Goal: Task Accomplishment & Management: Manage account settings

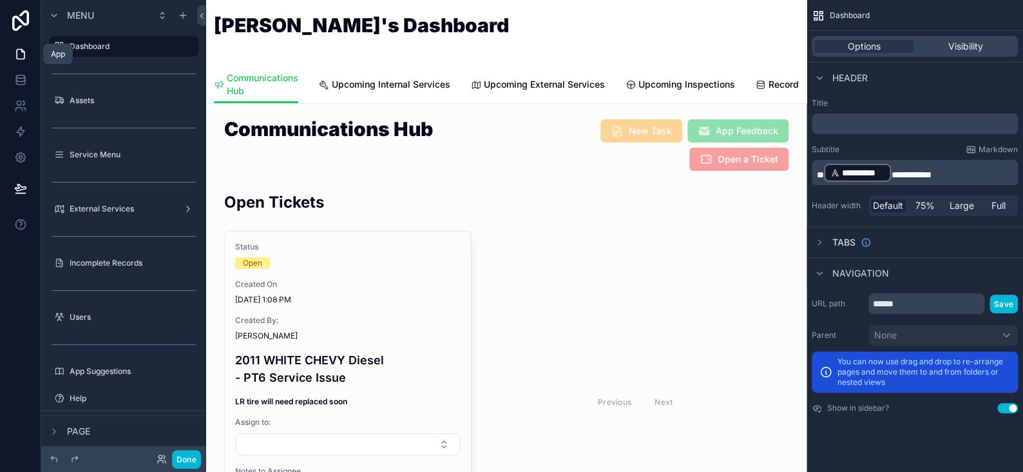
click at [18, 53] on icon at bounding box center [20, 54] width 13 height 13
click at [188, 458] on button "Done" at bounding box center [186, 459] width 29 height 19
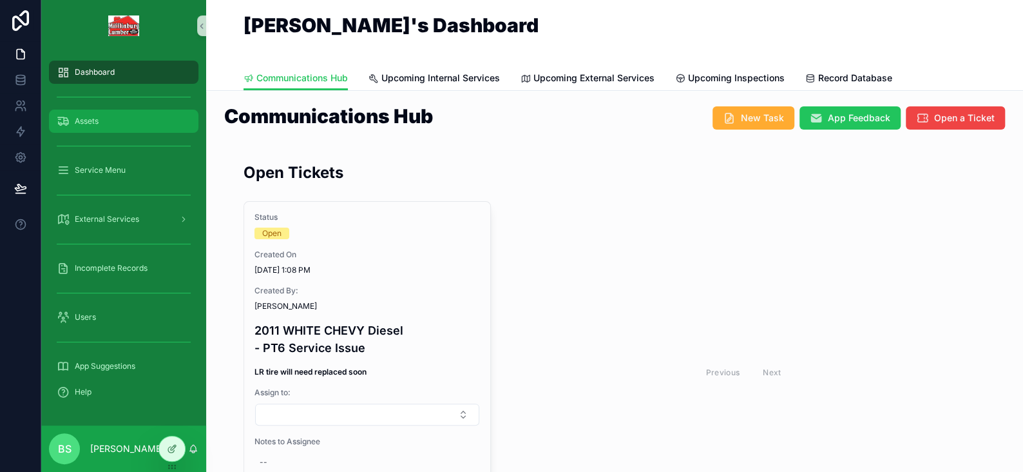
click at [90, 122] on span "Assets" at bounding box center [87, 121] width 24 height 10
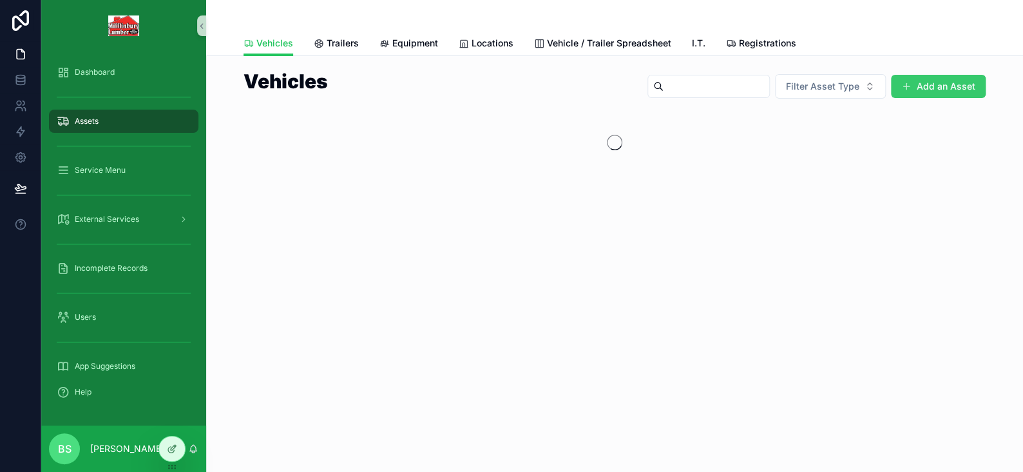
click at [943, 84] on button "Add an Asset" at bounding box center [938, 86] width 95 height 23
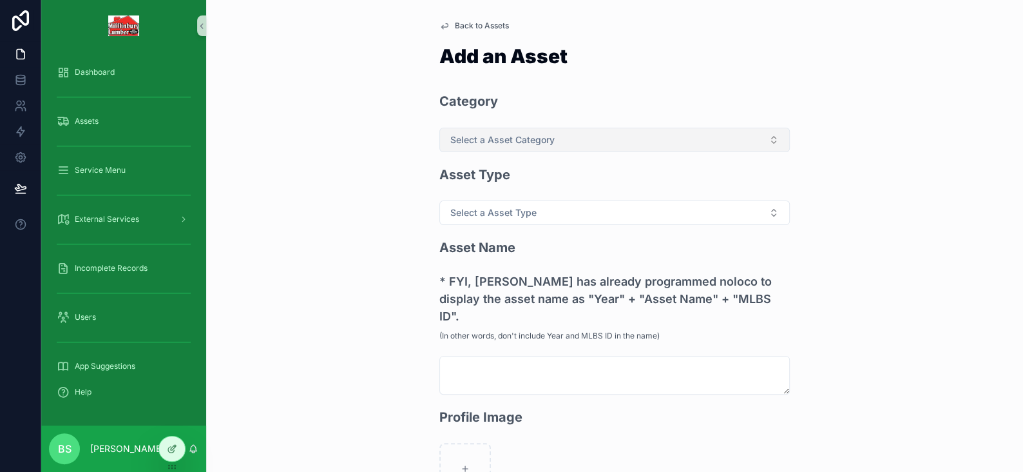
click at [533, 148] on button "Select a Asset Category" at bounding box center [615, 140] width 351 height 24
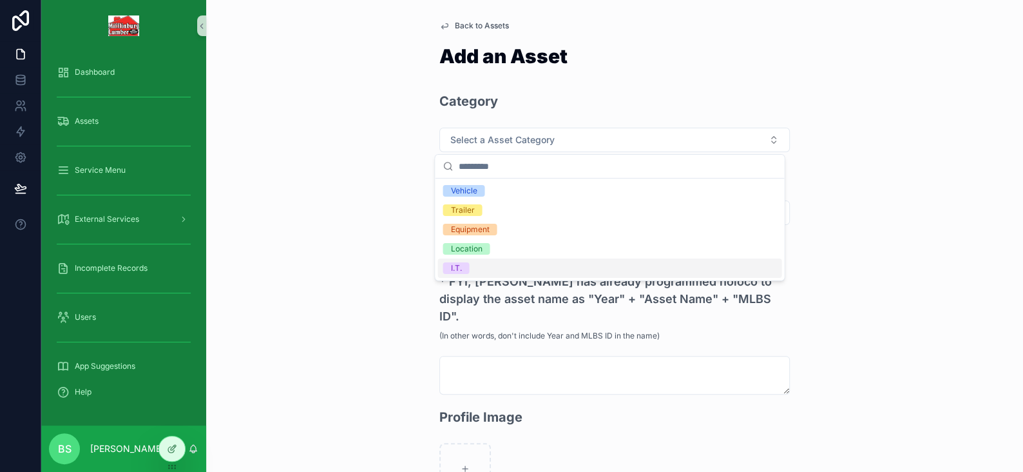
click at [468, 273] on div "I.T." at bounding box center [610, 267] width 344 height 19
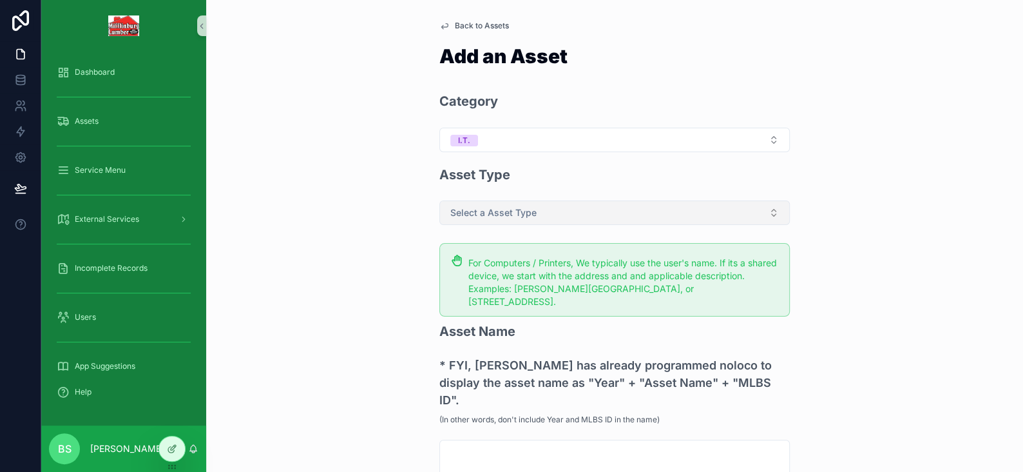
click at [478, 224] on button "Select a Asset Type" at bounding box center [615, 212] width 351 height 24
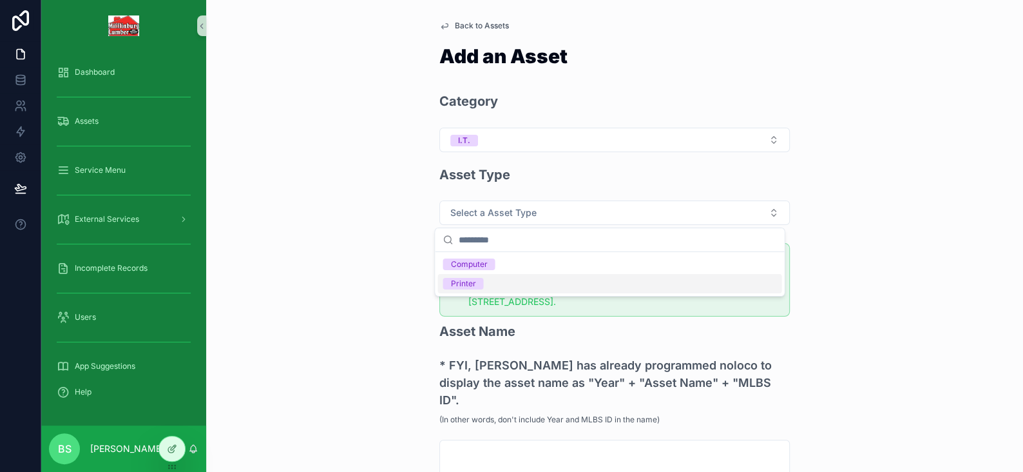
click at [469, 283] on div "Printer" at bounding box center [462, 284] width 25 height 12
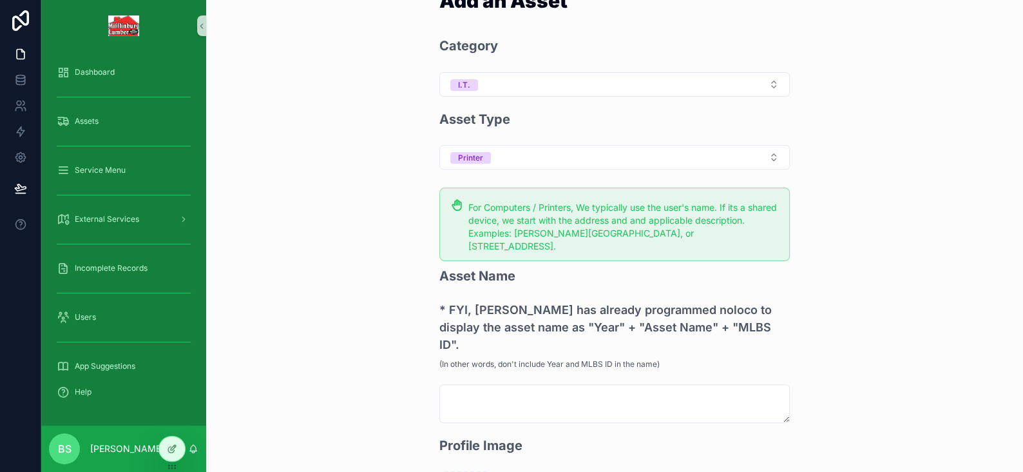
scroll to position [129, 0]
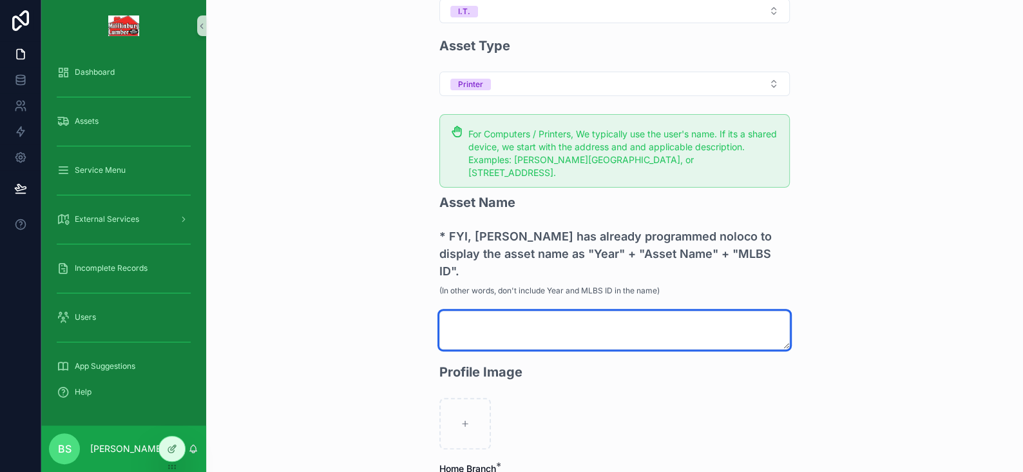
click at [528, 311] on textarea "scrollable content" at bounding box center [615, 330] width 351 height 39
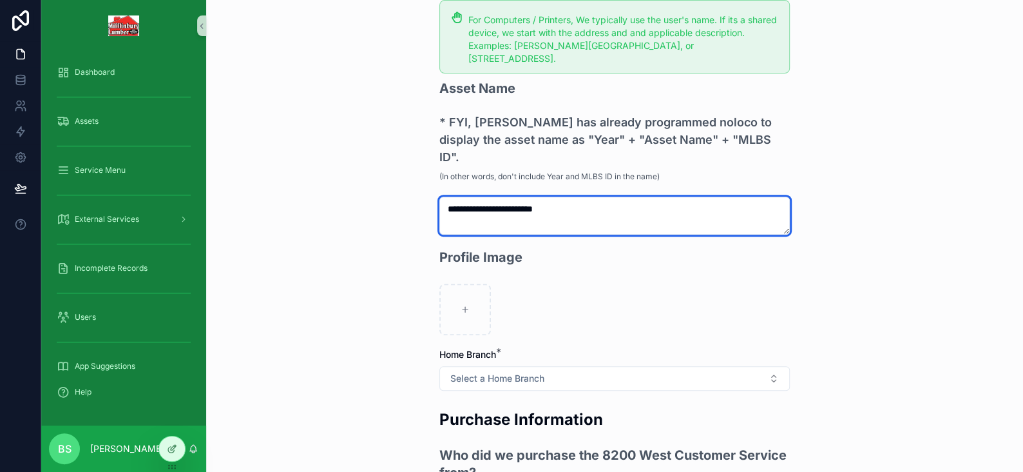
scroll to position [258, 0]
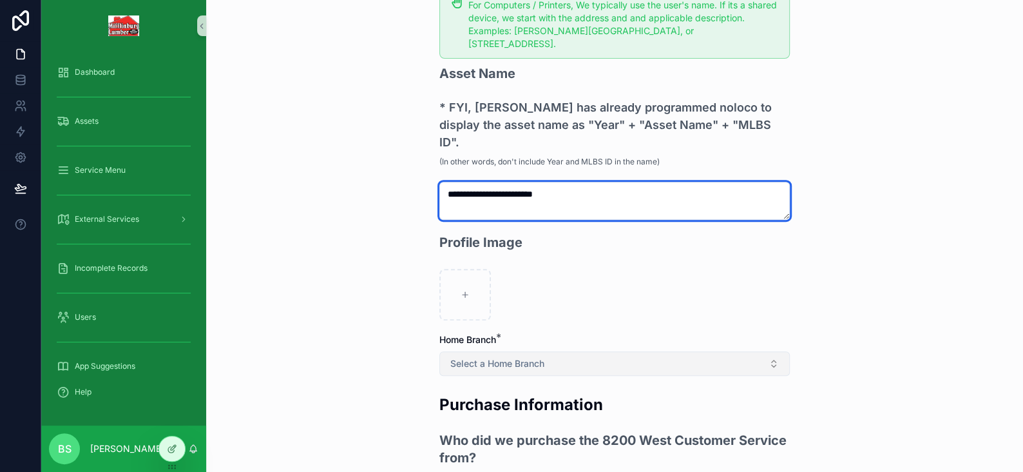
type textarea "**********"
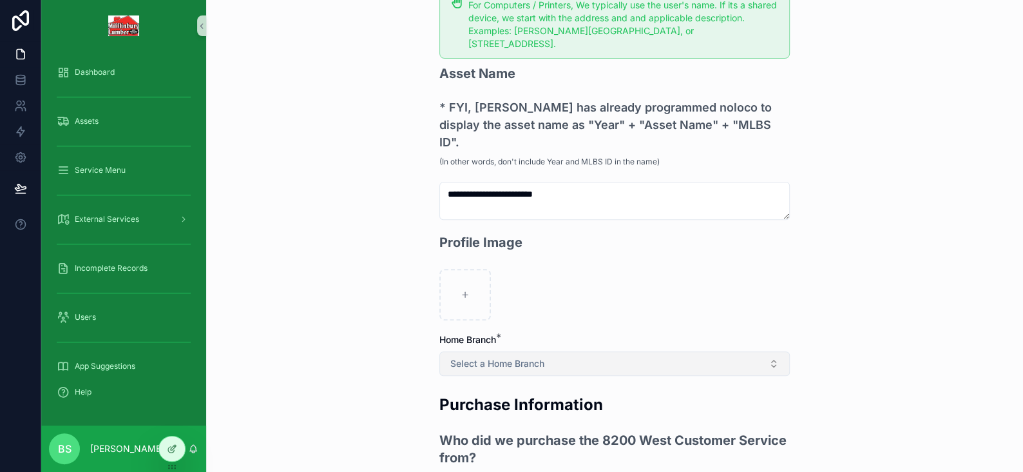
click at [479, 357] on span "Select a Home Branch" at bounding box center [497, 363] width 94 height 13
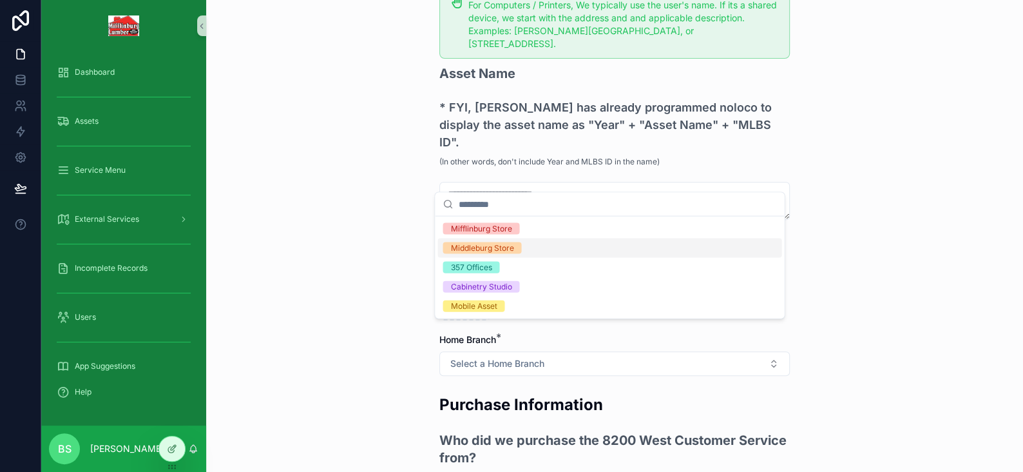
click at [477, 244] on div "Middleburg Store" at bounding box center [481, 248] width 63 height 12
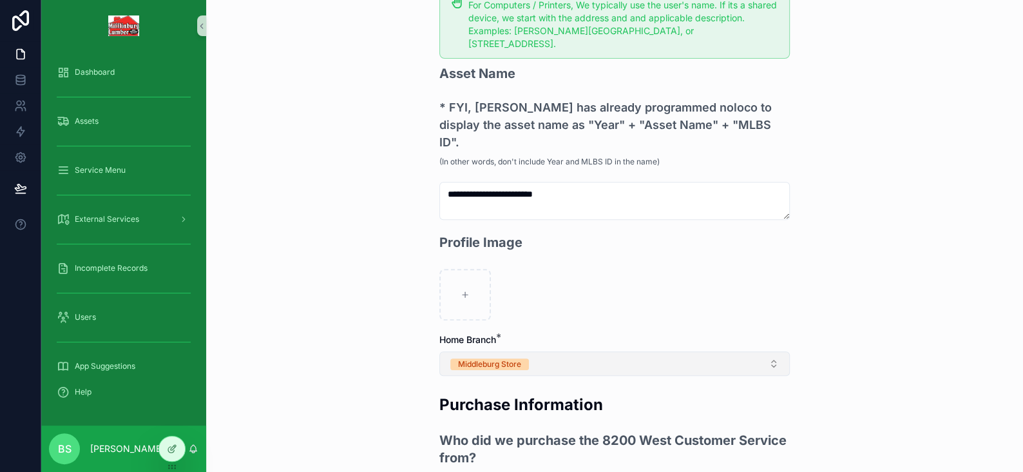
click at [500, 358] on div "Middleburg Store" at bounding box center [489, 364] width 63 height 12
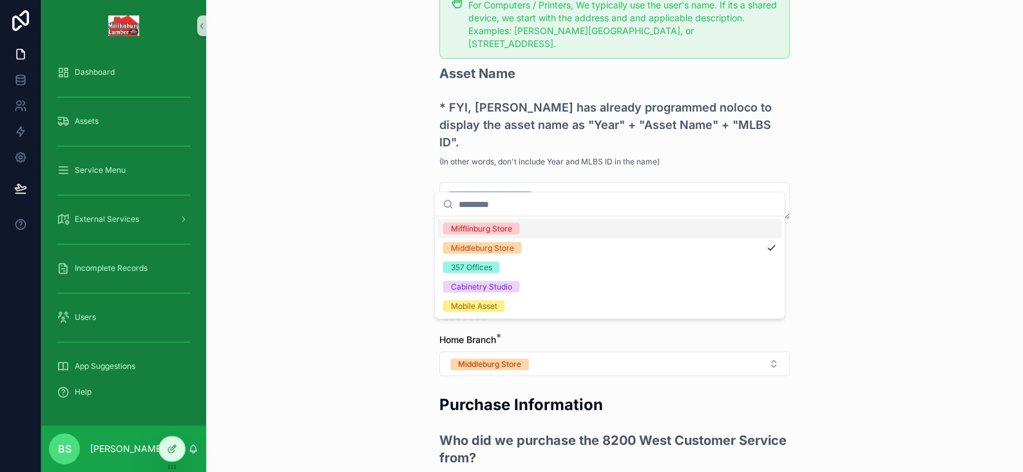
click at [472, 226] on div "Mifflinburg Store" at bounding box center [480, 229] width 61 height 12
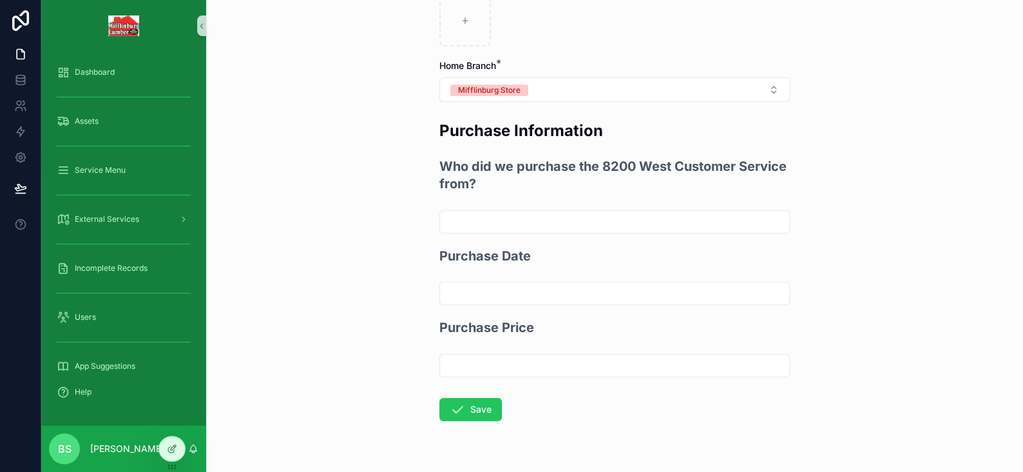
scroll to position [532, 0]
click at [474, 397] on button "Save" at bounding box center [471, 408] width 63 height 23
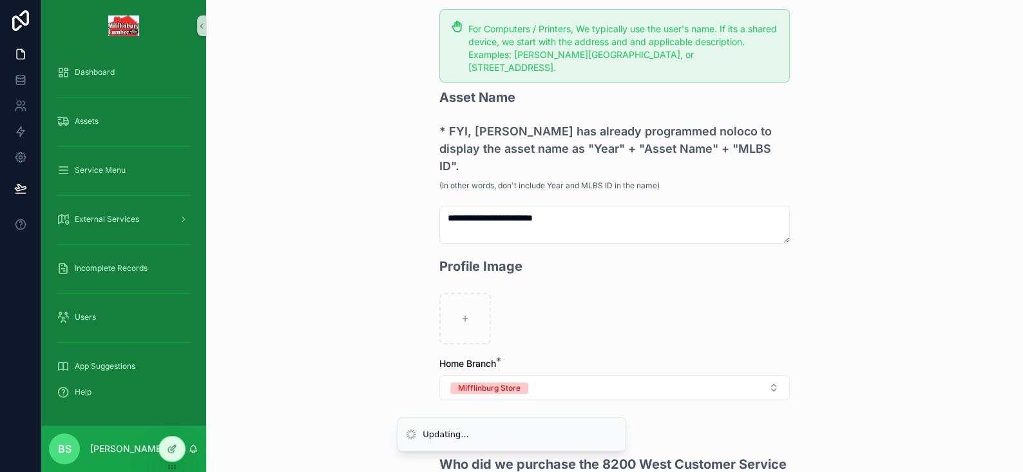
scroll to position [210, 0]
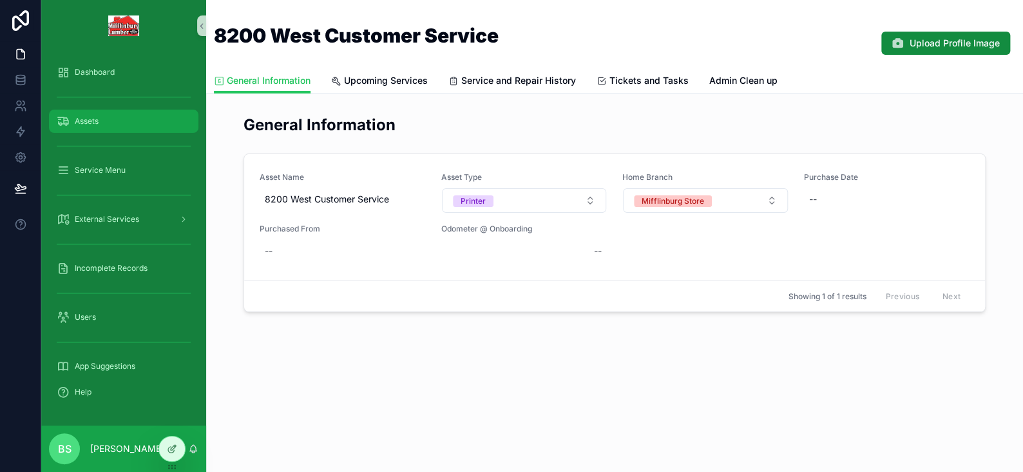
click at [81, 123] on span "Assets" at bounding box center [87, 121] width 24 height 10
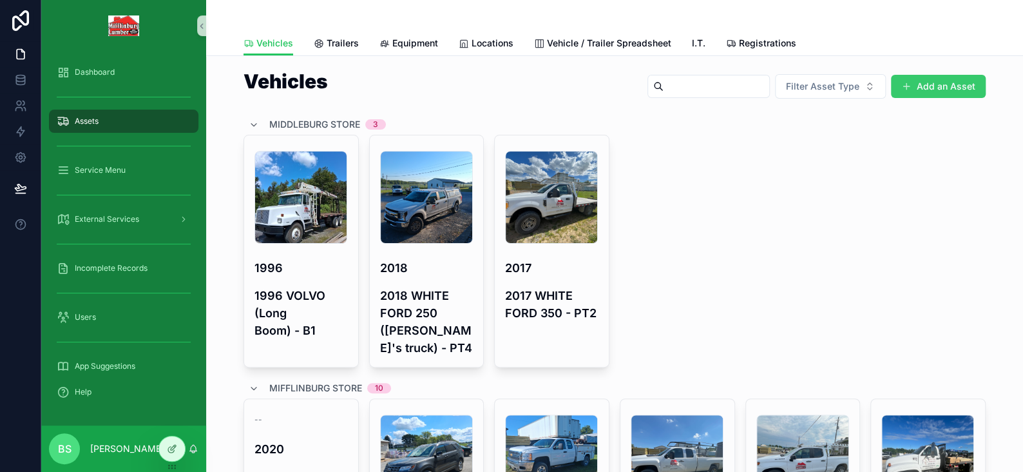
click at [927, 82] on button "Add an Asset" at bounding box center [938, 86] width 95 height 23
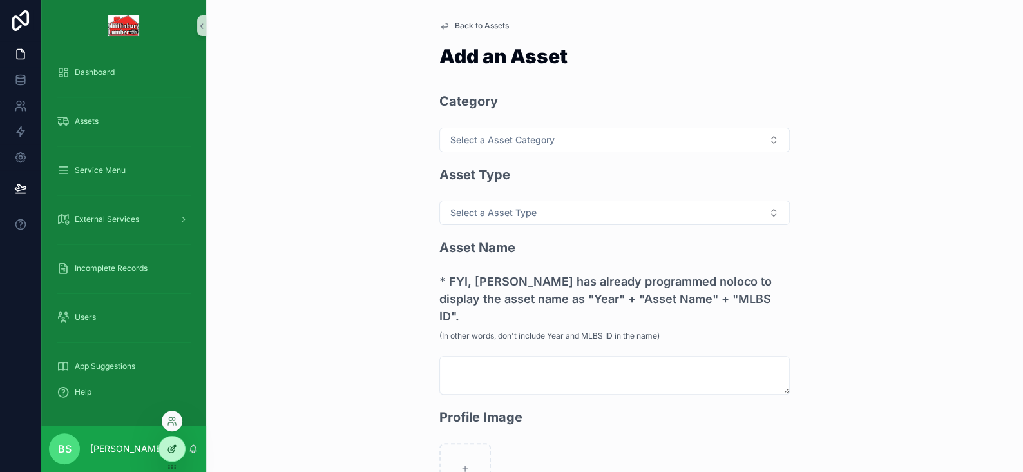
click at [175, 450] on icon at bounding box center [172, 448] width 10 height 10
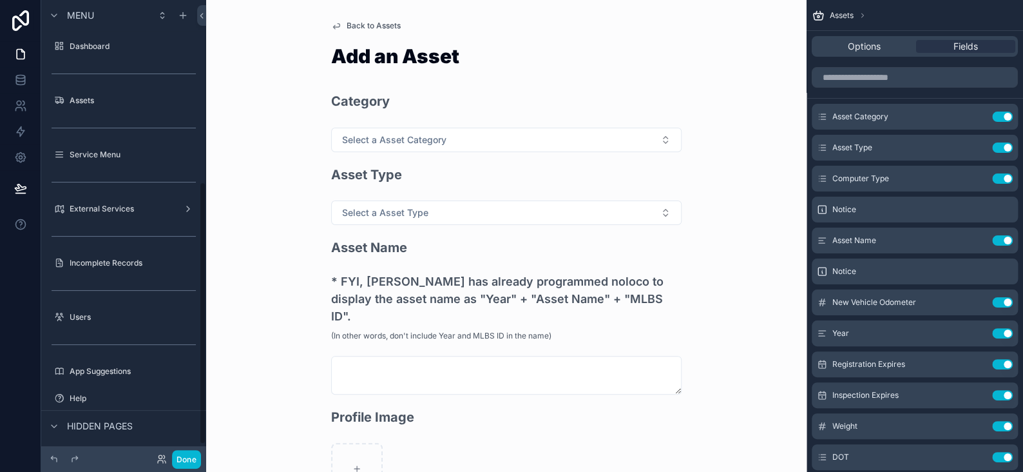
scroll to position [316, 0]
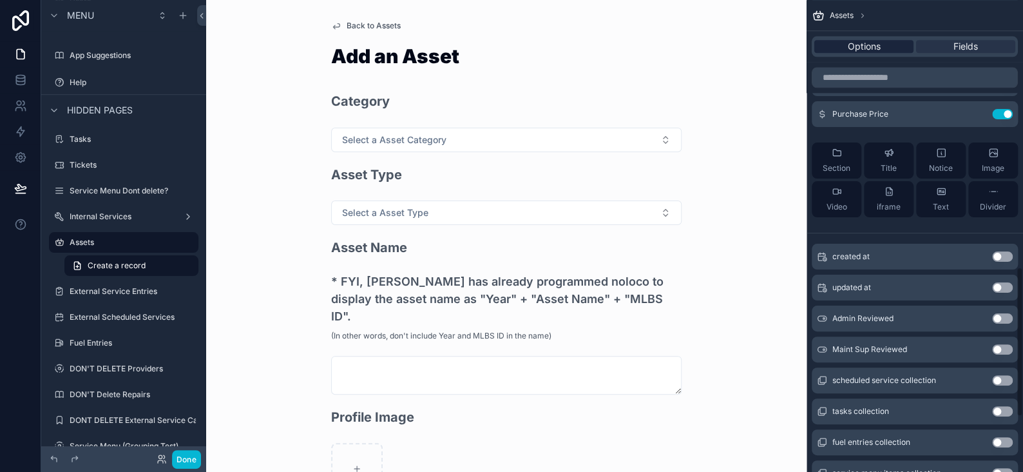
click at [853, 40] on span "Options" at bounding box center [864, 46] width 33 height 13
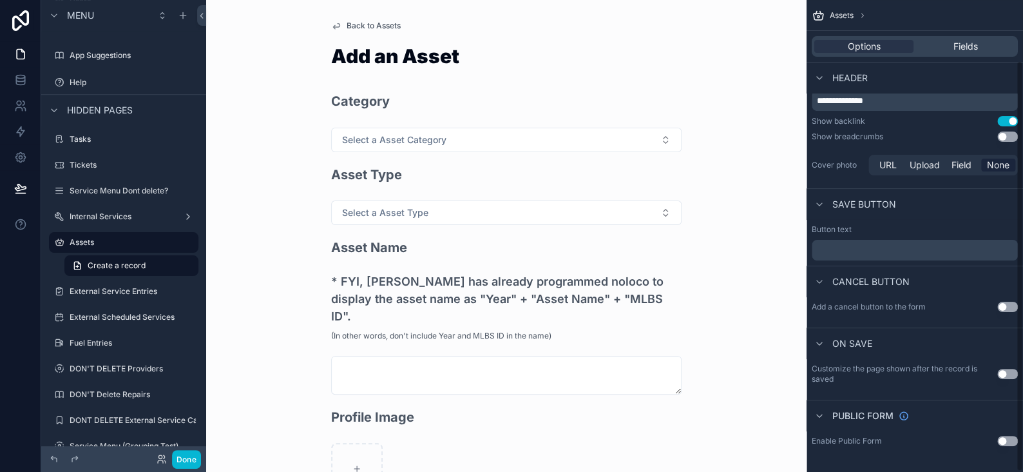
scroll to position [69, 0]
click at [1006, 372] on button "Use setting" at bounding box center [1008, 374] width 21 height 10
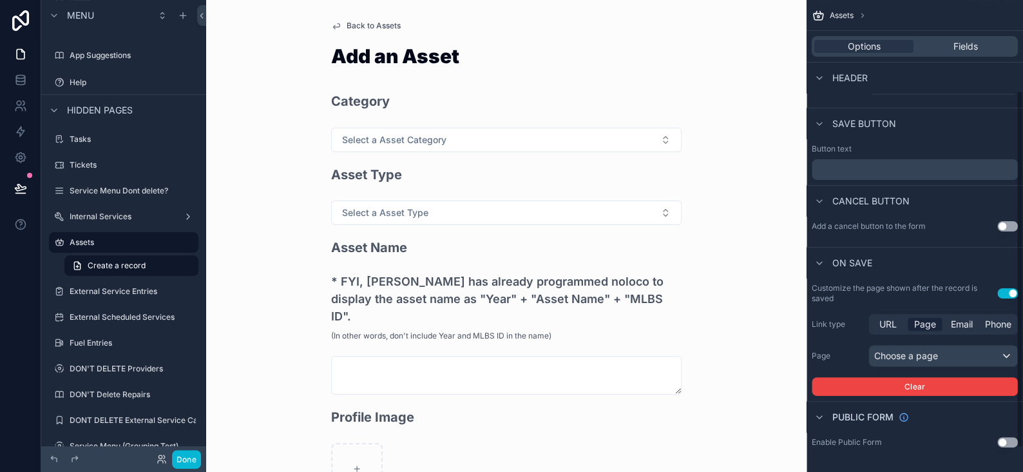
scroll to position [150, 0]
click at [902, 360] on div "Choose a page" at bounding box center [943, 355] width 148 height 21
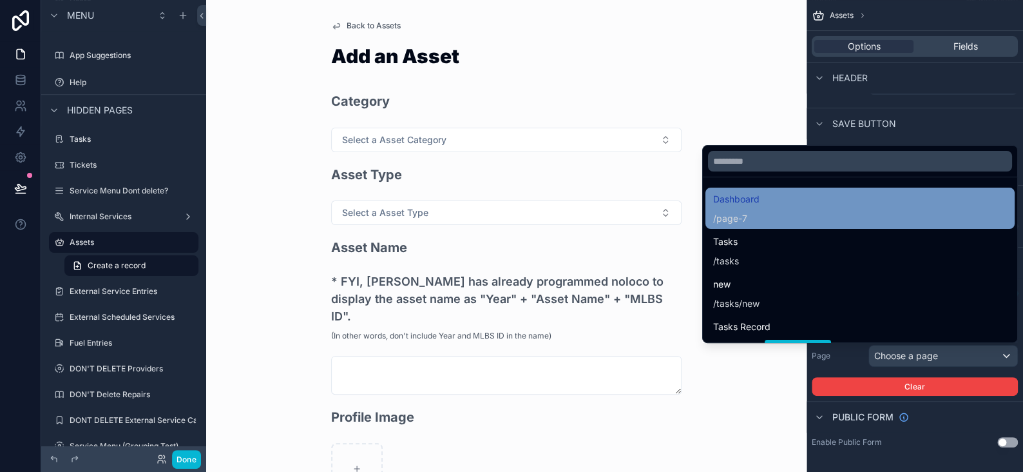
click at [733, 206] on span "Dashboard" at bounding box center [736, 198] width 46 height 15
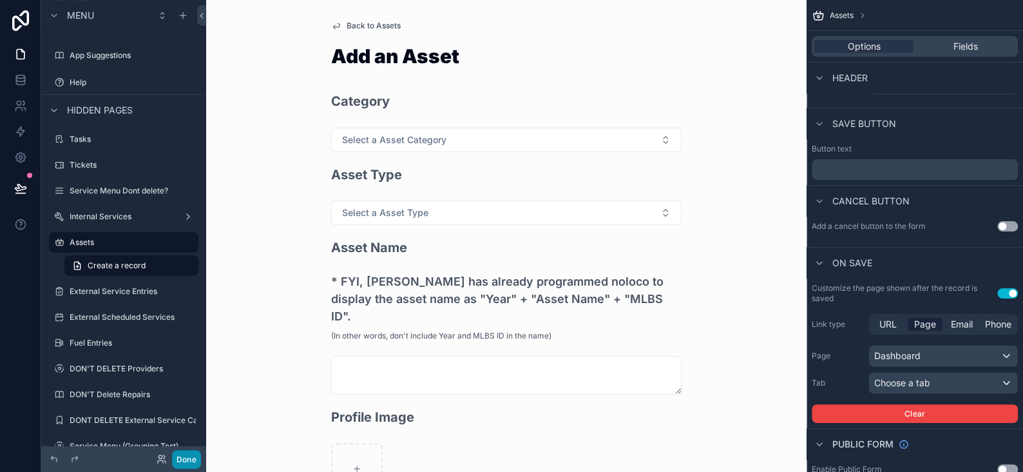
click at [188, 458] on button "Done" at bounding box center [186, 459] width 29 height 19
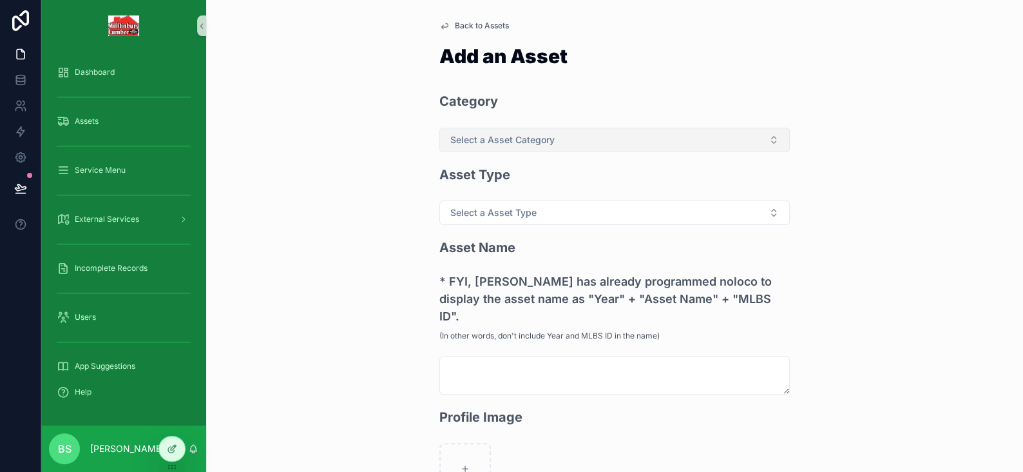
click at [466, 146] on button "Select a Asset Category" at bounding box center [615, 140] width 351 height 24
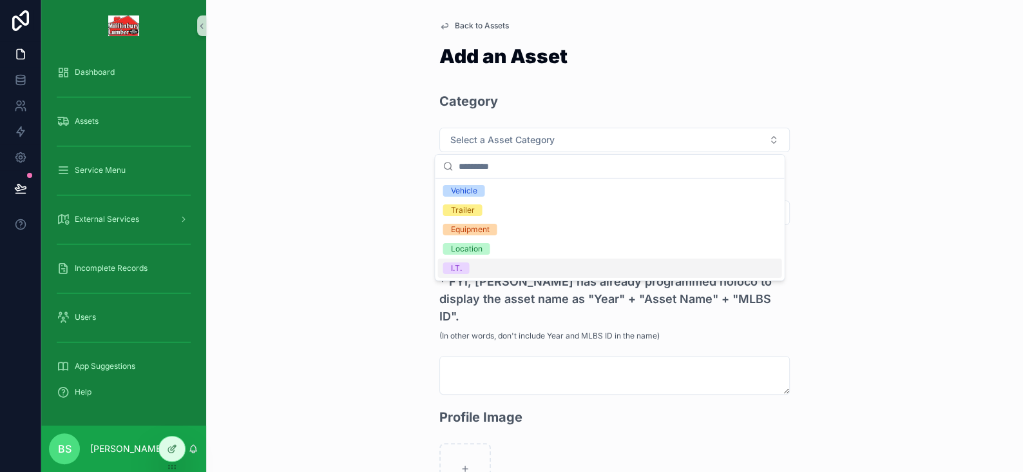
click at [465, 266] on span "I.T." at bounding box center [456, 268] width 26 height 12
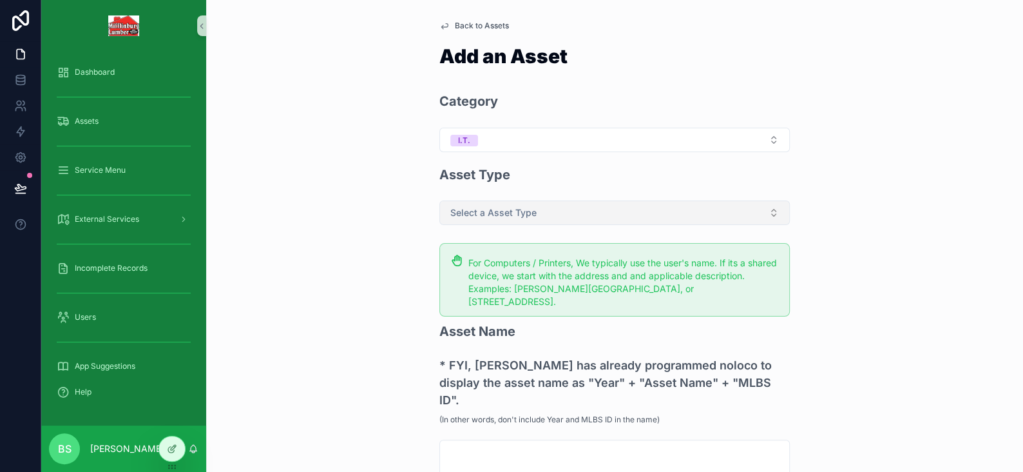
click at [476, 215] on span "Select a Asset Type" at bounding box center [493, 212] width 86 height 13
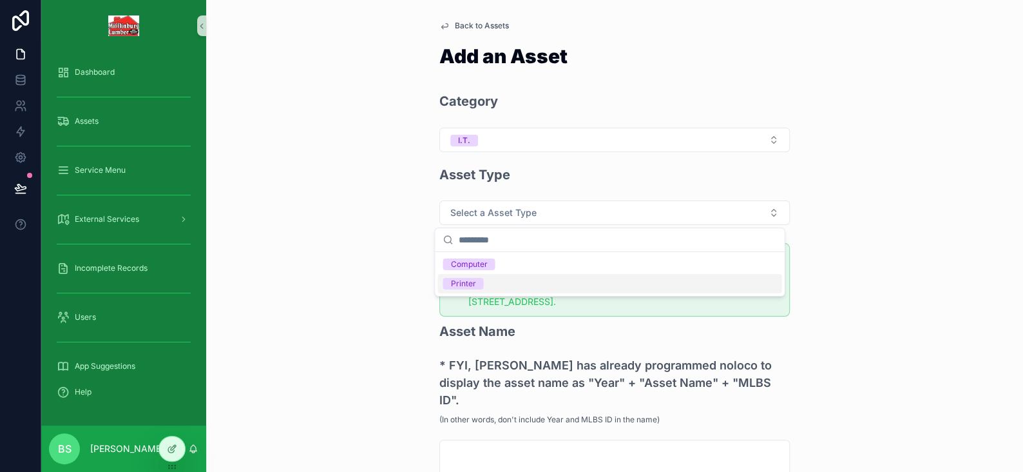
click at [473, 280] on div "Printer" at bounding box center [462, 284] width 25 height 12
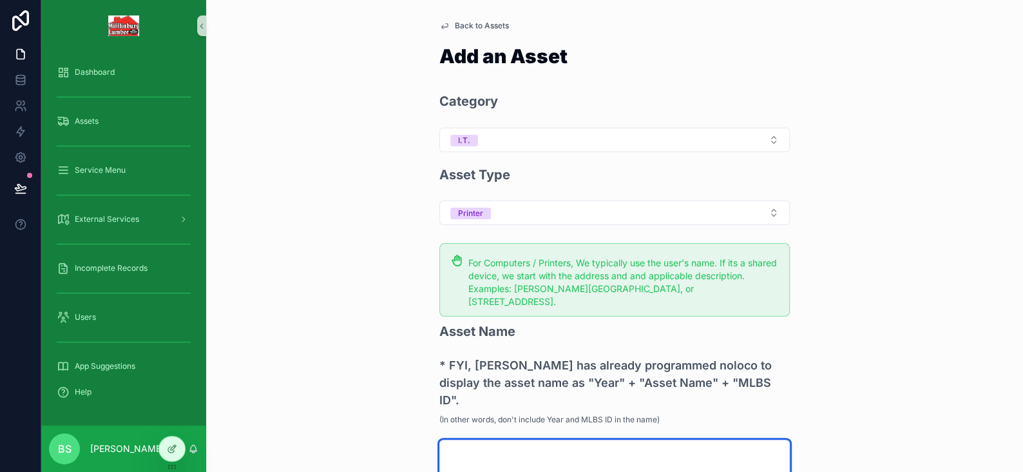
click at [478, 440] on textarea "scrollable content" at bounding box center [615, 459] width 351 height 39
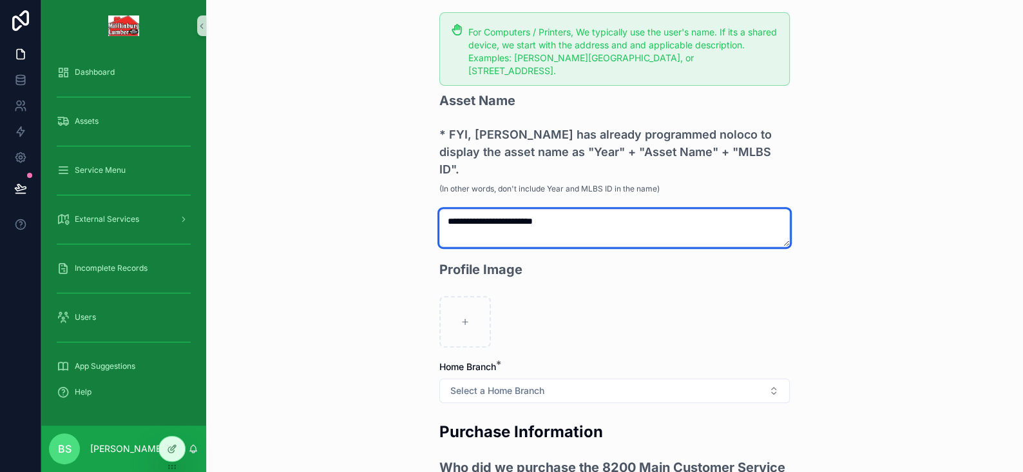
scroll to position [258, 0]
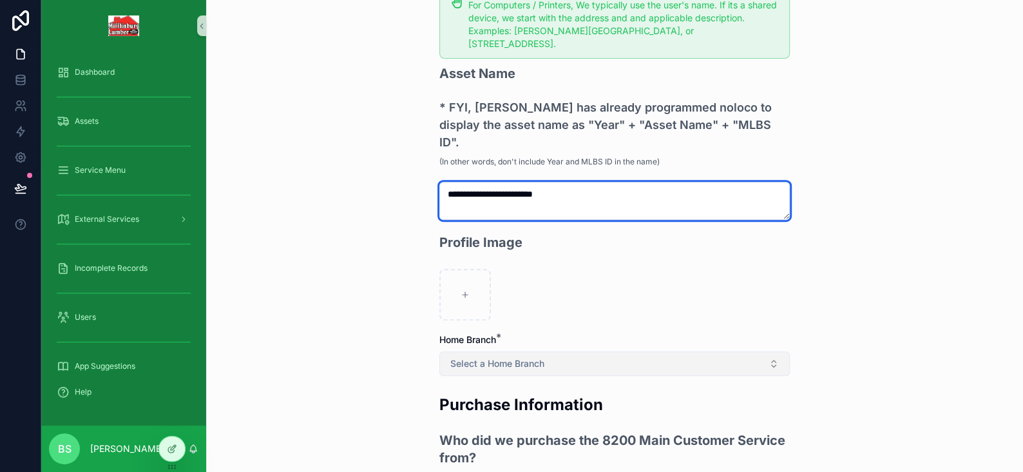
type textarea "**********"
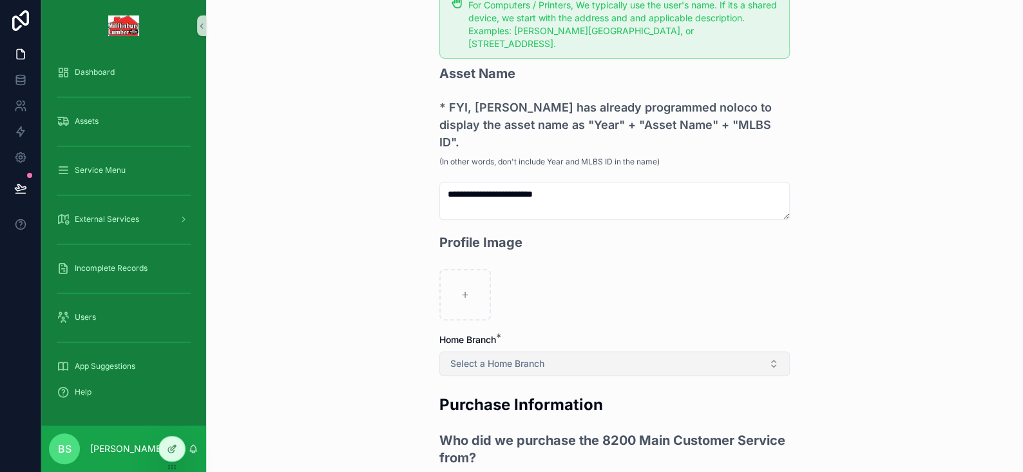
click at [501, 357] on span "Select a Home Branch" at bounding box center [497, 363] width 94 height 13
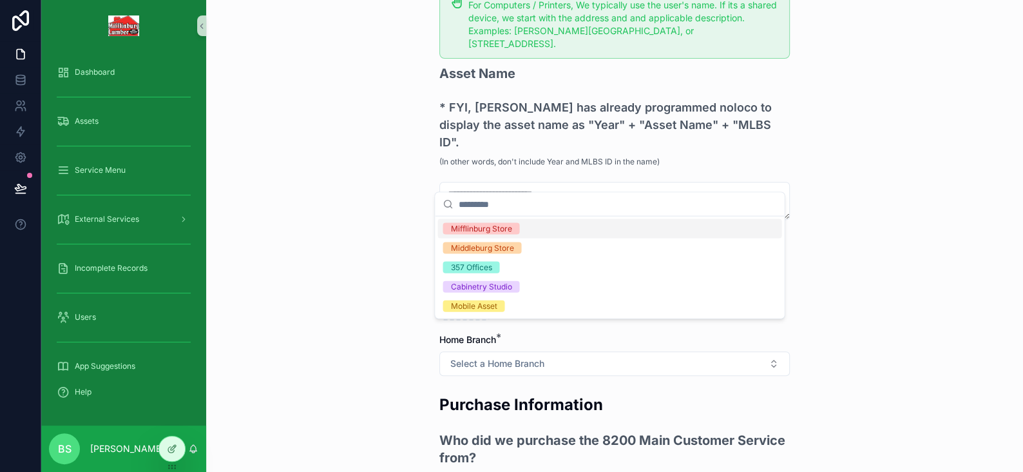
click at [486, 229] on div "Mifflinburg Store" at bounding box center [480, 229] width 61 height 12
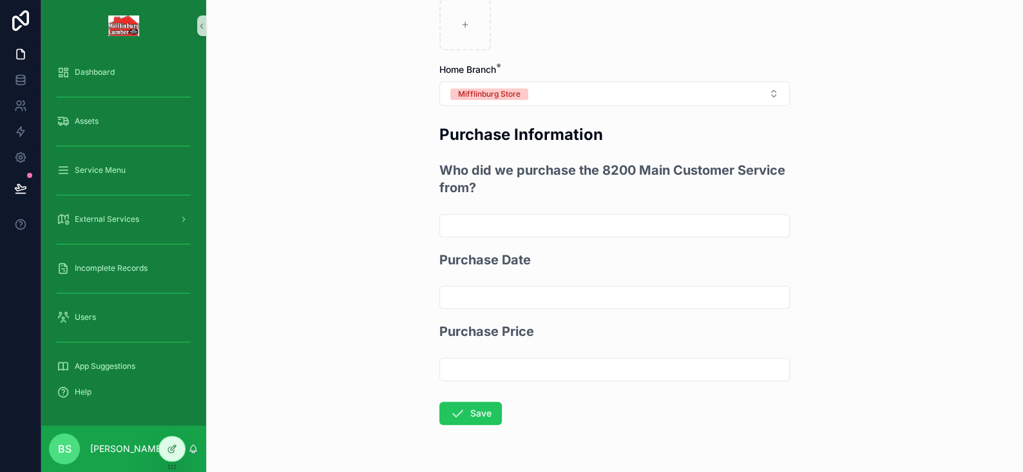
scroll to position [532, 0]
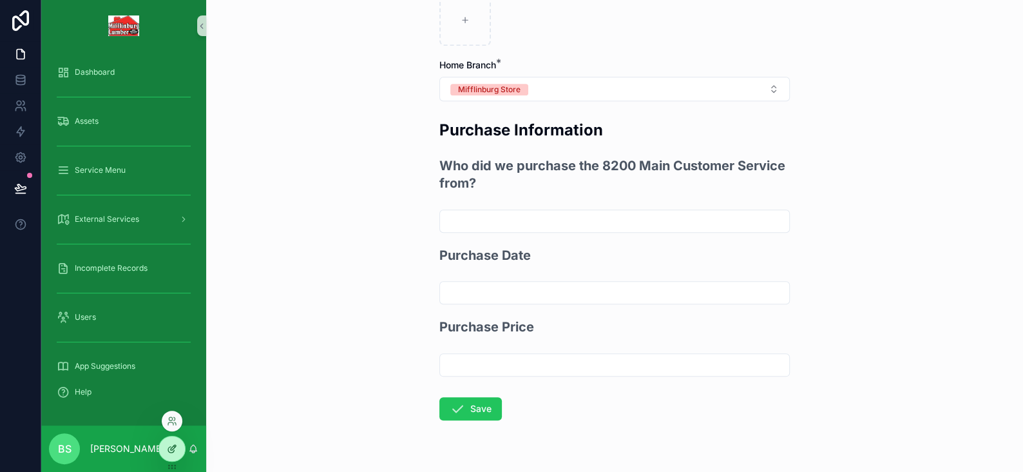
click at [178, 450] on div at bounding box center [172, 448] width 26 height 24
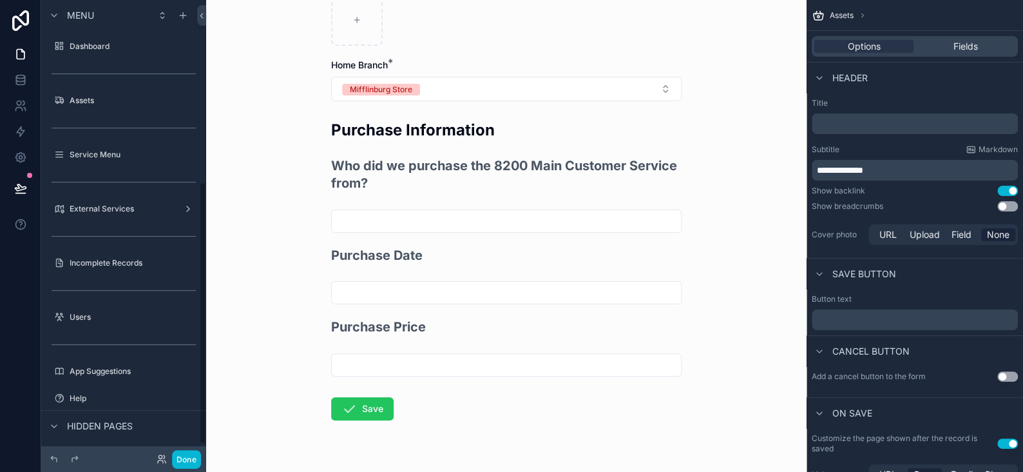
scroll to position [316, 0]
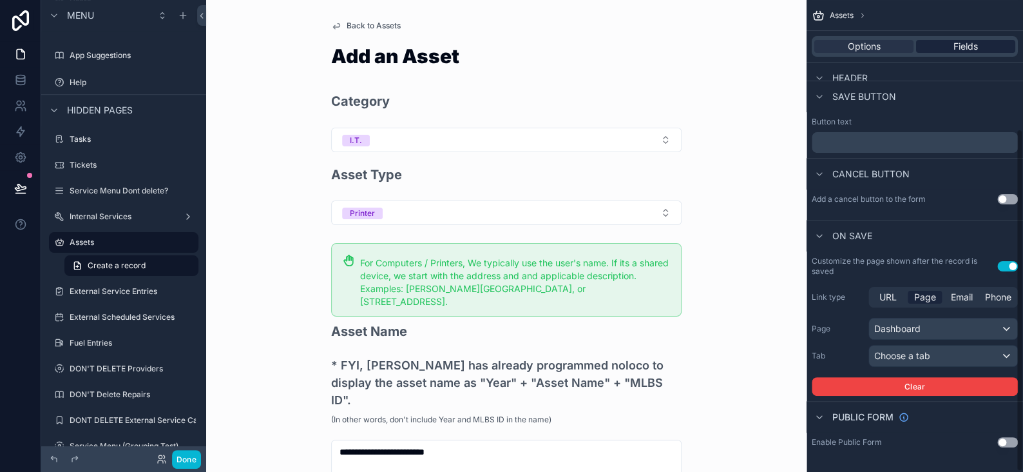
click at [947, 44] on div "Fields" at bounding box center [965, 46] width 99 height 13
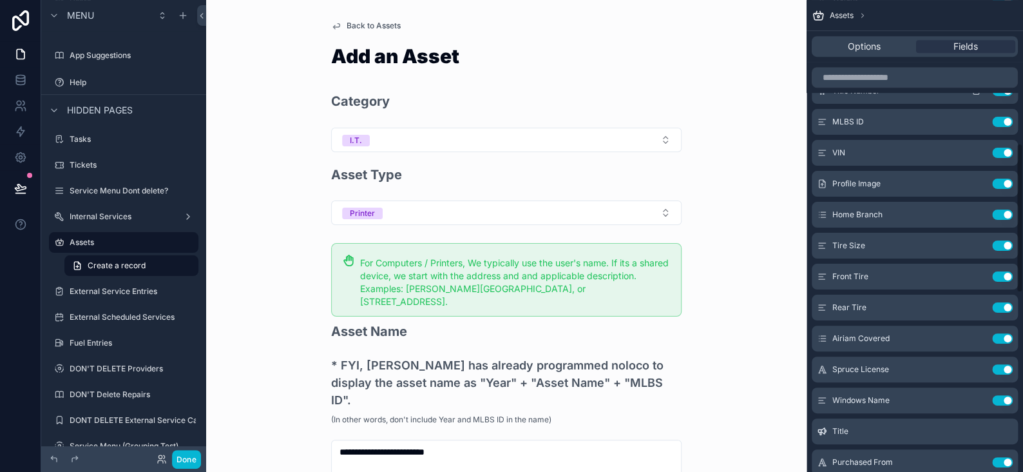
scroll to position [451, 0]
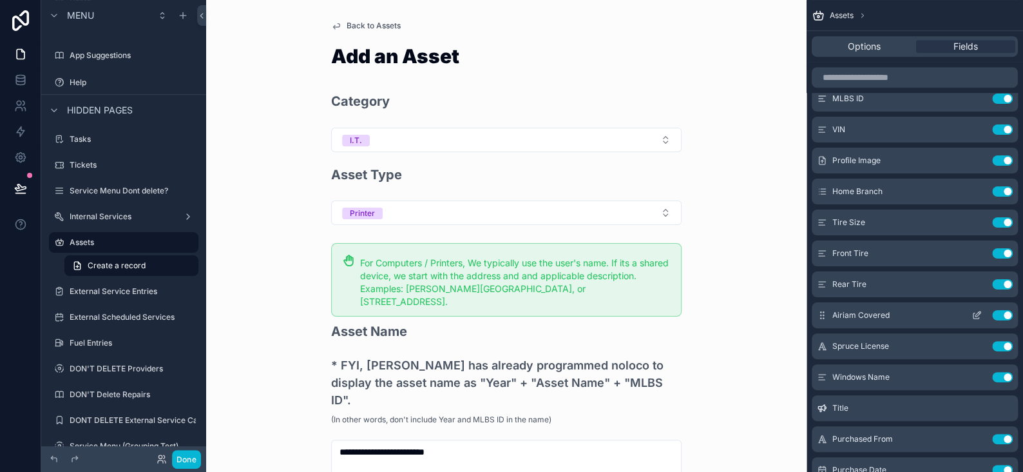
click at [976, 317] on icon "scrollable content" at bounding box center [977, 315] width 10 height 10
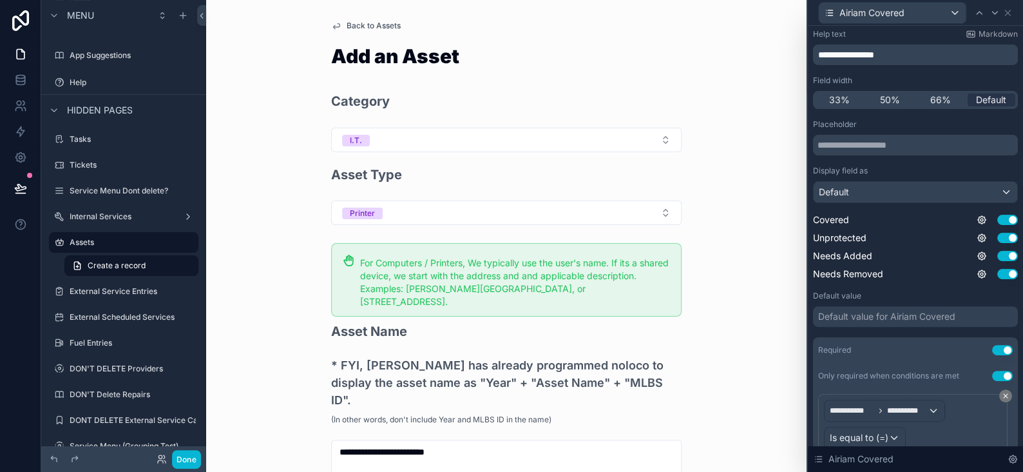
scroll to position [129, 0]
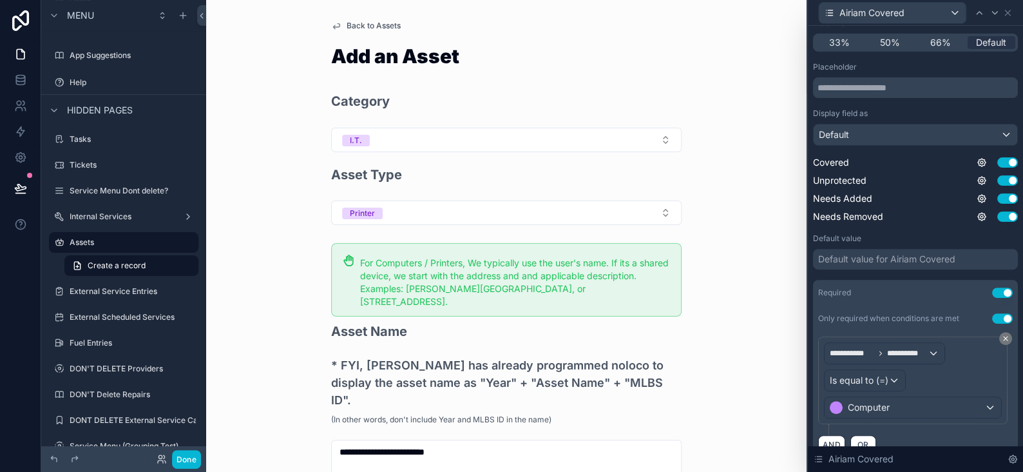
click at [774, 296] on div "**********" at bounding box center [506, 236] width 601 height 472
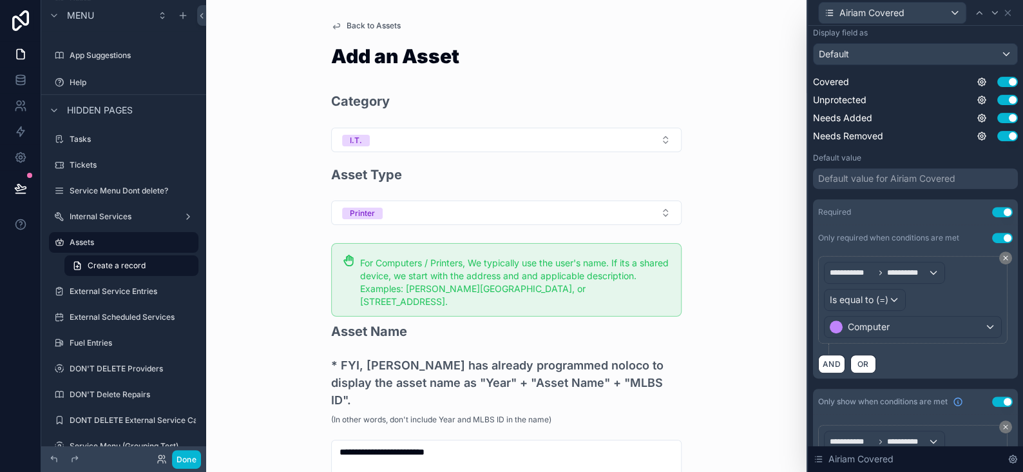
scroll to position [318, 0]
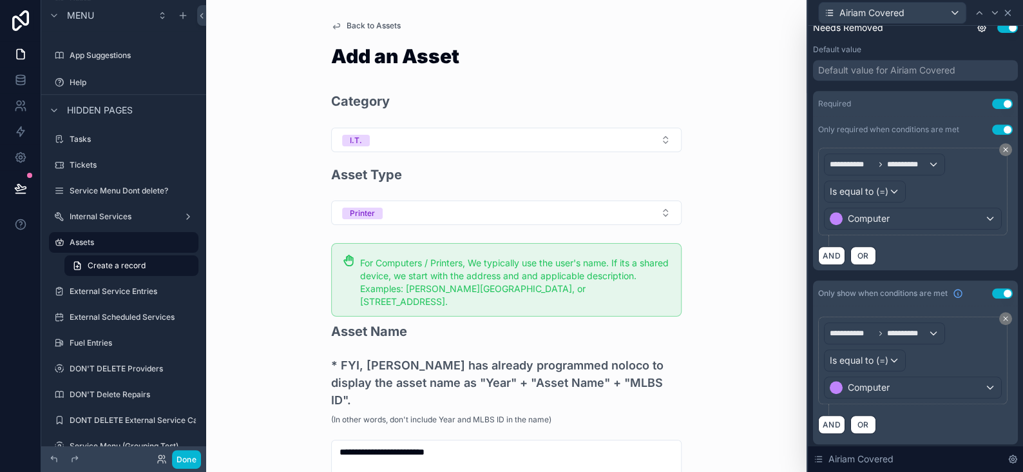
click at [1009, 8] on icon at bounding box center [1008, 13] width 10 height 10
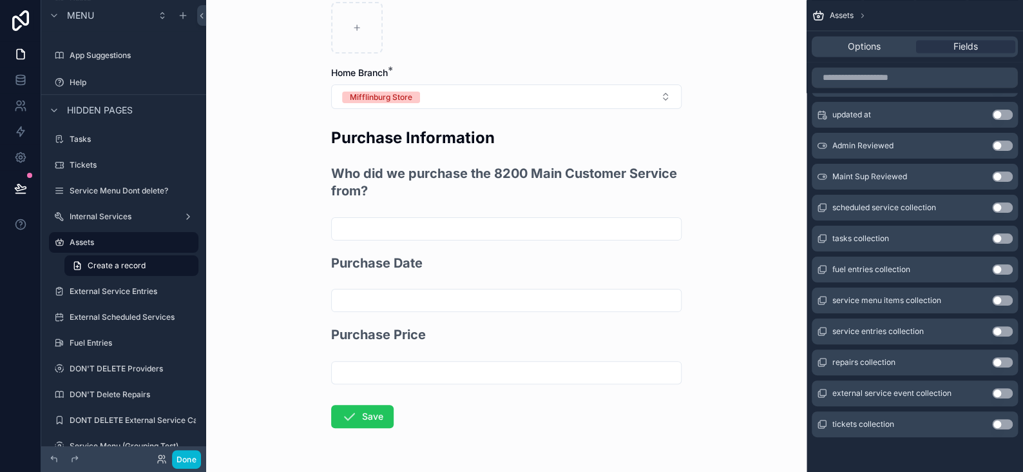
scroll to position [532, 0]
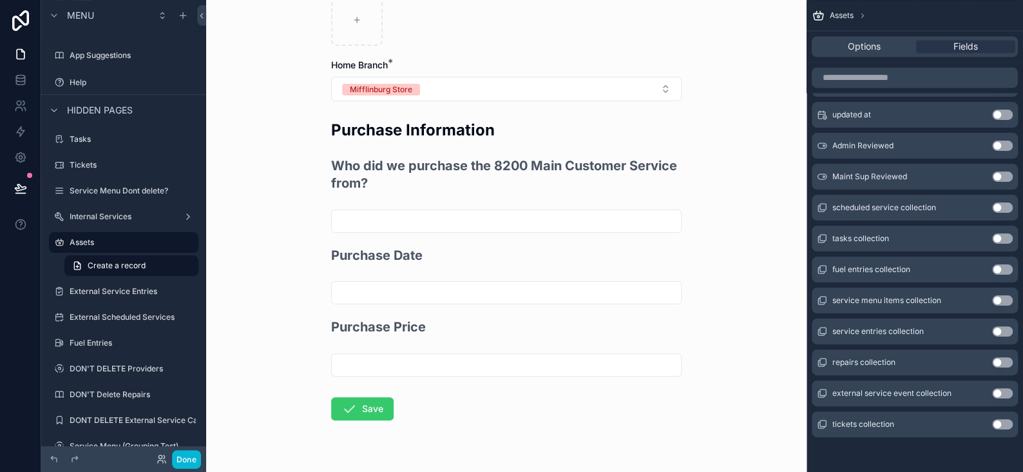
click at [377, 397] on button "Save" at bounding box center [362, 408] width 63 height 23
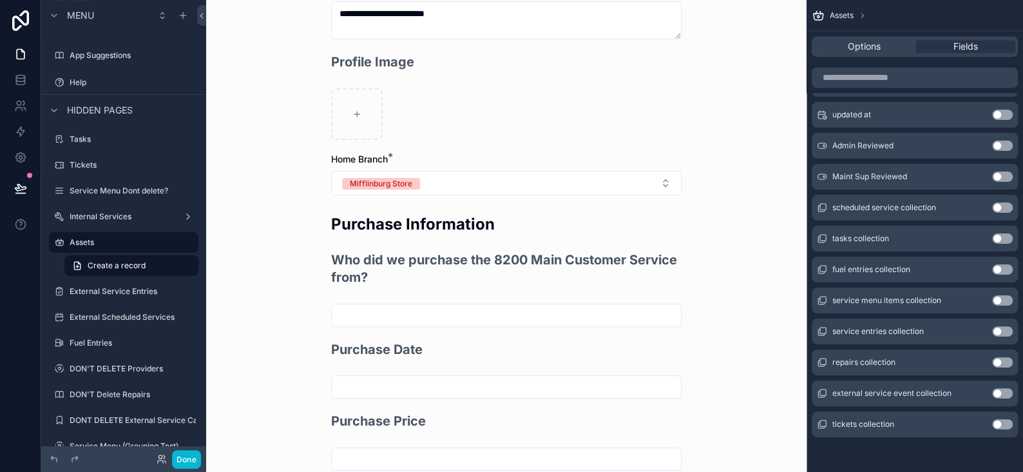
scroll to position [516, 0]
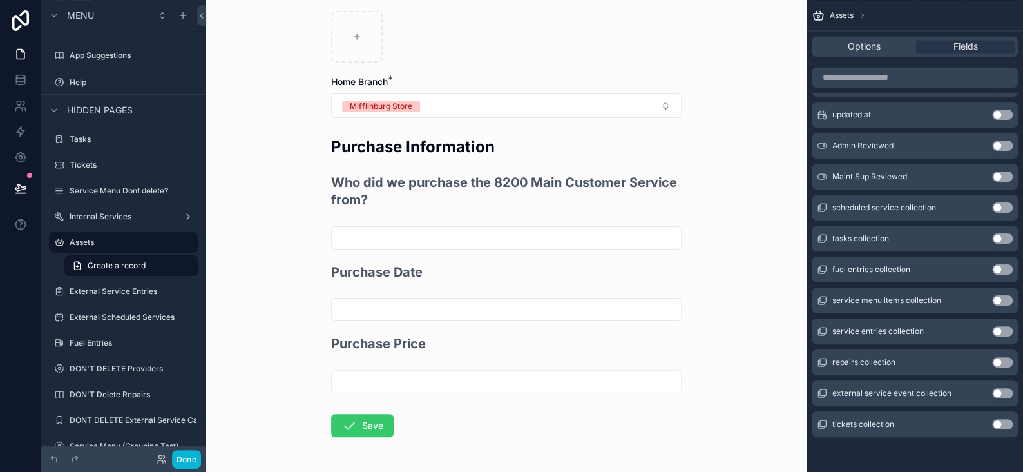
click at [371, 414] on button "Save" at bounding box center [362, 425] width 63 height 23
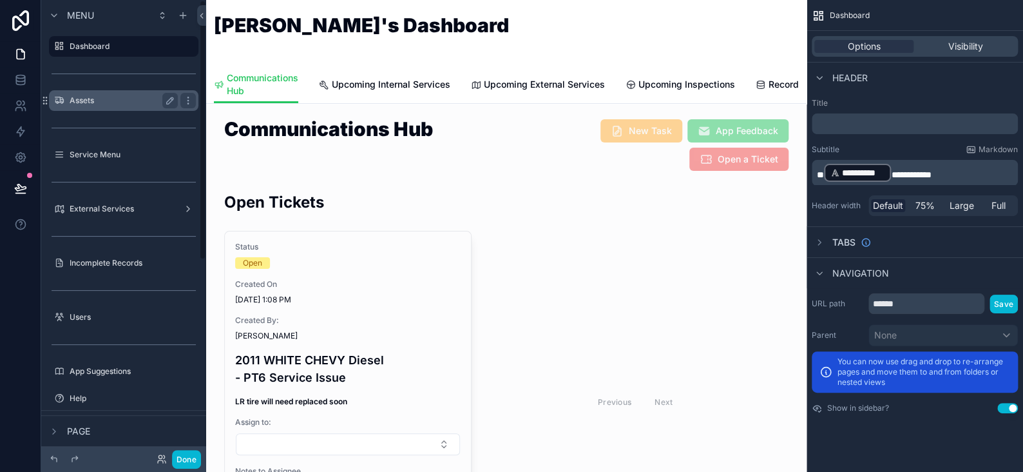
click at [86, 102] on label "Assets" at bounding box center [121, 100] width 103 height 10
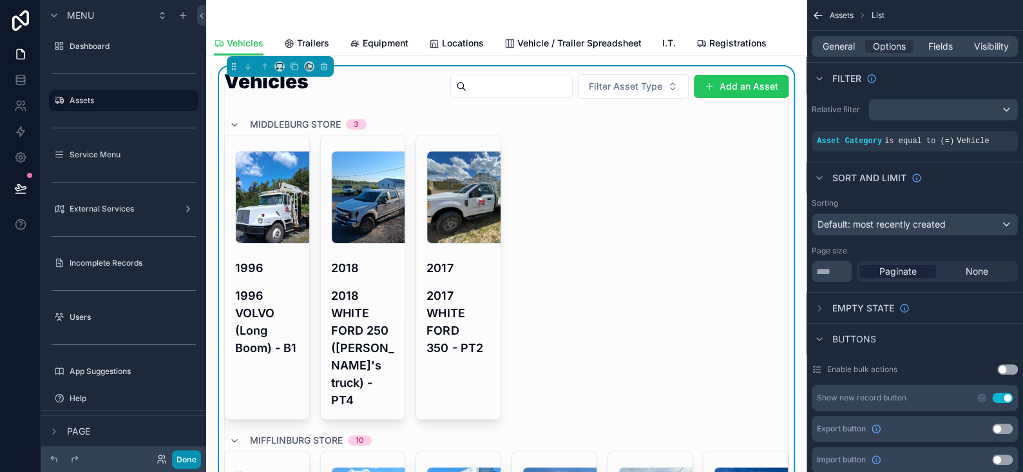
click at [178, 465] on button "Done" at bounding box center [186, 459] width 29 height 19
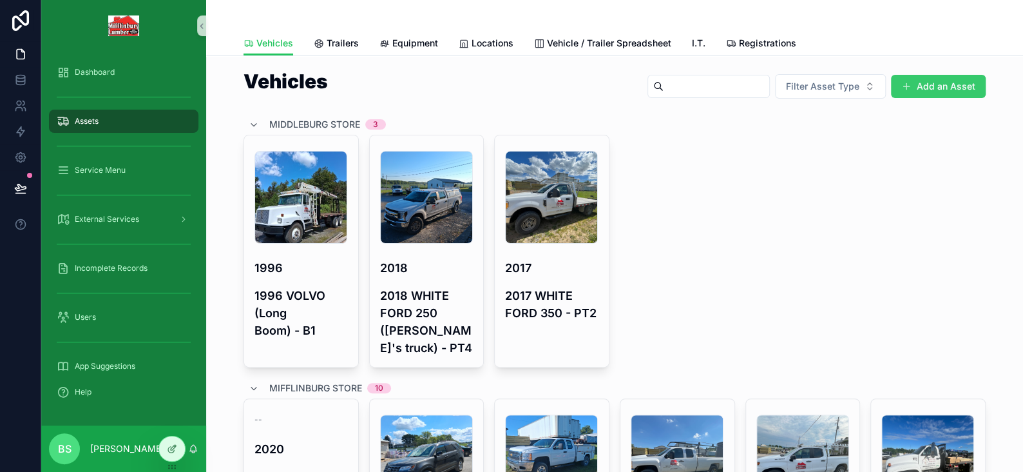
click at [925, 85] on button "Add an Asset" at bounding box center [938, 86] width 95 height 23
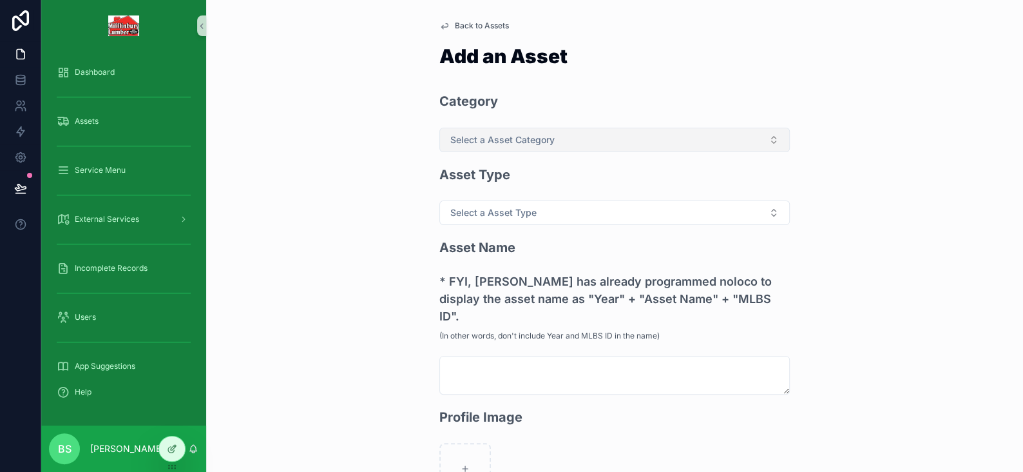
click at [507, 133] on span "Select a Asset Category" at bounding box center [502, 139] width 104 height 13
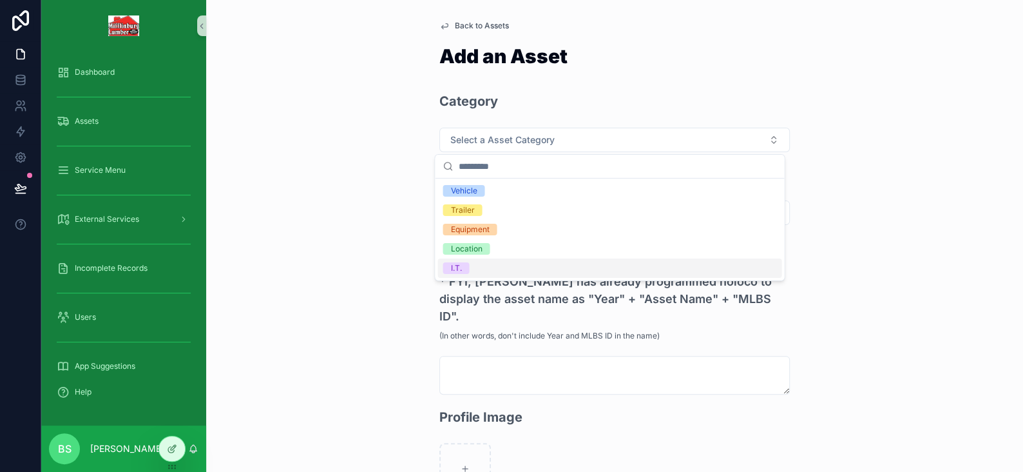
click at [465, 263] on span "I.T." at bounding box center [456, 268] width 26 height 12
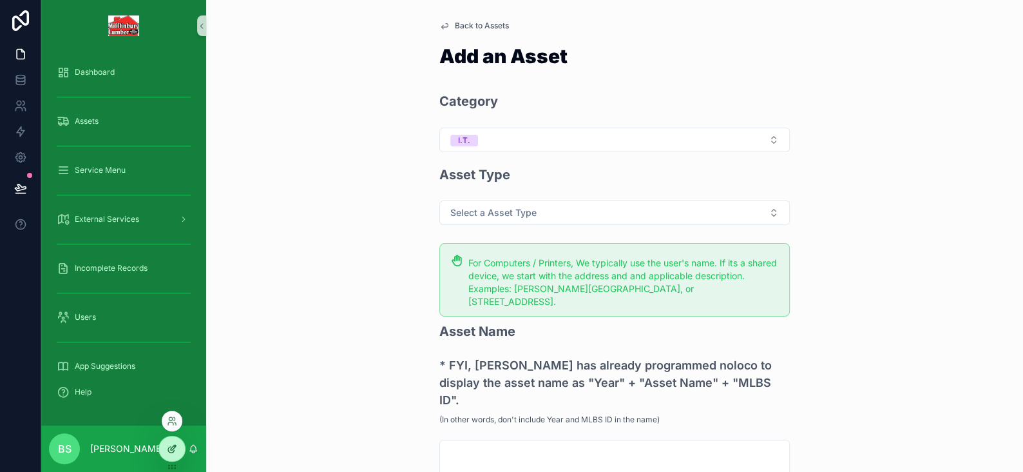
click at [173, 450] on icon at bounding box center [172, 448] width 10 height 10
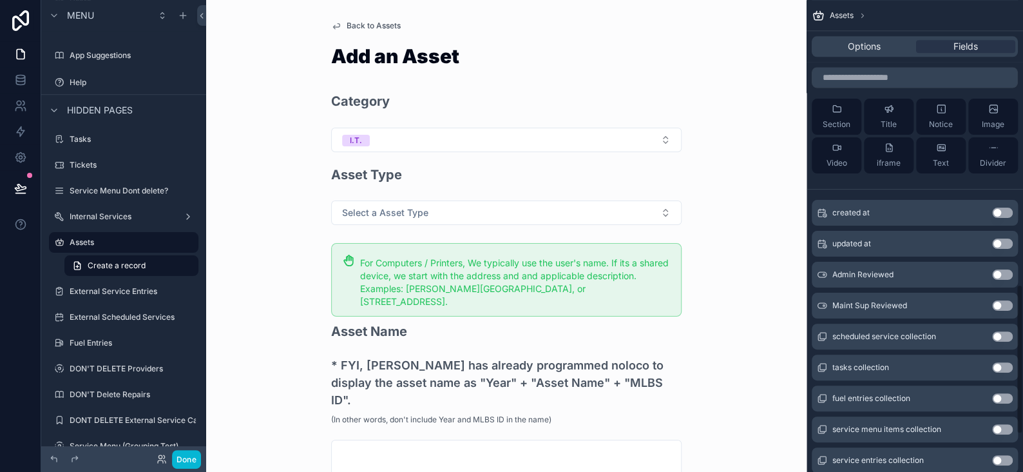
scroll to position [1011, 0]
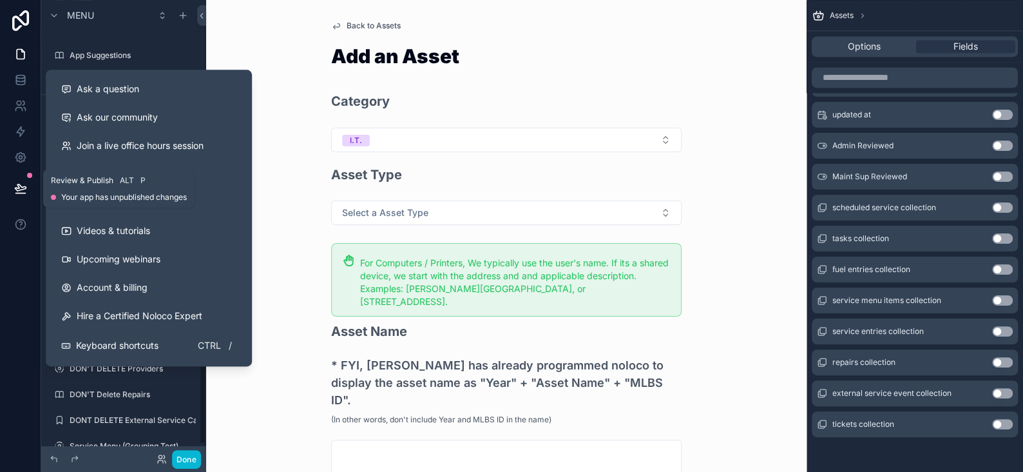
click at [19, 190] on icon at bounding box center [20, 187] width 11 height 6
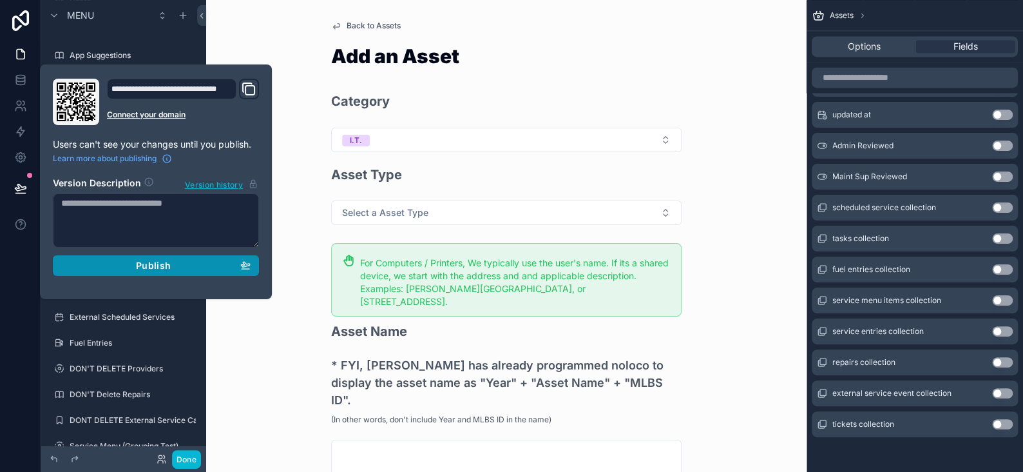
click at [126, 265] on div "Publish" at bounding box center [155, 266] width 189 height 12
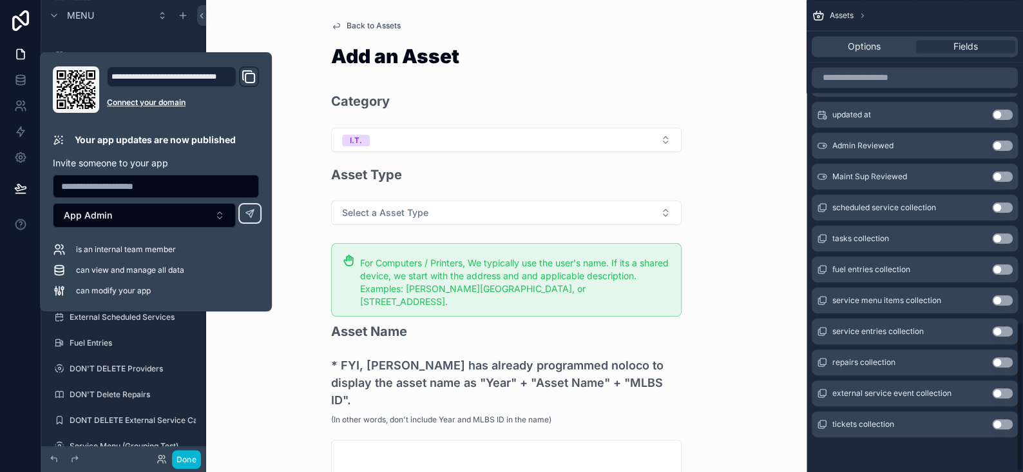
click at [597, 80] on div "Add an Asset" at bounding box center [506, 63] width 351 height 35
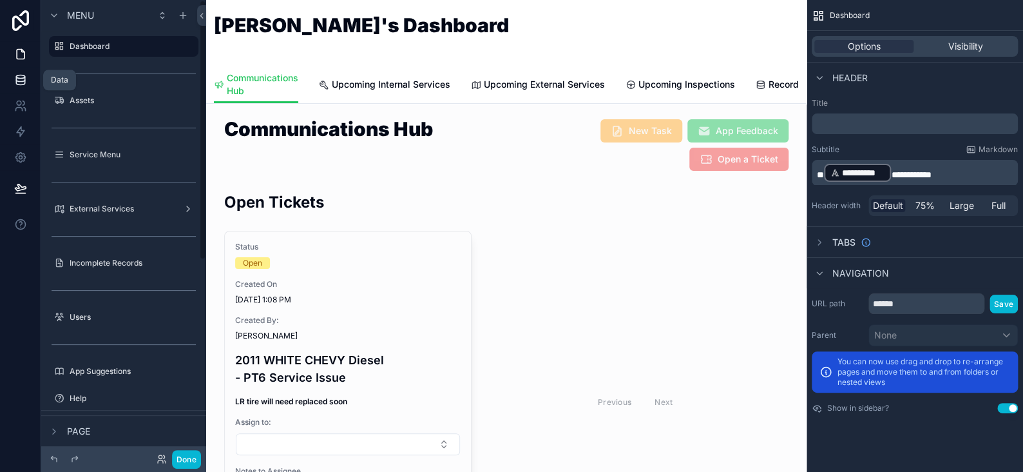
click at [17, 80] on icon at bounding box center [20, 79] width 13 height 13
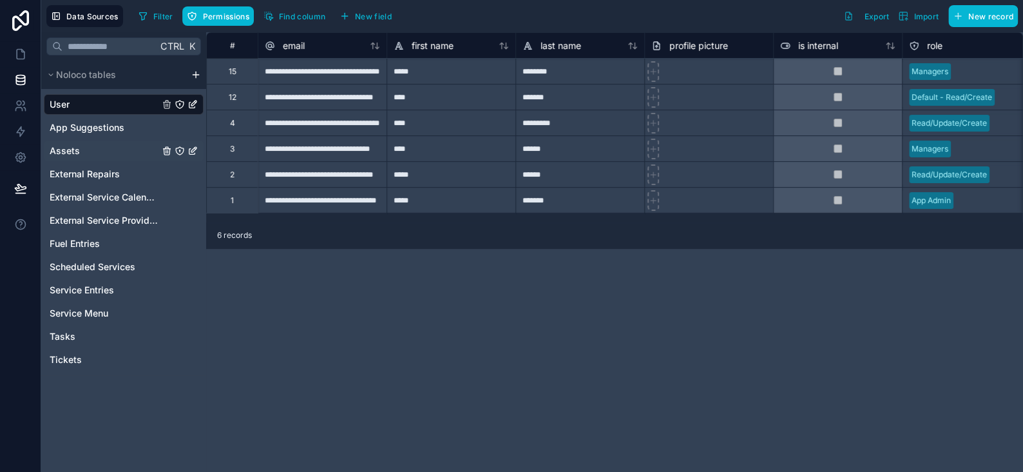
click at [59, 146] on span "Assets" at bounding box center [65, 150] width 30 height 13
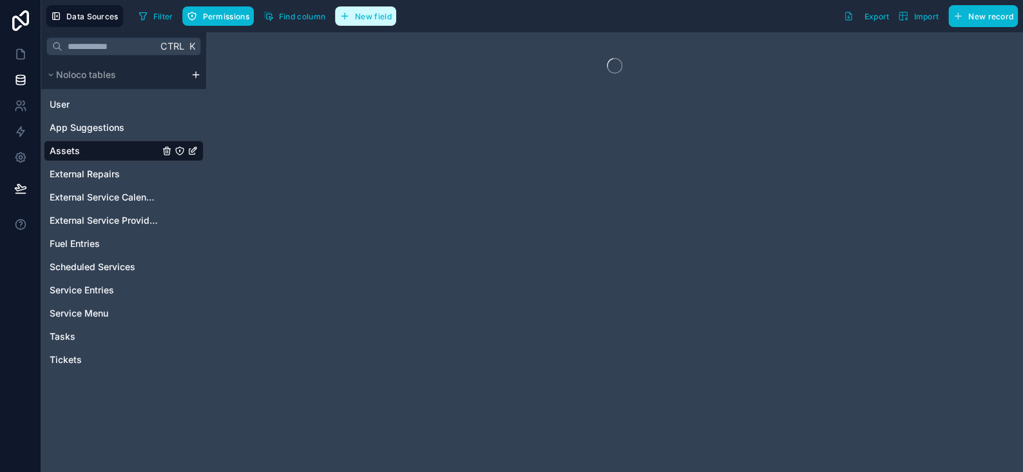
click at [365, 17] on span "New field" at bounding box center [373, 17] width 37 height 10
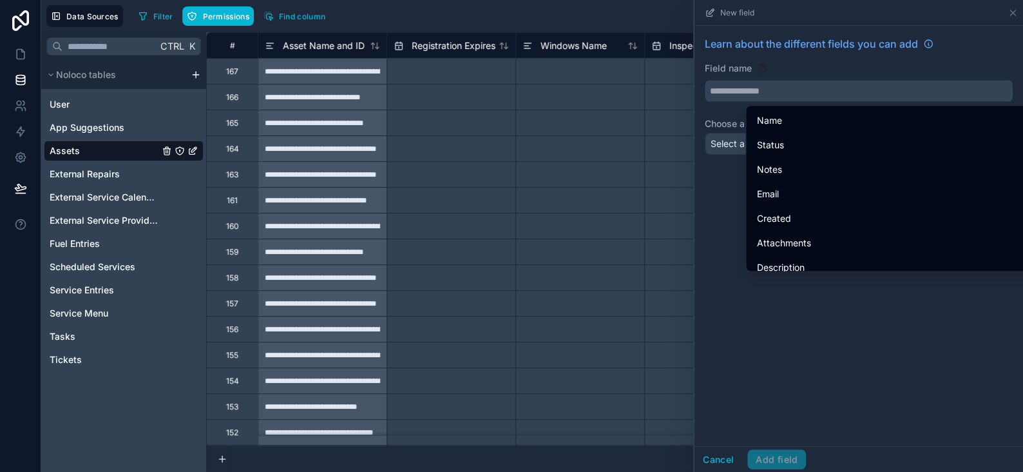
click at [810, 96] on input "text" at bounding box center [859, 91] width 307 height 21
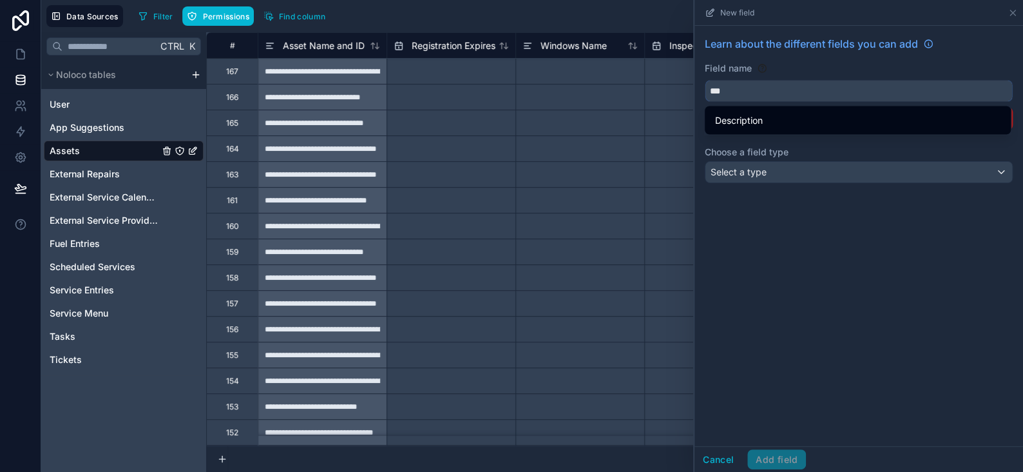
click at [705, 80] on button "**" at bounding box center [859, 91] width 308 height 22
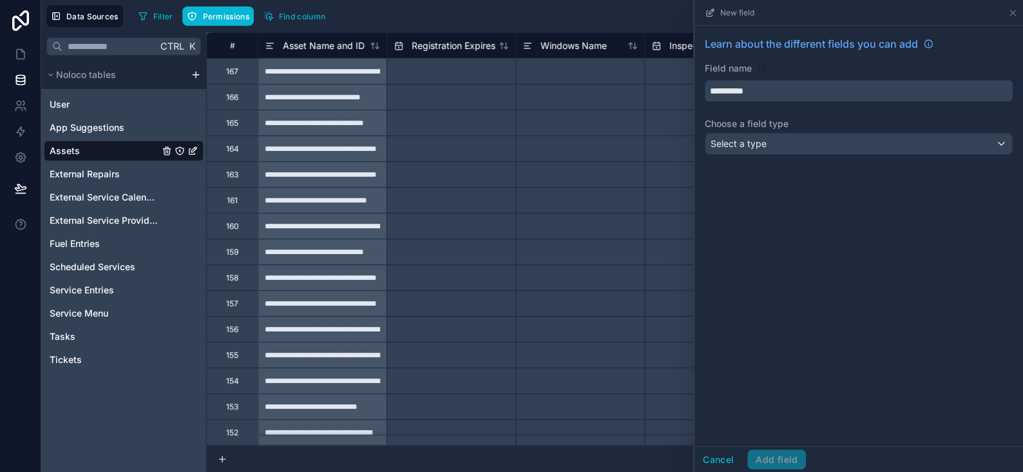
type input "**********"
click at [791, 137] on div "Select a type" at bounding box center [859, 143] width 307 height 21
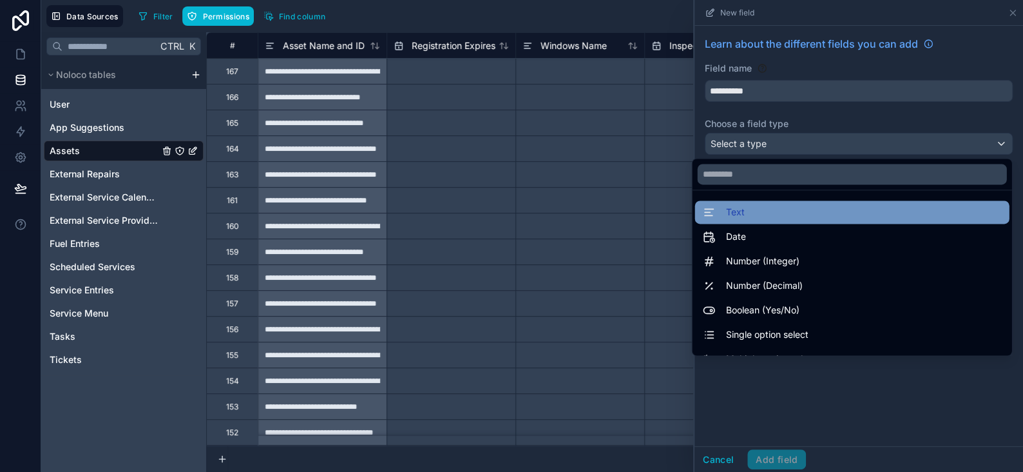
click at [726, 211] on span "Text" at bounding box center [735, 211] width 19 height 15
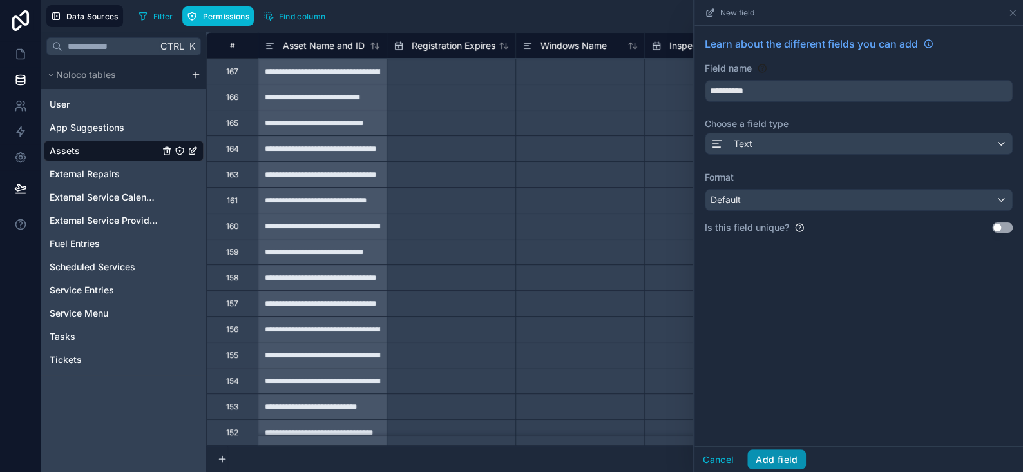
click at [775, 458] on button "Add field" at bounding box center [777, 459] width 59 height 21
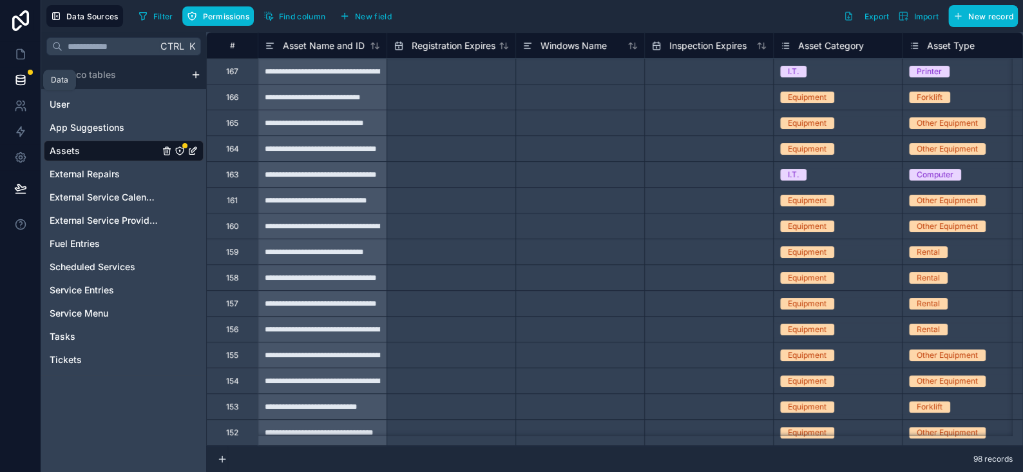
click at [25, 79] on icon at bounding box center [20, 79] width 13 height 13
click at [181, 147] on icon "Assets" at bounding box center [180, 151] width 8 height 8
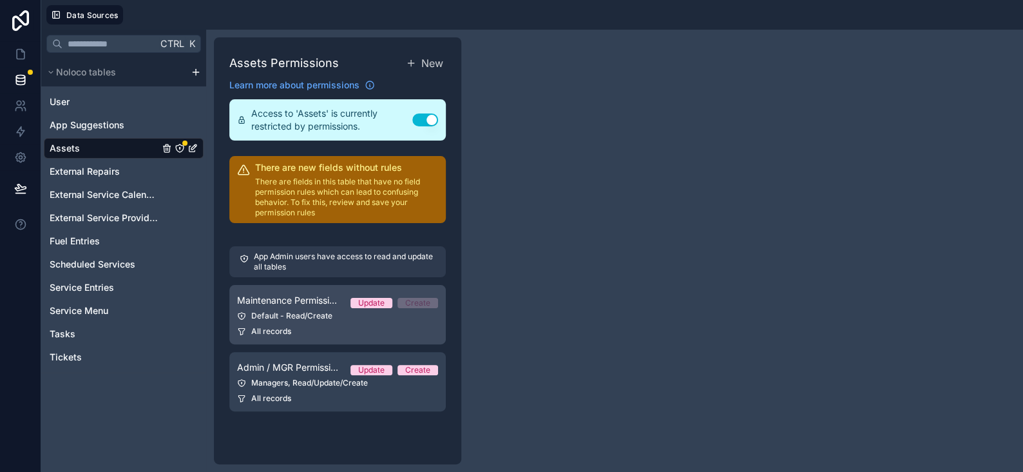
drag, startPoint x: 302, startPoint y: 293, endPoint x: 403, endPoint y: 331, distance: 107.5
click at [302, 294] on span "Maintenance Permissions" at bounding box center [288, 300] width 103 height 13
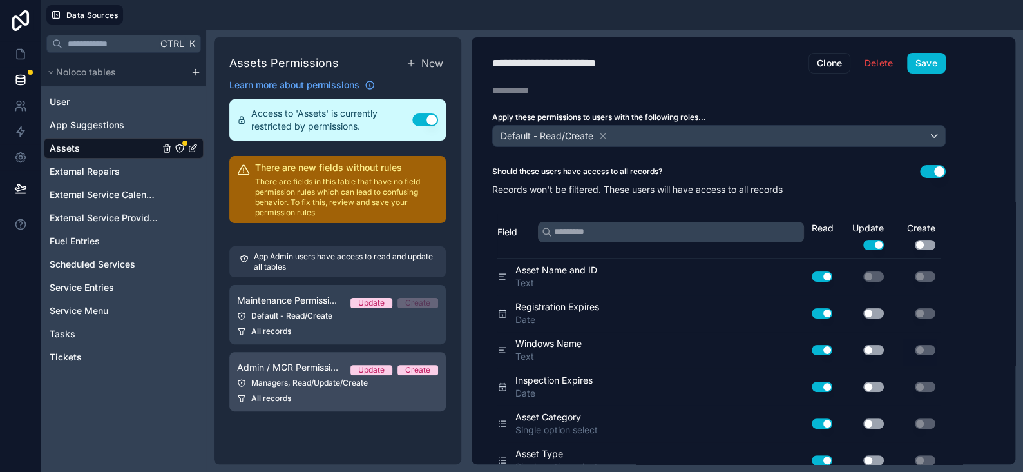
click at [314, 375] on link "Admin / MGR Permissions Update Create Managers, Read/Update/Create All records" at bounding box center [337, 381] width 217 height 59
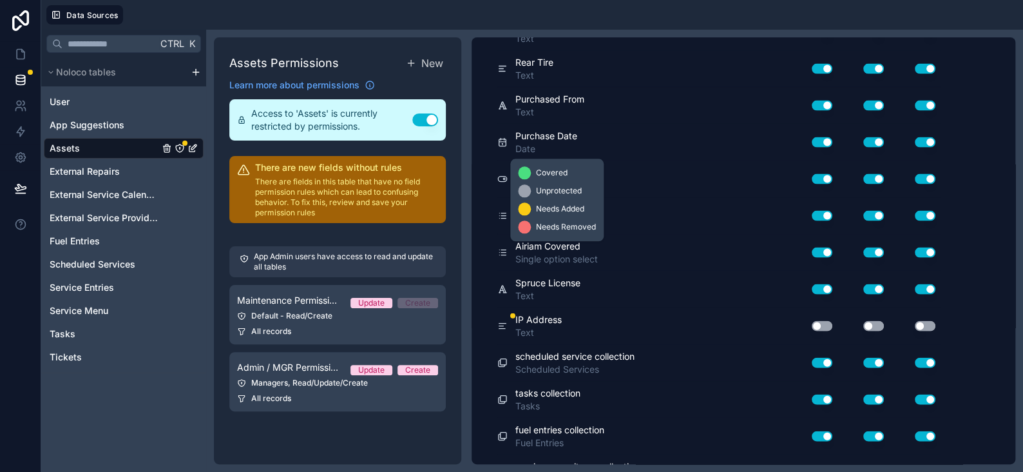
scroll to position [1449, 0]
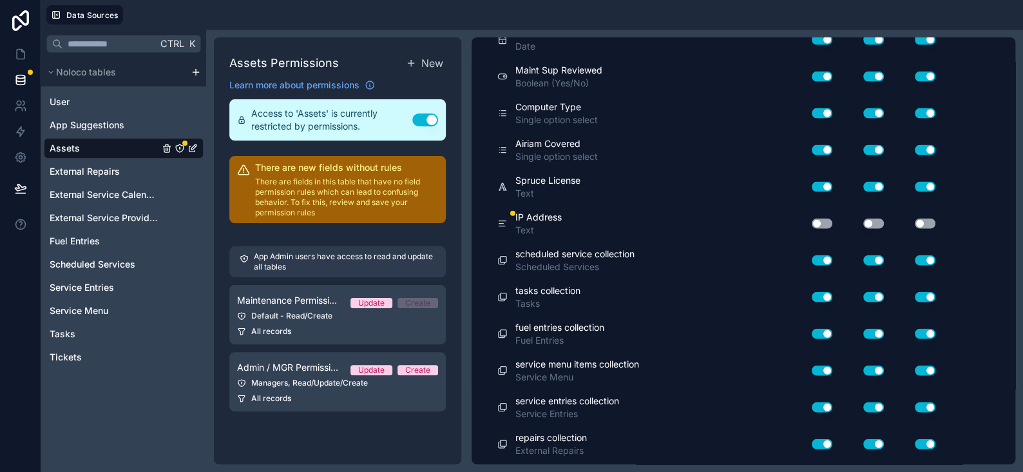
click at [824, 218] on button "Use setting" at bounding box center [822, 223] width 21 height 10
click at [868, 218] on button "Use setting" at bounding box center [874, 223] width 21 height 10
click at [924, 218] on button "Use setting" at bounding box center [925, 223] width 21 height 10
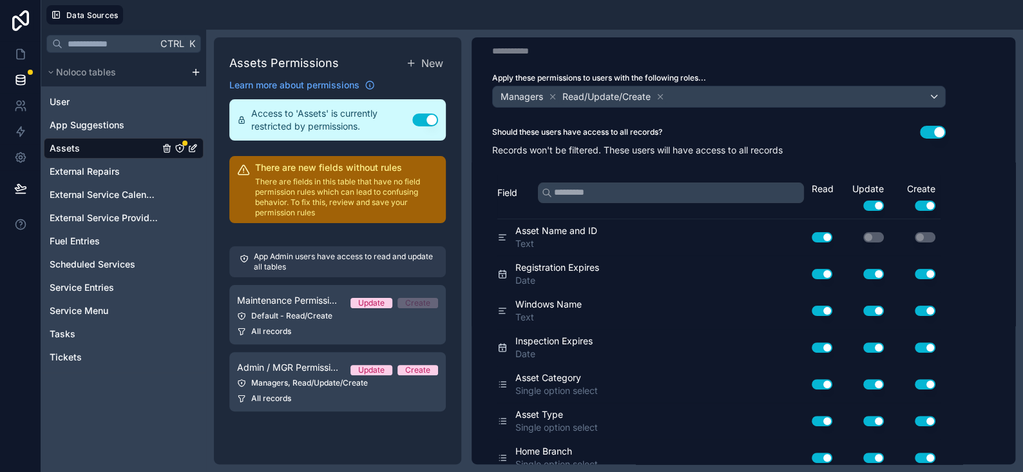
scroll to position [0, 0]
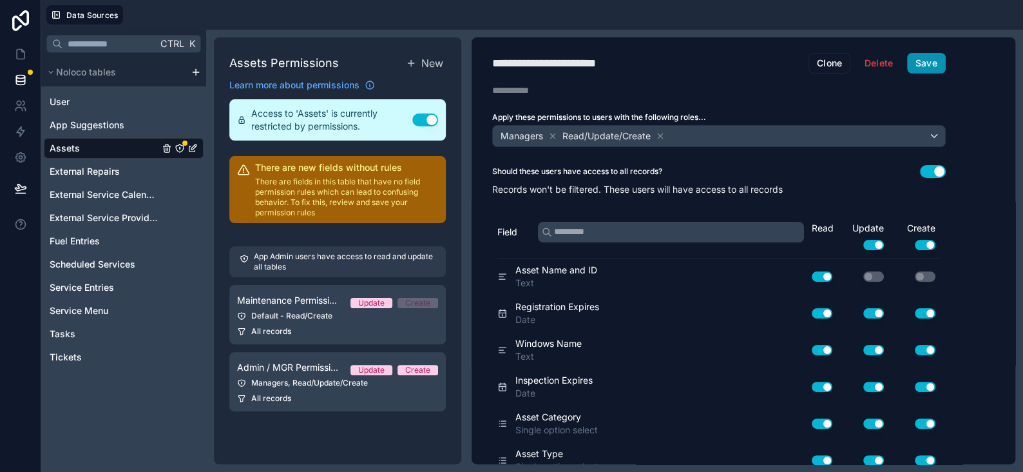
click at [920, 66] on button "Save" at bounding box center [926, 63] width 39 height 21
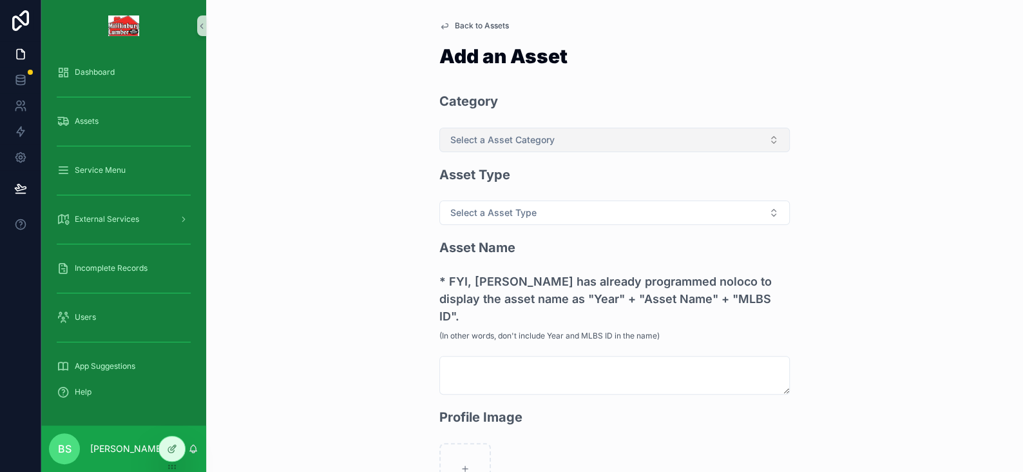
click at [497, 138] on span "Select a Asset Category" at bounding box center [502, 139] width 104 height 13
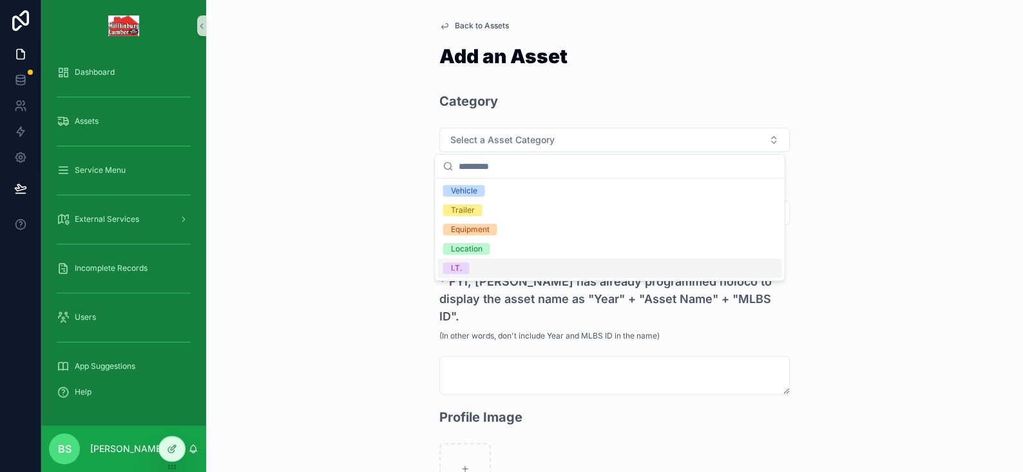
click at [470, 263] on div "I.T." at bounding box center [610, 267] width 344 height 19
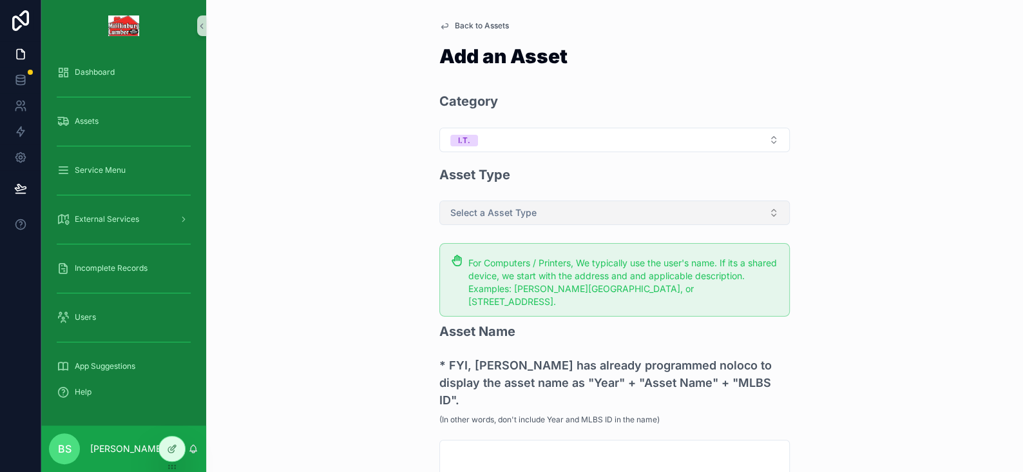
click at [474, 213] on span "Select a Asset Type" at bounding box center [493, 212] width 86 height 13
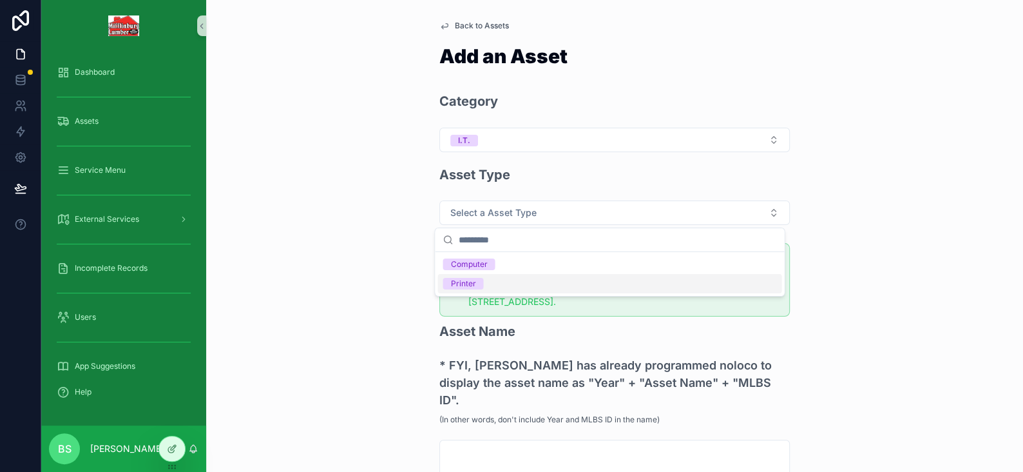
click at [477, 278] on span "Printer" at bounding box center [463, 284] width 41 height 12
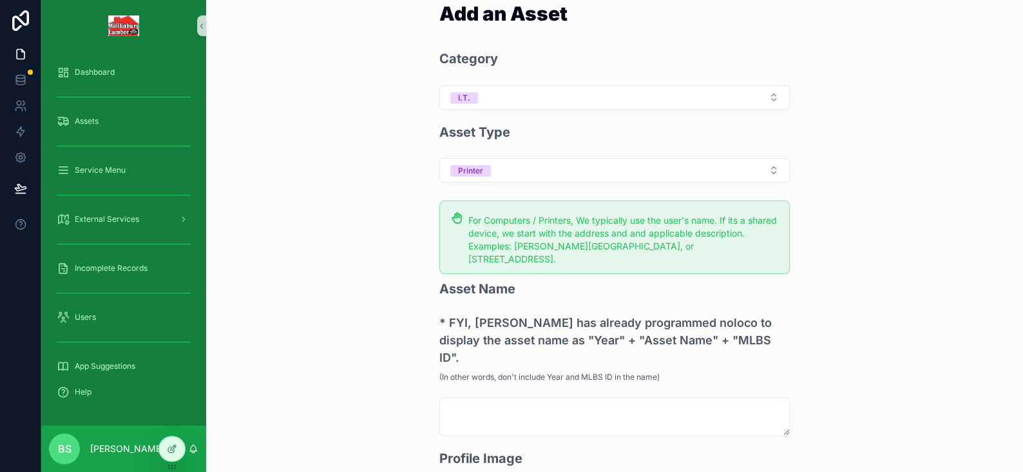
scroll to position [193, 0]
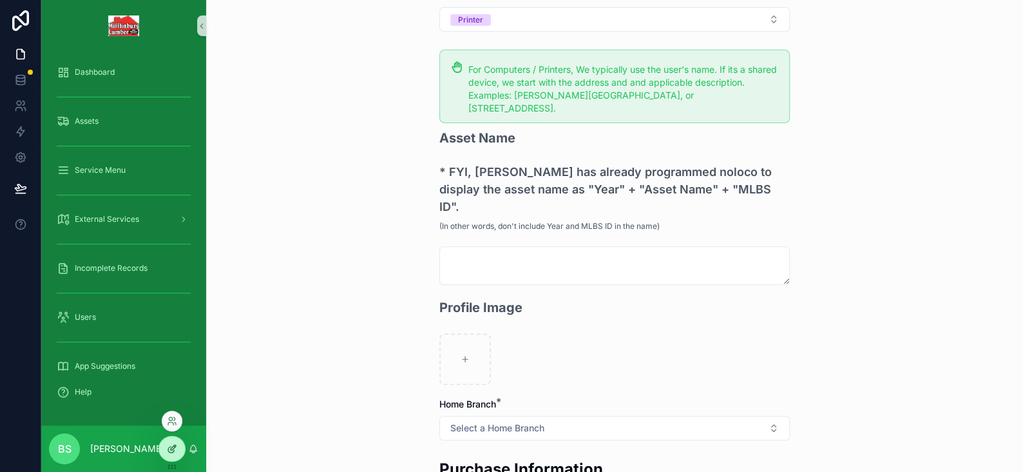
click at [178, 447] on div at bounding box center [172, 448] width 26 height 24
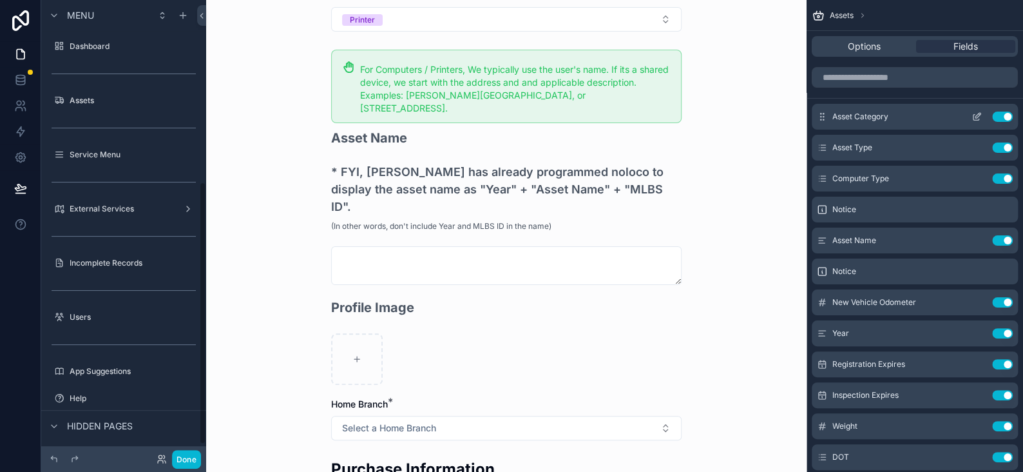
scroll to position [316, 0]
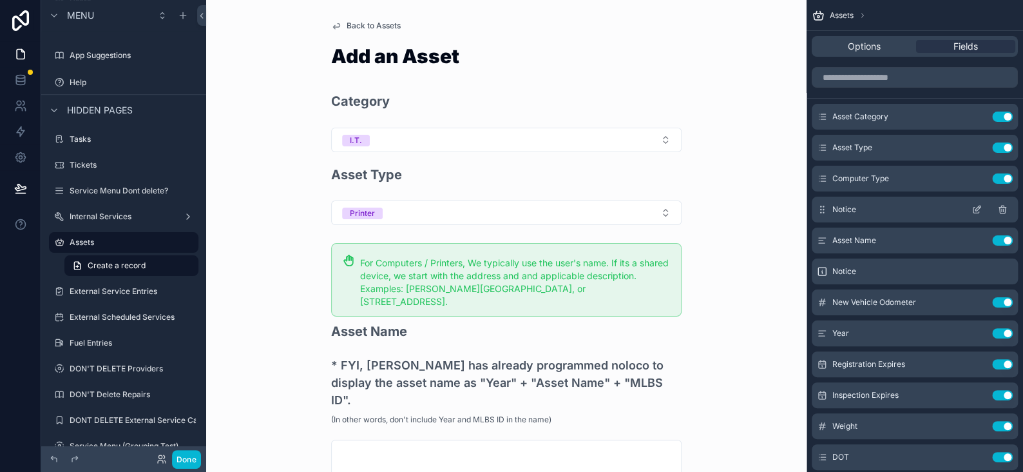
click at [976, 208] on icon "scrollable content" at bounding box center [978, 208] width 5 height 5
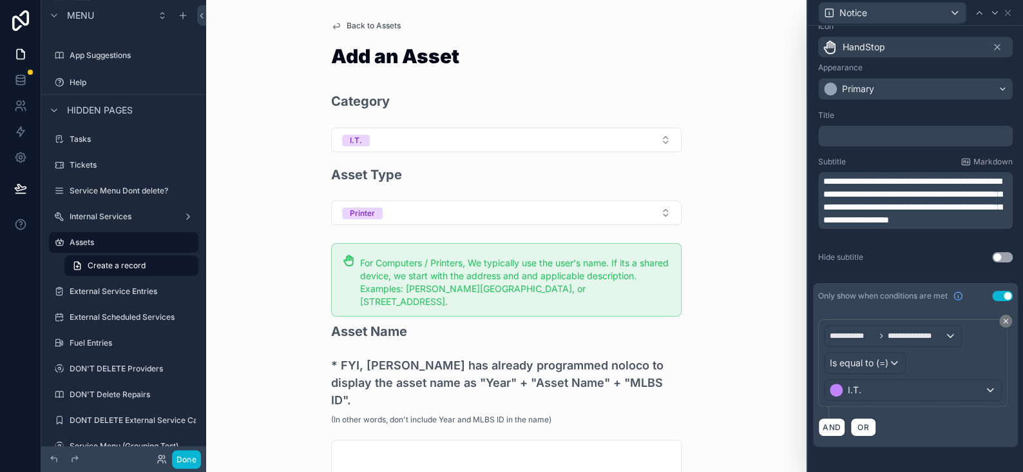
scroll to position [18, 0]
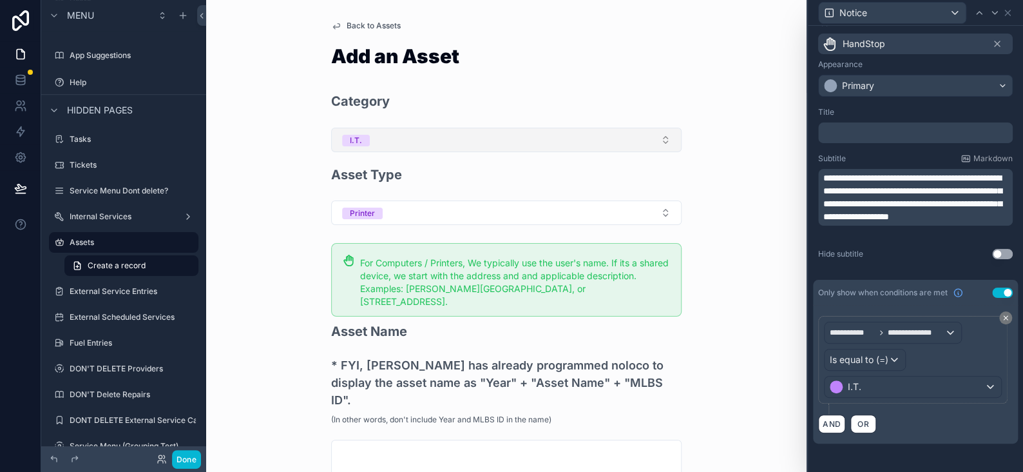
click at [391, 140] on button "I.T." at bounding box center [506, 140] width 351 height 24
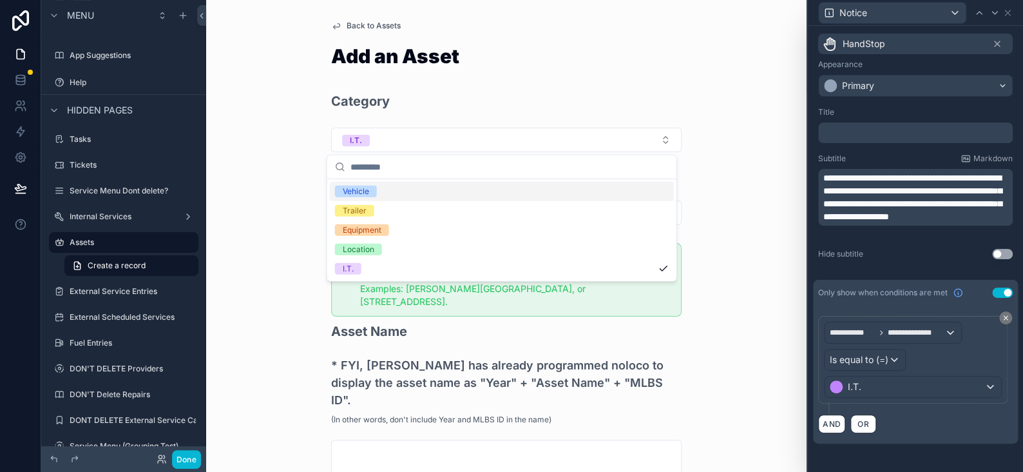
click at [362, 196] on div "Vehicle" at bounding box center [356, 192] width 26 height 12
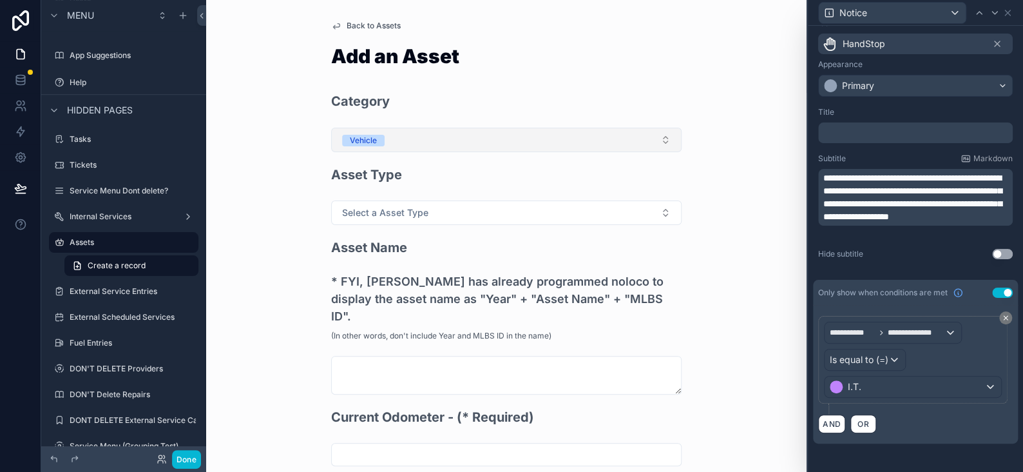
click at [367, 145] on div "Vehicle" at bounding box center [363, 141] width 27 height 12
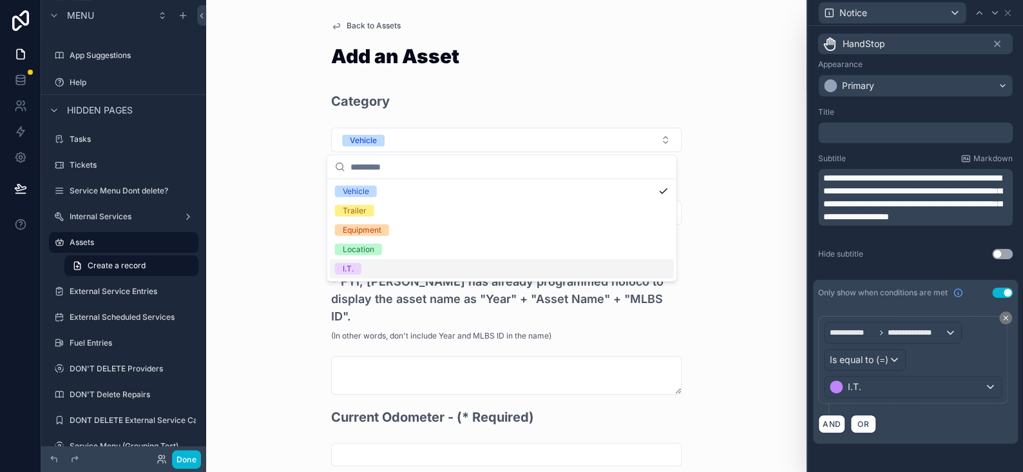
click at [353, 266] on div "I.T." at bounding box center [348, 269] width 11 height 12
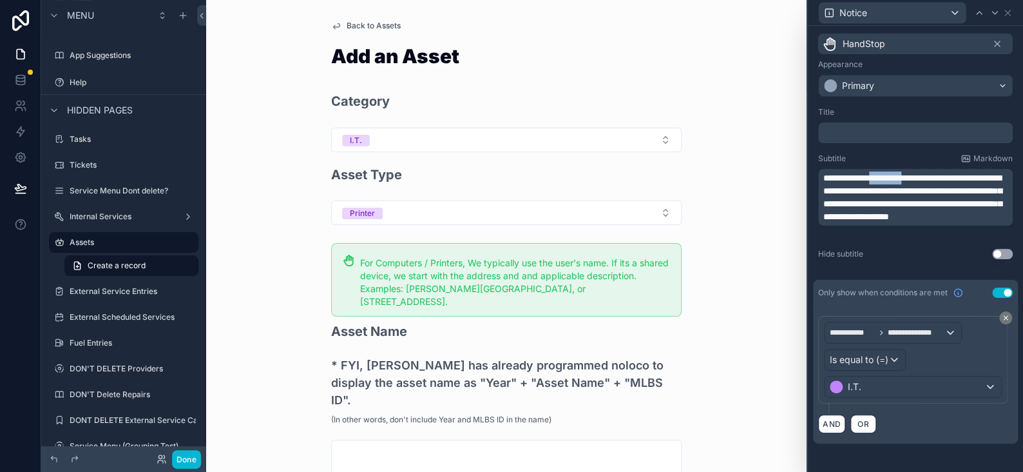
drag, startPoint x: 927, startPoint y: 175, endPoint x: 889, endPoint y: 175, distance: 38.0
click at [889, 175] on span "**********" at bounding box center [913, 197] width 179 height 48
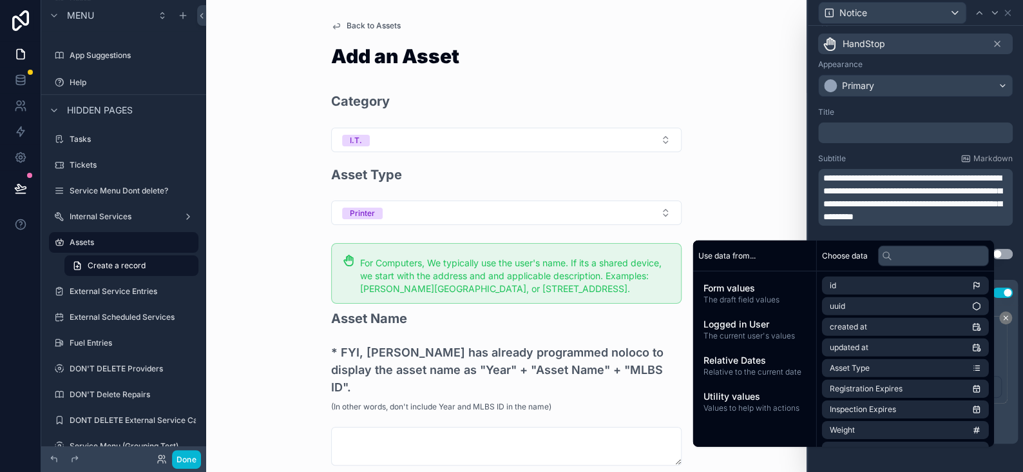
click at [880, 186] on span "**********" at bounding box center [913, 197] width 179 height 48
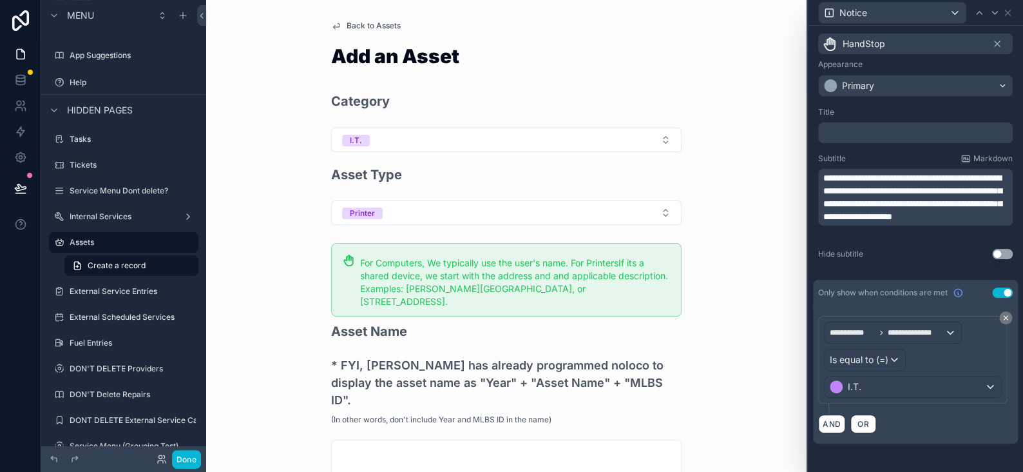
click at [876, 191] on span "**********" at bounding box center [913, 197] width 179 height 48
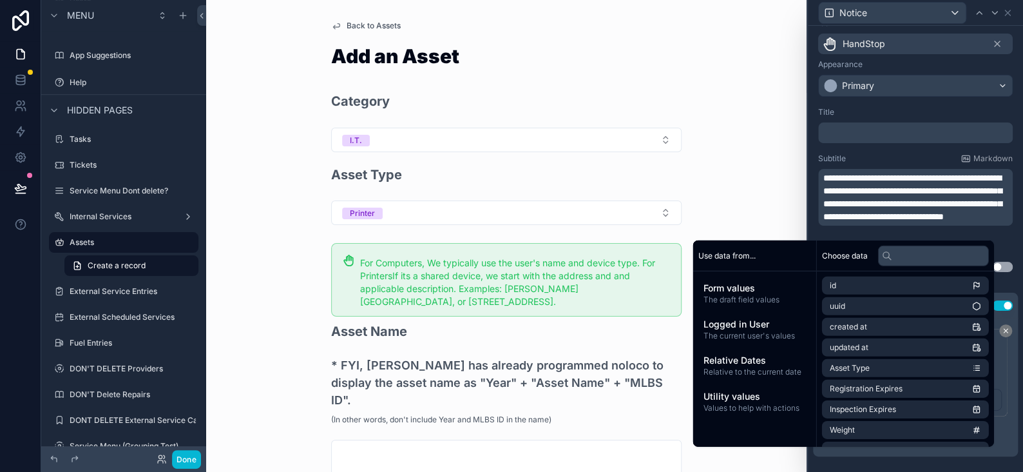
click at [856, 205] on span "**********" at bounding box center [913, 197] width 179 height 48
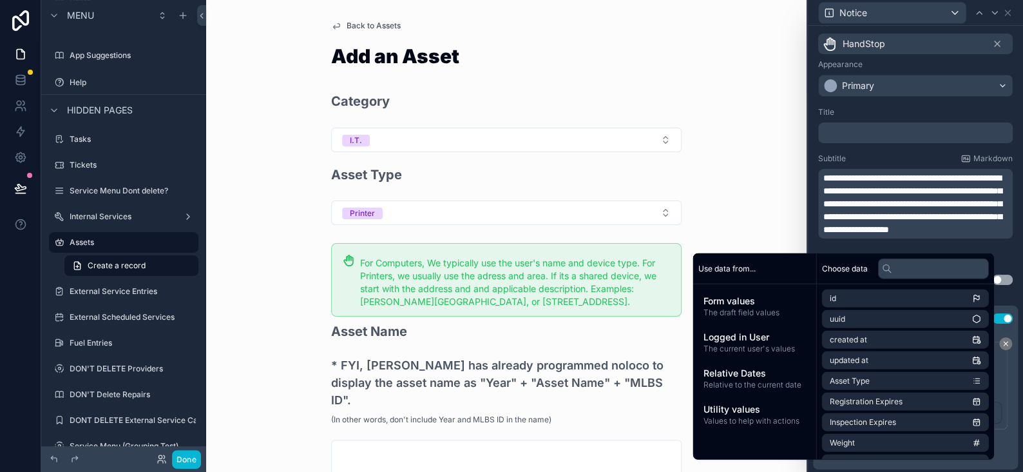
scroll to position [44, 0]
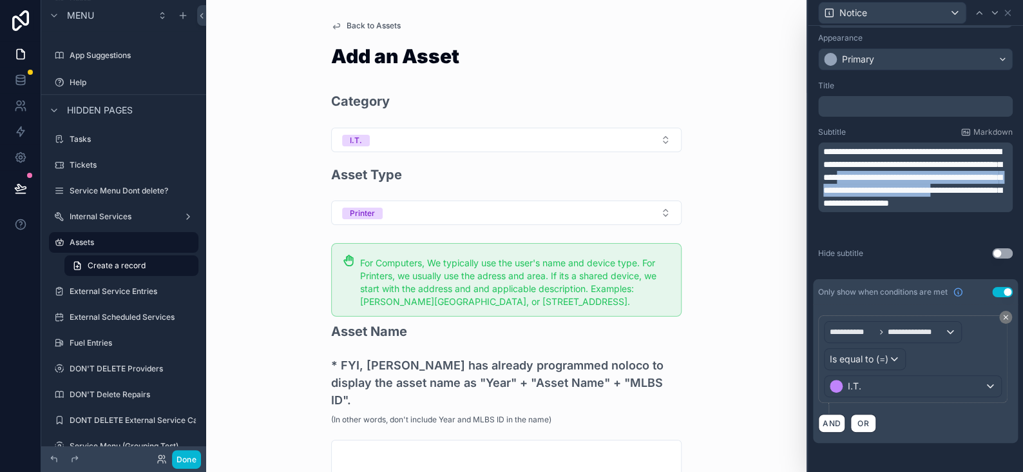
drag, startPoint x: 878, startPoint y: 217, endPoint x: 845, endPoint y: 183, distance: 46.9
click at [845, 183] on p "**********" at bounding box center [917, 177] width 187 height 64
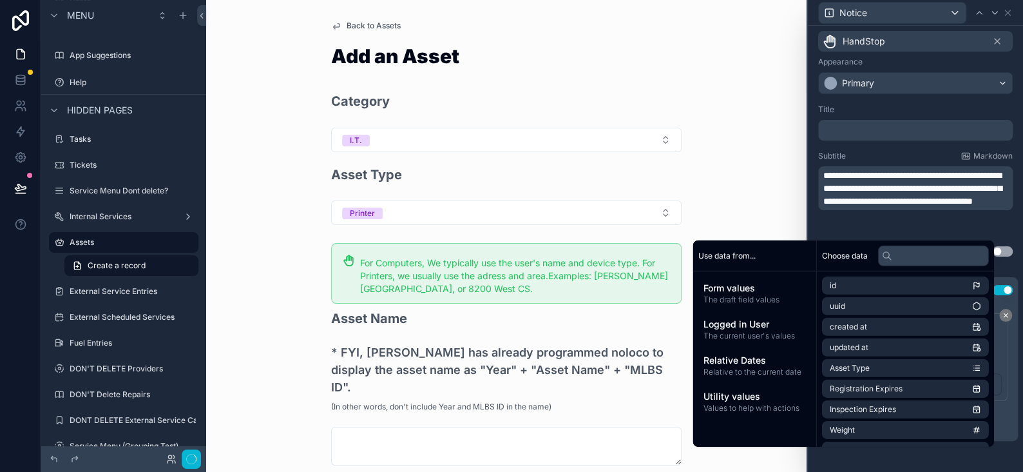
scroll to position [18, 0]
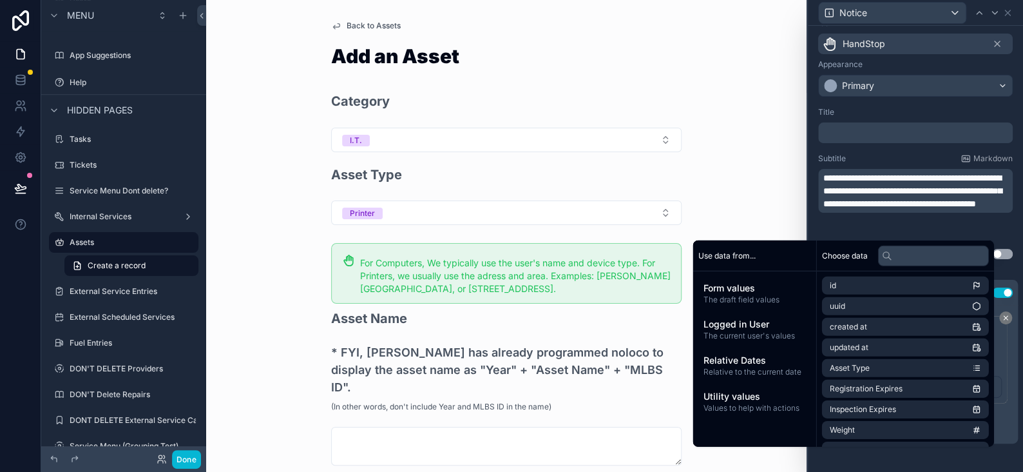
click at [867, 210] on p "**********" at bounding box center [917, 190] width 187 height 39
click at [888, 209] on p "**********" at bounding box center [917, 190] width 187 height 39
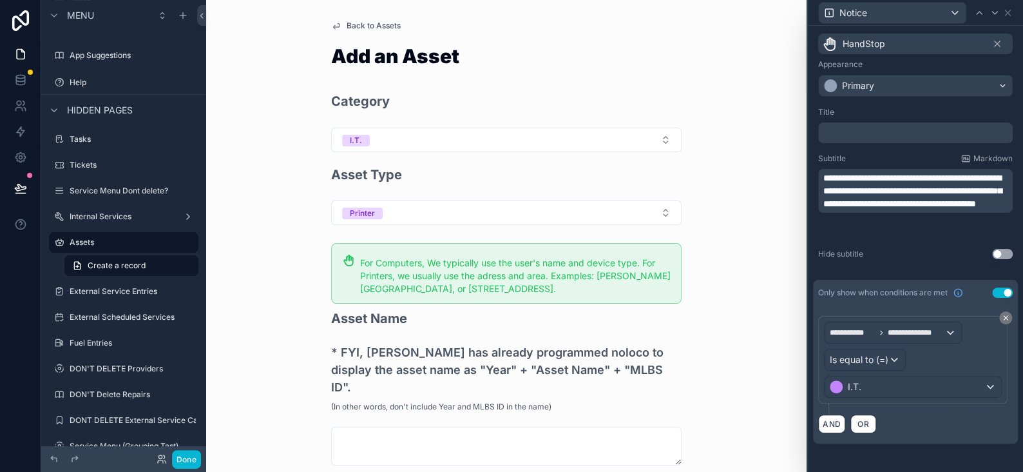
click at [957, 202] on span "**********" at bounding box center [913, 190] width 179 height 35
click at [954, 199] on span "**********" at bounding box center [913, 190] width 179 height 35
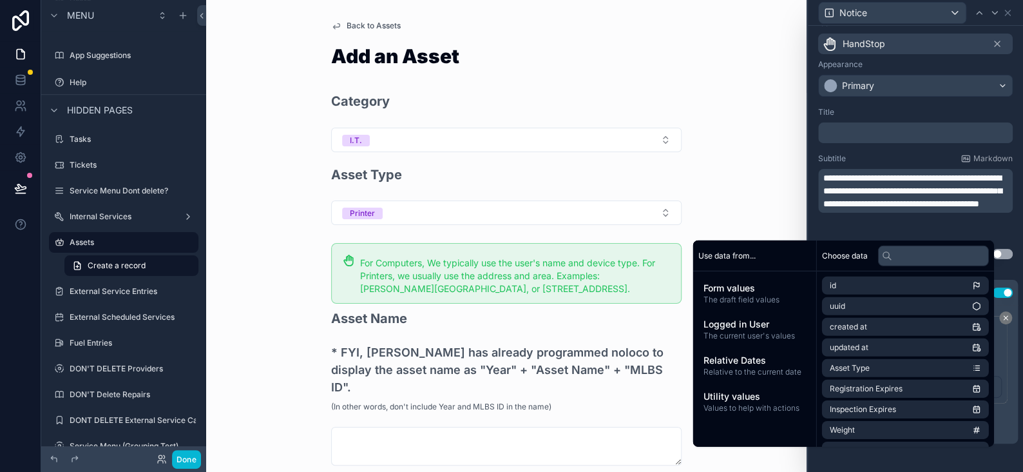
click at [856, 208] on span "**********" at bounding box center [913, 190] width 179 height 35
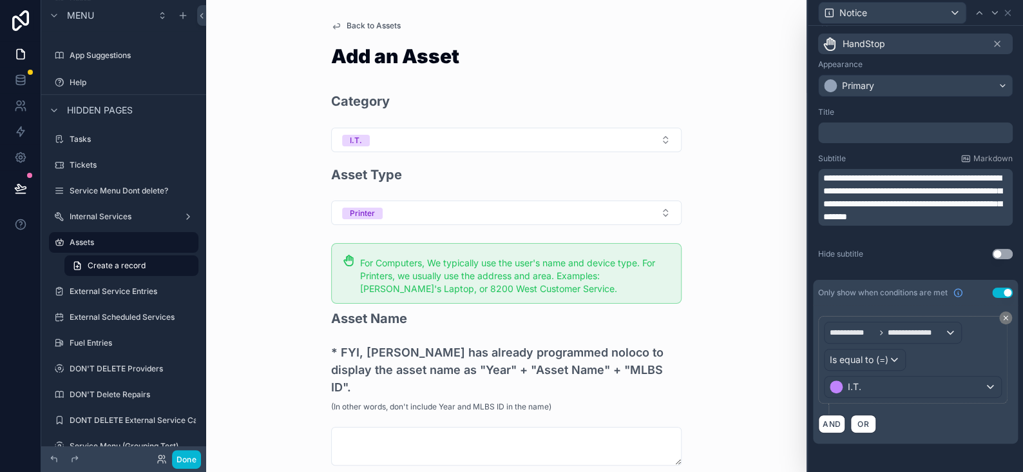
click at [882, 195] on p "**********" at bounding box center [917, 197] width 187 height 52
click at [782, 195] on div "Back to Assets Add an Asset Category I.T. Asset Type Printer For Computers, We …" at bounding box center [506, 236] width 601 height 472
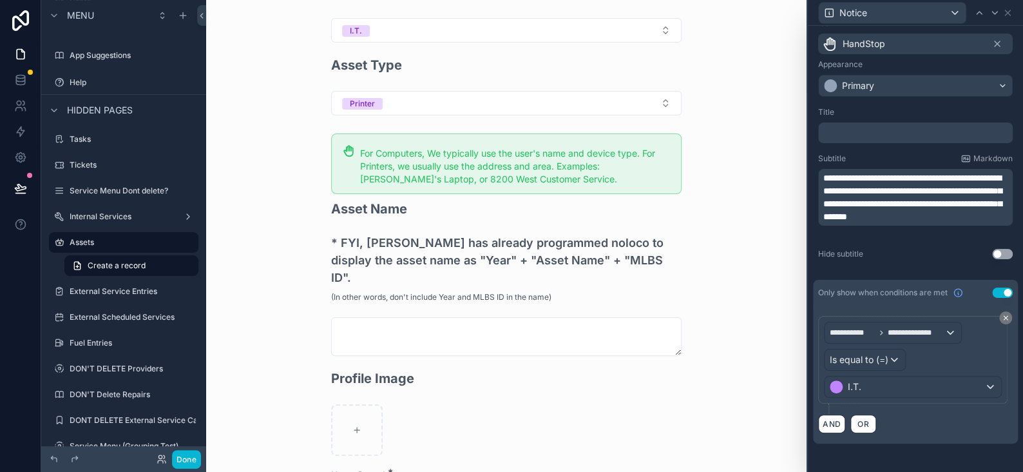
scroll to position [193, 0]
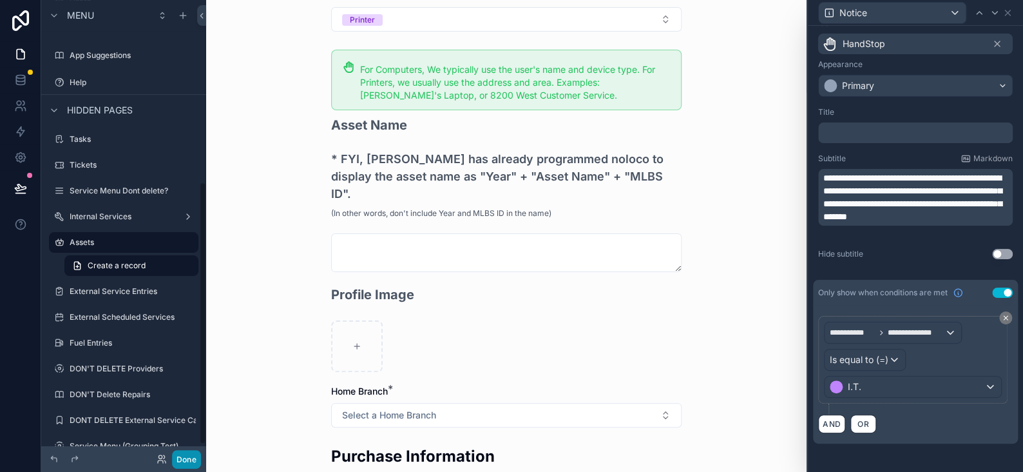
click at [197, 455] on button "Done" at bounding box center [186, 459] width 29 height 19
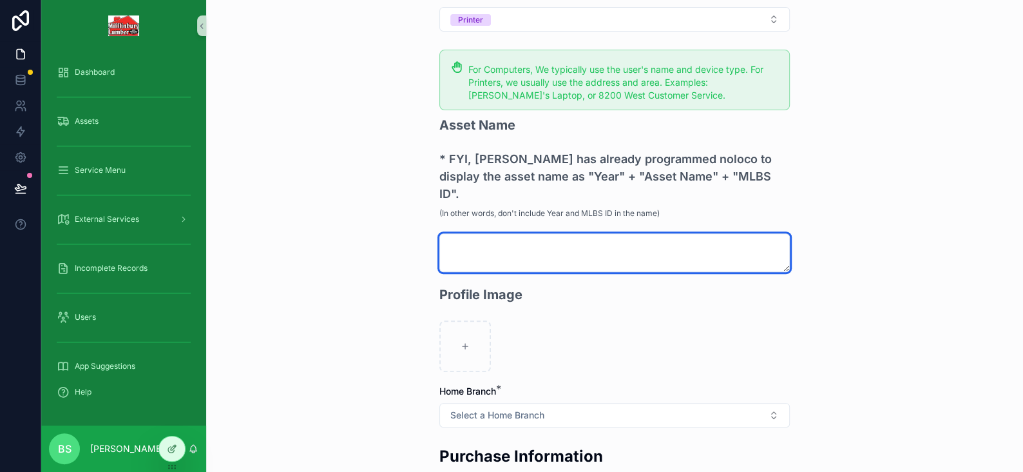
click at [465, 233] on textarea "scrollable content" at bounding box center [615, 252] width 351 height 39
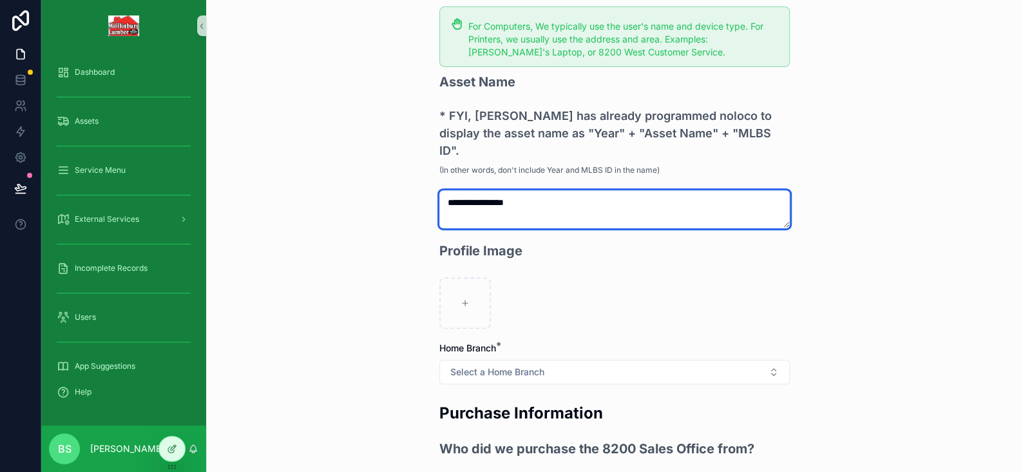
scroll to position [322, 0]
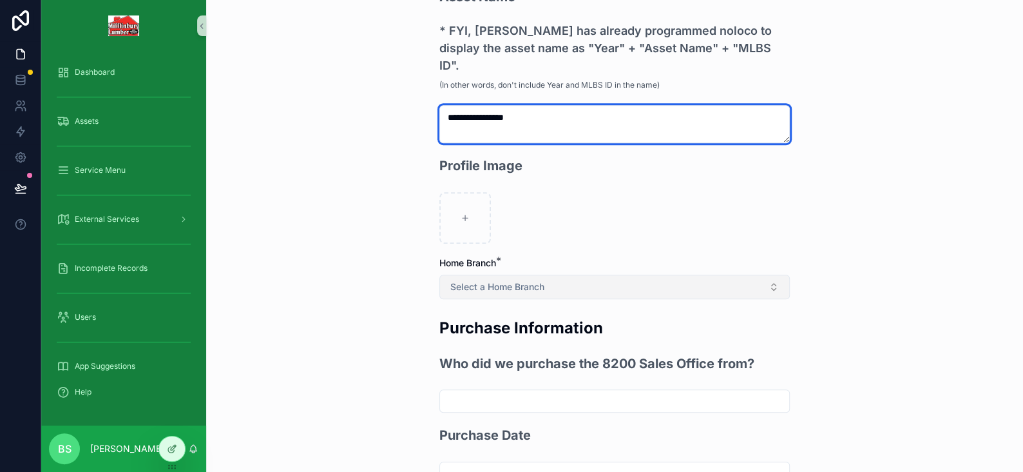
type textarea "**********"
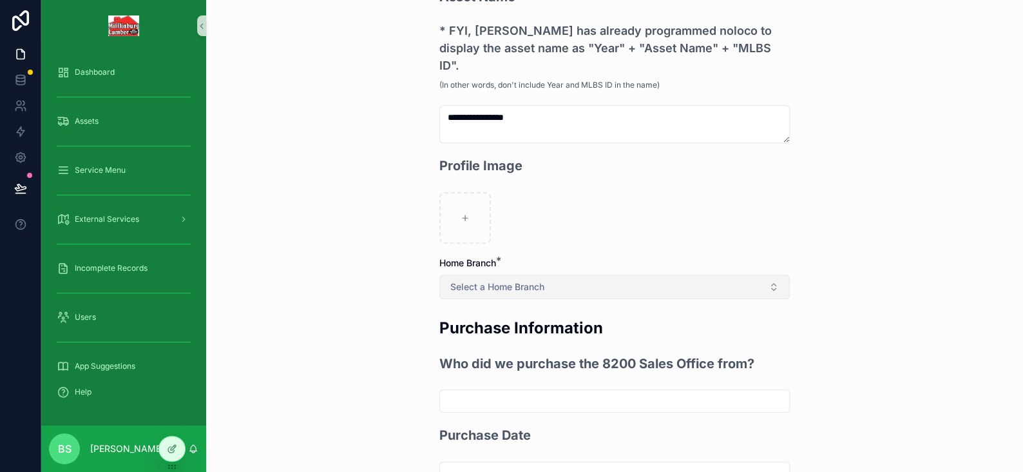
click at [462, 280] on span "Select a Home Branch" at bounding box center [497, 286] width 94 height 13
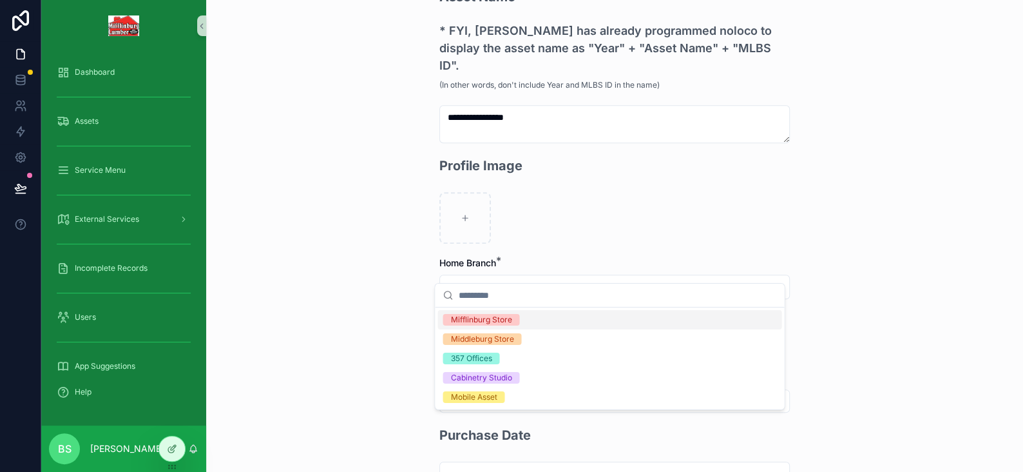
click at [461, 317] on div "Mifflinburg Store" at bounding box center [480, 320] width 61 height 12
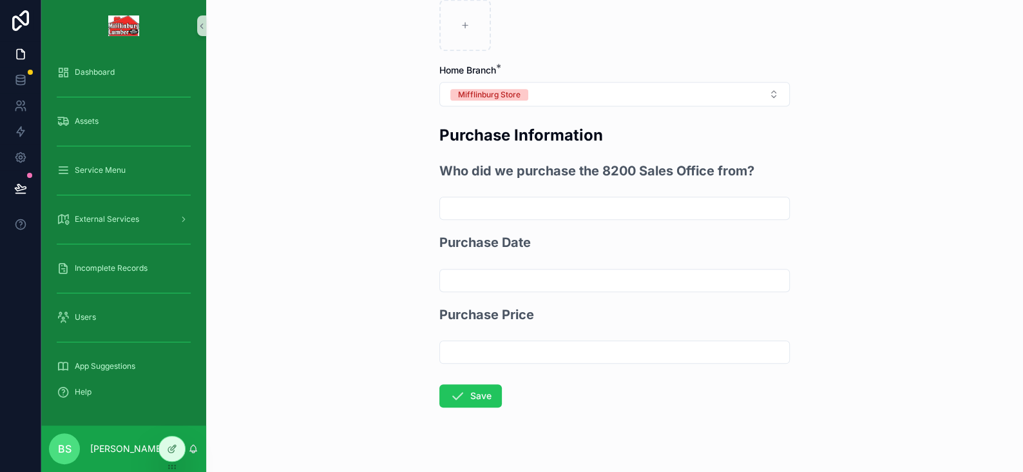
scroll to position [515, 0]
click at [468, 383] on button "Save" at bounding box center [471, 394] width 63 height 23
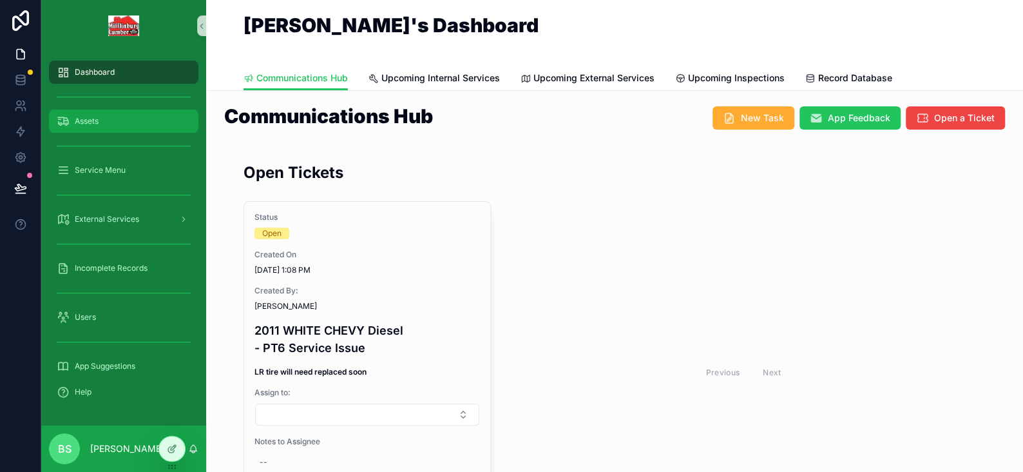
drag, startPoint x: 95, startPoint y: 112, endPoint x: 114, endPoint y: 117, distance: 20.0
click at [95, 112] on div "Assets" at bounding box center [124, 121] width 134 height 21
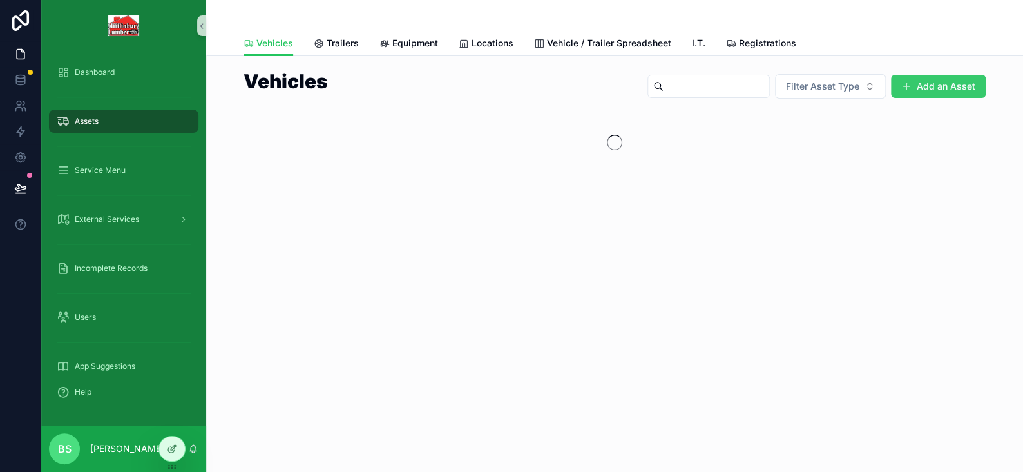
click at [945, 90] on button "Add an Asset" at bounding box center [938, 86] width 95 height 23
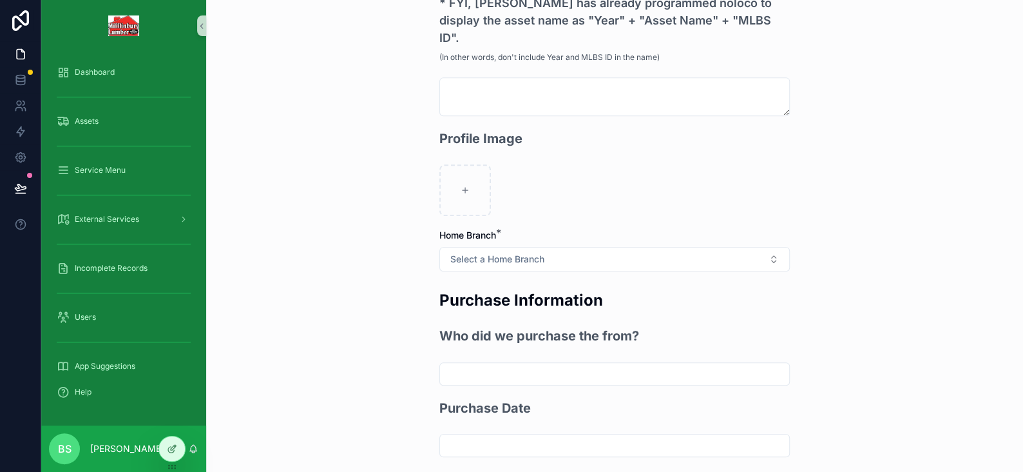
scroll to position [322, 0]
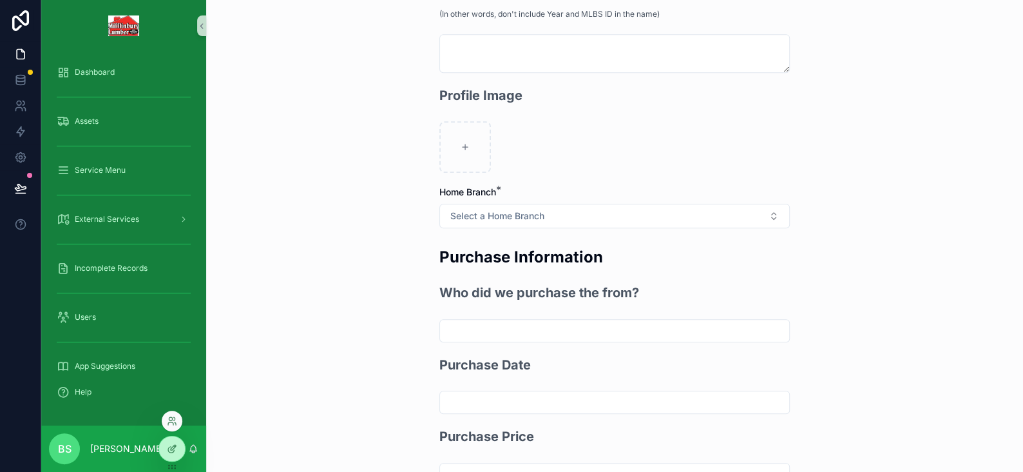
click at [179, 436] on div at bounding box center [172, 424] width 21 height 26
click at [178, 448] on div at bounding box center [172, 448] width 26 height 24
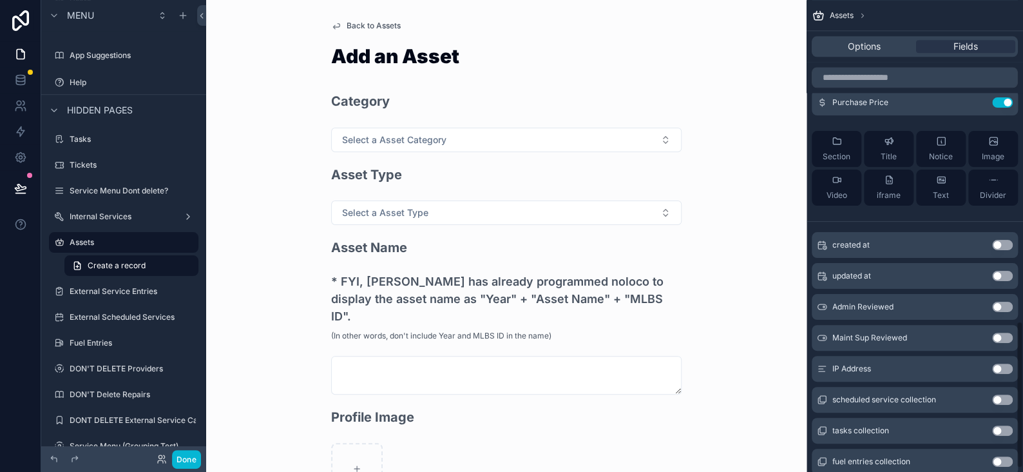
scroll to position [1031, 0]
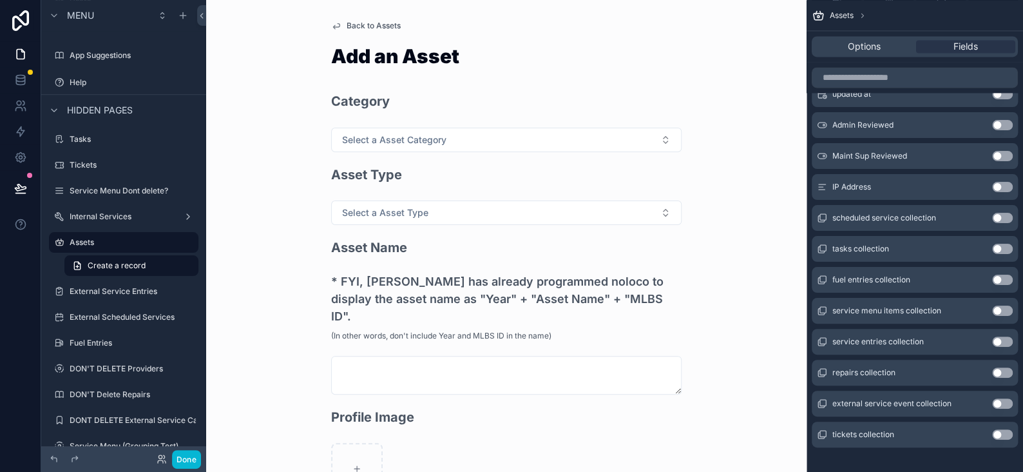
click at [1000, 184] on button "Use setting" at bounding box center [1002, 187] width 21 height 10
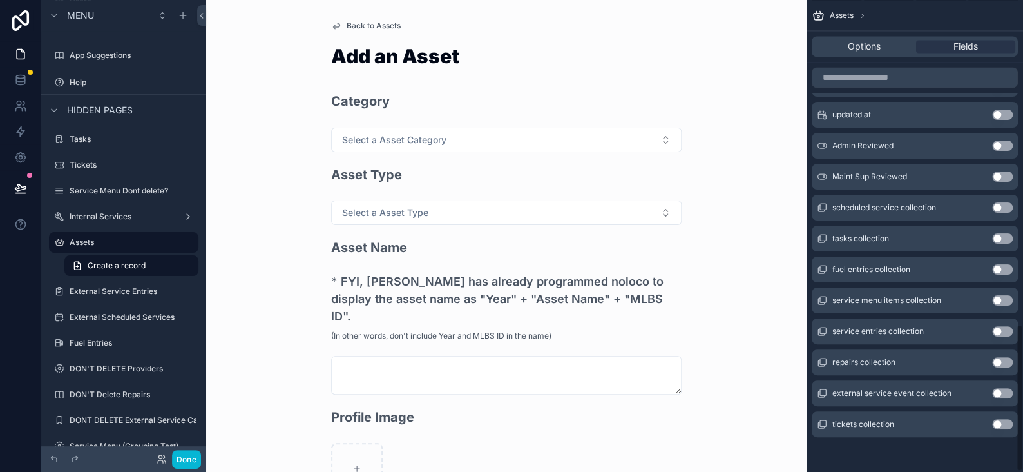
scroll to position [784, 0]
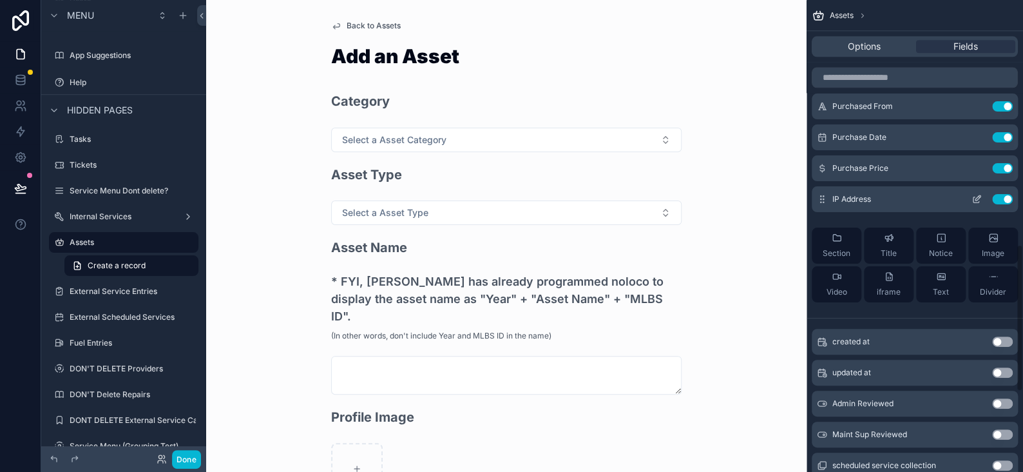
click at [976, 197] on icon "scrollable content" at bounding box center [978, 197] width 5 height 5
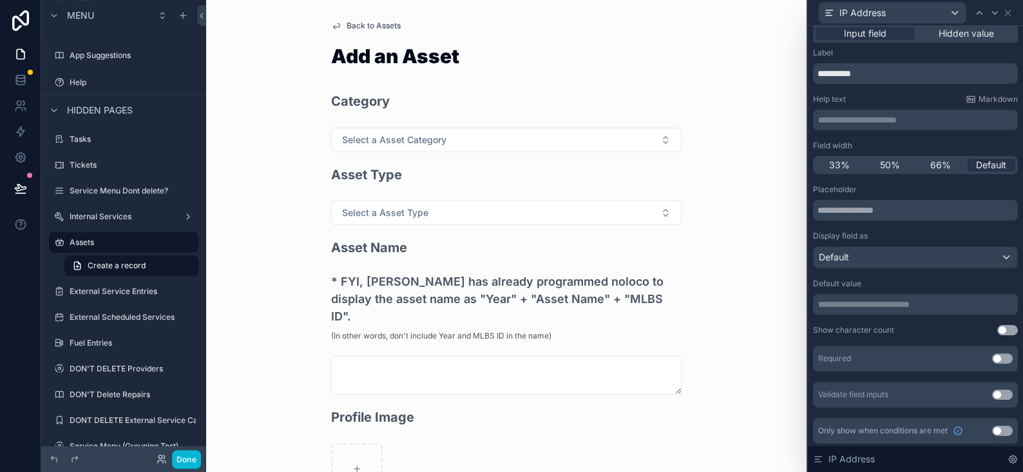
scroll to position [8, 0]
click at [992, 426] on button "Use setting" at bounding box center [1002, 428] width 21 height 10
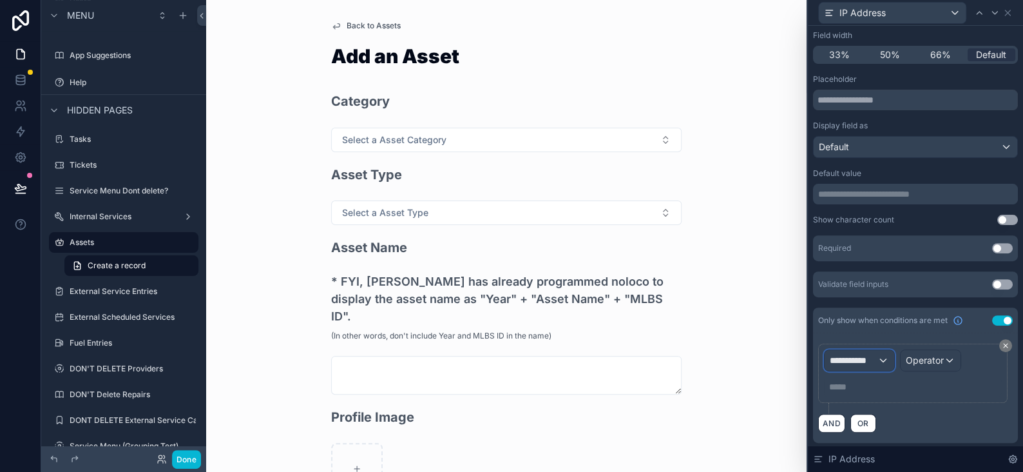
click at [877, 351] on div "**********" at bounding box center [860, 360] width 70 height 21
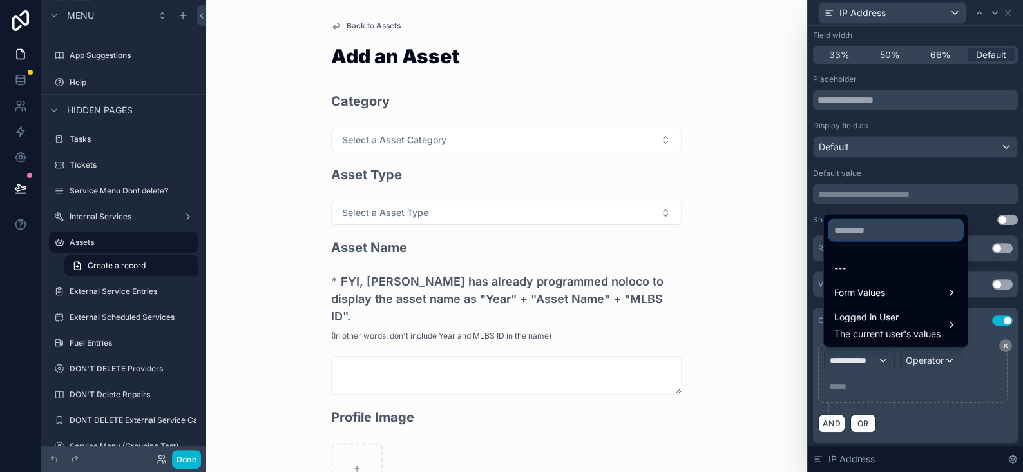
click at [853, 234] on input "text" at bounding box center [895, 230] width 133 height 21
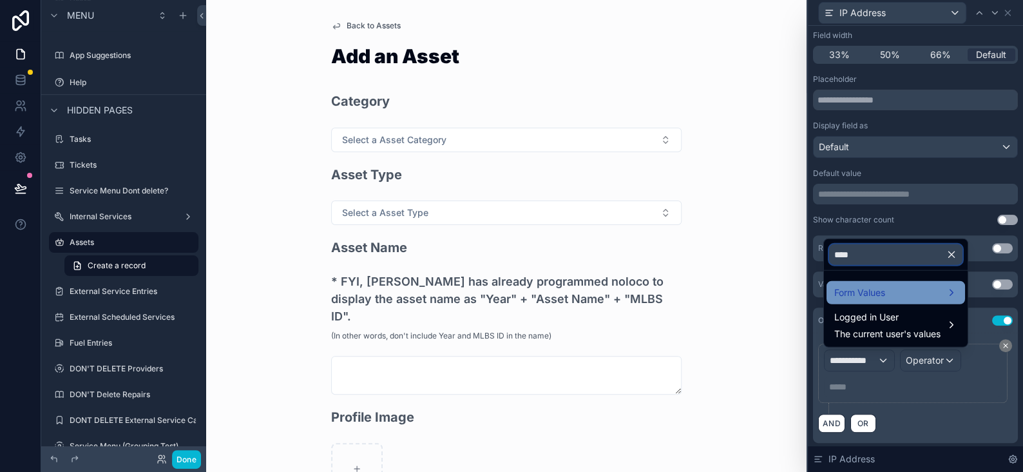
type input "****"
click at [855, 293] on span "Form Values" at bounding box center [860, 292] width 51 height 15
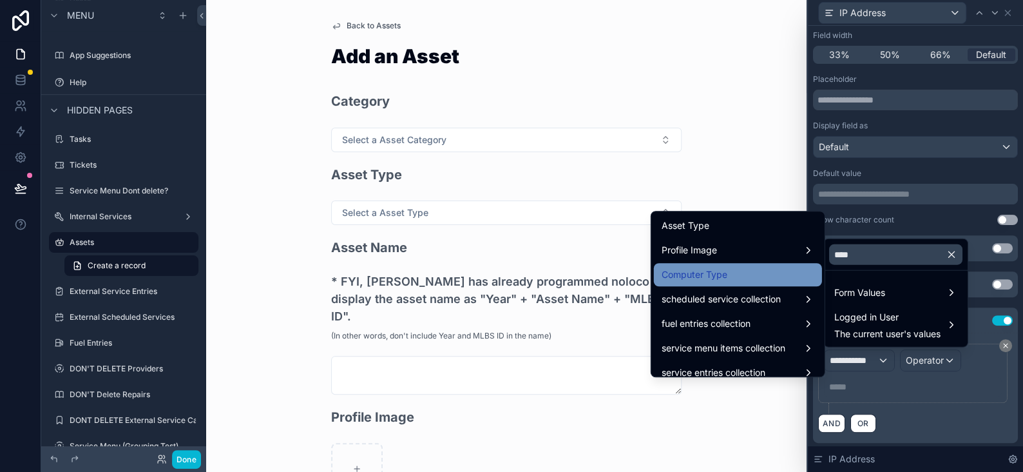
click at [690, 272] on span "Computer Type" at bounding box center [695, 274] width 66 height 15
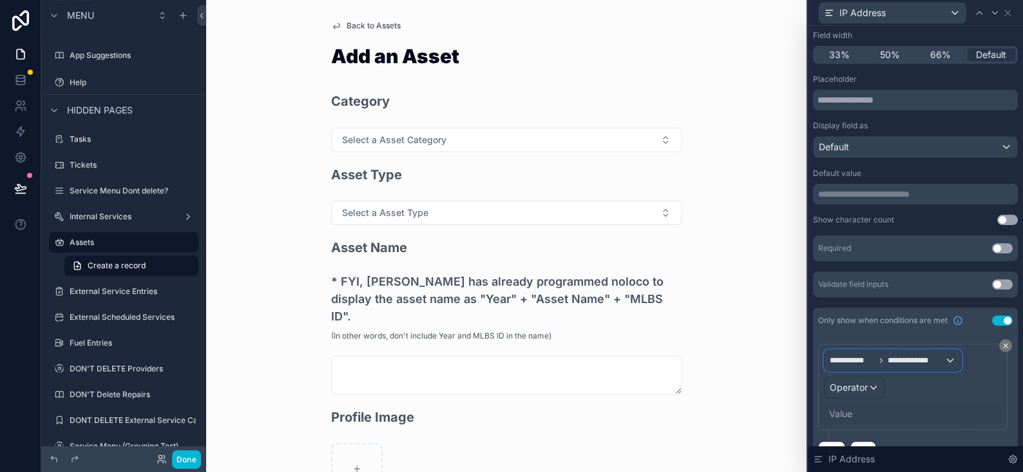
click at [906, 362] on span "**********" at bounding box center [916, 360] width 57 height 10
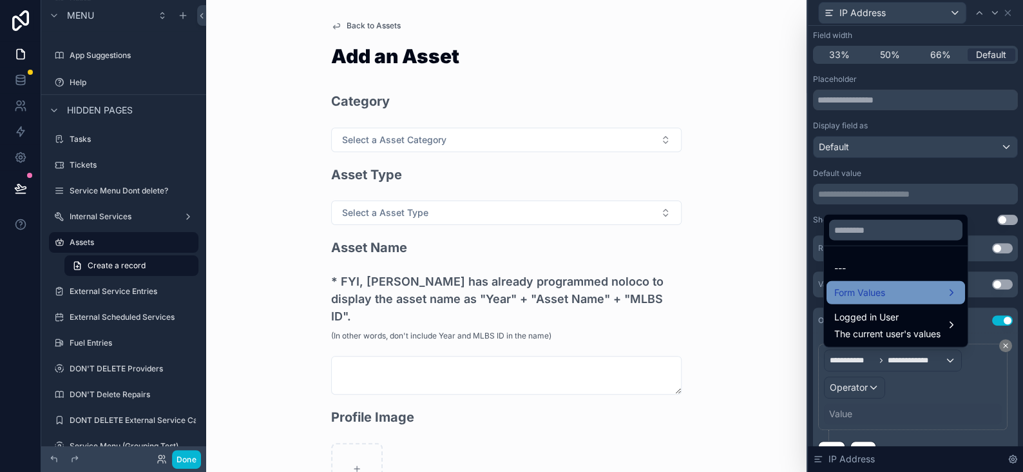
click at [877, 296] on span "Form Values" at bounding box center [860, 292] width 51 height 15
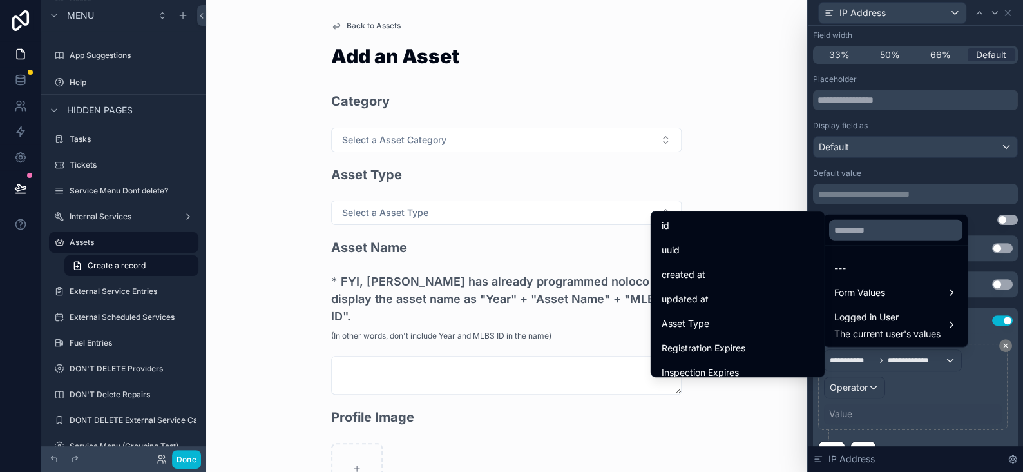
click at [691, 329] on span "Asset Type" at bounding box center [686, 323] width 48 height 15
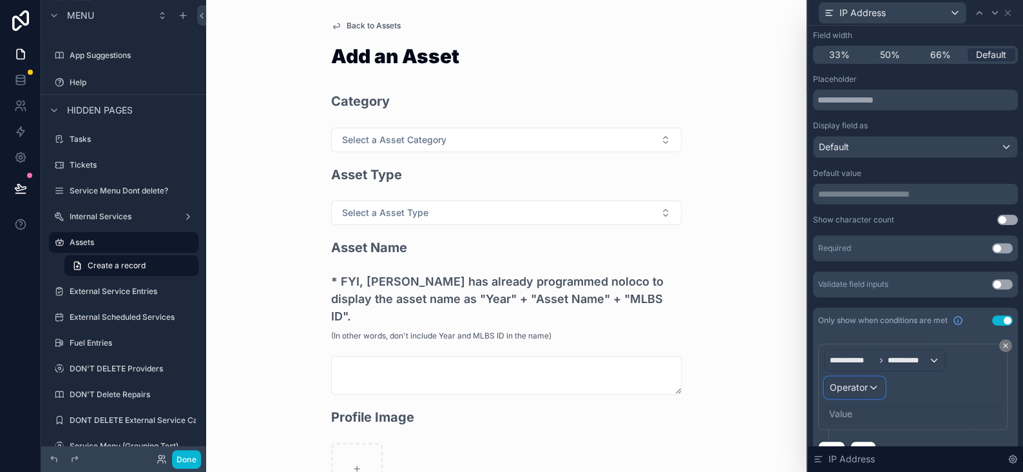
click at [871, 388] on div "Operator" at bounding box center [855, 387] width 60 height 21
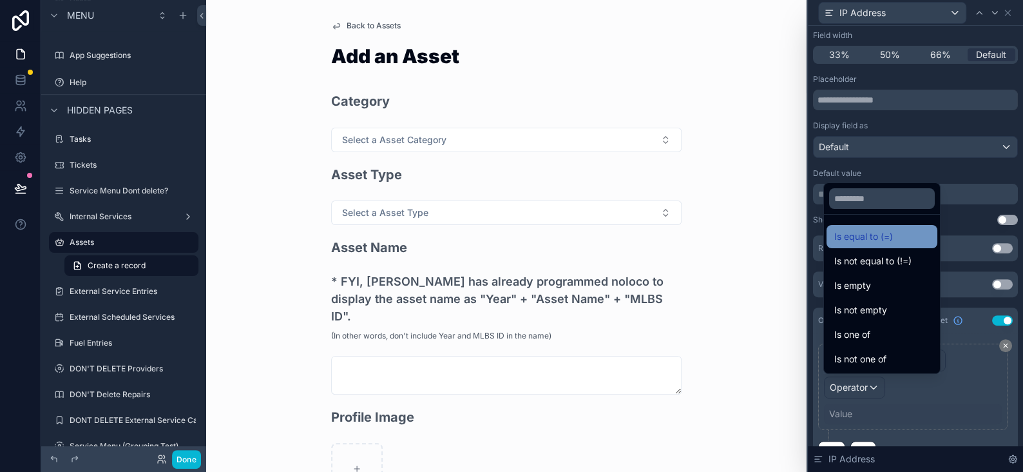
click at [864, 238] on span "Is equal to (=)" at bounding box center [864, 236] width 59 height 15
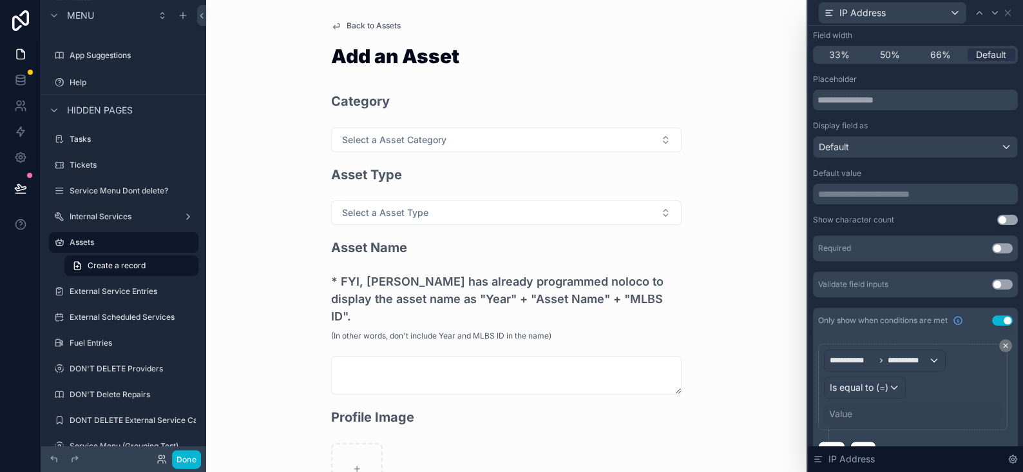
click at [854, 413] on div "Value" at bounding box center [913, 413] width 178 height 21
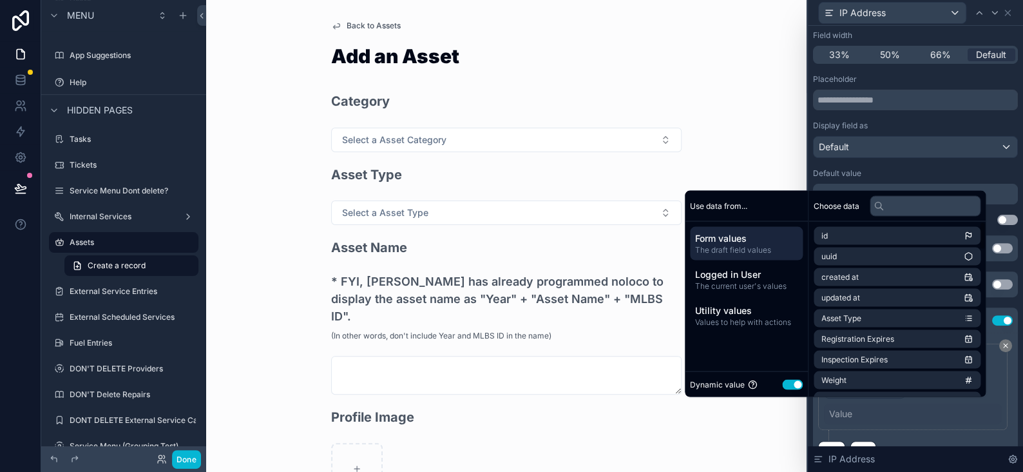
click at [795, 385] on button "Use setting" at bounding box center [792, 384] width 21 height 10
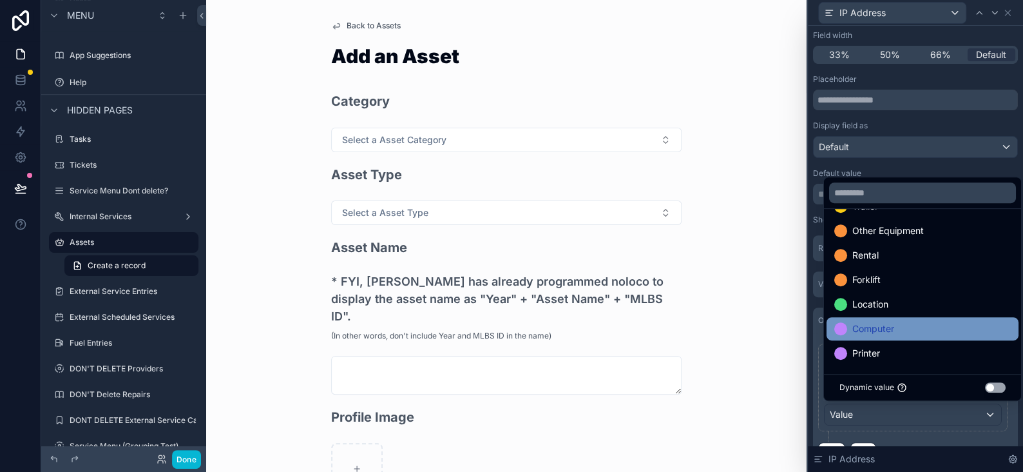
scroll to position [74, 0]
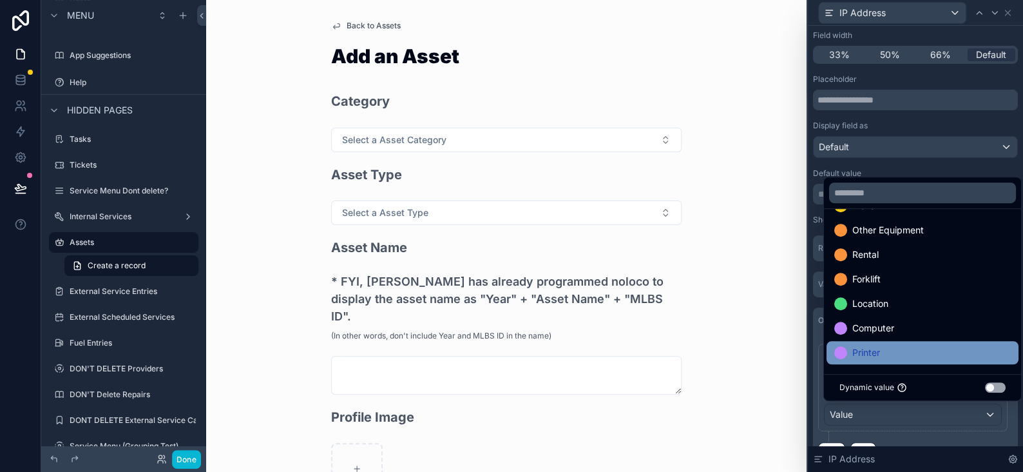
click at [895, 349] on div "Printer" at bounding box center [923, 352] width 177 height 15
click at [740, 345] on div "Back to Assets Add an Asset Category Select a Asset Category Asset Type Select …" at bounding box center [506, 236] width 601 height 472
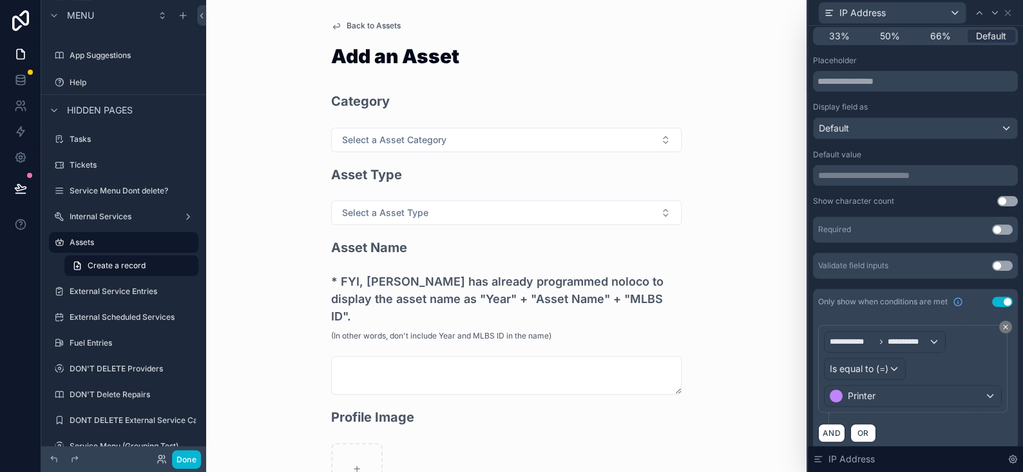
scroll to position [144, 0]
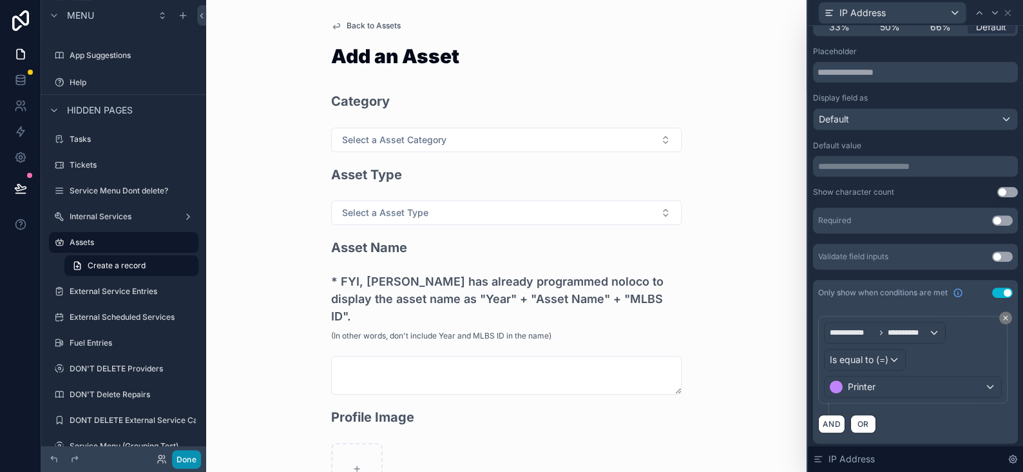
click at [200, 458] on button "Done" at bounding box center [186, 459] width 29 height 19
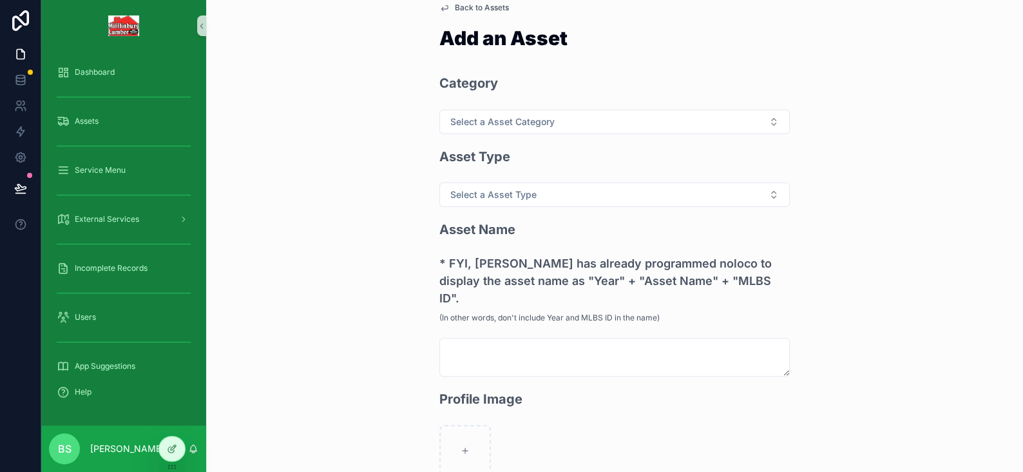
scroll to position [0, 0]
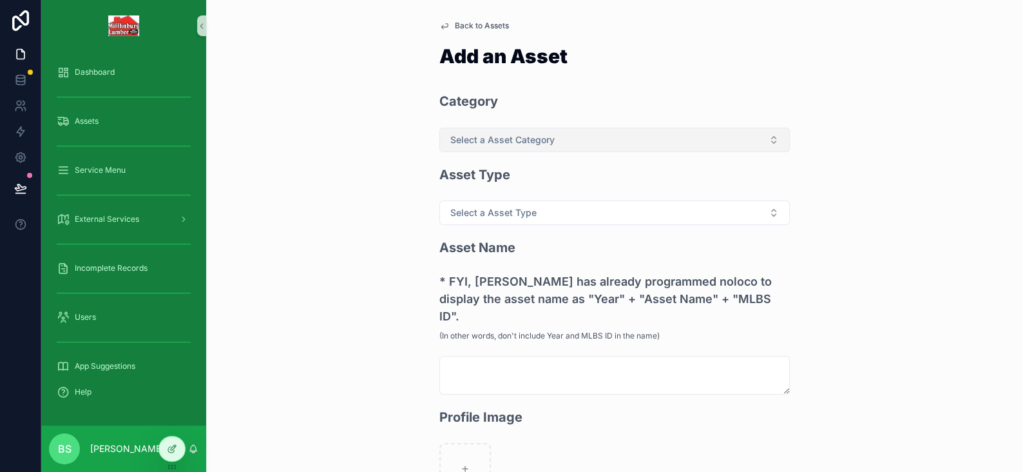
click at [470, 142] on span "Select a Asset Category" at bounding box center [502, 139] width 104 height 13
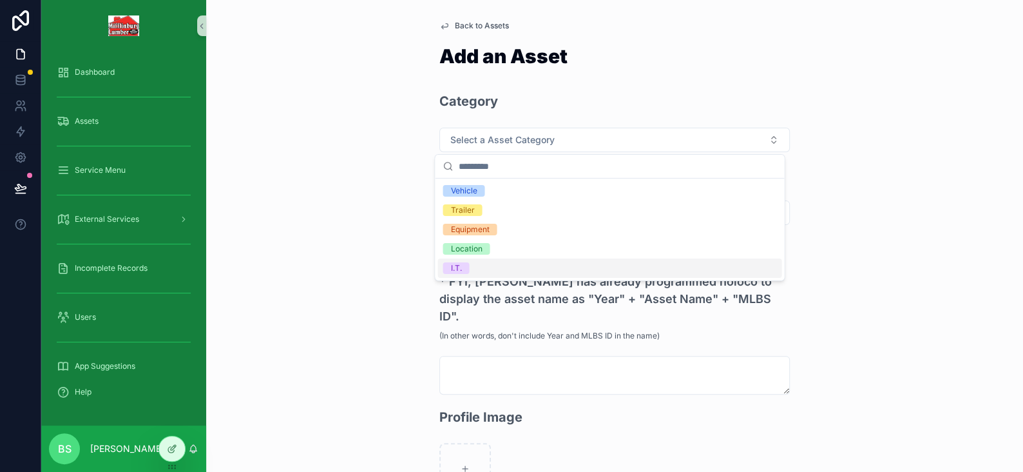
click at [459, 264] on div "I.T." at bounding box center [455, 268] width 11 height 12
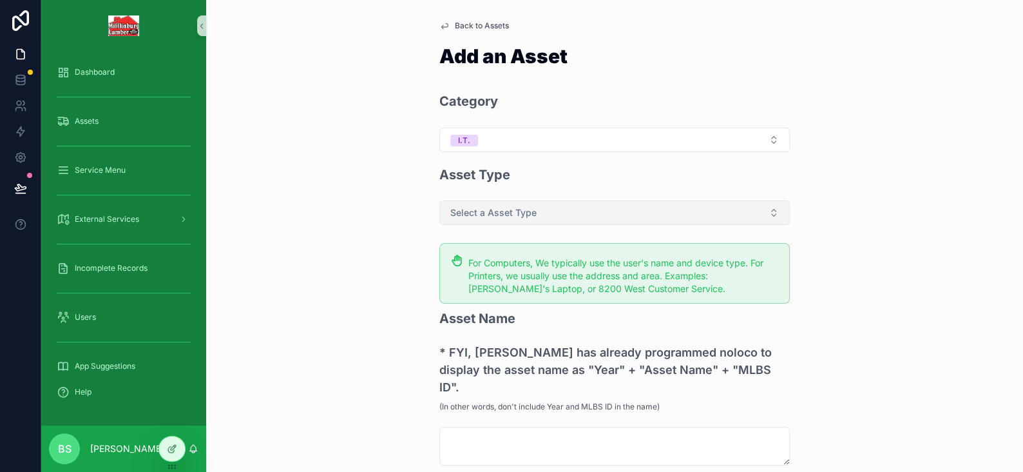
click at [463, 213] on span "Select a Asset Type" at bounding box center [493, 212] width 86 height 13
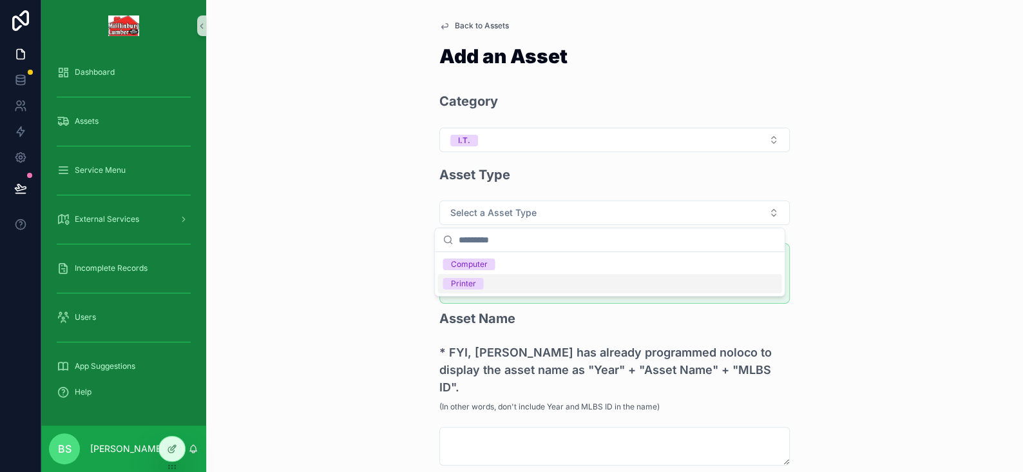
click at [463, 285] on div "Printer" at bounding box center [462, 284] width 25 height 12
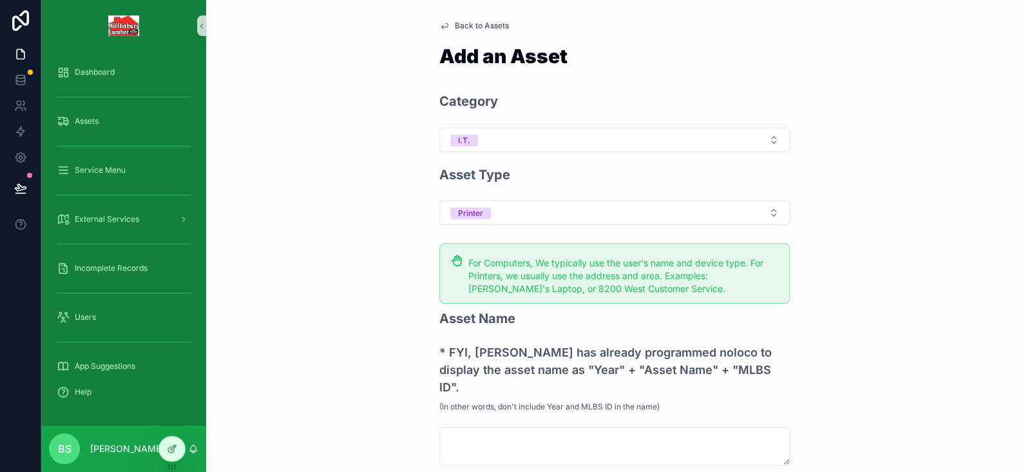
scroll to position [129, 0]
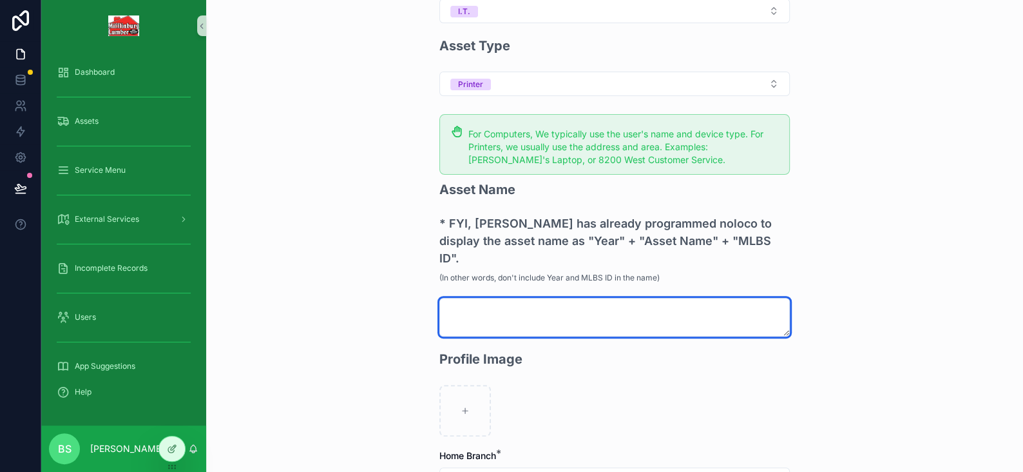
click at [470, 299] on textarea "scrollable content" at bounding box center [615, 317] width 351 height 39
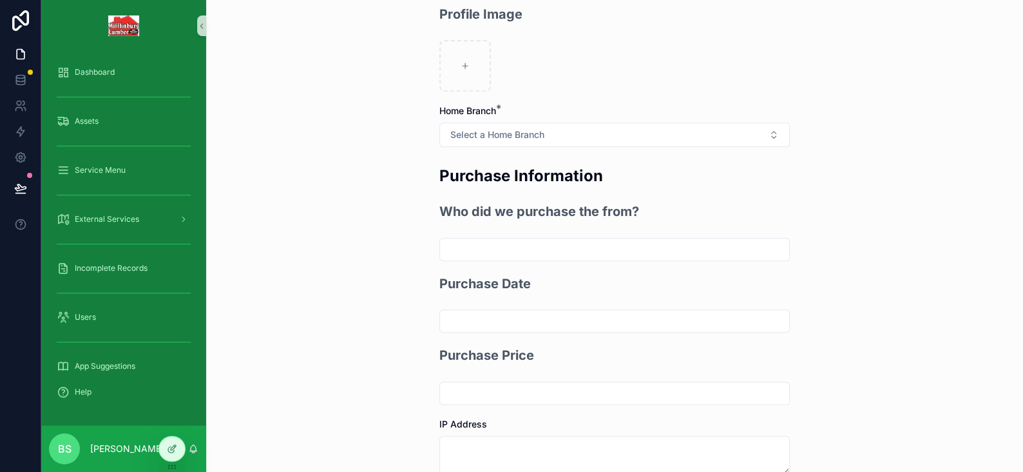
scroll to position [584, 0]
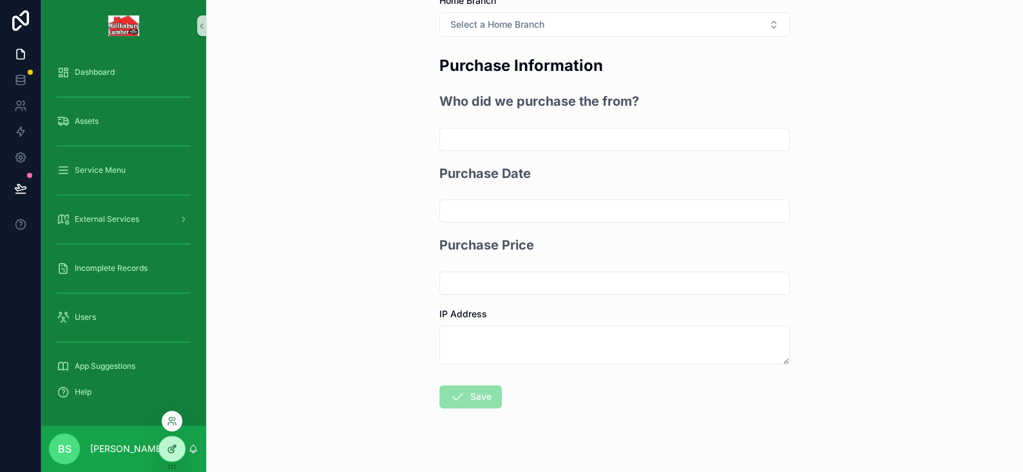
click at [179, 442] on div at bounding box center [172, 448] width 26 height 24
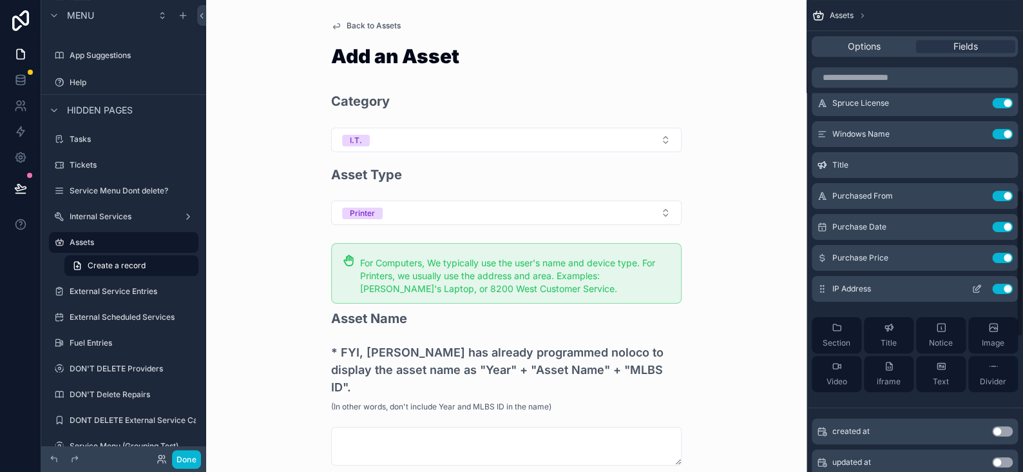
scroll to position [773, 0]
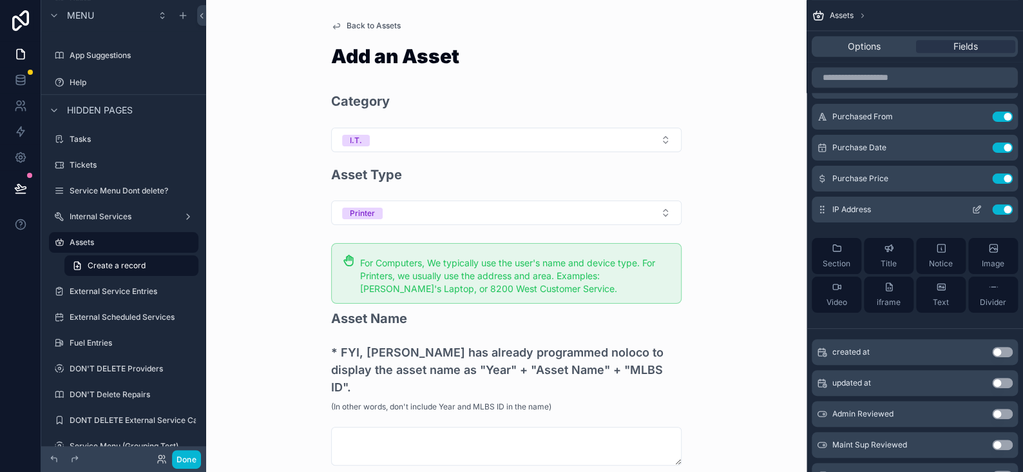
click at [982, 210] on icon "scrollable content" at bounding box center [977, 209] width 10 height 10
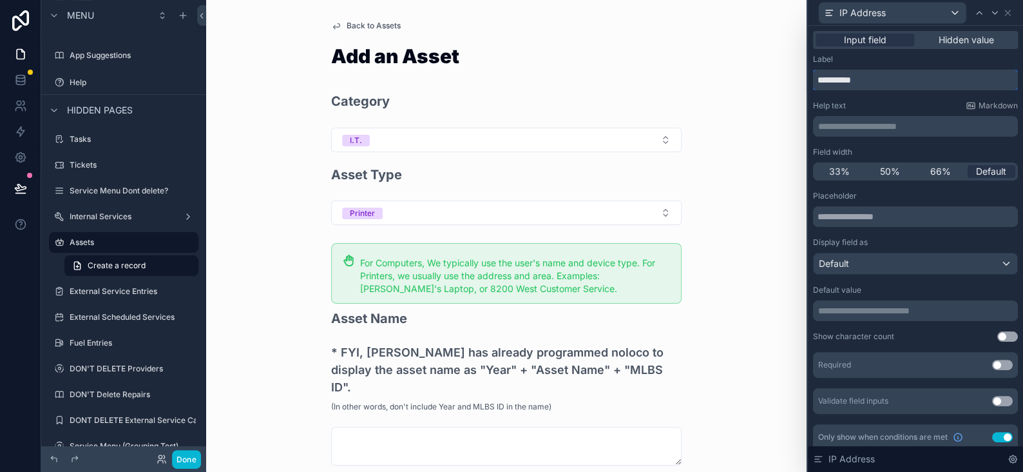
drag, startPoint x: 846, startPoint y: 77, endPoint x: 776, endPoint y: 67, distance: 70.9
click at [779, 67] on div "**********" at bounding box center [511, 236] width 1023 height 472
click at [826, 124] on p "**********" at bounding box center [916, 126] width 197 height 13
click at [782, 66] on div "Back to Assets Add an Asset Category I.T. Asset Type Printer For Computers, We …" at bounding box center [506, 236] width 601 height 472
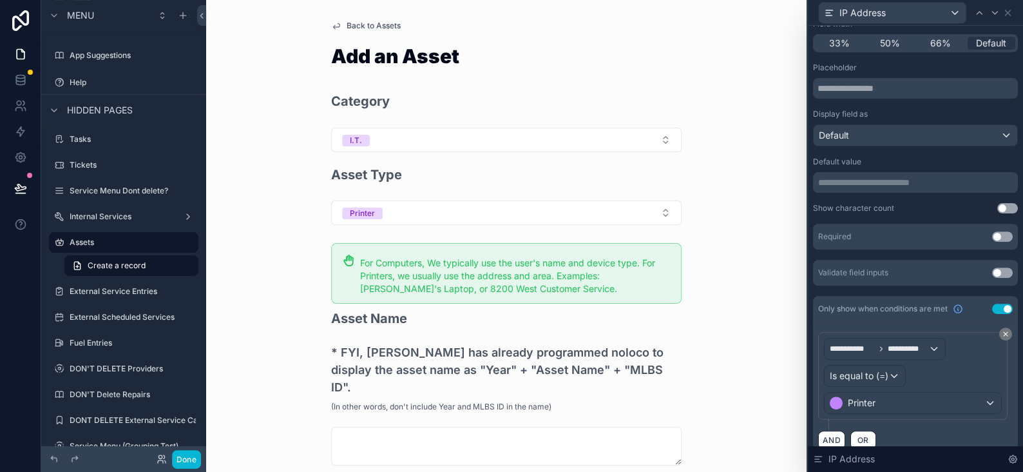
scroll to position [129, 0]
click at [992, 238] on button "Use setting" at bounding box center [1002, 236] width 21 height 10
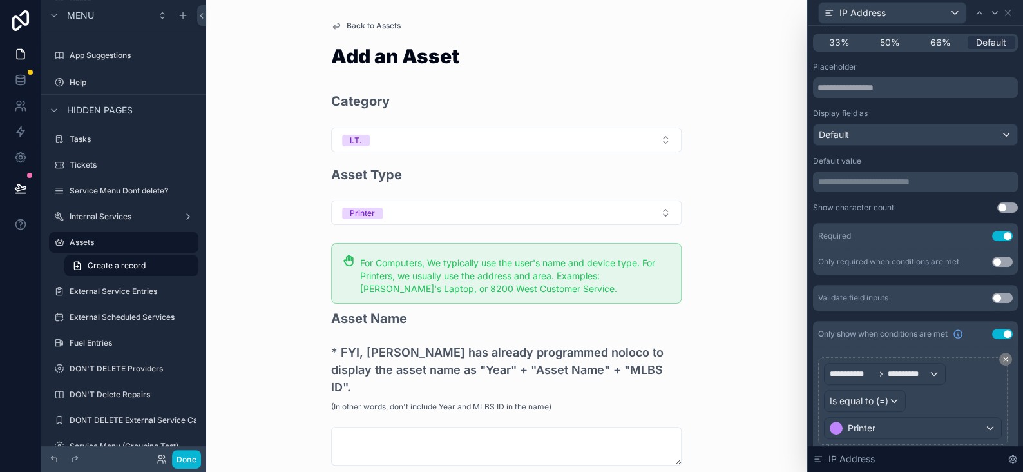
drag, startPoint x: 986, startPoint y: 262, endPoint x: 976, endPoint y: 262, distance: 10.3
click at [992, 262] on button "Use setting" at bounding box center [1002, 261] width 21 height 10
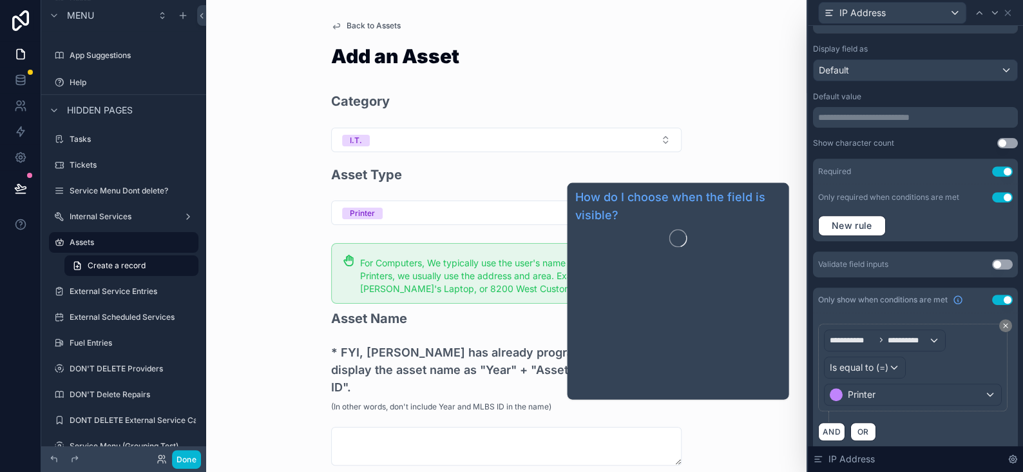
scroll to position [201, 0]
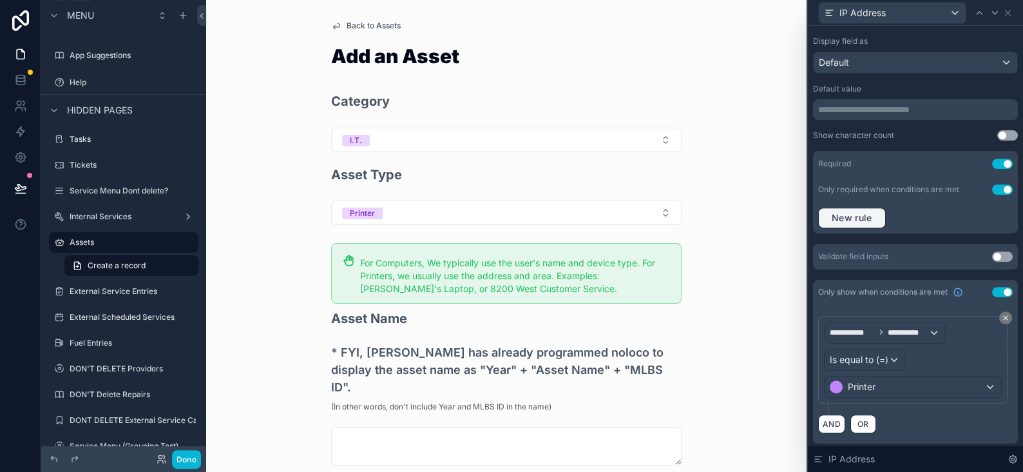
click at [849, 215] on span "New rule" at bounding box center [852, 218] width 51 height 12
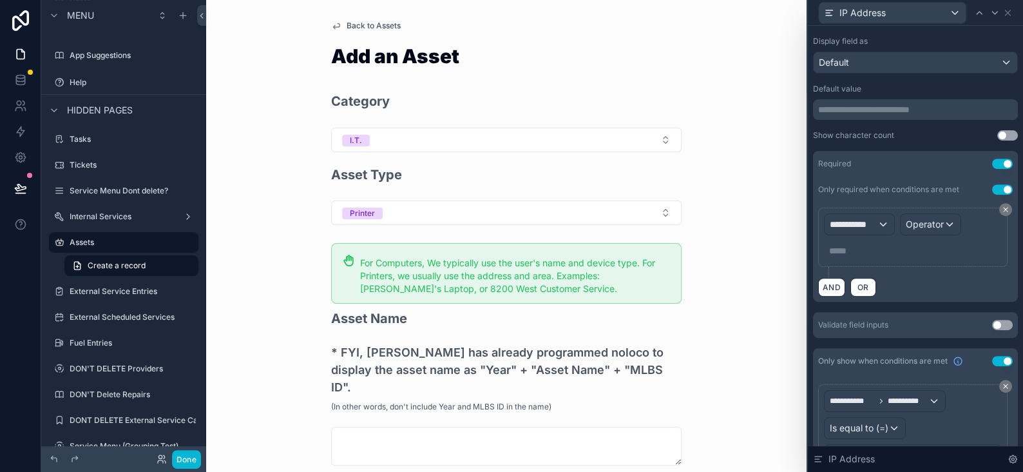
click at [853, 250] on p "***** ﻿" at bounding box center [914, 250] width 170 height 13
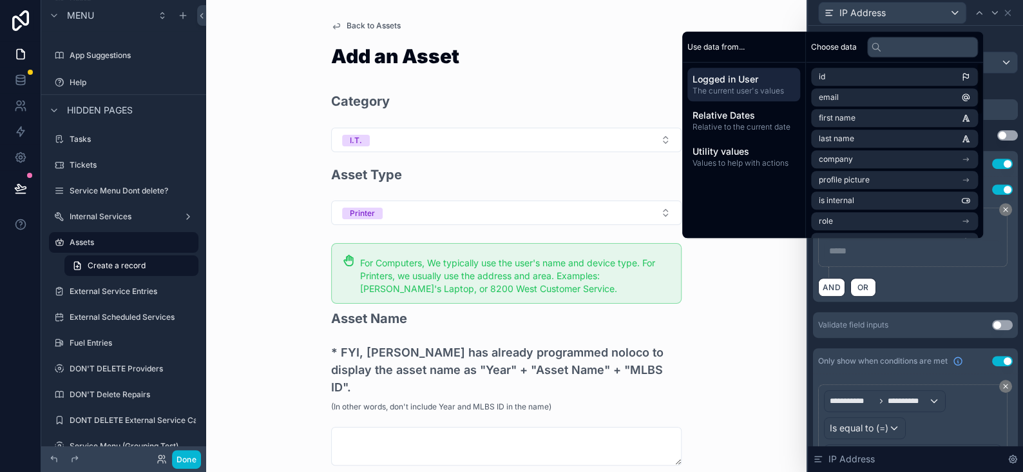
click at [856, 256] on div "***** ﻿" at bounding box center [913, 250] width 178 height 21
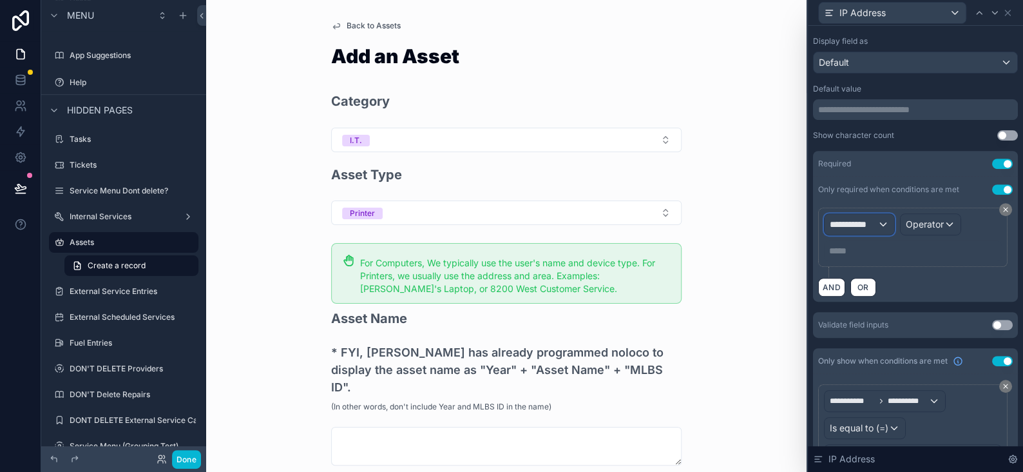
click at [868, 231] on div "**********" at bounding box center [860, 224] width 70 height 21
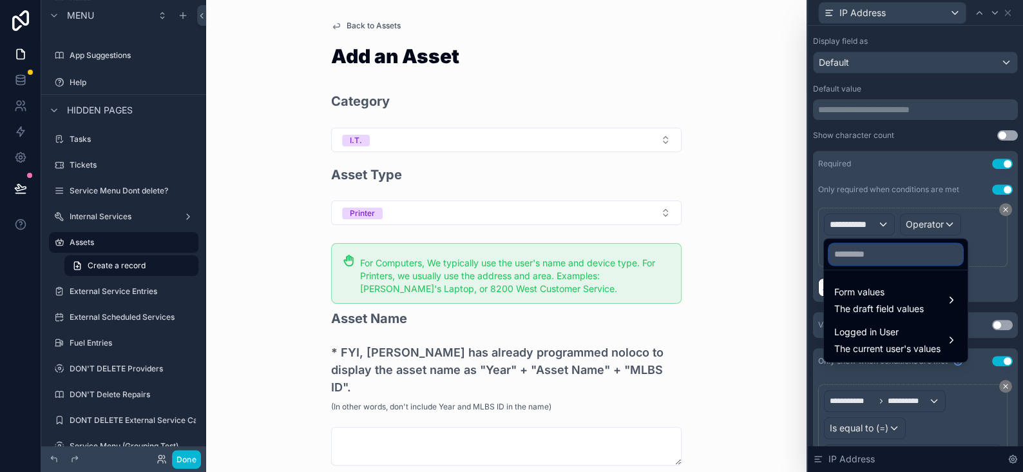
click at [846, 253] on input "text" at bounding box center [895, 254] width 133 height 21
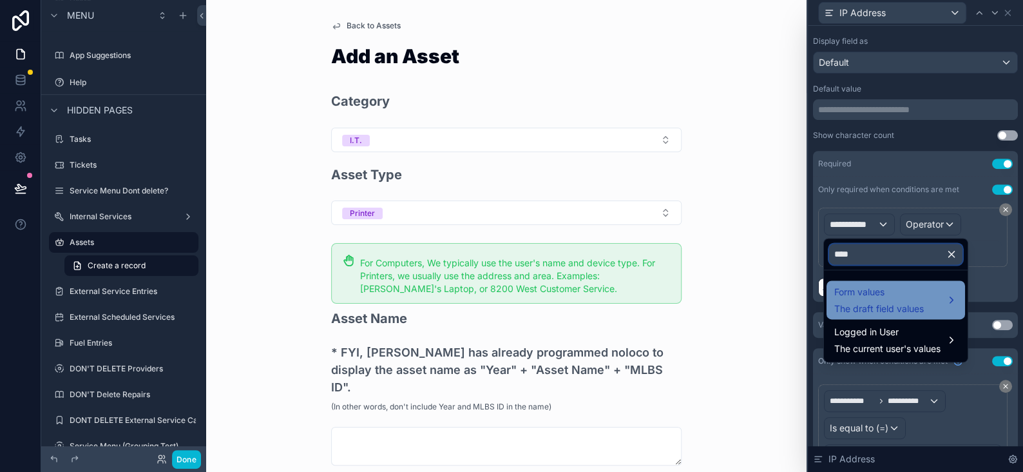
type input "****"
click at [871, 288] on span "Form values" at bounding box center [880, 291] width 90 height 15
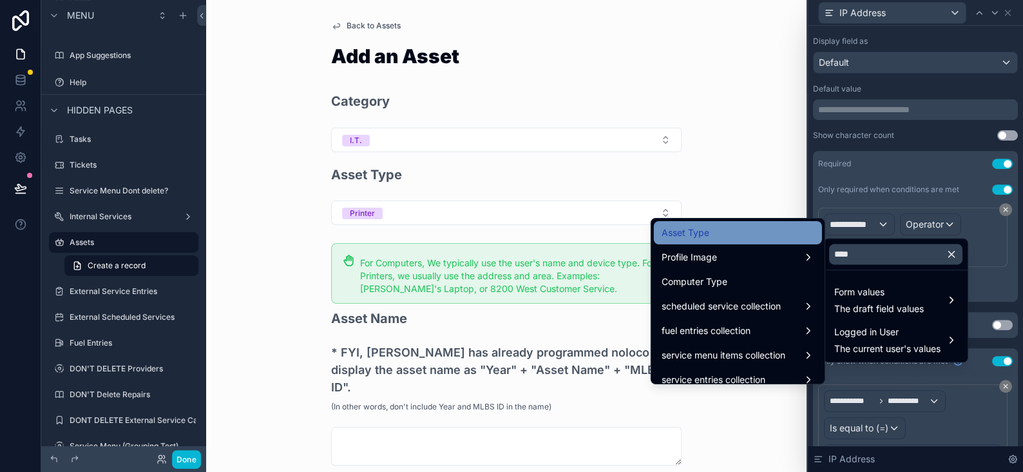
click at [698, 235] on div "Asset Type" at bounding box center [738, 232] width 153 height 15
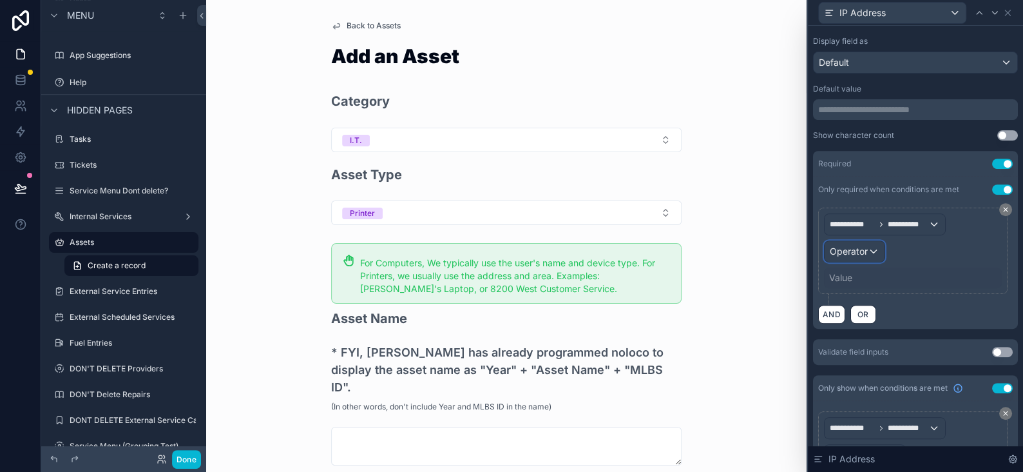
click at [873, 251] on div "Operator" at bounding box center [855, 251] width 60 height 21
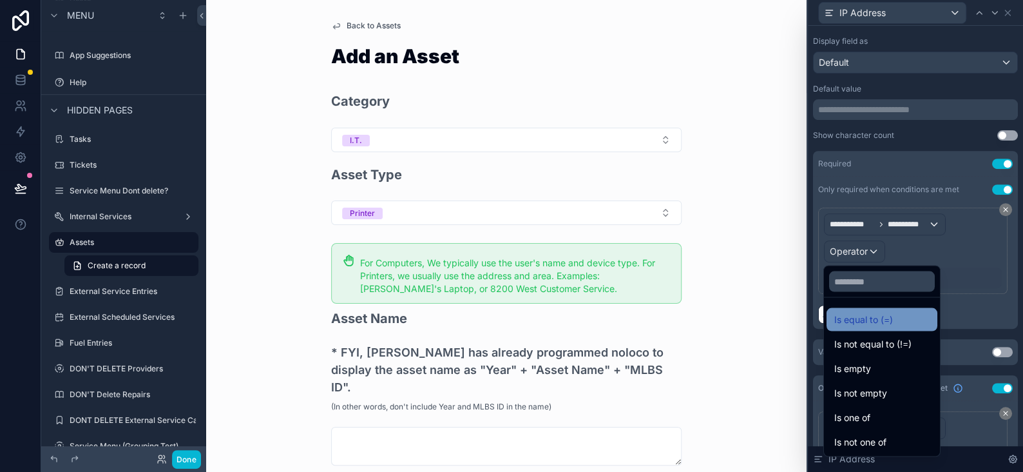
click at [859, 311] on span "Is equal to (=)" at bounding box center [864, 318] width 59 height 15
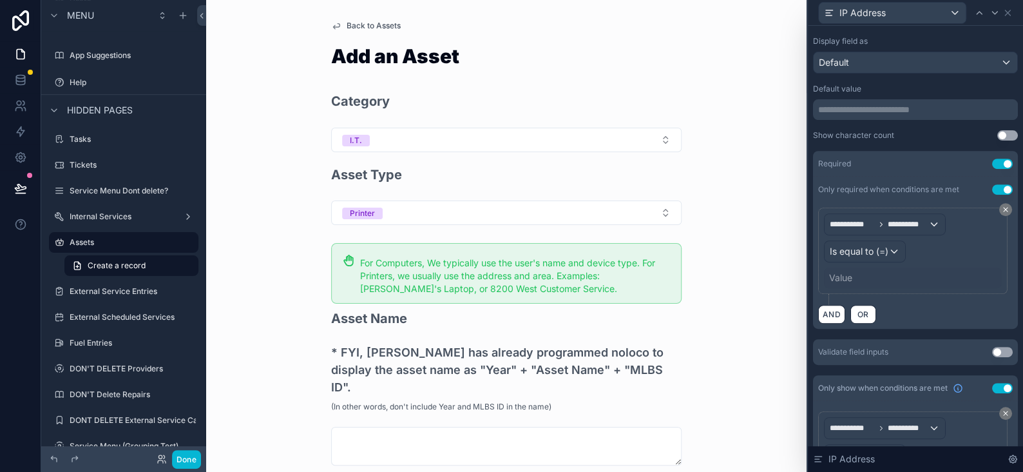
click at [840, 275] on div "Value" at bounding box center [840, 277] width 23 height 13
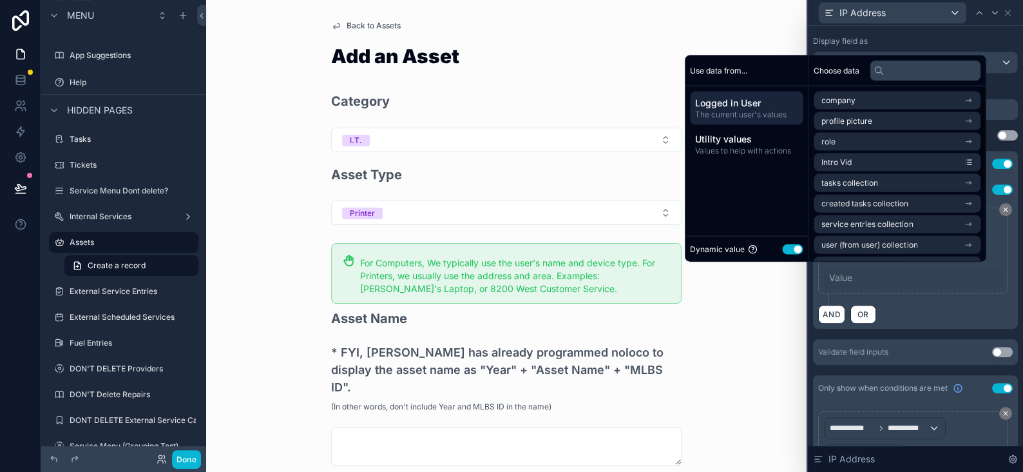
click at [797, 247] on div "Dynamic value Use setting" at bounding box center [746, 249] width 123 height 26
click at [784, 249] on button "Use setting" at bounding box center [792, 249] width 21 height 10
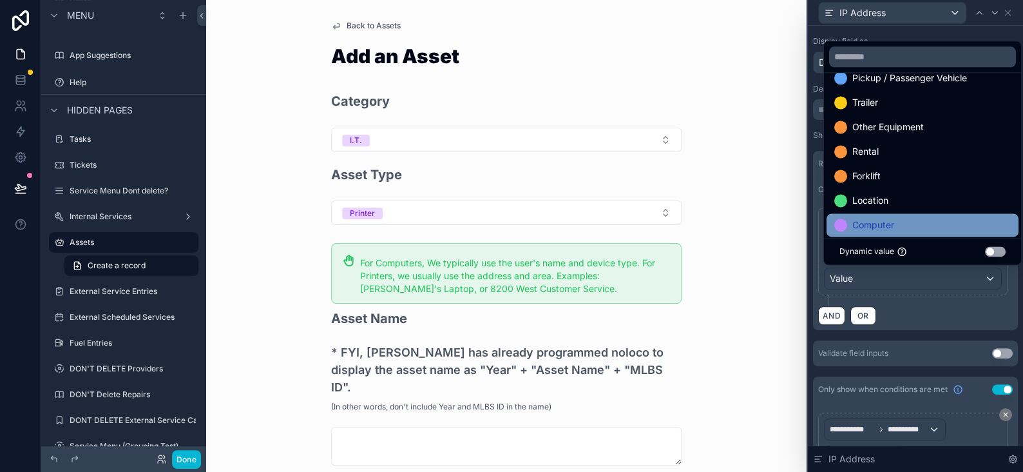
scroll to position [74, 0]
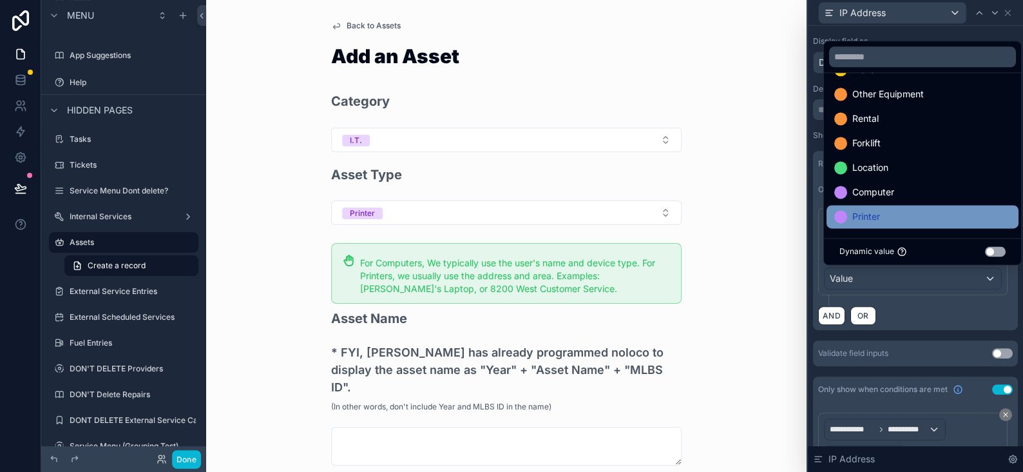
click at [873, 211] on span "Printer" at bounding box center [867, 216] width 28 height 15
click at [777, 253] on div "Back to Assets Add an Asset Category I.T. Asset Type Printer For Computers, We …" at bounding box center [506, 236] width 601 height 472
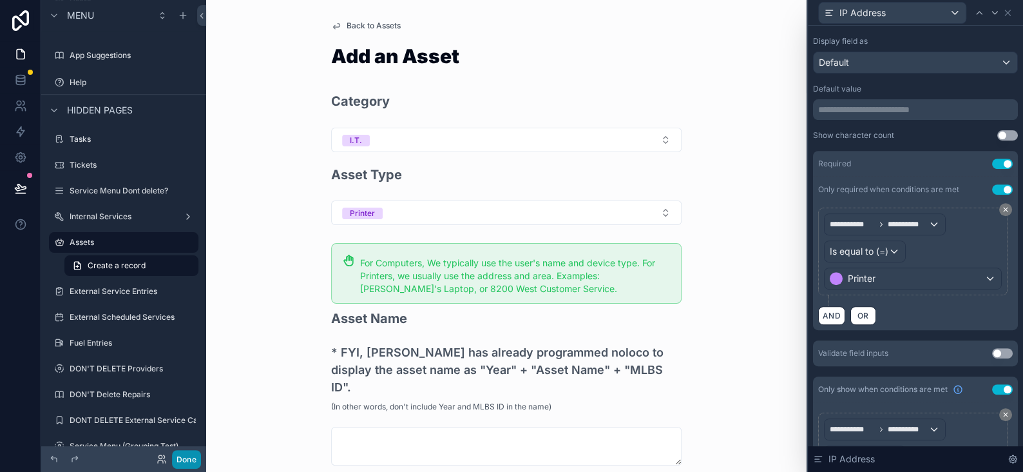
click at [195, 456] on button "Done" at bounding box center [186, 459] width 29 height 19
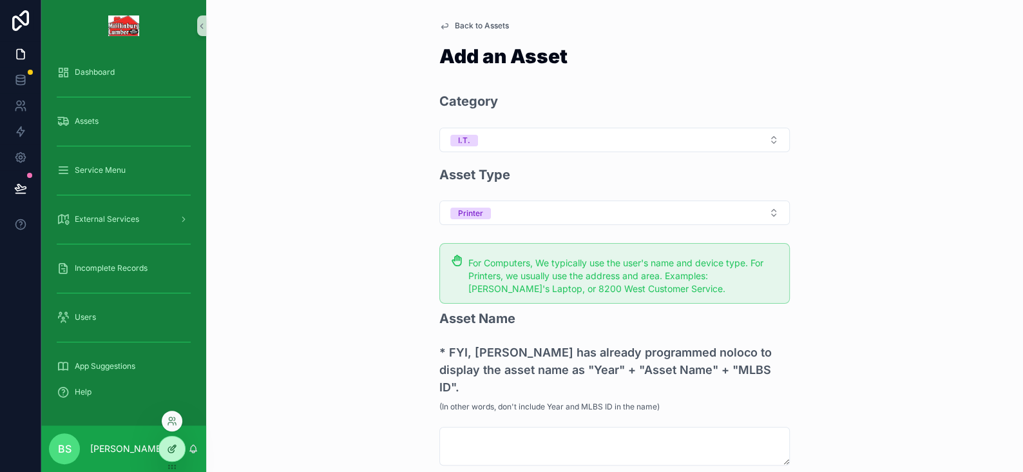
click at [164, 443] on div at bounding box center [172, 448] width 26 height 24
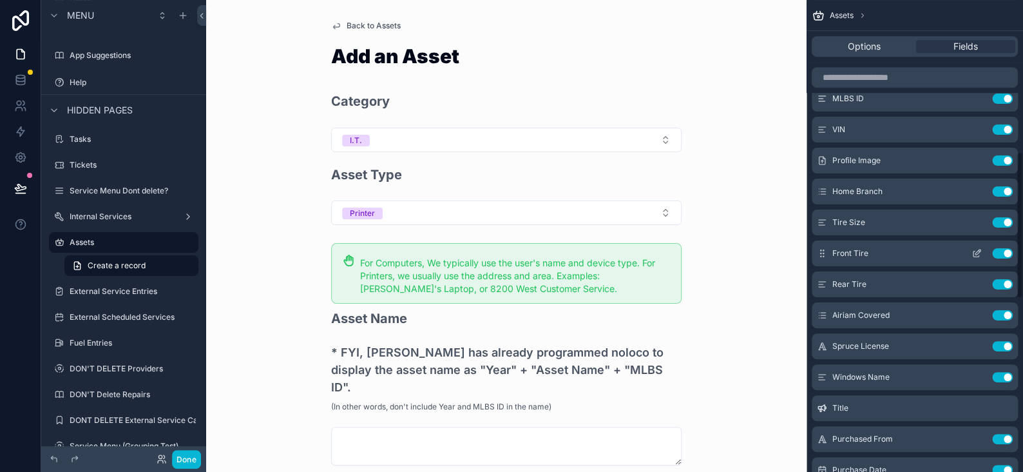
scroll to position [580, 0]
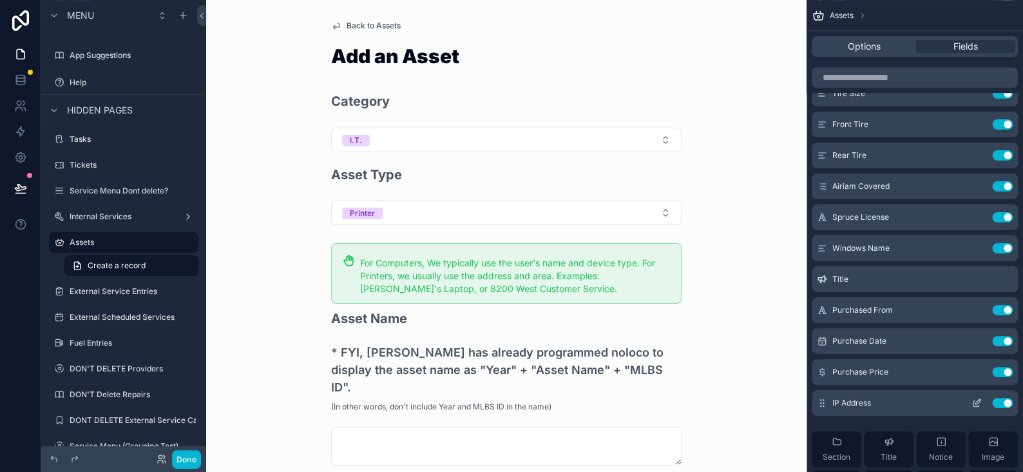
click at [976, 403] on icon "scrollable content" at bounding box center [978, 401] width 5 height 5
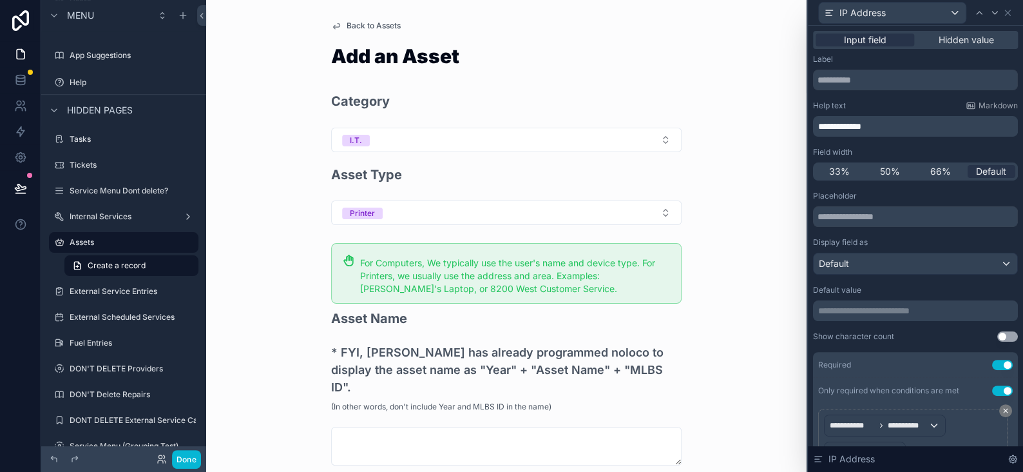
scroll to position [64, 0]
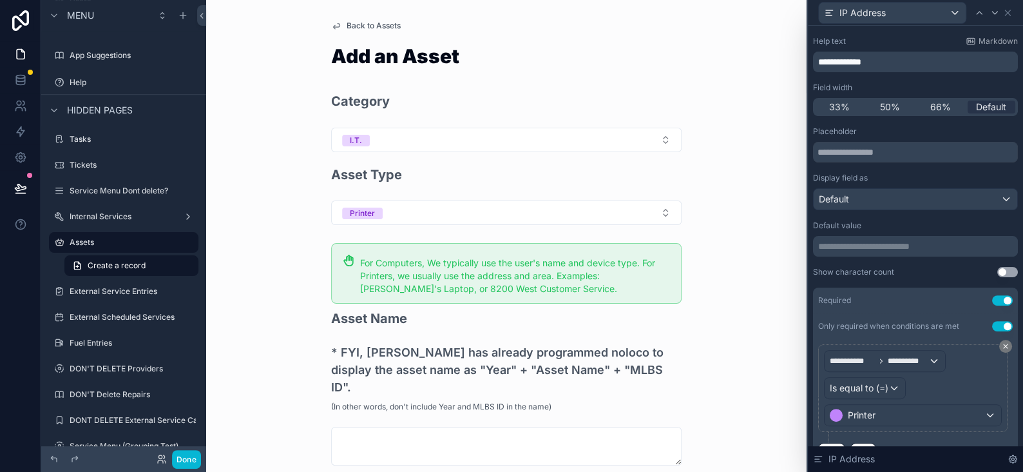
click at [992, 300] on button "Use setting" at bounding box center [1002, 300] width 21 height 10
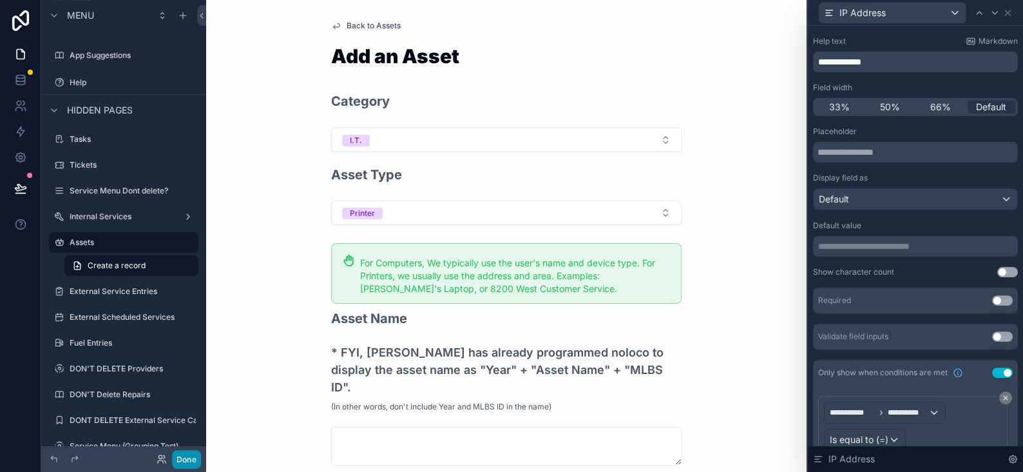
click at [184, 454] on button "Done" at bounding box center [186, 459] width 29 height 19
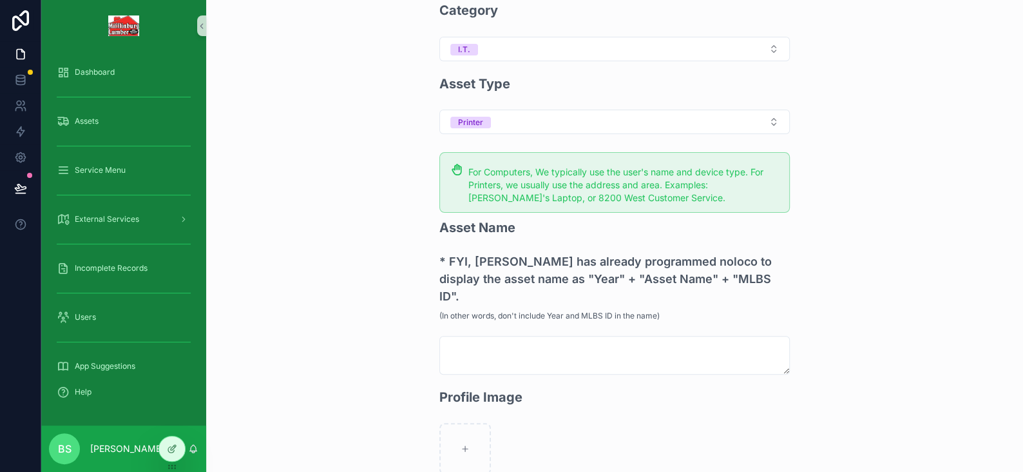
scroll to position [193, 0]
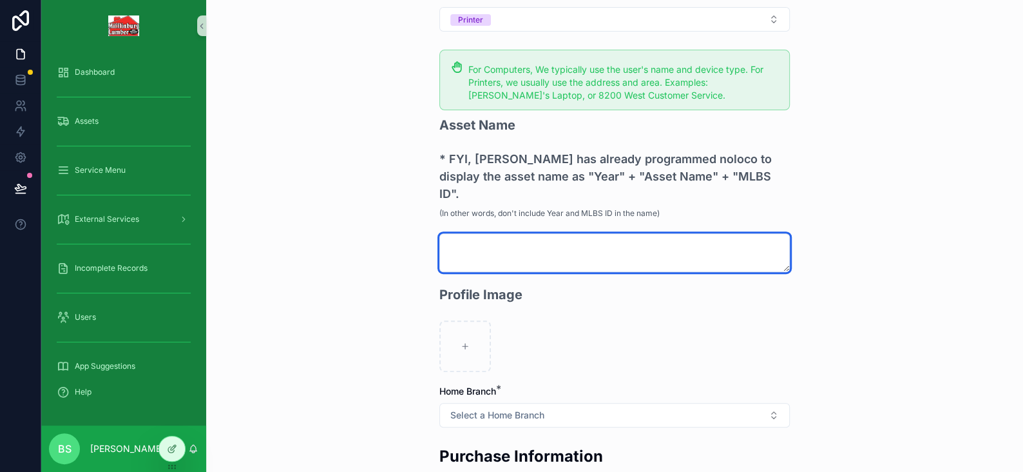
click at [471, 233] on textarea "scrollable content" at bounding box center [615, 252] width 351 height 39
type textarea "*"
type textarea "**********"
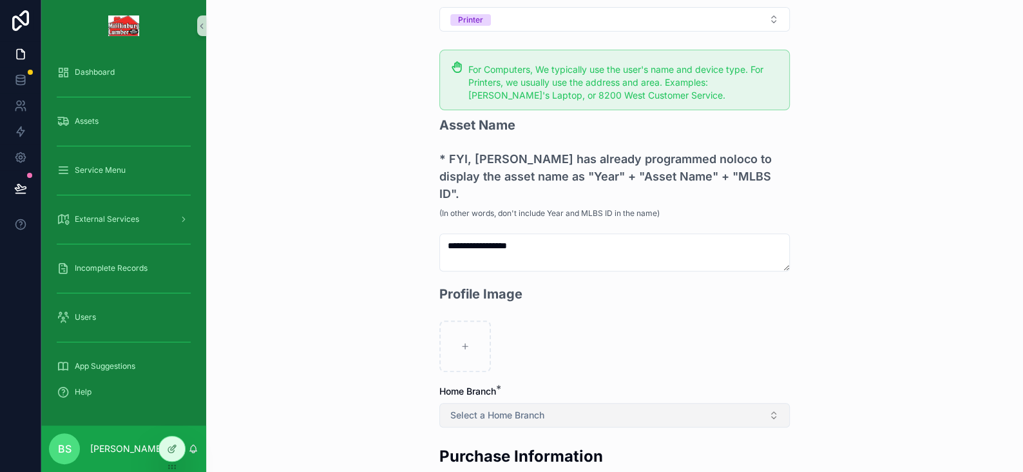
click at [516, 409] on span "Select a Home Branch" at bounding box center [497, 415] width 94 height 13
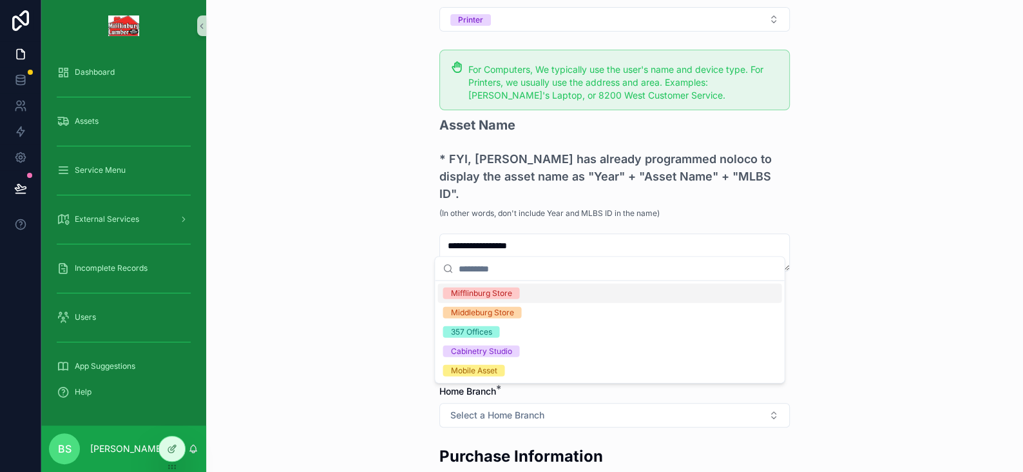
click at [479, 295] on div "Mifflinburg Store" at bounding box center [480, 293] width 61 height 12
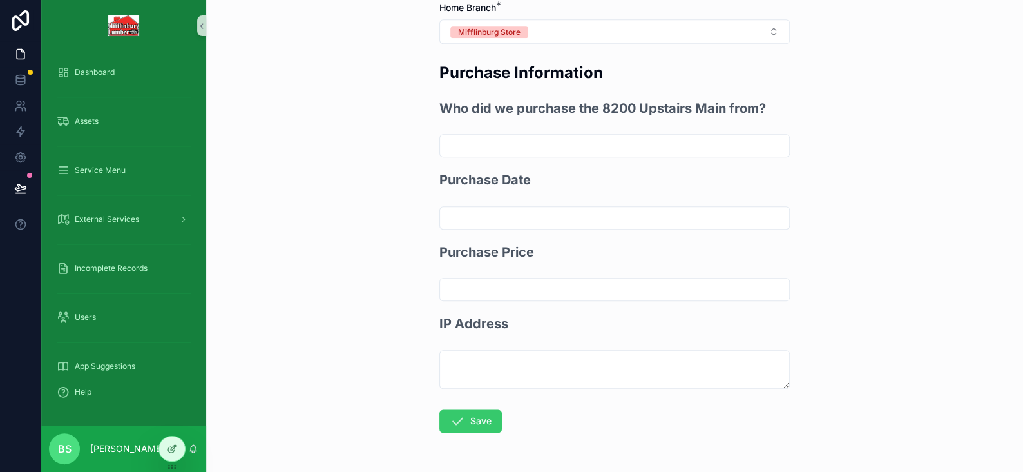
scroll to position [580, 0]
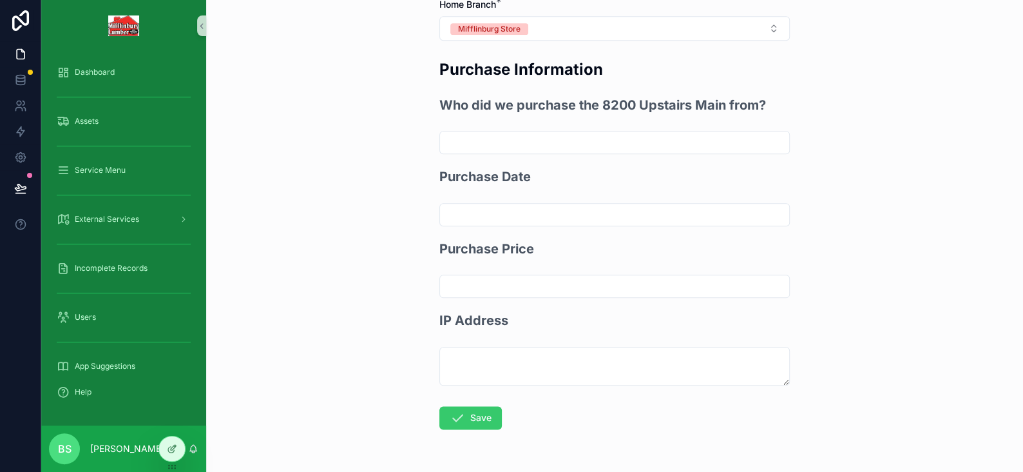
click at [454, 410] on icon "scrollable content" at bounding box center [457, 417] width 15 height 15
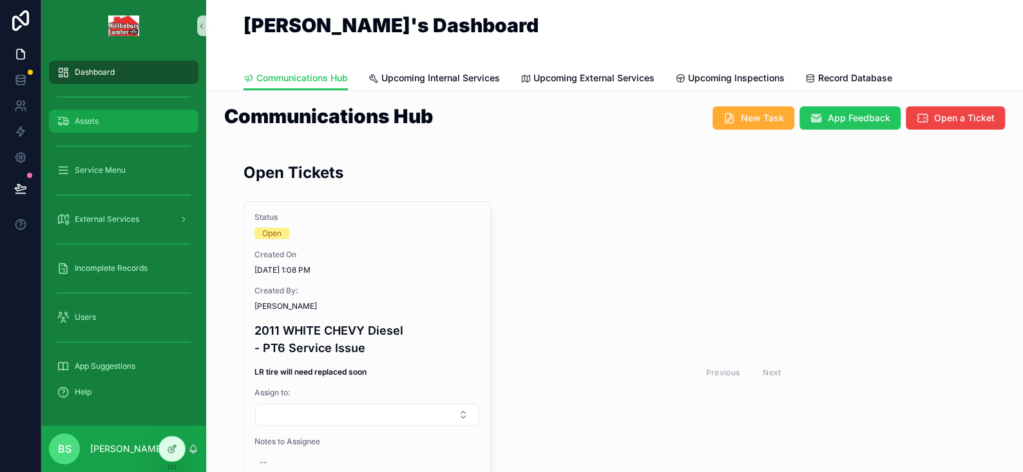
drag, startPoint x: 73, startPoint y: 121, endPoint x: 95, endPoint y: 118, distance: 21.5
click at [73, 121] on div "Assets" at bounding box center [124, 121] width 134 height 21
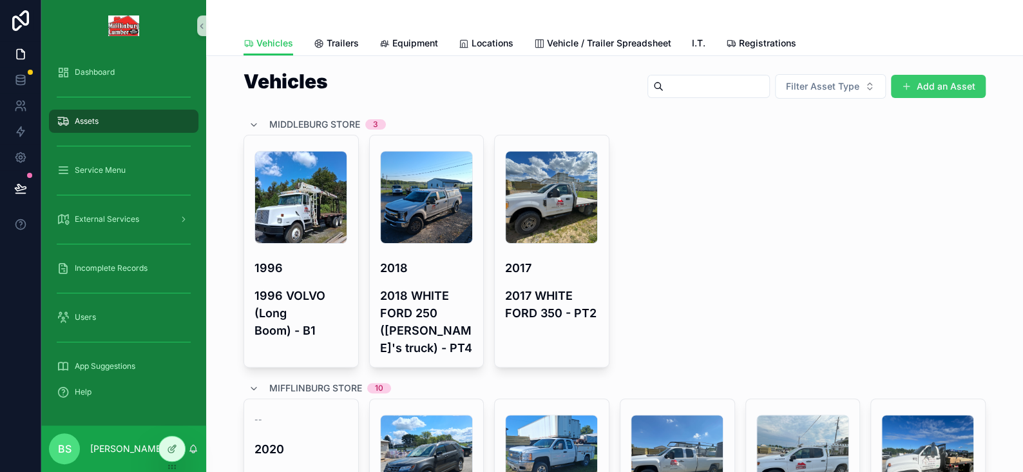
click at [956, 81] on button "Add an Asset" at bounding box center [938, 86] width 95 height 23
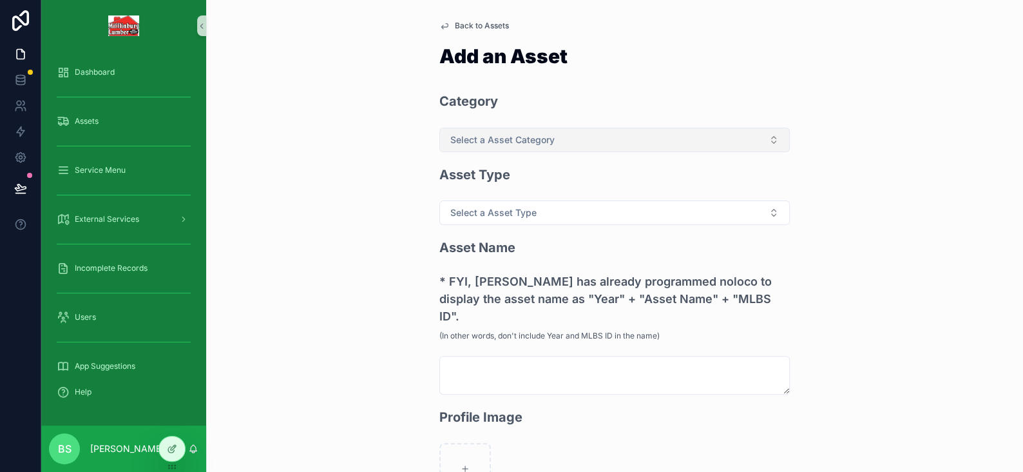
drag, startPoint x: 500, startPoint y: 134, endPoint x: 503, endPoint y: 148, distance: 14.4
click at [501, 138] on span "Select a Asset Category" at bounding box center [502, 139] width 104 height 13
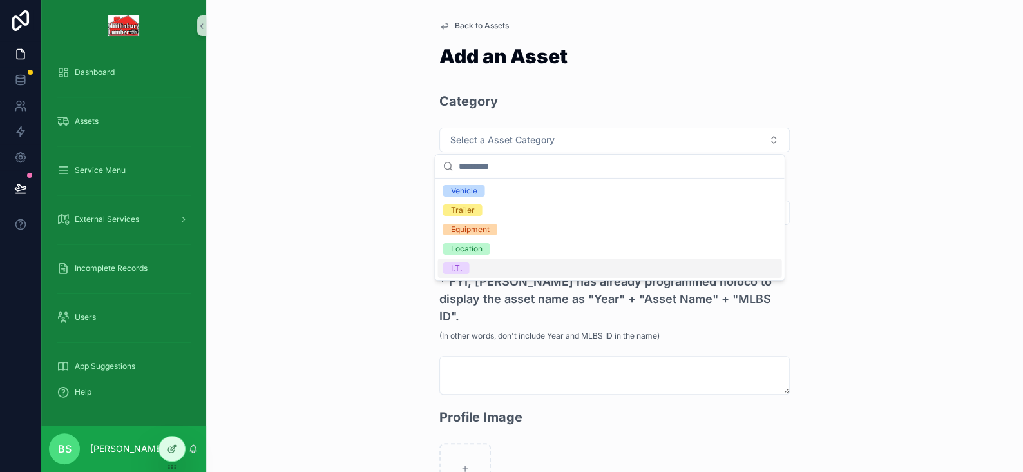
click at [473, 262] on div "I.T." at bounding box center [610, 267] width 344 height 19
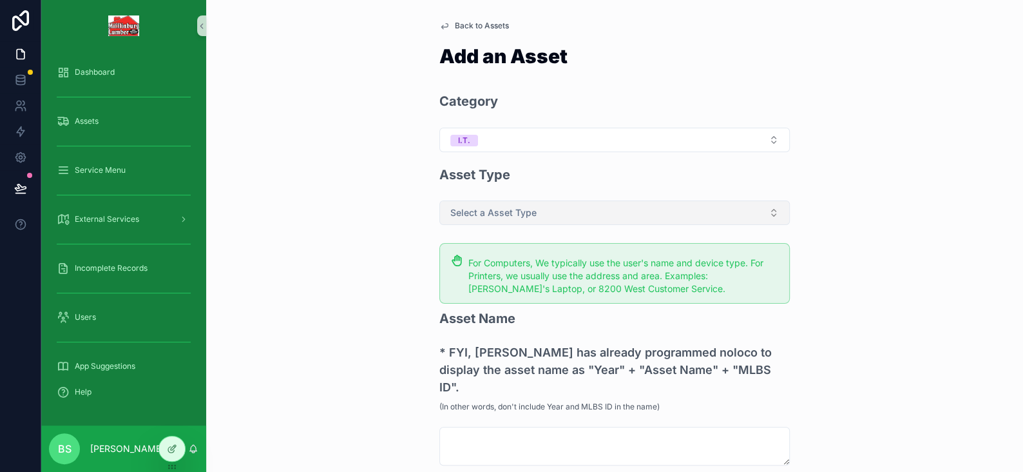
click at [507, 215] on span "Select a Asset Type" at bounding box center [493, 212] width 86 height 13
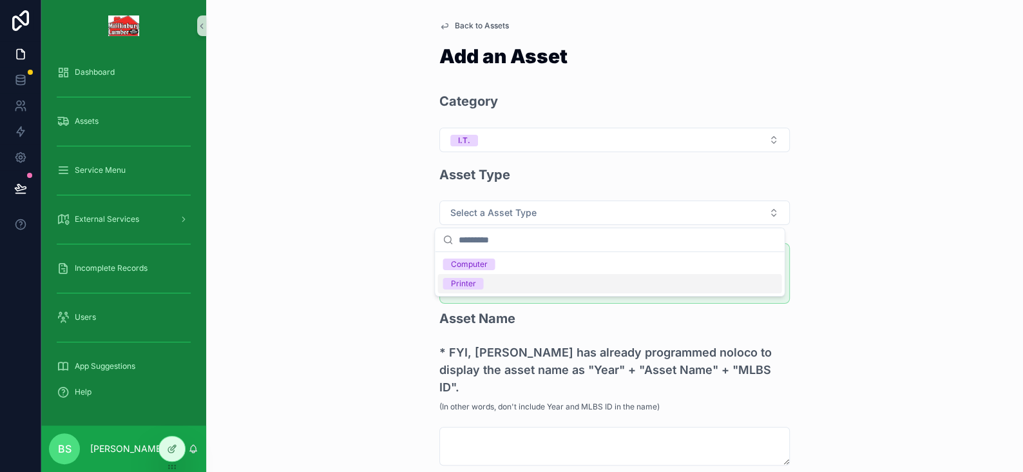
click at [476, 281] on span "Printer" at bounding box center [463, 284] width 41 height 12
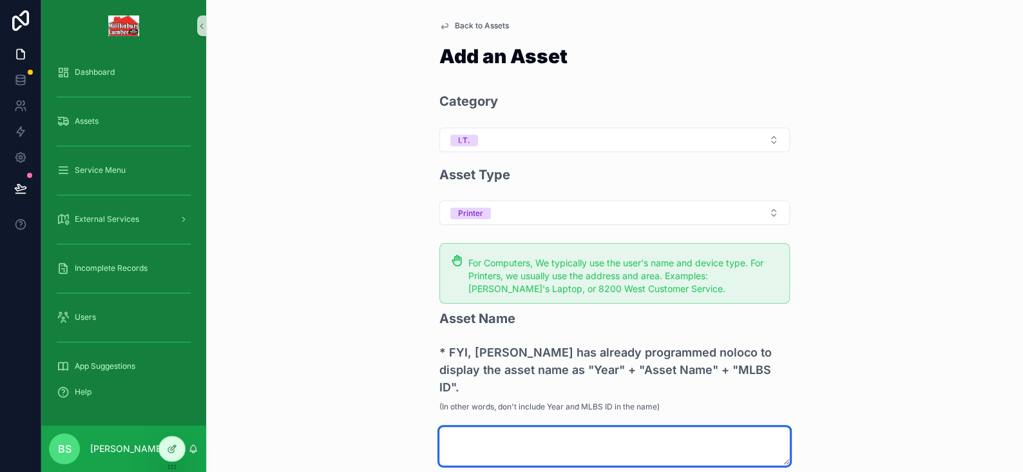
click at [472, 427] on textarea "scrollable content" at bounding box center [615, 446] width 351 height 39
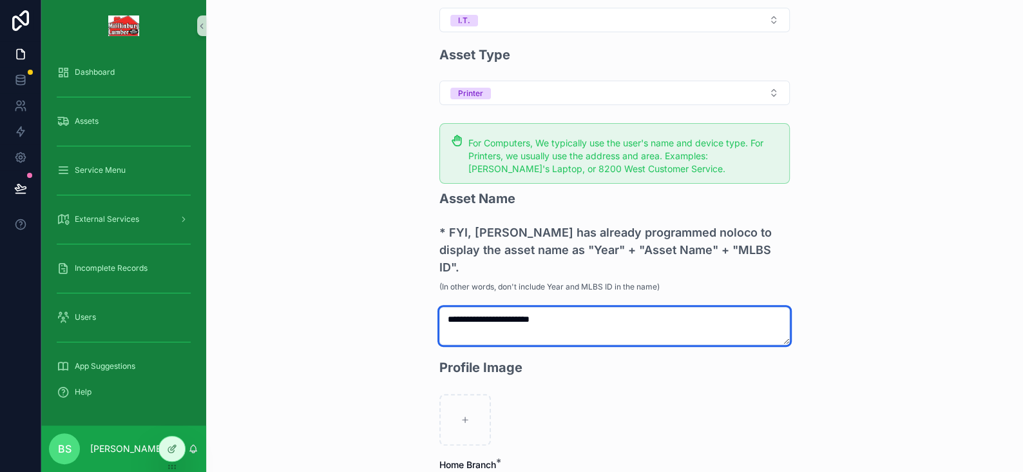
scroll to position [129, 0]
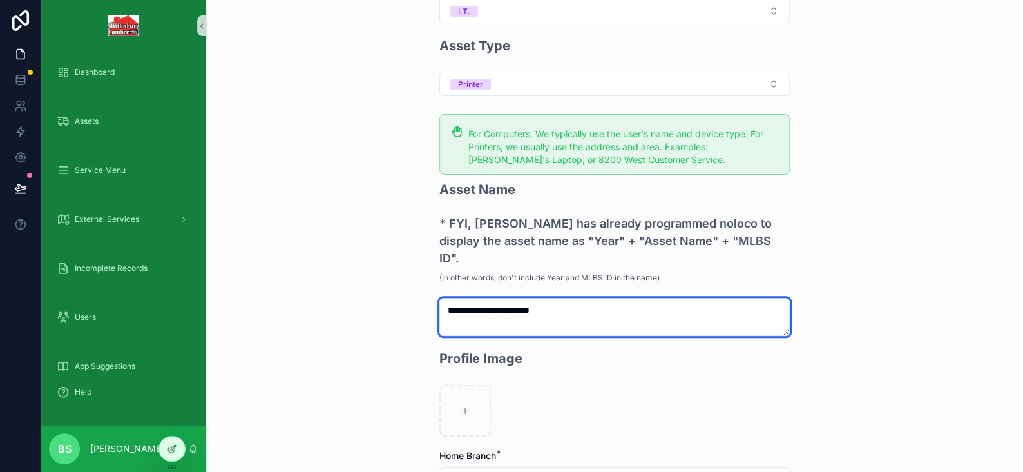
click at [552, 298] on textarea "**********" at bounding box center [615, 317] width 351 height 39
click at [538, 298] on textarea "**********" at bounding box center [615, 317] width 351 height 39
click at [544, 298] on textarea "**********" at bounding box center [615, 317] width 351 height 39
type textarea "**********"
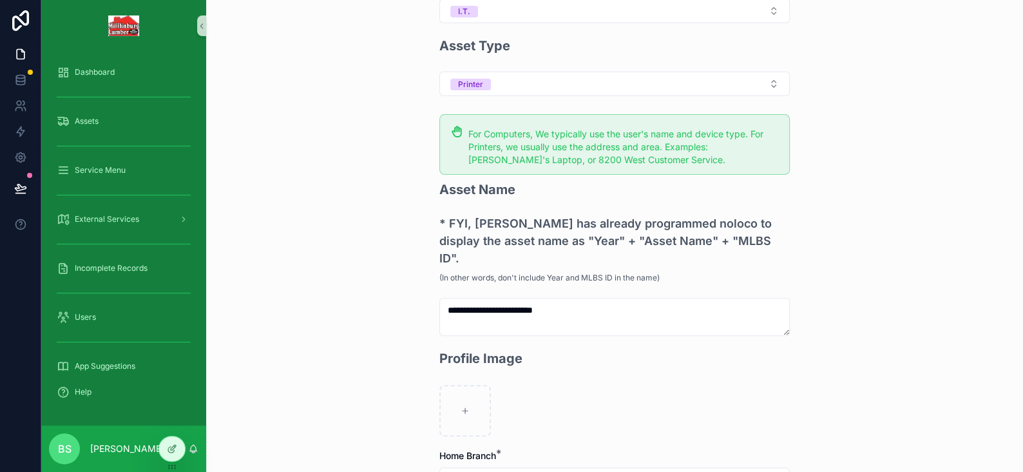
click at [790, 250] on div "**********" at bounding box center [614, 425] width 371 height 1109
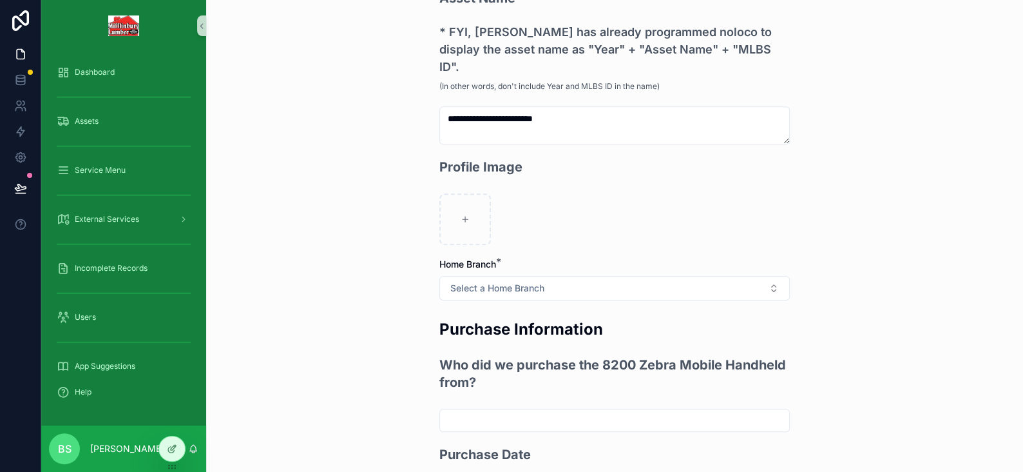
scroll to position [322, 0]
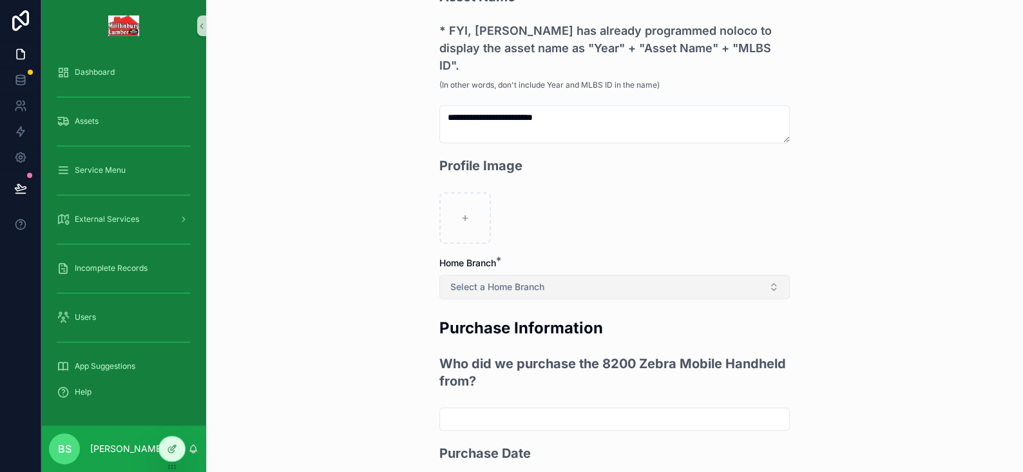
click at [480, 280] on span "Select a Home Branch" at bounding box center [497, 286] width 94 height 13
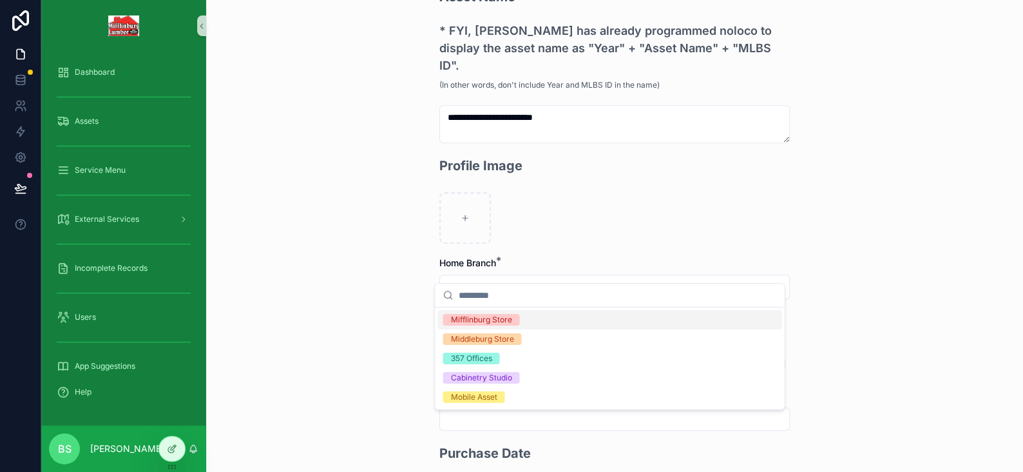
click at [470, 321] on div "Mifflinburg Store" at bounding box center [480, 320] width 61 height 12
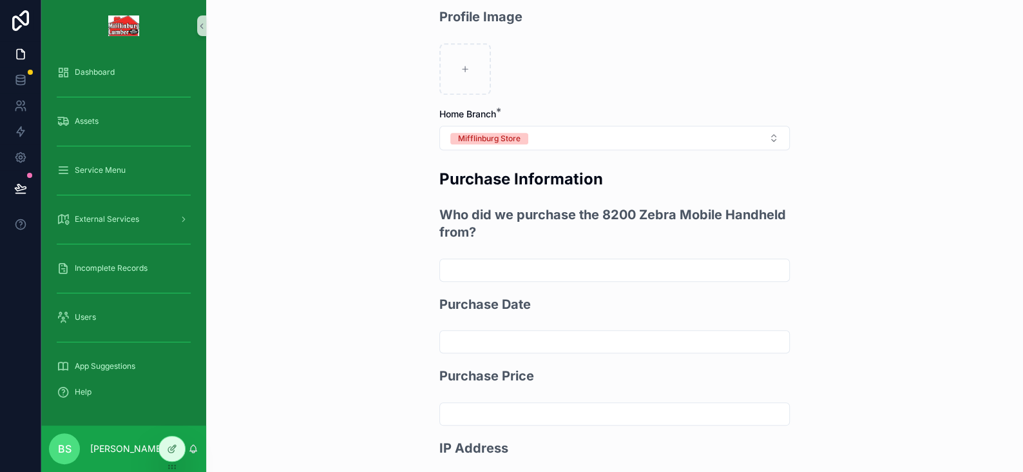
scroll to position [580, 0]
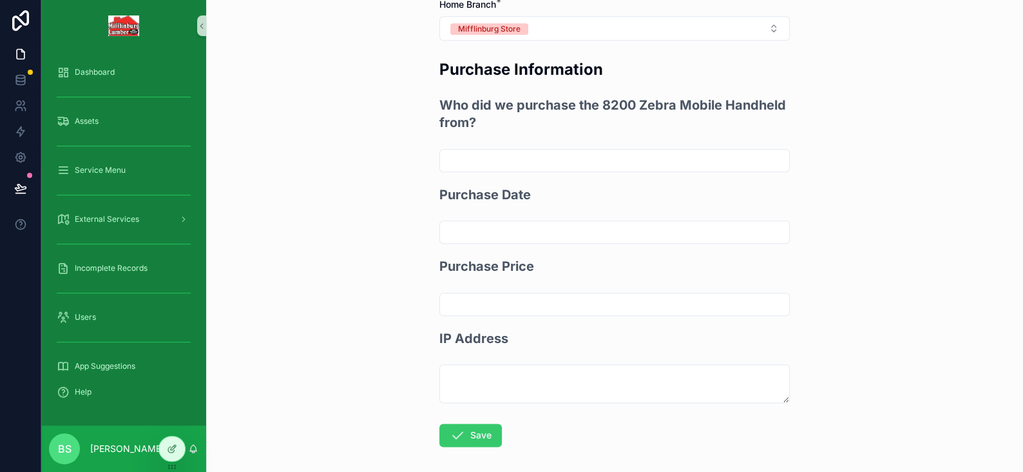
click at [472, 423] on button "Save" at bounding box center [471, 434] width 63 height 23
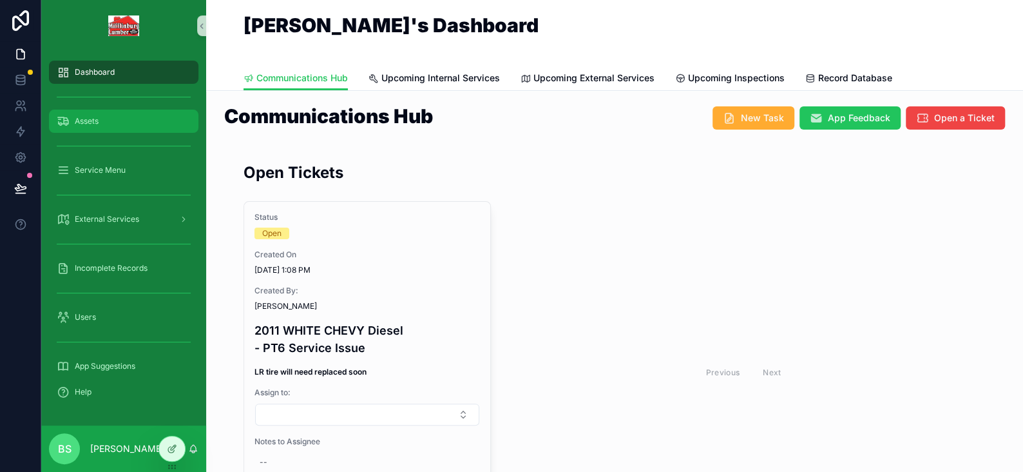
click at [82, 116] on span "Assets" at bounding box center [87, 121] width 24 height 10
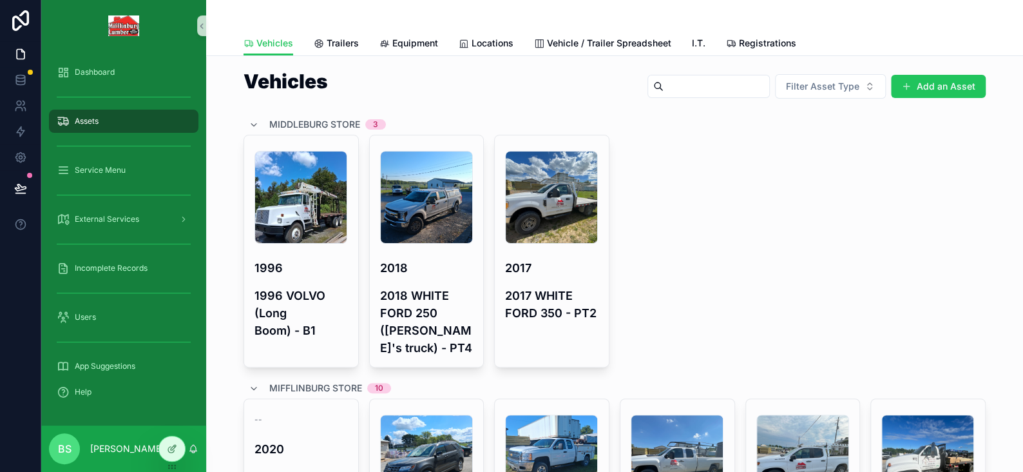
click at [945, 72] on div "Vehicles Filter Asset Type Add an Asset" at bounding box center [615, 89] width 742 height 35
click at [934, 80] on button "Add an Asset" at bounding box center [938, 86] width 95 height 23
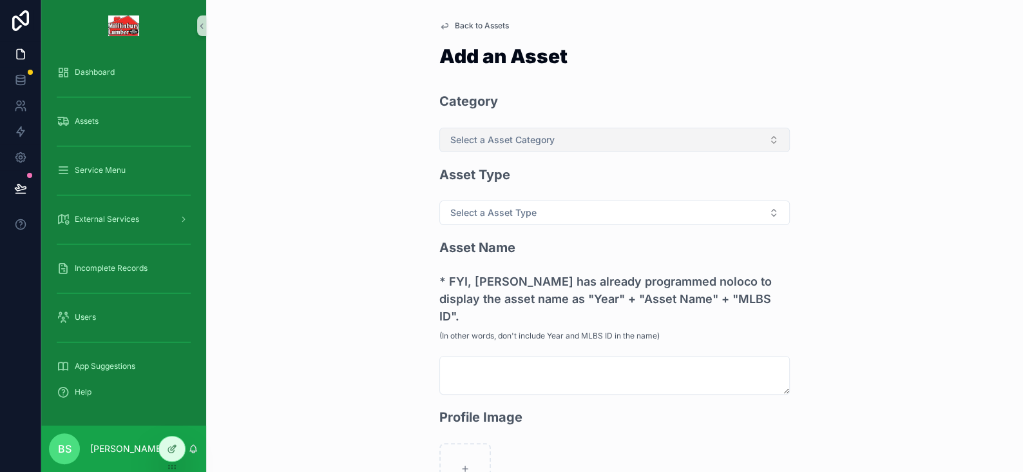
click at [463, 142] on span "Select a Asset Category" at bounding box center [502, 139] width 104 height 13
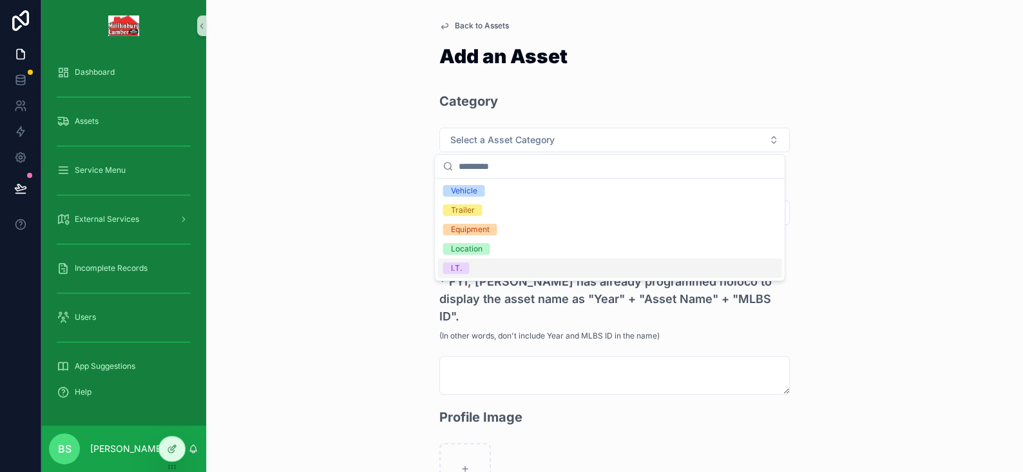
click at [454, 266] on div "I.T." at bounding box center [455, 268] width 11 height 12
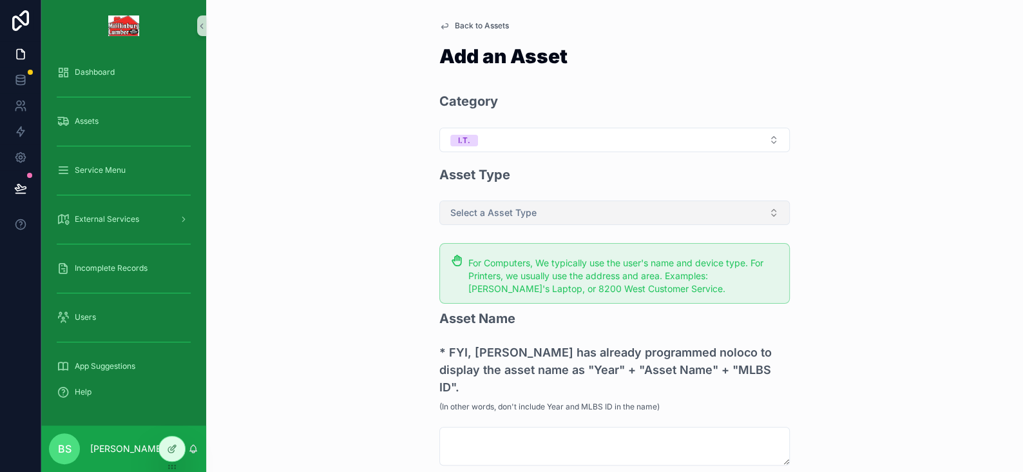
click at [456, 215] on span "Select a Asset Type" at bounding box center [493, 212] width 86 height 13
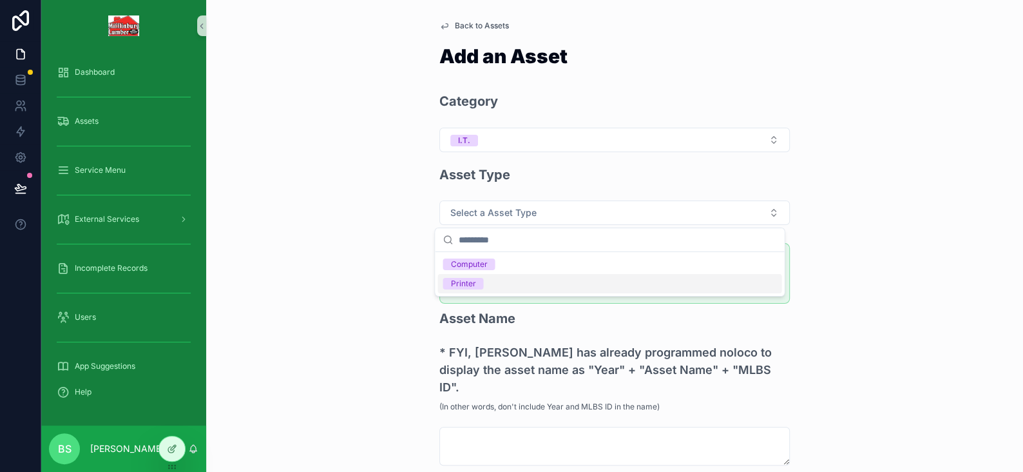
click at [456, 279] on div "Printer" at bounding box center [462, 284] width 25 height 12
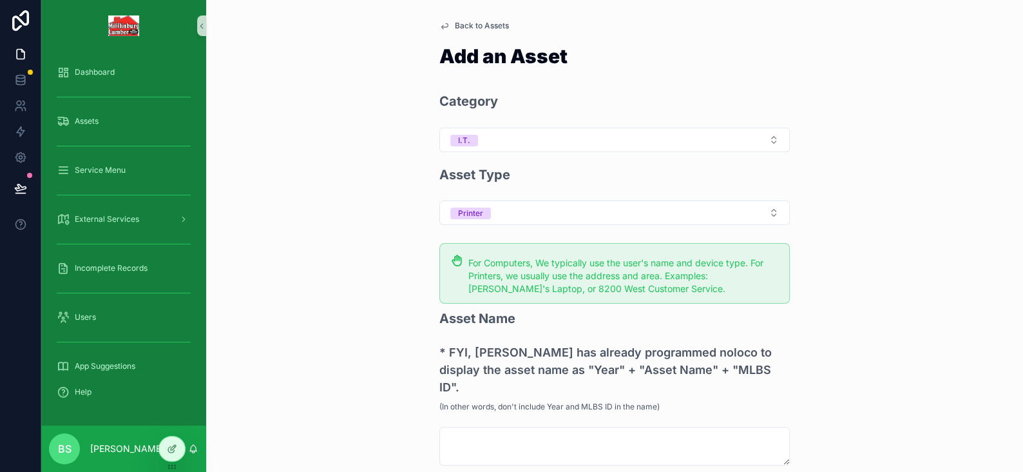
scroll to position [193, 0]
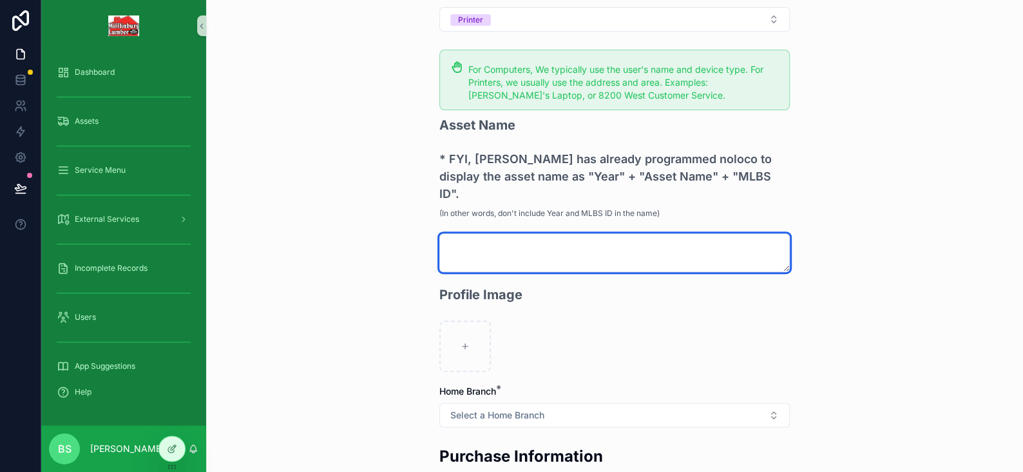
click at [464, 238] on textarea "scrollable content" at bounding box center [615, 252] width 351 height 39
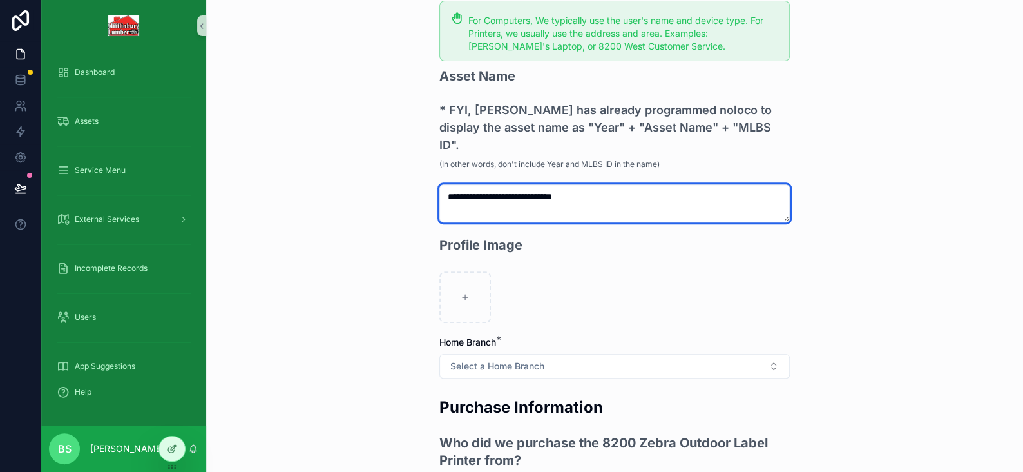
scroll to position [322, 0]
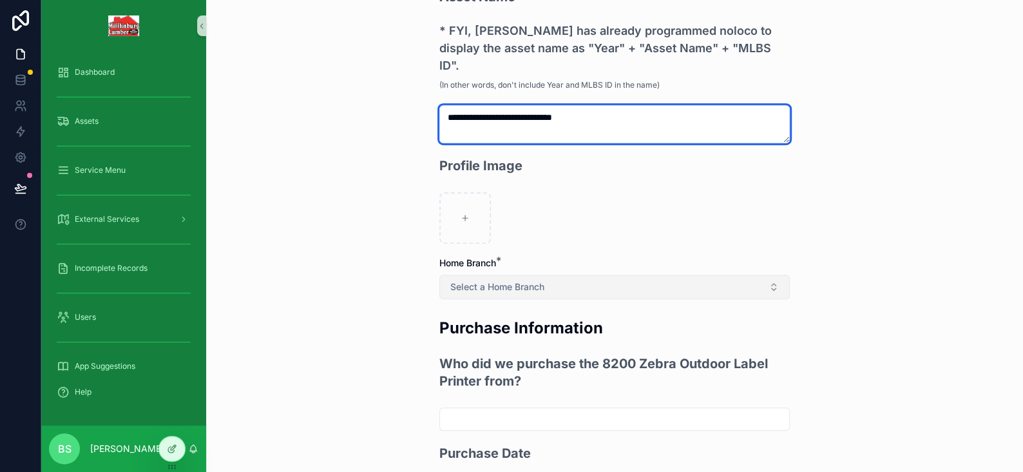
type textarea "**********"
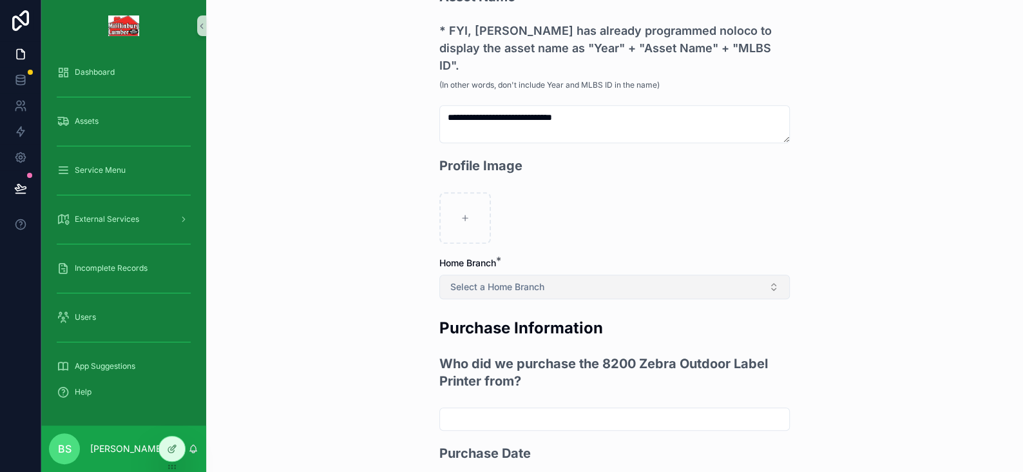
click at [489, 280] on span "Select a Home Branch" at bounding box center [497, 286] width 94 height 13
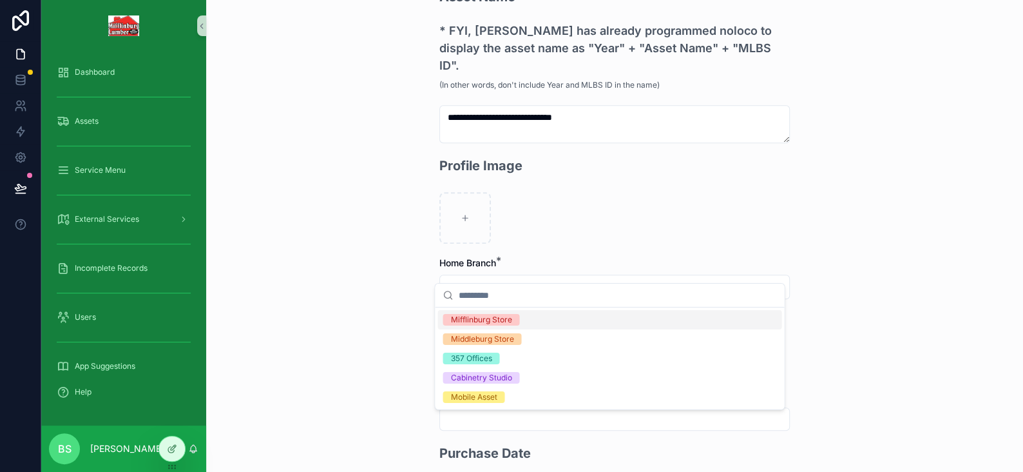
click at [475, 320] on div "Mifflinburg Store" at bounding box center [480, 320] width 61 height 12
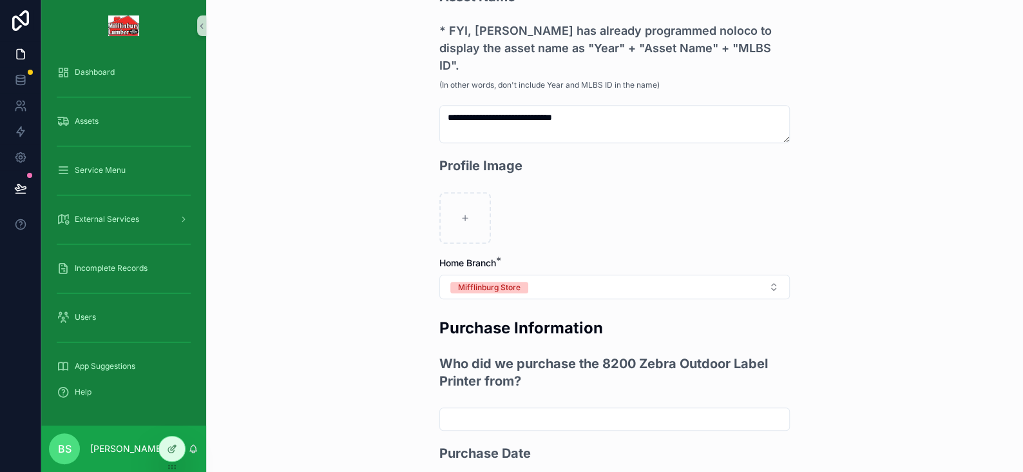
click at [358, 284] on div "**********" at bounding box center [614, 236] width 817 height 472
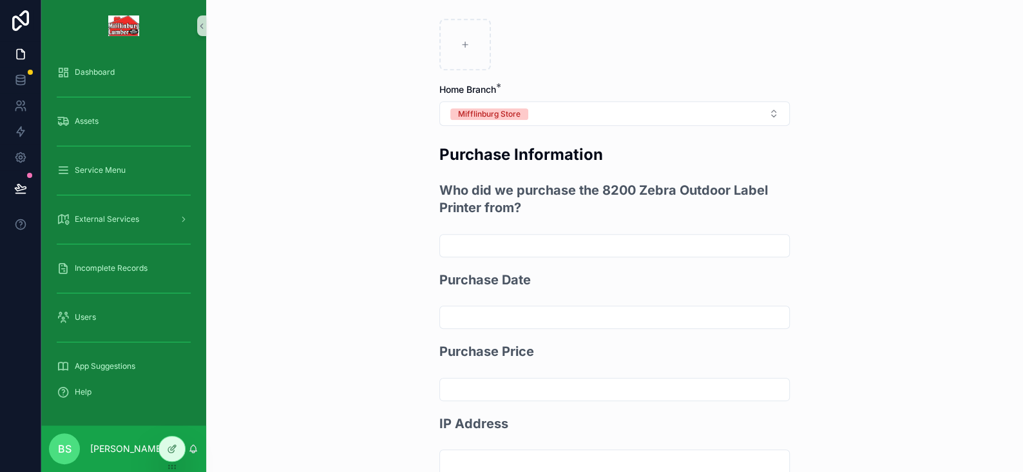
scroll to position [516, 0]
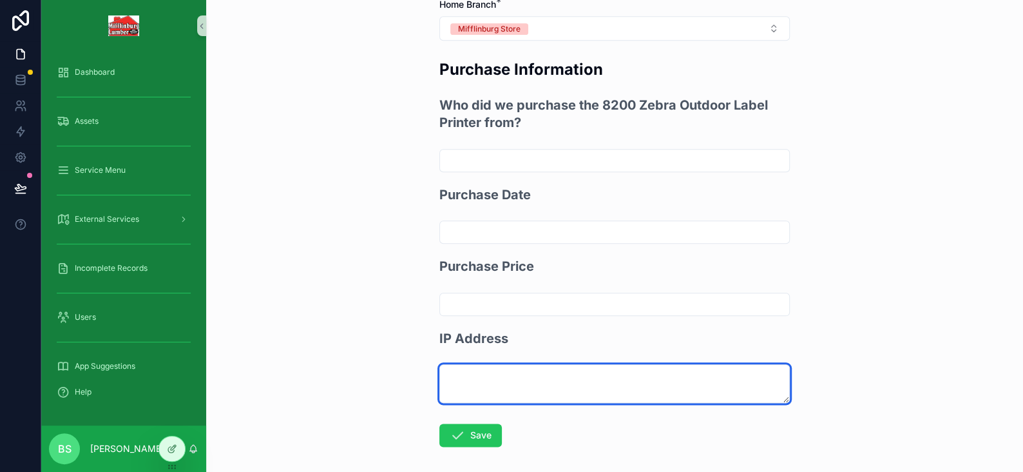
click at [485, 373] on textarea "scrollable content" at bounding box center [615, 383] width 351 height 39
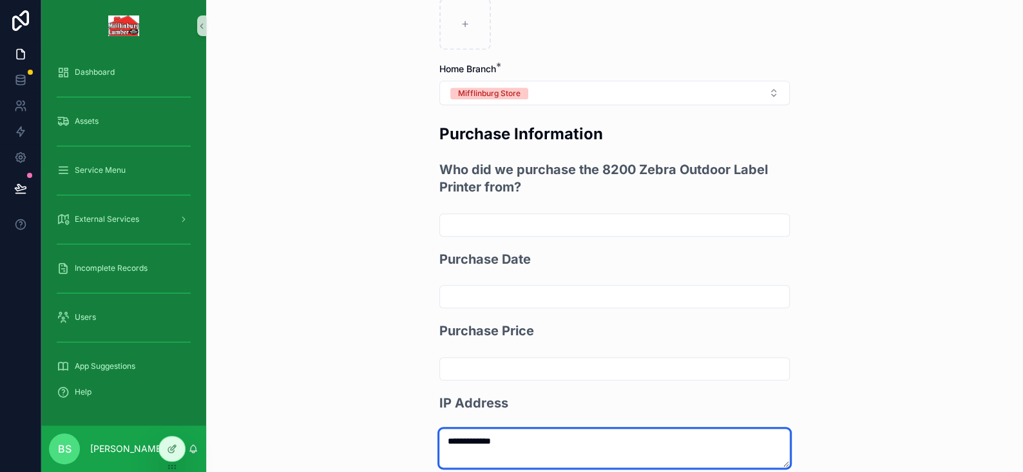
type textarea "**********"
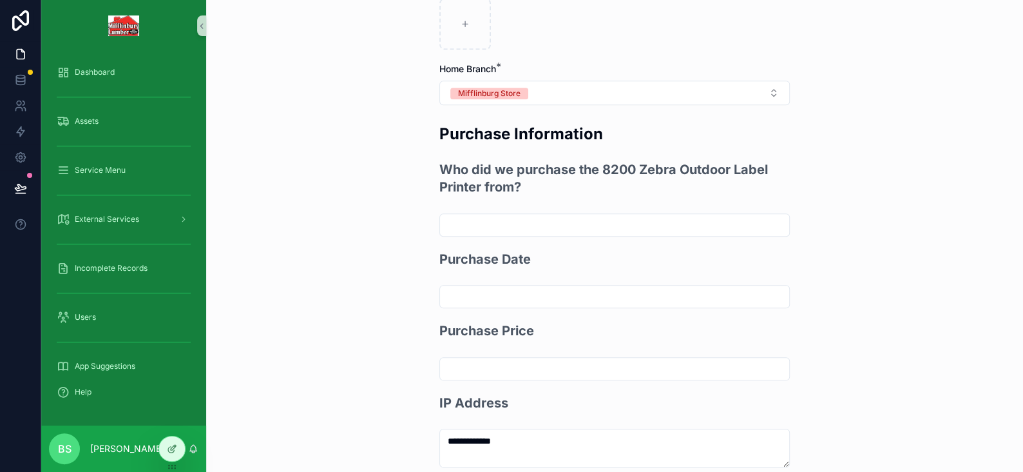
click at [356, 387] on div "**********" at bounding box center [614, 236] width 817 height 472
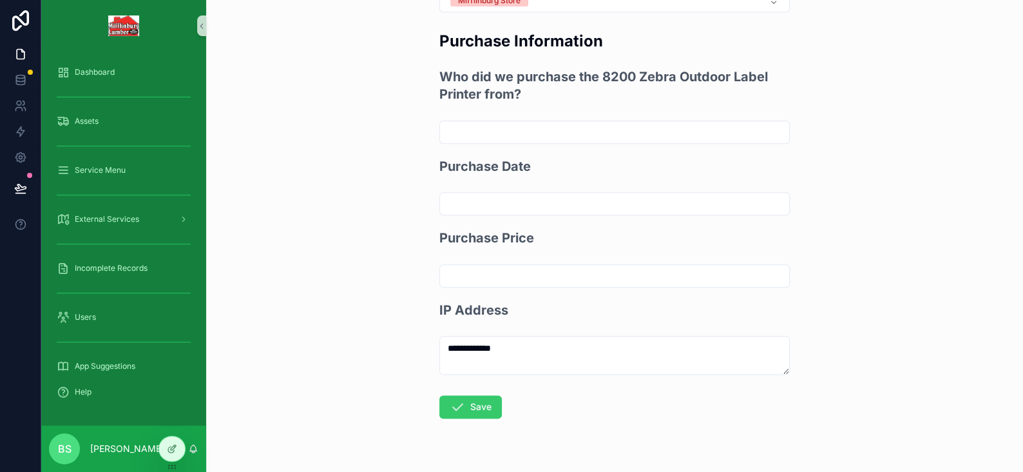
scroll to position [619, 0]
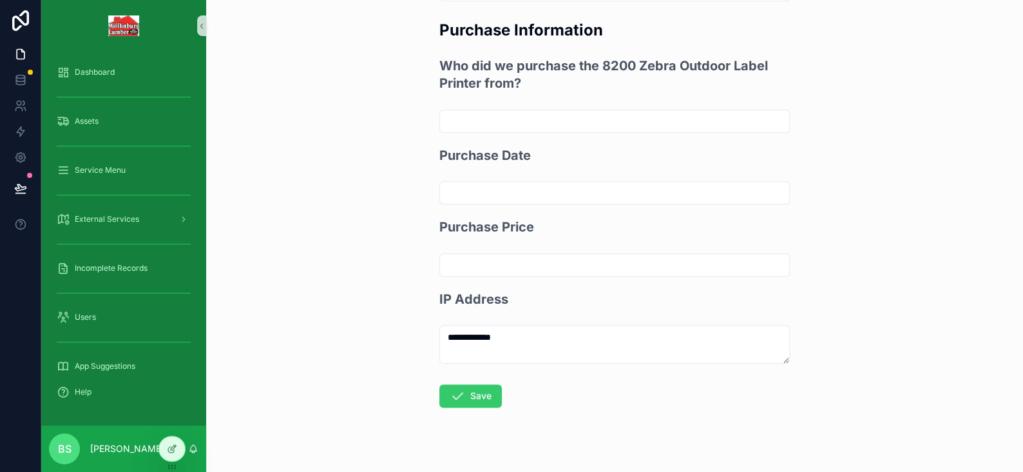
click at [485, 384] on button "Save" at bounding box center [471, 395] width 63 height 23
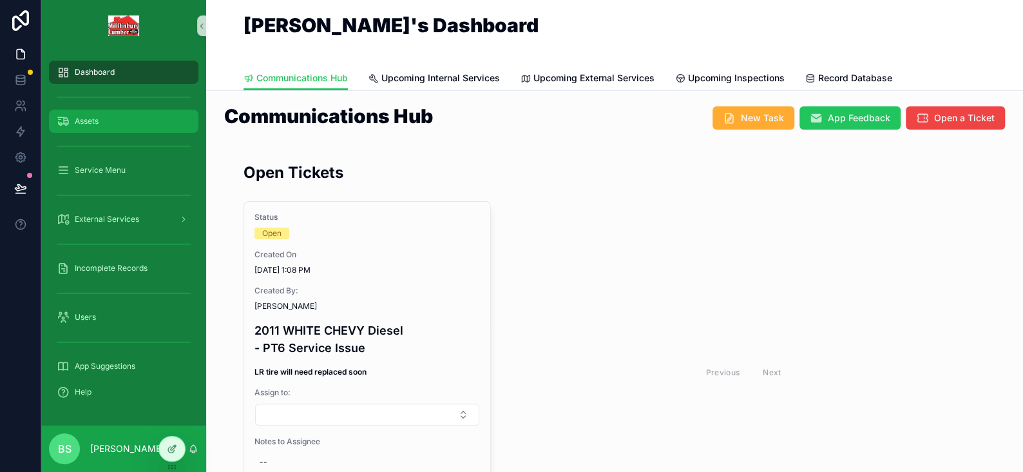
click at [79, 124] on span "Assets" at bounding box center [87, 121] width 24 height 10
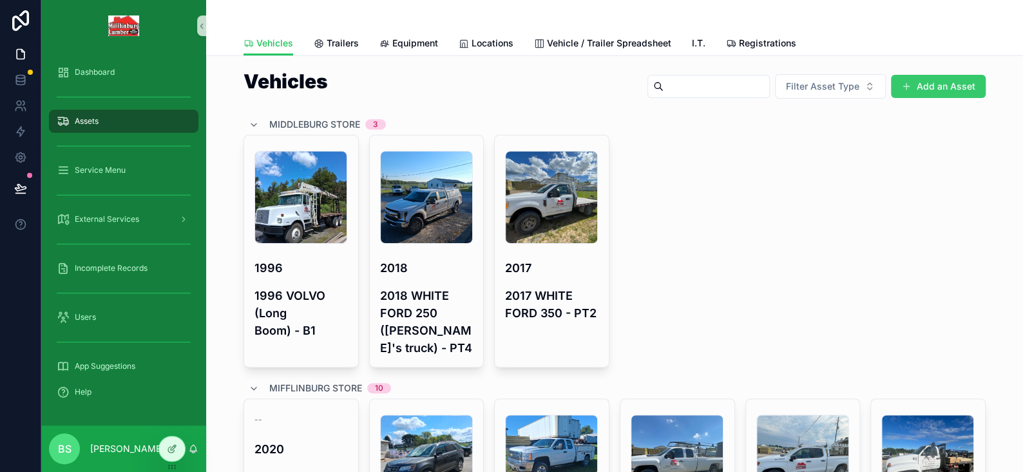
click at [950, 83] on button "Add an Asset" at bounding box center [938, 86] width 95 height 23
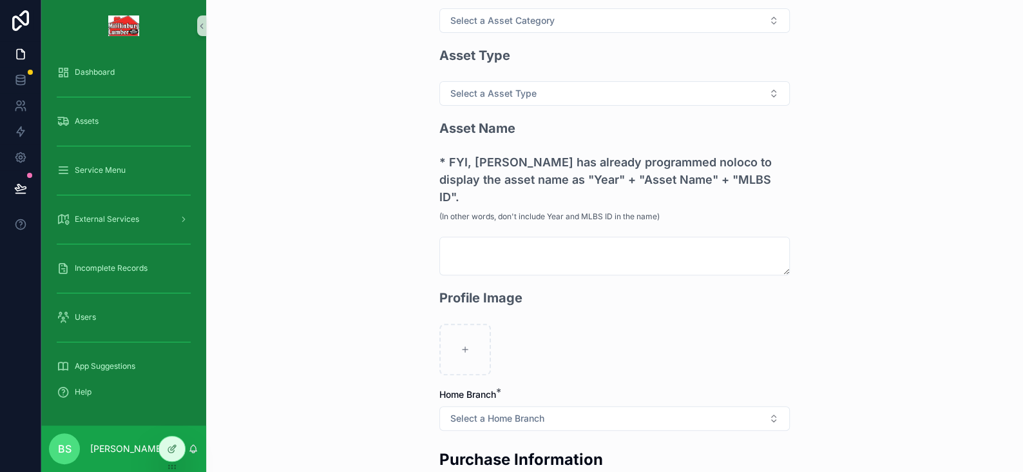
scroll to position [129, 0]
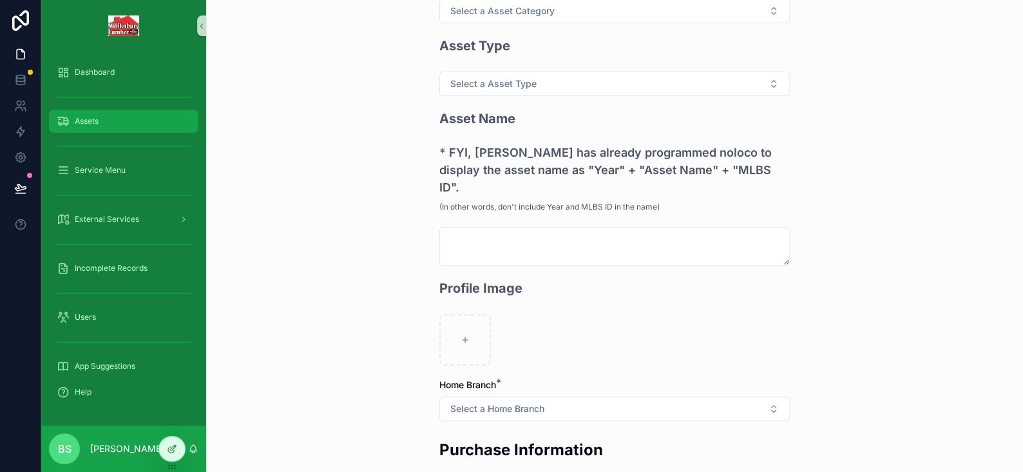
click at [82, 122] on span "Assets" at bounding box center [87, 121] width 24 height 10
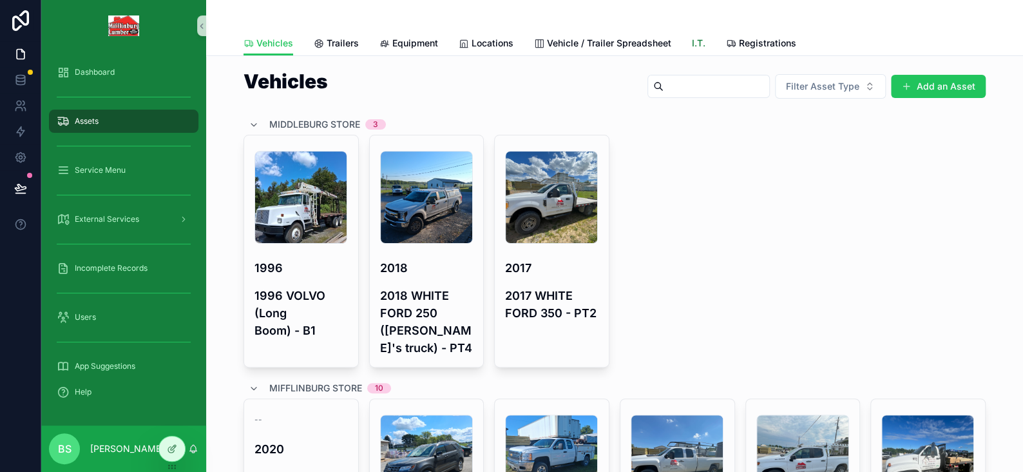
click at [698, 48] on span "I.T." at bounding box center [699, 43] width 14 height 13
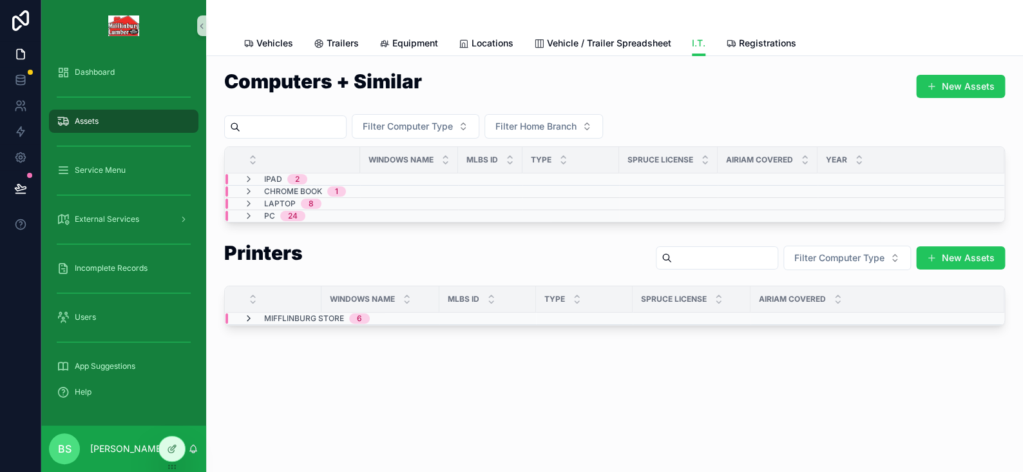
click at [248, 316] on icon "scrollable content" at bounding box center [249, 318] width 10 height 10
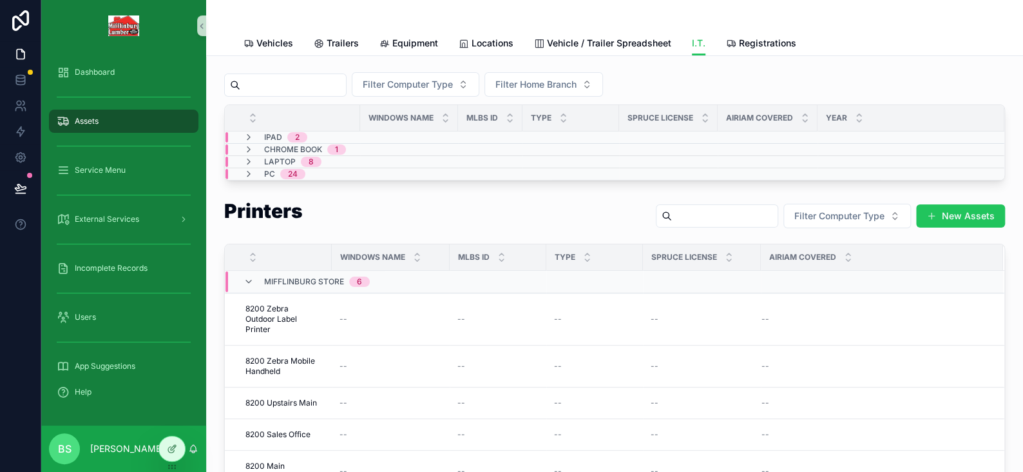
scroll to position [64, 0]
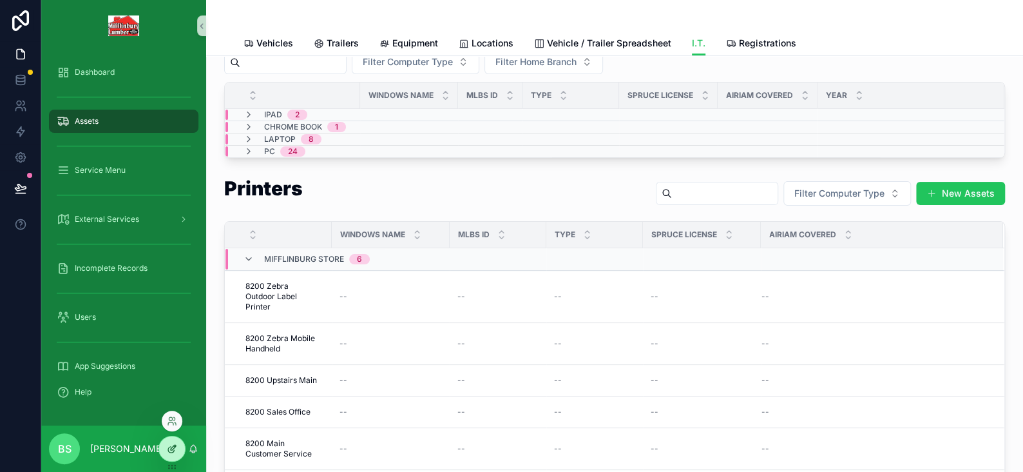
click at [170, 443] on icon at bounding box center [172, 448] width 10 height 10
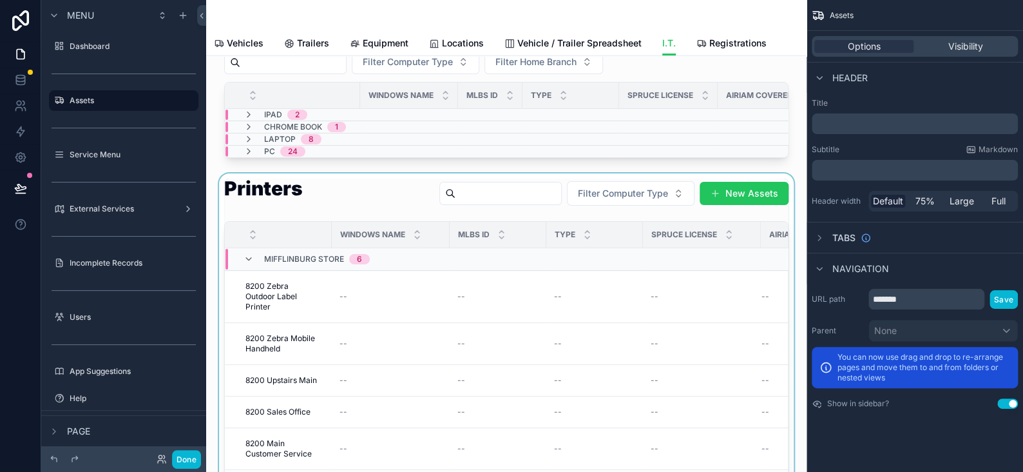
click at [559, 247] on div "Type" at bounding box center [594, 234] width 95 height 24
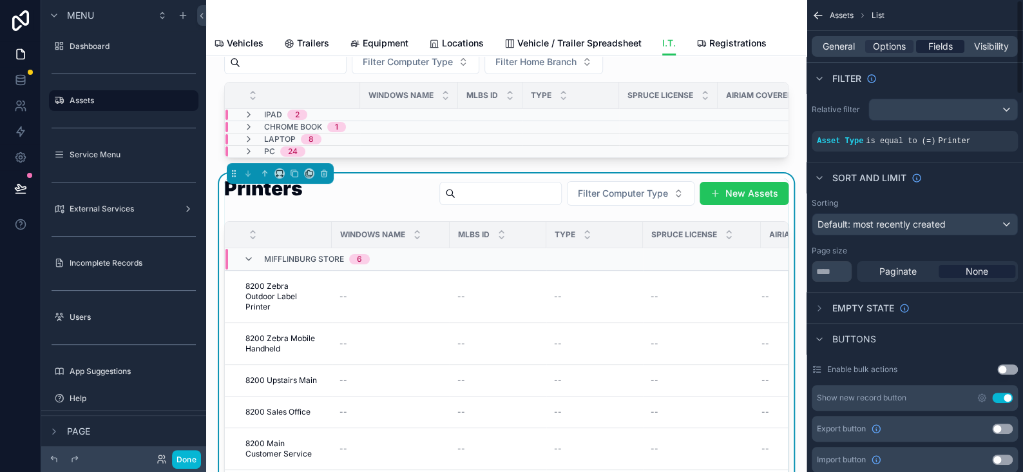
click at [941, 48] on span "Fields" at bounding box center [941, 46] width 24 height 13
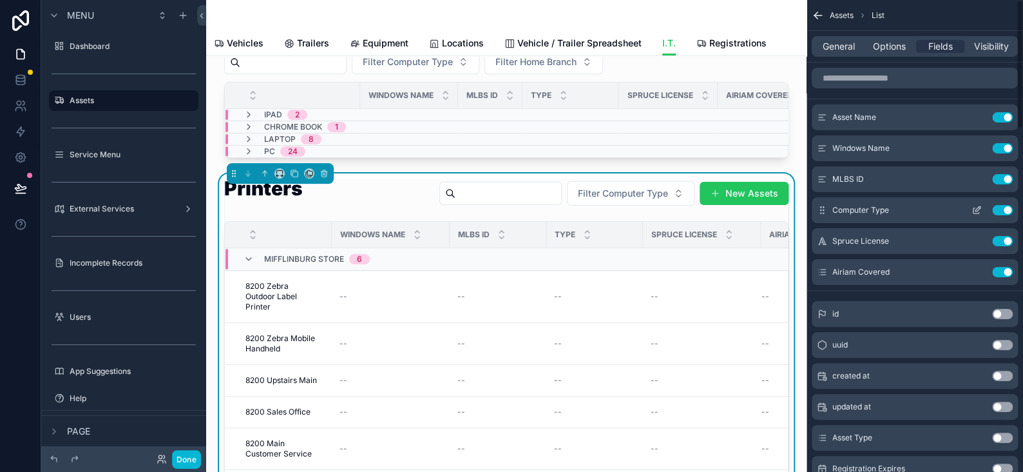
click at [1000, 205] on button "Use setting" at bounding box center [1002, 210] width 21 height 10
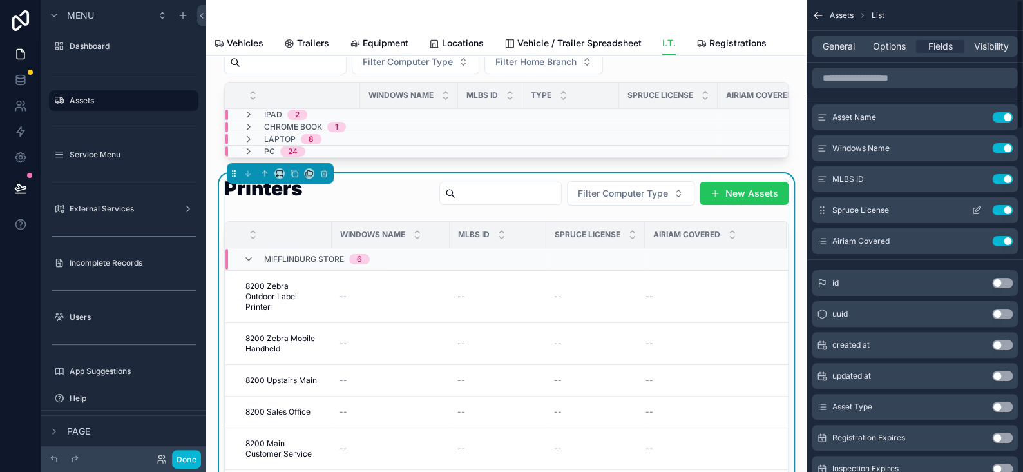
click at [1000, 208] on button "Use setting" at bounding box center [1002, 210] width 21 height 10
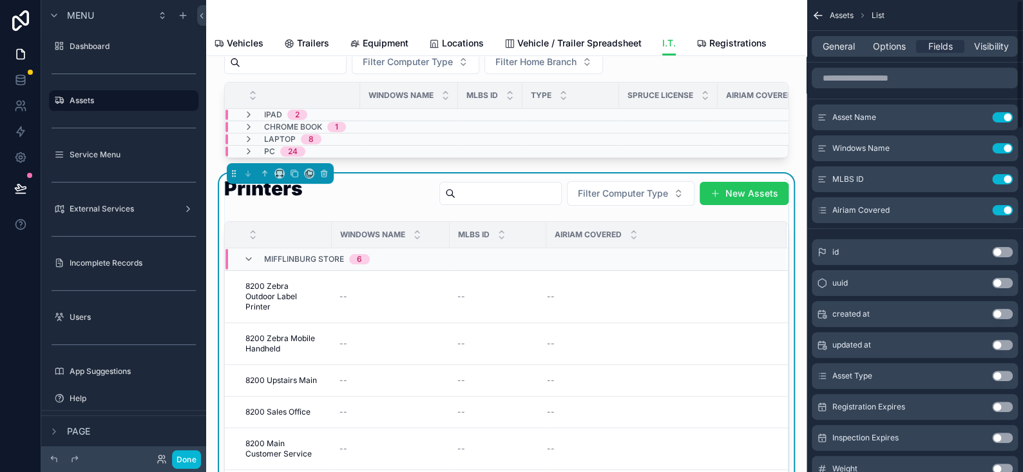
click at [1000, 208] on button "Use setting" at bounding box center [1002, 210] width 21 height 10
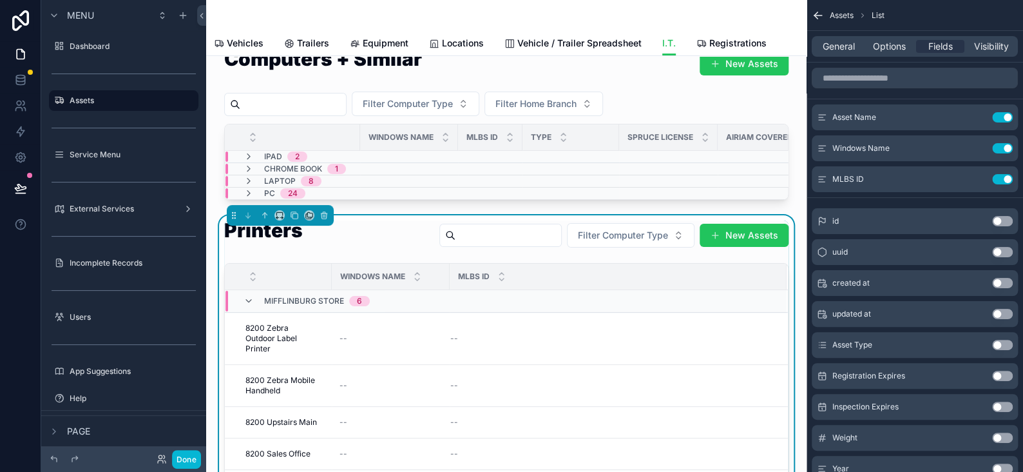
scroll to position [0, 0]
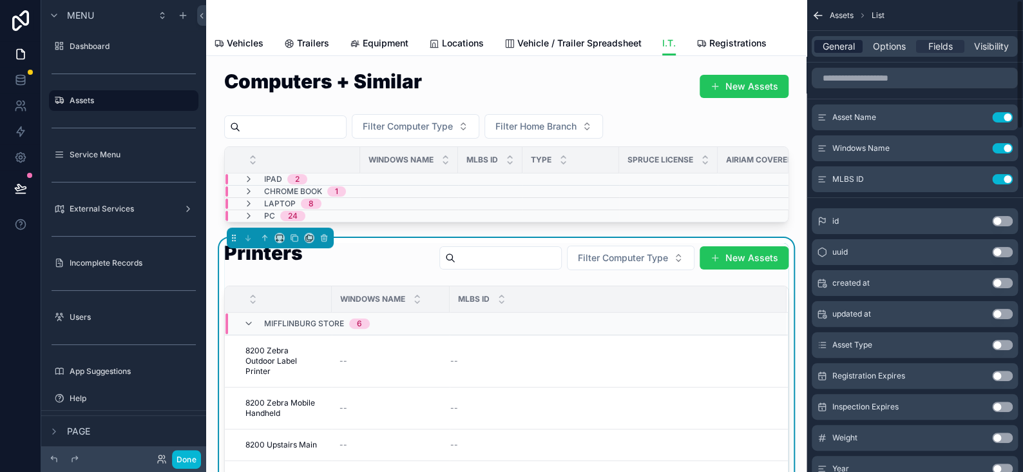
click at [823, 47] on span "General" at bounding box center [839, 46] width 32 height 13
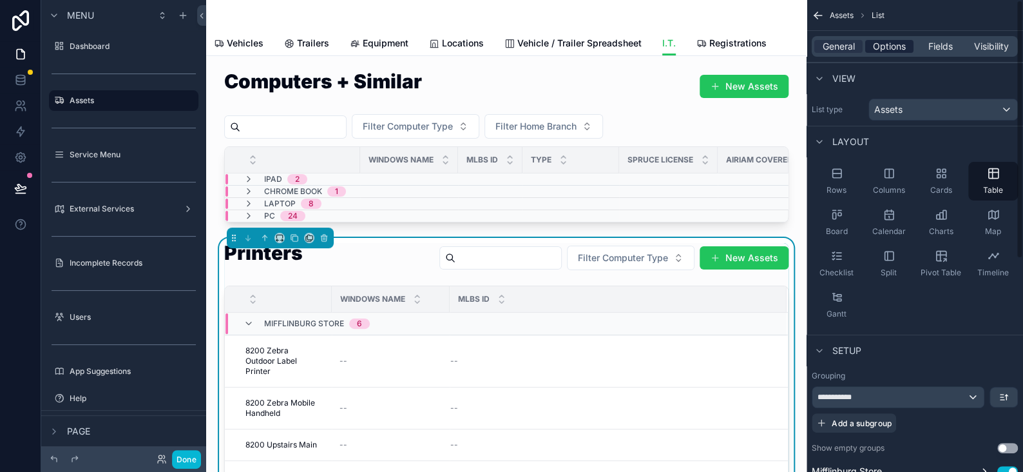
click at [876, 44] on span "Options" at bounding box center [889, 46] width 33 height 13
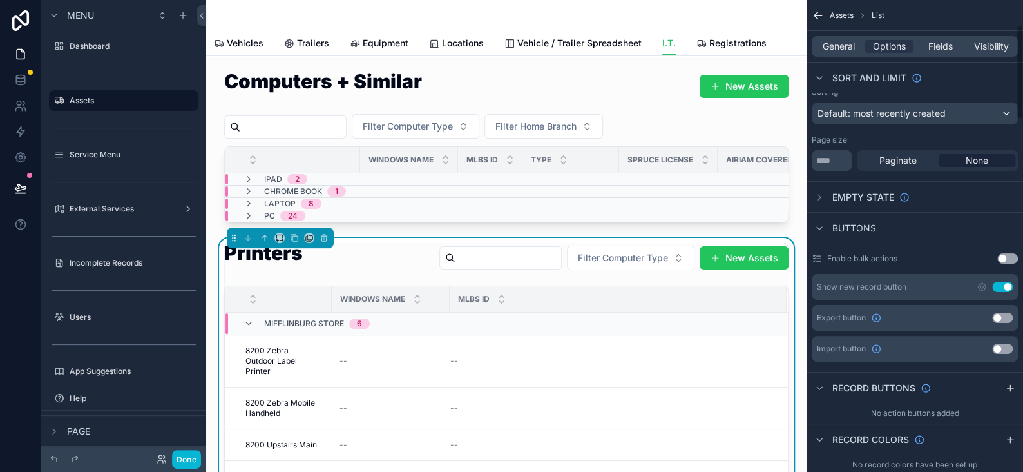
scroll to position [129, 0]
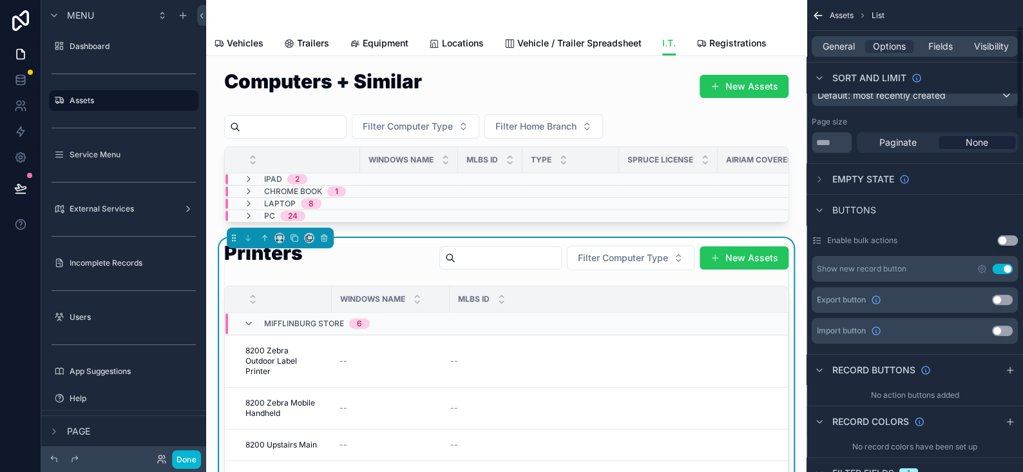
click at [1000, 266] on button "Use setting" at bounding box center [1002, 269] width 21 height 10
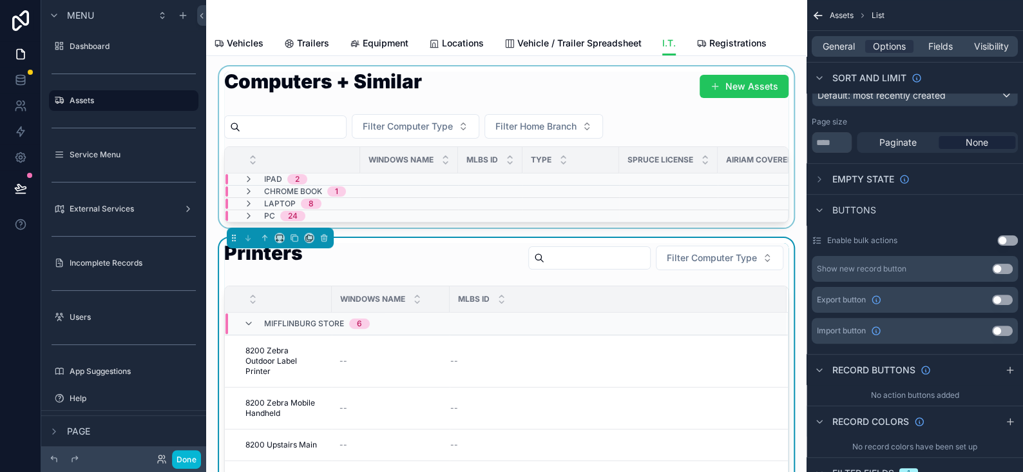
click at [550, 82] on div "scrollable content" at bounding box center [507, 146] width 580 height 161
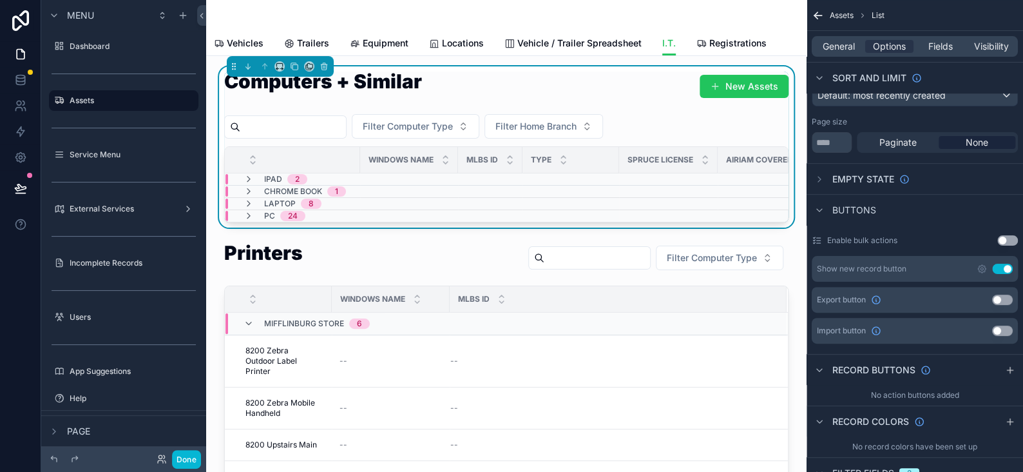
click at [1003, 266] on button "Use setting" at bounding box center [1002, 269] width 21 height 10
click at [525, 93] on div "Computers + Similar" at bounding box center [506, 89] width 565 height 35
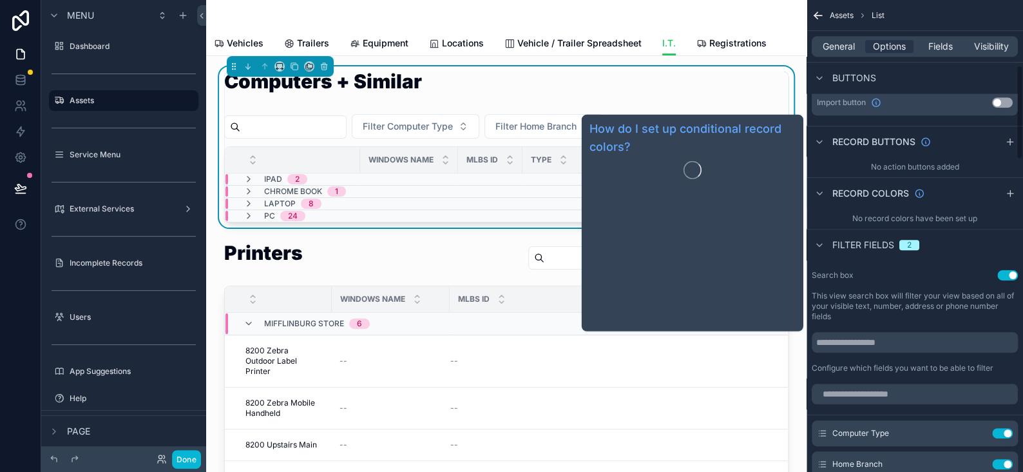
scroll to position [451, 0]
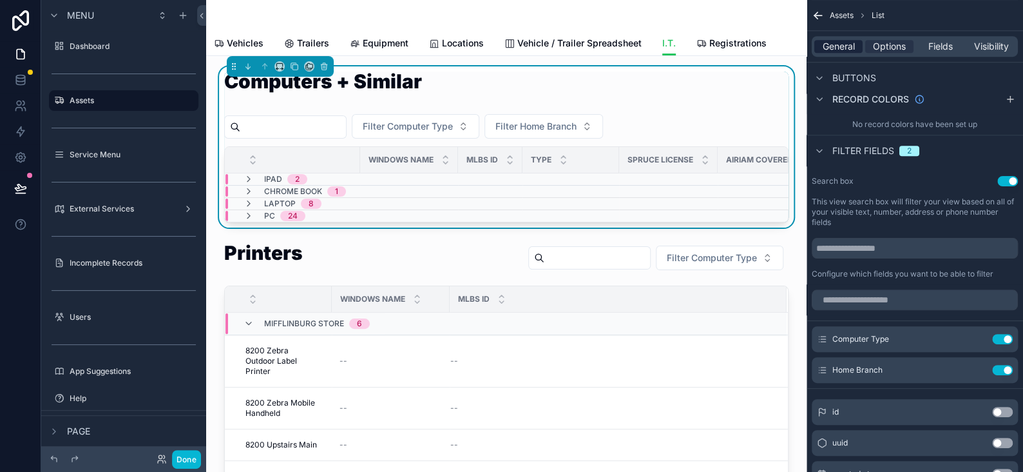
click at [844, 44] on span "General" at bounding box center [839, 46] width 32 height 13
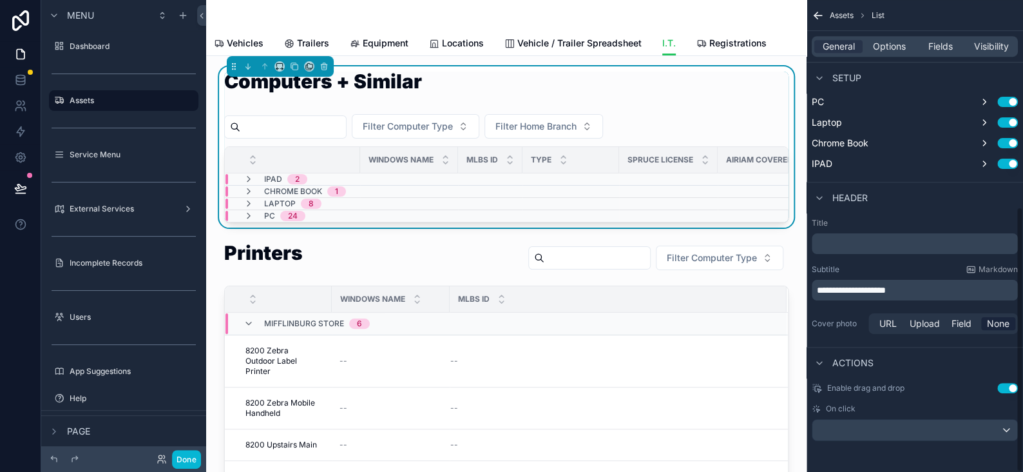
scroll to position [368, 0]
click at [933, 289] on p "**********" at bounding box center [916, 291] width 198 height 13
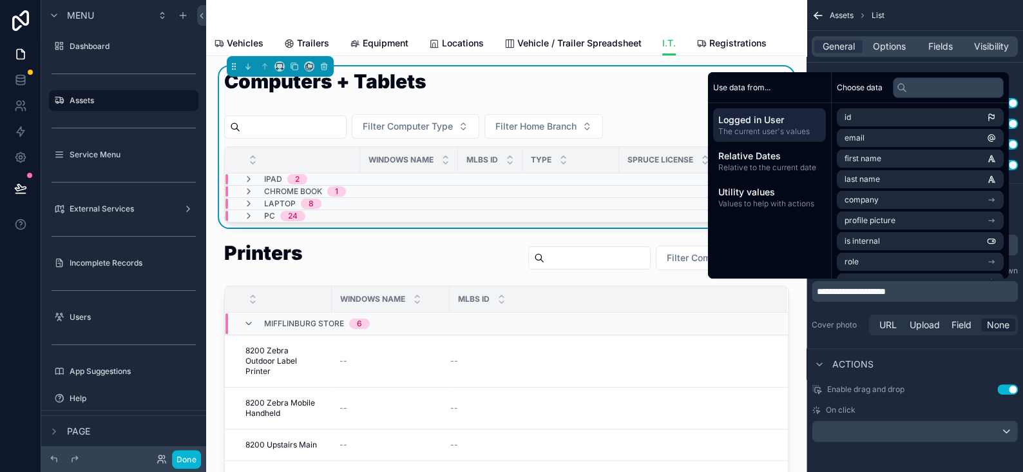
click at [885, 291] on span "**********" at bounding box center [851, 291] width 69 height 9
click at [885, 291] on p "**********" at bounding box center [916, 291] width 198 height 13
click at [925, 292] on span "**********" at bounding box center [871, 291] width 108 height 9
click at [971, 291] on p "**********" at bounding box center [916, 291] width 198 height 13
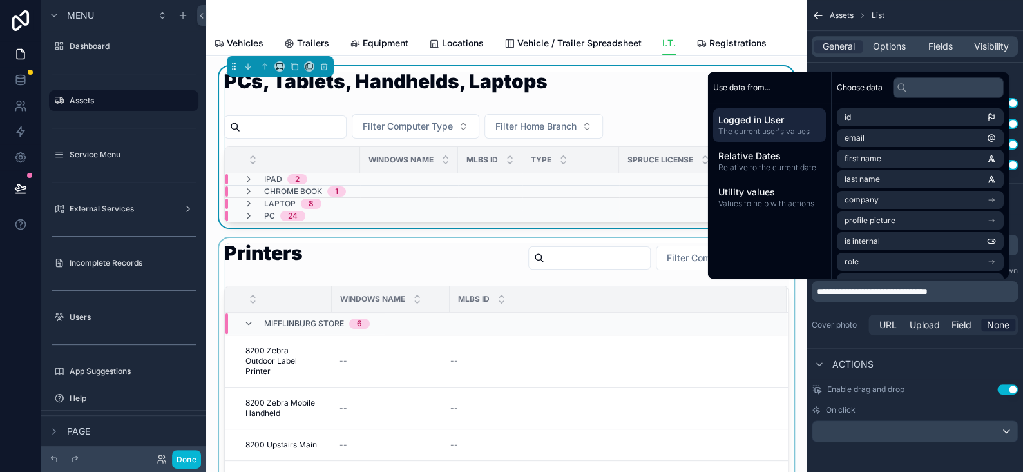
click at [354, 263] on div "scrollable content" at bounding box center [507, 409] width 580 height 343
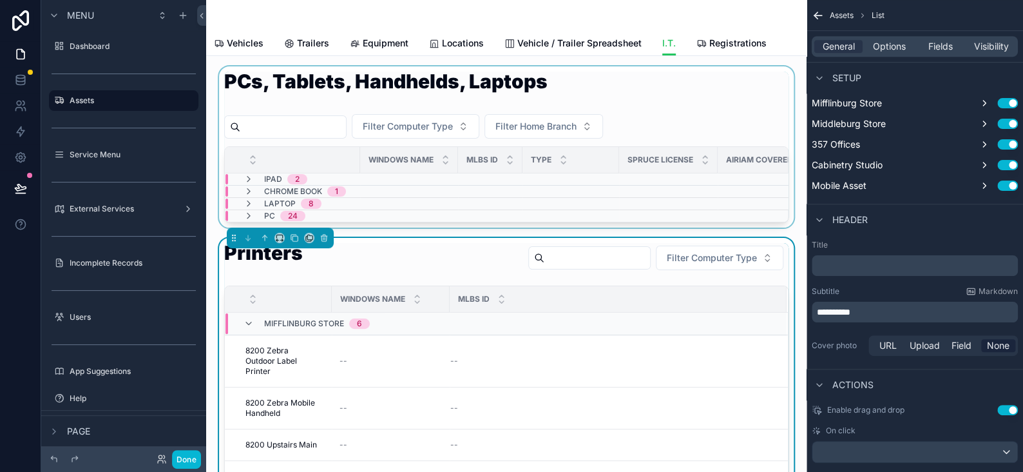
click at [595, 194] on td "scrollable content" at bounding box center [571, 192] width 97 height 12
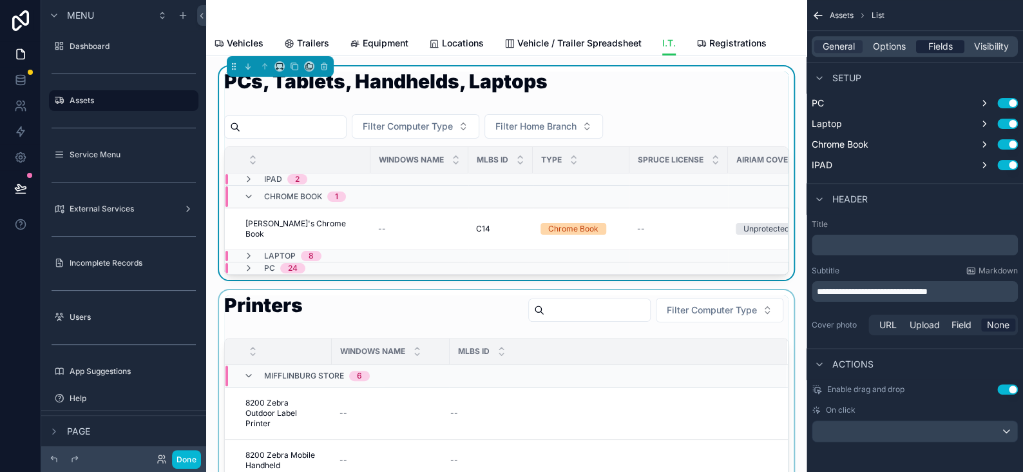
click at [949, 44] on span "Fields" at bounding box center [941, 46] width 24 height 13
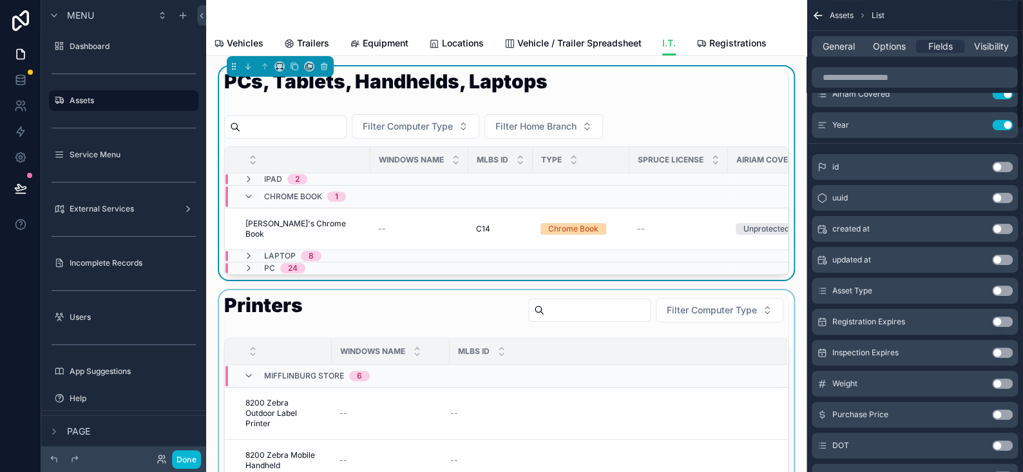
scroll to position [0, 0]
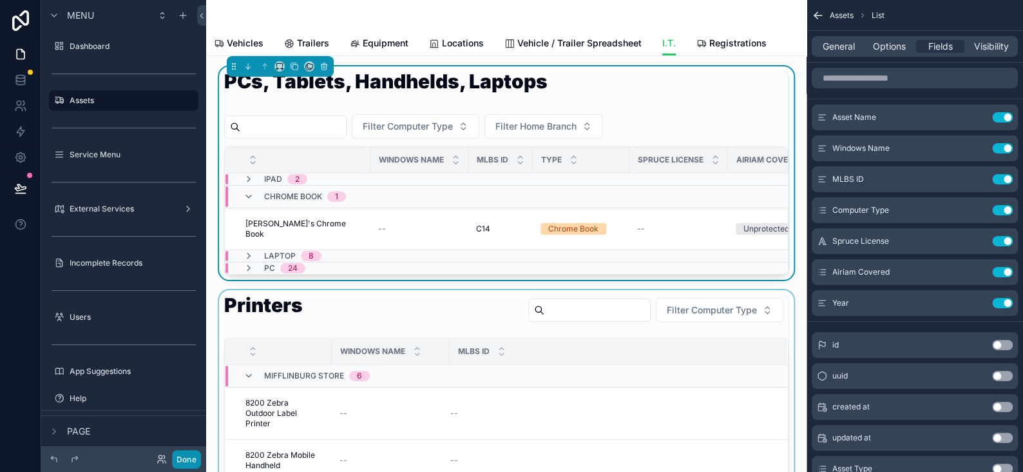
click at [188, 459] on button "Done" at bounding box center [186, 459] width 29 height 19
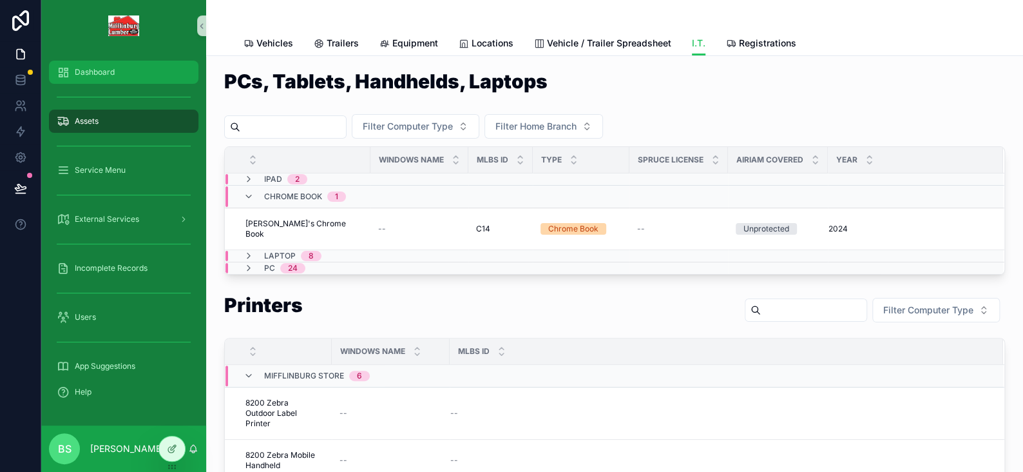
click at [95, 68] on span "Dashboard" at bounding box center [95, 72] width 40 height 10
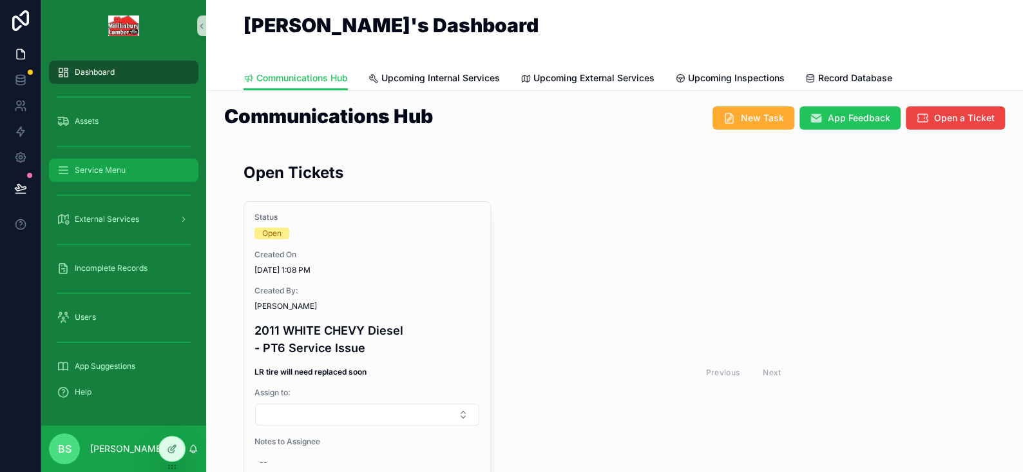
click at [97, 171] on span "Service Menu" at bounding box center [100, 170] width 51 height 10
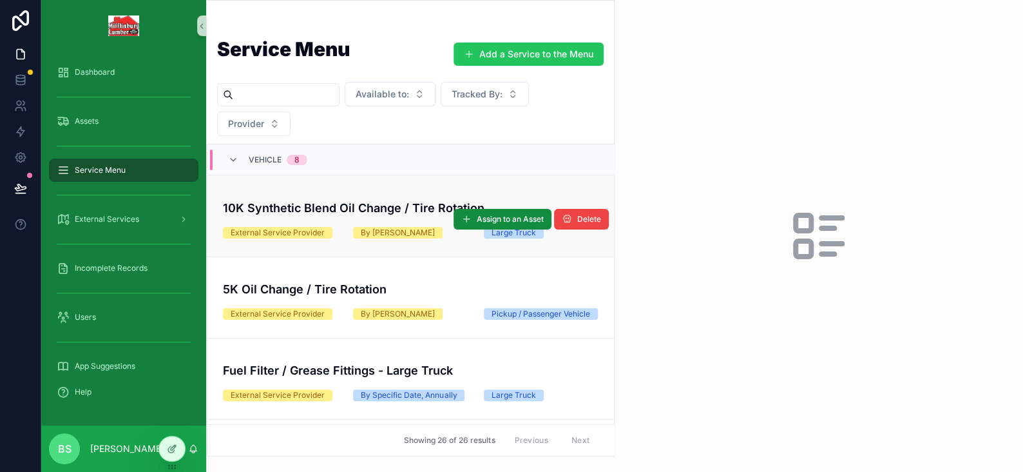
click at [402, 224] on div "10K Synthetic Blend Oil Change / Tire Rotation External Service Provider By Mil…" at bounding box center [411, 216] width 376 height 44
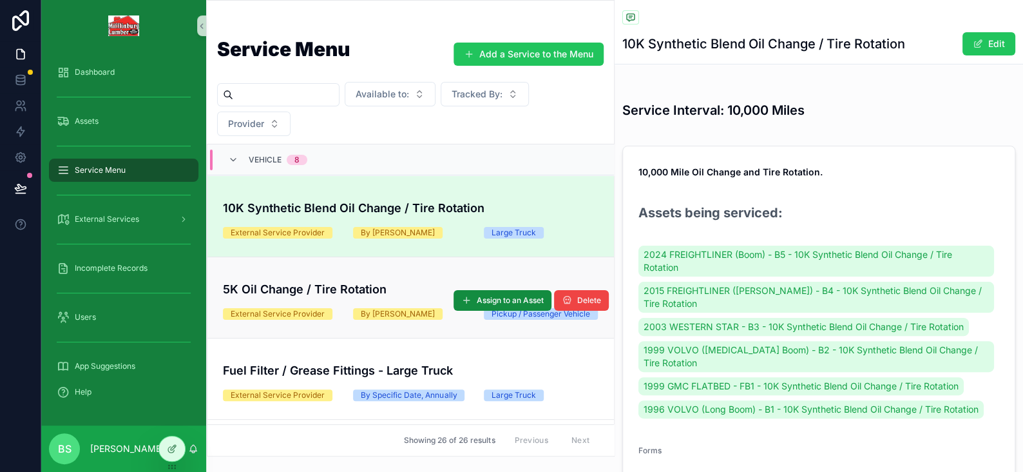
click at [364, 295] on h4 "5K Oil Change / Tire Rotation" at bounding box center [411, 288] width 376 height 17
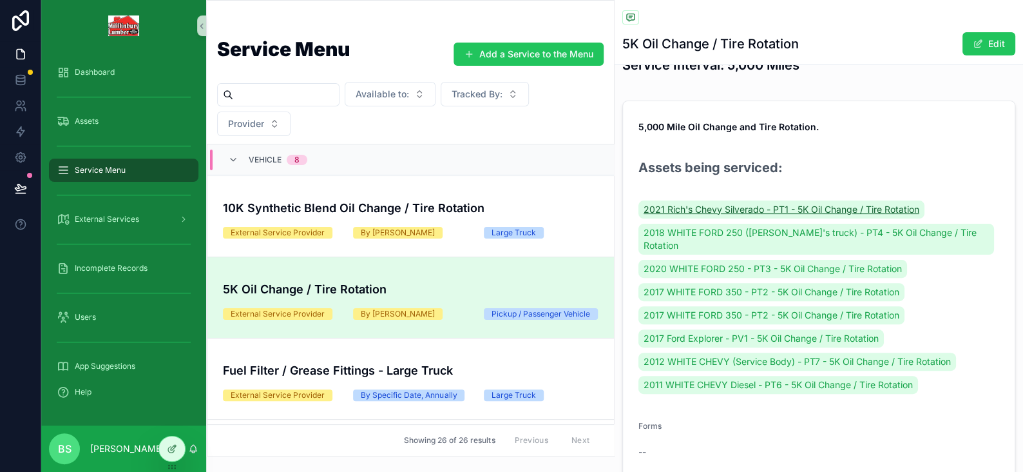
scroll to position [64, 0]
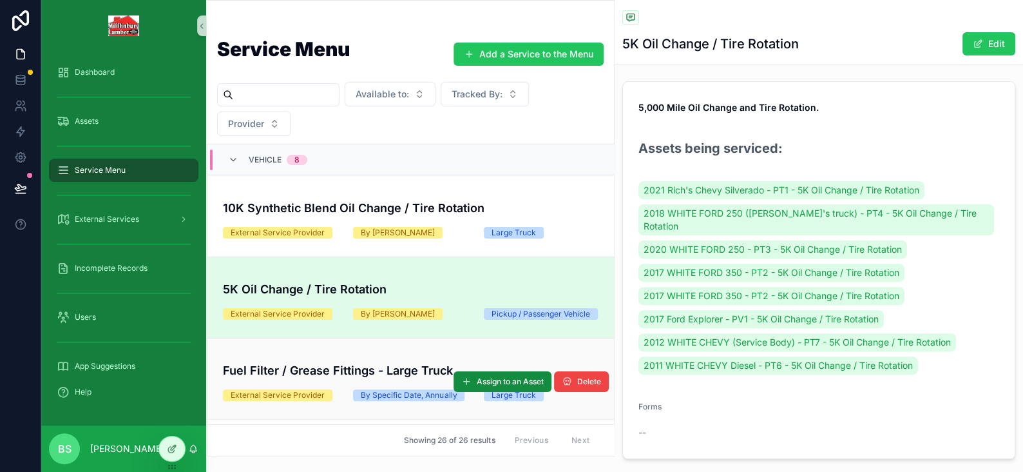
click at [371, 367] on div "Fuel Filter / Grease Fittings - Large Truck" at bounding box center [411, 367] width 376 height 23
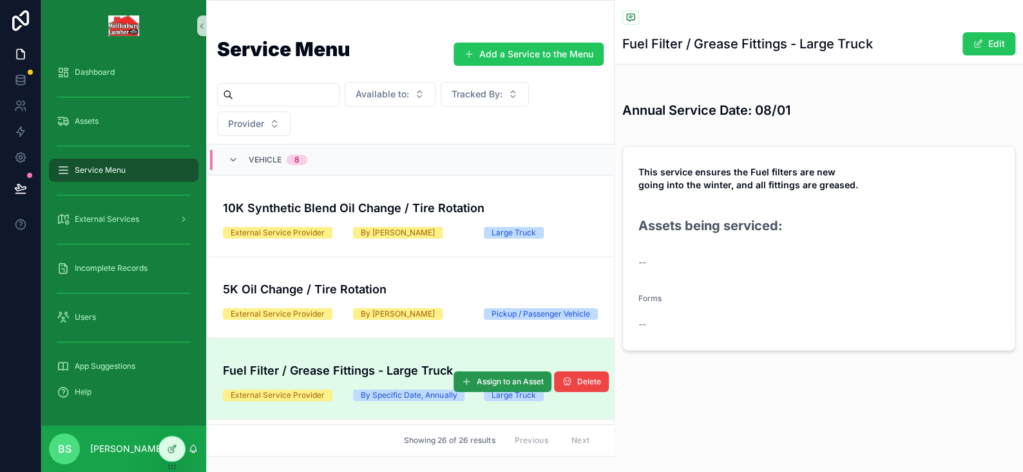
click at [492, 387] on span "Assign to an Asset" at bounding box center [510, 381] width 67 height 10
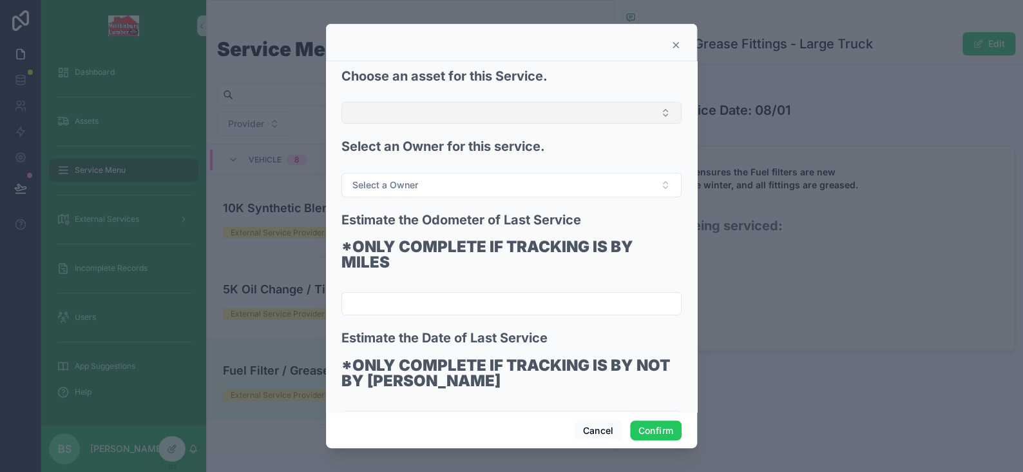
click at [386, 102] on button "Select Button" at bounding box center [512, 113] width 340 height 22
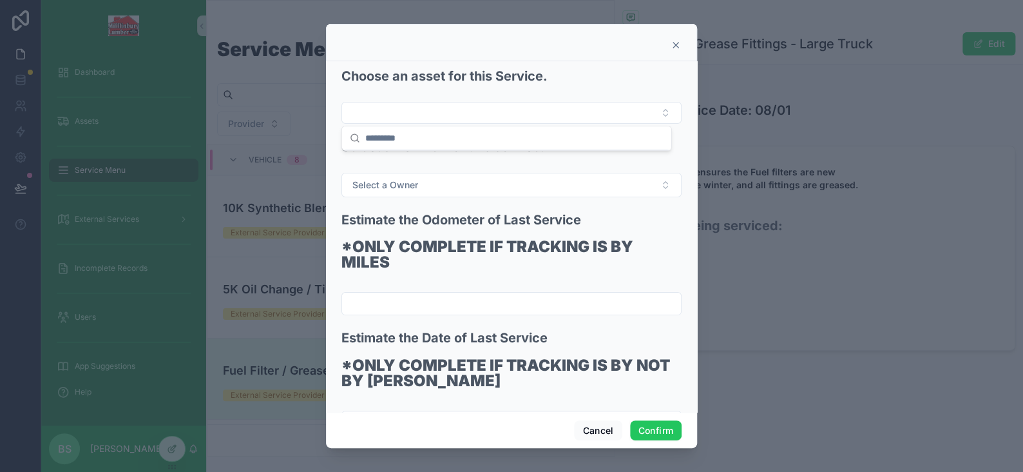
click at [413, 93] on div "Choose an asset for this Service." at bounding box center [512, 81] width 340 height 31
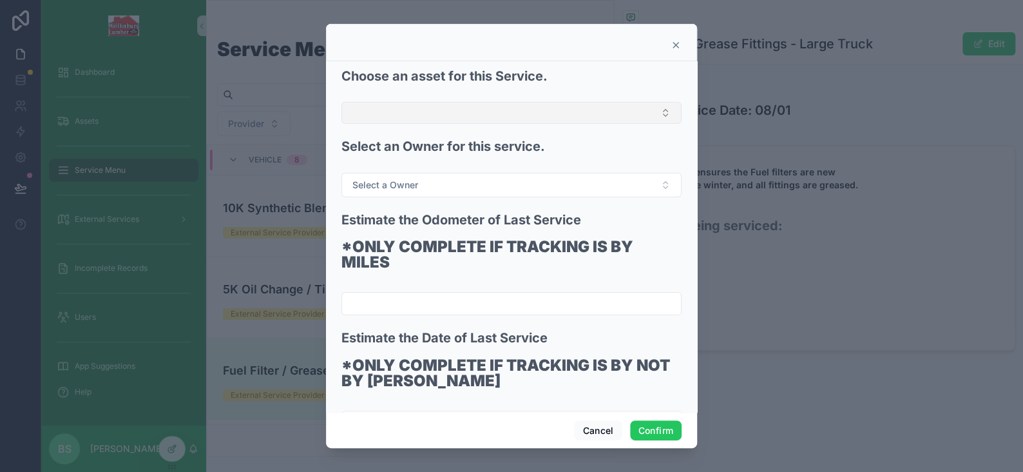
click at [433, 116] on button "Select Button" at bounding box center [512, 113] width 340 height 22
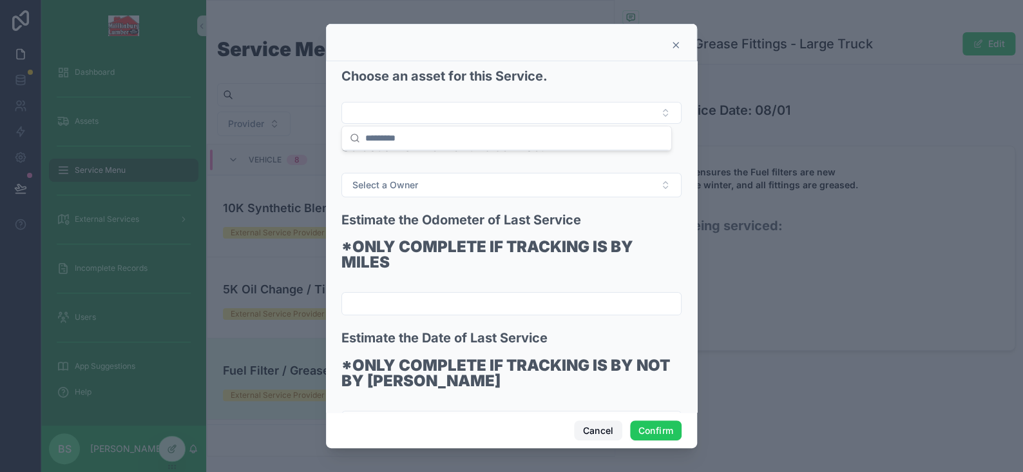
click at [605, 436] on button "Cancel" at bounding box center [598, 430] width 48 height 21
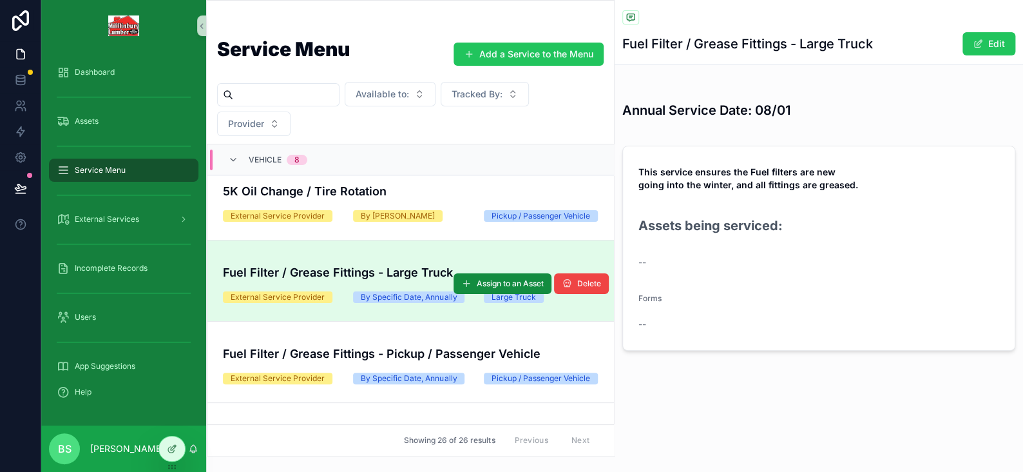
scroll to position [129, 0]
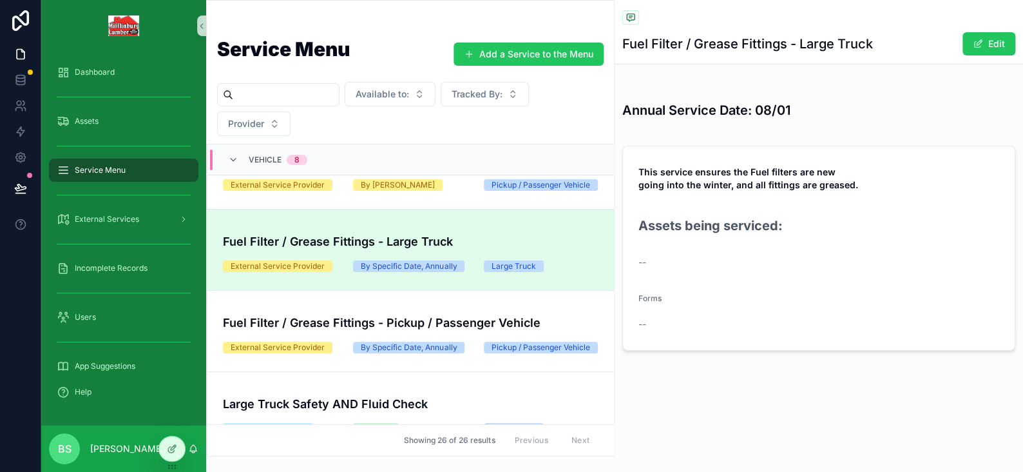
click at [0, 0] on span "Assign to an Asset" at bounding box center [0, 0] width 0 height 0
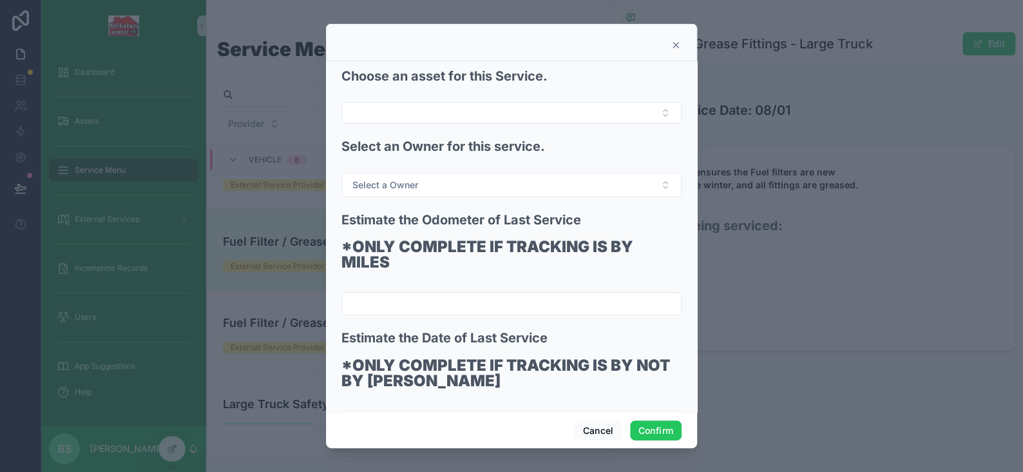
click at [390, 124] on form "Choose an asset for this Service. Select an Owner for this service. Select a Ow…" at bounding box center [512, 256] width 340 height 380
click at [389, 119] on button "Select Button" at bounding box center [512, 113] width 340 height 22
click at [601, 431] on button "Cancel" at bounding box center [598, 430] width 48 height 21
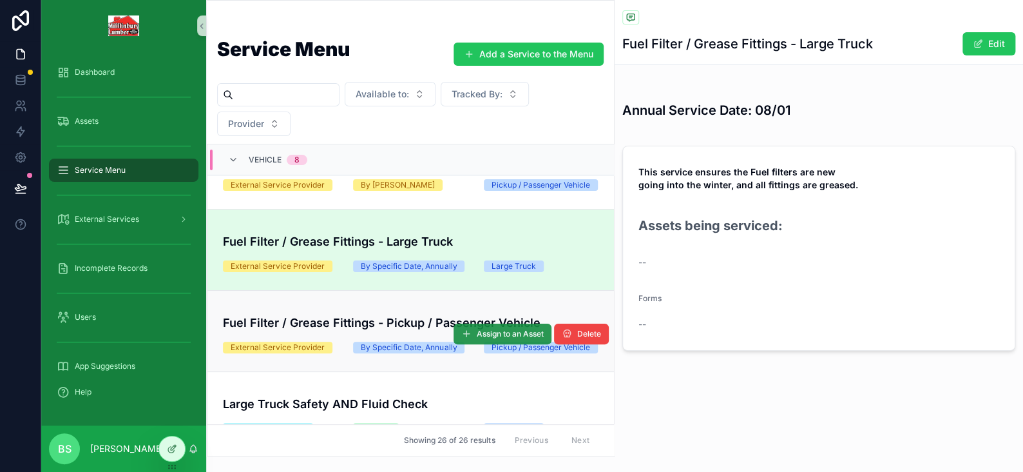
click at [477, 339] on span "Assign to an Asset" at bounding box center [510, 334] width 67 height 10
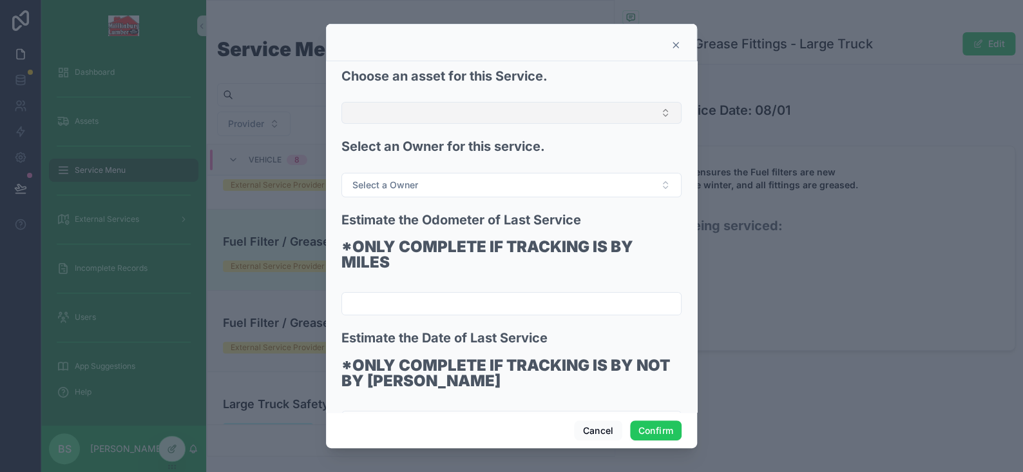
click at [386, 111] on button "Select Button" at bounding box center [512, 113] width 340 height 22
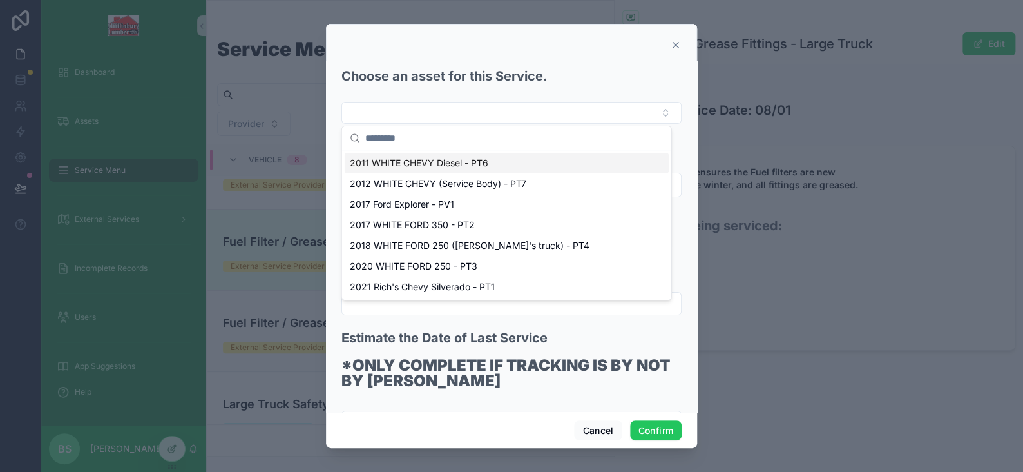
click at [420, 161] on span "2011 WHITE CHEVY Diesel - PT6" at bounding box center [419, 163] width 139 height 13
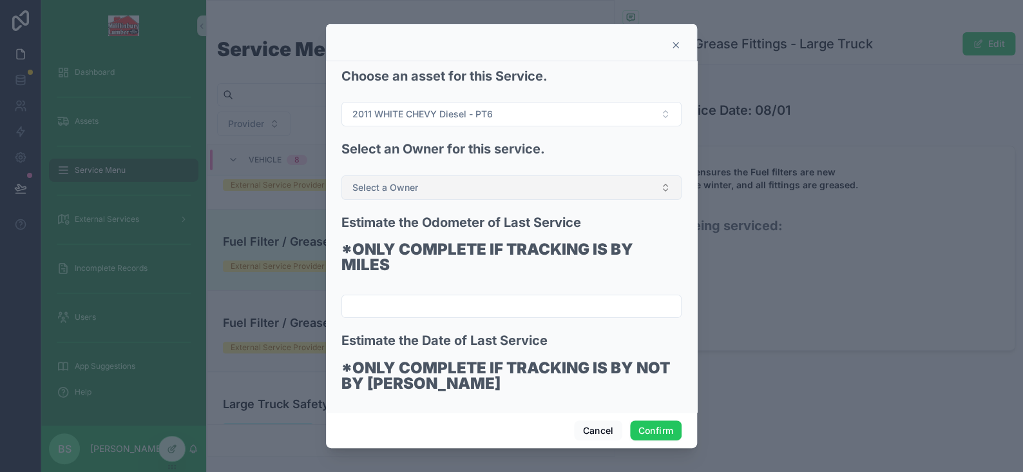
click at [412, 191] on span "Select a Owner" at bounding box center [386, 187] width 66 height 13
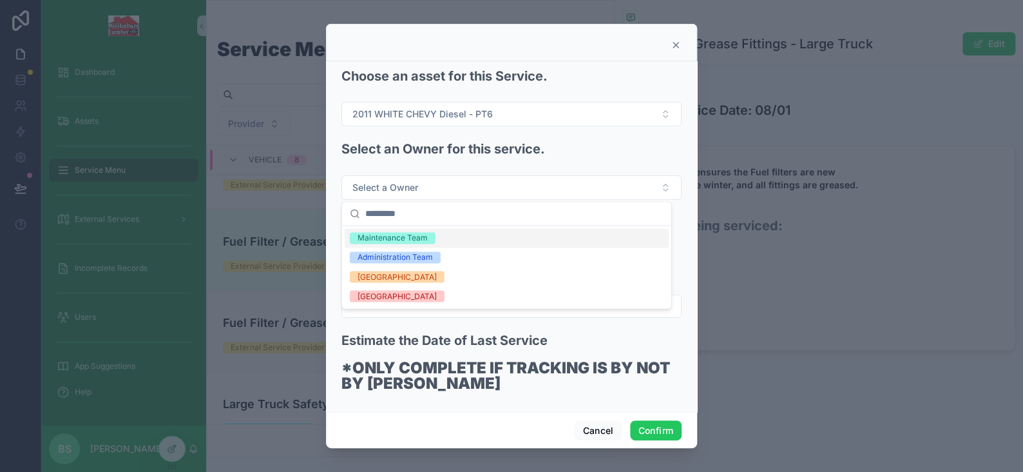
click at [386, 240] on div "Maintenance Team" at bounding box center [393, 238] width 70 height 12
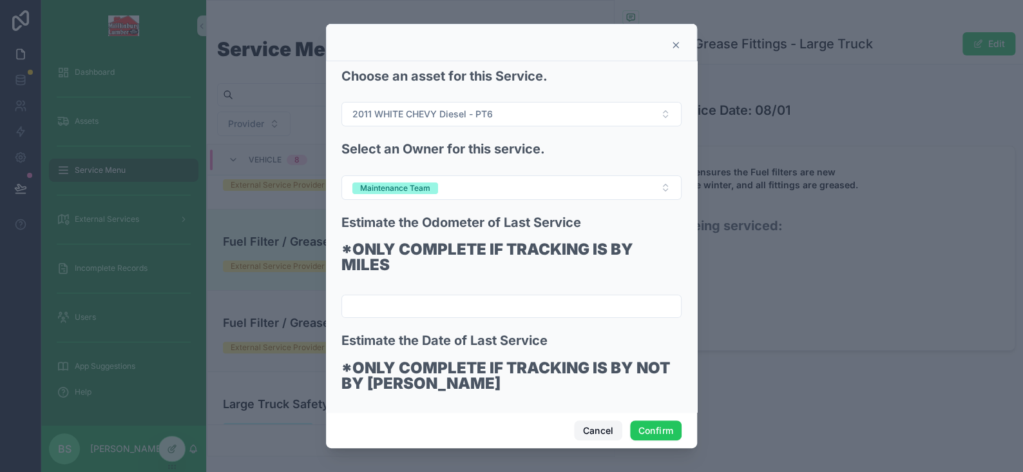
click at [598, 426] on button "Cancel" at bounding box center [598, 430] width 48 height 21
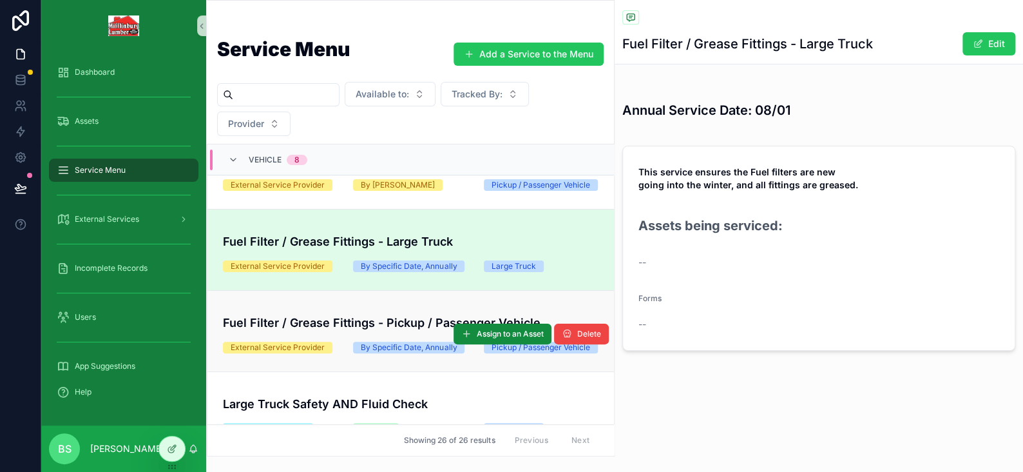
click at [299, 331] on h4 "Fuel Filter / Grease Fittings - Pickup / Passenger Vehicle" at bounding box center [411, 322] width 376 height 17
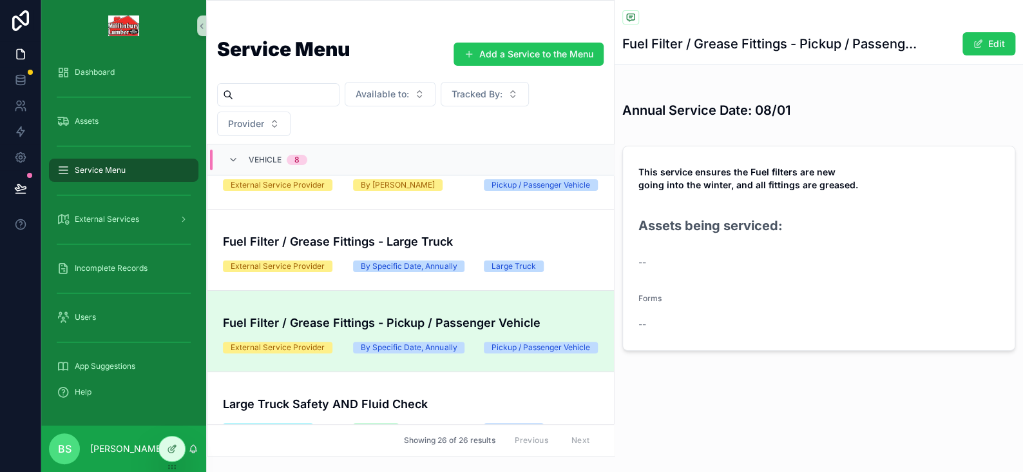
click at [691, 41] on h1 "Fuel Filter / Grease Fittings - Pickup / Passenger Vehicle" at bounding box center [771, 44] width 296 height 18
click at [649, 41] on h1 "Fuel Filter / Grease Fittings - Pickup / Passenger Vehicle" at bounding box center [771, 44] width 296 height 18
click at [980, 43] on span "scrollable content" at bounding box center [978, 44] width 10 height 10
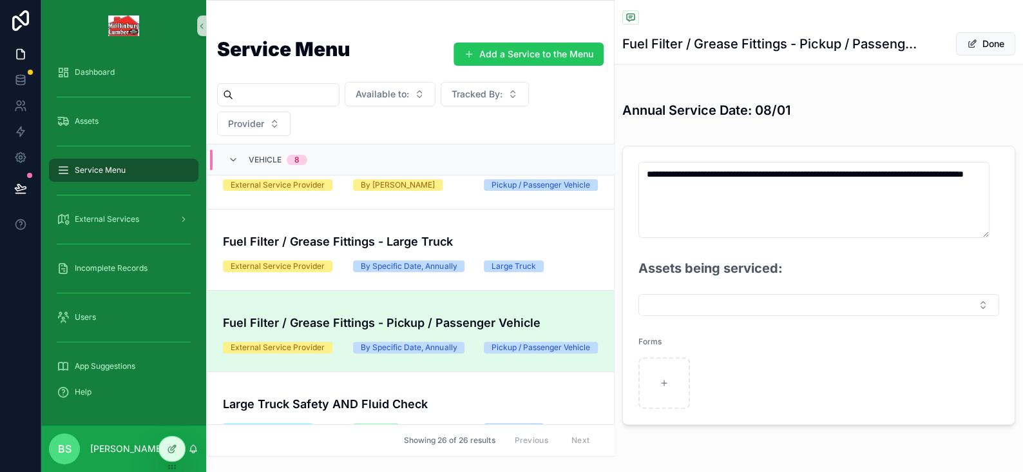
click at [655, 37] on h1 "Fuel Filter / Grease Fittings - Pickup / Passenger Vehicle" at bounding box center [771, 44] width 296 height 18
click at [791, 43] on h1 "Fuel Filter / Grease Fittings - Pickup / Passenger Vehicle" at bounding box center [771, 44] width 296 height 18
click at [827, 44] on h1 "Fuel Filter / Grease Fittings - Pickup / Passenger Vehicle" at bounding box center [771, 44] width 296 height 18
click at [969, 45] on button "Done" at bounding box center [985, 43] width 59 height 23
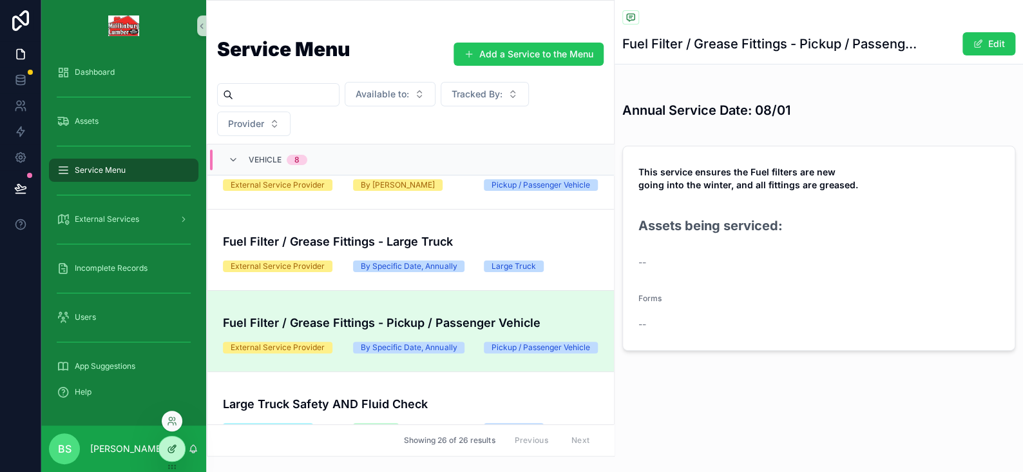
click at [175, 450] on icon at bounding box center [172, 448] width 10 height 10
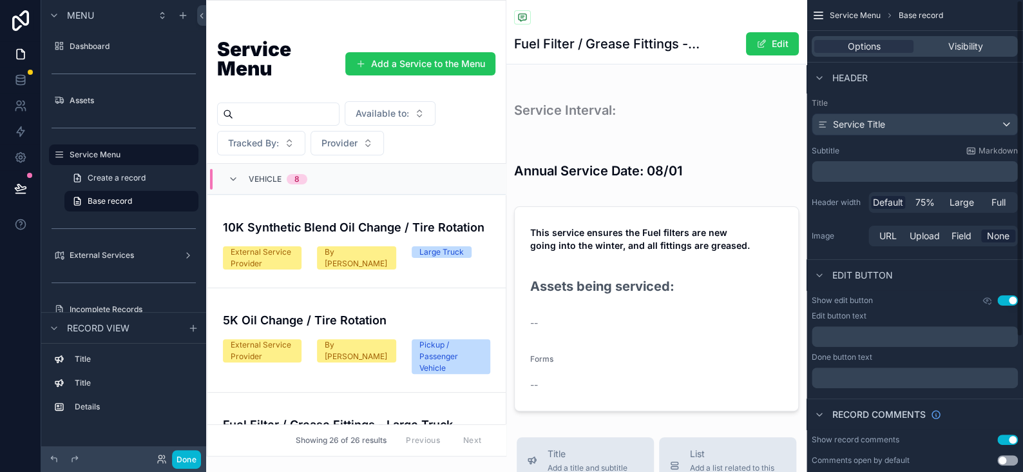
scroll to position [320, 0]
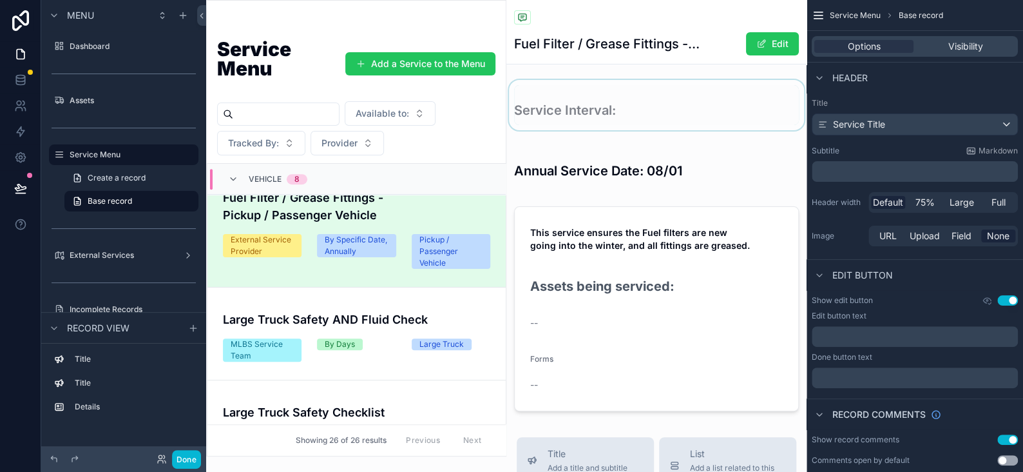
click at [742, 109] on div "scrollable content" at bounding box center [657, 105] width 300 height 50
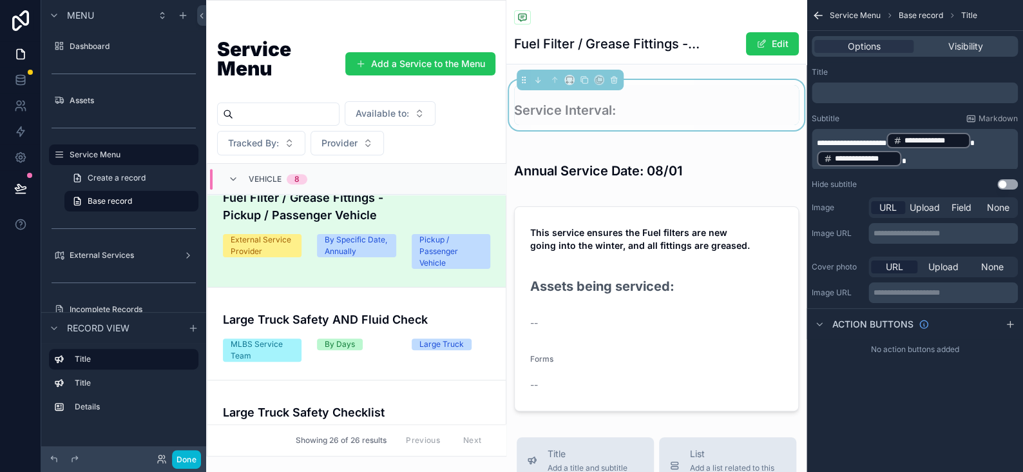
click at [638, 57] on div "Back to Service Menu Service Menu Fuel Filter / Grease Fittings - Pickup / Pass…" at bounding box center [656, 32] width 285 height 64
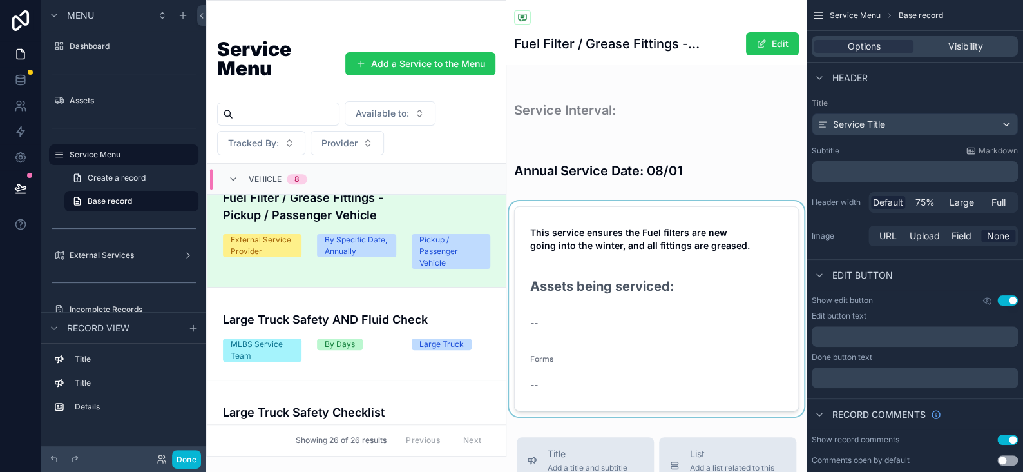
click at [698, 222] on div "scrollable content" at bounding box center [657, 308] width 300 height 215
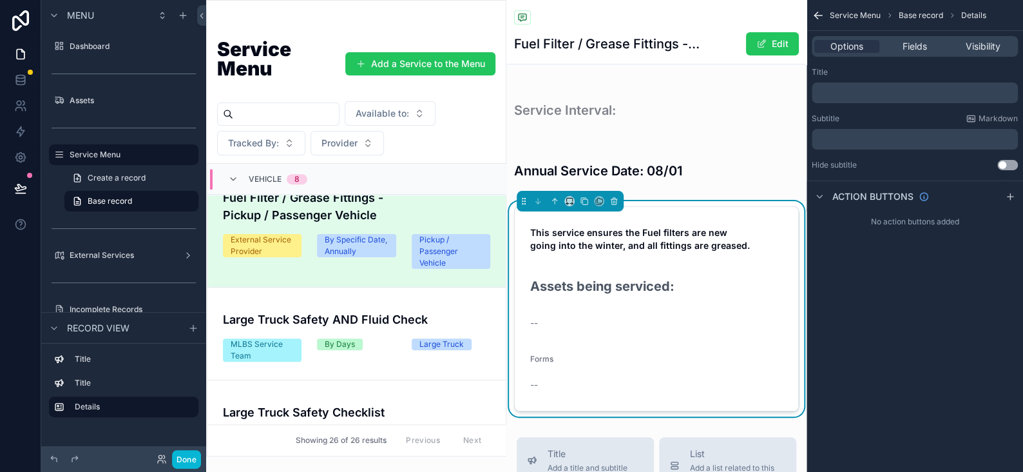
drag, startPoint x: 920, startPoint y: 51, endPoint x: 919, endPoint y: 61, distance: 10.3
click at [920, 50] on span "Fields" at bounding box center [915, 46] width 24 height 13
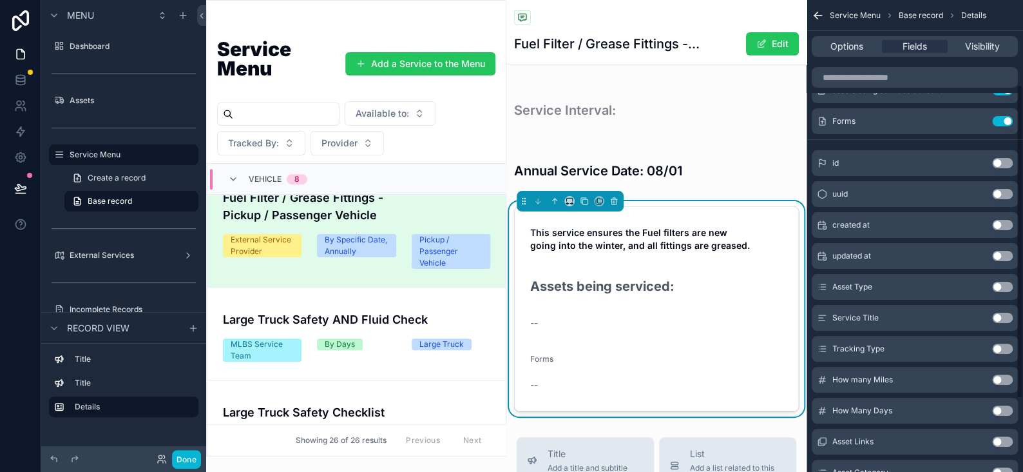
scroll to position [129, 0]
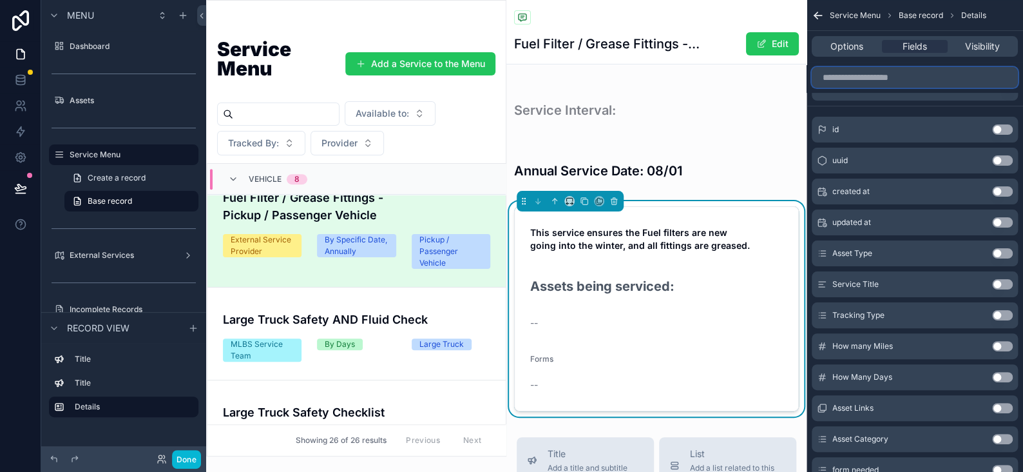
click at [865, 70] on input "scrollable content" at bounding box center [915, 77] width 206 height 21
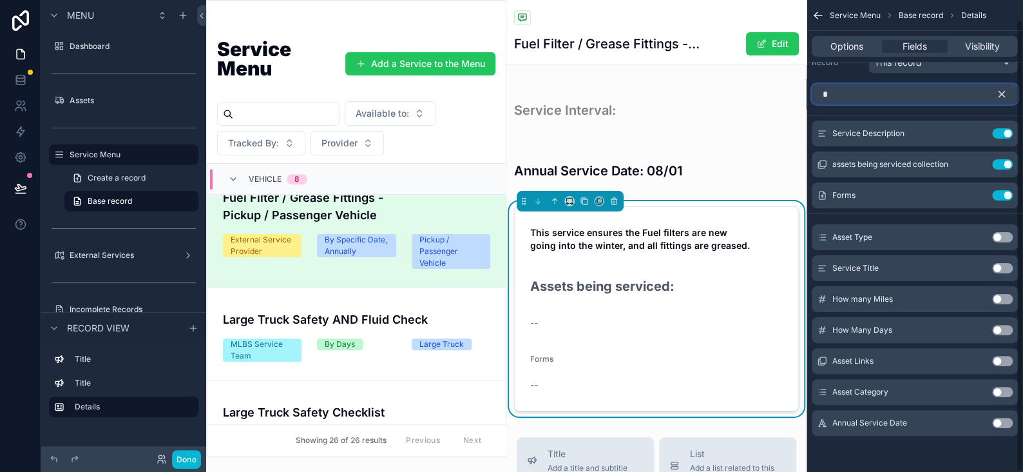
scroll to position [0, 0]
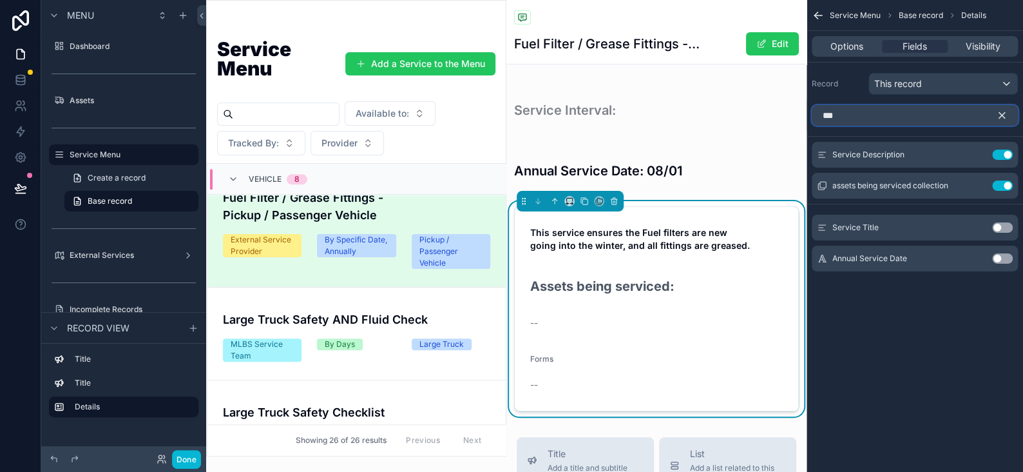
type input "***"
click at [1002, 229] on button "Use setting" at bounding box center [1002, 227] width 21 height 10
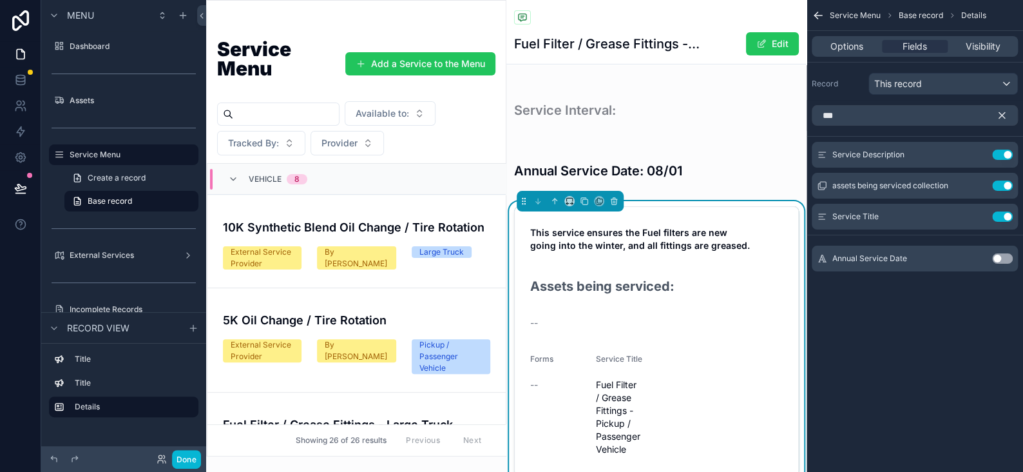
scroll to position [320, 0]
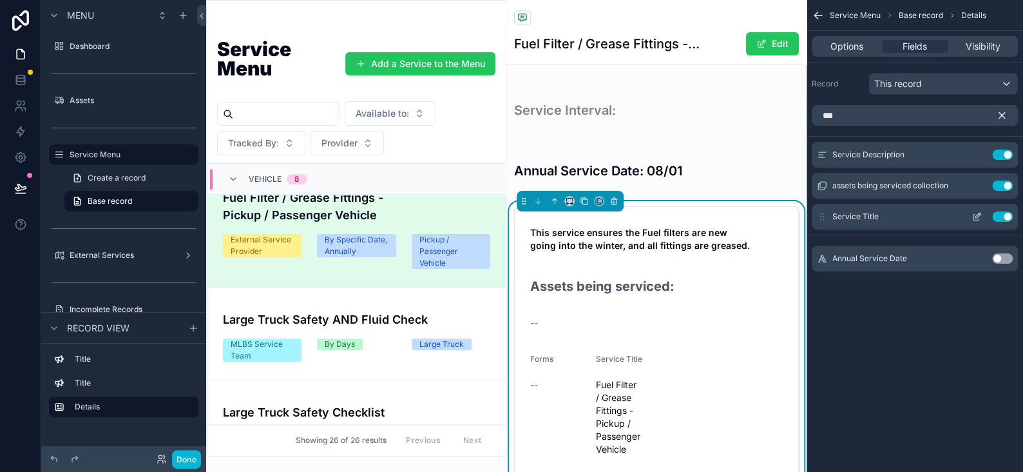
click at [979, 218] on icon "scrollable content" at bounding box center [977, 216] width 10 height 10
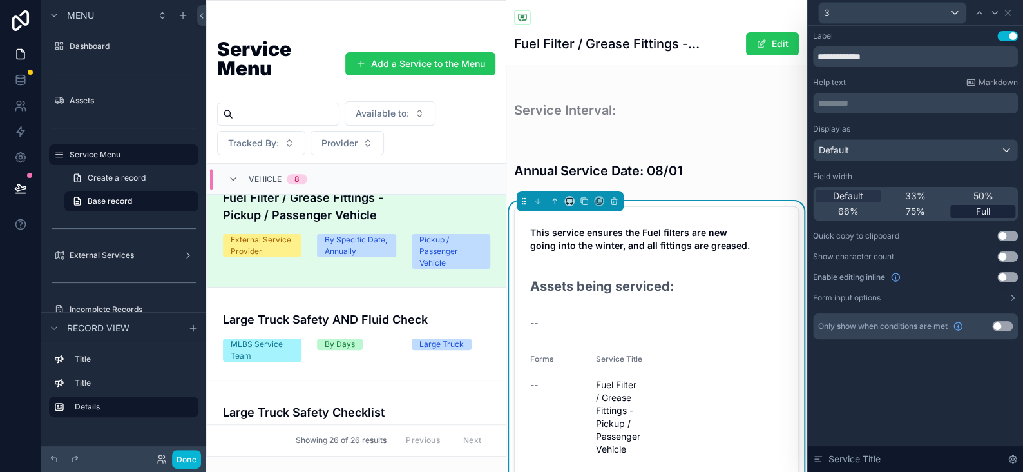
click at [985, 210] on span "Full" at bounding box center [983, 211] width 14 height 13
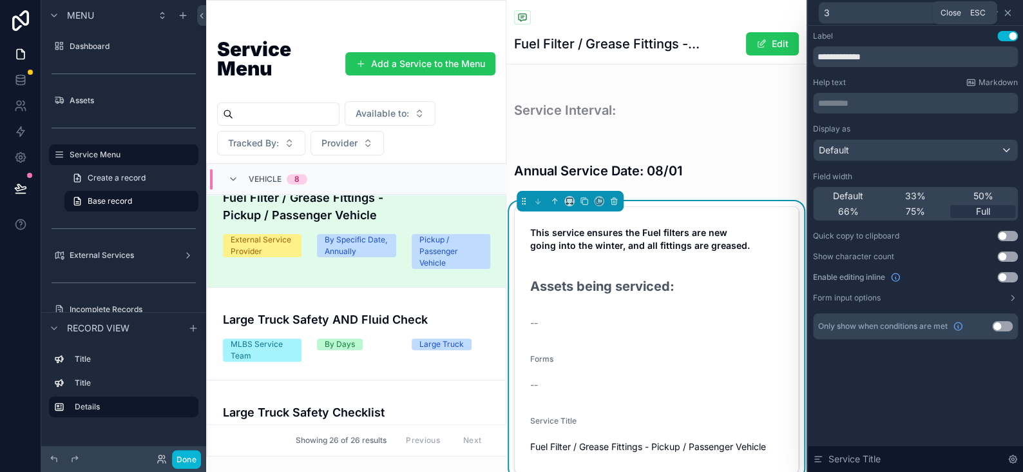
click at [1009, 9] on icon at bounding box center [1008, 13] width 10 height 10
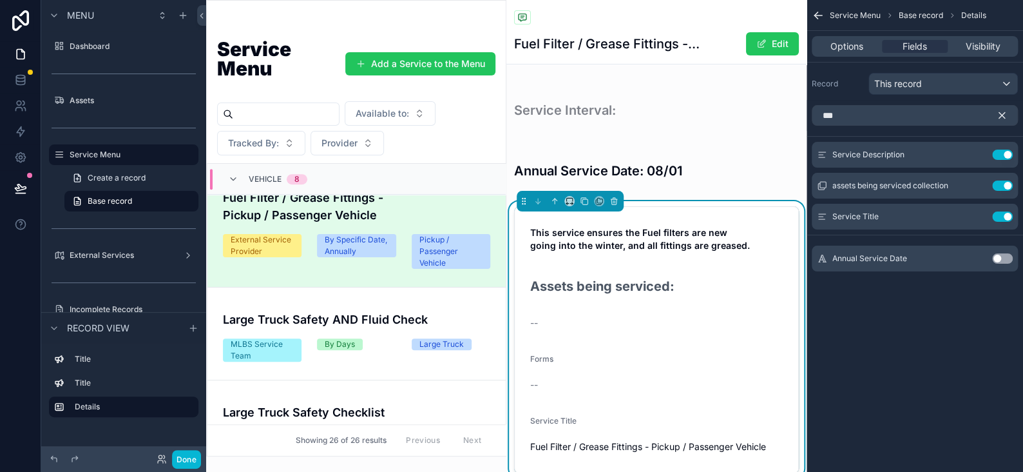
drag, startPoint x: 821, startPoint y: 215, endPoint x: 815, endPoint y: 137, distance: 78.2
click at [815, 137] on div "*** Service Description Use setting assets being serviced collection Use settin…" at bounding box center [915, 193] width 217 height 187
drag, startPoint x: 820, startPoint y: 213, endPoint x: 821, endPoint y: 148, distance: 65.7
click at [821, 148] on div "Service Description Use setting assets being serviced collection Use setting Se…" at bounding box center [915, 186] width 217 height 88
drag, startPoint x: 825, startPoint y: 217, endPoint x: 819, endPoint y: 152, distance: 64.7
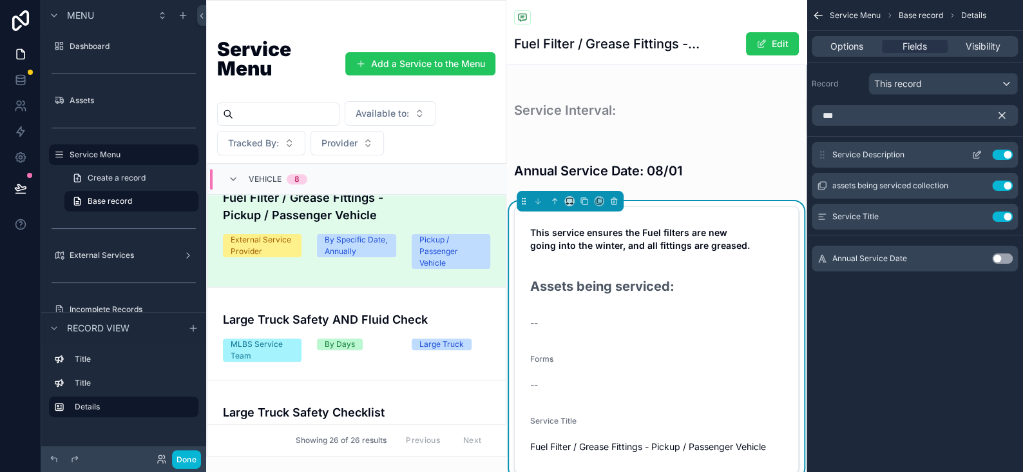
click at [819, 152] on div "Service Description Use setting assets being serviced collection Use setting Se…" at bounding box center [915, 186] width 217 height 88
click at [822, 155] on icon "scrollable content" at bounding box center [822, 155] width 10 height 10
drag, startPoint x: 824, startPoint y: 215, endPoint x: 821, endPoint y: 168, distance: 47.1
click at [821, 168] on div "Service Description Use setting assets being serviced collection Use setting Se…" at bounding box center [915, 186] width 217 height 88
drag, startPoint x: 821, startPoint y: 184, endPoint x: 826, endPoint y: 227, distance: 44.1
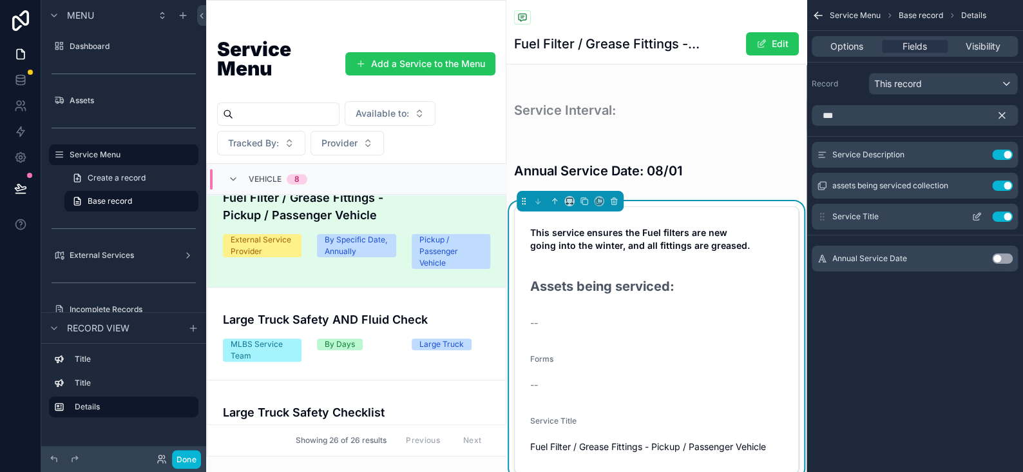
click at [826, 227] on div "Service Description Use setting assets being serviced collection Use setting Se…" at bounding box center [915, 186] width 217 height 88
click at [900, 318] on div "Service Menu Base record Details Options Fields Visibility Record This record *…" at bounding box center [915, 236] width 217 height 472
click at [864, 43] on div "Options" at bounding box center [847, 46] width 65 height 13
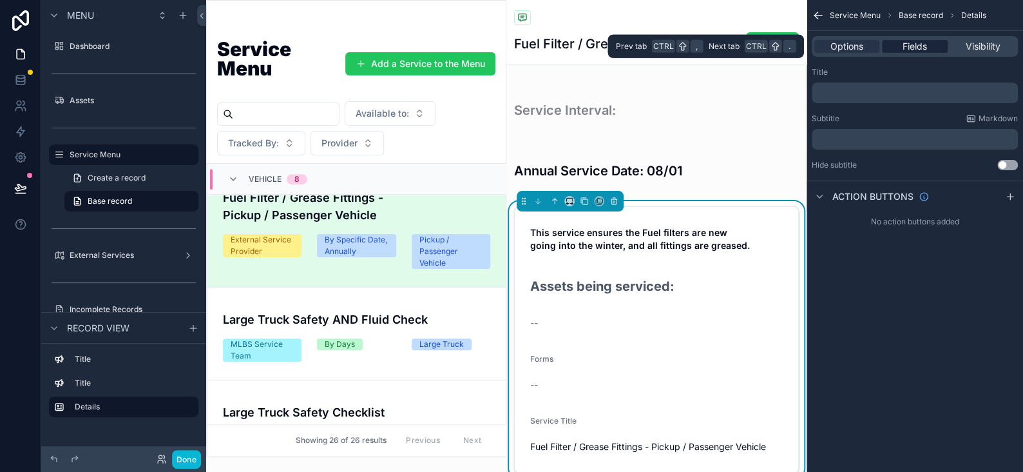
click at [910, 44] on span "Fields" at bounding box center [915, 46] width 24 height 13
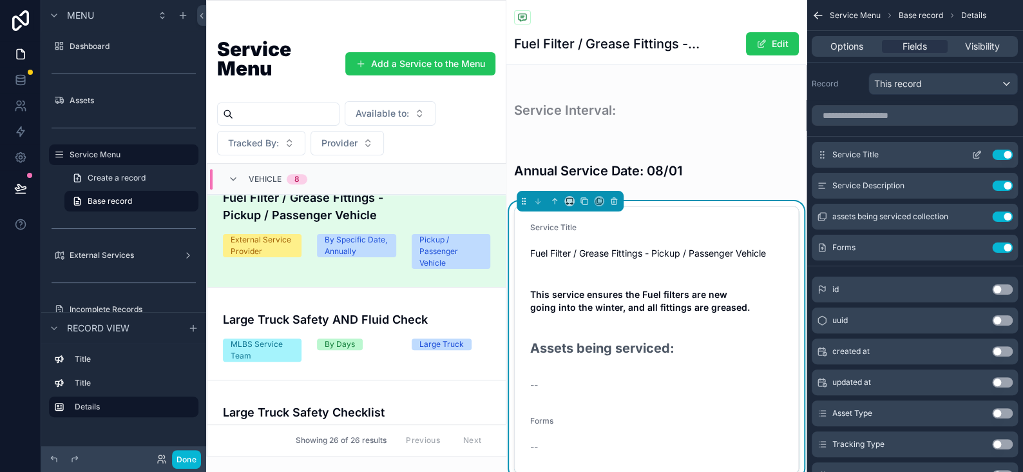
click at [982, 152] on button "scrollable content" at bounding box center [977, 155] width 21 height 10
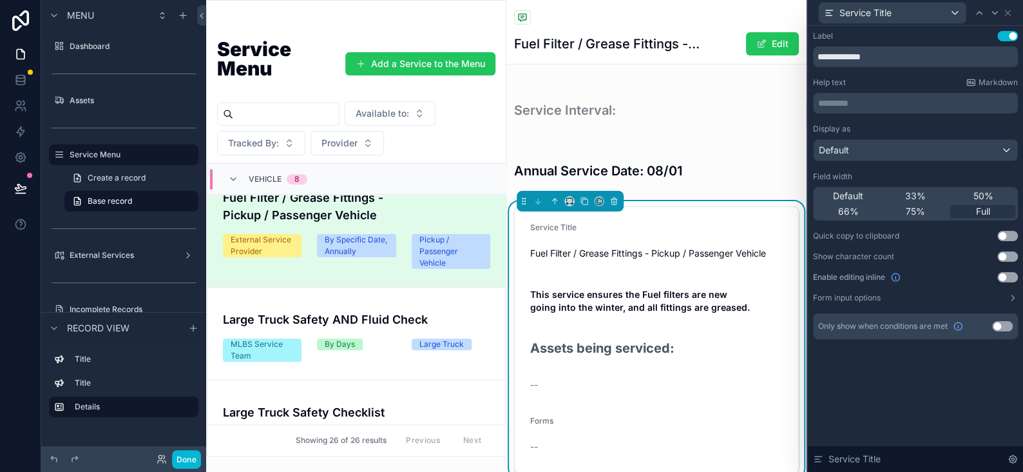
click at [1005, 36] on button "Use setting" at bounding box center [1008, 36] width 21 height 10
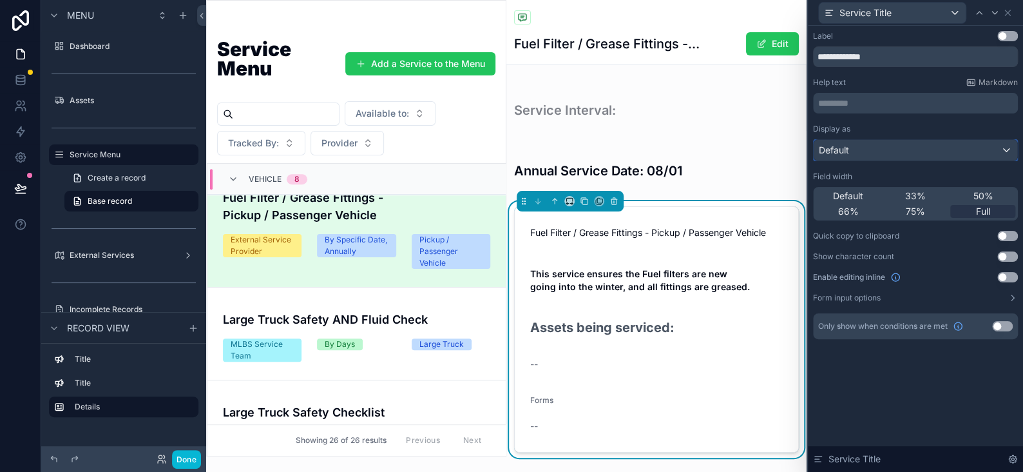
click at [893, 145] on div "Default" at bounding box center [916, 150] width 204 height 21
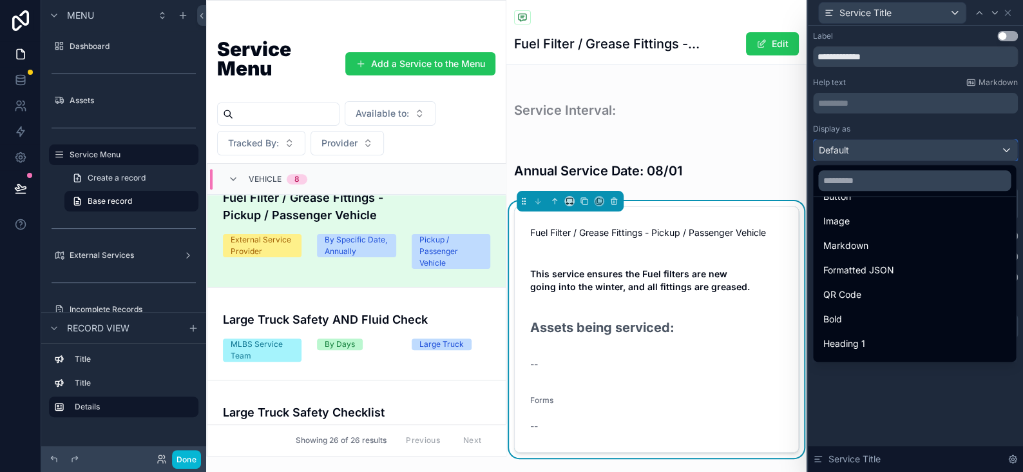
scroll to position [140, 0]
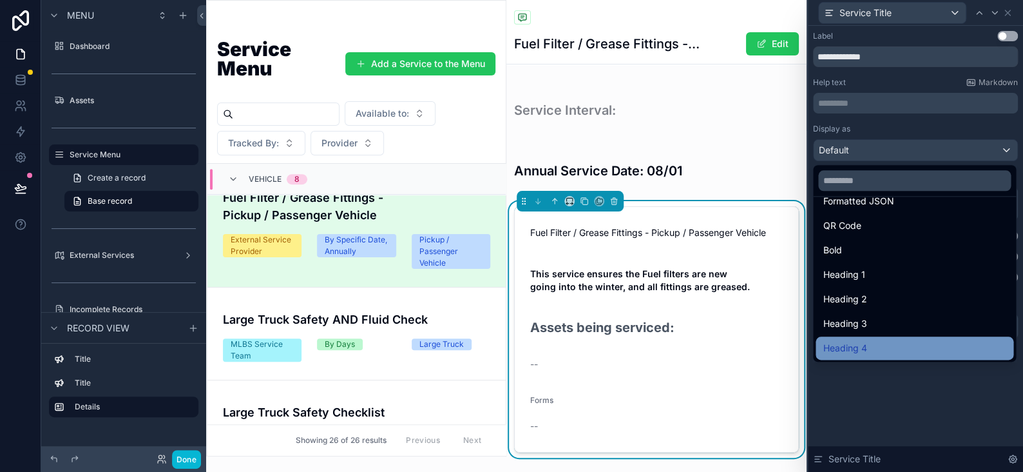
click at [883, 344] on div "Heading 4" at bounding box center [915, 347] width 182 height 15
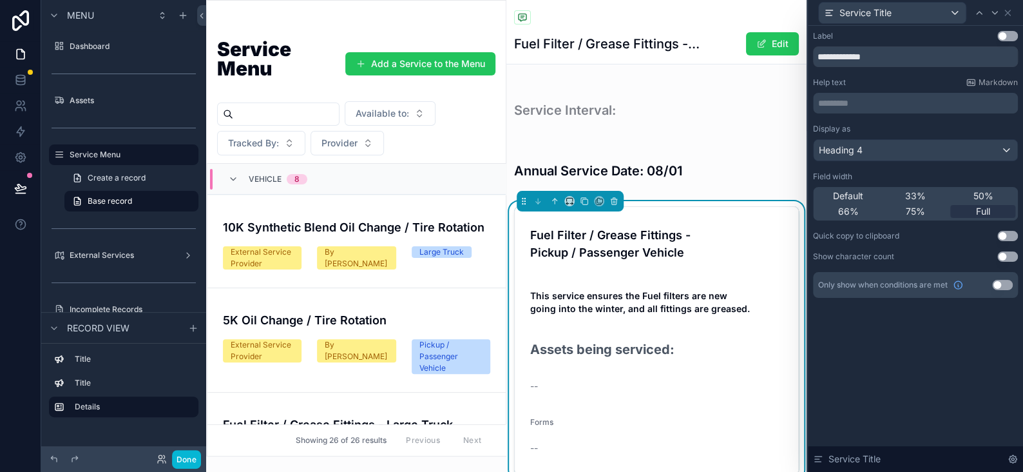
scroll to position [320, 0]
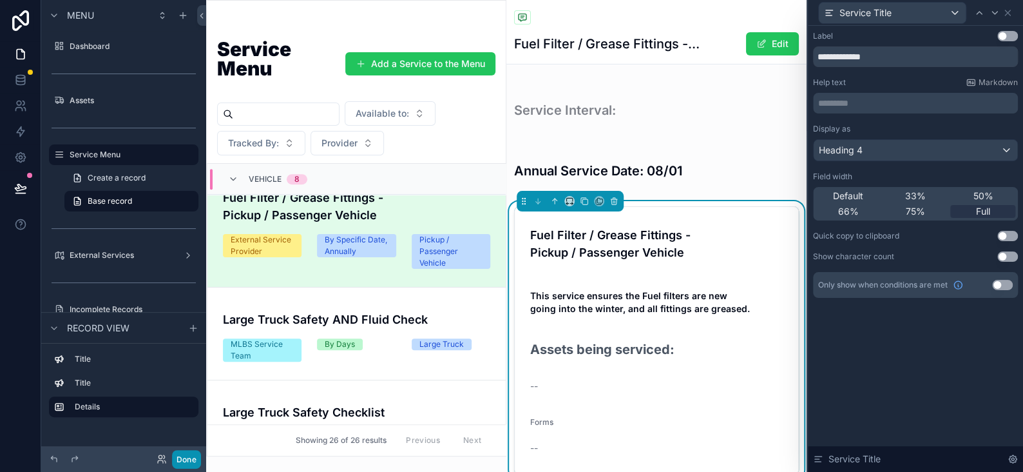
click at [197, 461] on button "Done" at bounding box center [186, 459] width 29 height 19
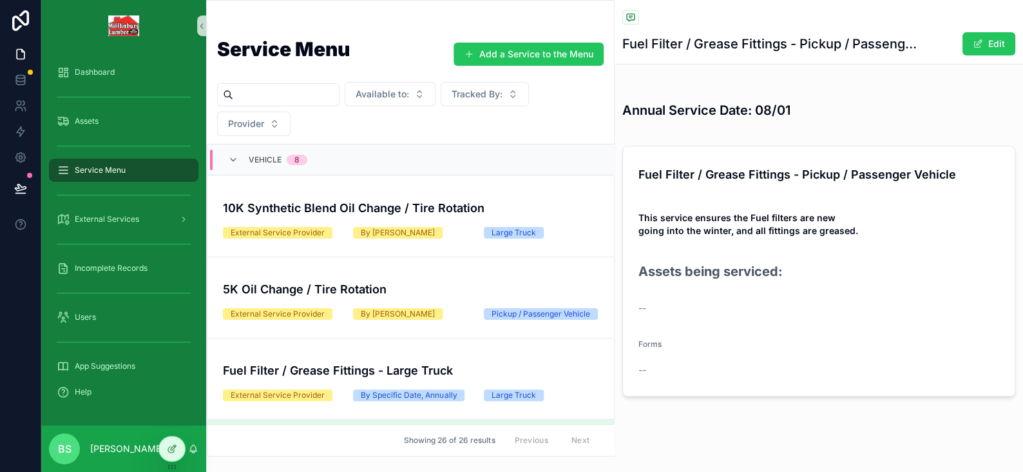
scroll to position [285, 0]
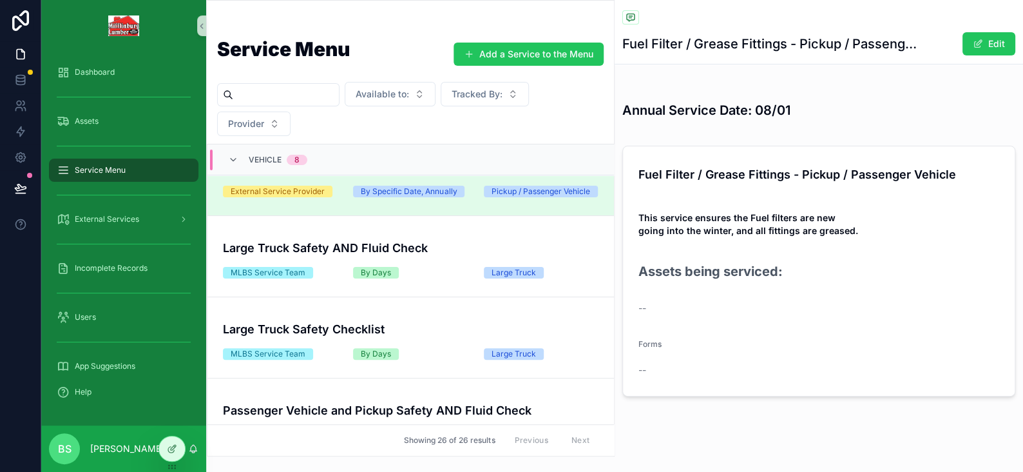
drag, startPoint x: 163, startPoint y: 452, endPoint x: 248, endPoint y: 444, distance: 85.5
click at [164, 452] on div at bounding box center [172, 448] width 26 height 24
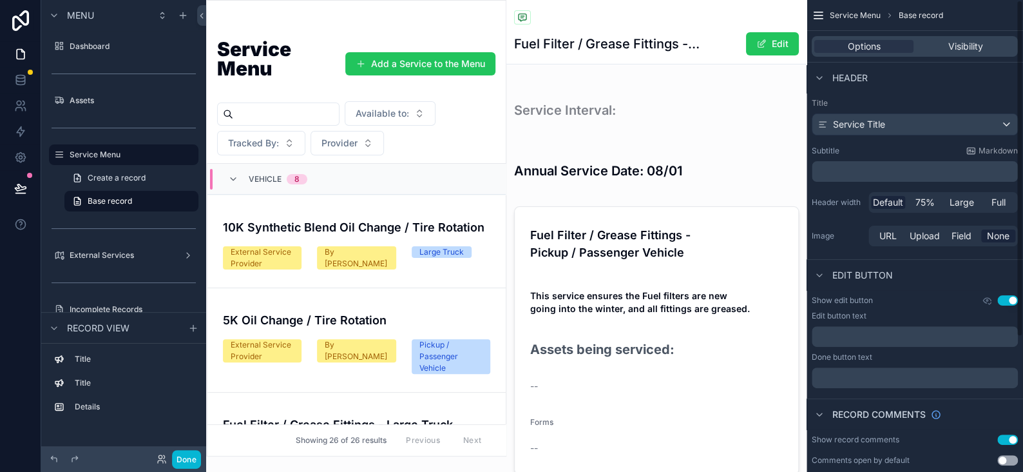
scroll to position [320, 0]
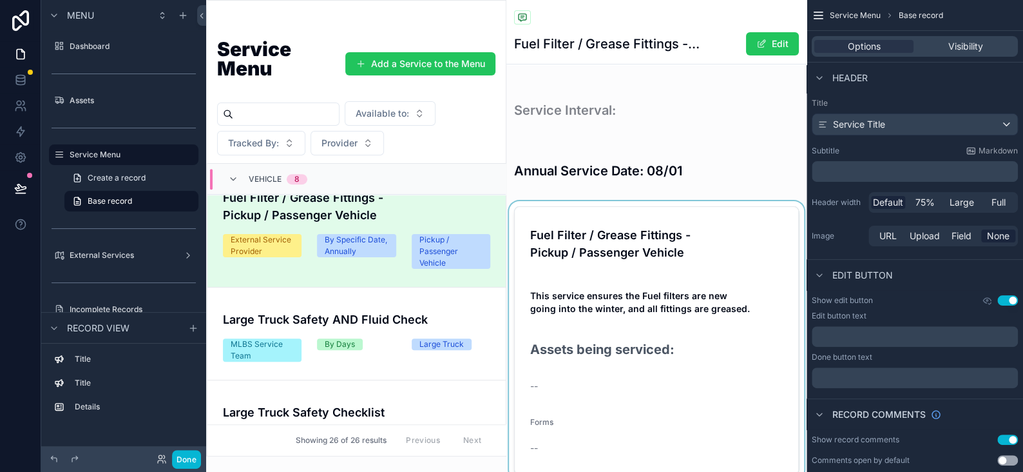
click at [613, 237] on div "scrollable content" at bounding box center [657, 340] width 300 height 278
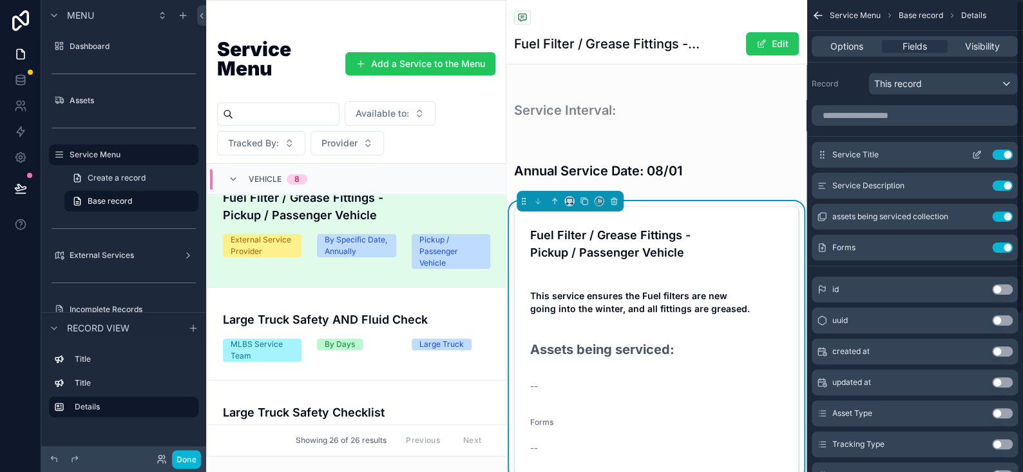
click at [974, 155] on icon "scrollable content" at bounding box center [977, 155] width 10 height 10
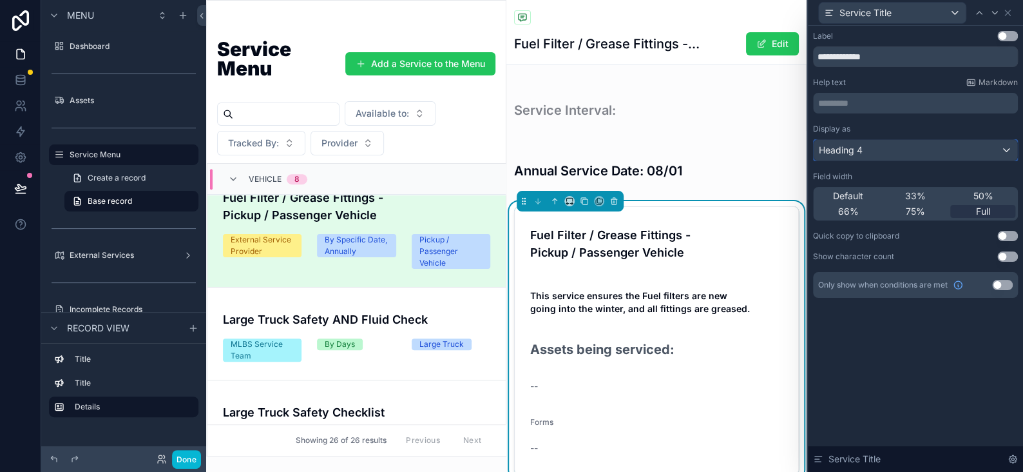
click at [838, 153] on span "Heading 4" at bounding box center [841, 150] width 44 height 13
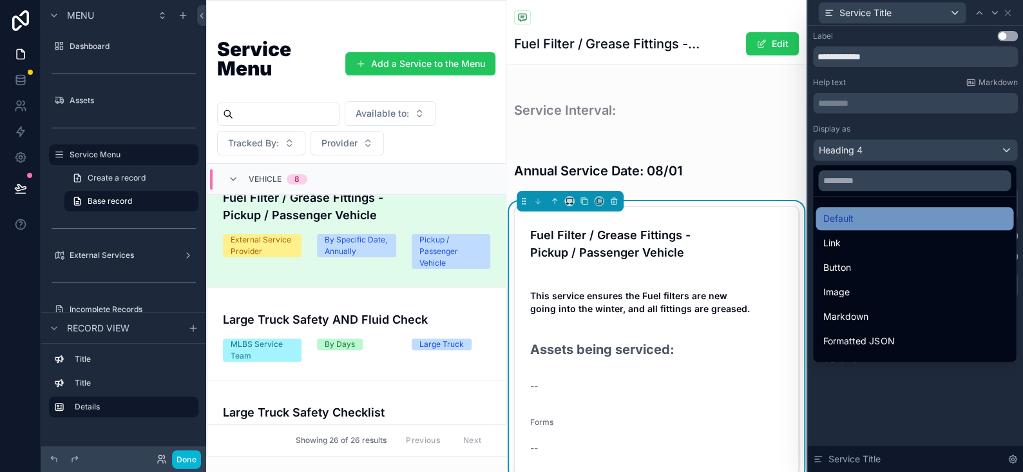
click at [842, 215] on span "Default" at bounding box center [839, 218] width 30 height 15
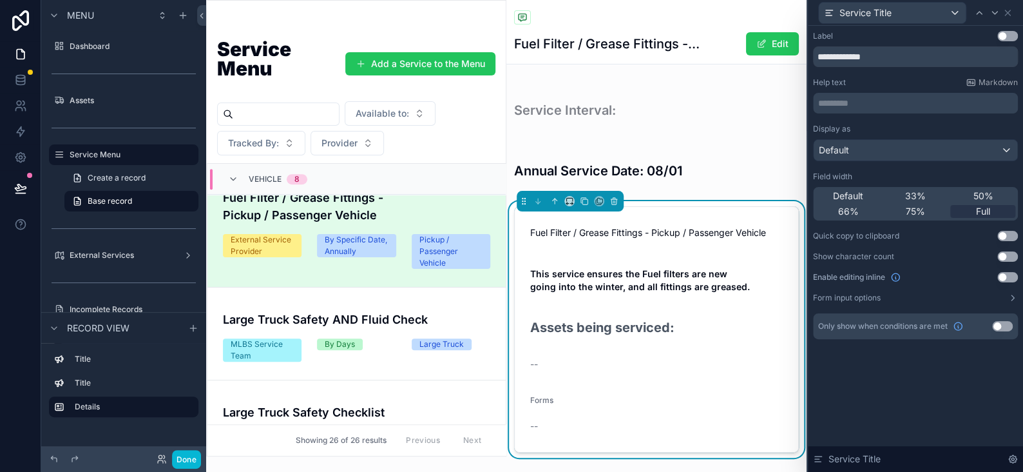
click at [1005, 272] on button "Use setting" at bounding box center [1008, 277] width 21 height 10
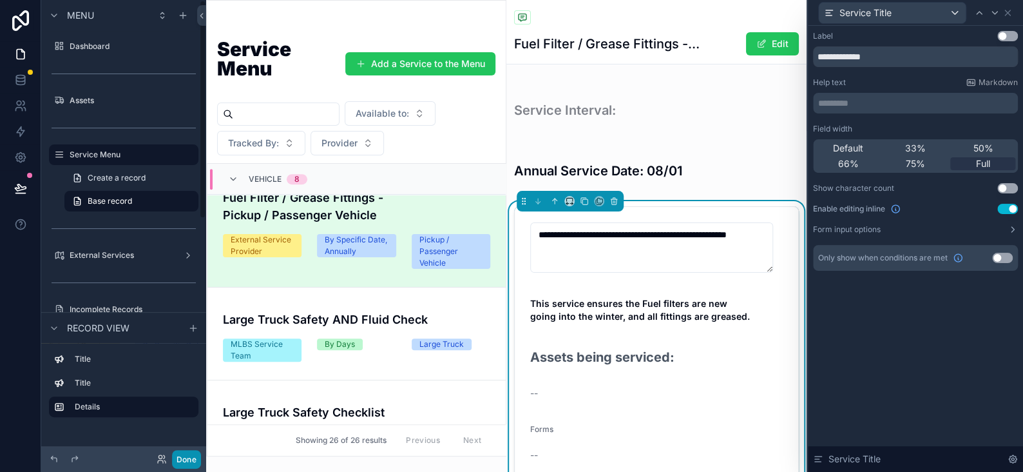
click at [184, 460] on button "Done" at bounding box center [186, 459] width 29 height 19
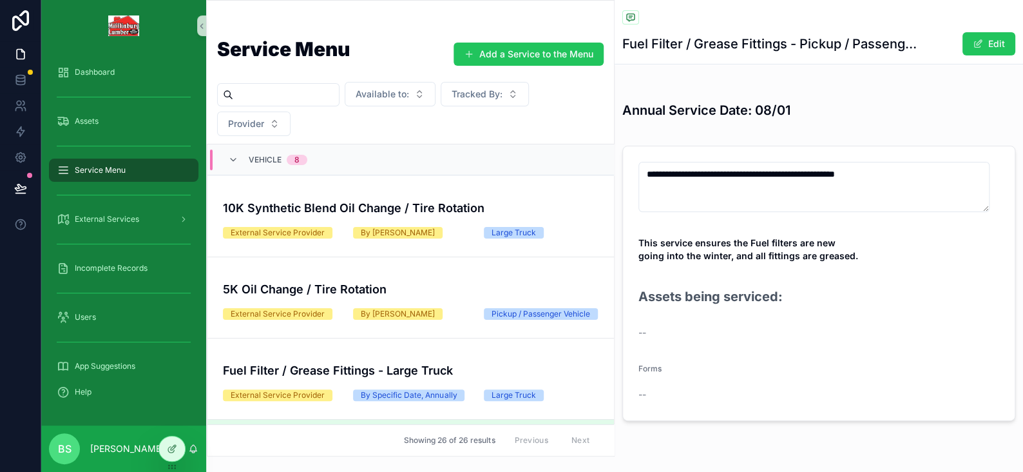
scroll to position [285, 0]
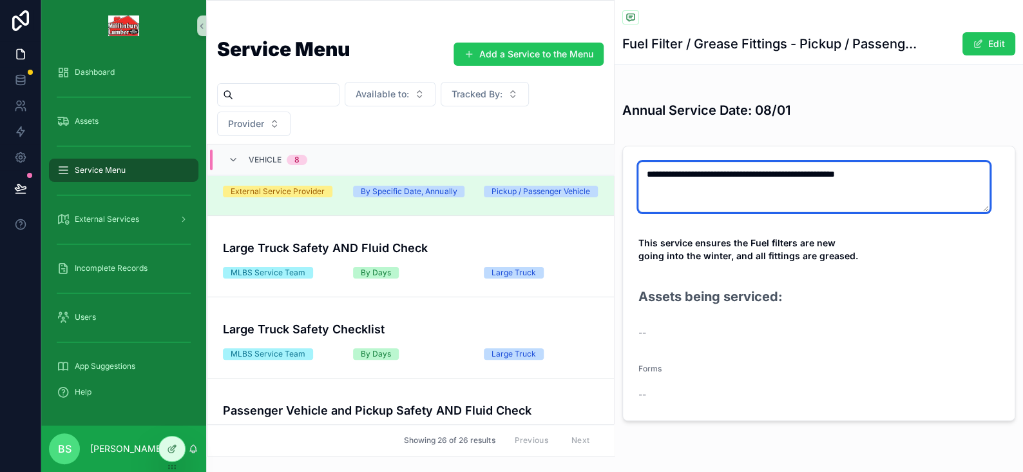
click at [798, 179] on textarea "**********" at bounding box center [814, 187] width 351 height 50
click at [648, 173] on textarea "**********" at bounding box center [814, 187] width 351 height 50
click at [894, 177] on textarea "**********" at bounding box center [814, 187] width 351 height 50
click at [769, 173] on textarea "**********" at bounding box center [814, 187] width 351 height 50
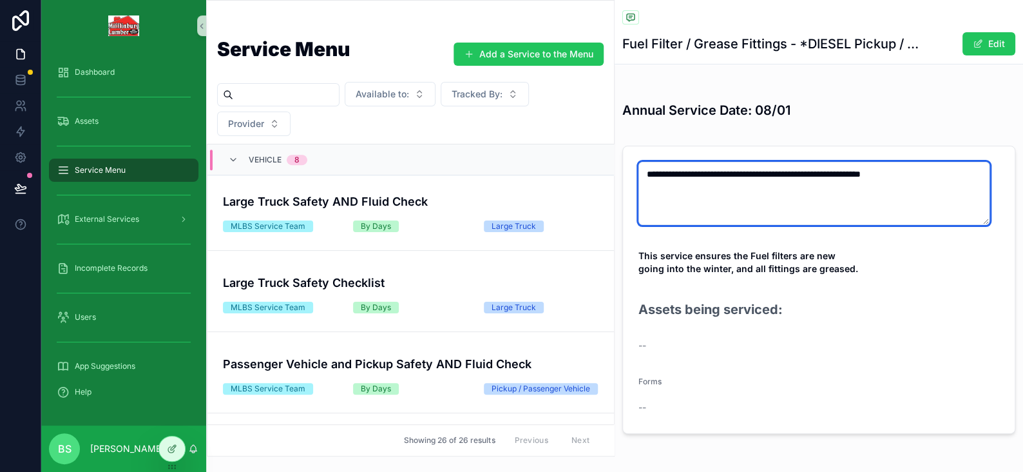
scroll to position [355, 0]
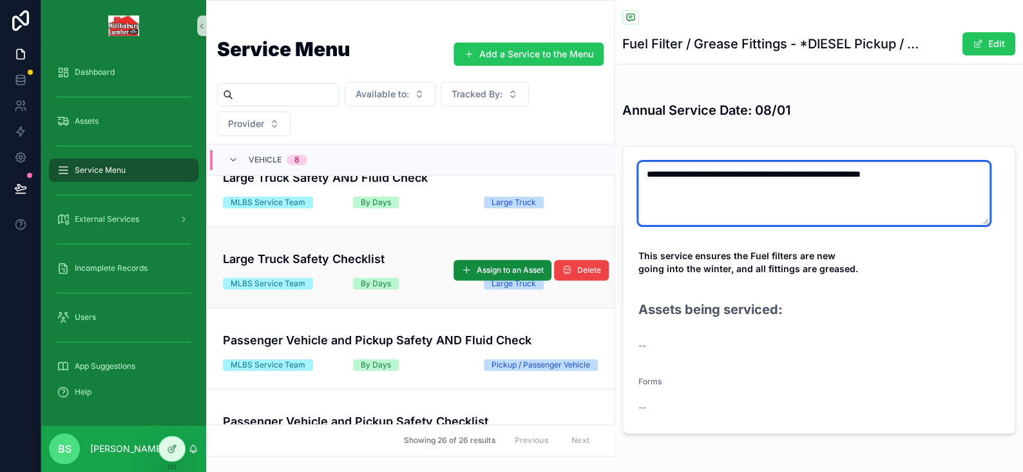
type textarea "**********"
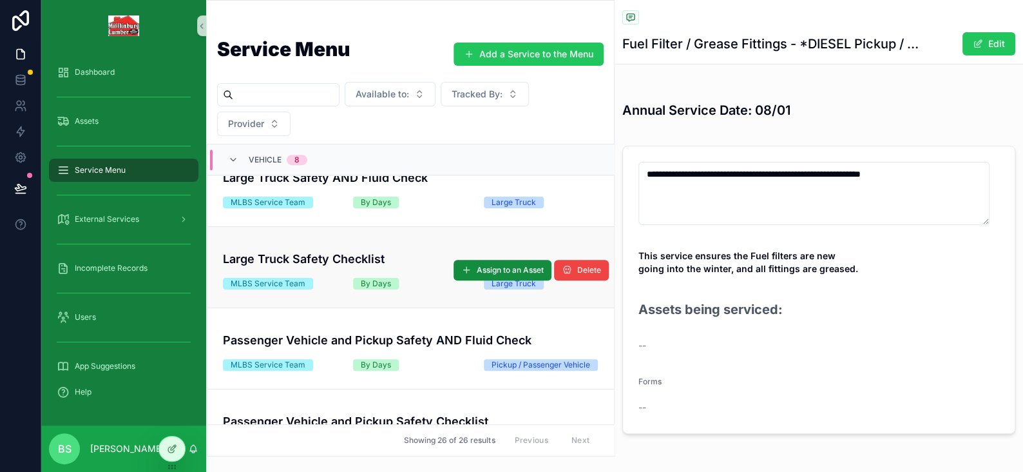
click at [309, 267] on h4 "Large Truck Safety Checklist" at bounding box center [411, 258] width 376 height 17
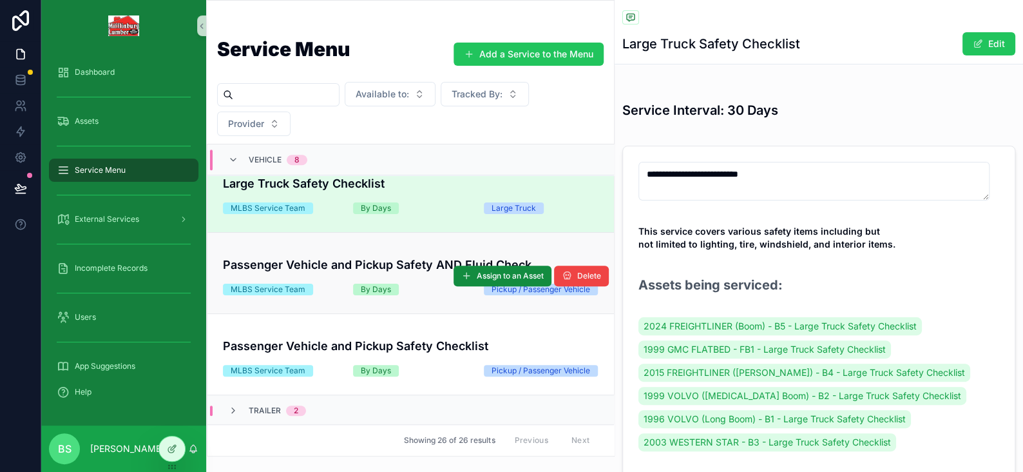
scroll to position [507, 0]
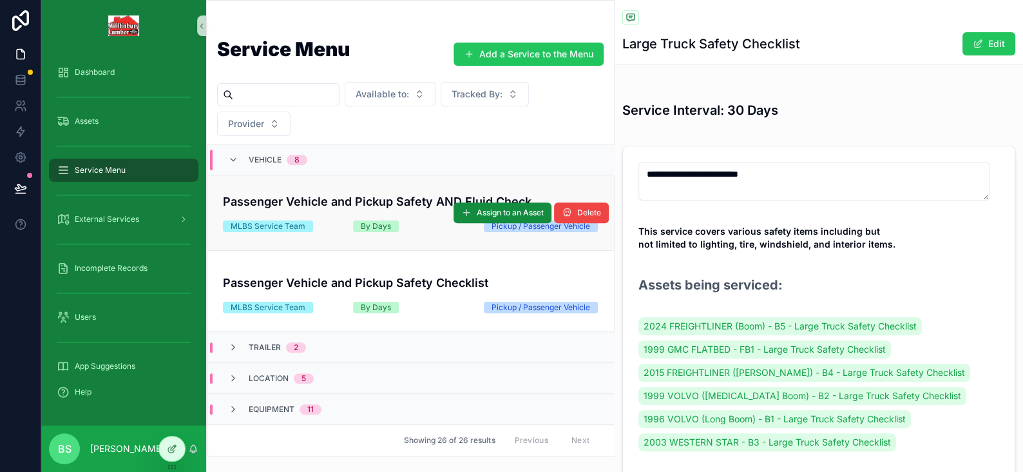
click at [423, 204] on h4 "Passenger Vehicle and Pickup Safety AND Fluid Check" at bounding box center [411, 201] width 376 height 17
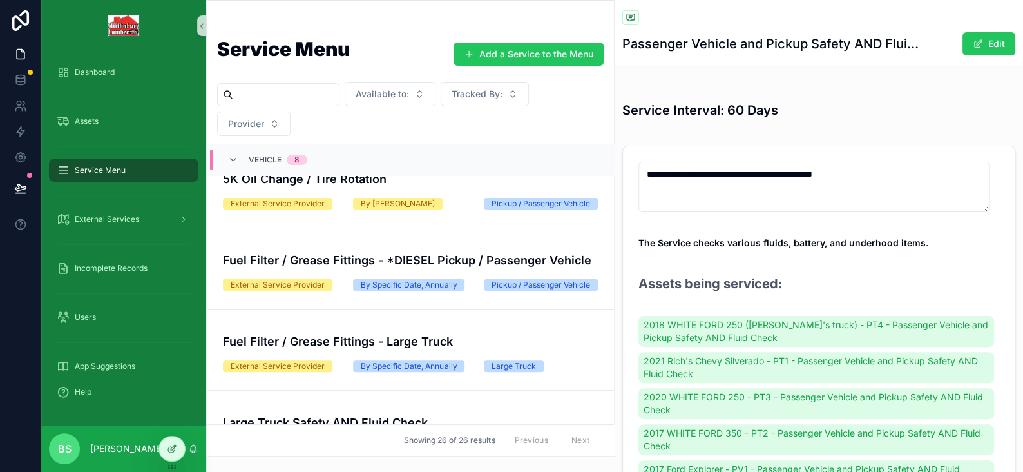
scroll to position [86, 0]
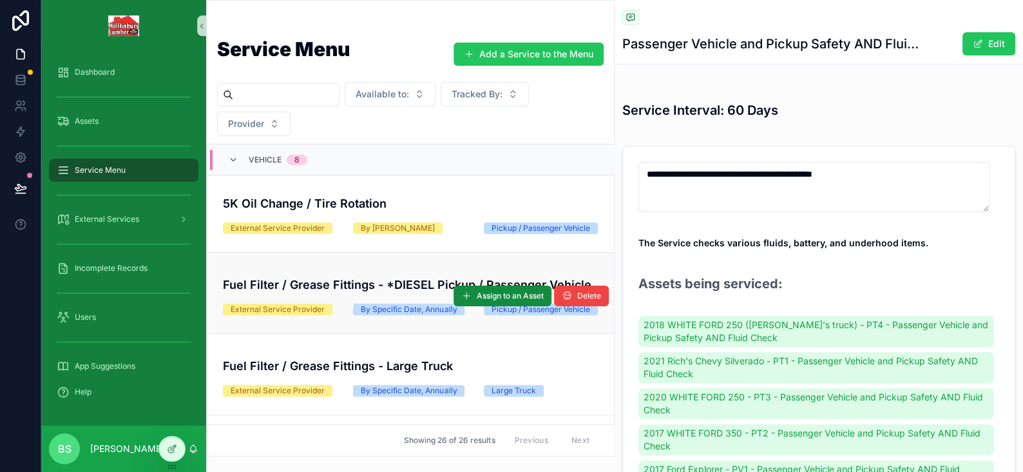
click at [397, 285] on h4 "Fuel Filter / Grease Fittings - *DIESEL Pickup / Passenger Vehicle" at bounding box center [411, 284] width 376 height 17
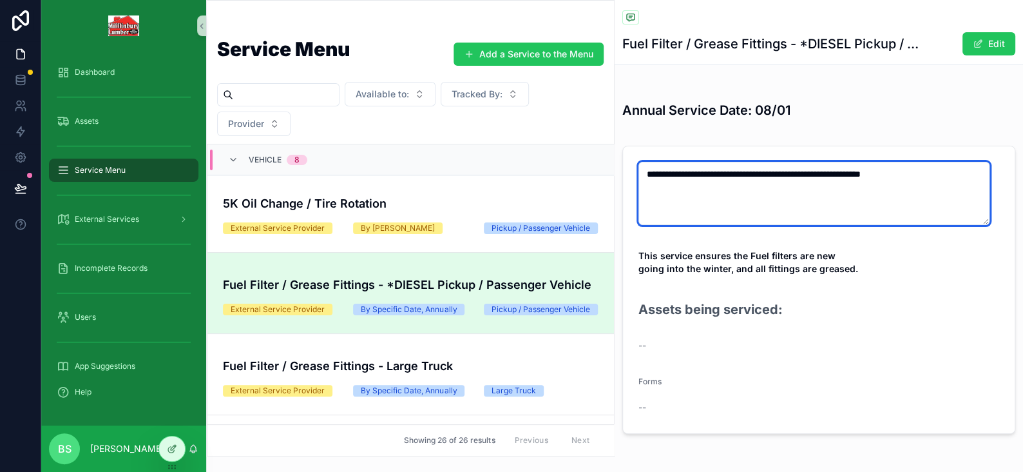
click at [813, 174] on textarea "**********" at bounding box center [814, 193] width 351 height 63
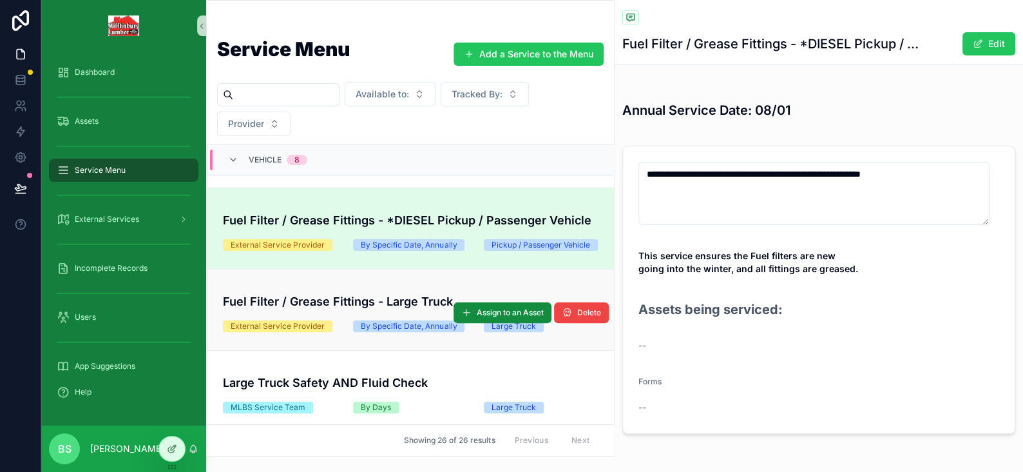
click at [342, 310] on h4 "Fuel Filter / Grease Fittings - Large Truck" at bounding box center [411, 301] width 376 height 17
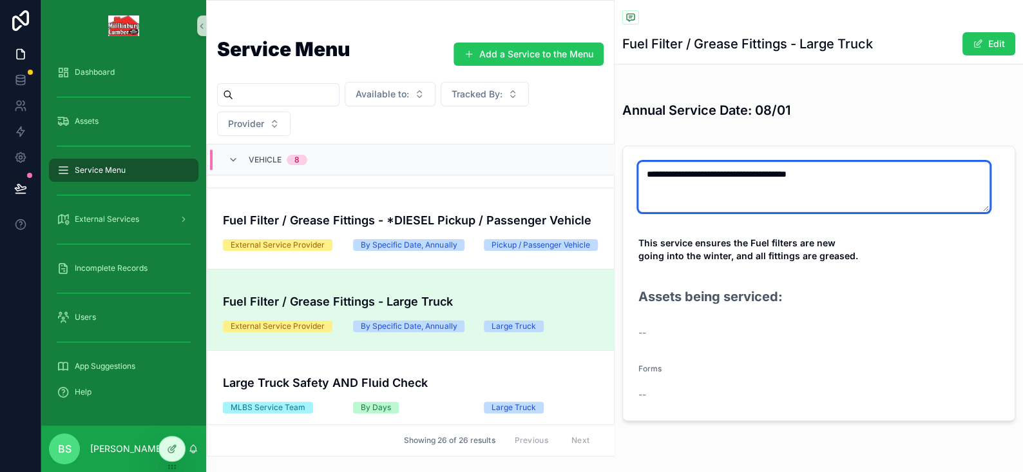
click at [769, 173] on textarea "**********" at bounding box center [814, 187] width 351 height 50
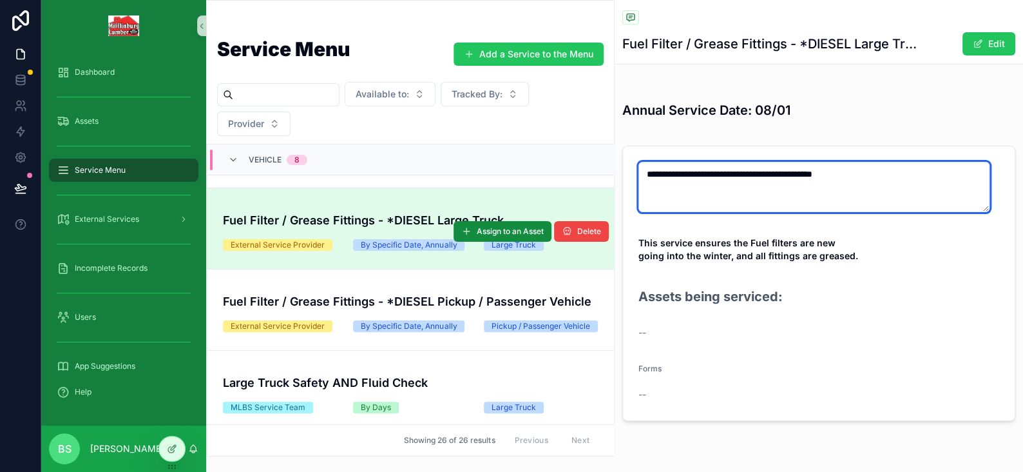
type textarea "**********"
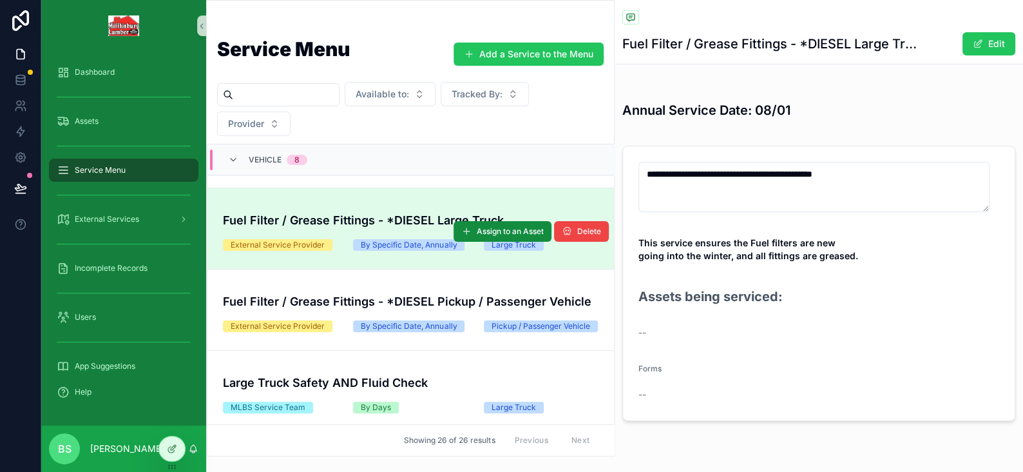
click at [353, 208] on link "Fuel Filter / Grease Fittings - *DIESEL Large Truck External Service Provider B…" at bounding box center [411, 228] width 407 height 81
click at [345, 269] on link "Fuel Filter / Grease Fittings - *DIESEL Large Truck External Service Provider B…" at bounding box center [411, 228] width 407 height 81
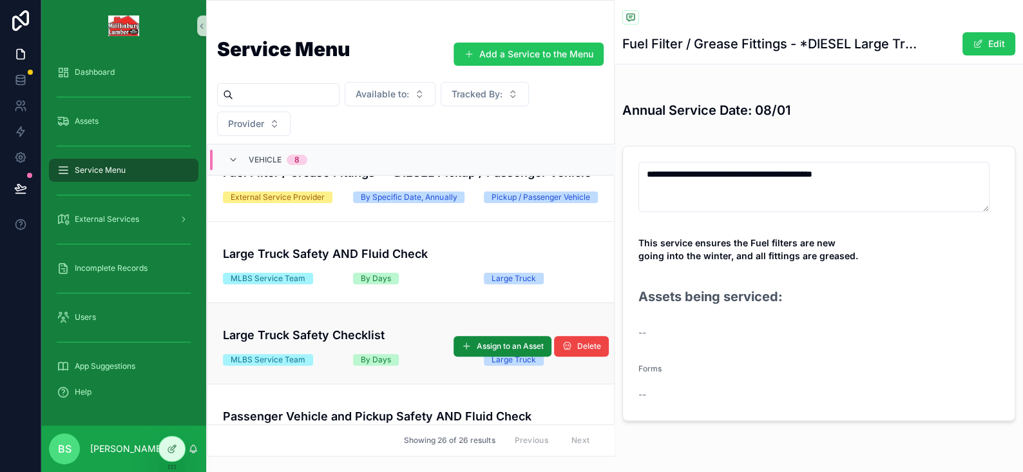
click at [360, 365] on div "Large Truck Safety Checklist MLBS Service Team By Days Large Truck" at bounding box center [411, 343] width 376 height 44
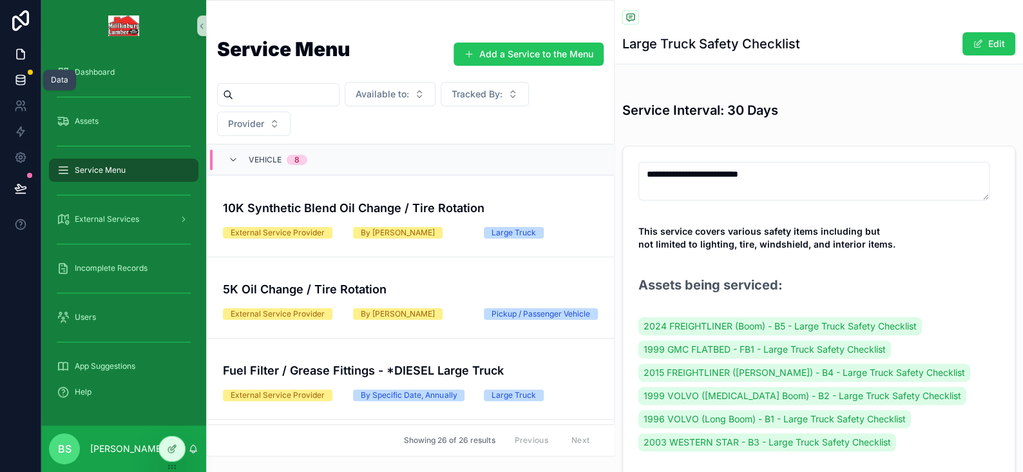
click at [33, 79] on link at bounding box center [20, 80] width 41 height 26
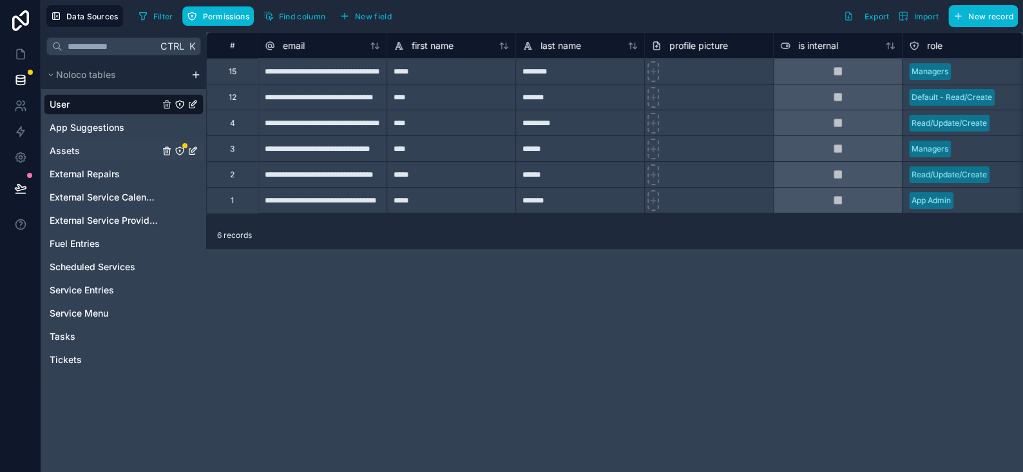
click at [97, 150] on link "Assets" at bounding box center [105, 150] width 110 height 13
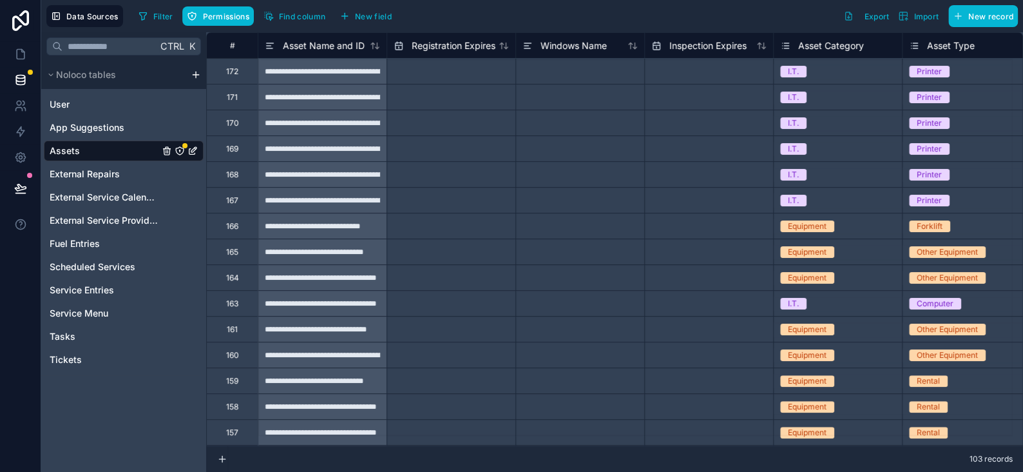
click at [180, 151] on icon "Assets" at bounding box center [180, 151] width 0 height 1
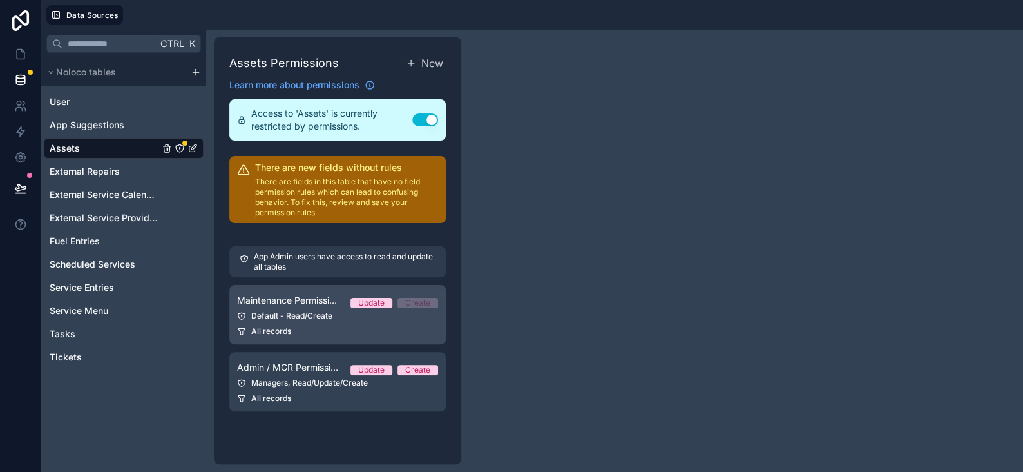
click at [309, 311] on div "Default - Read/Create" at bounding box center [337, 316] width 201 height 10
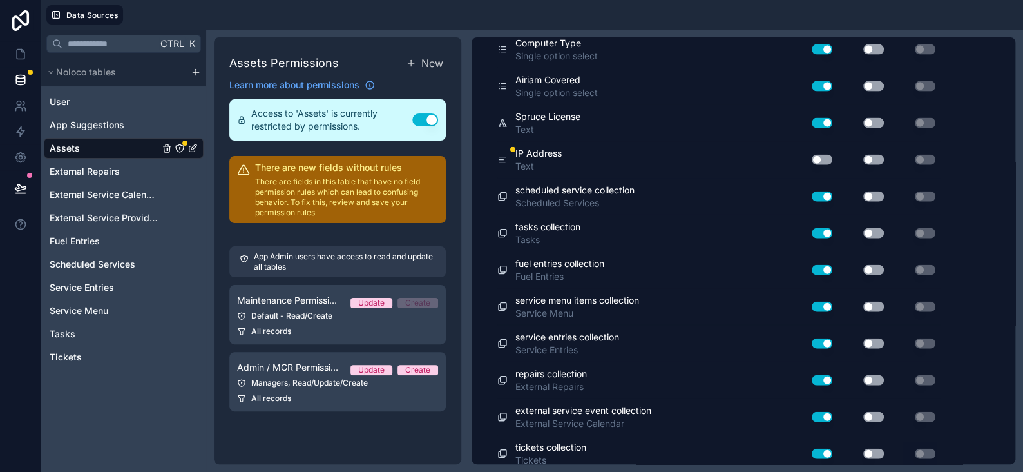
scroll to position [1255, 0]
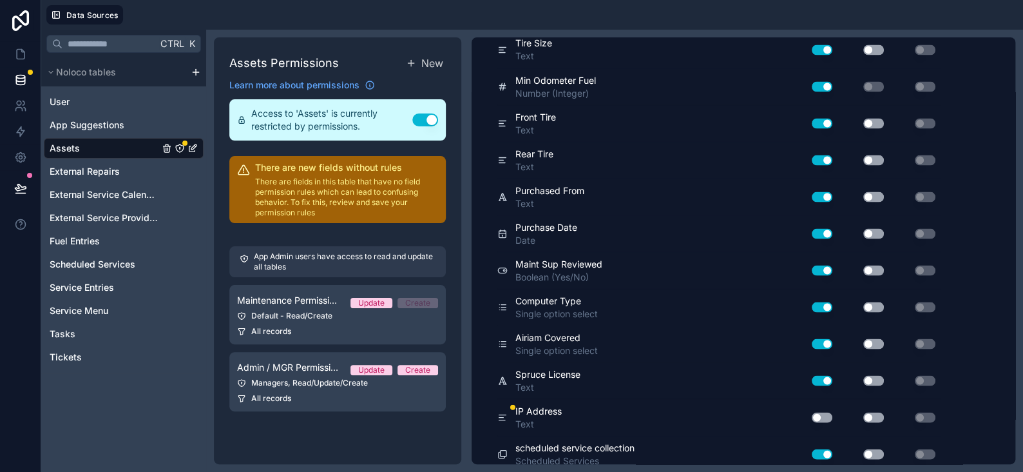
click at [824, 412] on button "Use setting" at bounding box center [822, 417] width 21 height 10
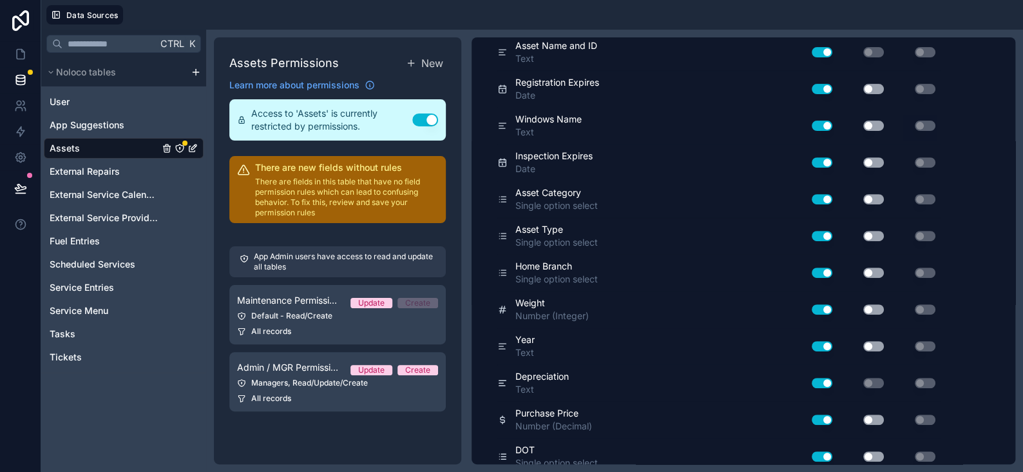
scroll to position [0, 0]
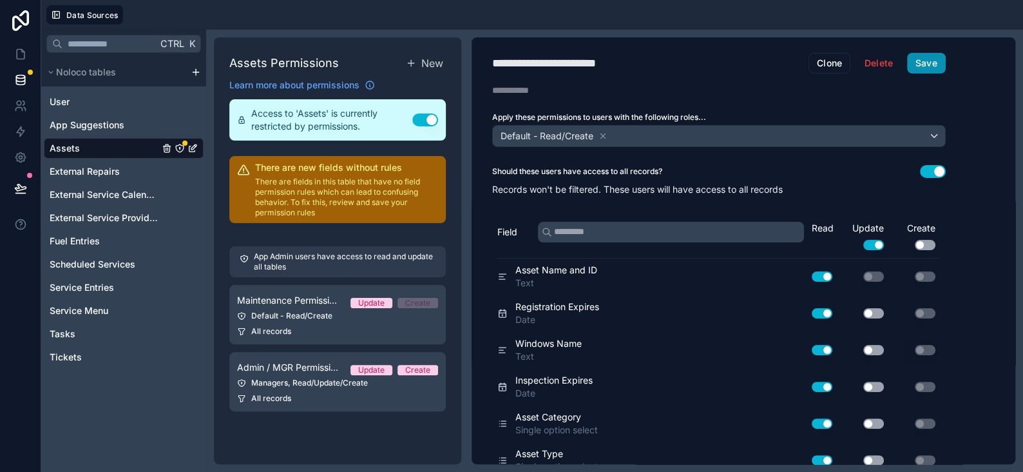
click at [939, 66] on button "Save" at bounding box center [926, 63] width 39 height 21
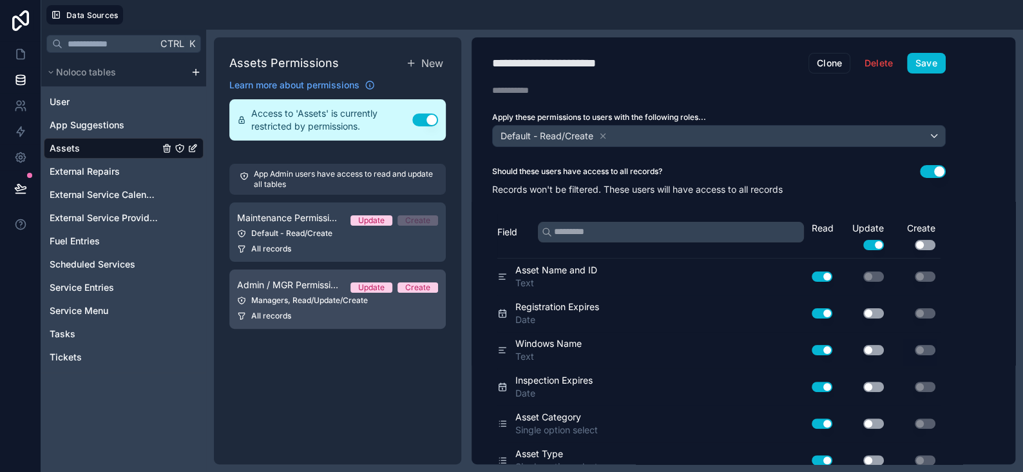
click at [327, 300] on div "Managers, Read/Update/Create" at bounding box center [337, 300] width 201 height 10
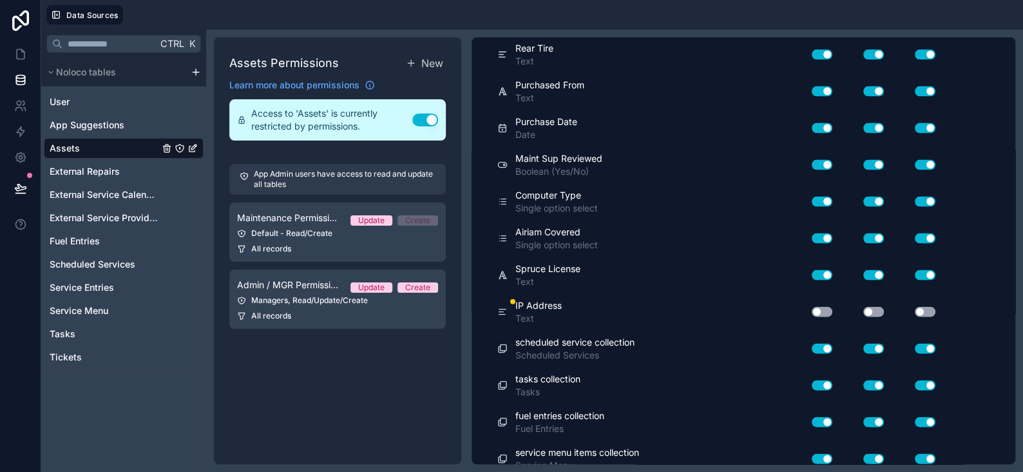
scroll to position [1513, 0]
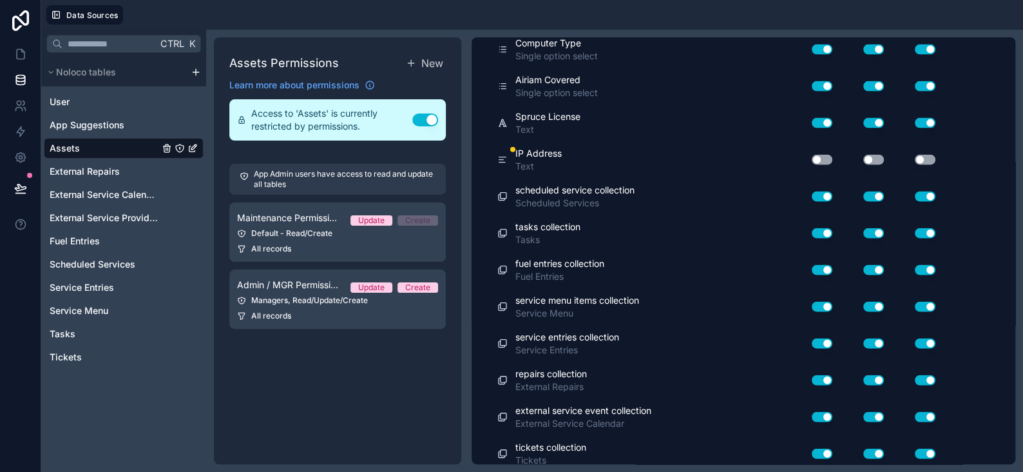
click at [827, 155] on button "Use setting" at bounding box center [822, 160] width 21 height 10
click at [873, 155] on button "Use setting" at bounding box center [874, 160] width 21 height 10
click at [929, 150] on div "Use setting" at bounding box center [915, 160] width 52 height 21
click at [931, 155] on button "Use setting" at bounding box center [925, 160] width 21 height 10
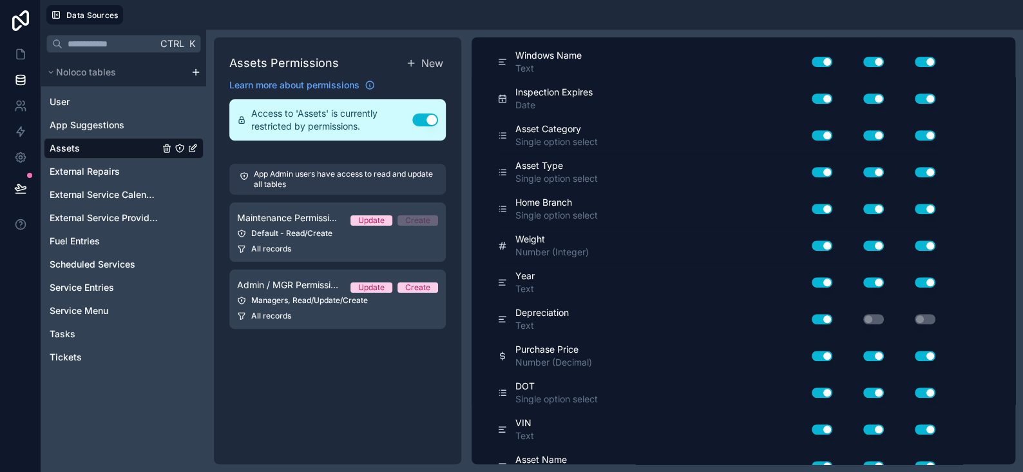
scroll to position [0, 0]
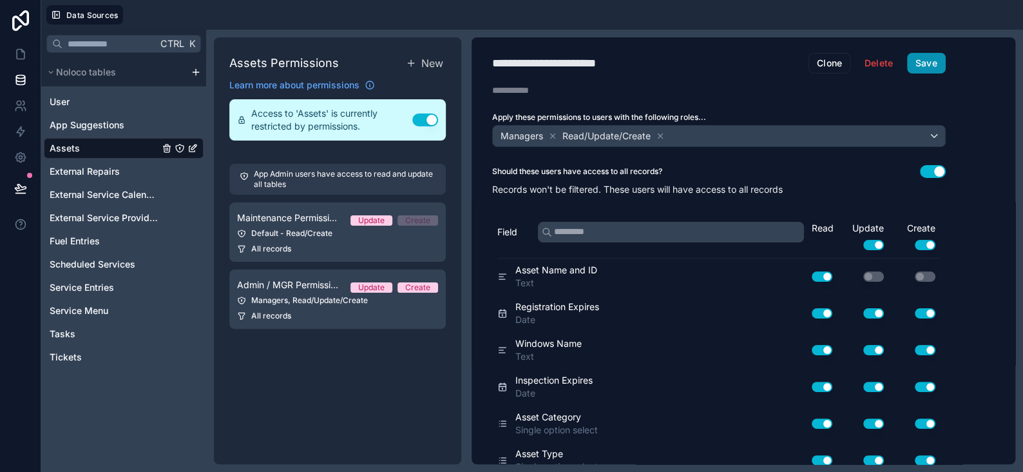
click at [929, 66] on button "Save" at bounding box center [926, 63] width 39 height 21
click at [23, 193] on icon at bounding box center [20, 193] width 10 height 0
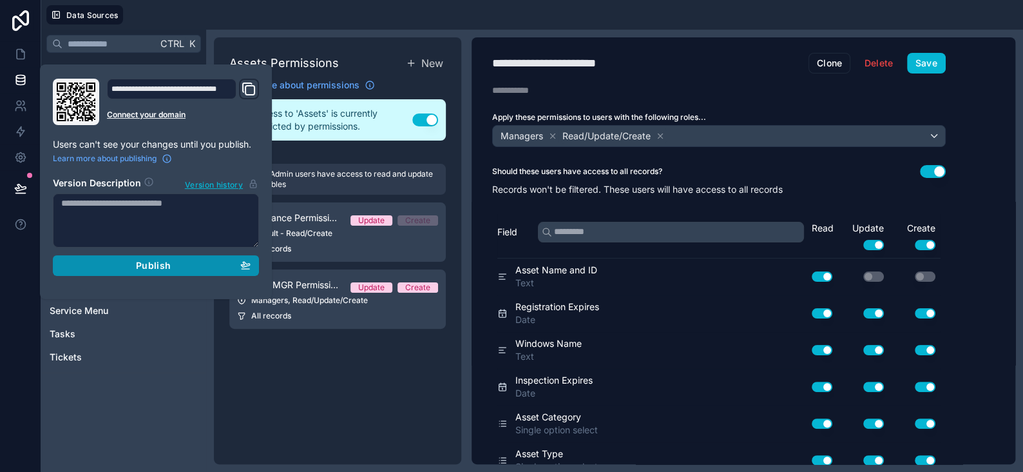
click at [169, 262] on span "Publish" at bounding box center [153, 266] width 35 height 12
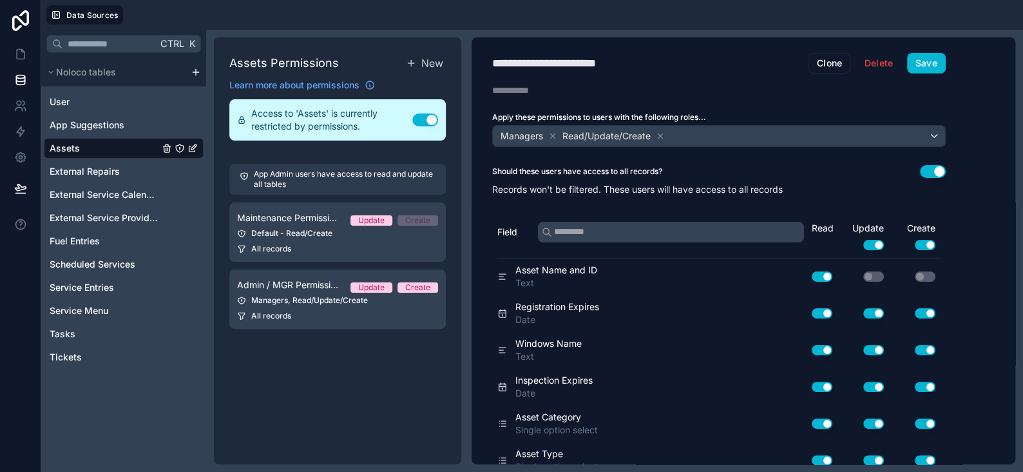
click at [187, 457] on div "Ctrl K Noloco tables User App Suggestions Assets External Repairs External Serv…" at bounding box center [123, 251] width 165 height 442
click at [915, 61] on button "Save" at bounding box center [926, 63] width 39 height 21
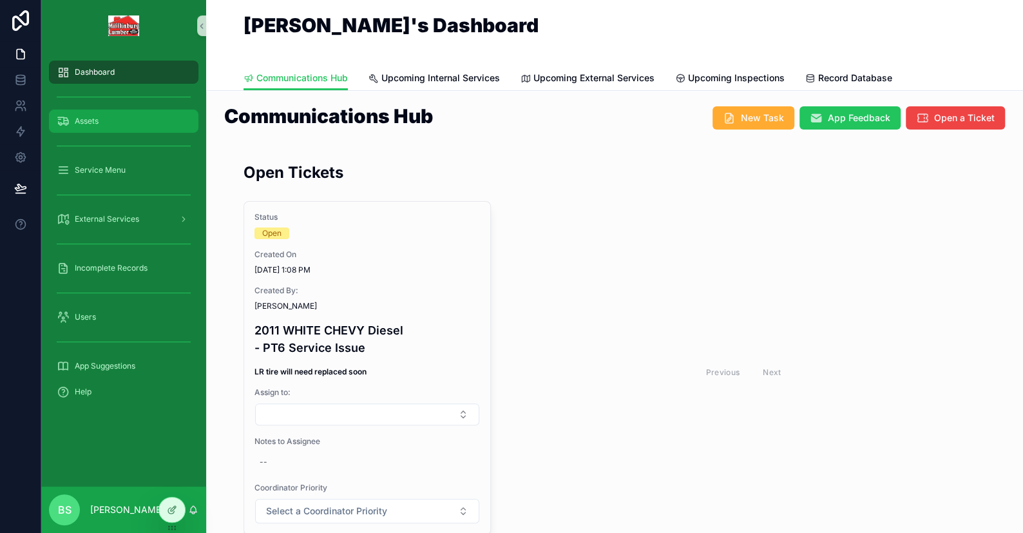
click at [88, 117] on span "Assets" at bounding box center [87, 121] width 24 height 10
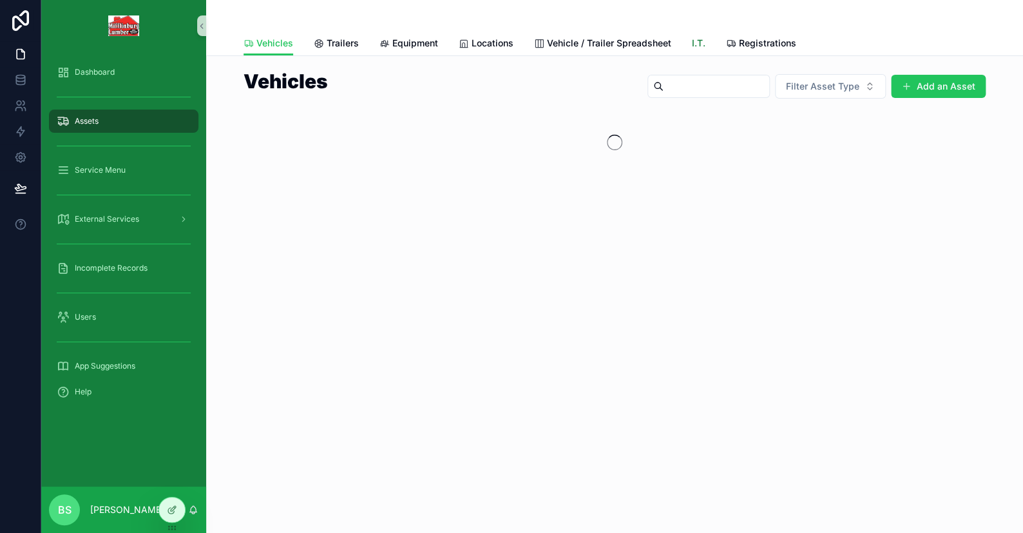
click at [696, 42] on span "I.T." at bounding box center [699, 43] width 14 height 13
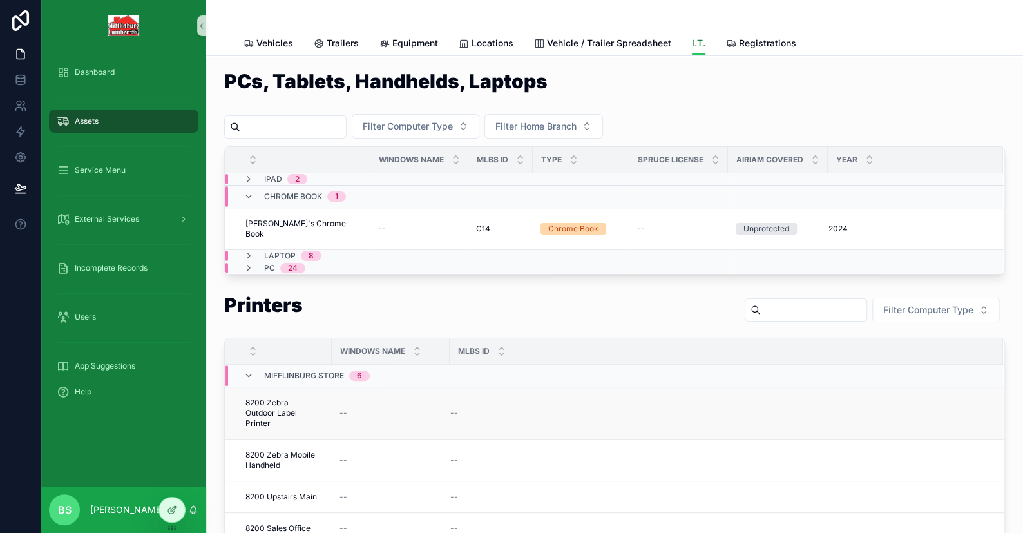
scroll to position [129, 0]
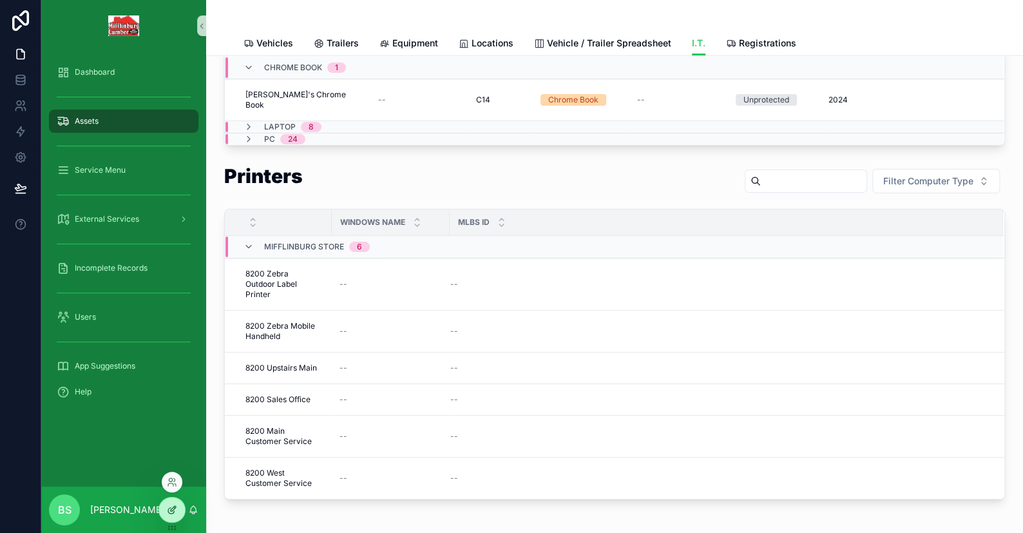
click at [168, 508] on icon at bounding box center [171, 511] width 6 height 6
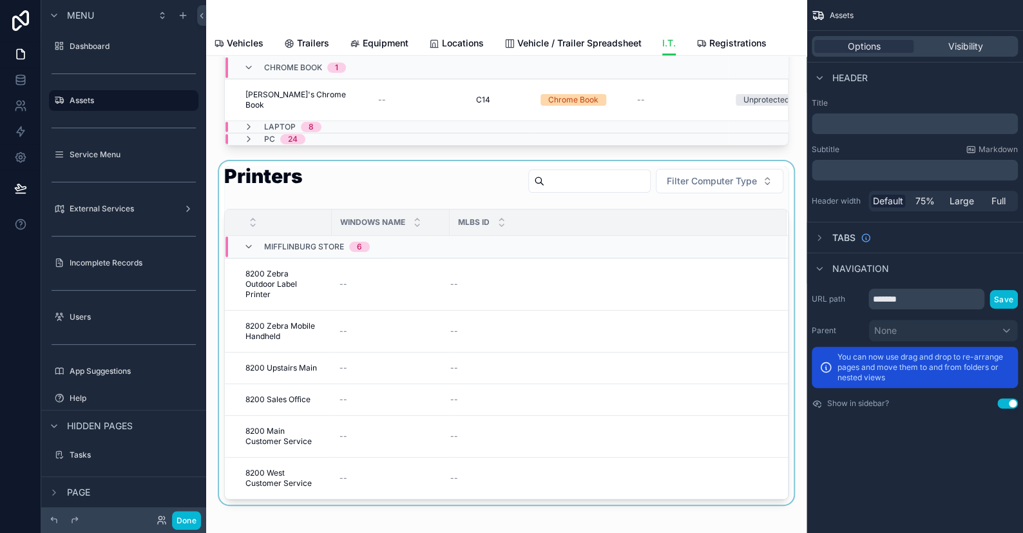
click at [438, 179] on div "scrollable content" at bounding box center [507, 332] width 580 height 343
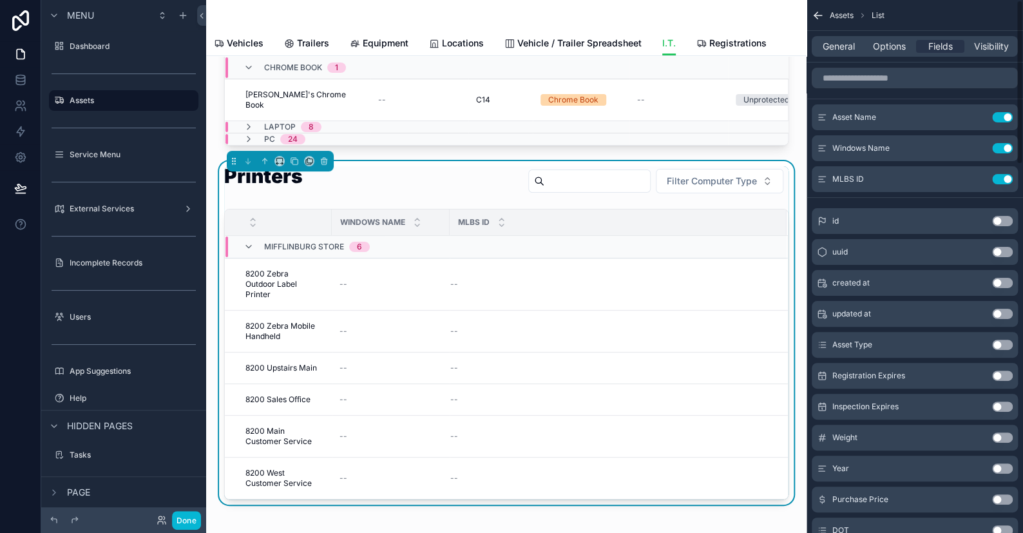
click at [401, 189] on div "Printers Filter Computer Type" at bounding box center [506, 183] width 565 height 35
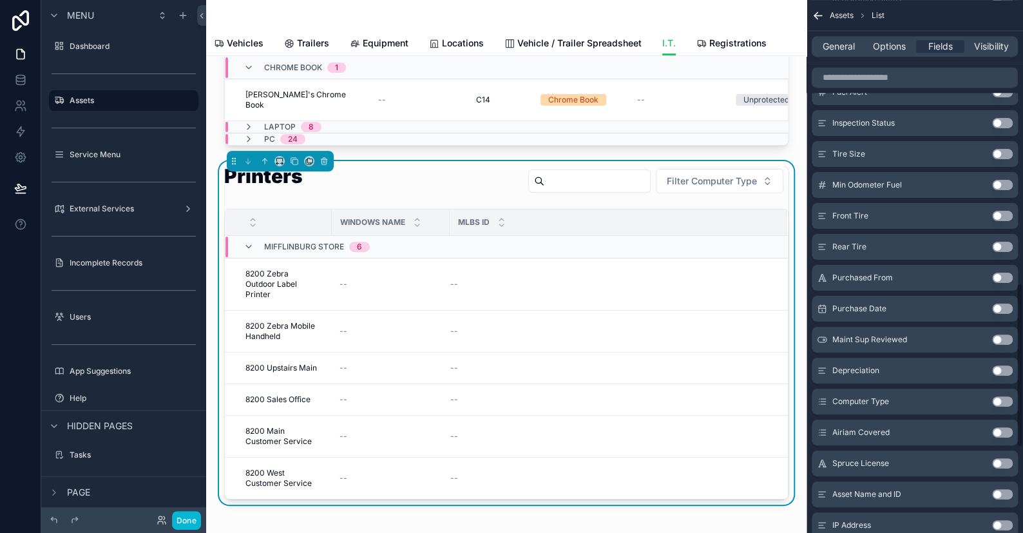
scroll to position [1190, 0]
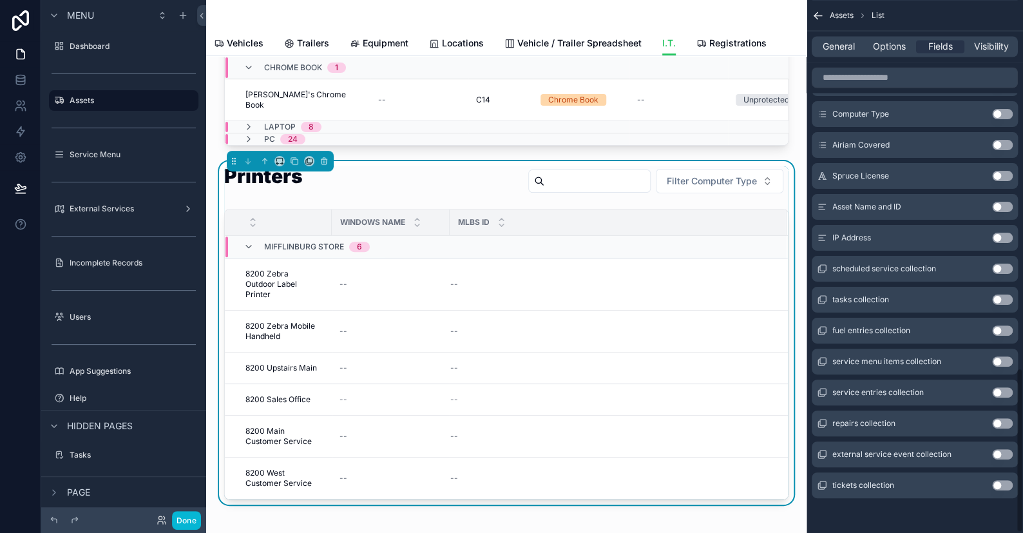
click at [997, 237] on button "Use setting" at bounding box center [1002, 238] width 21 height 10
click at [184, 518] on button "Done" at bounding box center [186, 520] width 29 height 19
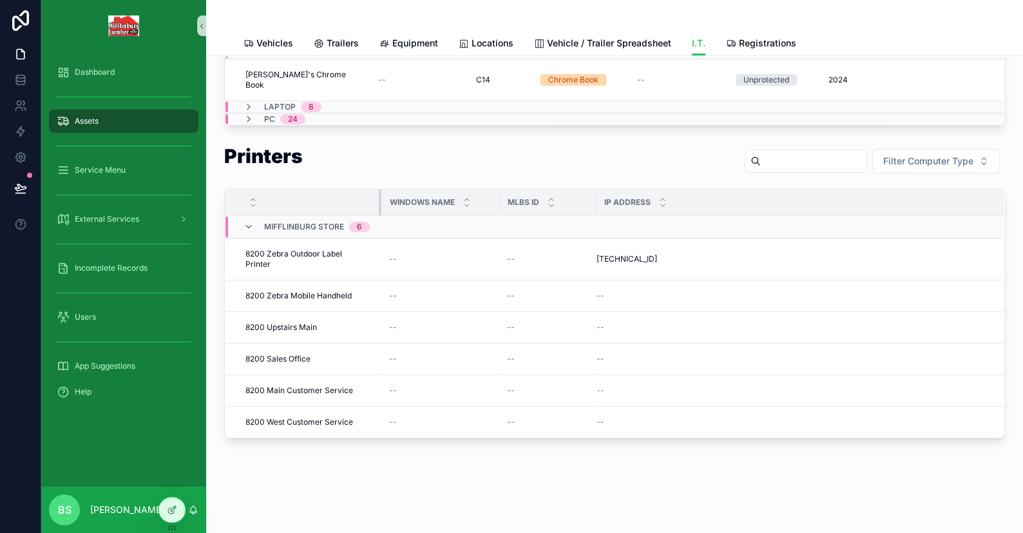
scroll to position [139, 0]
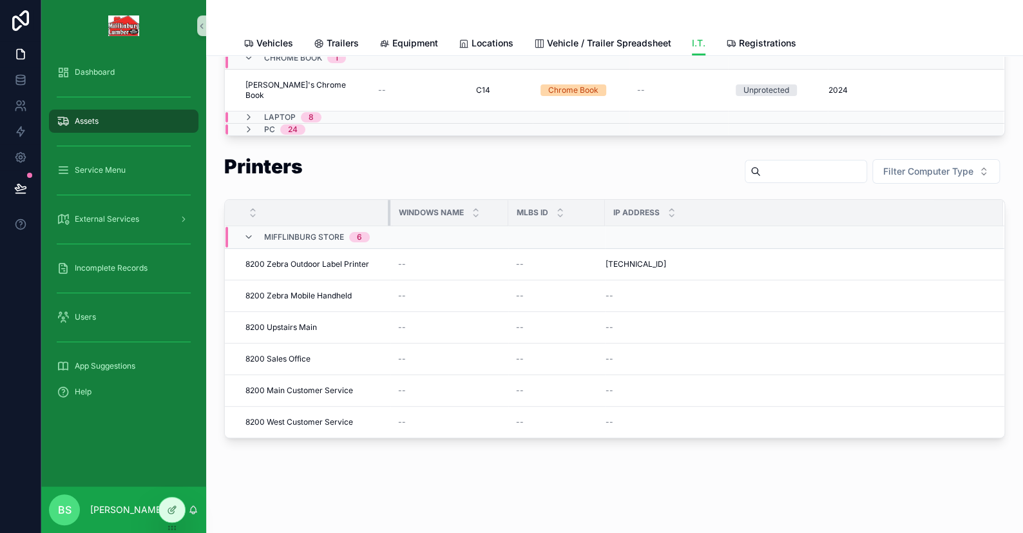
drag, startPoint x: 329, startPoint y: 148, endPoint x: 398, endPoint y: 155, distance: 69.3
click at [398, 157] on div "Printers Filter Computer Type Windows Name MLBS ID IP Address [GEOGRAPHIC_DATA]…" at bounding box center [614, 298] width 781 height 282
drag, startPoint x: 507, startPoint y: 200, endPoint x: 527, endPoint y: 202, distance: 20.7
click at [527, 202] on div "scrollable content" at bounding box center [526, 213] width 5 height 26
click at [276, 259] on span "8200 Zebra Outdoor Label Printer" at bounding box center [308, 264] width 124 height 10
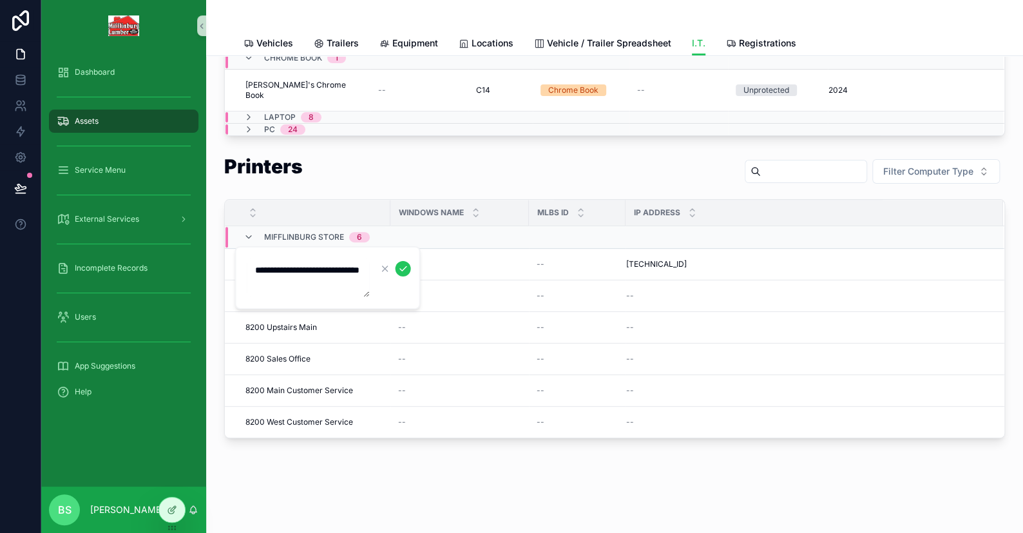
click at [342, 474] on div "PCs, Tablets, Handhelds, Laptops Filter Computer Type Filter Home Branch Window…" at bounding box center [614, 222] width 817 height 608
click at [418, 257] on td "--" at bounding box center [460, 265] width 139 height 32
click at [421, 259] on div "--" at bounding box center [459, 264] width 123 height 10
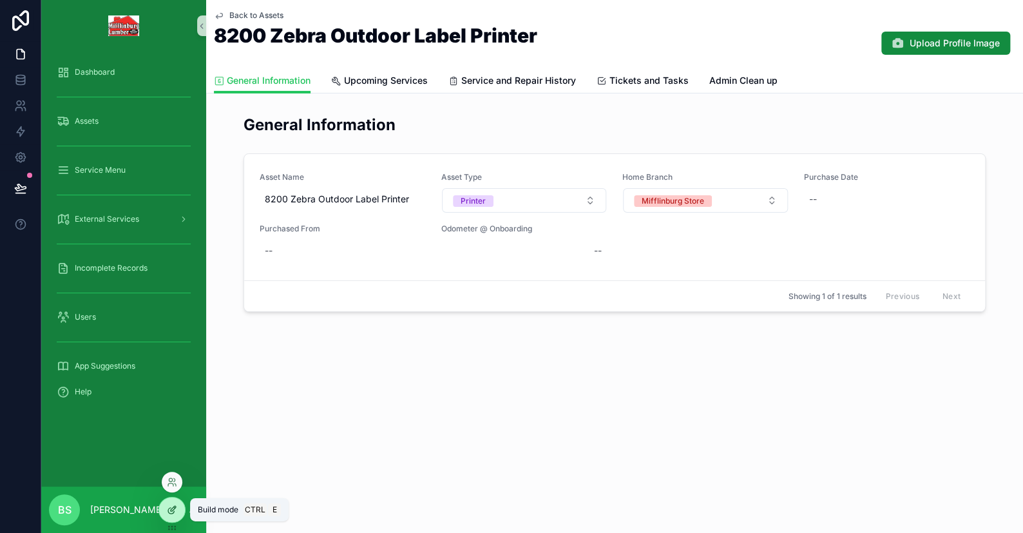
click at [162, 515] on div at bounding box center [172, 510] width 26 height 24
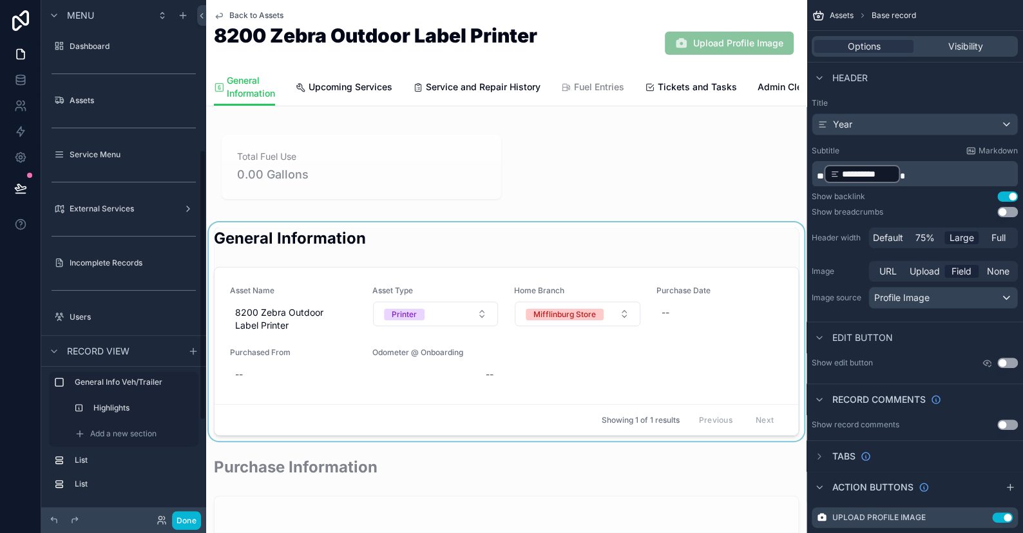
scroll to position [285, 0]
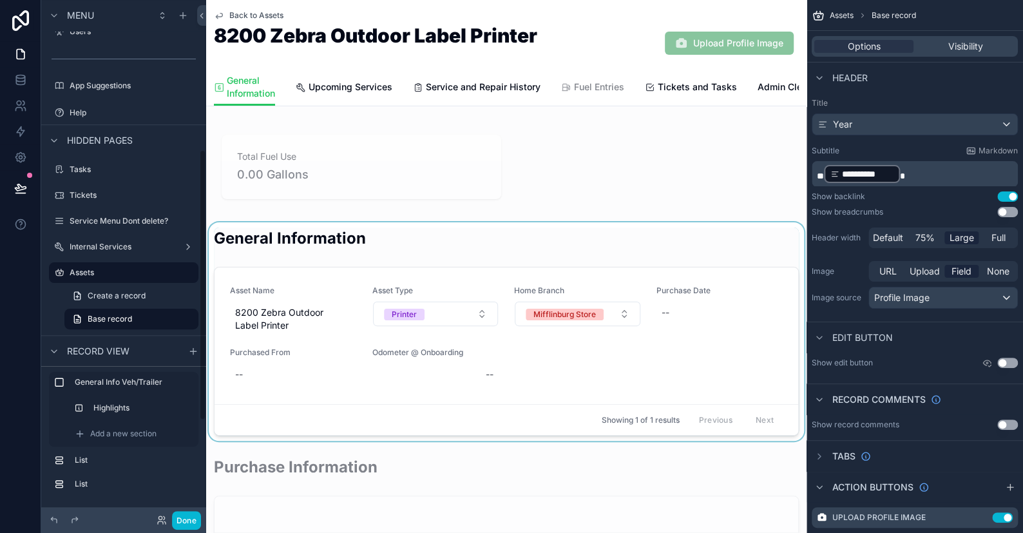
click at [426, 263] on div "scrollable content" at bounding box center [506, 331] width 601 height 218
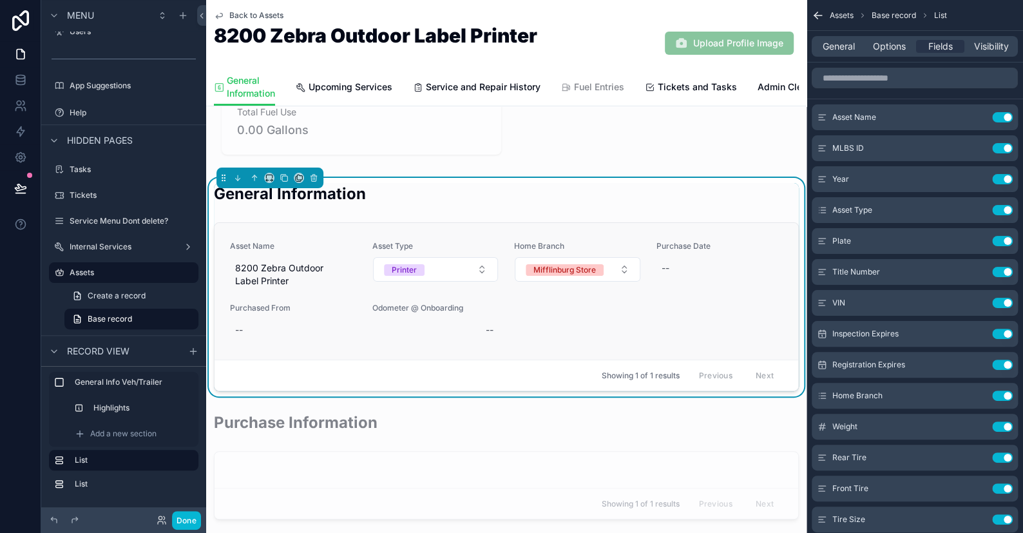
scroll to position [129, 0]
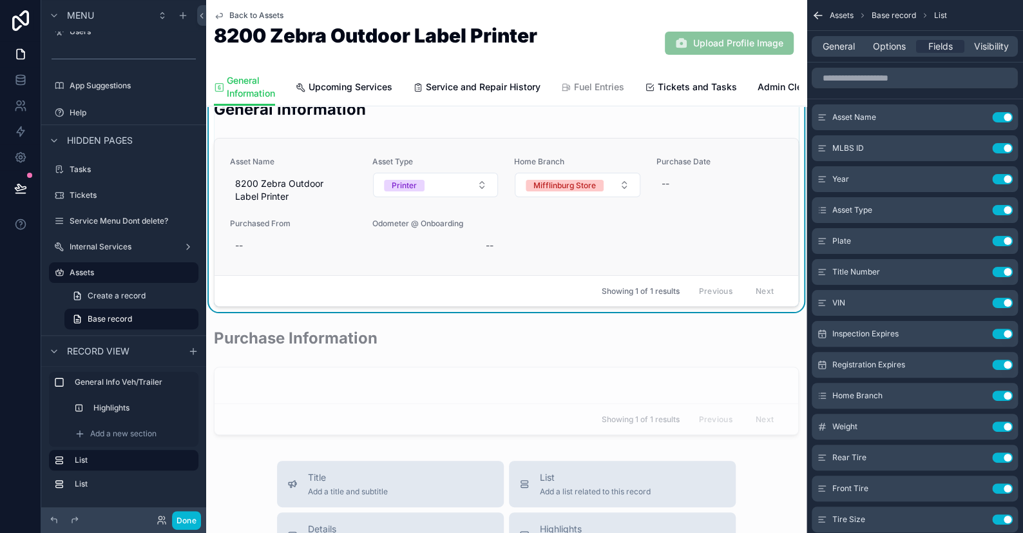
click at [721, 167] on span "Purchase Date" at bounding box center [720, 162] width 127 height 10
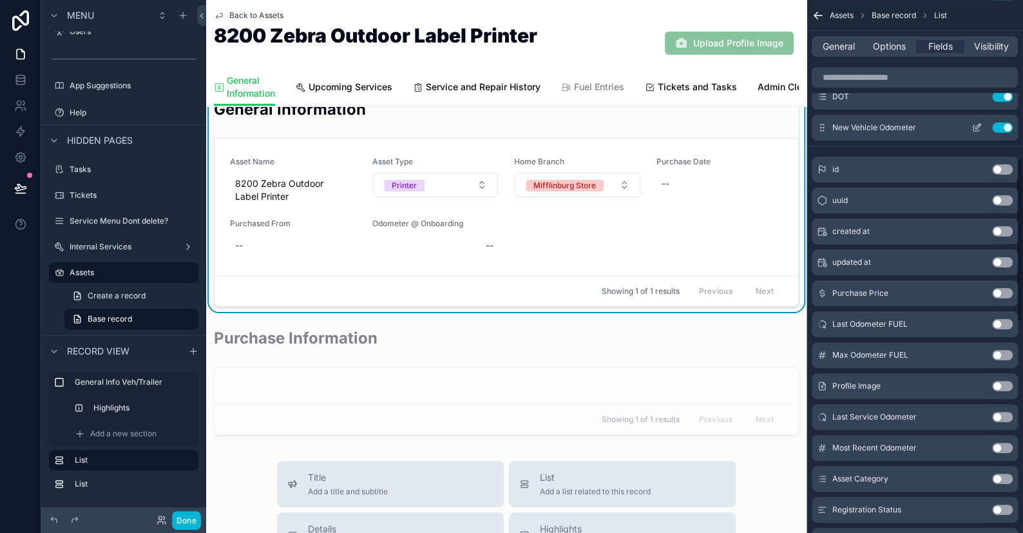
scroll to position [322, 0]
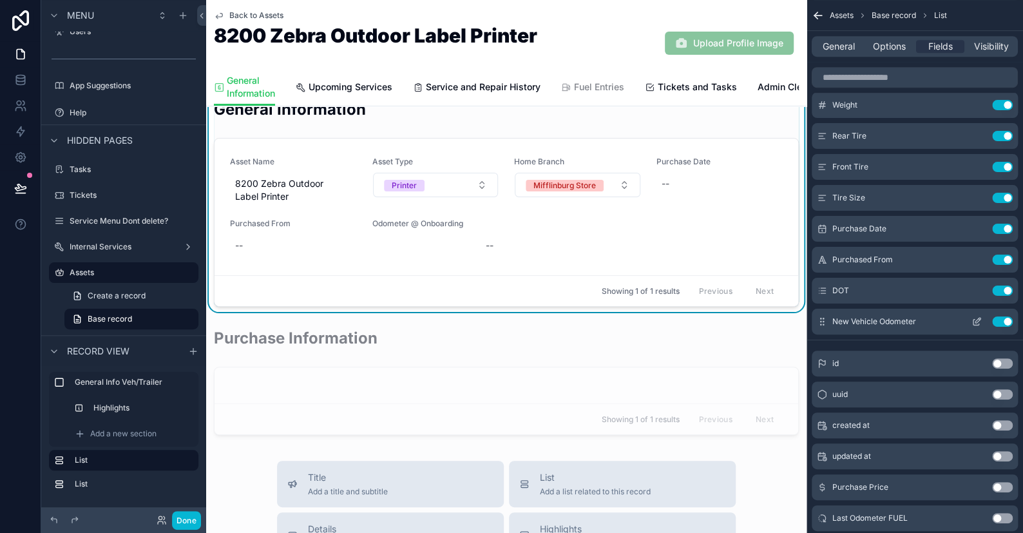
click at [974, 320] on icon "scrollable content" at bounding box center [977, 321] width 10 height 10
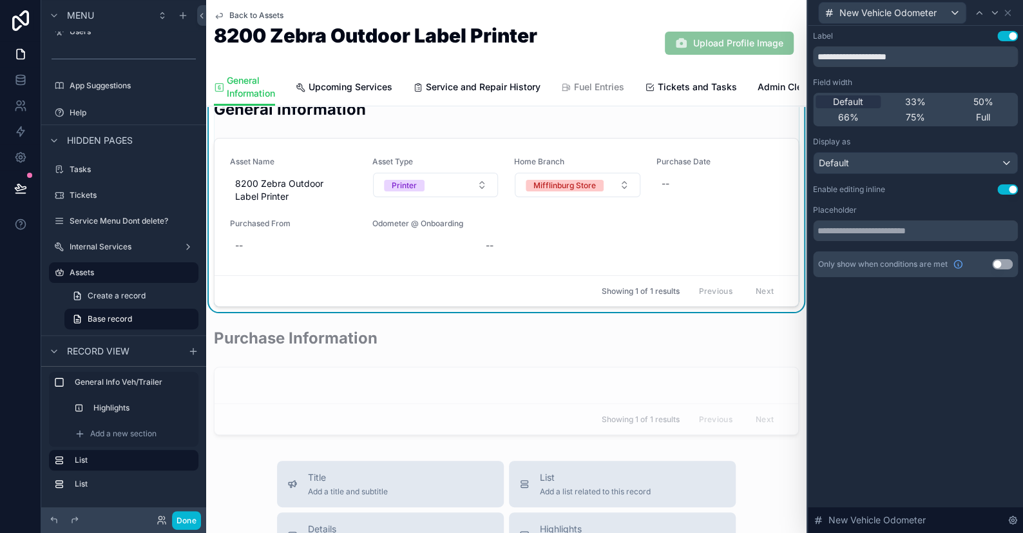
click at [1003, 262] on button "Use setting" at bounding box center [1002, 264] width 21 height 10
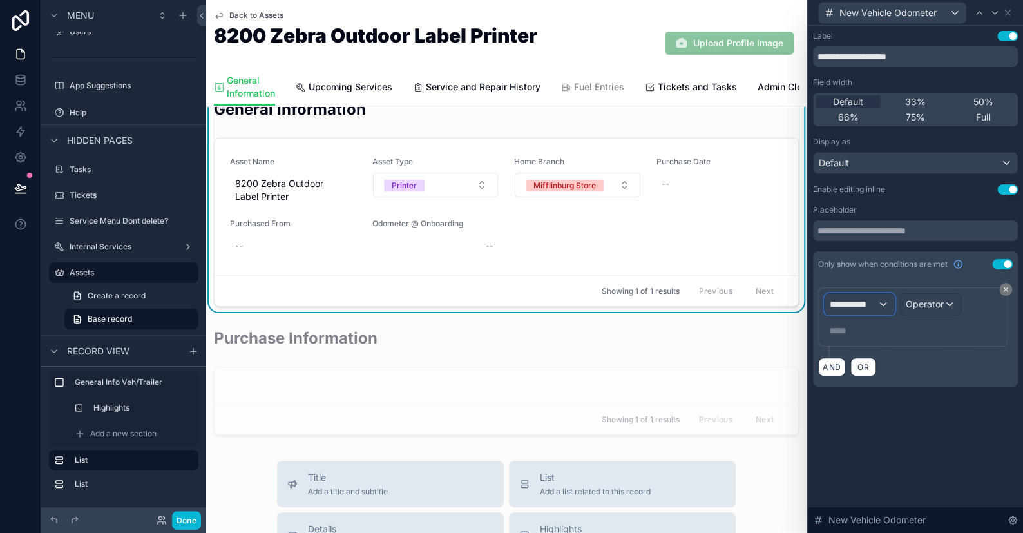
click at [867, 299] on span "**********" at bounding box center [854, 304] width 48 height 13
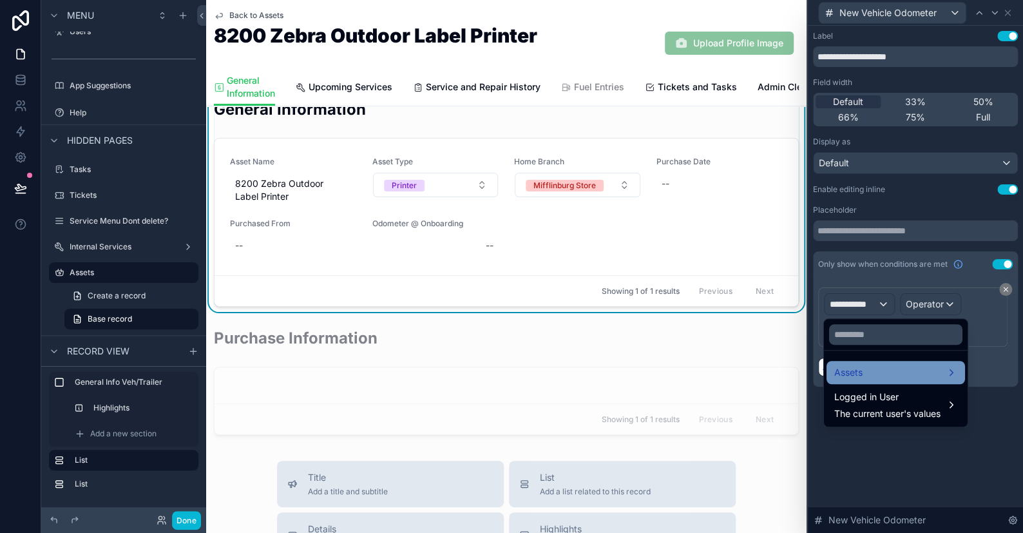
click at [858, 369] on span "Assets" at bounding box center [849, 372] width 28 height 15
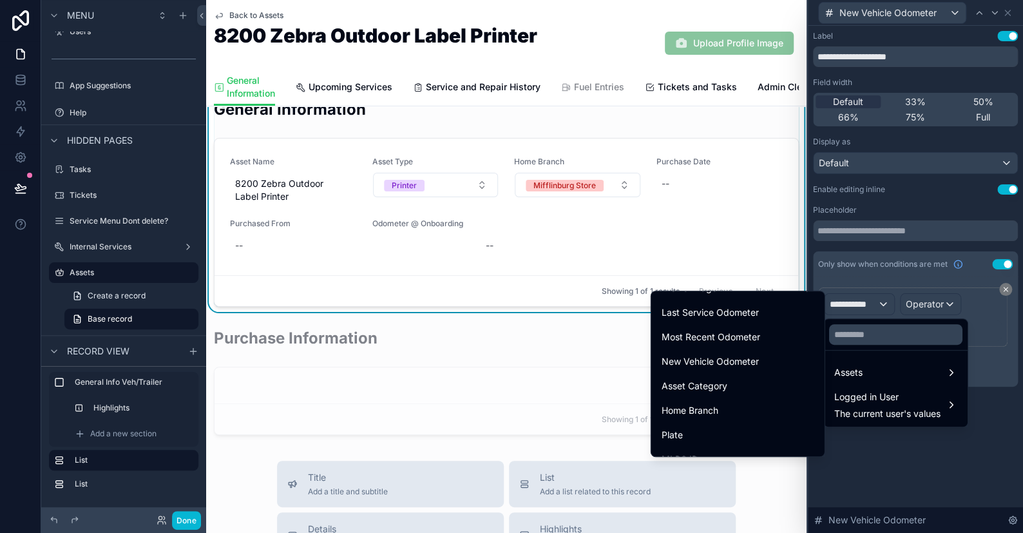
scroll to position [387, 0]
click at [709, 385] on span "Asset Category" at bounding box center [695, 383] width 66 height 15
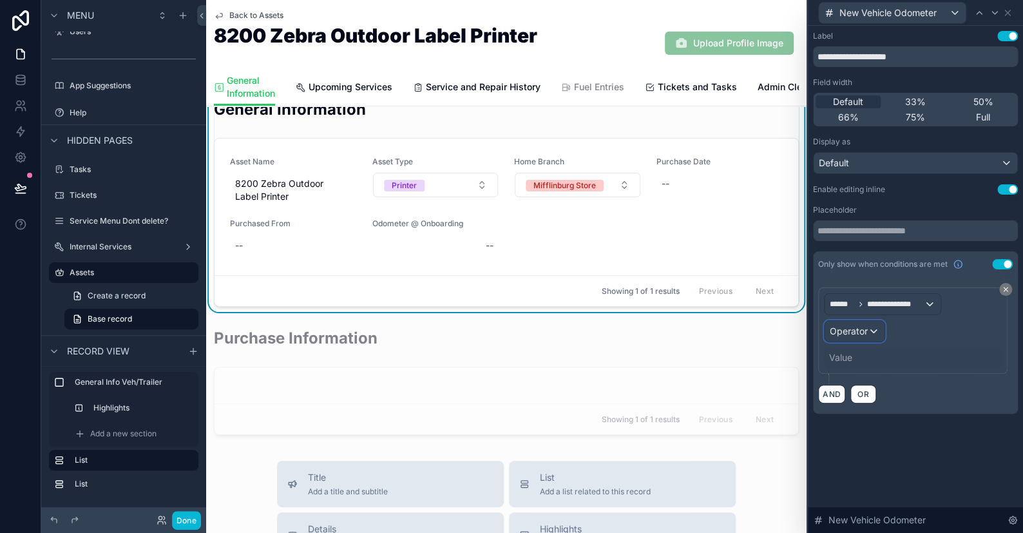
click at [865, 336] on span "Operator" at bounding box center [849, 331] width 38 height 13
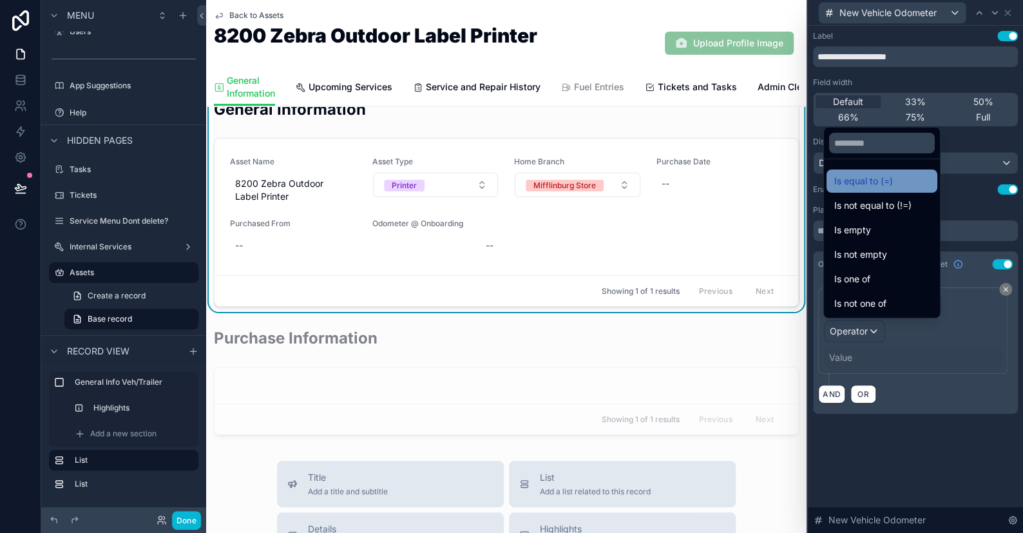
click at [887, 179] on span "Is equal to (=)" at bounding box center [864, 180] width 59 height 15
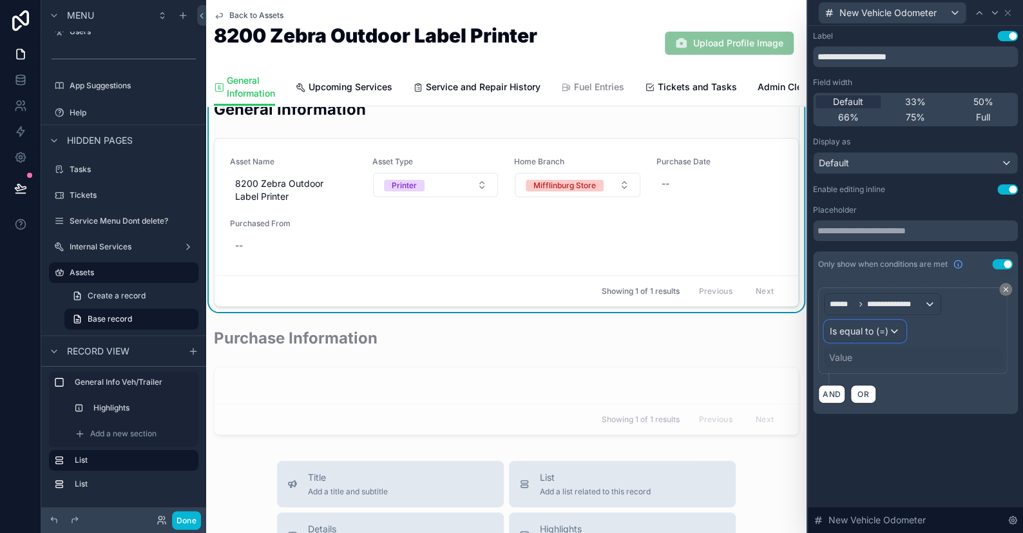
click at [862, 334] on span "Is equal to (=)" at bounding box center [859, 331] width 59 height 13
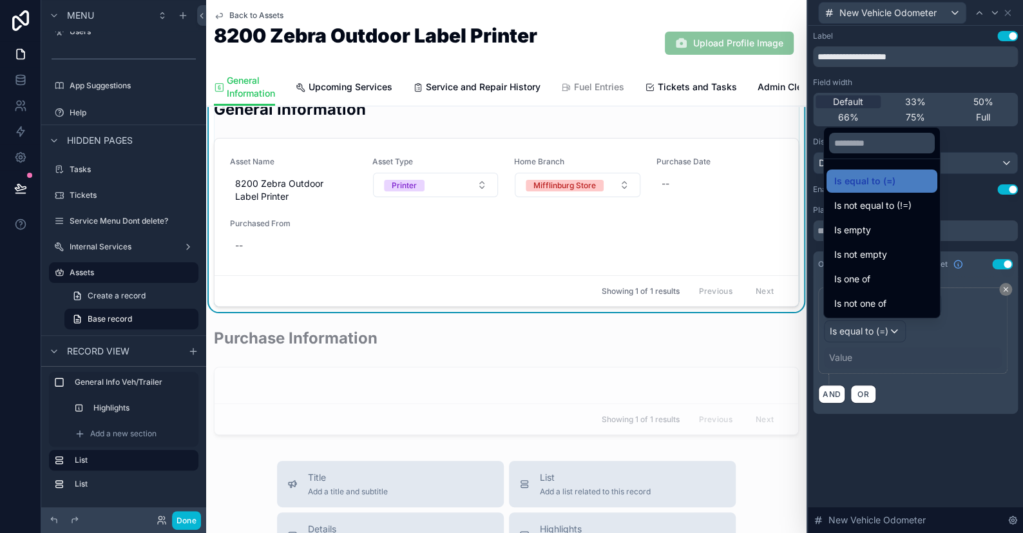
click at [856, 349] on div at bounding box center [915, 266] width 215 height 533
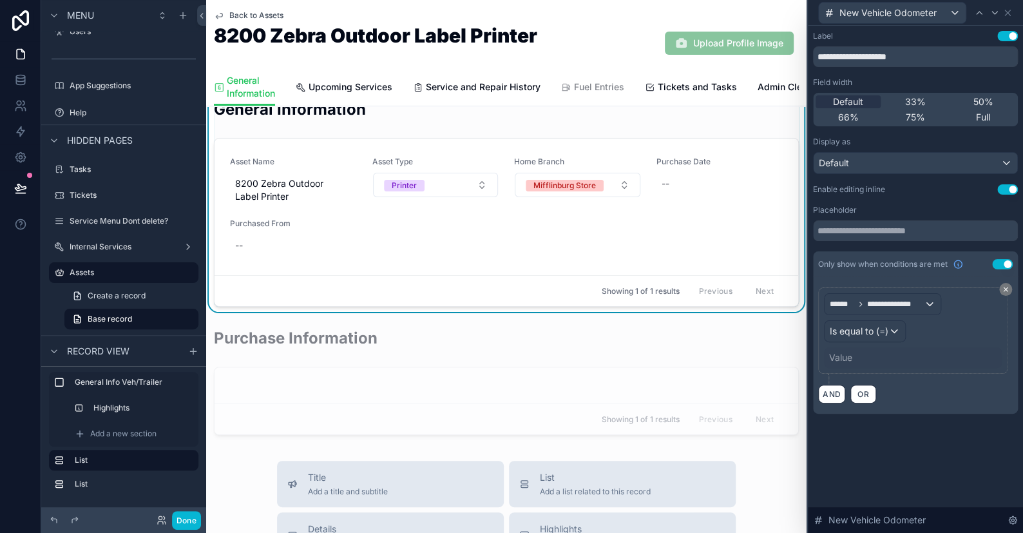
click at [853, 355] on div "Value" at bounding box center [913, 357] width 178 height 21
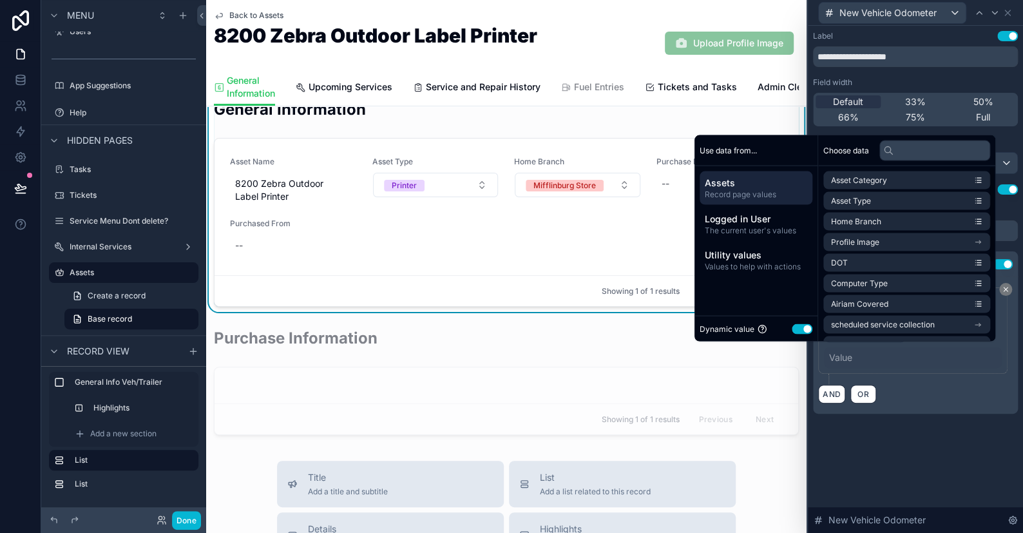
click at [804, 333] on div "Dynamic value Use setting" at bounding box center [756, 328] width 113 height 15
click at [798, 332] on button "Use setting" at bounding box center [802, 329] width 21 height 10
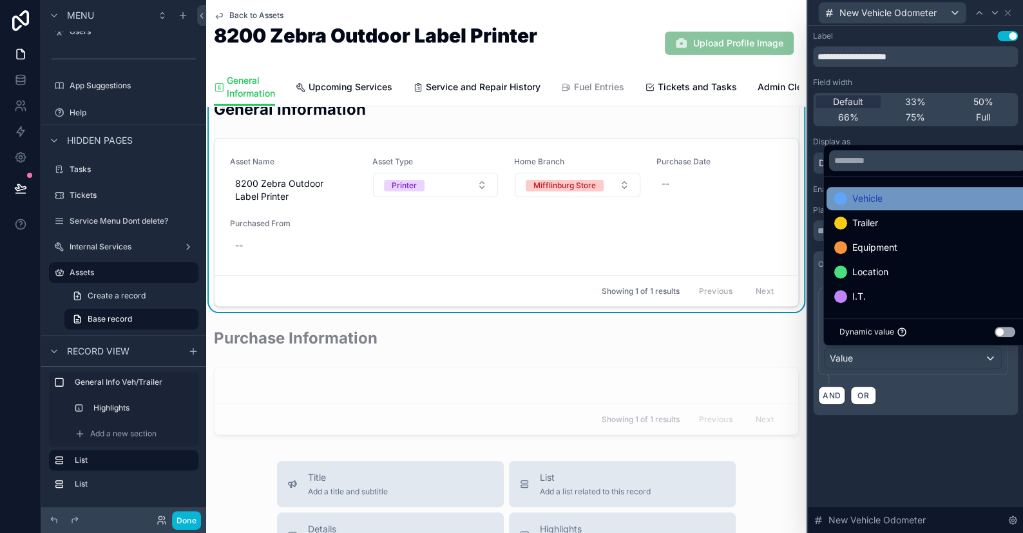
click at [851, 194] on div "Vehicle" at bounding box center [859, 198] width 48 height 15
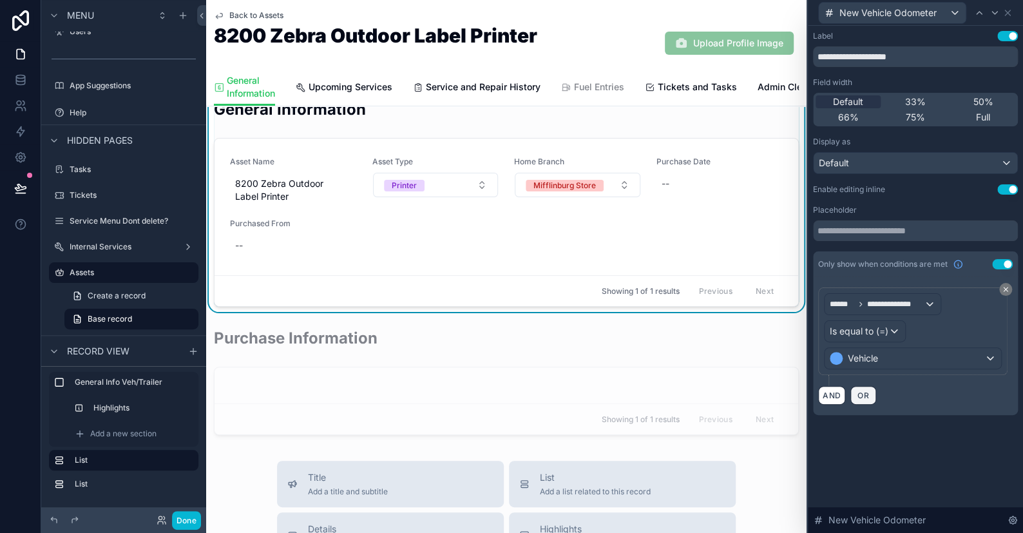
click at [870, 395] on button "OR" at bounding box center [864, 395] width 26 height 19
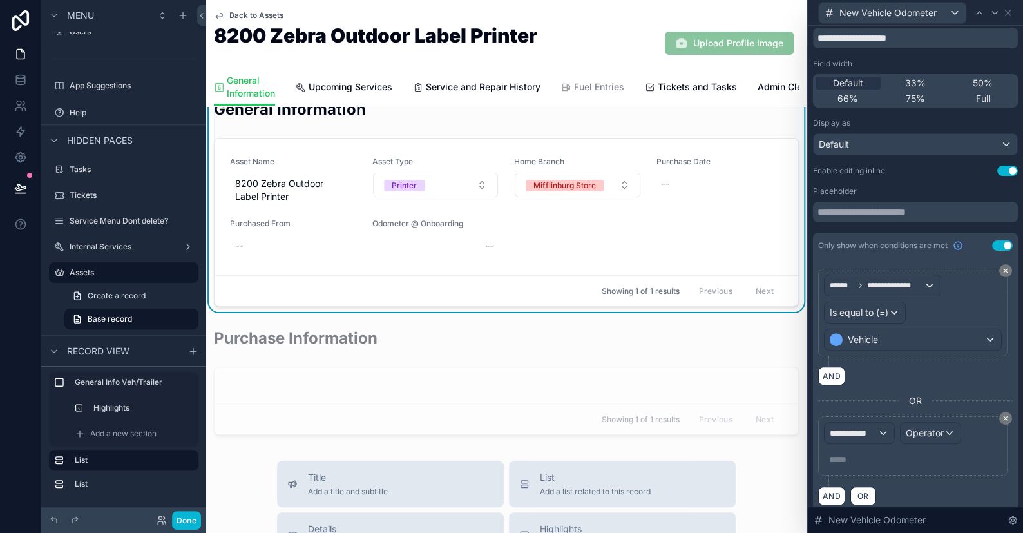
scroll to position [30, 0]
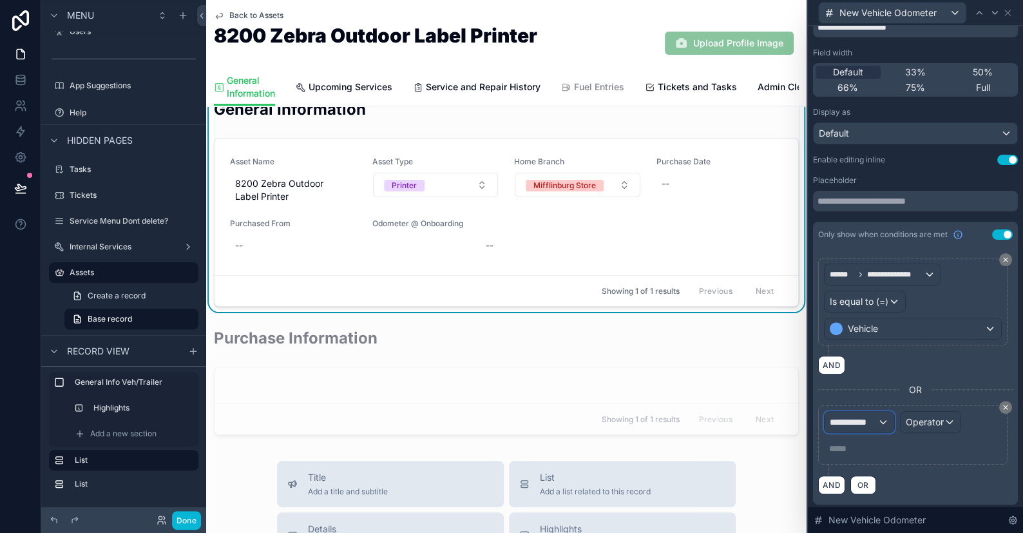
click at [849, 422] on span "**********" at bounding box center [854, 422] width 48 height 13
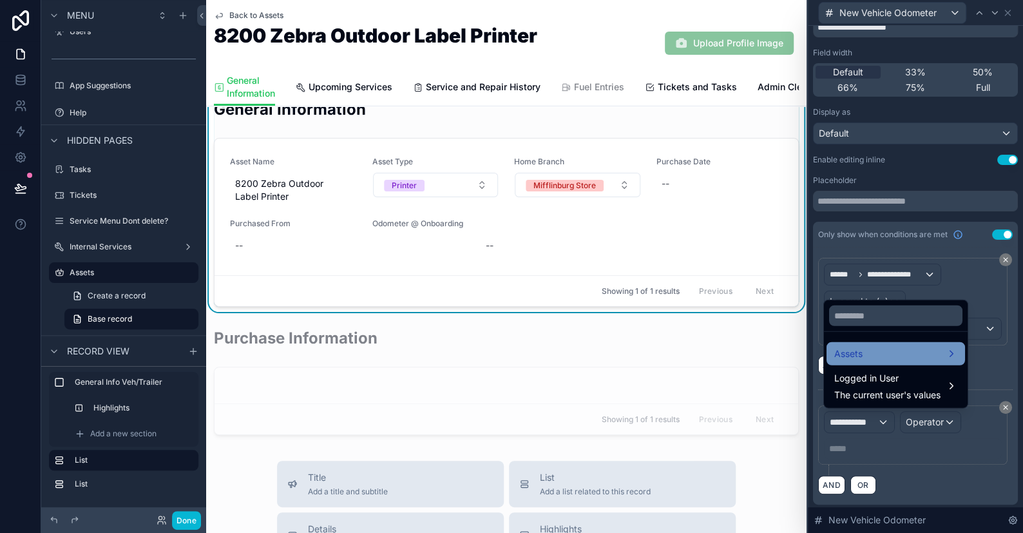
click at [871, 353] on div "Assets" at bounding box center [896, 353] width 123 height 15
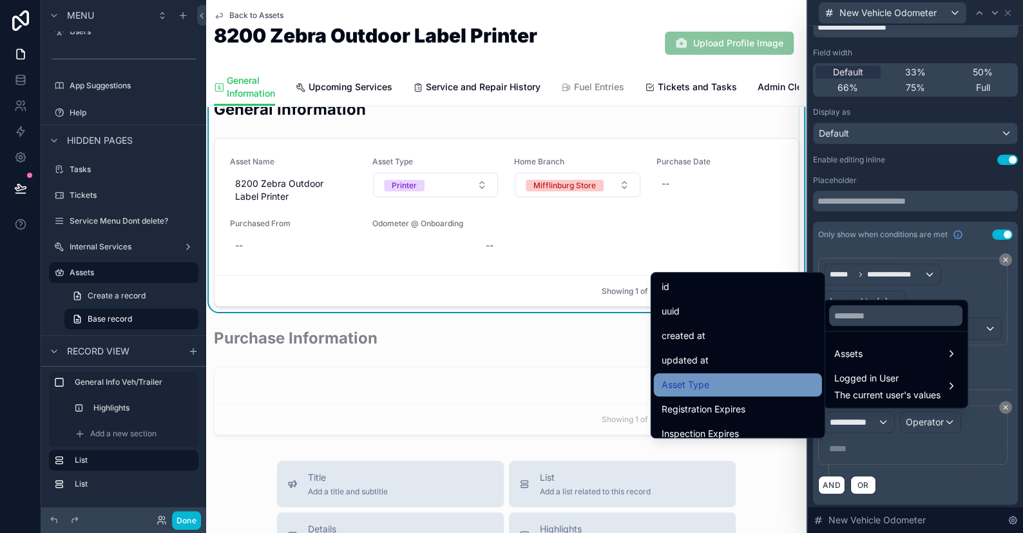
click at [687, 382] on span "Asset Type" at bounding box center [686, 384] width 48 height 15
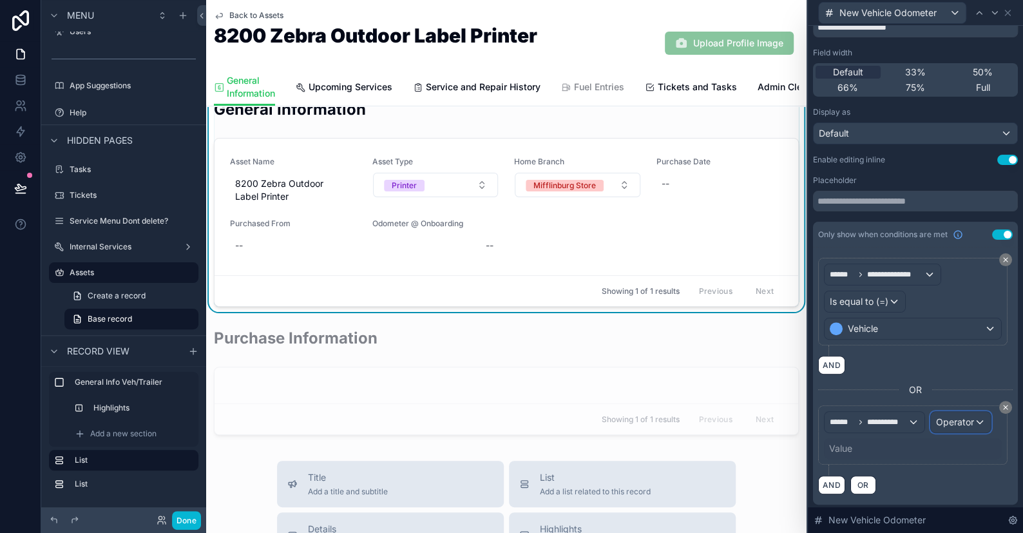
click at [963, 422] on span "Operator" at bounding box center [955, 421] width 38 height 11
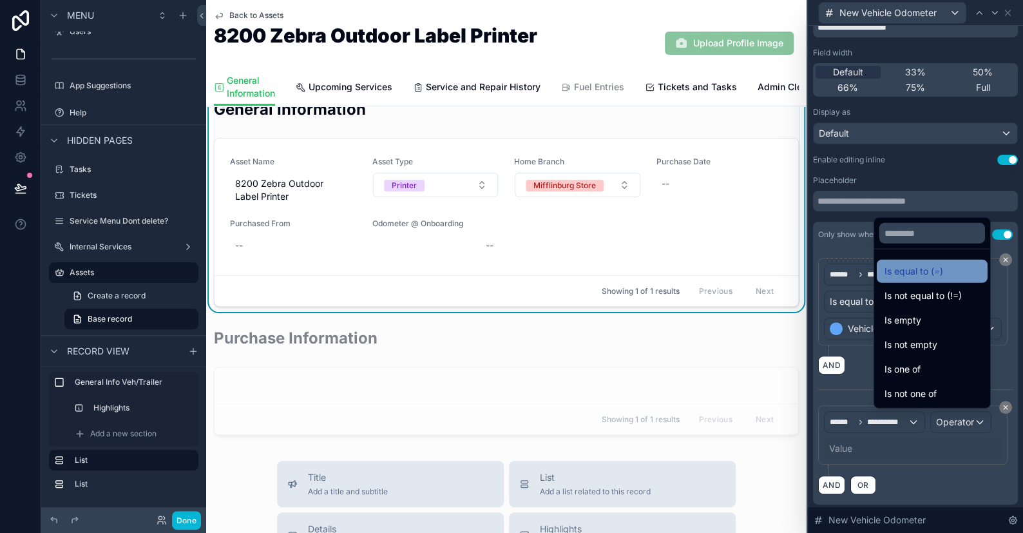
click at [877, 260] on div "Is equal to (=)" at bounding box center [932, 271] width 111 height 23
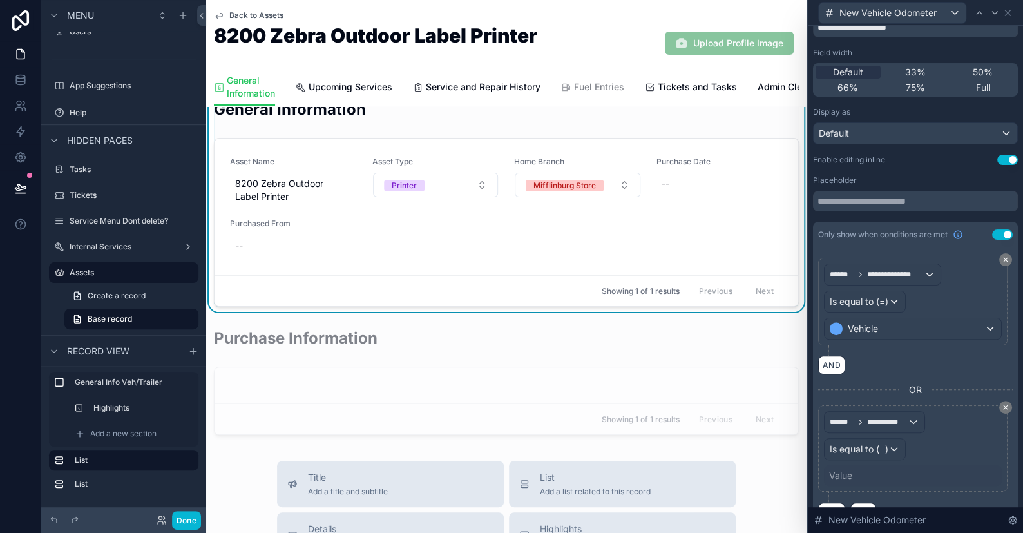
click at [848, 472] on div "Value" at bounding box center [840, 475] width 23 height 13
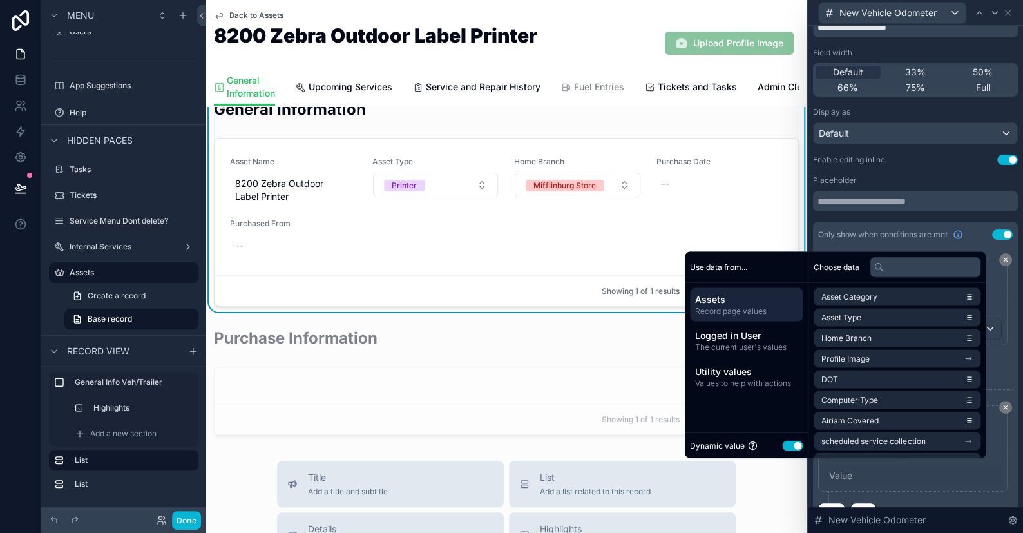
click at [791, 447] on button "Use setting" at bounding box center [792, 445] width 21 height 10
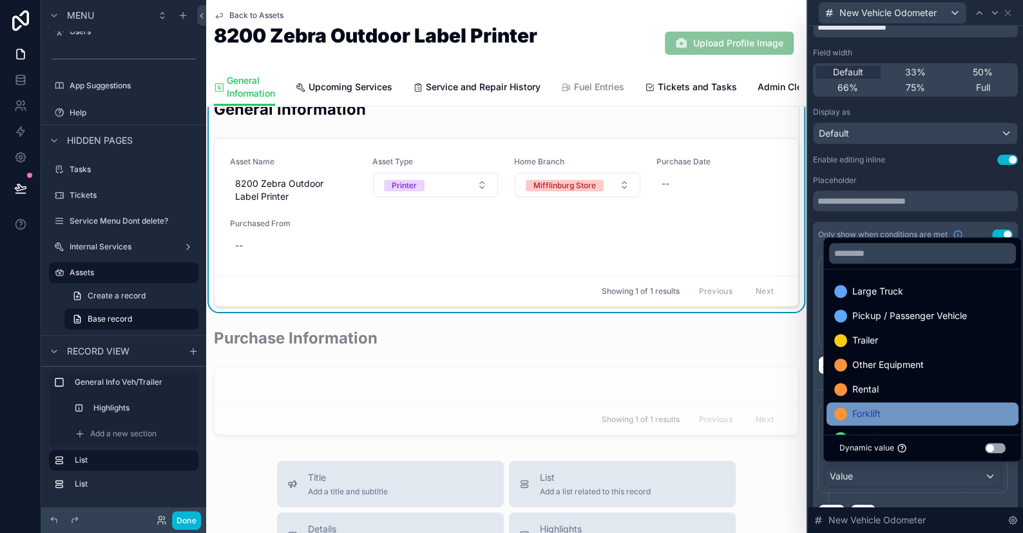
click at [856, 413] on span "Forklift" at bounding box center [867, 413] width 28 height 15
click at [191, 521] on button "Done" at bounding box center [186, 520] width 29 height 19
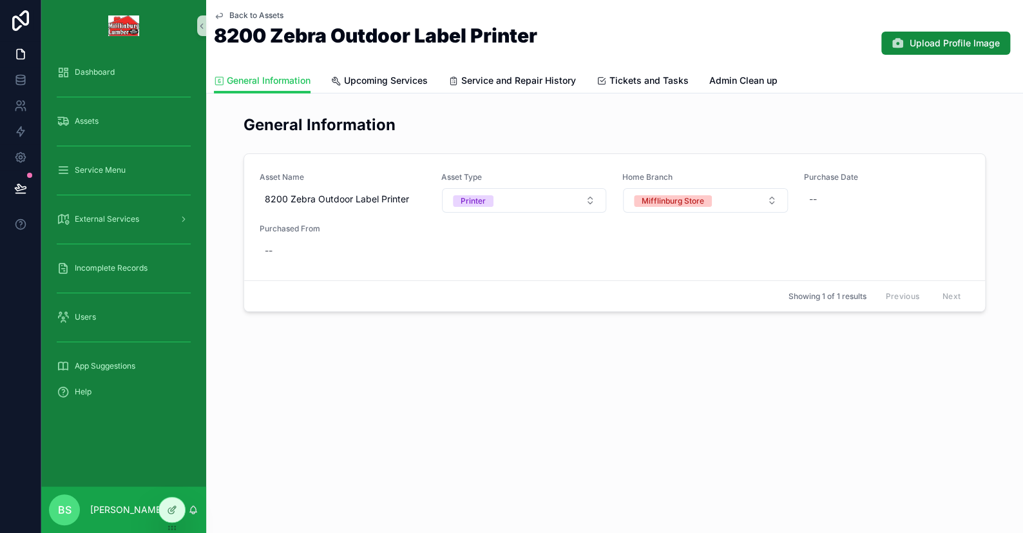
scroll to position [0, 0]
click at [171, 507] on icon at bounding box center [172, 510] width 10 height 10
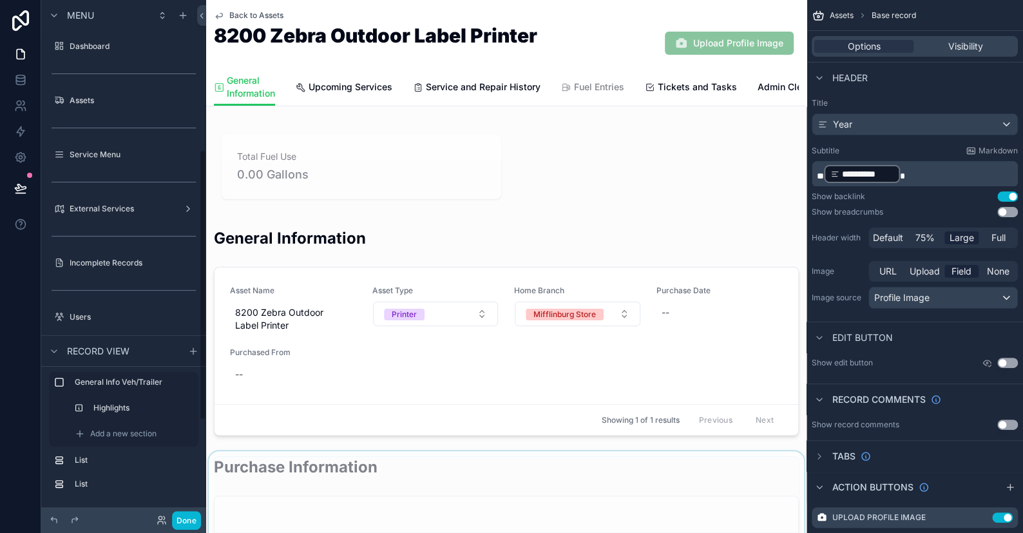
scroll to position [285, 0]
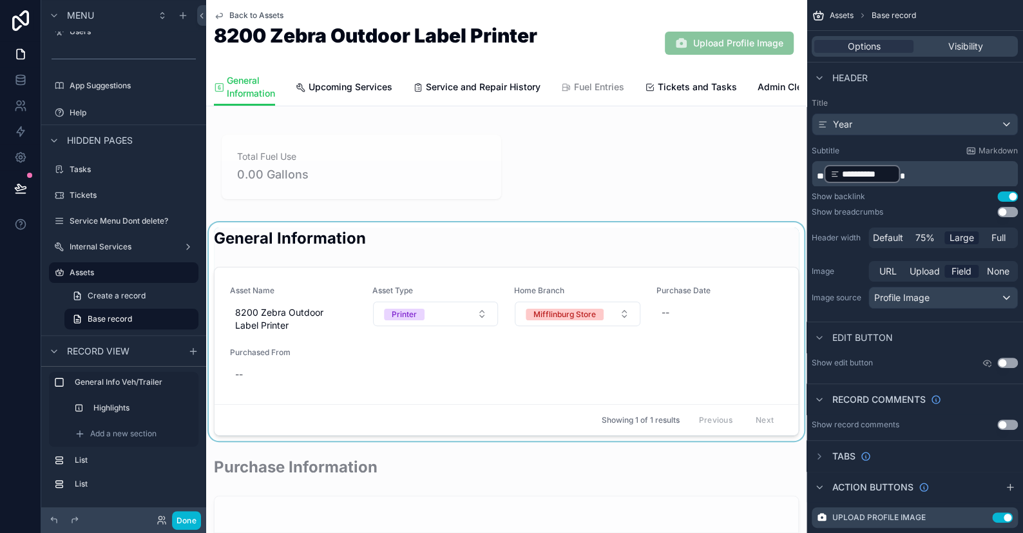
click at [490, 266] on div "scrollable content" at bounding box center [506, 331] width 601 height 218
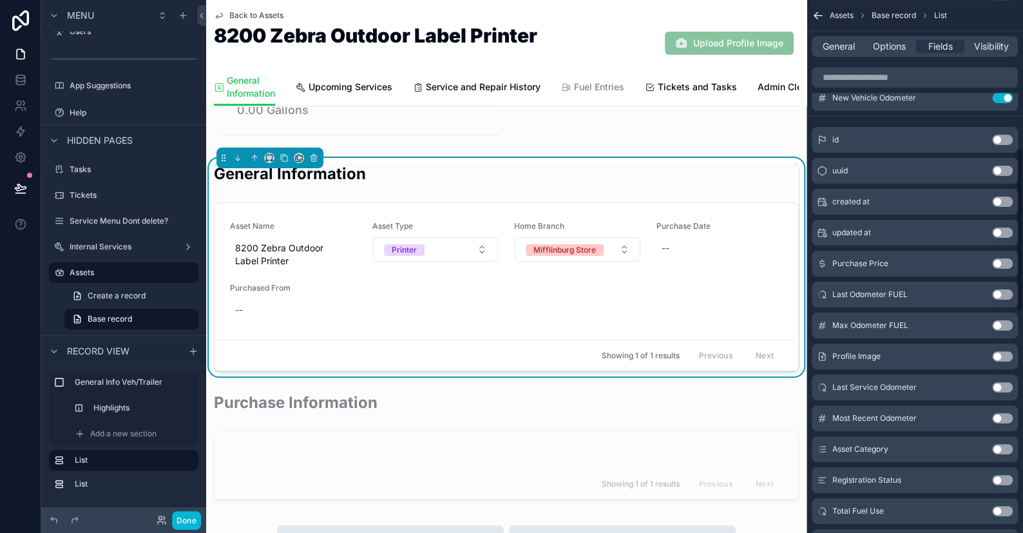
scroll to position [0, 0]
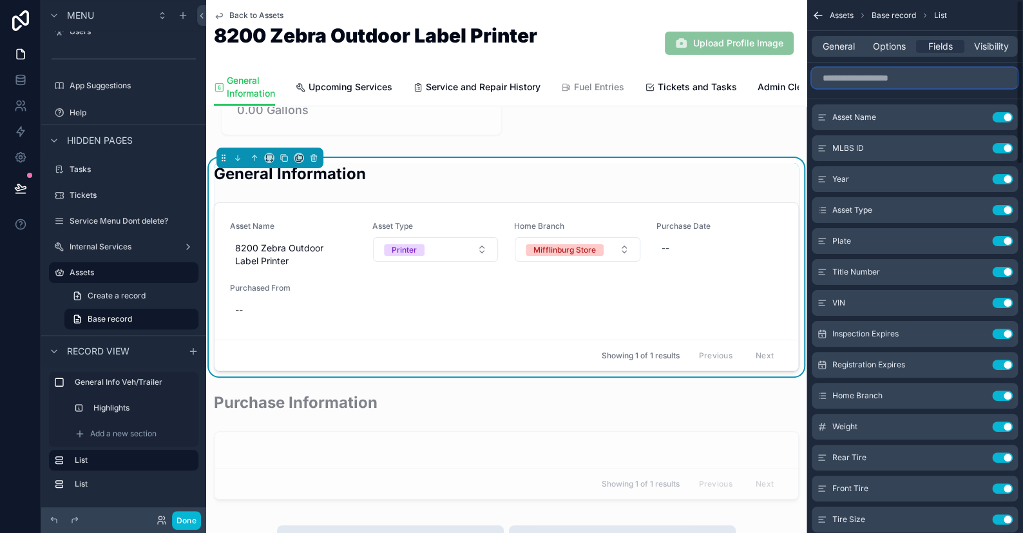
click at [880, 86] on input "scrollable content" at bounding box center [915, 78] width 206 height 21
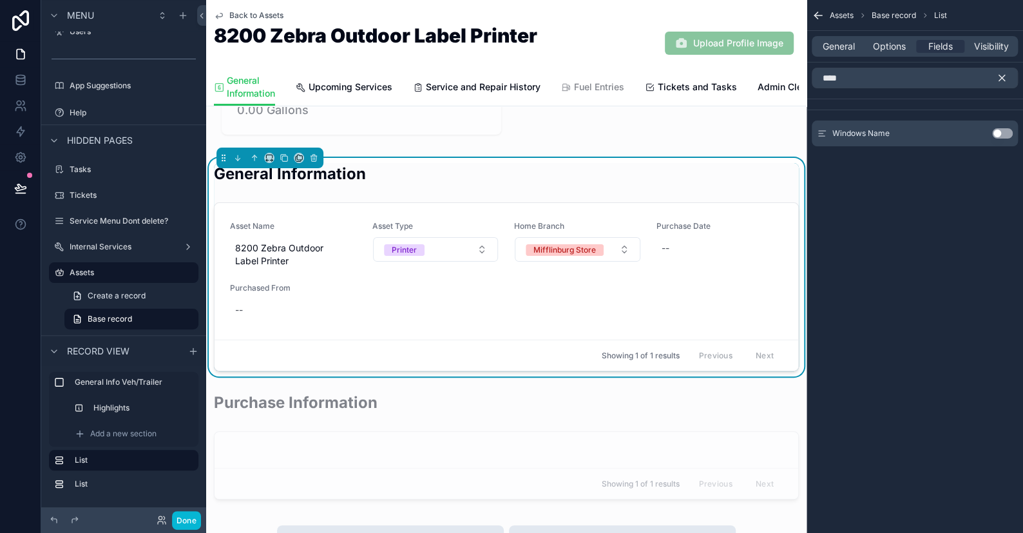
click at [996, 130] on button "Use setting" at bounding box center [1002, 133] width 21 height 10
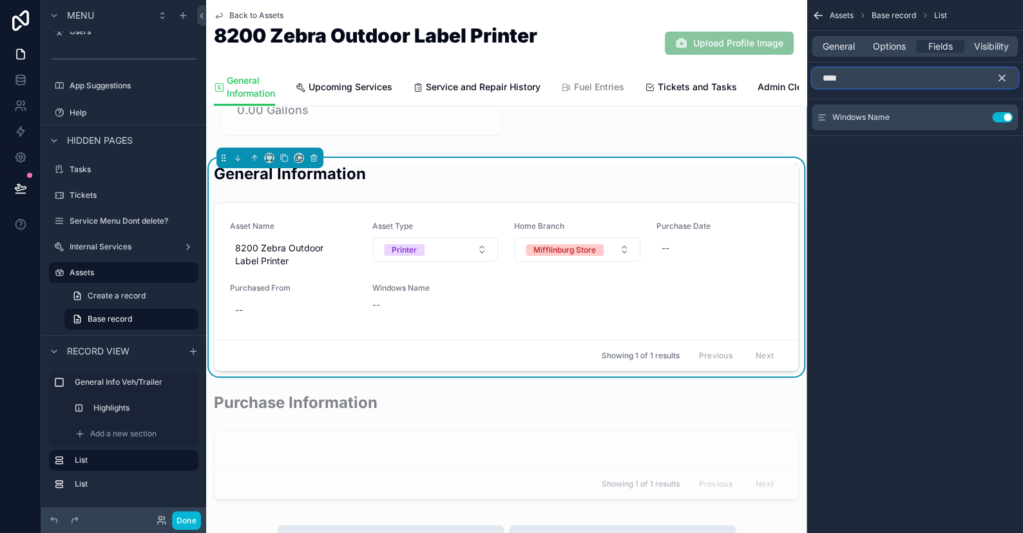
click at [856, 82] on input "****" at bounding box center [915, 78] width 206 height 21
type input "*"
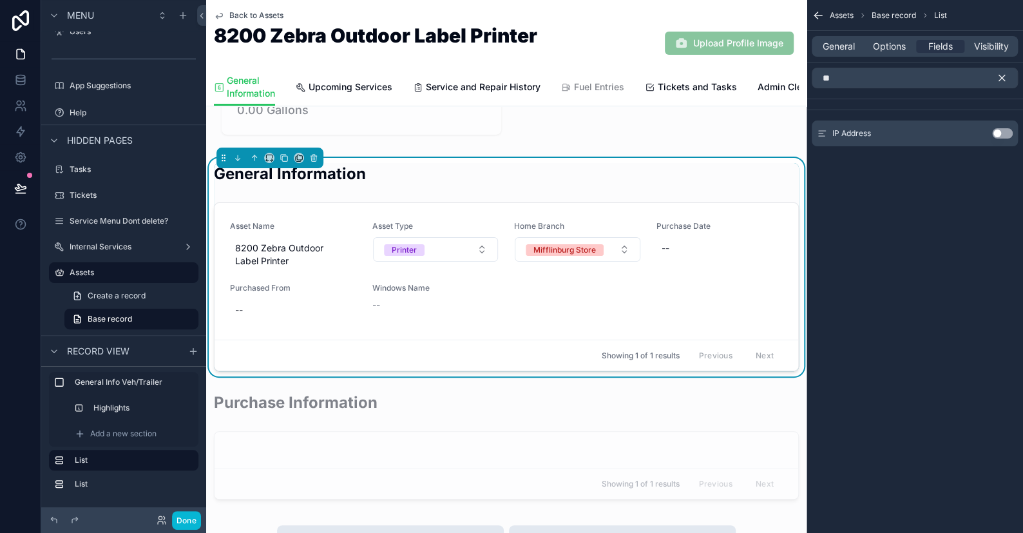
click at [1000, 131] on button "Use setting" at bounding box center [1002, 133] width 21 height 10
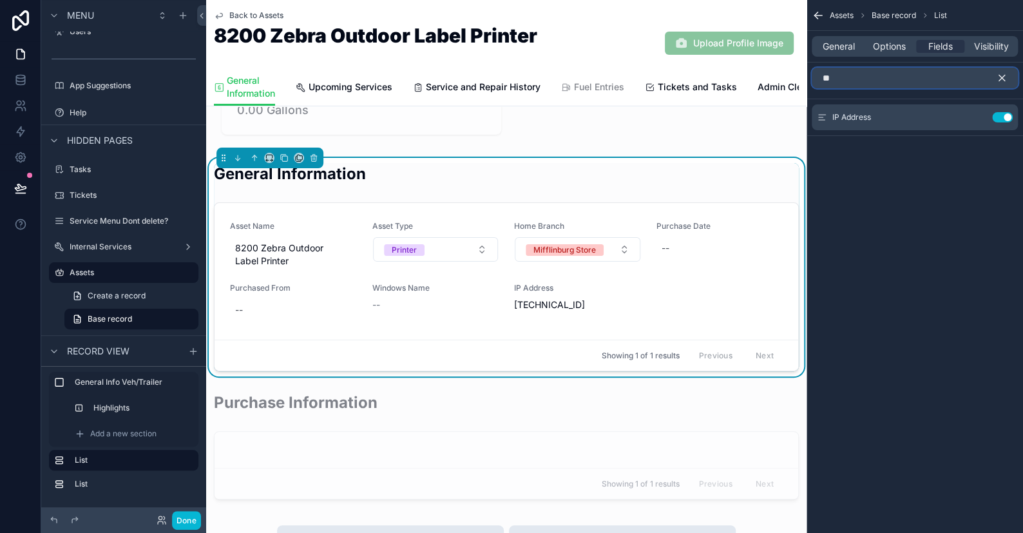
click at [867, 83] on input "**" at bounding box center [915, 78] width 206 height 21
type input "*"
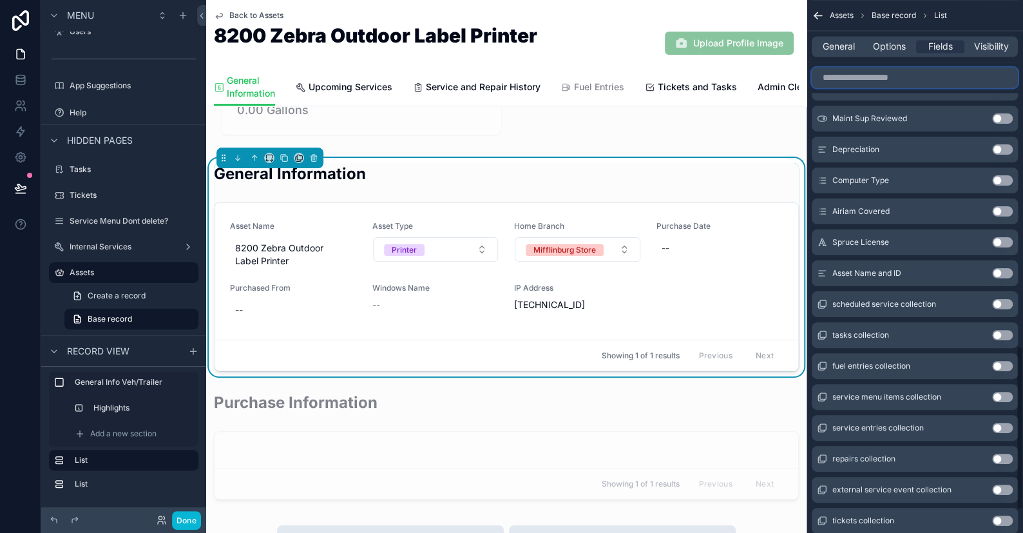
scroll to position [1190, 0]
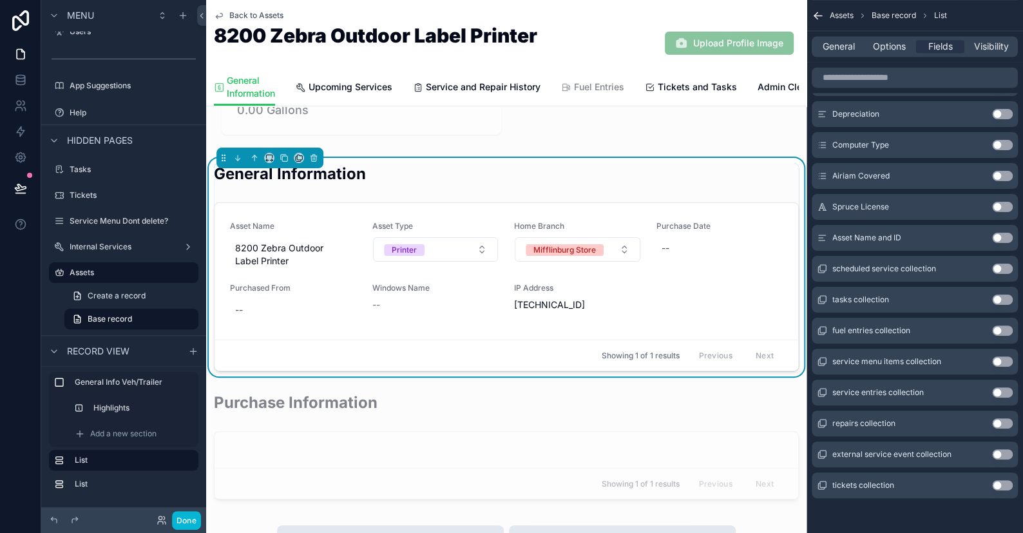
click at [1000, 204] on button "Use setting" at bounding box center [1002, 207] width 21 height 10
click at [998, 204] on button "Use setting" at bounding box center [1002, 207] width 21 height 10
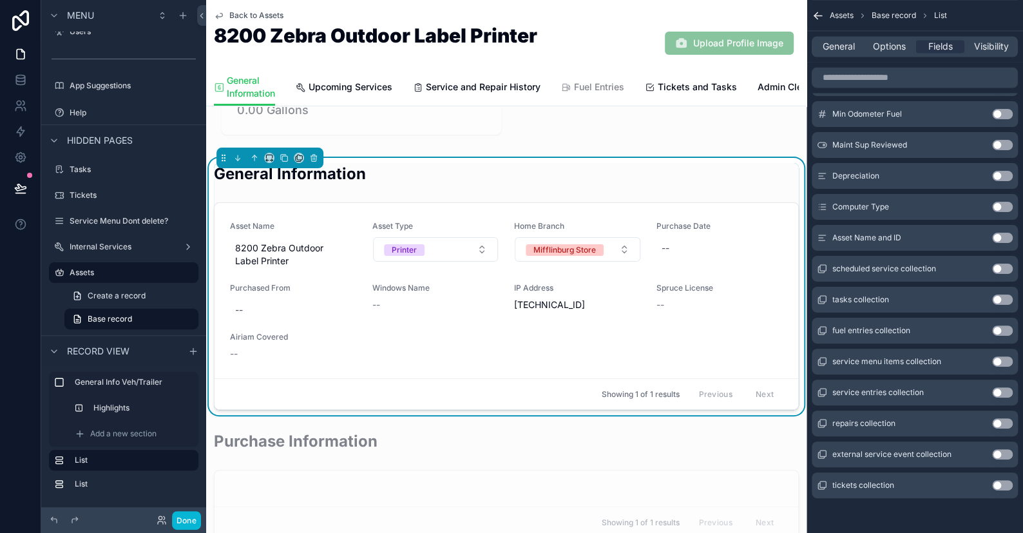
click at [996, 206] on button "Use setting" at bounding box center [1002, 207] width 21 height 10
click at [688, 471] on div "scrollable content" at bounding box center [506, 484] width 601 height 118
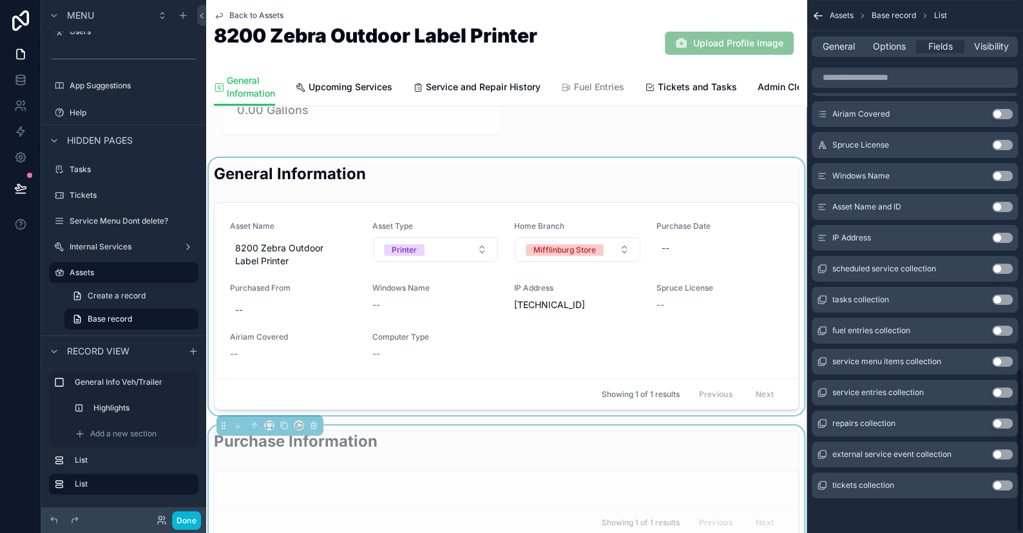
click at [605, 318] on div "scrollable content" at bounding box center [506, 286] width 601 height 257
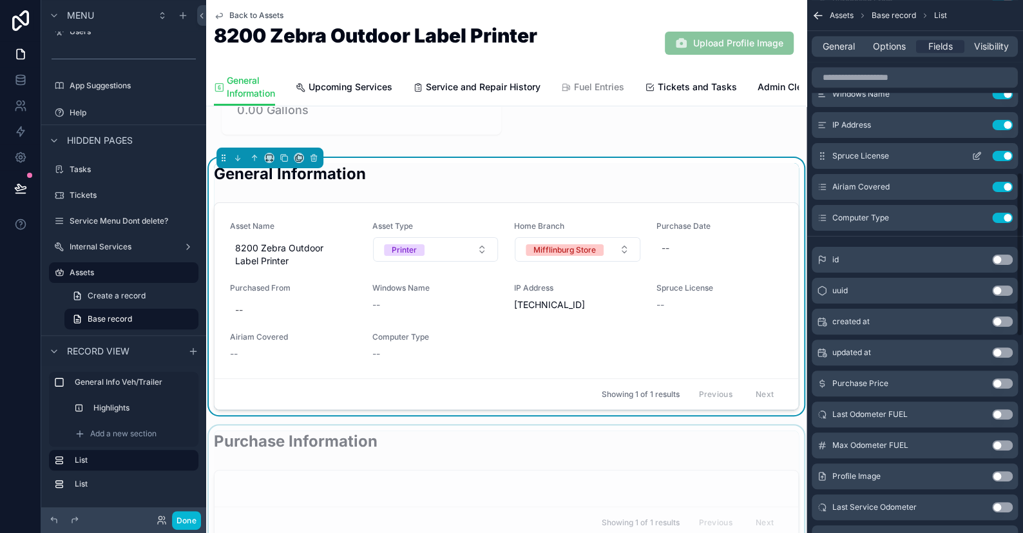
scroll to position [516, 0]
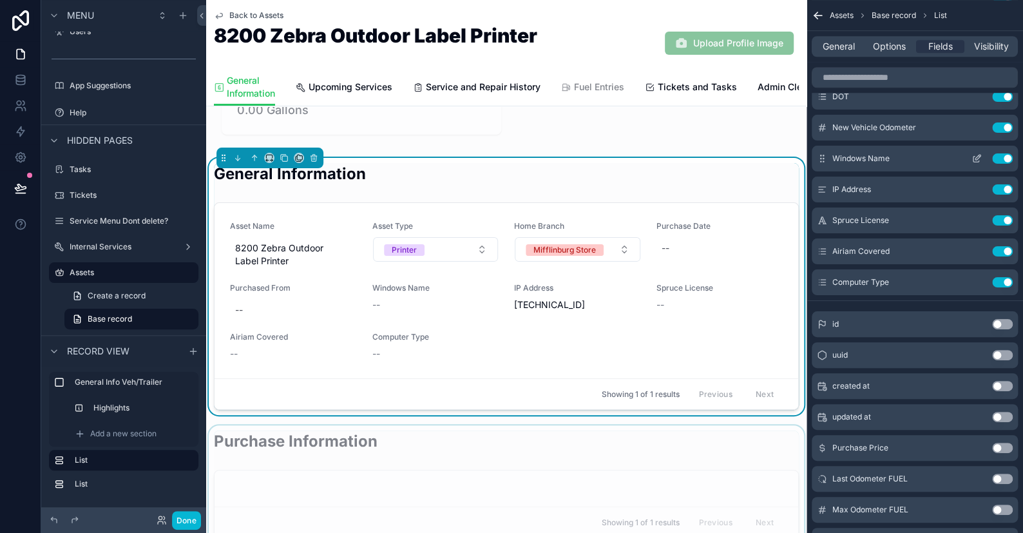
click at [977, 157] on icon "scrollable content" at bounding box center [977, 158] width 10 height 10
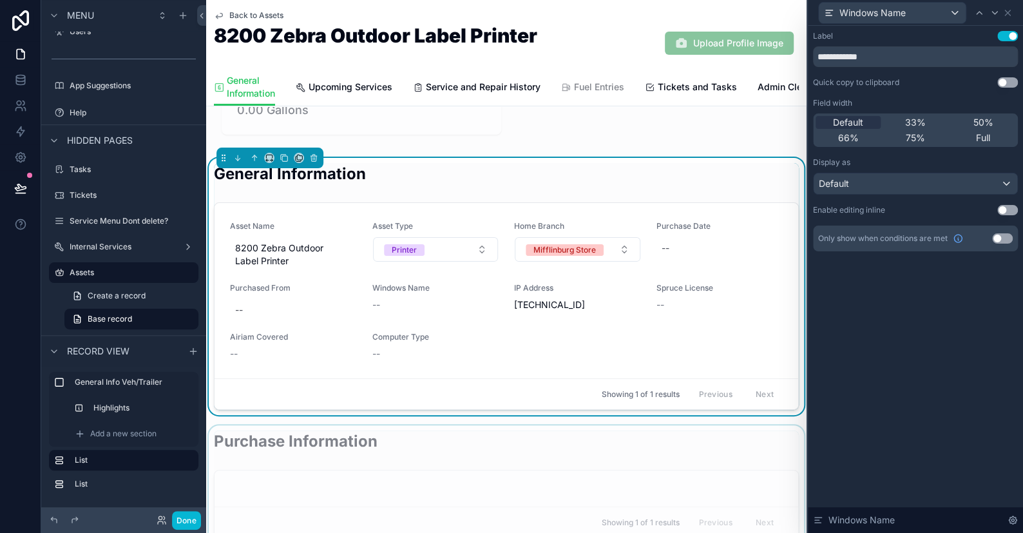
click at [997, 238] on button "Use setting" at bounding box center [1002, 238] width 21 height 10
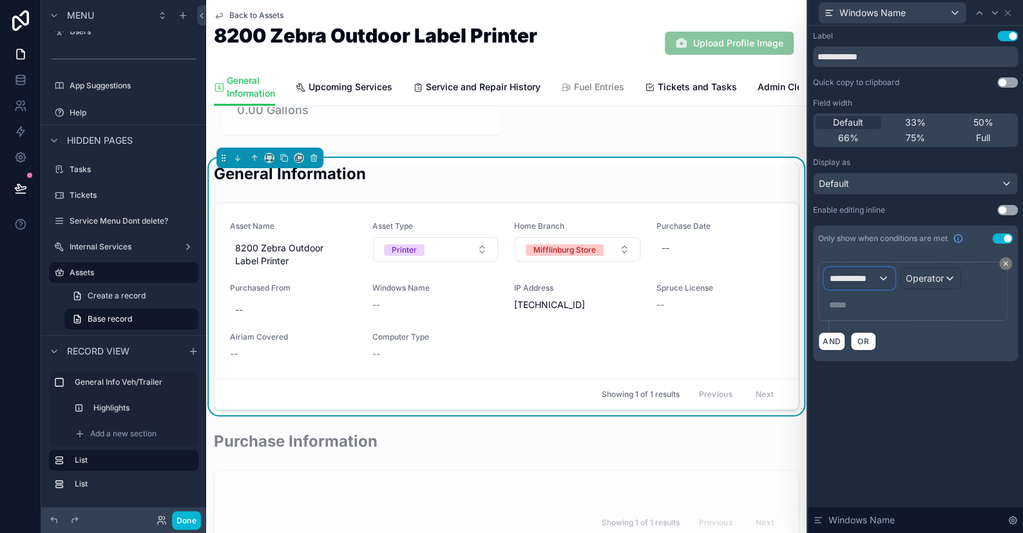
click at [877, 270] on div "**********" at bounding box center [860, 278] width 70 height 21
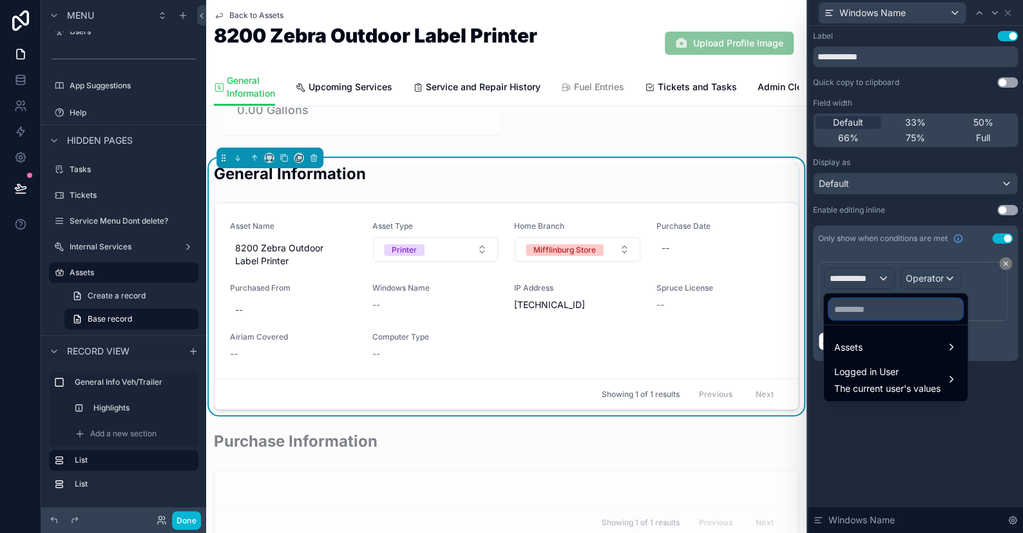
click at [860, 305] on input "text" at bounding box center [895, 308] width 133 height 21
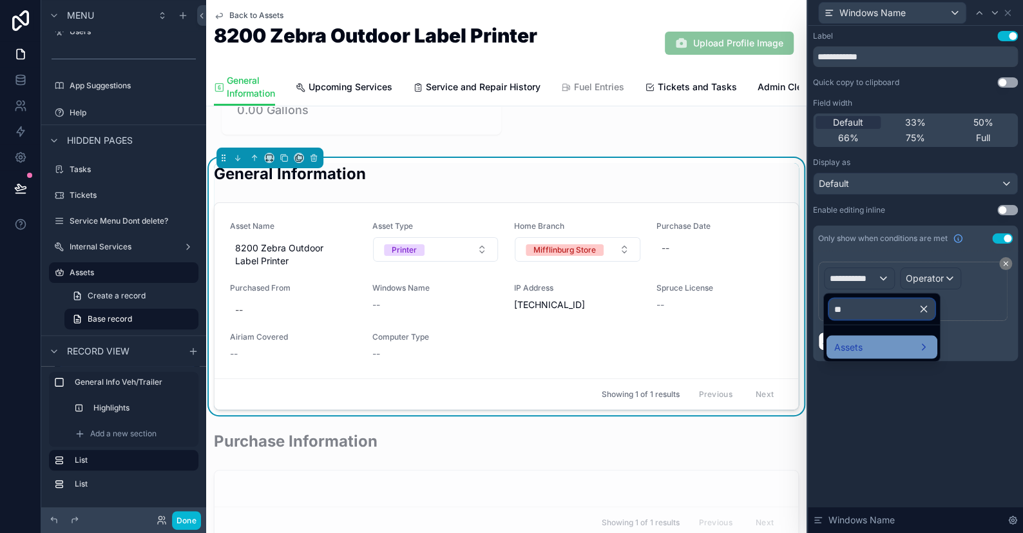
type input "**"
click at [860, 342] on span "Assets" at bounding box center [849, 346] width 28 height 15
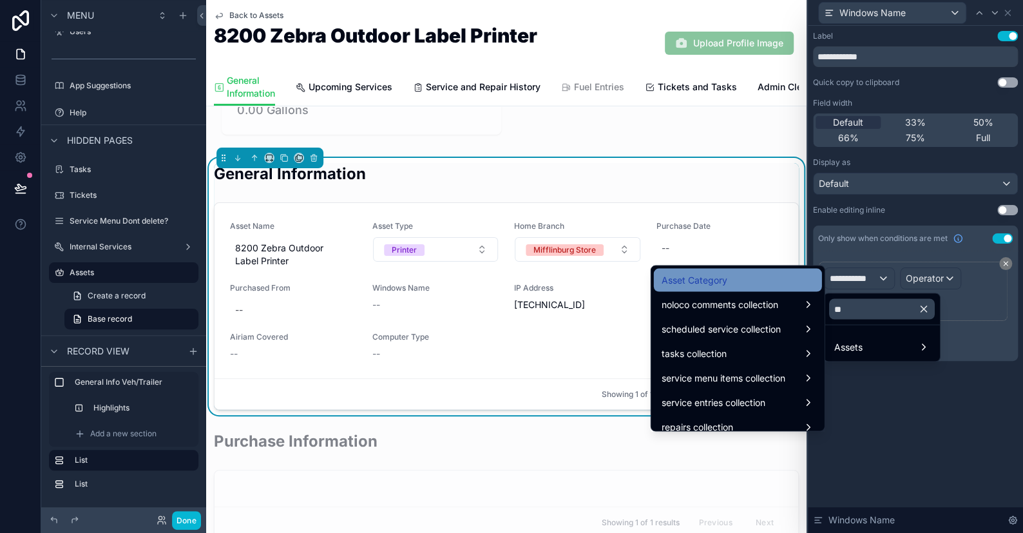
click at [706, 274] on span "Asset Category" at bounding box center [695, 279] width 66 height 15
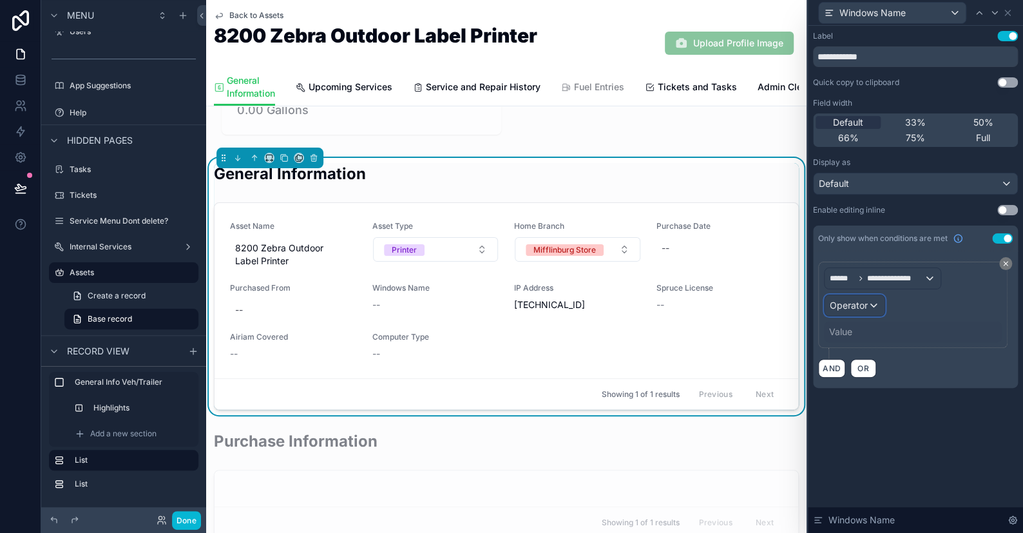
click at [873, 305] on div "Operator" at bounding box center [855, 305] width 60 height 21
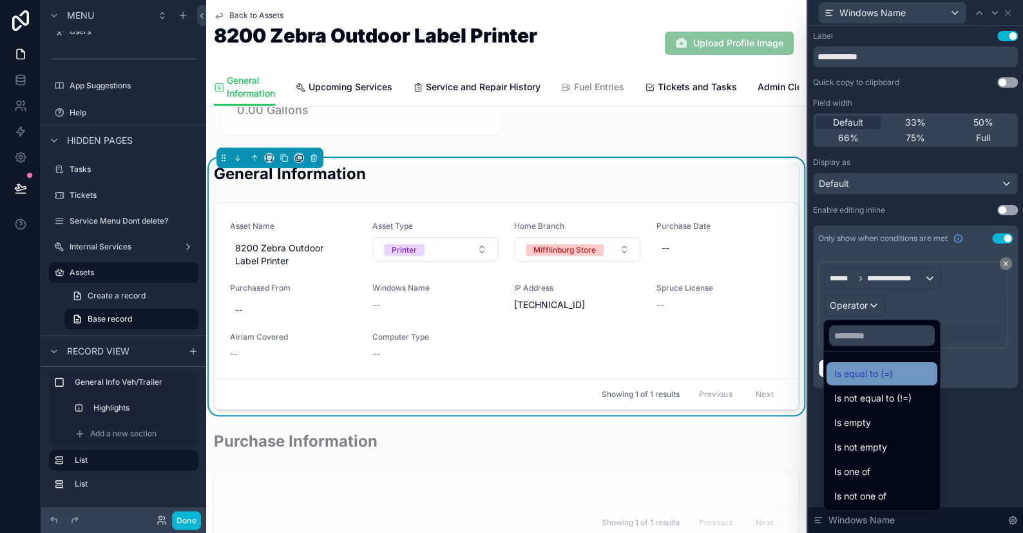
click at [871, 372] on span "Is equal to (=)" at bounding box center [864, 373] width 59 height 15
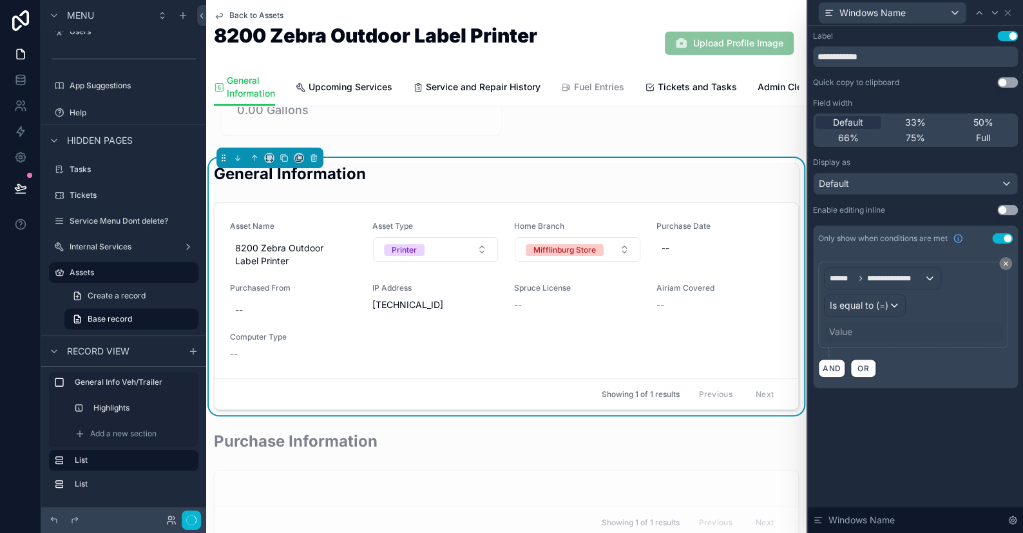
click at [847, 332] on div "Value" at bounding box center [840, 331] width 23 height 13
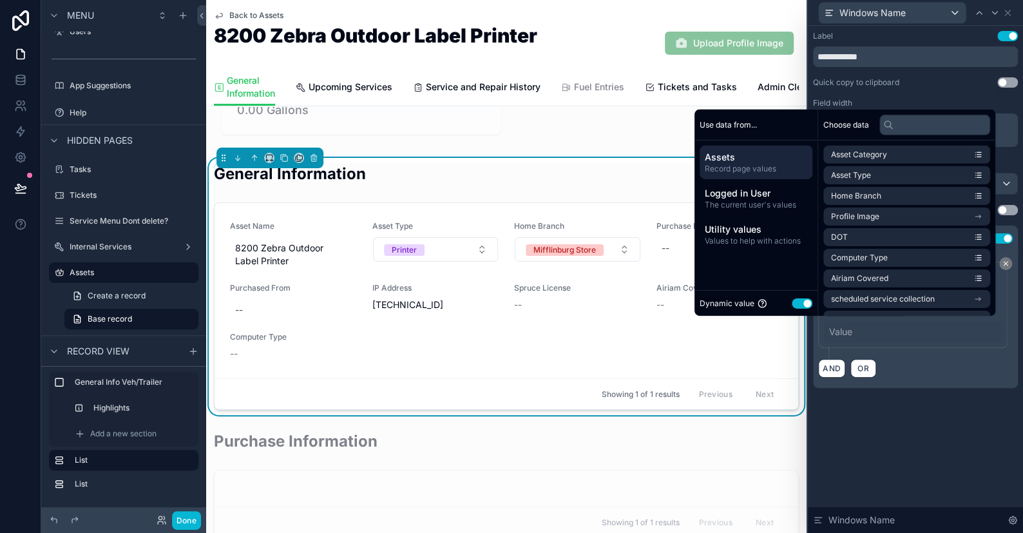
click at [792, 302] on button "Use setting" at bounding box center [802, 303] width 21 height 10
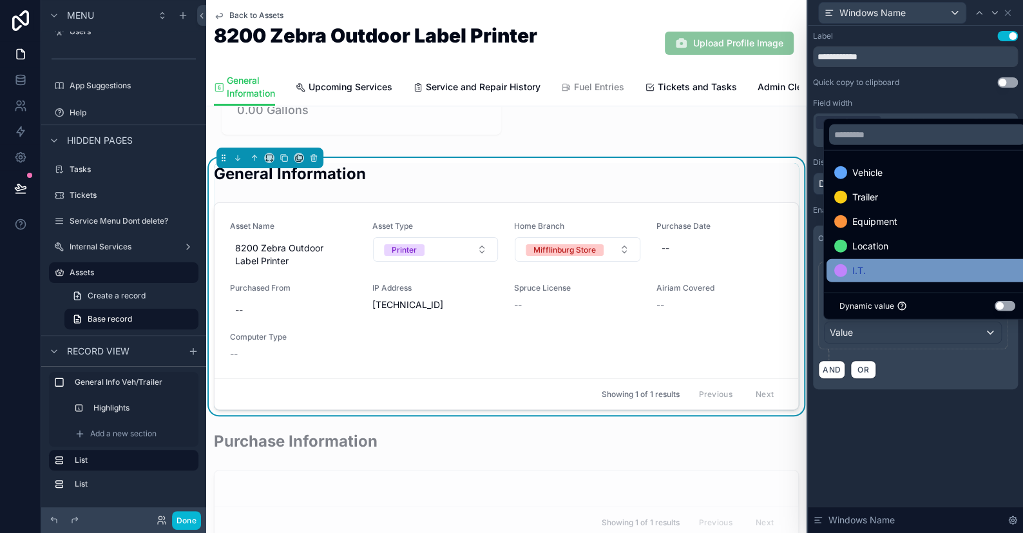
click at [837, 275] on div at bounding box center [841, 270] width 13 height 13
click at [897, 479] on div "**********" at bounding box center [915, 279] width 215 height 507
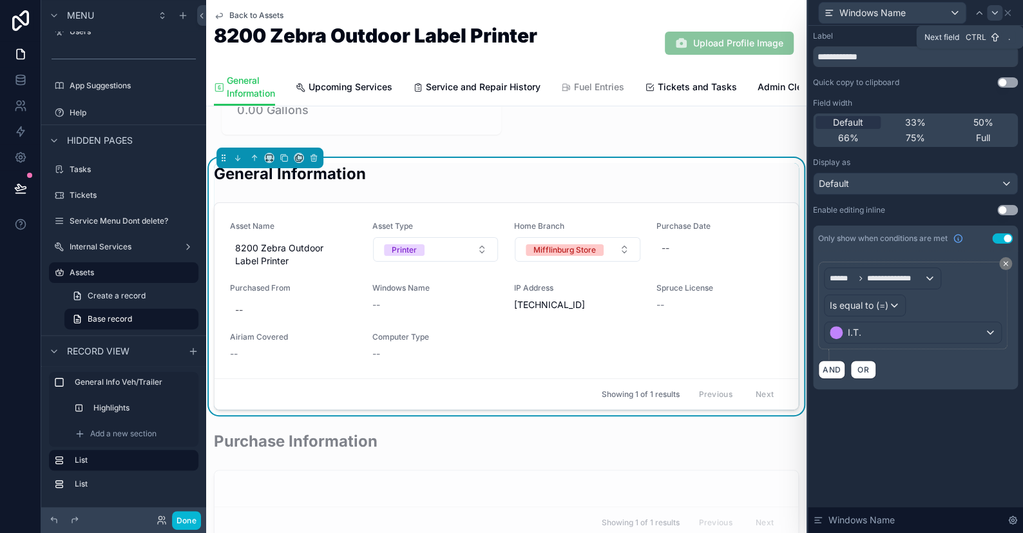
click at [993, 12] on icon at bounding box center [994, 13] width 5 height 3
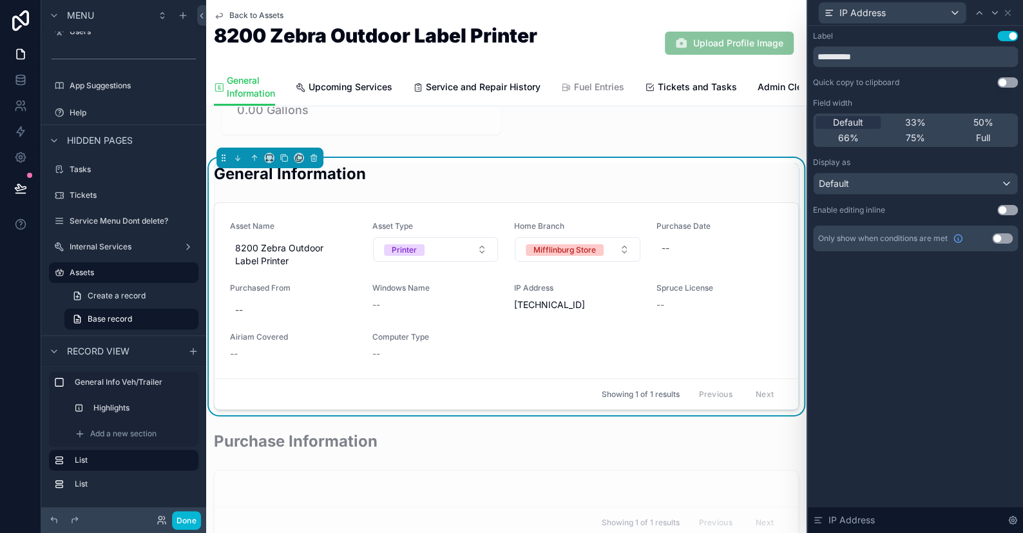
click at [1003, 237] on button "Use setting" at bounding box center [1002, 238] width 21 height 10
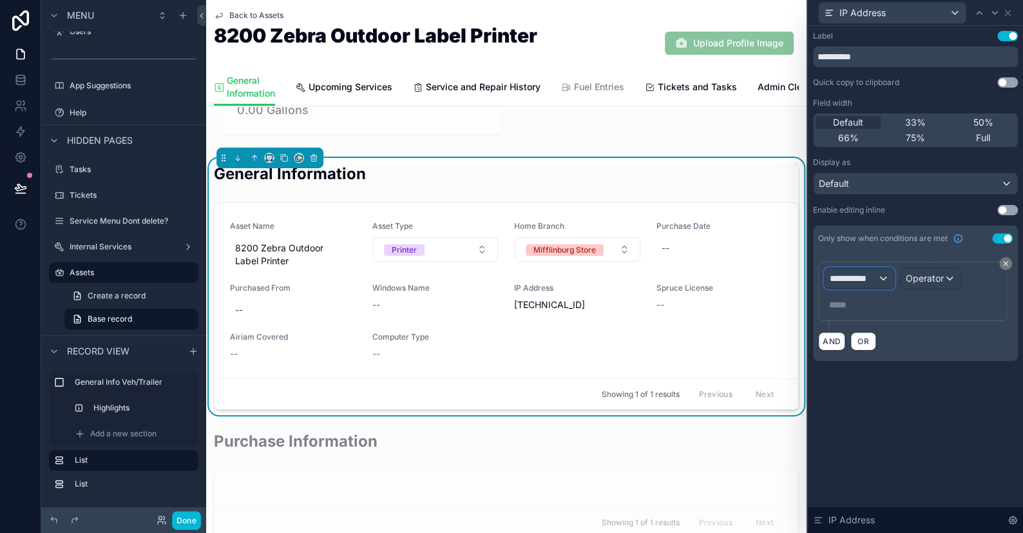
click at [860, 275] on span "**********" at bounding box center [854, 278] width 48 height 13
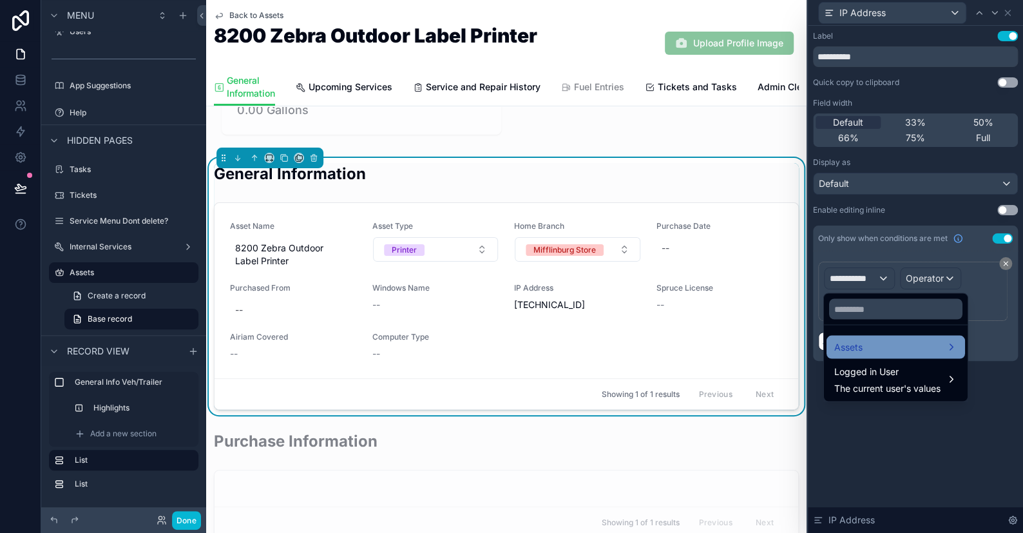
click at [857, 349] on span "Assets" at bounding box center [849, 346] width 28 height 15
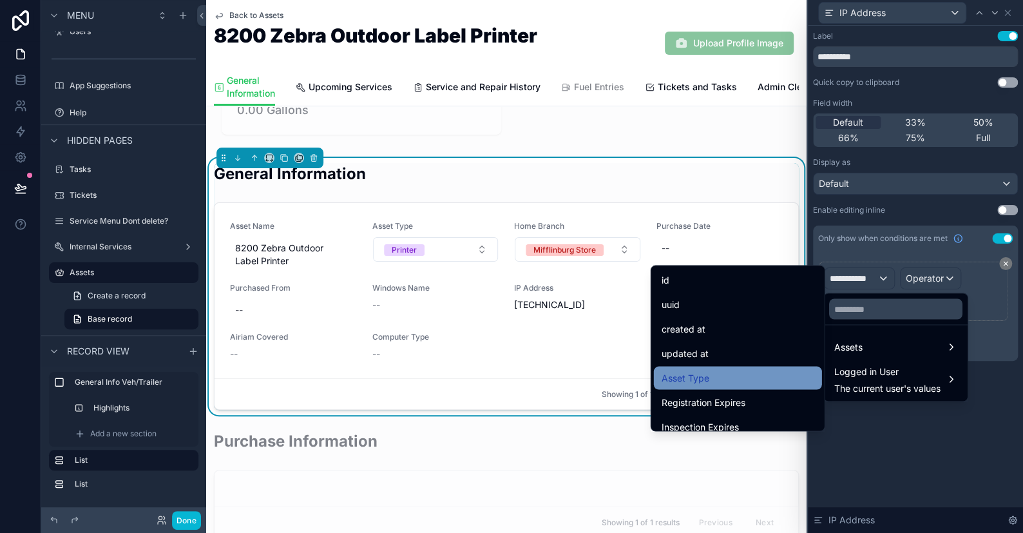
click at [718, 372] on div "Asset Type" at bounding box center [738, 377] width 153 height 15
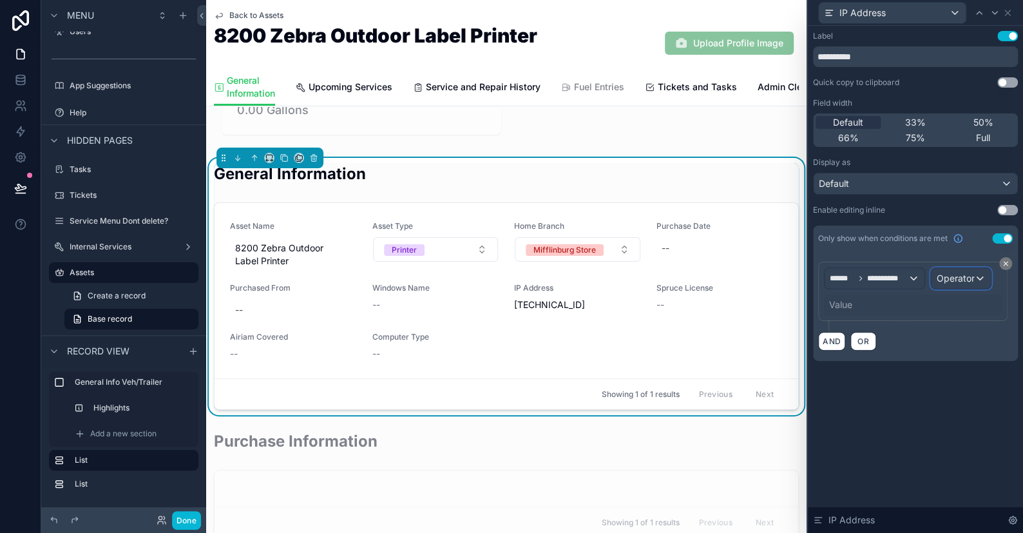
click at [949, 277] on span "Operator" at bounding box center [955, 278] width 38 height 11
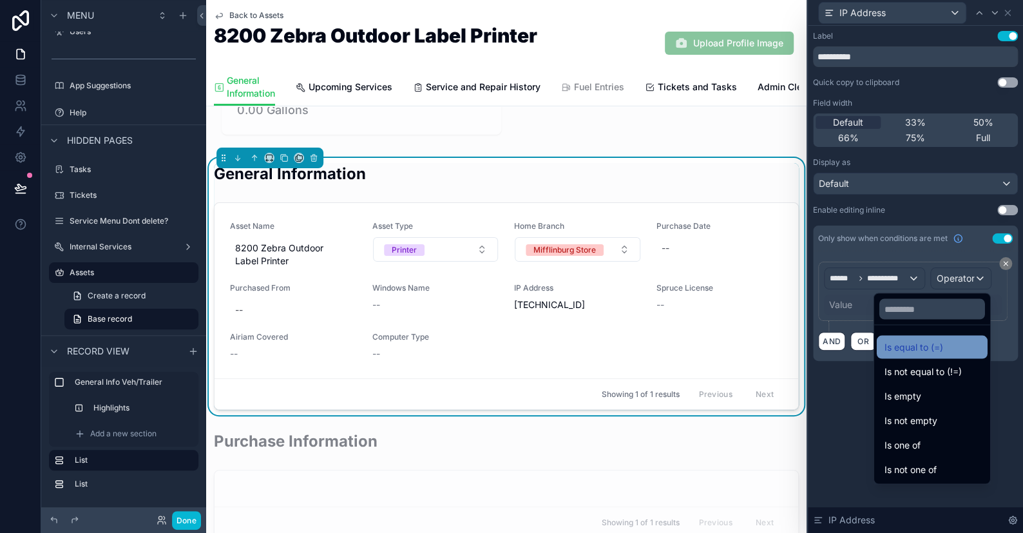
click at [885, 351] on span "Is equal to (=)" at bounding box center [914, 346] width 59 height 15
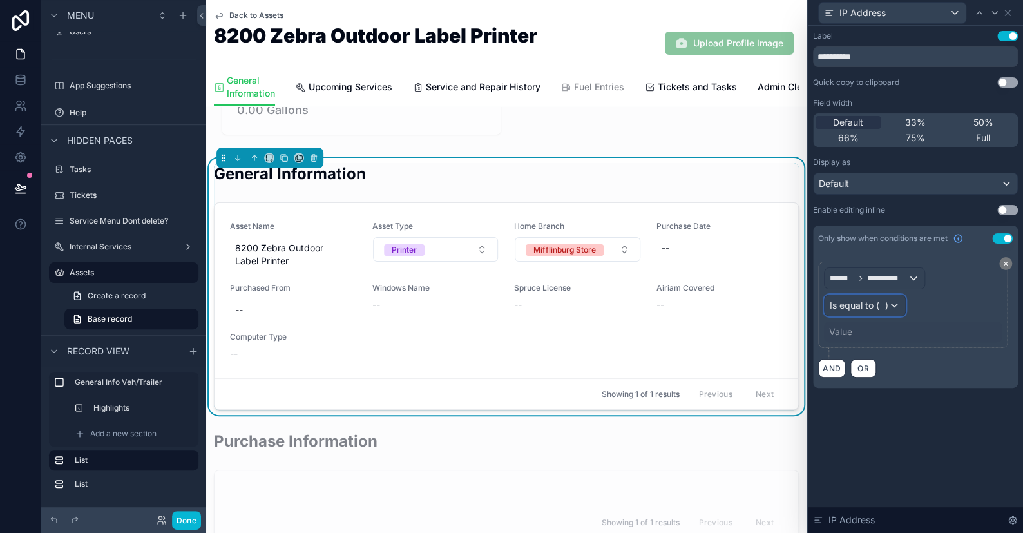
click at [850, 305] on span "Is equal to (=)" at bounding box center [859, 305] width 59 height 13
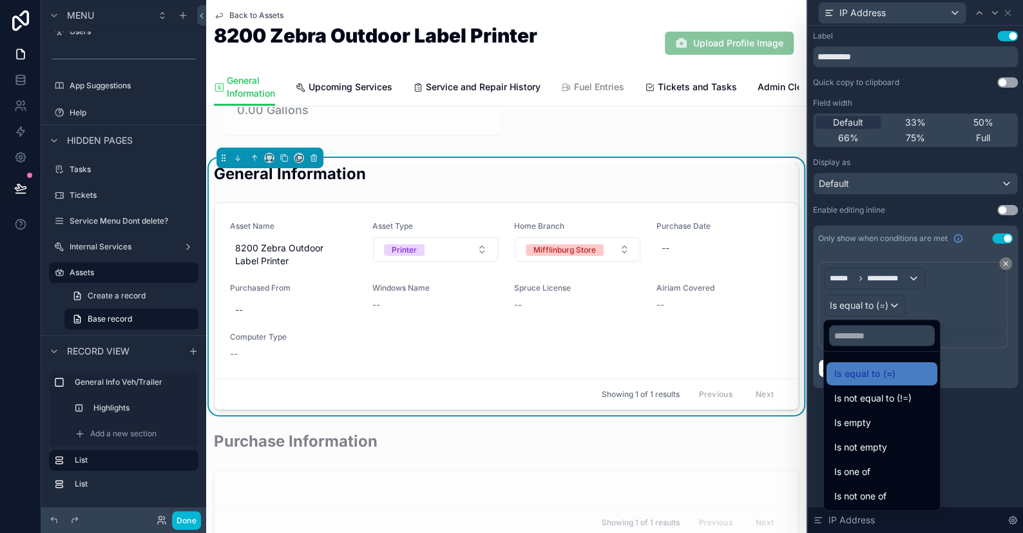
click at [931, 305] on div at bounding box center [915, 266] width 215 height 533
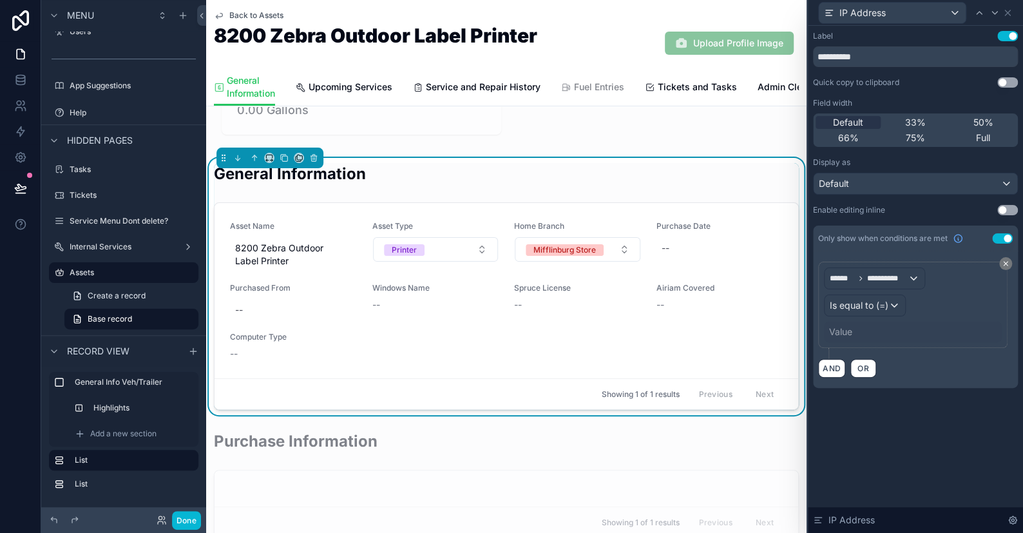
click at [868, 336] on div "Value" at bounding box center [913, 332] width 178 height 21
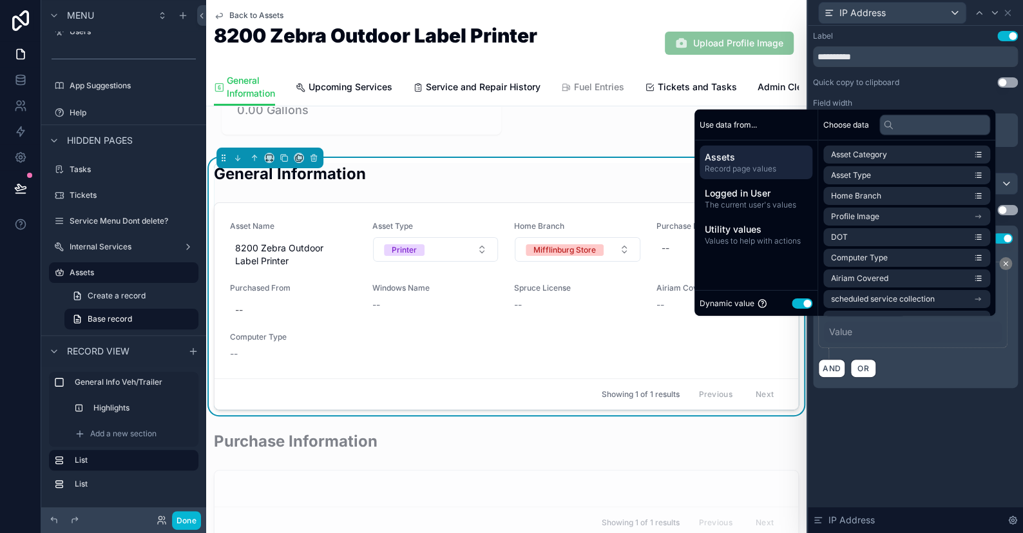
click at [797, 304] on button "Use setting" at bounding box center [802, 303] width 21 height 10
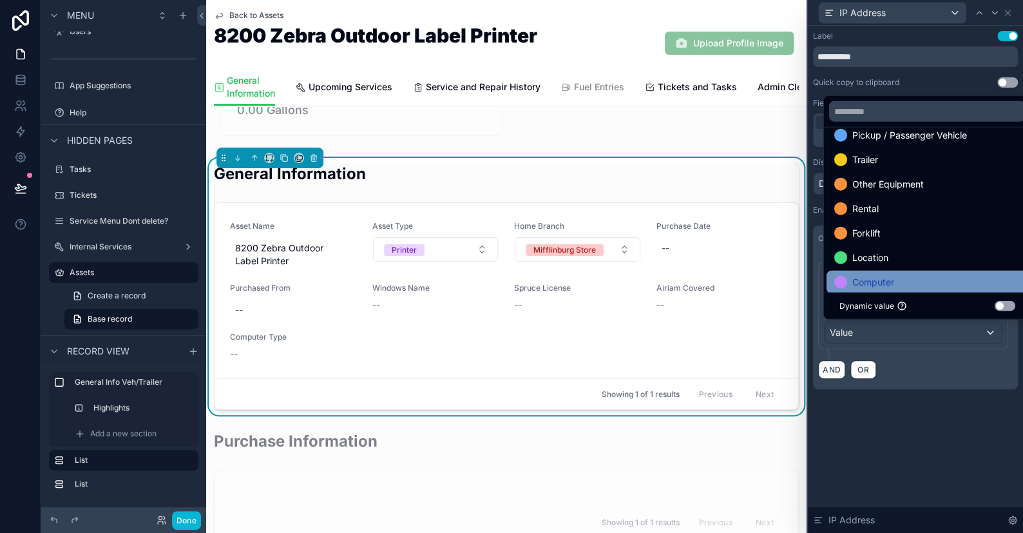
scroll to position [74, 0]
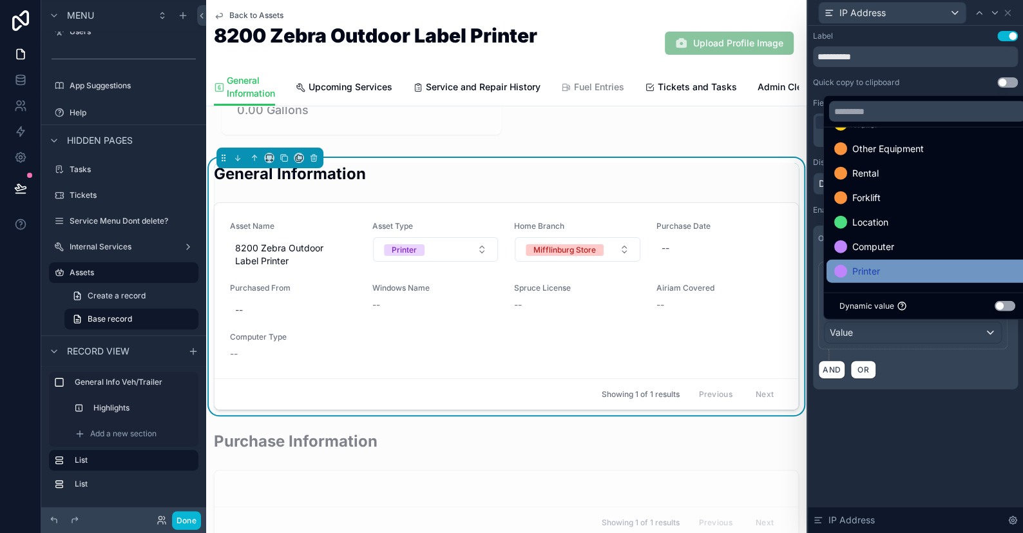
click at [846, 265] on span at bounding box center [841, 271] width 13 height 13
click at [884, 409] on div "**********" at bounding box center [915, 223] width 215 height 394
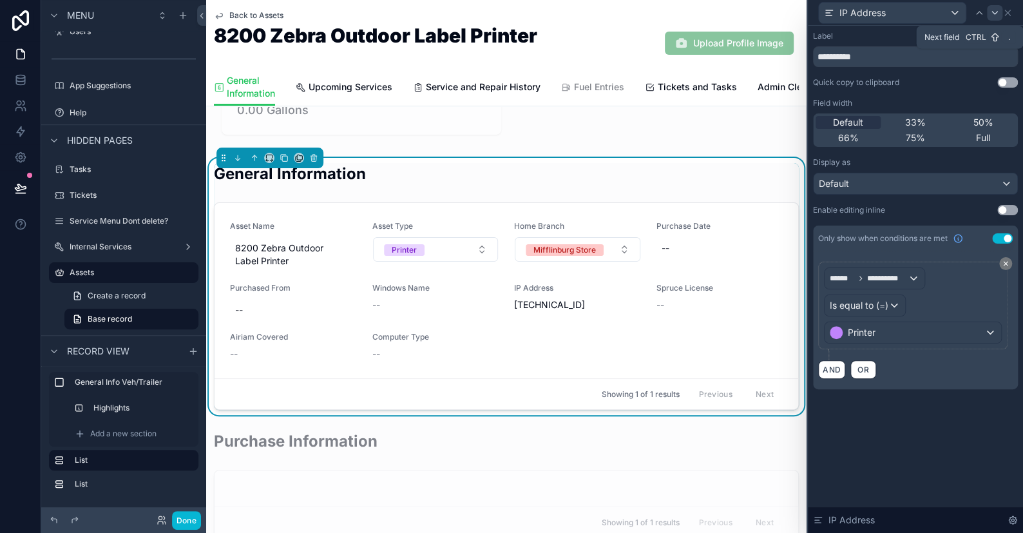
click at [993, 8] on icon at bounding box center [995, 13] width 10 height 10
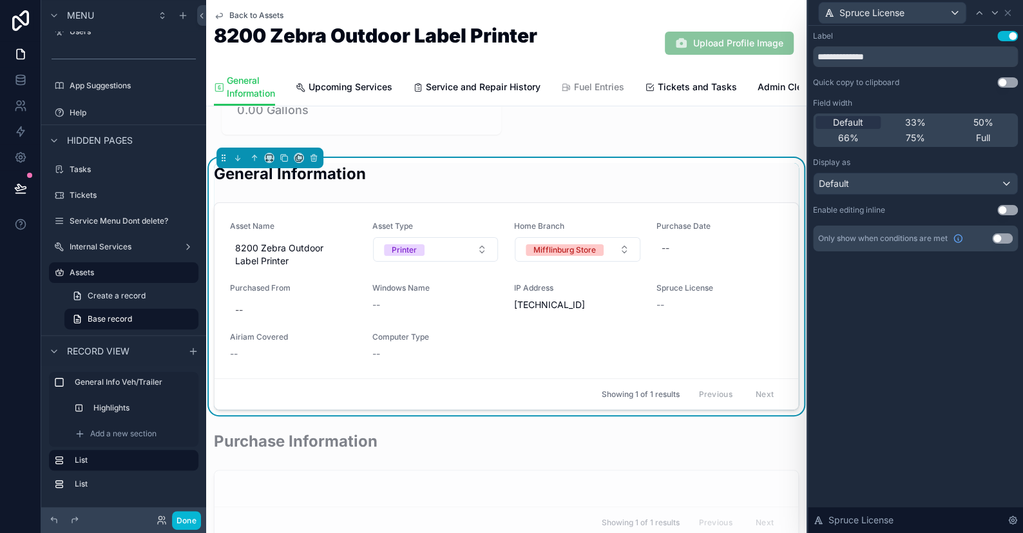
click at [997, 236] on button "Use setting" at bounding box center [1002, 238] width 21 height 10
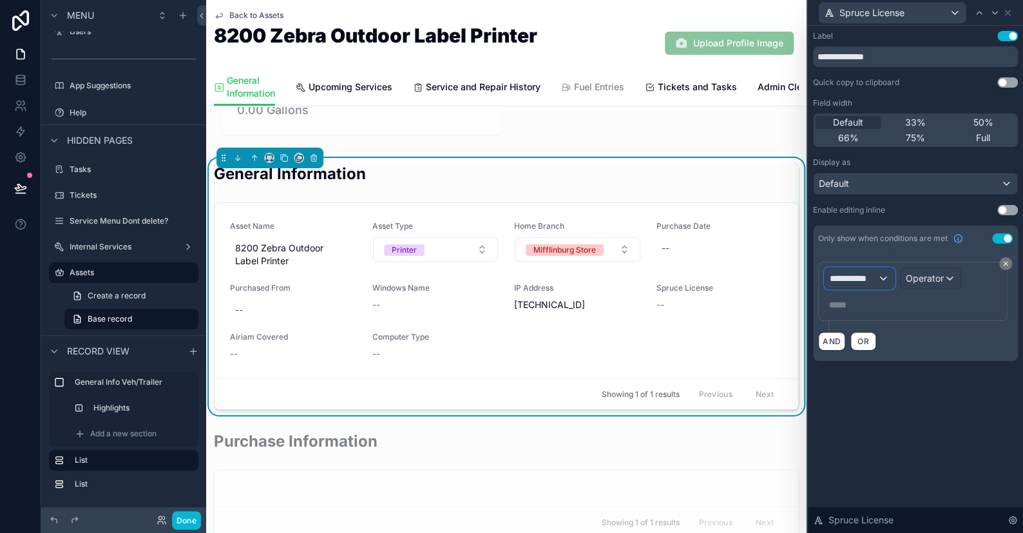
click at [886, 275] on div "**********" at bounding box center [860, 278] width 70 height 21
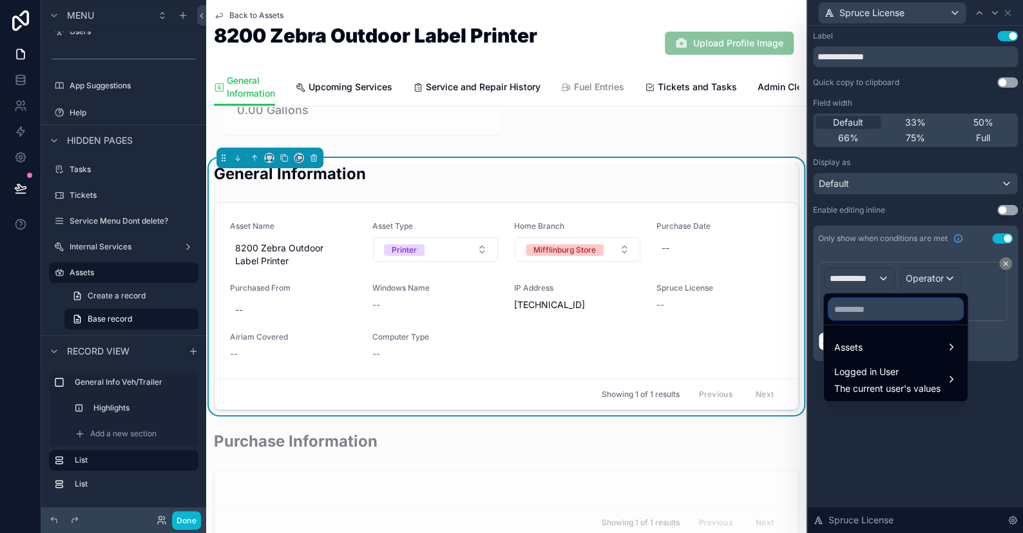
click at [864, 311] on input "text" at bounding box center [895, 308] width 133 height 21
type input "***"
click at [871, 340] on div "Assets" at bounding box center [896, 346] width 123 height 15
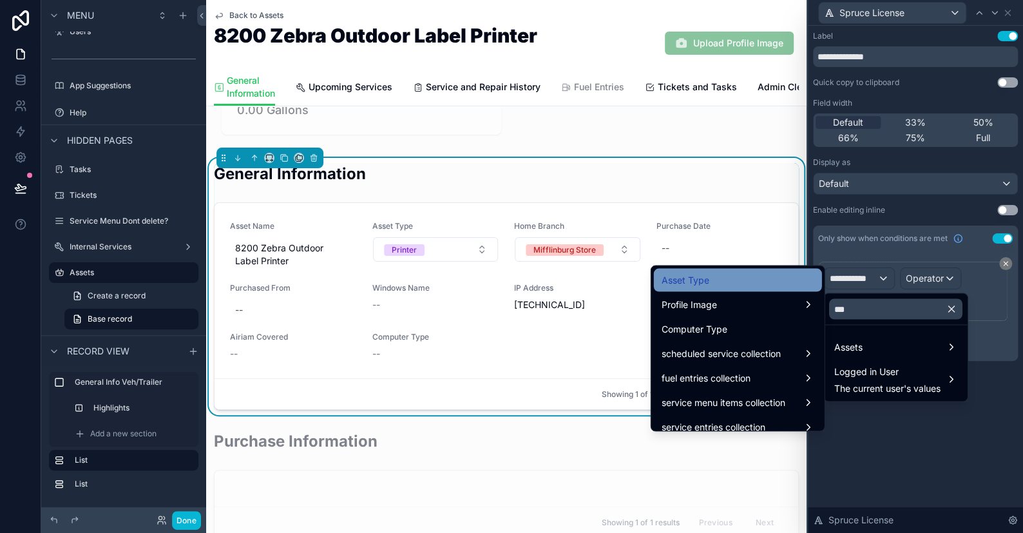
click at [687, 279] on span "Asset Type" at bounding box center [686, 279] width 48 height 15
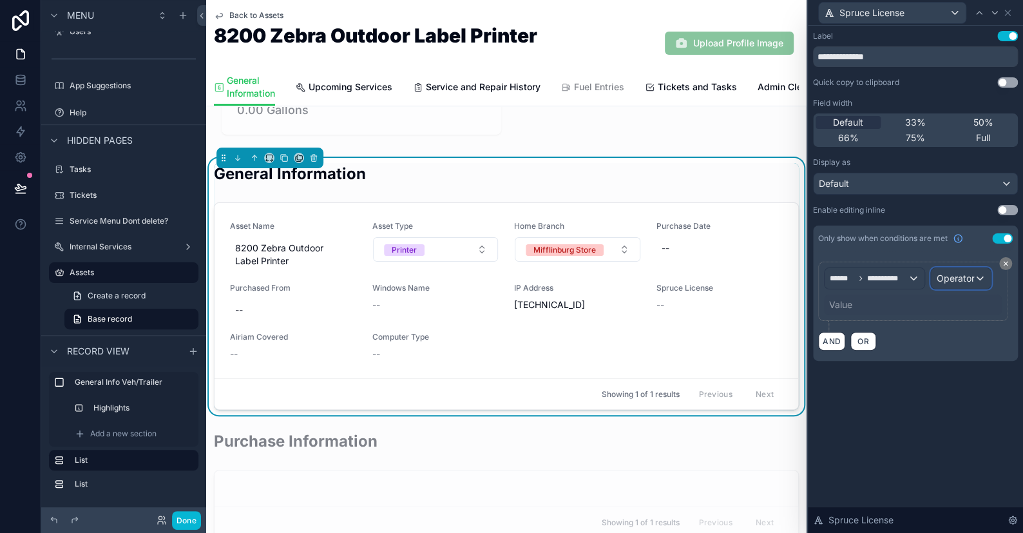
click at [956, 277] on span "Operator" at bounding box center [955, 278] width 38 height 11
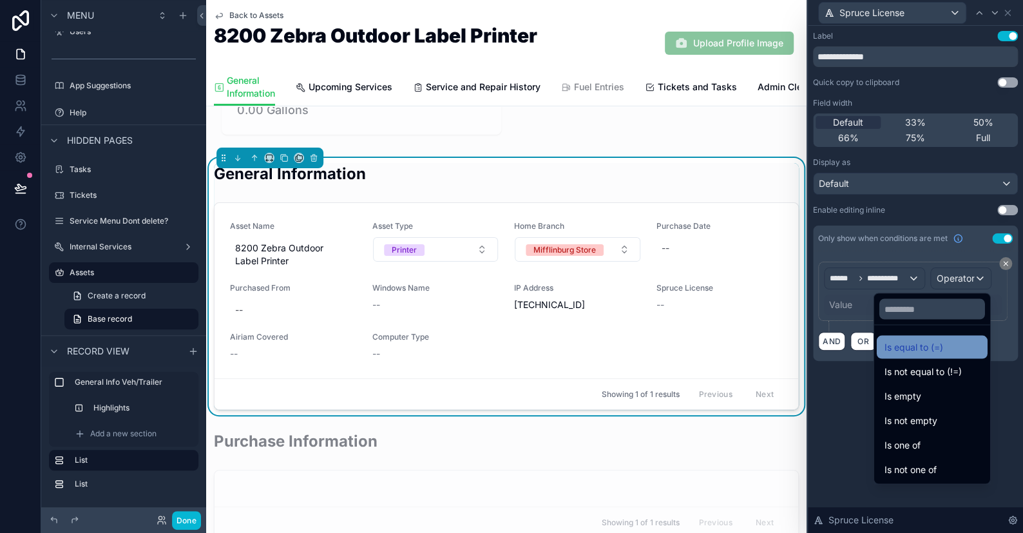
click at [885, 342] on span "Is equal to (=)" at bounding box center [914, 346] width 59 height 15
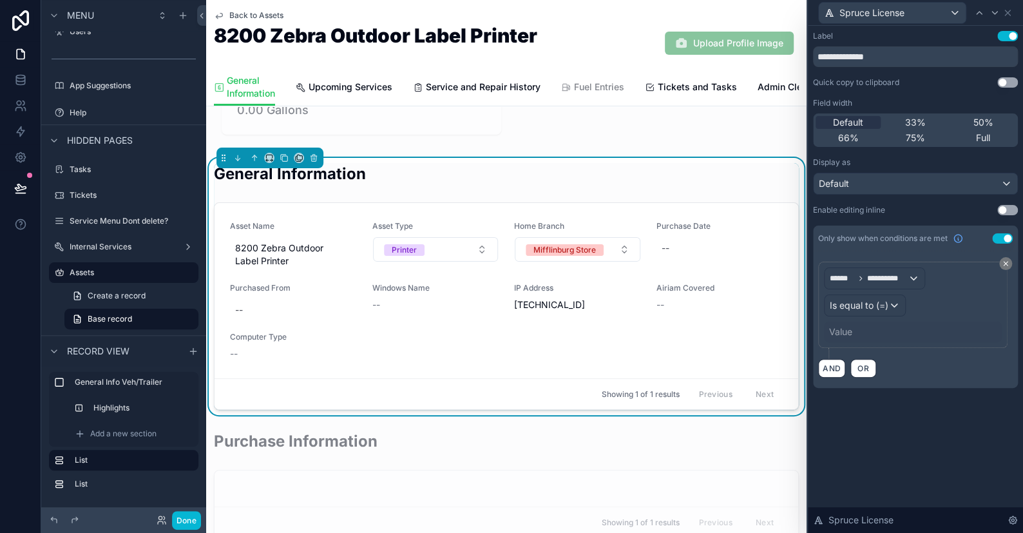
click at [831, 333] on div "Value" at bounding box center [840, 331] width 23 height 13
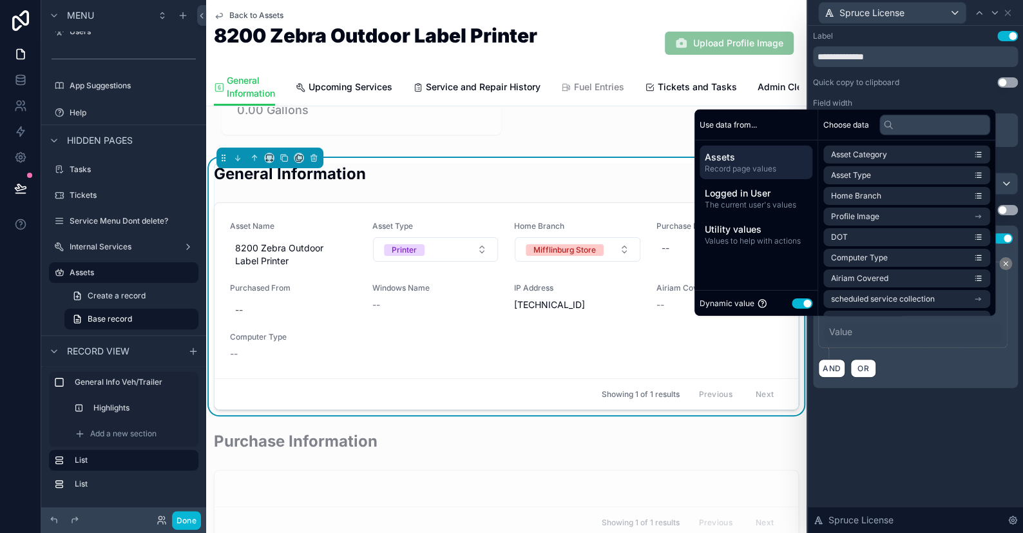
click at [804, 300] on button "Use setting" at bounding box center [802, 303] width 21 height 10
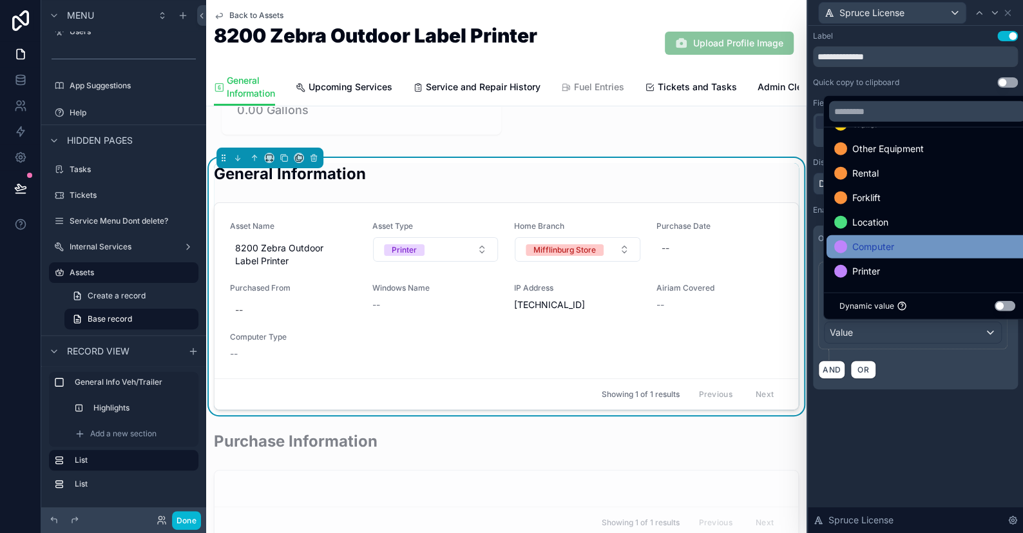
click at [875, 251] on span "Computer" at bounding box center [874, 246] width 42 height 15
click at [951, 438] on div "**********" at bounding box center [915, 279] width 215 height 507
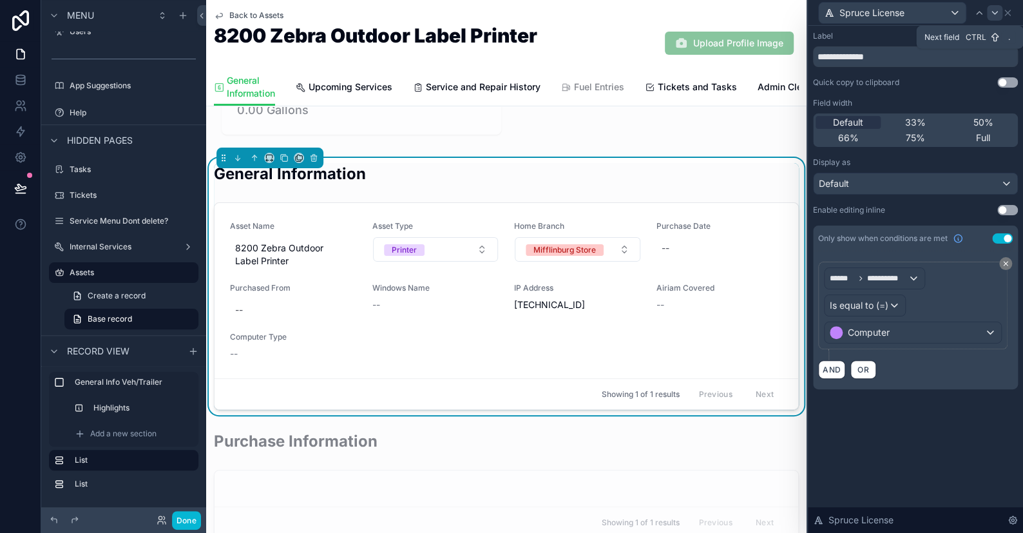
click at [997, 8] on icon at bounding box center [995, 13] width 10 height 10
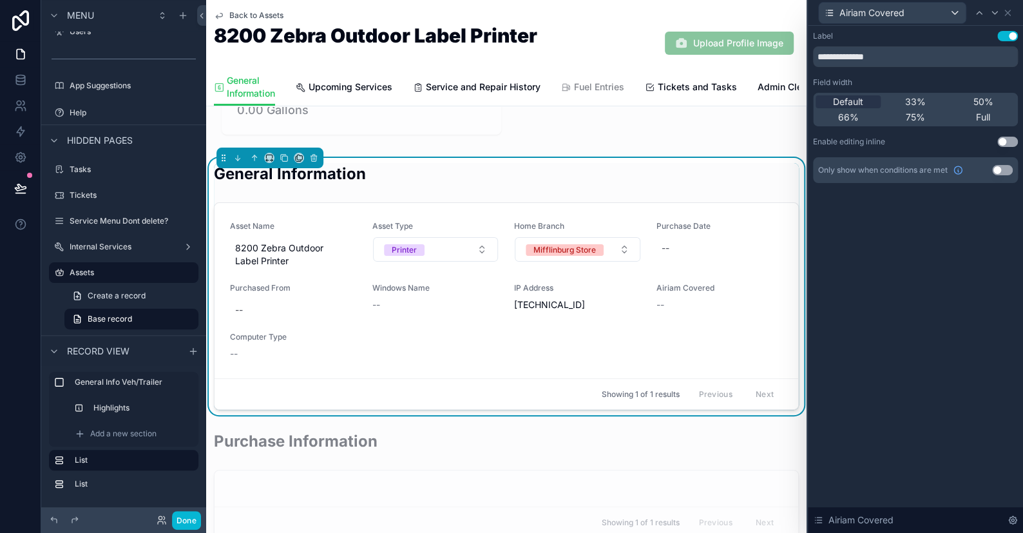
click at [1000, 172] on button "Use setting" at bounding box center [1002, 170] width 21 height 10
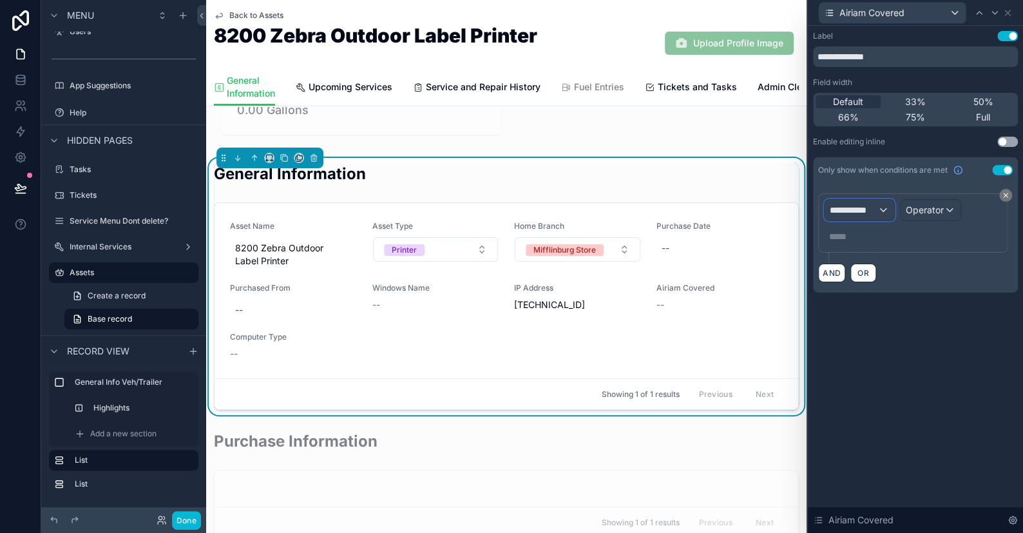
click at [876, 210] on span "**********" at bounding box center [854, 210] width 48 height 13
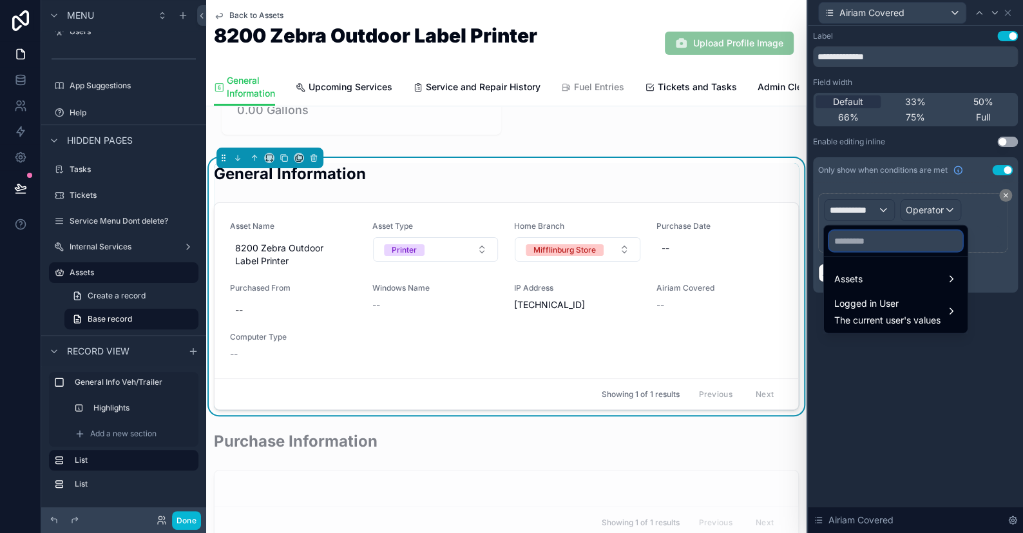
click at [868, 242] on input "text" at bounding box center [895, 241] width 133 height 21
type input "***"
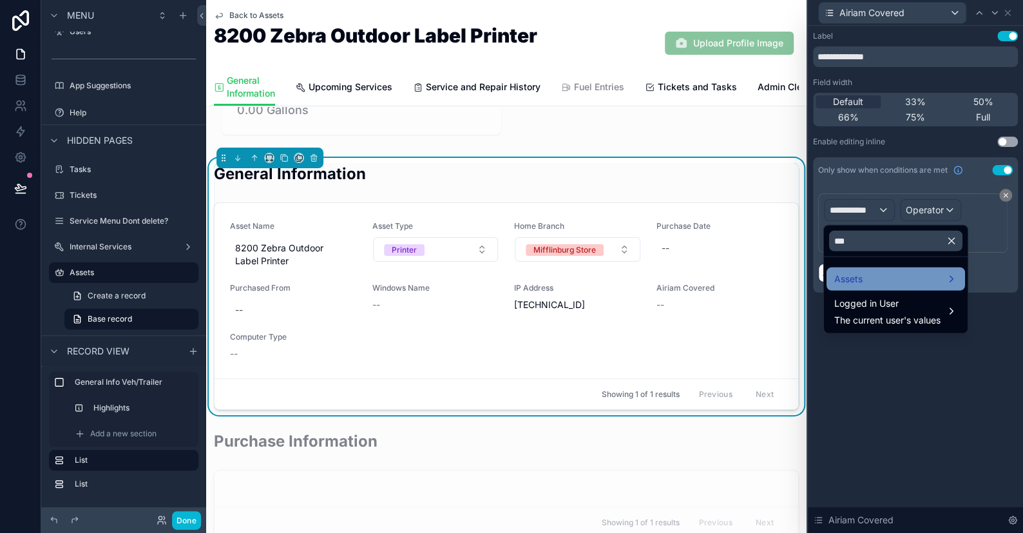
click at [859, 271] on span "Assets" at bounding box center [849, 278] width 28 height 15
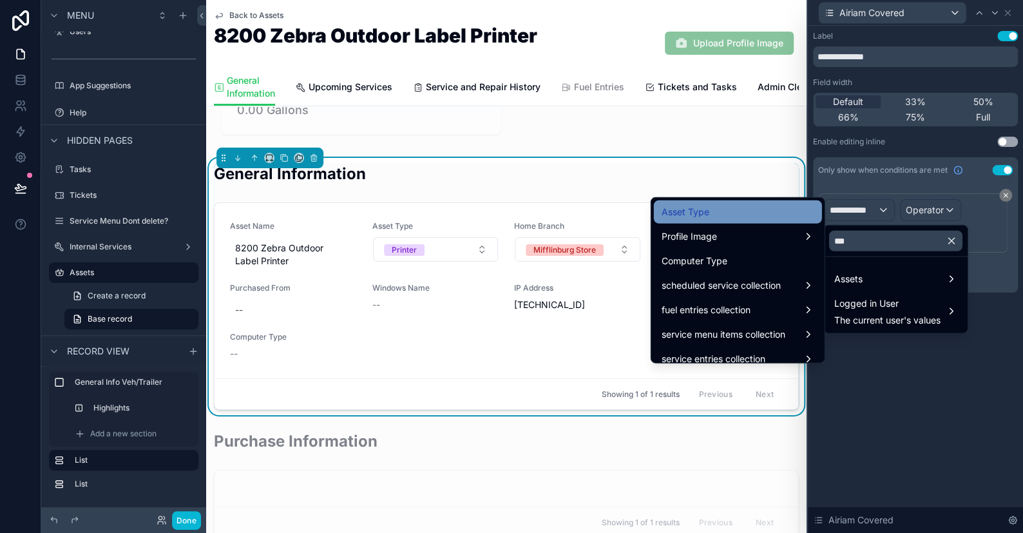
click at [703, 221] on div "Asset Type" at bounding box center [738, 211] width 168 height 23
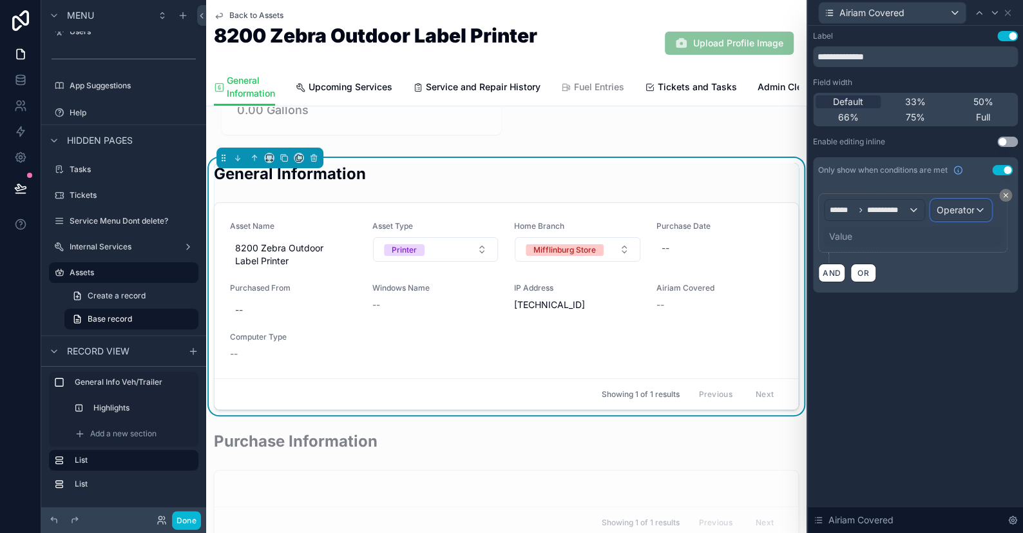
click at [957, 204] on span "Operator" at bounding box center [955, 210] width 38 height 13
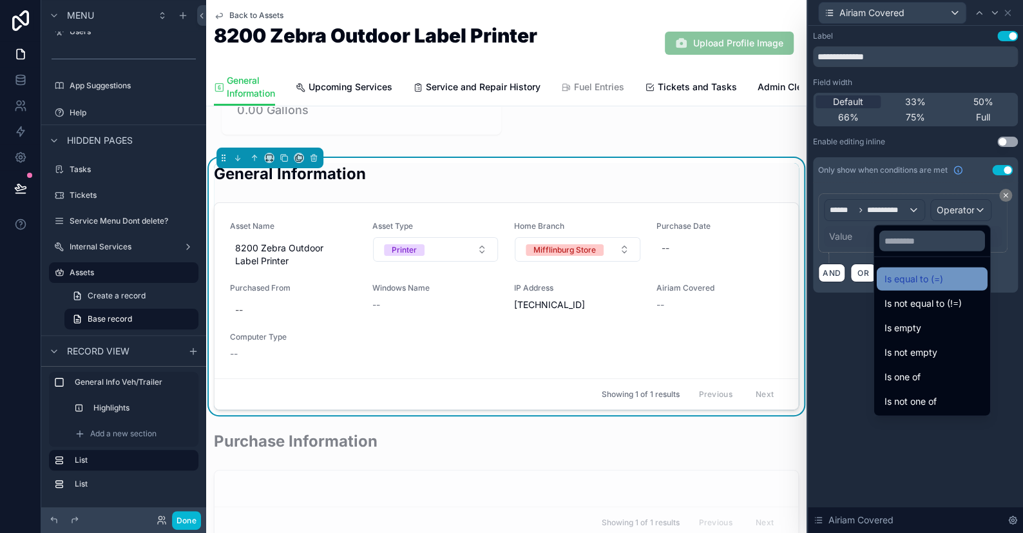
click at [885, 278] on span "Is equal to (=)" at bounding box center [914, 278] width 59 height 15
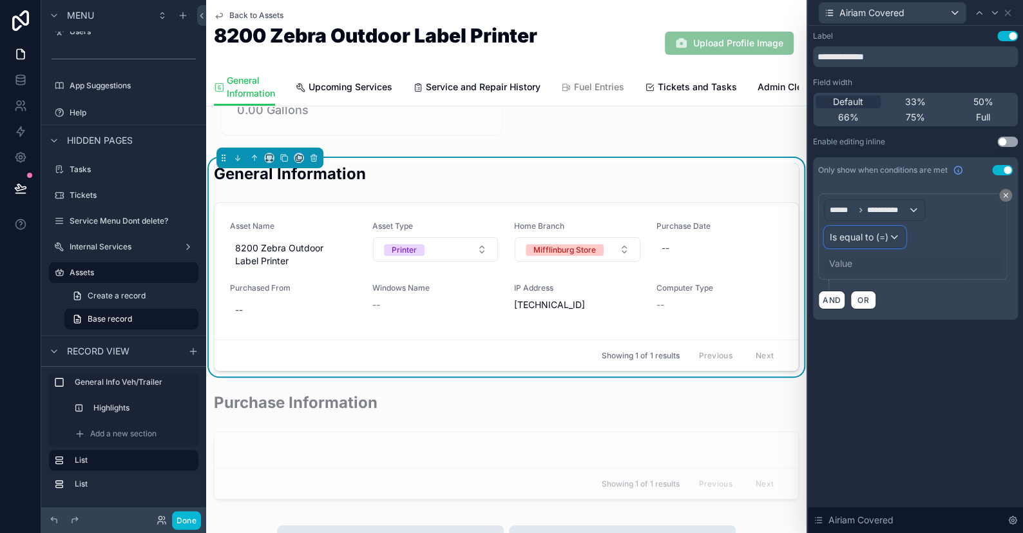
click at [835, 231] on span "Is equal to (=)" at bounding box center [859, 237] width 59 height 13
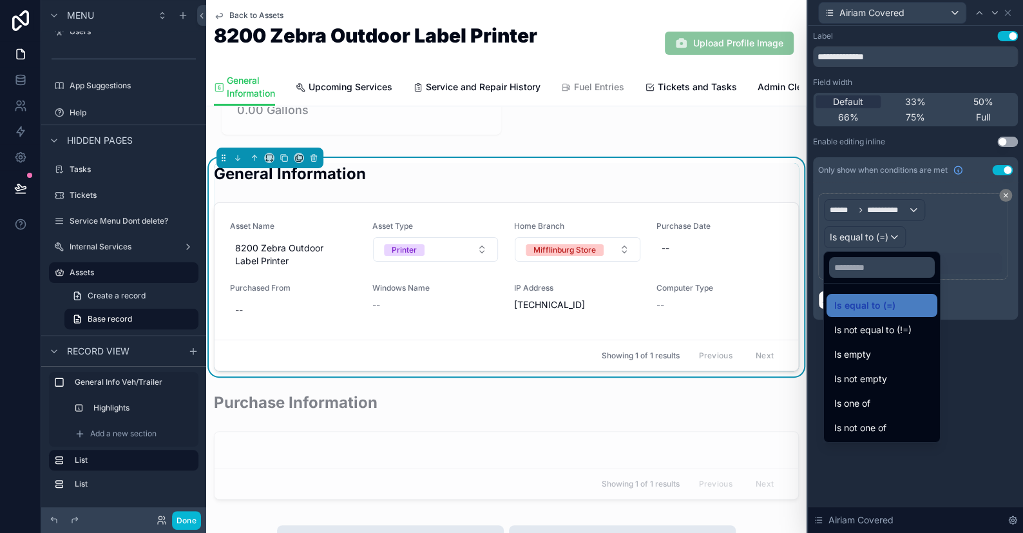
click at [966, 222] on div at bounding box center [915, 266] width 215 height 533
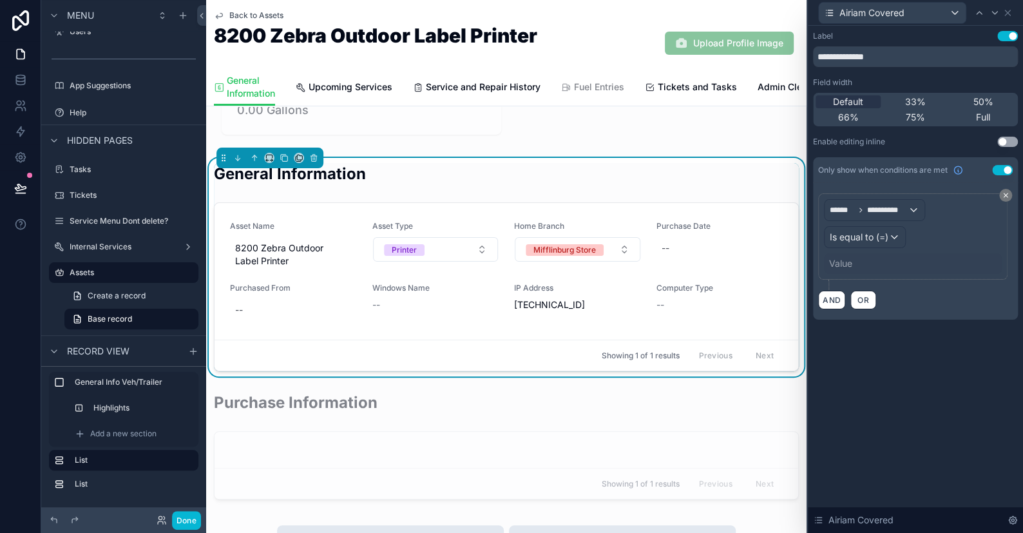
click at [840, 260] on div "Value" at bounding box center [840, 263] width 23 height 13
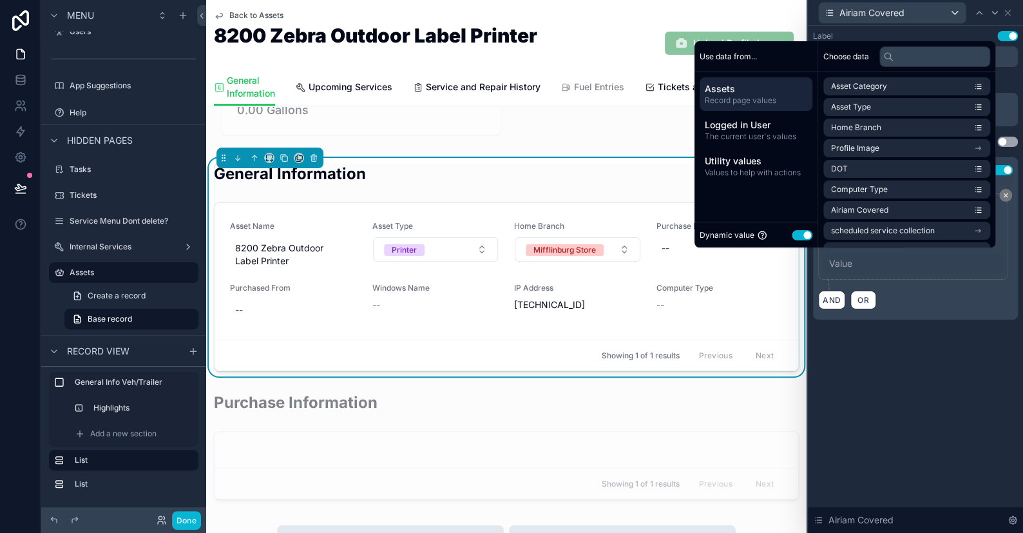
click at [792, 235] on button "Use setting" at bounding box center [802, 235] width 21 height 10
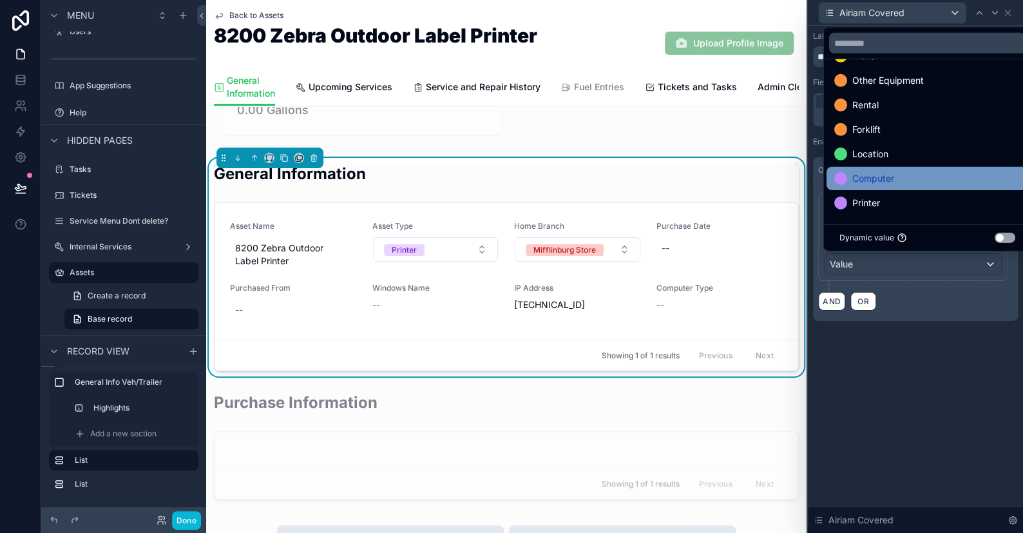
click at [869, 180] on span "Computer" at bounding box center [874, 178] width 42 height 15
click at [972, 378] on div "**********" at bounding box center [915, 279] width 215 height 507
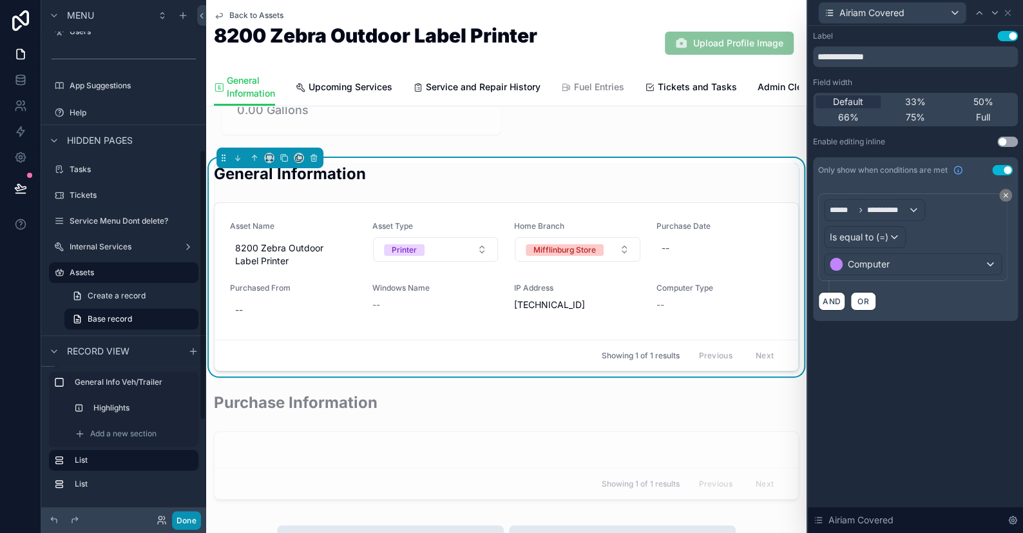
click at [191, 519] on button "Done" at bounding box center [186, 520] width 29 height 19
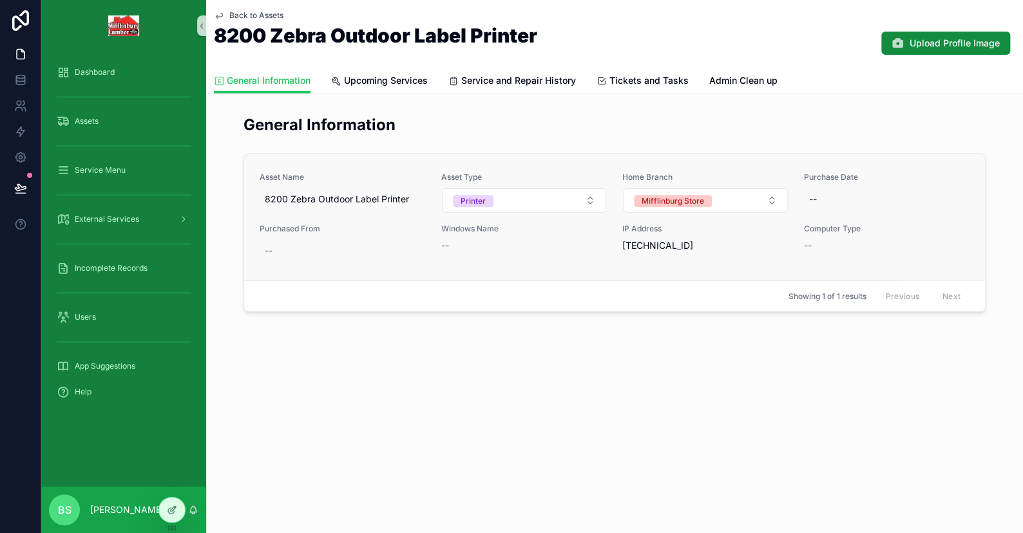
click at [445, 246] on span "--" at bounding box center [445, 245] width 8 height 13
click at [679, 245] on span "[TECHNICAL_ID]" at bounding box center [706, 245] width 166 height 13
click at [831, 188] on div "--" at bounding box center [887, 199] width 166 height 23
click at [602, 391] on div "Back to Assets 8200 Zebra Outdoor Label Printer Upload Profile Image General In…" at bounding box center [614, 200] width 817 height 400
click at [169, 509] on icon at bounding box center [172, 510] width 10 height 10
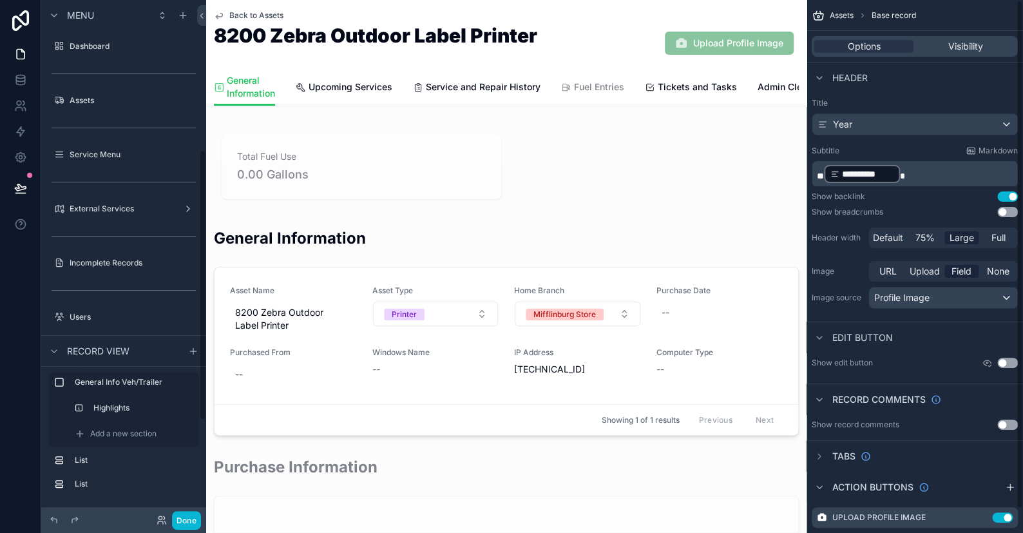
scroll to position [285, 0]
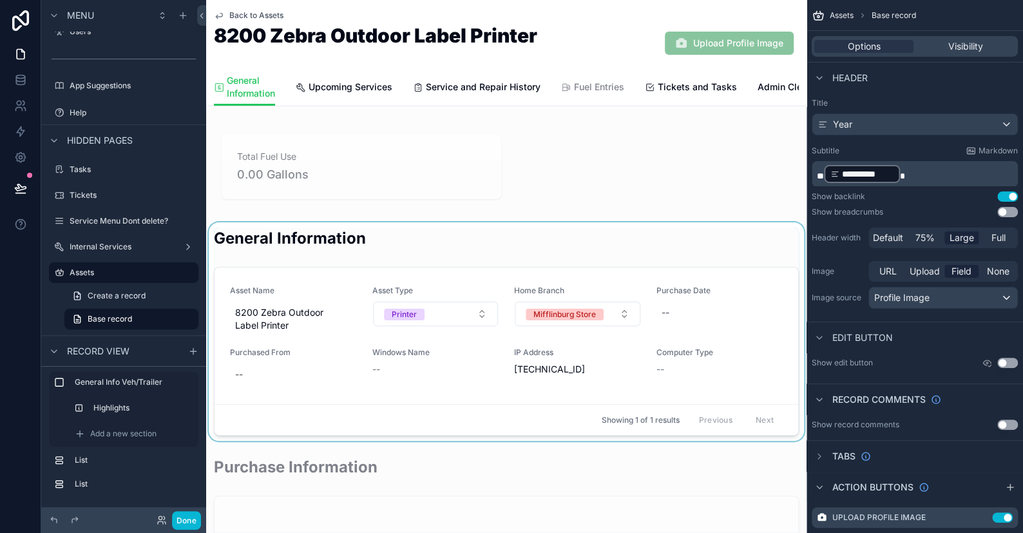
click at [747, 283] on div "scrollable content" at bounding box center [506, 331] width 601 height 218
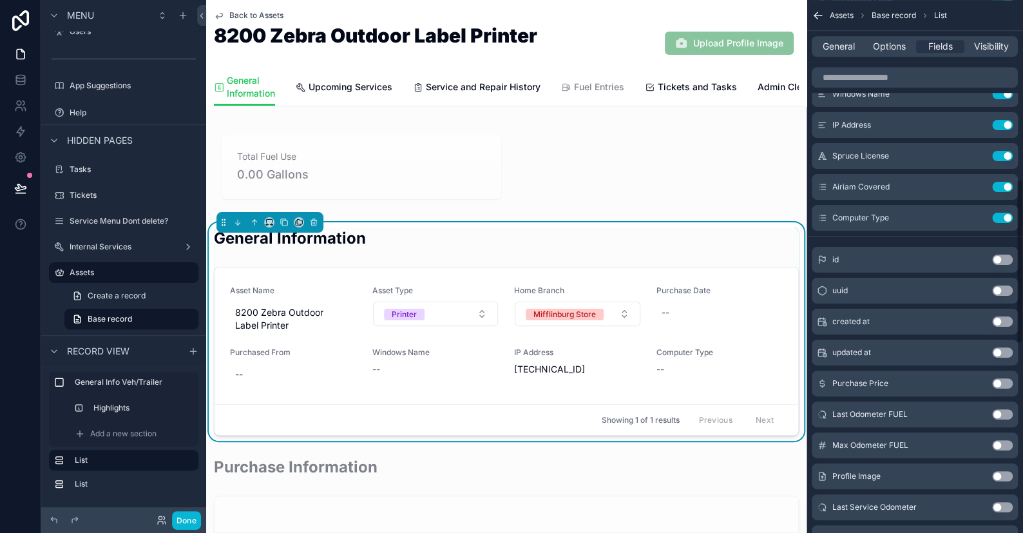
scroll to position [322, 0]
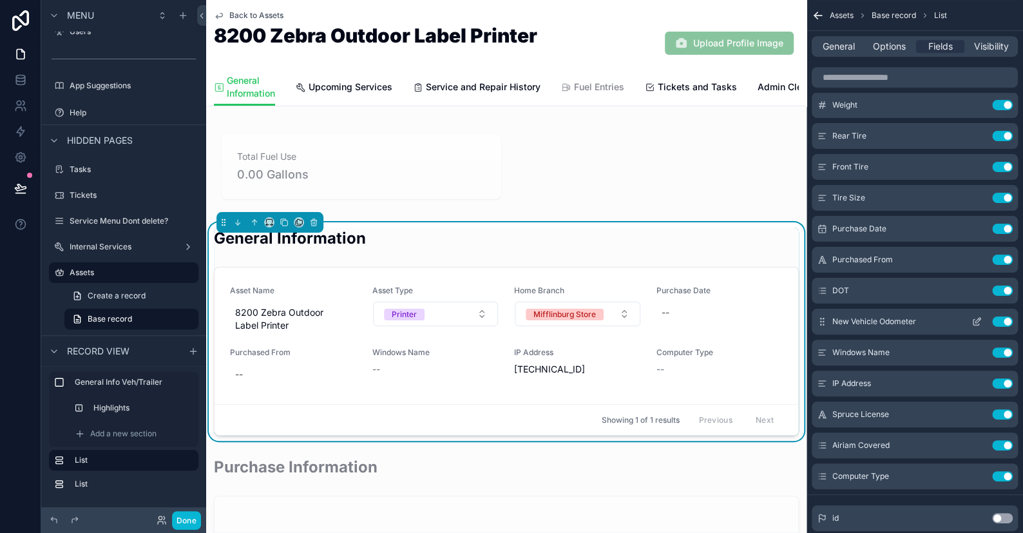
click at [980, 320] on icon "scrollable content" at bounding box center [977, 321] width 10 height 10
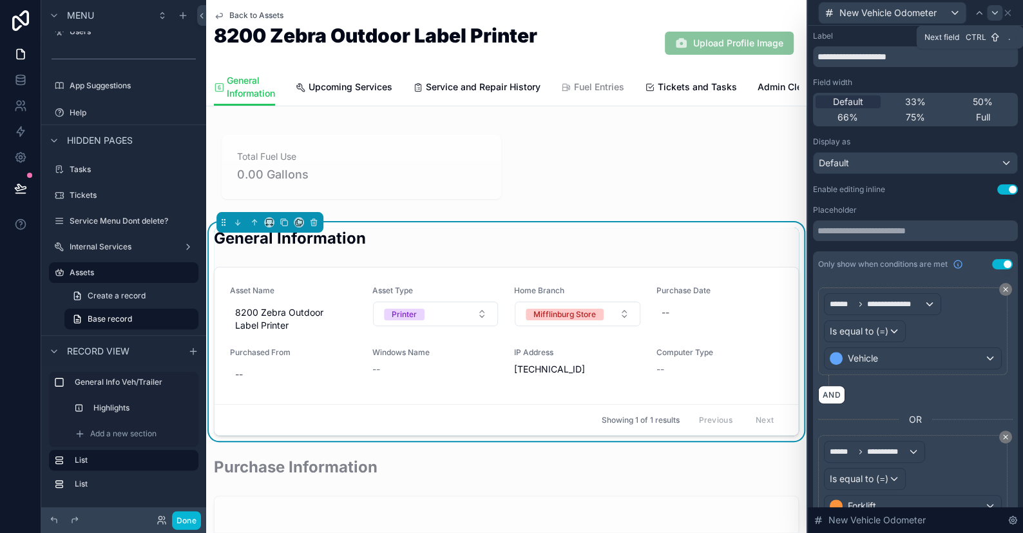
click at [994, 12] on icon at bounding box center [994, 13] width 5 height 3
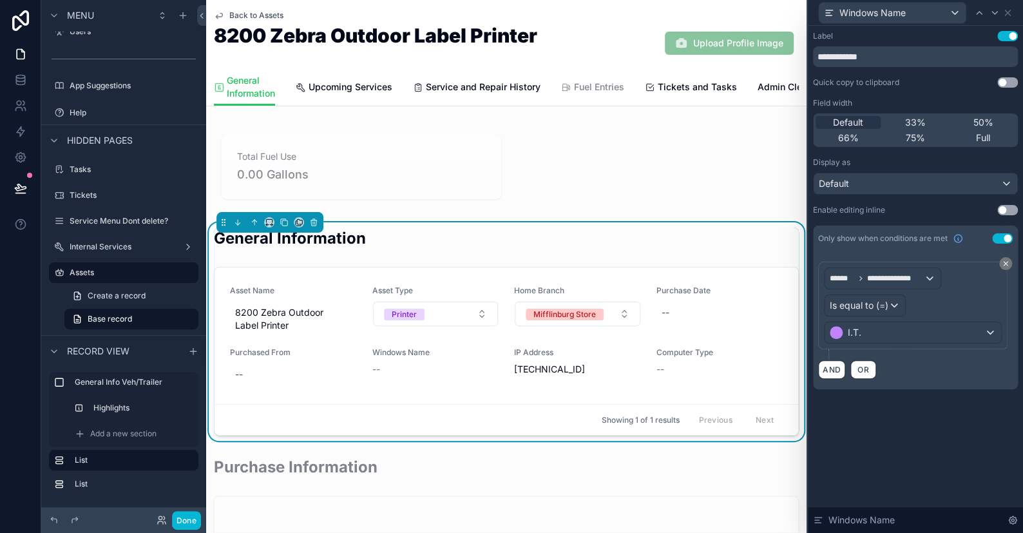
click at [1010, 211] on button "Use setting" at bounding box center [1008, 210] width 21 height 10
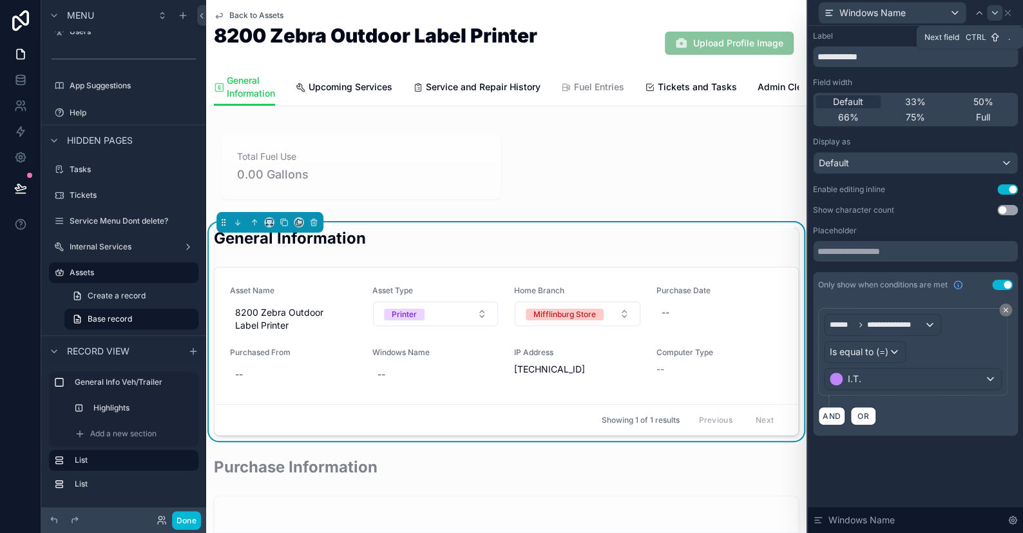
click at [996, 8] on icon at bounding box center [995, 13] width 10 height 10
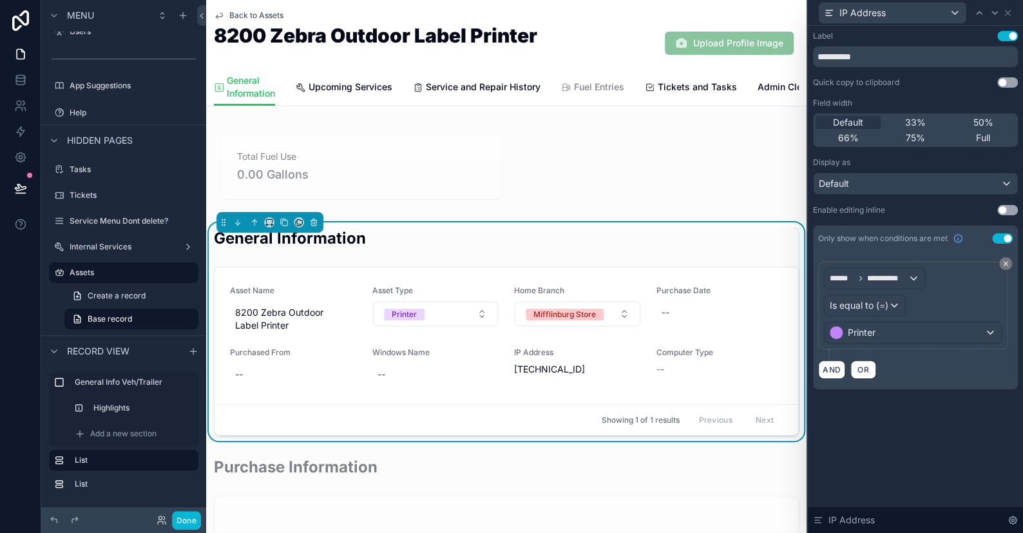
click at [1002, 210] on button "Use setting" at bounding box center [1008, 210] width 21 height 10
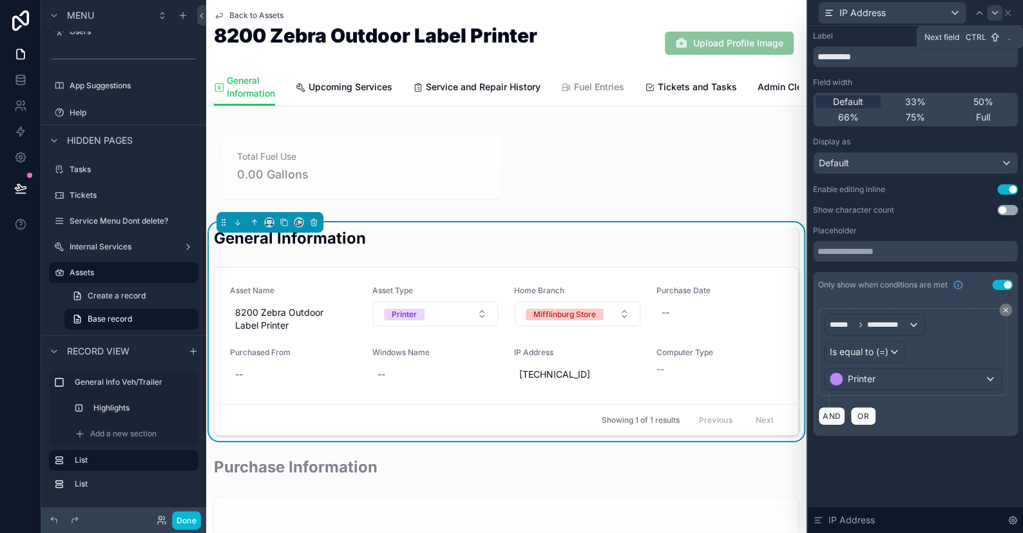
click at [996, 12] on icon at bounding box center [994, 13] width 5 height 3
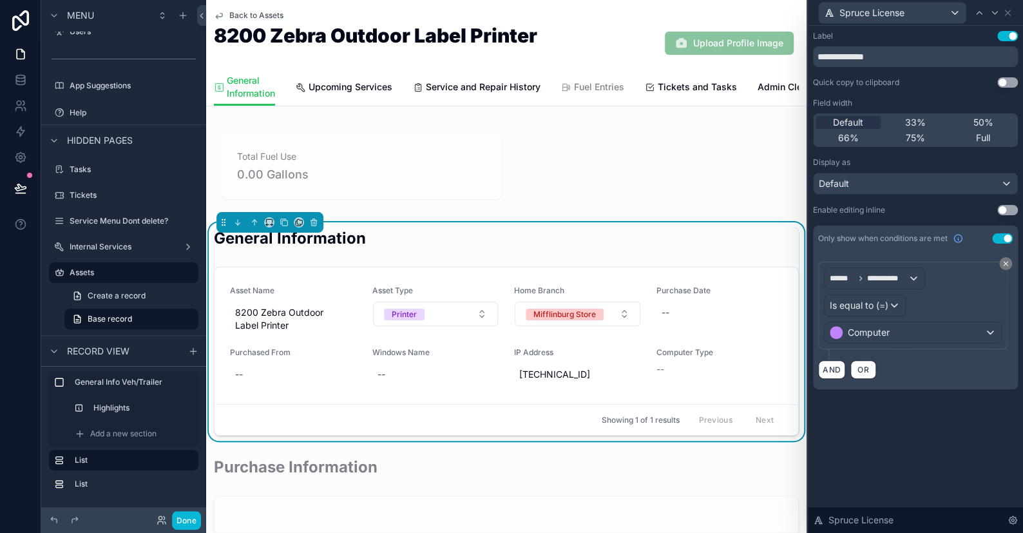
click at [1000, 209] on button "Use setting" at bounding box center [1008, 210] width 21 height 10
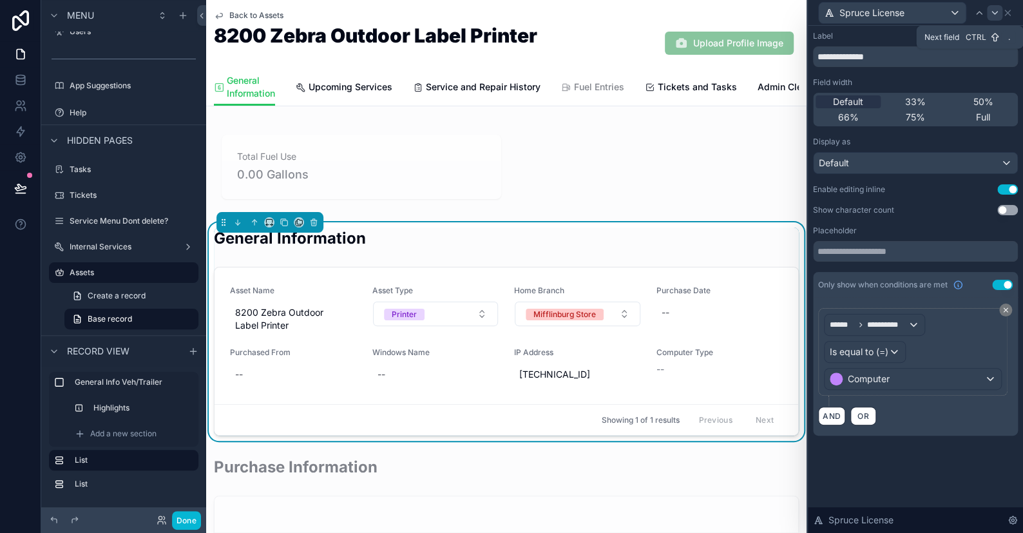
click at [995, 12] on icon at bounding box center [995, 13] width 10 height 10
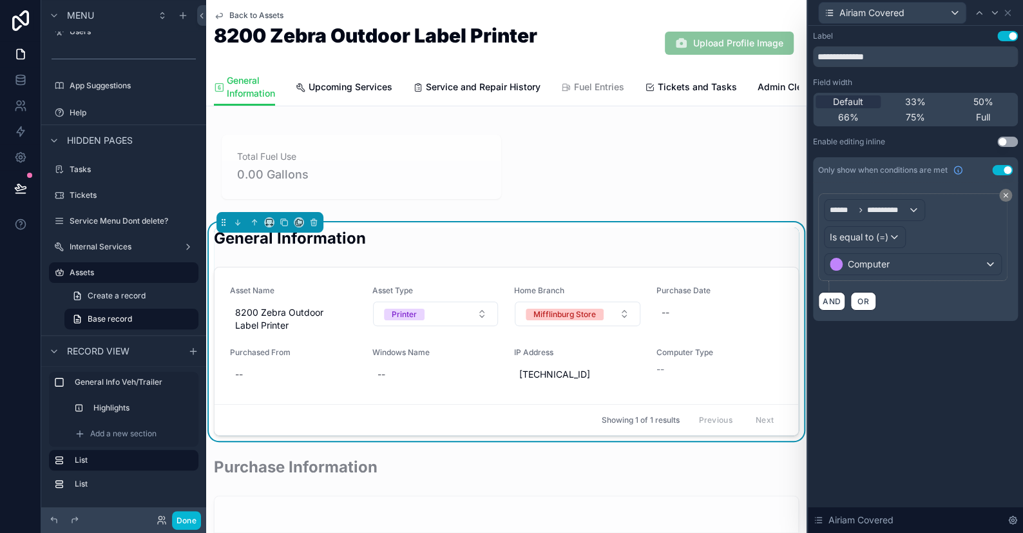
click at [1001, 142] on button "Use setting" at bounding box center [1008, 142] width 21 height 10
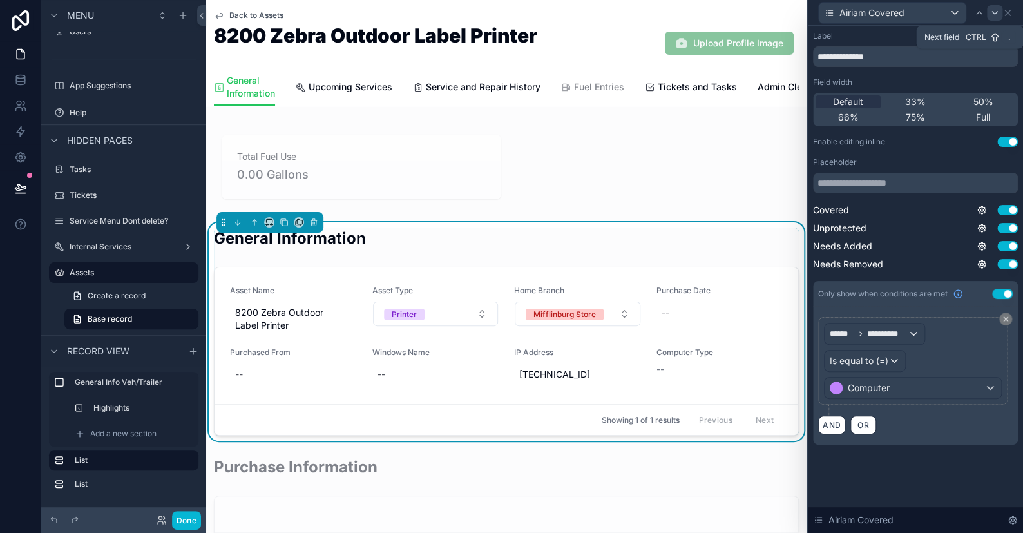
click at [993, 14] on icon at bounding box center [995, 13] width 10 height 10
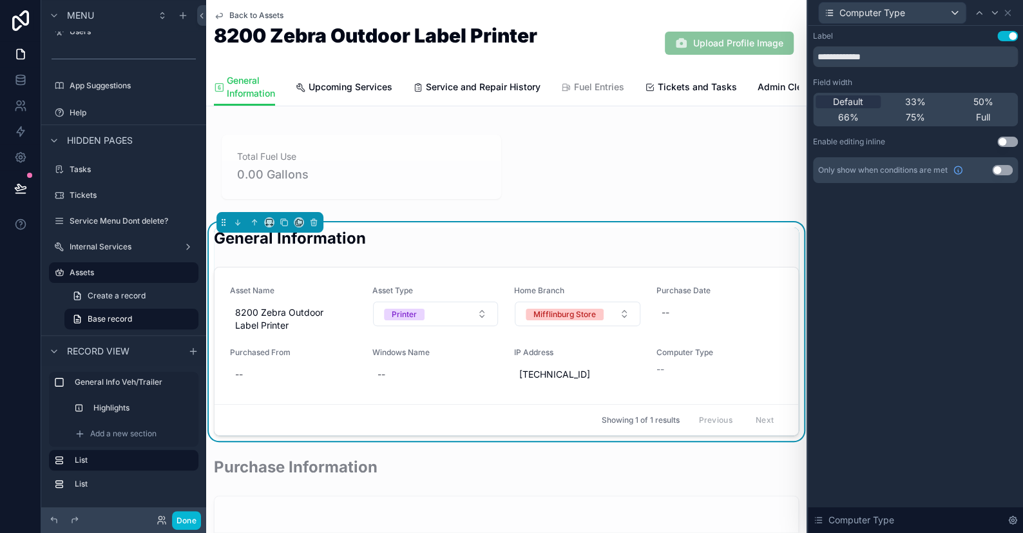
click at [1000, 141] on button "Use setting" at bounding box center [1008, 142] width 21 height 10
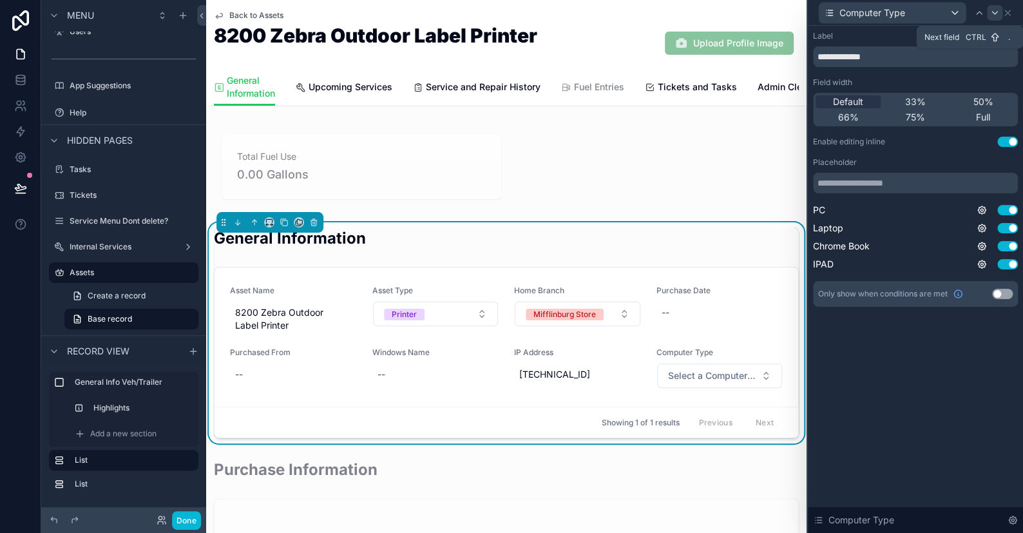
click at [996, 8] on icon at bounding box center [995, 13] width 10 height 10
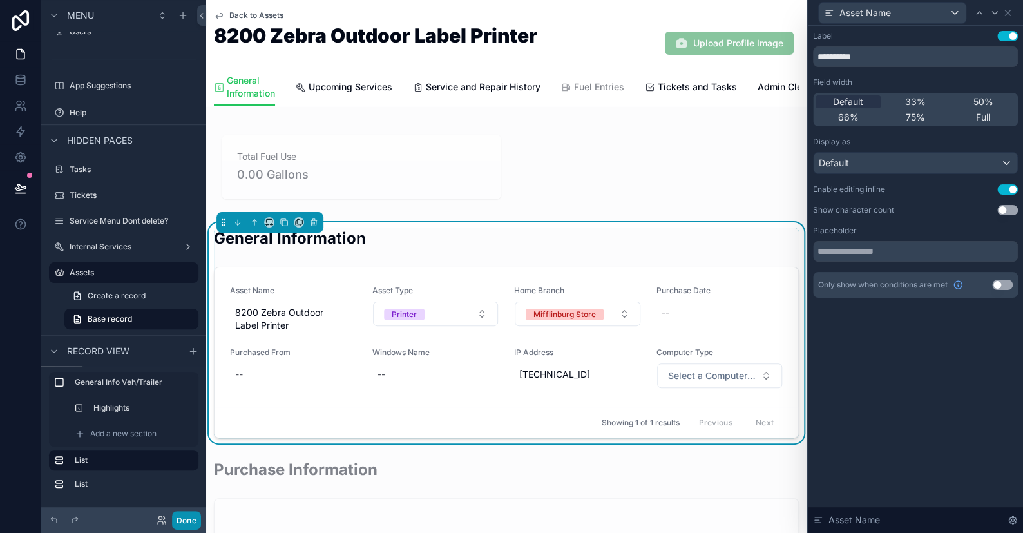
click at [184, 519] on button "Done" at bounding box center [186, 520] width 29 height 19
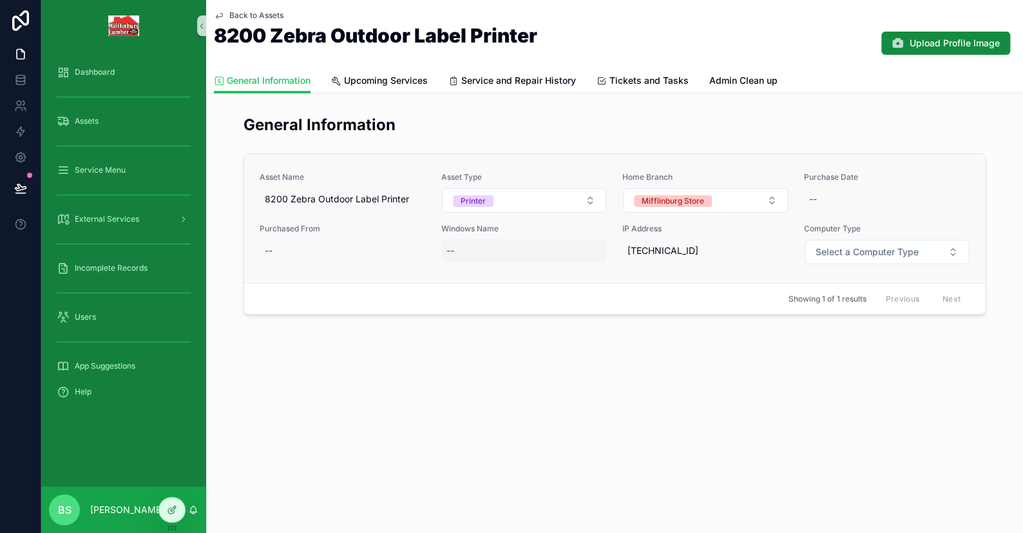
click at [462, 253] on div "--" at bounding box center [524, 250] width 166 height 23
click at [287, 252] on div "--" at bounding box center [343, 250] width 166 height 23
click at [314, 404] on div "Back to Assets 8200 Zebra Outdoor Label Printer Upload Profile Image General In…" at bounding box center [614, 266] width 817 height 533
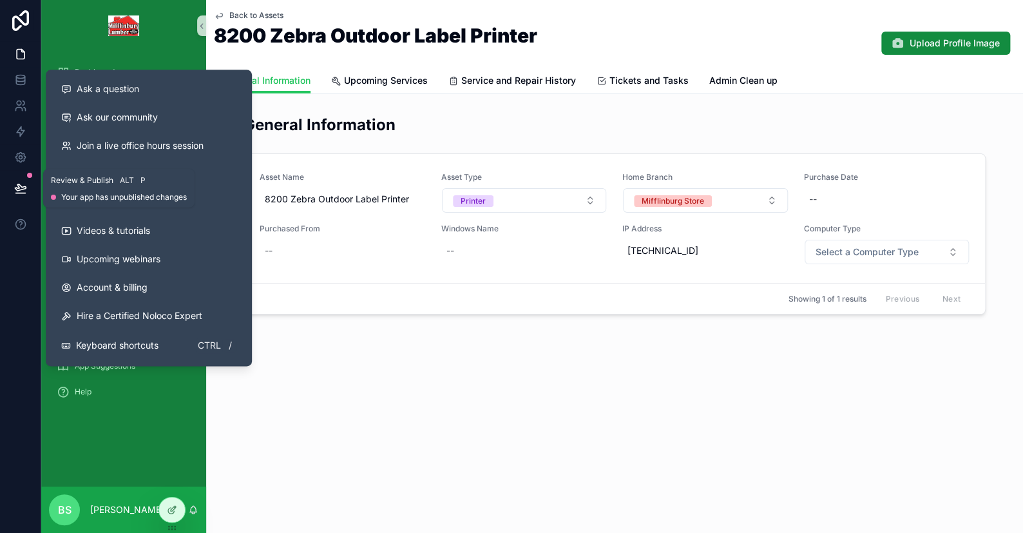
click at [19, 189] on icon at bounding box center [20, 188] width 13 height 13
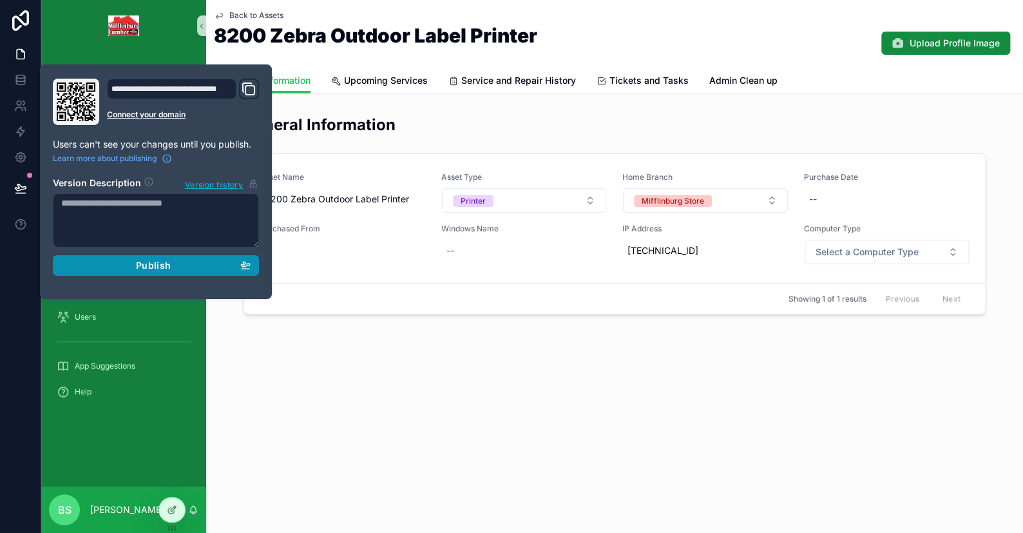
click at [122, 260] on div "Publish" at bounding box center [155, 266] width 189 height 12
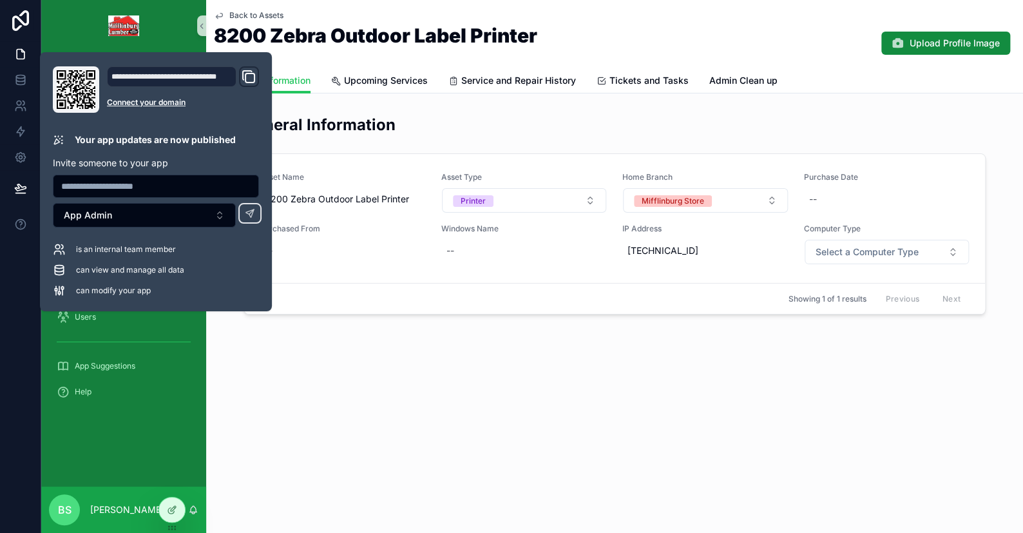
click at [358, 380] on div "Back to Assets 8200 Zebra Outdoor Label Printer Upload Profile Image General In…" at bounding box center [614, 201] width 817 height 402
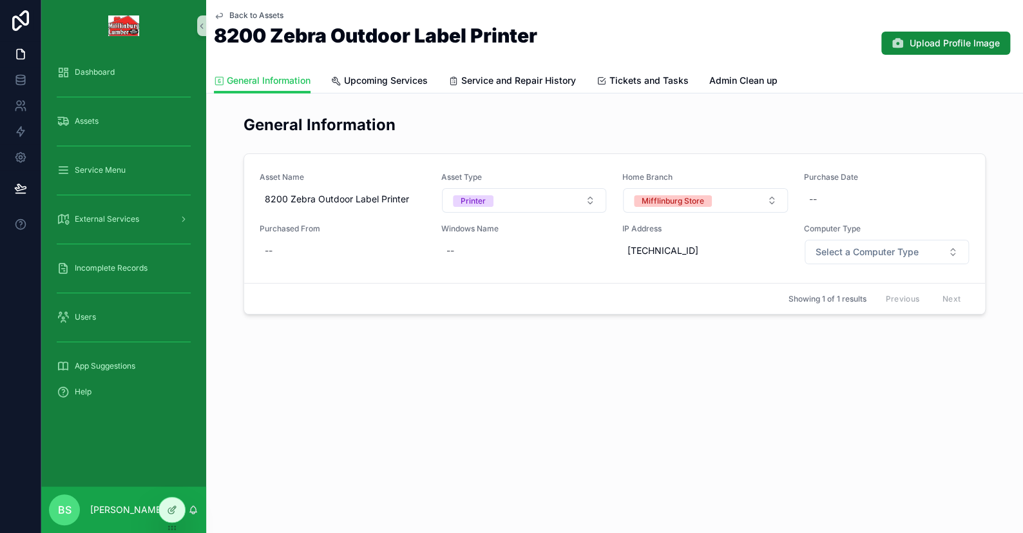
click at [232, 14] on span "Back to Assets" at bounding box center [256, 15] width 54 height 10
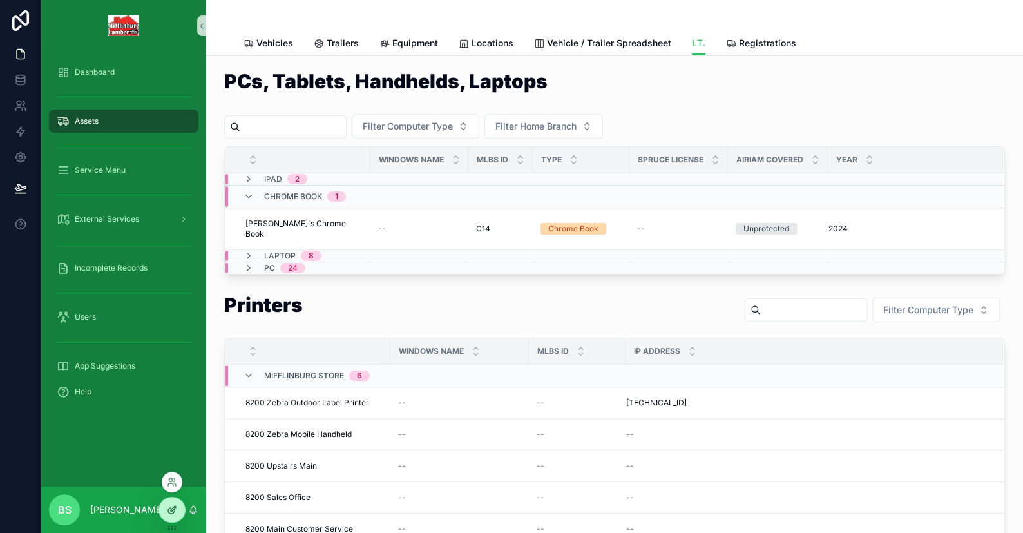
click at [164, 511] on div at bounding box center [172, 510] width 26 height 24
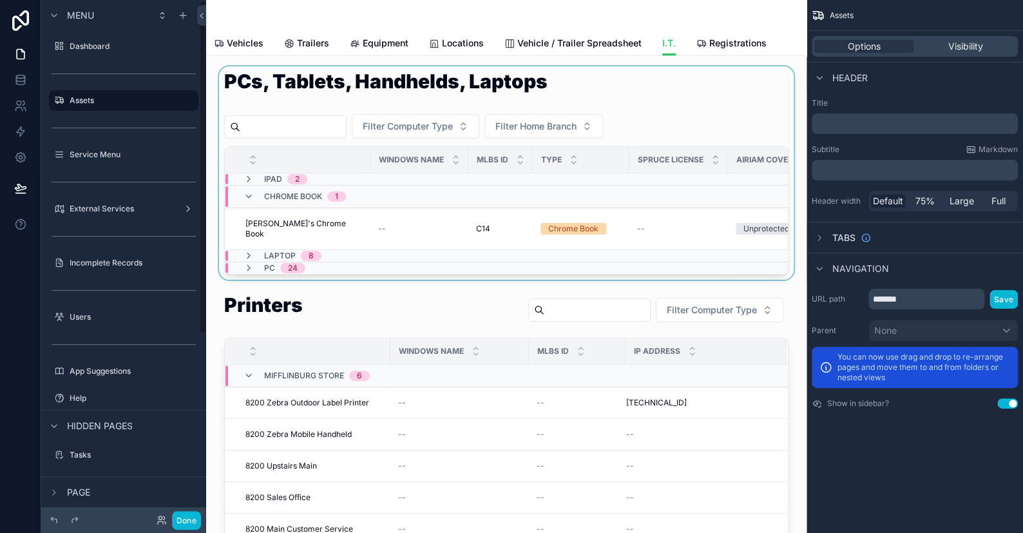
click at [720, 102] on div "scrollable content" at bounding box center [507, 172] width 580 height 213
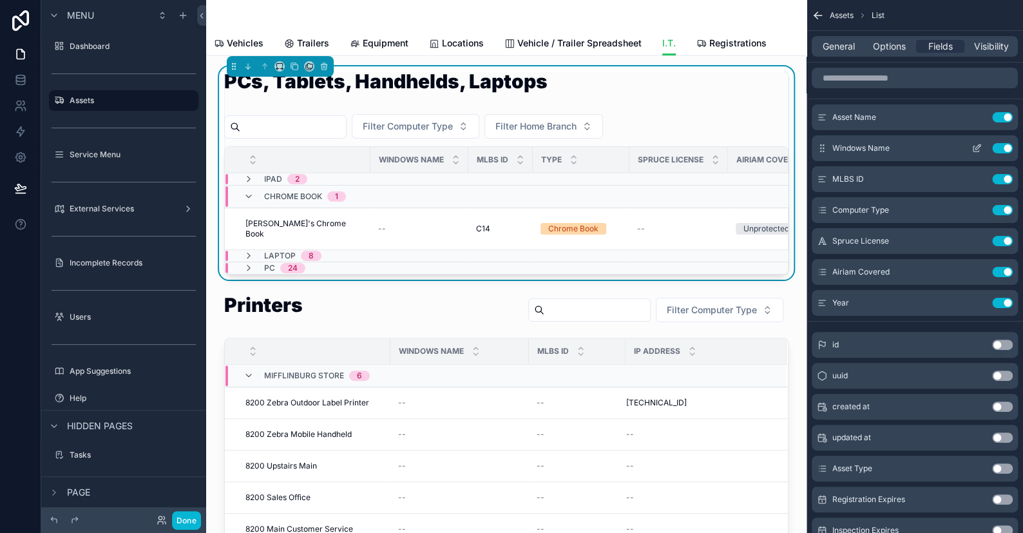
click at [1000, 145] on button "Use setting" at bounding box center [1002, 148] width 21 height 10
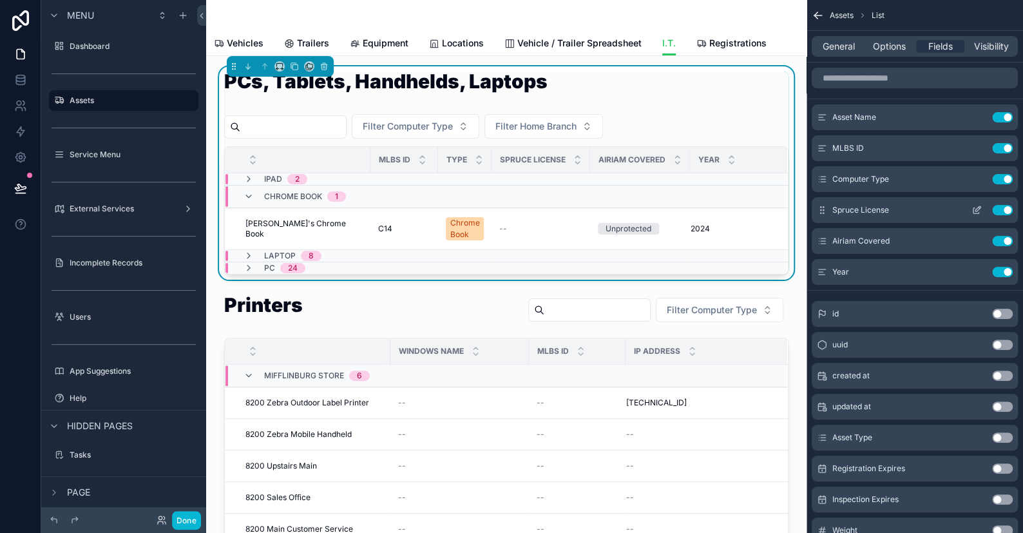
click at [1003, 208] on button "Use setting" at bounding box center [1002, 210] width 21 height 10
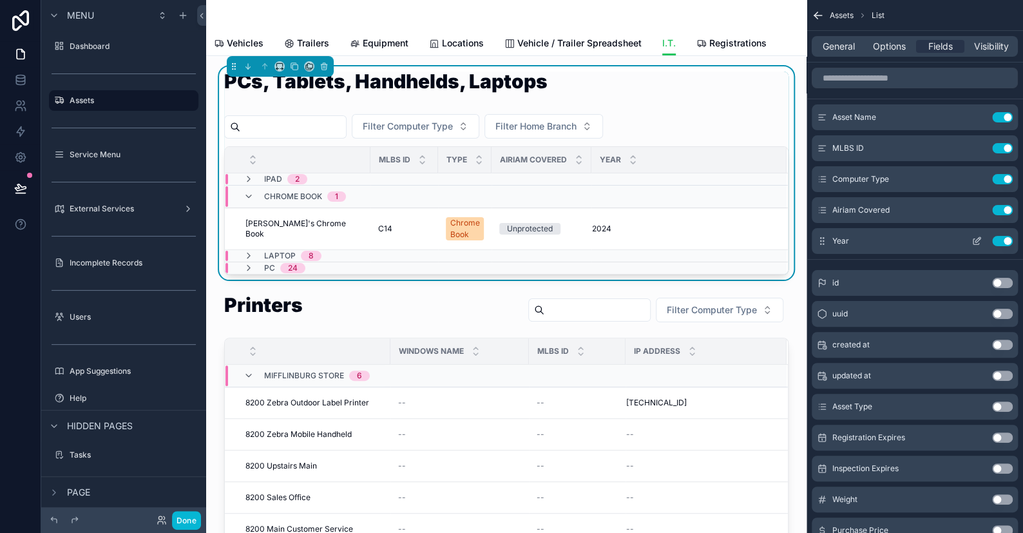
click at [1005, 238] on button "Use setting" at bounding box center [1002, 241] width 21 height 10
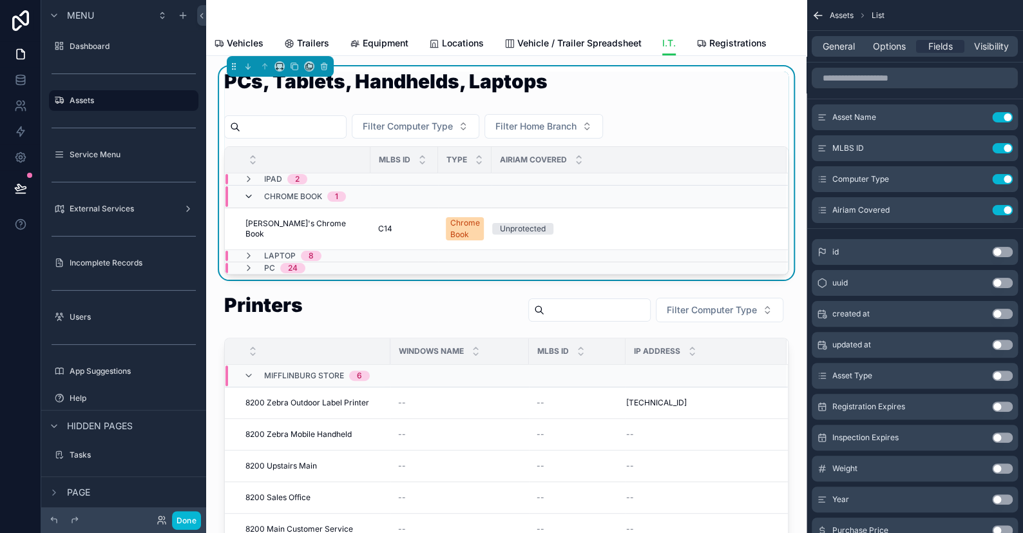
click at [246, 195] on icon "scrollable content" at bounding box center [249, 196] width 10 height 10
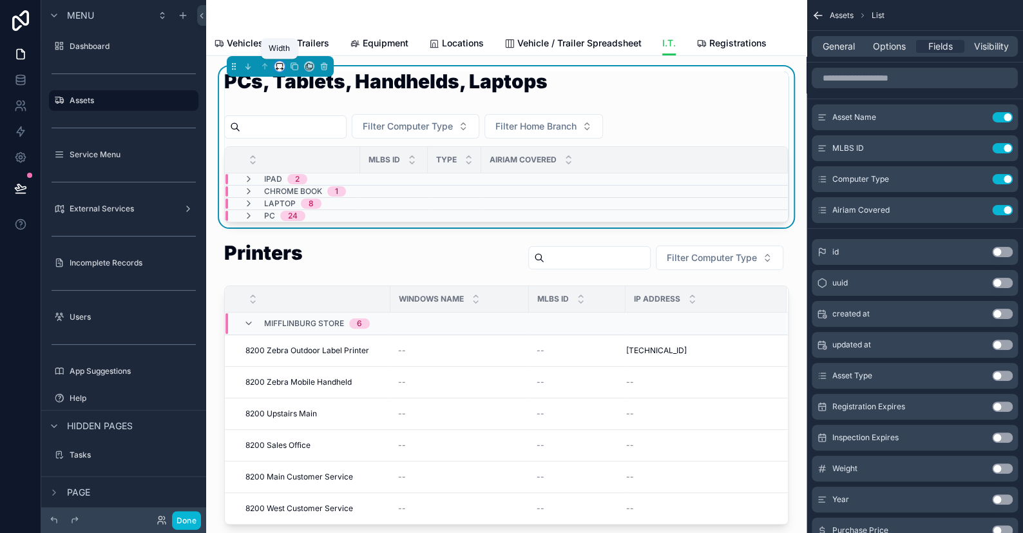
click at [281, 66] on icon "scrollable content" at bounding box center [279, 66] width 9 height 9
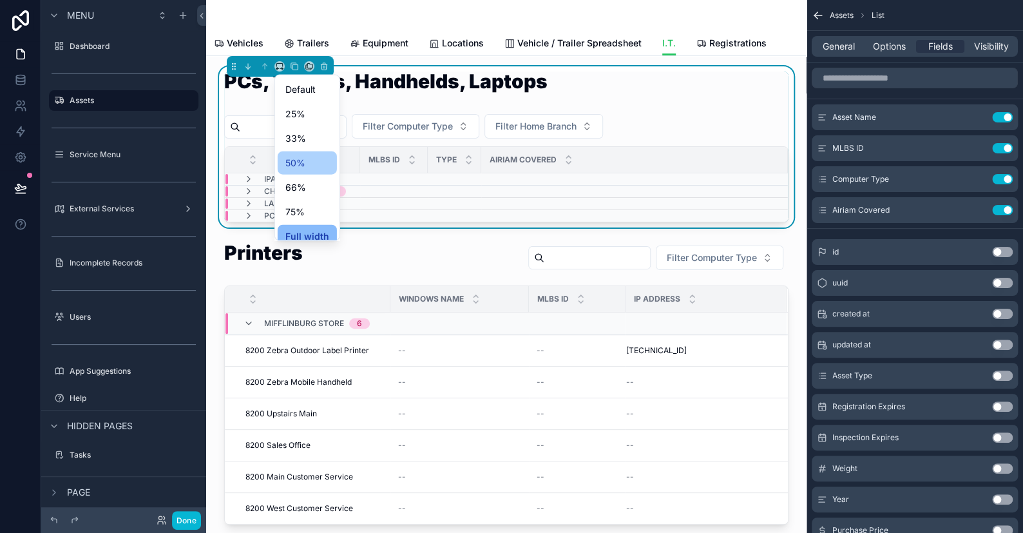
click at [301, 162] on span "50%" at bounding box center [295, 162] width 20 height 15
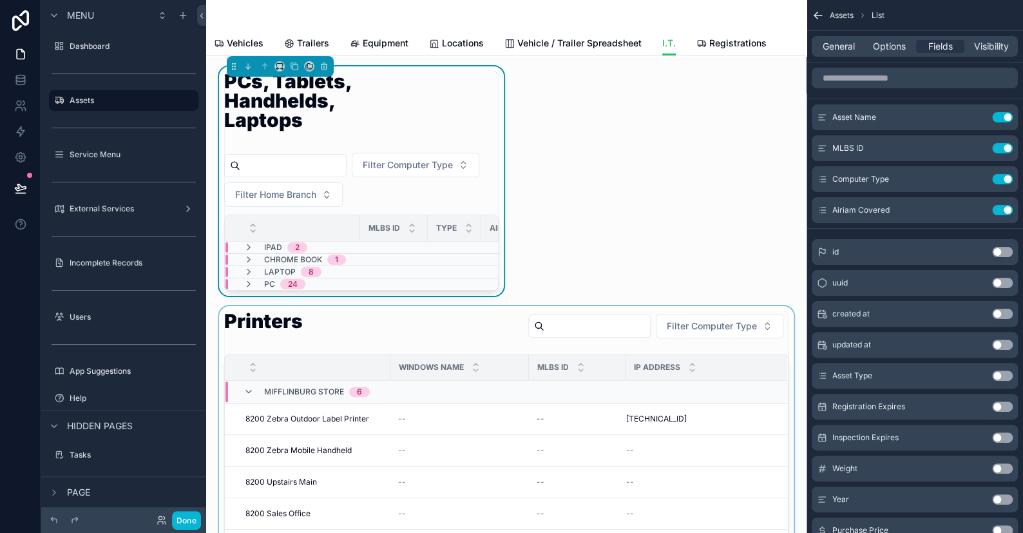
click at [273, 353] on div "scrollable content" at bounding box center [507, 452] width 580 height 292
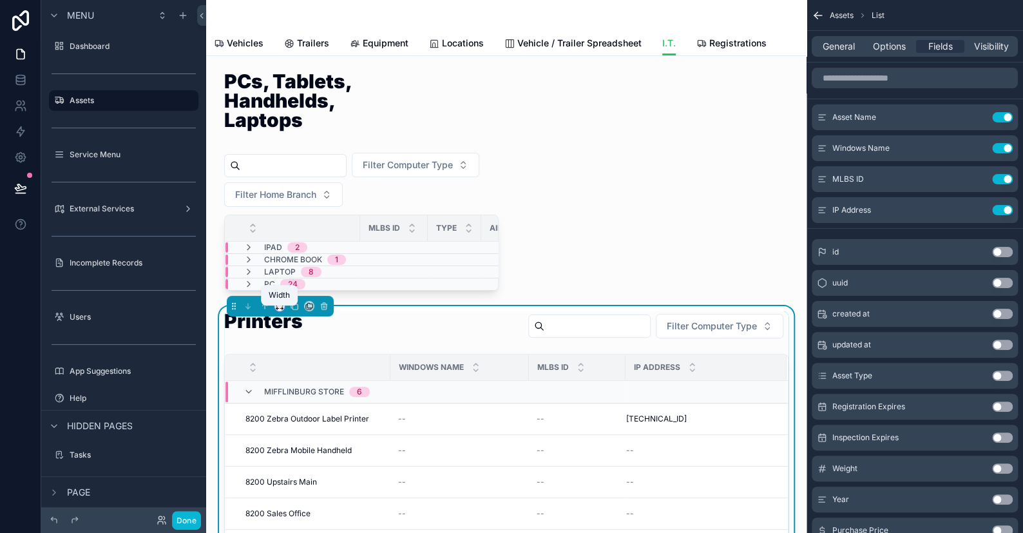
click at [277, 311] on icon "scrollable content" at bounding box center [279, 306] width 9 height 9
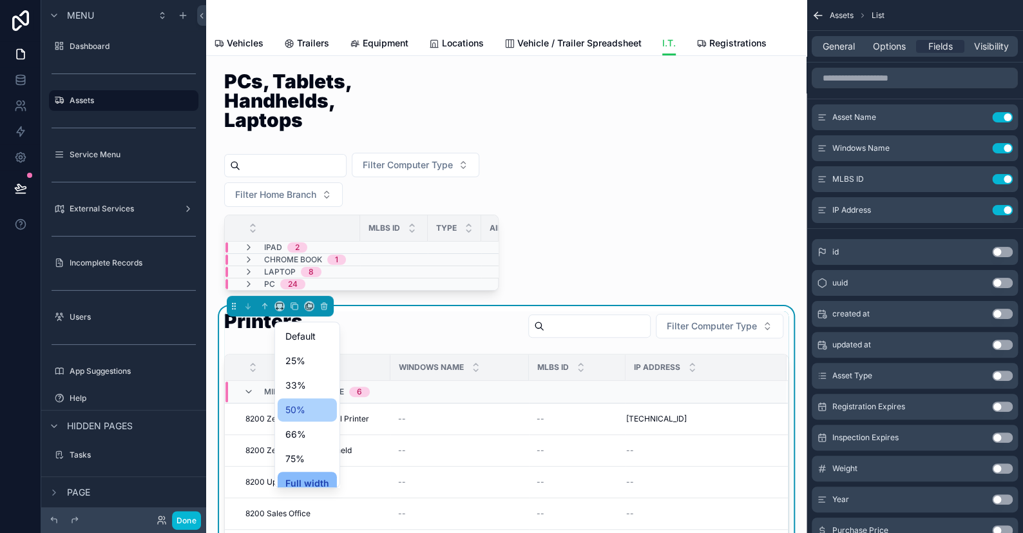
click at [307, 409] on div "50%" at bounding box center [307, 409] width 44 height 15
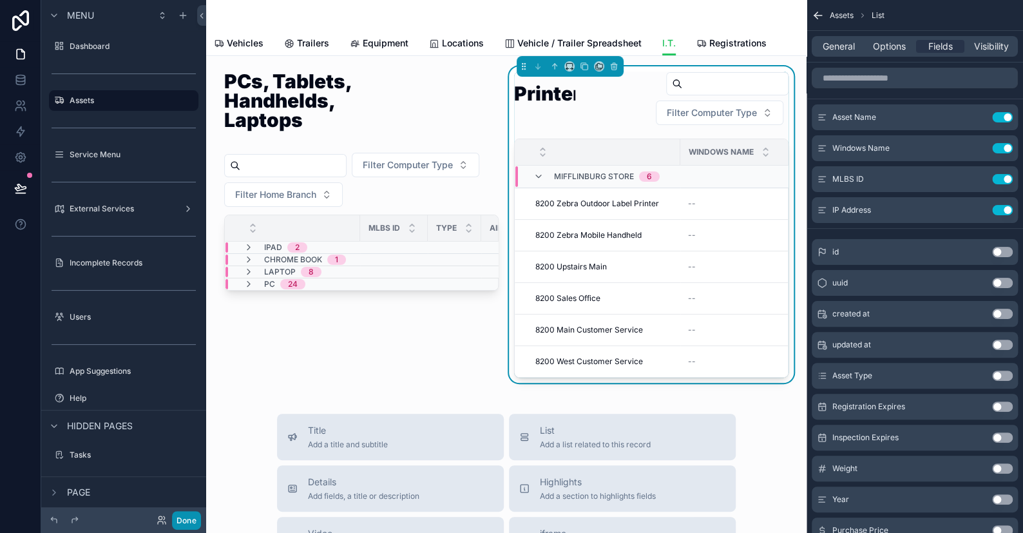
click at [187, 526] on button "Done" at bounding box center [186, 520] width 29 height 19
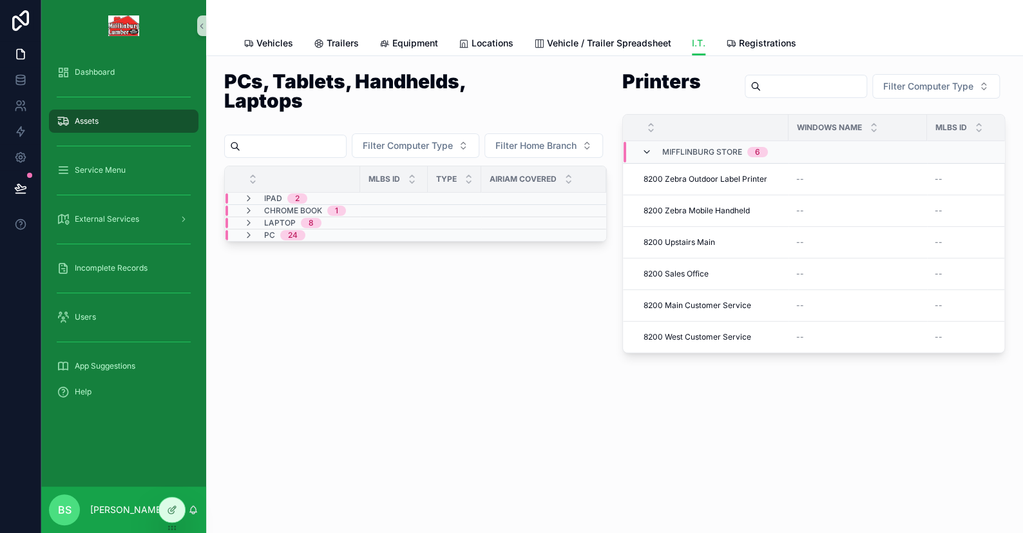
click at [643, 152] on icon "scrollable content" at bounding box center [647, 152] width 10 height 10
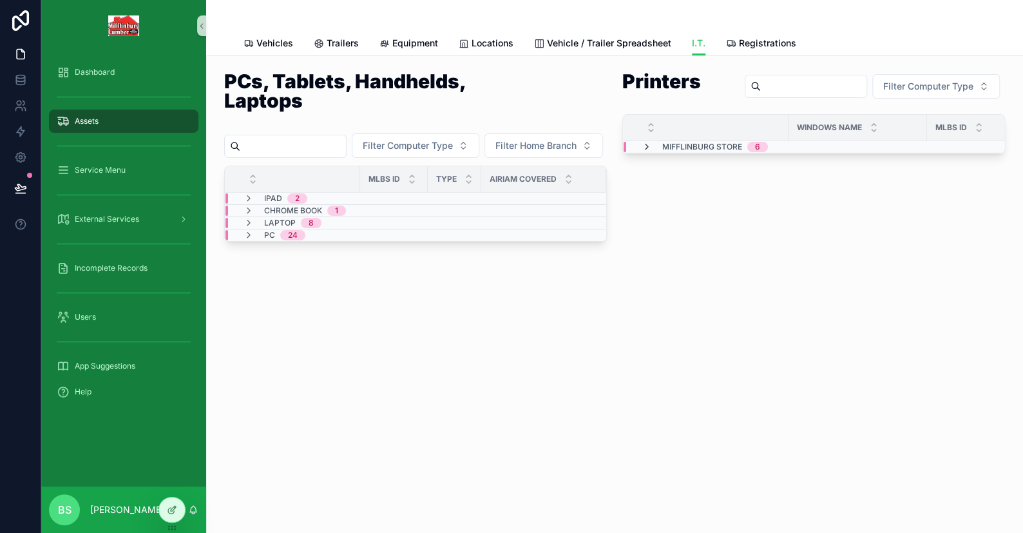
click at [644, 146] on icon "scrollable content" at bounding box center [647, 147] width 10 height 10
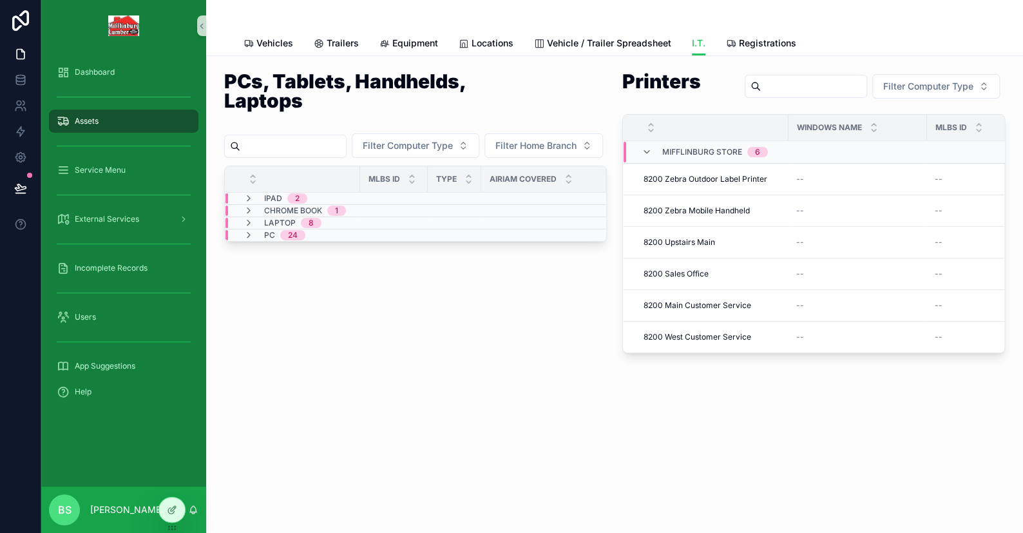
click at [440, 377] on div "PCs, Tablets, Handhelds, Laptops Filter Computer Type Filter Home Branch MLBS I…" at bounding box center [614, 248] width 817 height 385
click at [650, 151] on icon "scrollable content" at bounding box center [647, 152] width 10 height 10
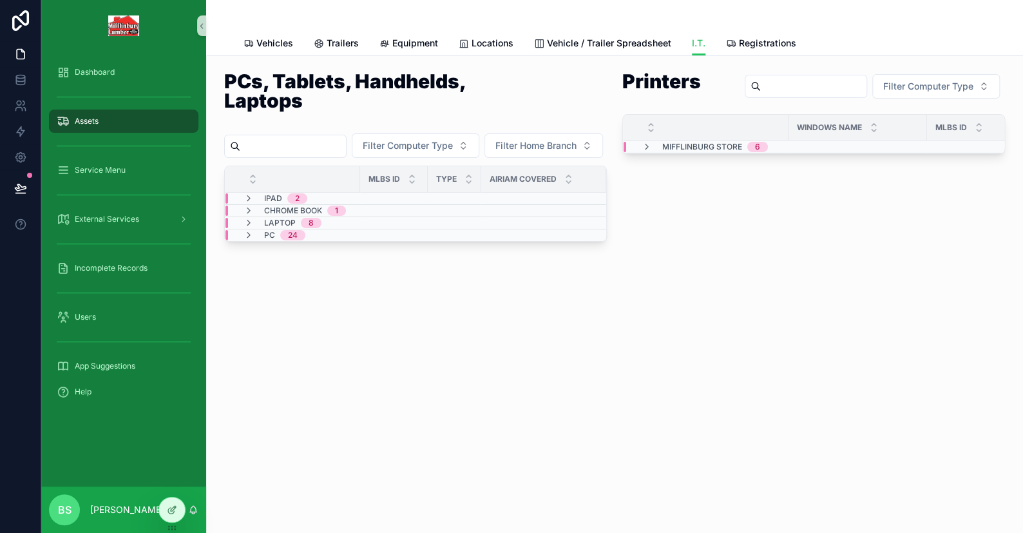
click at [89, 117] on span "Assets" at bounding box center [87, 121] width 24 height 10
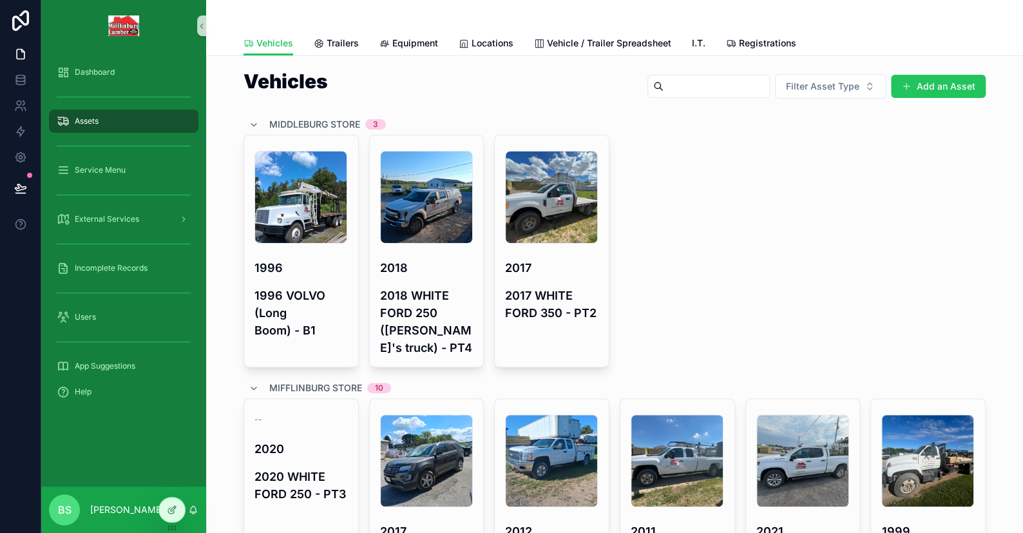
click at [935, 76] on button "Add an Asset" at bounding box center [938, 86] width 95 height 23
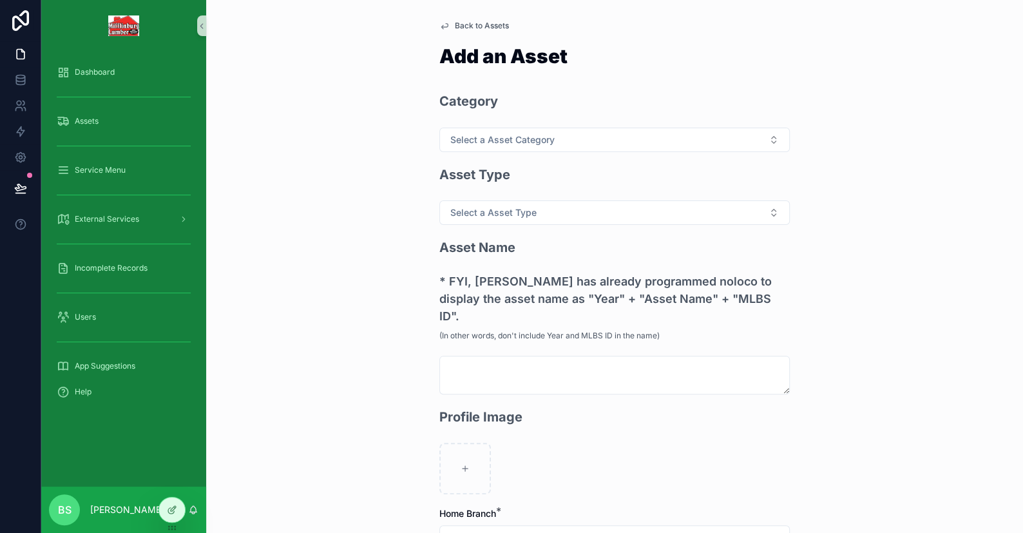
click at [928, 86] on div "Back to Assets Add an Asset Category Select a Asset Category Asset Type Select …" at bounding box center [614, 266] width 817 height 533
click at [494, 142] on span "Select a Asset Category" at bounding box center [502, 139] width 104 height 13
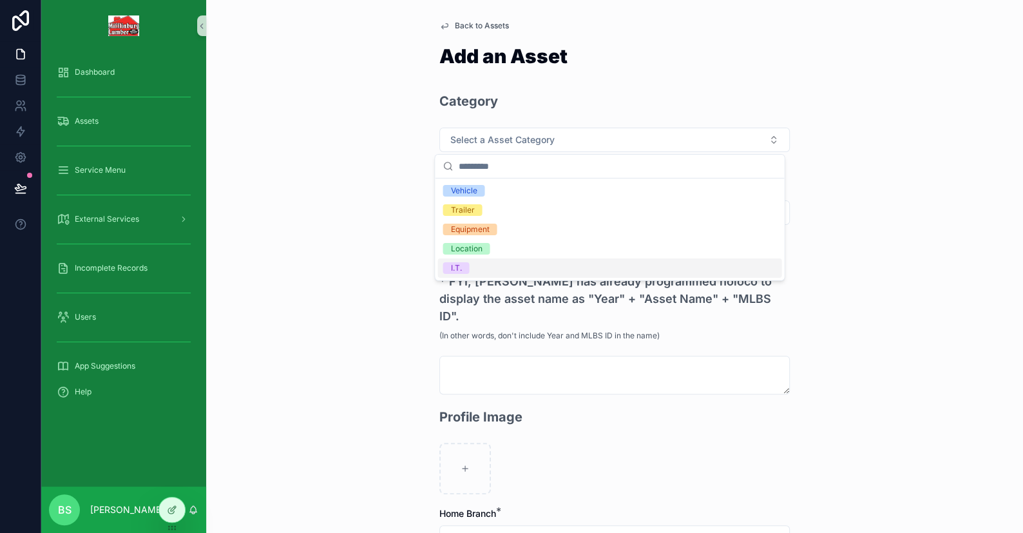
click at [485, 259] on div "I.T." at bounding box center [610, 267] width 344 height 19
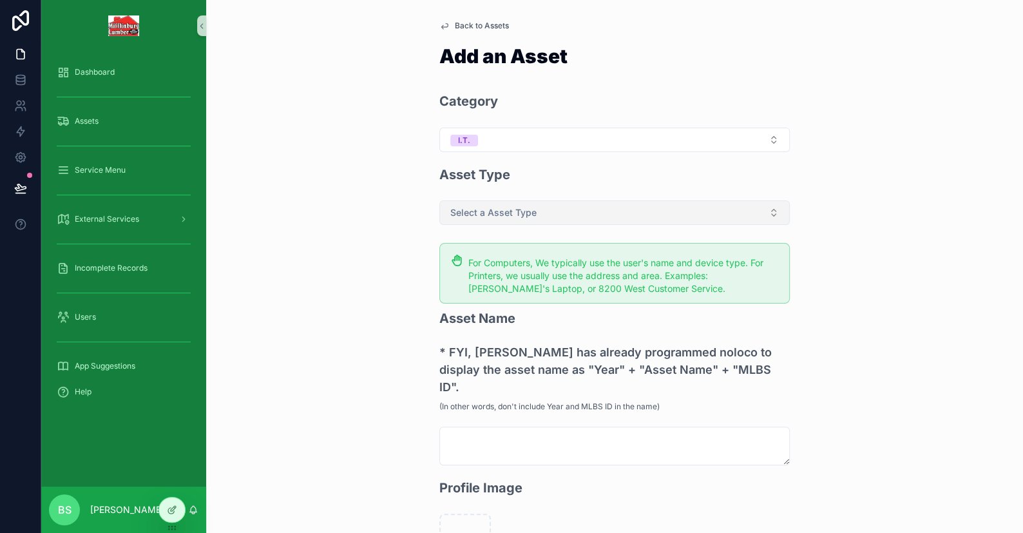
click at [481, 218] on span "Select a Asset Type" at bounding box center [493, 212] width 86 height 13
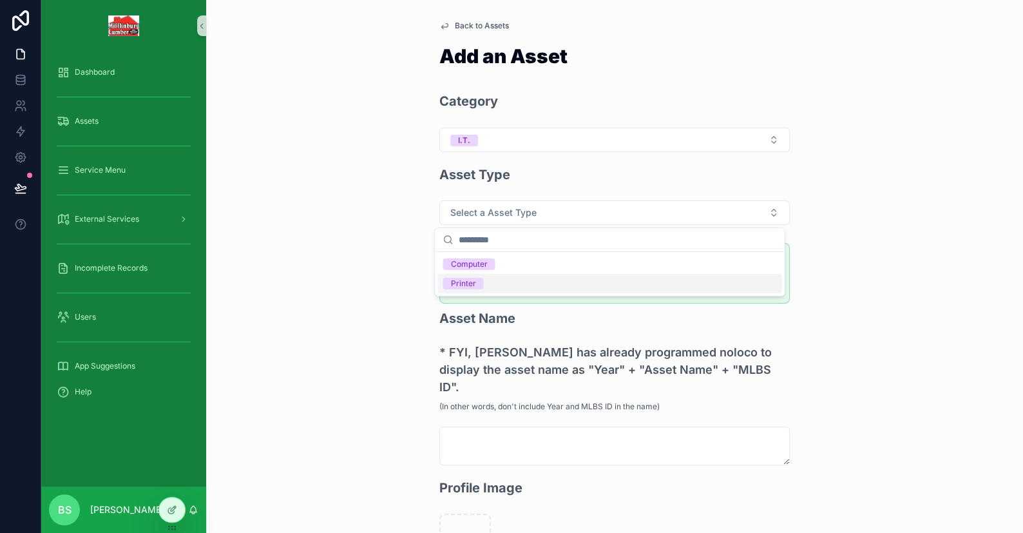
click at [474, 278] on div "Printer" at bounding box center [462, 284] width 25 height 12
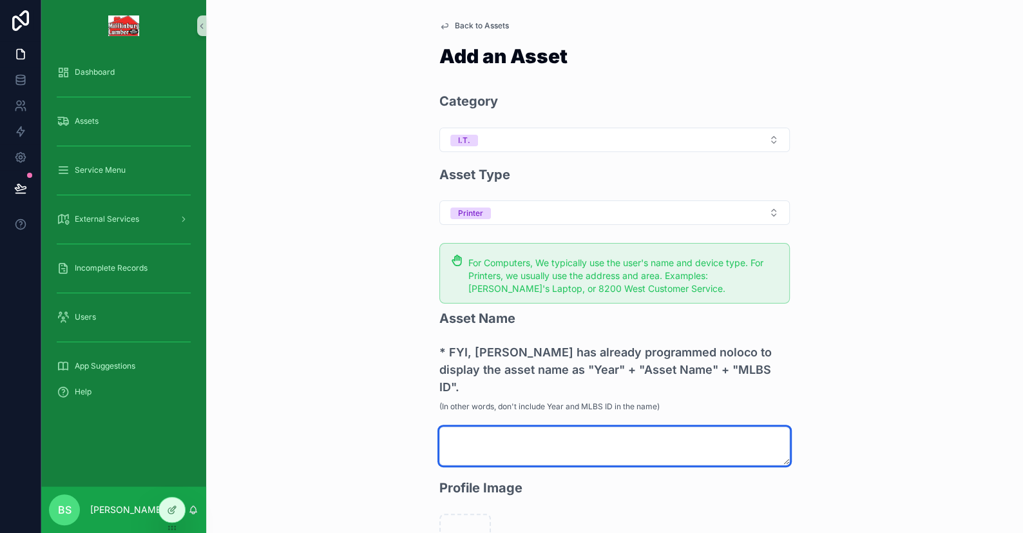
click at [479, 427] on textarea "scrollable content" at bounding box center [615, 446] width 351 height 39
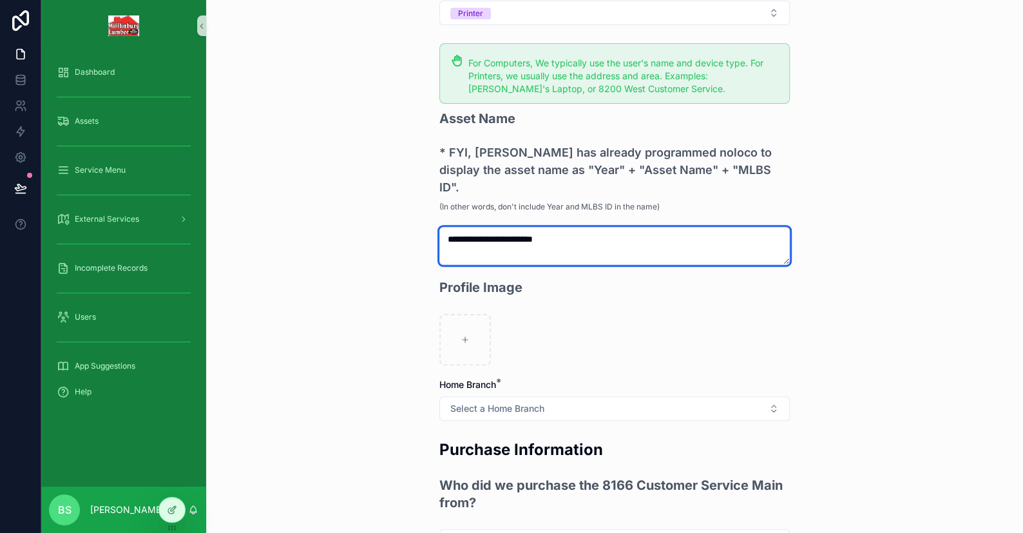
scroll to position [258, 0]
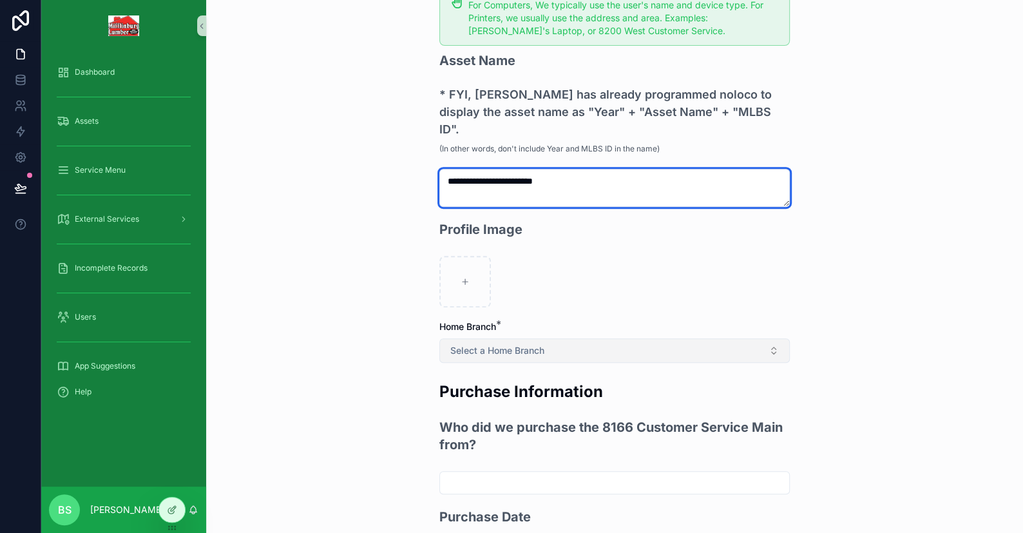
type textarea "**********"
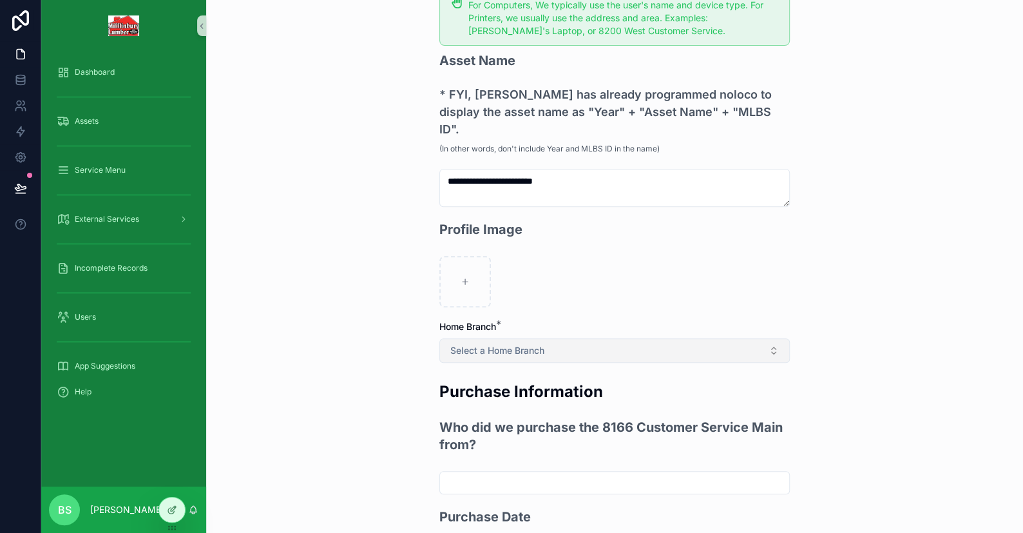
click at [465, 344] on span "Select a Home Branch" at bounding box center [497, 350] width 94 height 13
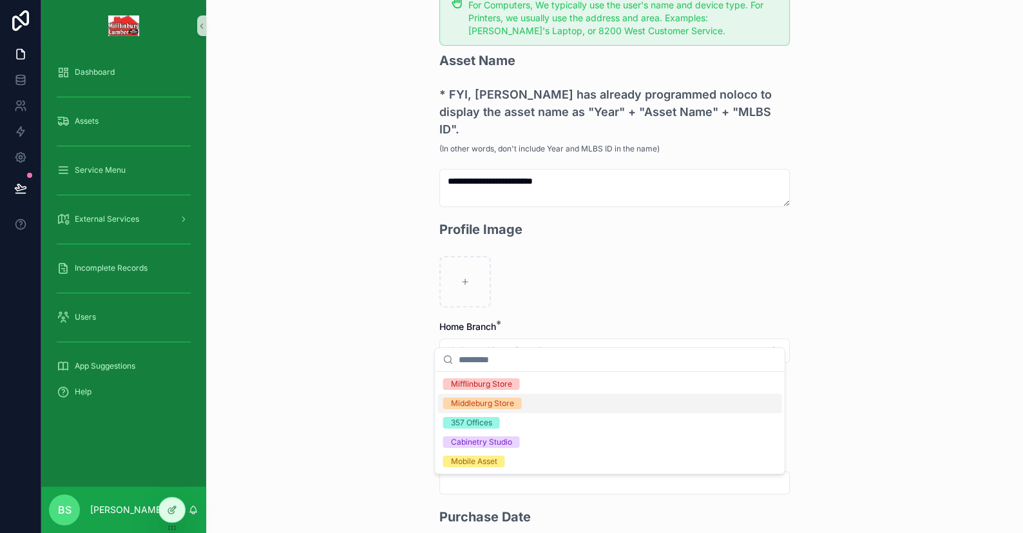
click at [462, 405] on div "Middleburg Store" at bounding box center [481, 404] width 63 height 12
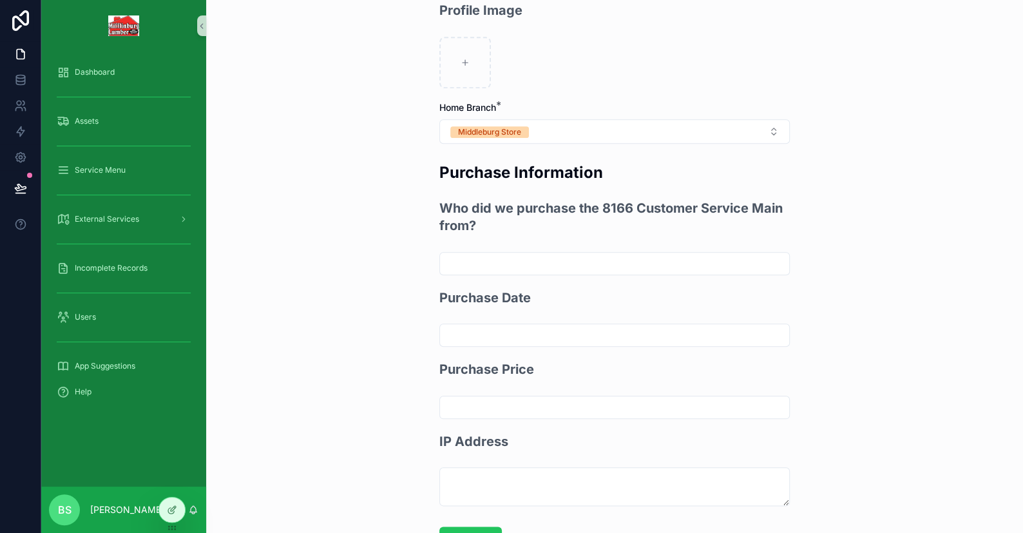
scroll to position [558, 0]
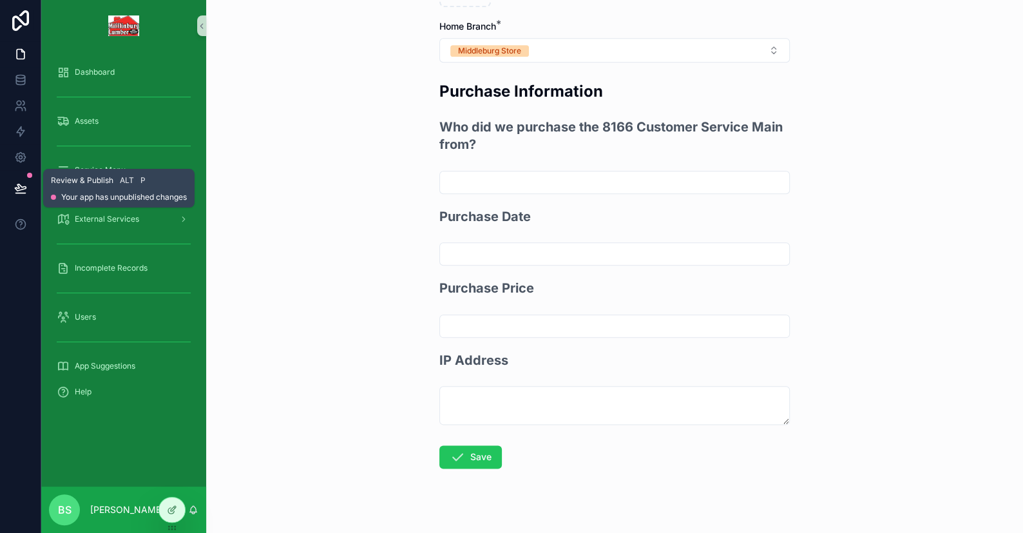
click at [24, 182] on icon at bounding box center [20, 188] width 13 height 13
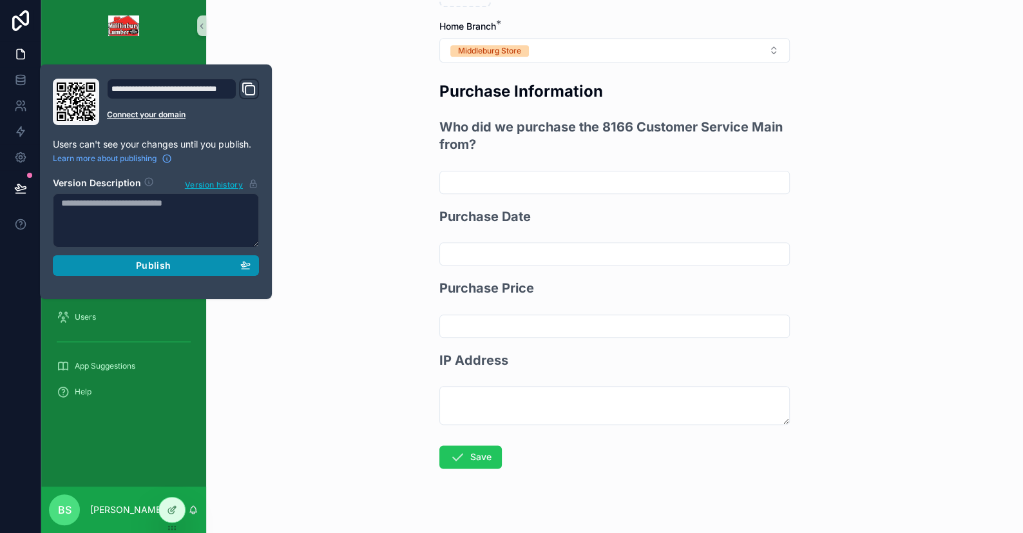
click at [139, 271] on button "Publish" at bounding box center [156, 265] width 206 height 21
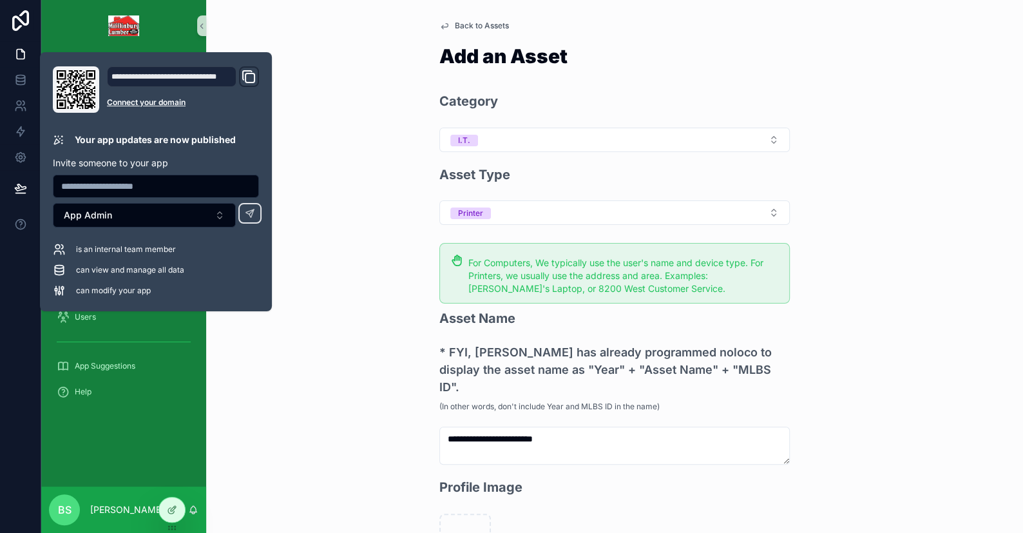
drag, startPoint x: 376, startPoint y: 369, endPoint x: 371, endPoint y: 376, distance: 9.2
click at [374, 371] on div "**********" at bounding box center [614, 266] width 817 height 533
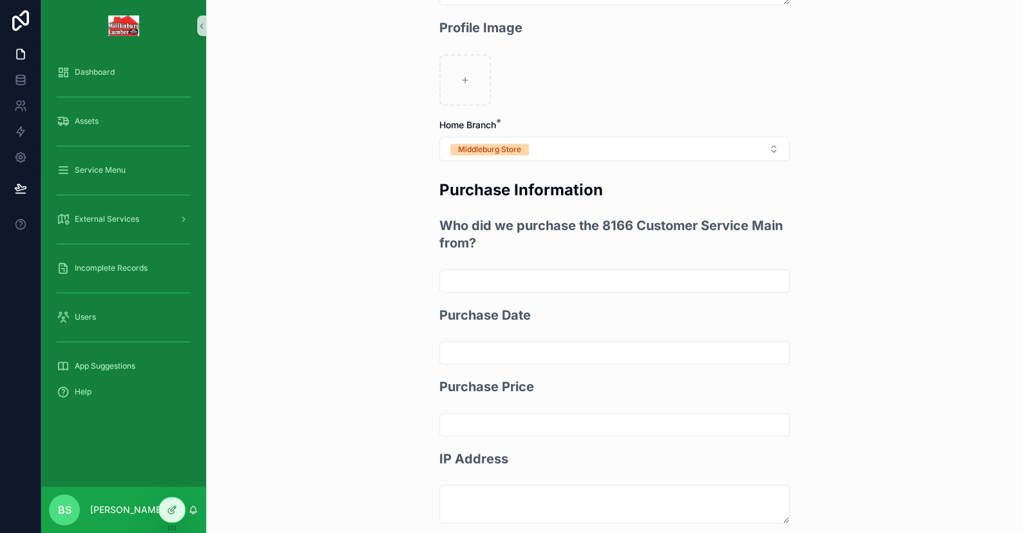
scroll to position [516, 0]
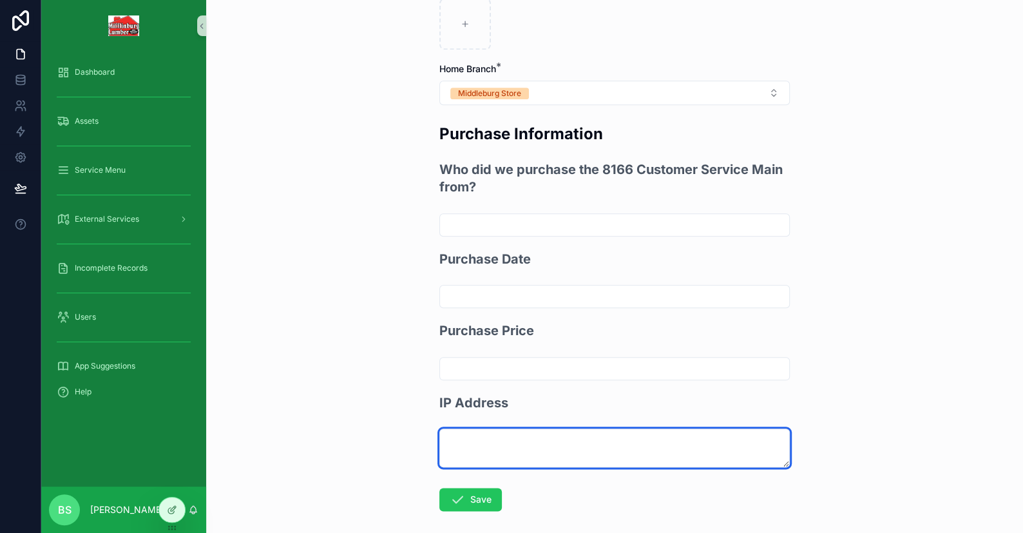
click at [471, 429] on textarea "scrollable content" at bounding box center [615, 448] width 351 height 39
paste textarea "**********"
type textarea "**********"
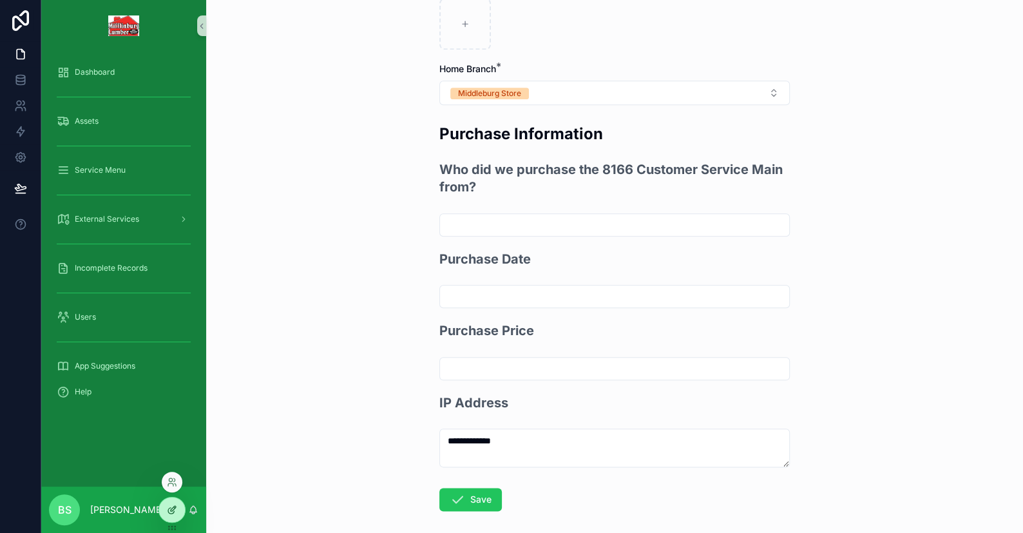
click at [178, 505] on div at bounding box center [172, 510] width 26 height 24
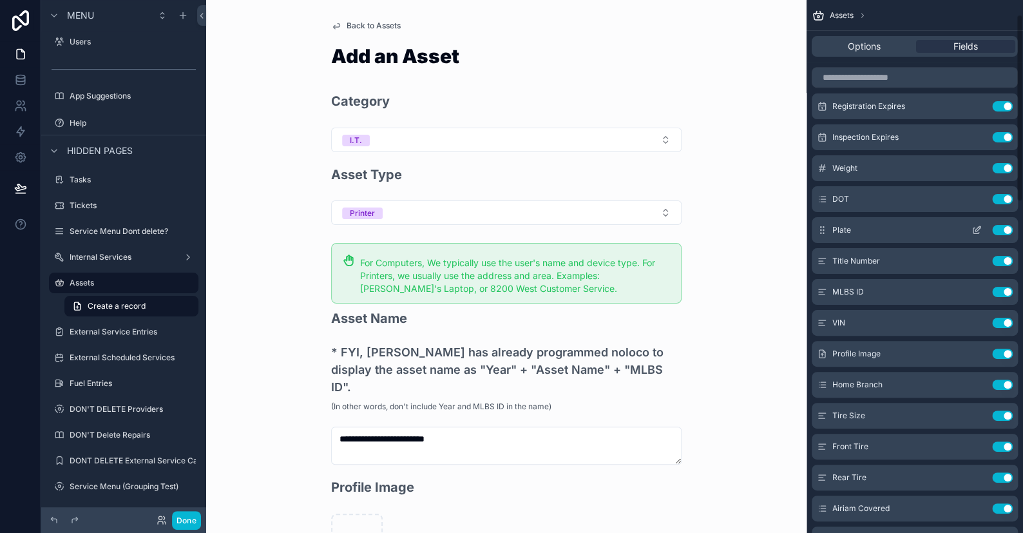
scroll to position [0, 0]
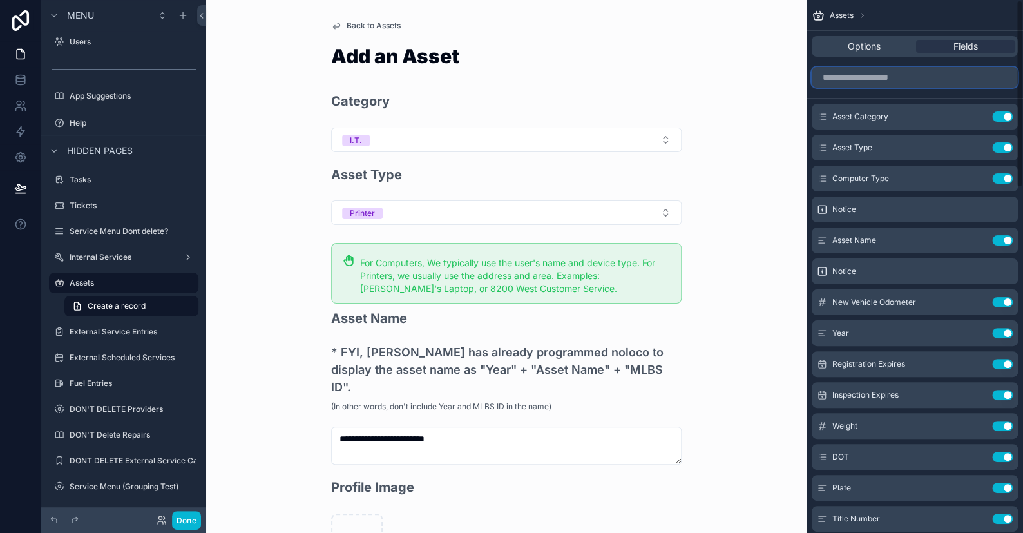
click at [852, 72] on input "scrollable content" at bounding box center [915, 77] width 206 height 21
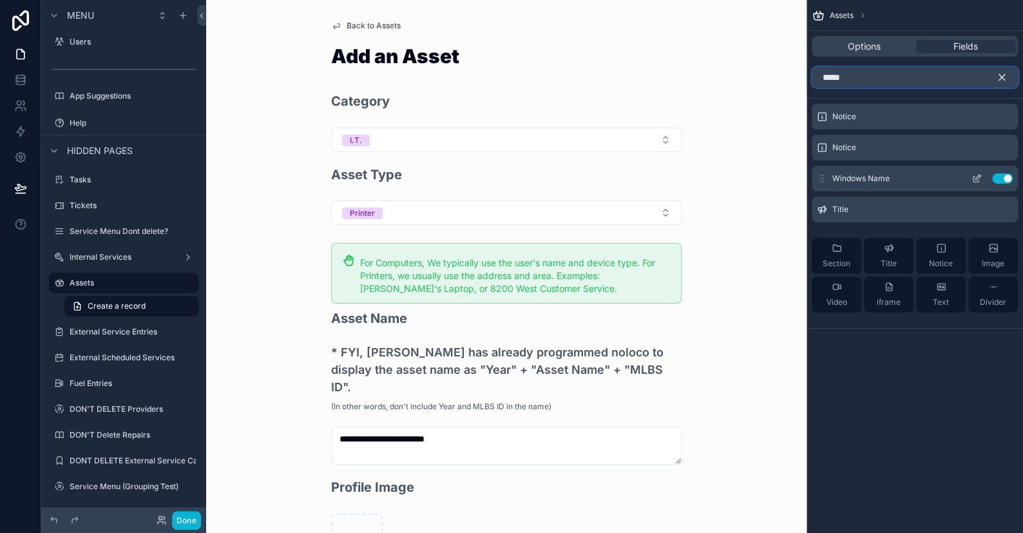
type input "*****"
click at [971, 180] on button "scrollable content" at bounding box center [977, 178] width 21 height 10
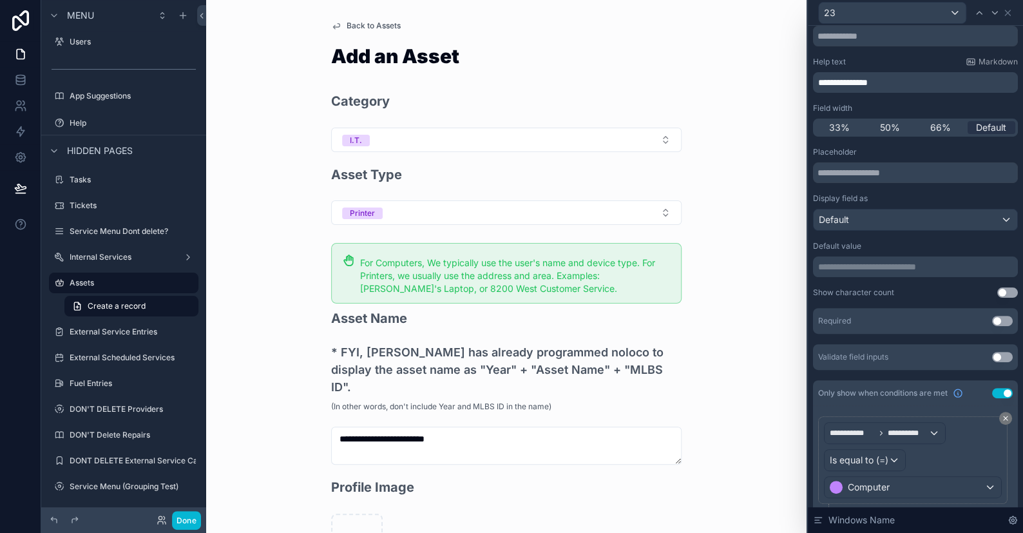
scroll to position [83, 0]
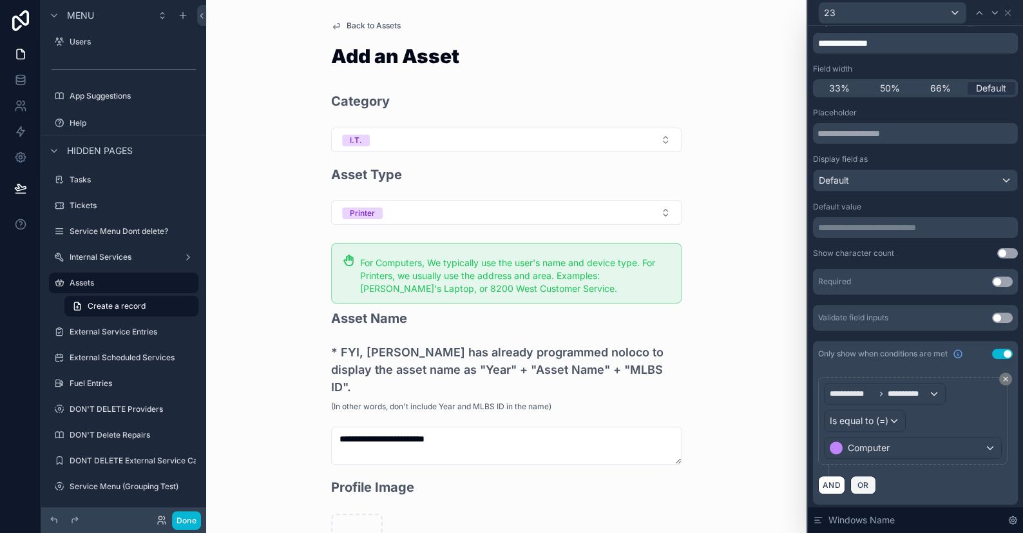
click at [864, 482] on span "OR" at bounding box center [863, 485] width 17 height 10
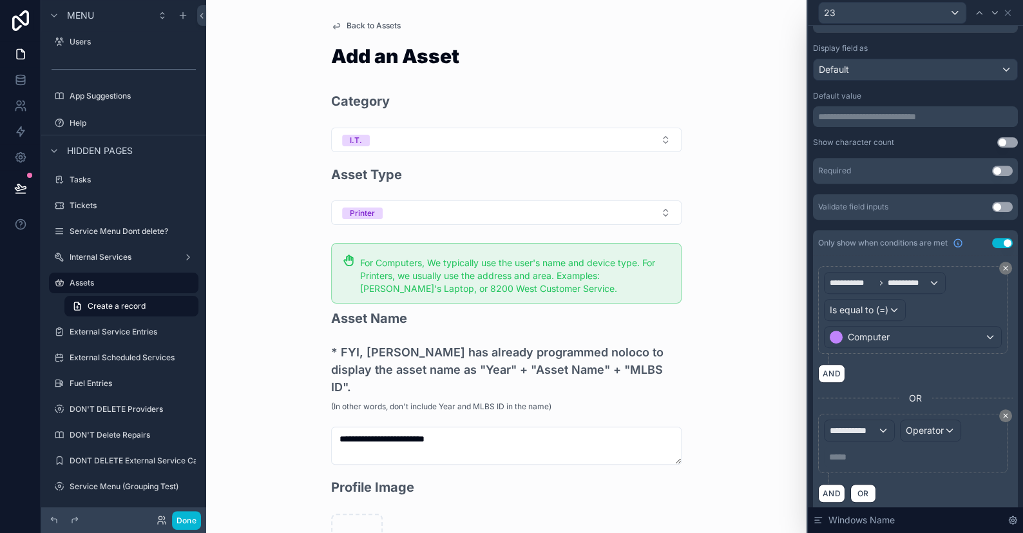
scroll to position [202, 0]
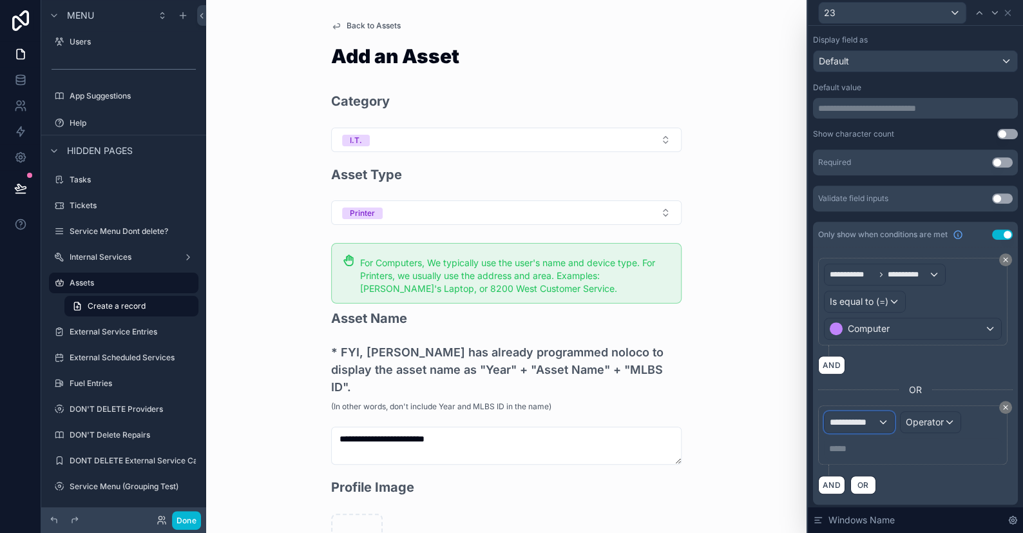
click at [869, 425] on span "**********" at bounding box center [854, 422] width 48 height 13
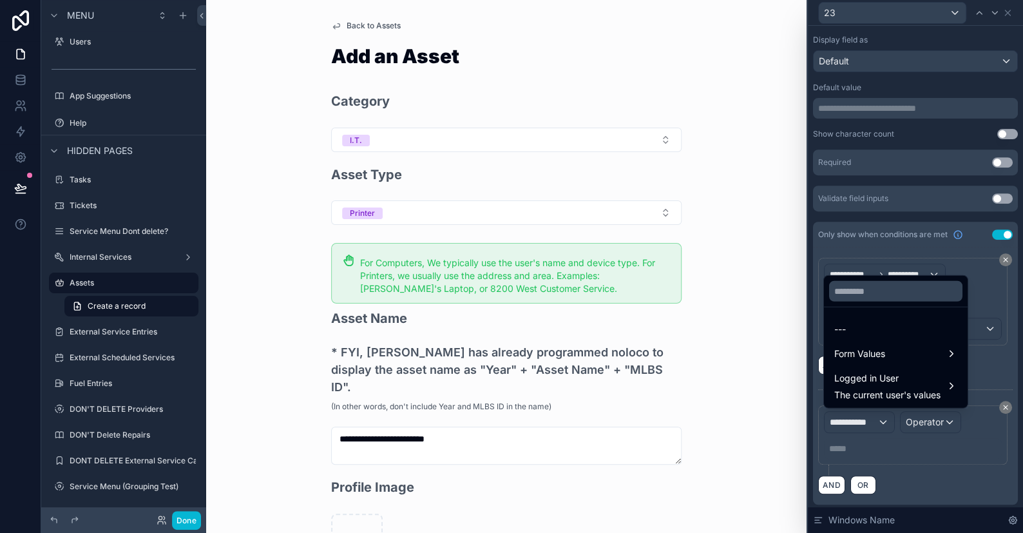
click at [939, 447] on div at bounding box center [915, 266] width 215 height 533
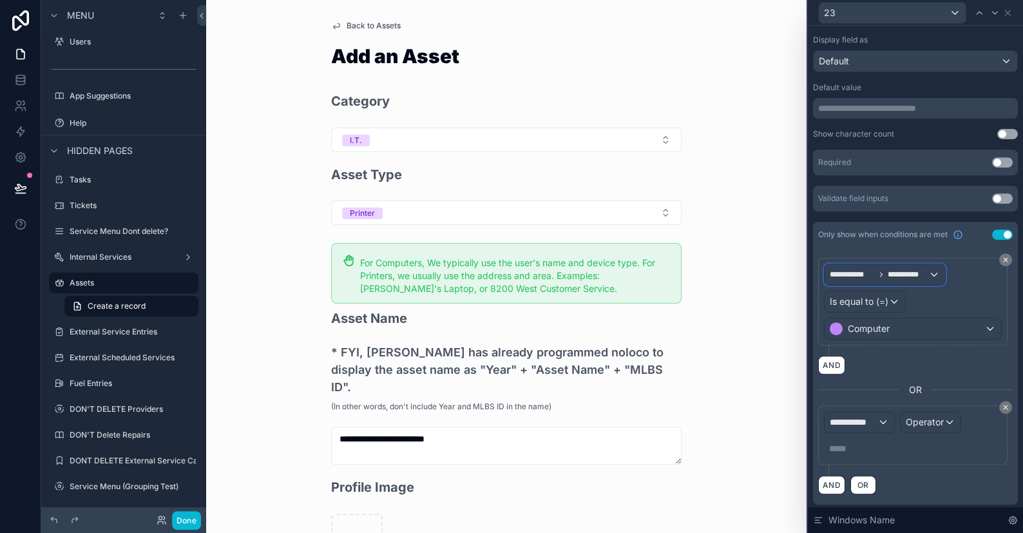
click at [866, 273] on span "**********" at bounding box center [852, 274] width 45 height 10
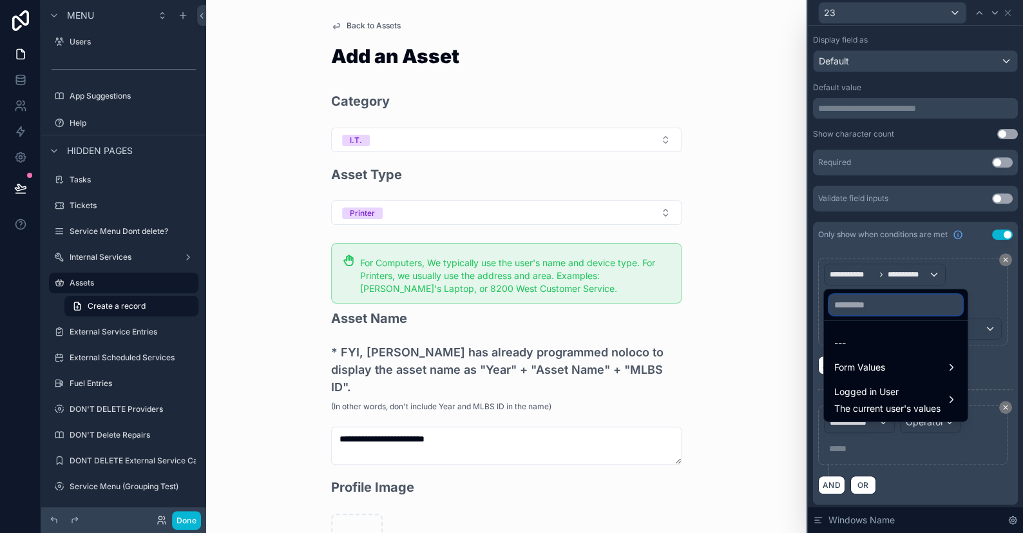
click at [865, 299] on input "text" at bounding box center [895, 305] width 133 height 21
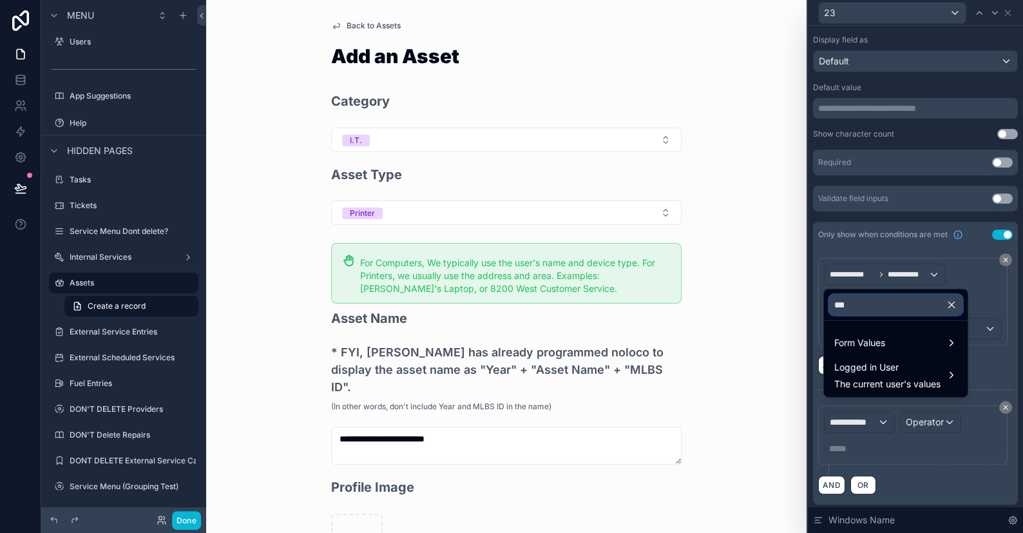
type input "***"
click at [872, 325] on ul "Form Values Logged in User The current user's values" at bounding box center [896, 359] width 144 height 76
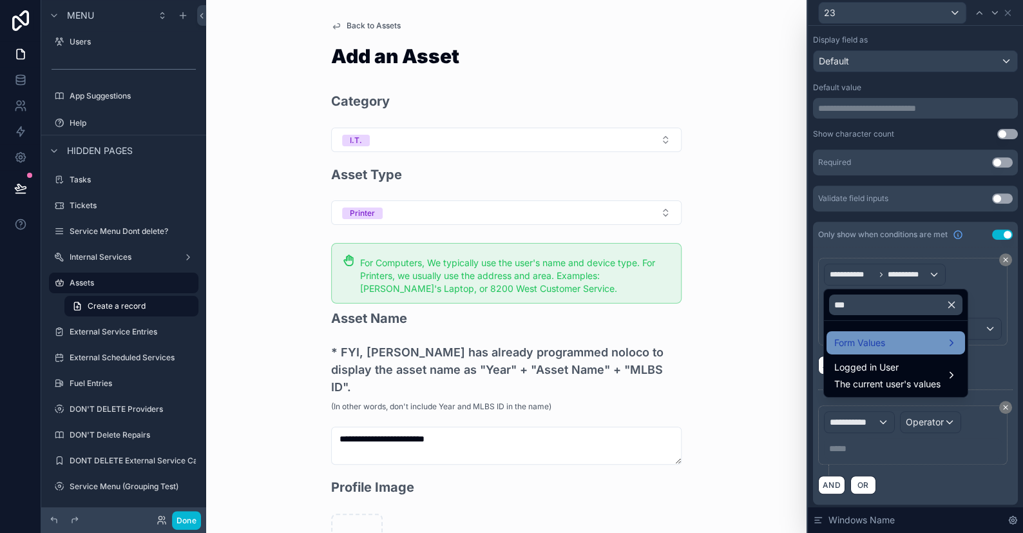
click at [867, 340] on span "Form Values" at bounding box center [860, 342] width 51 height 15
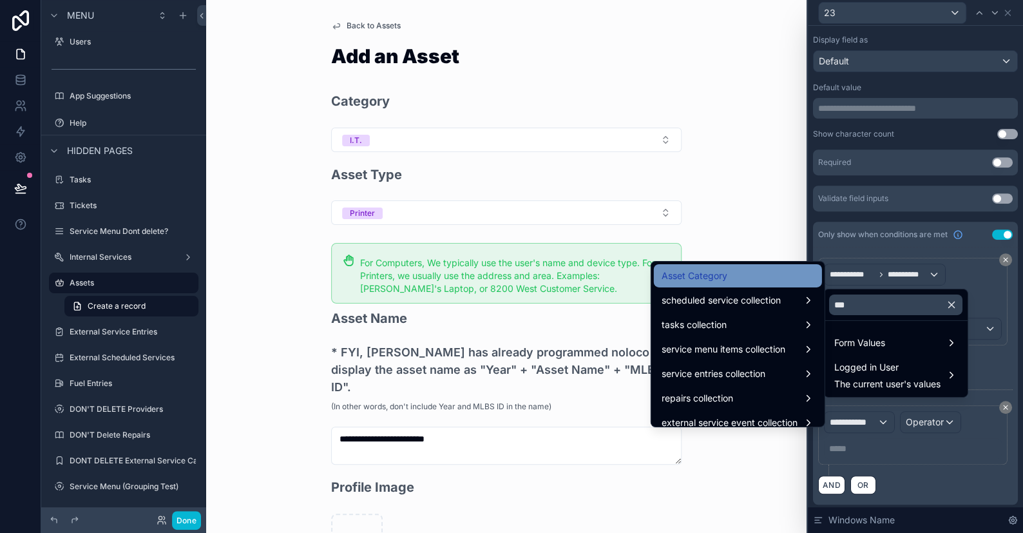
click at [724, 273] on div "Asset Category" at bounding box center [738, 275] width 153 height 15
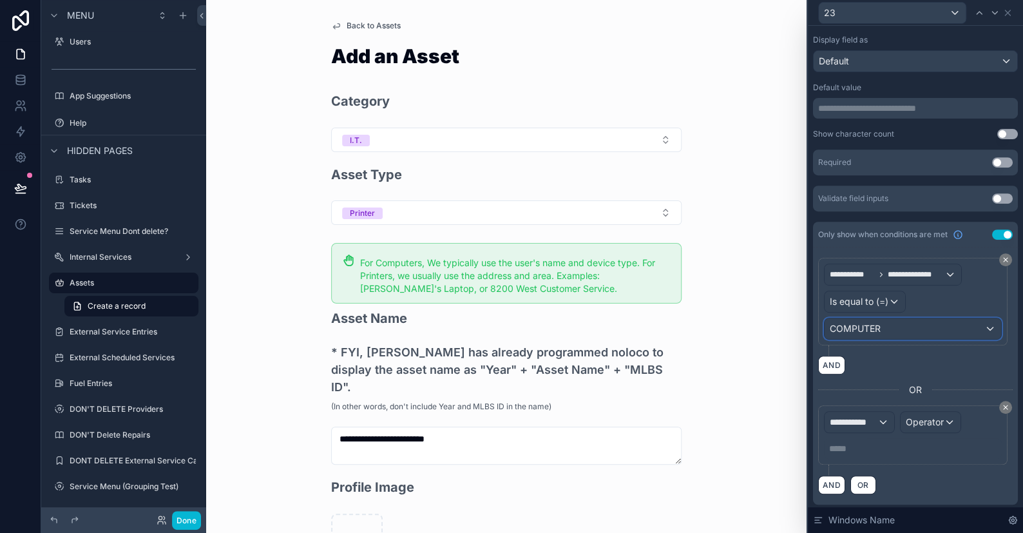
click at [884, 324] on div "COMPUTER" at bounding box center [913, 328] width 177 height 21
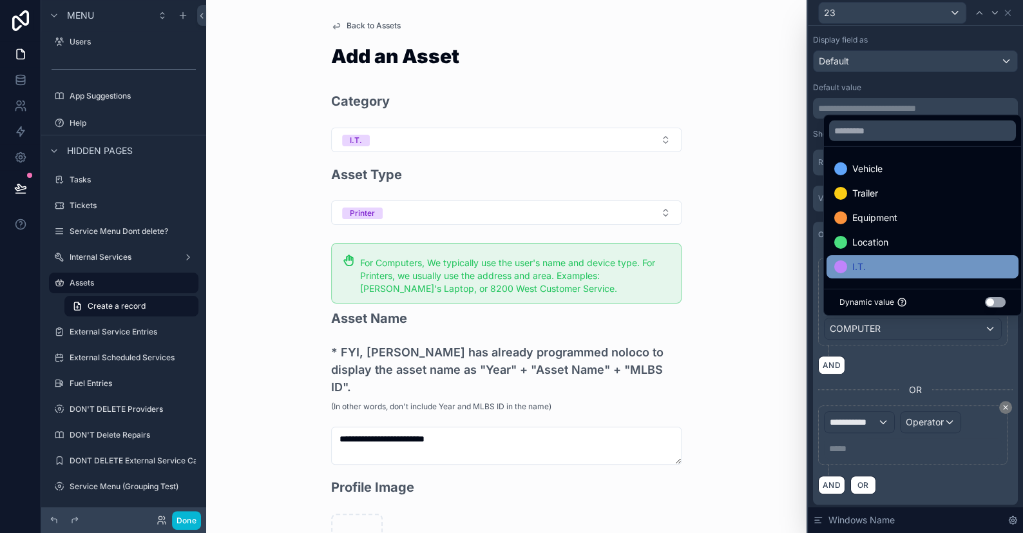
click at [860, 269] on span "I.T." at bounding box center [860, 266] width 14 height 15
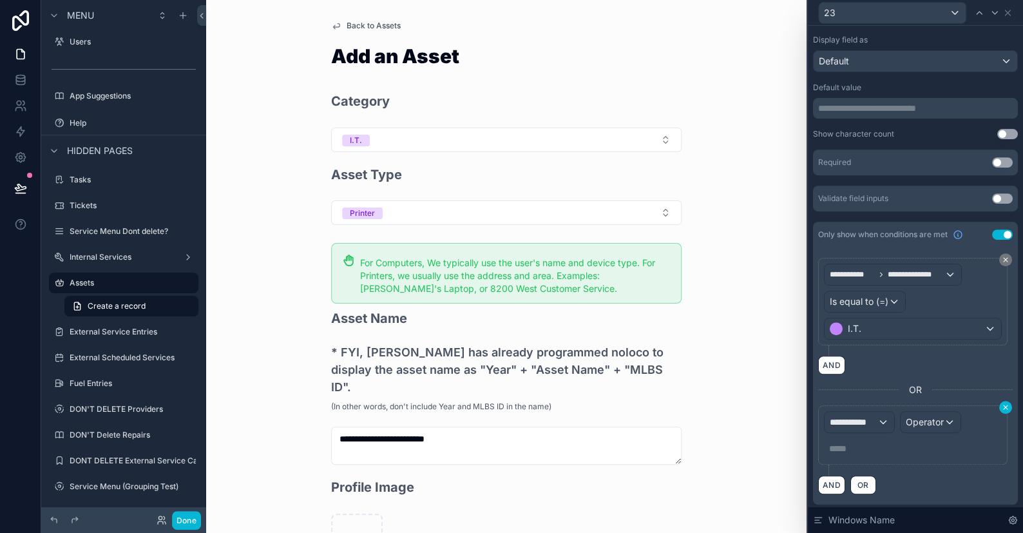
click at [1004, 407] on icon at bounding box center [1006, 407] width 4 height 4
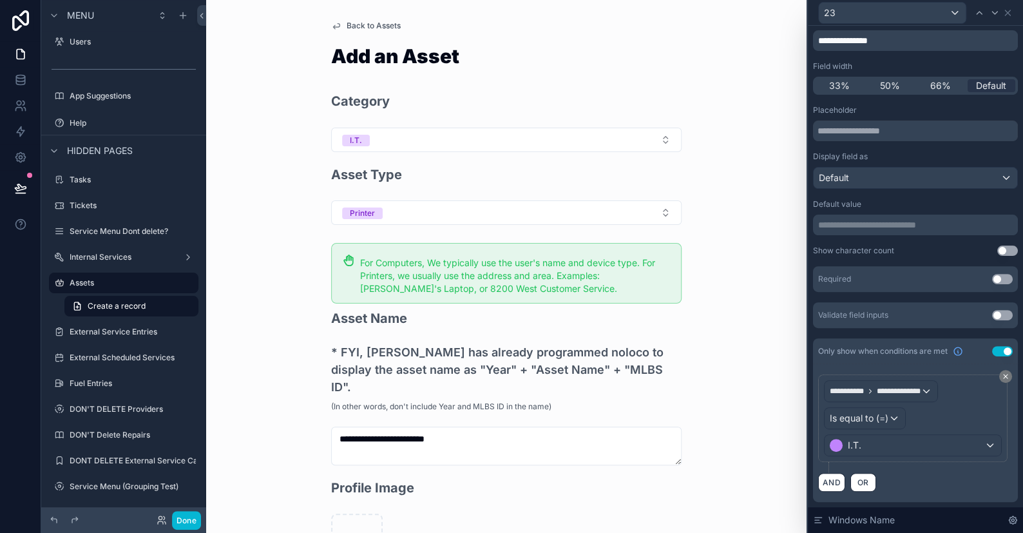
scroll to position [83, 0]
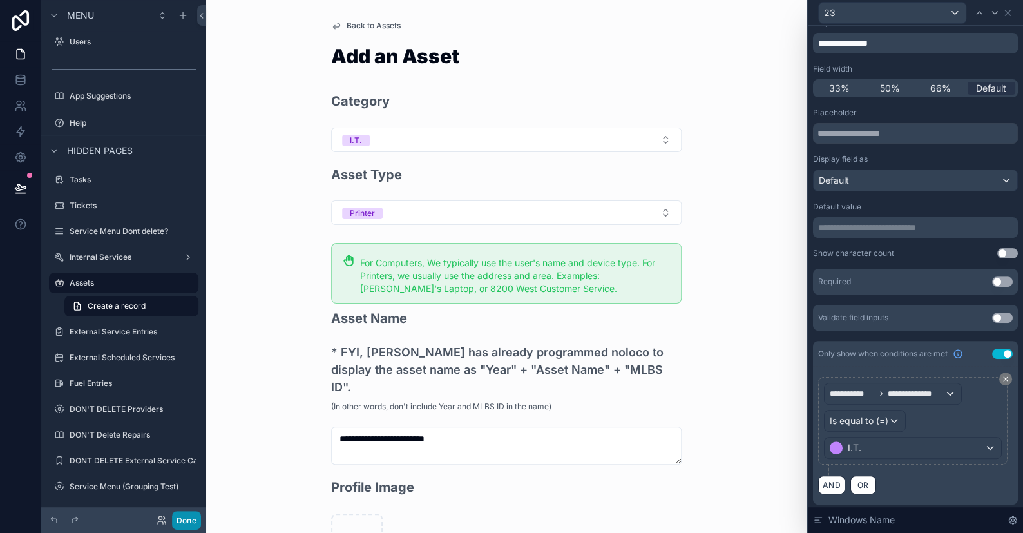
click at [174, 515] on button "Done" at bounding box center [186, 520] width 29 height 19
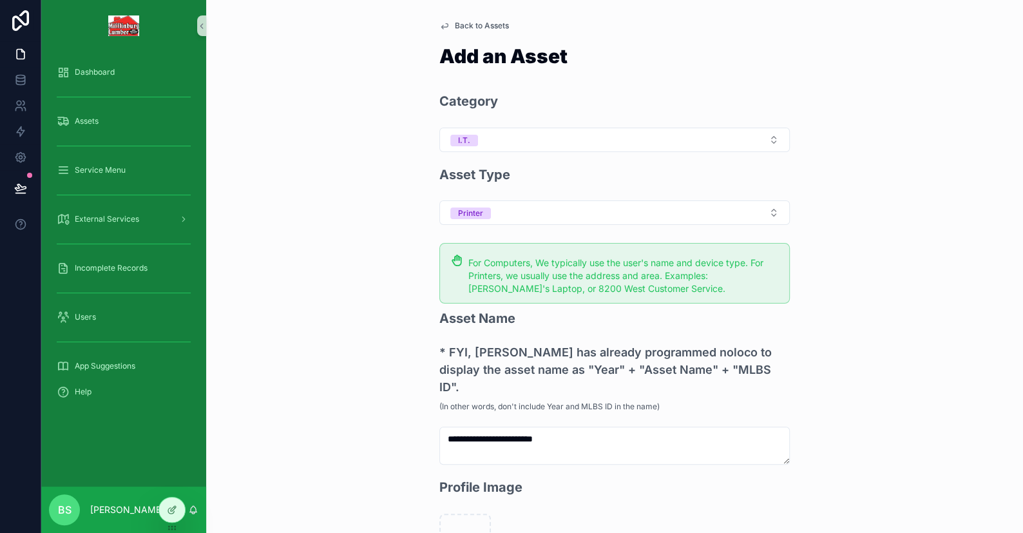
scroll to position [193, 0]
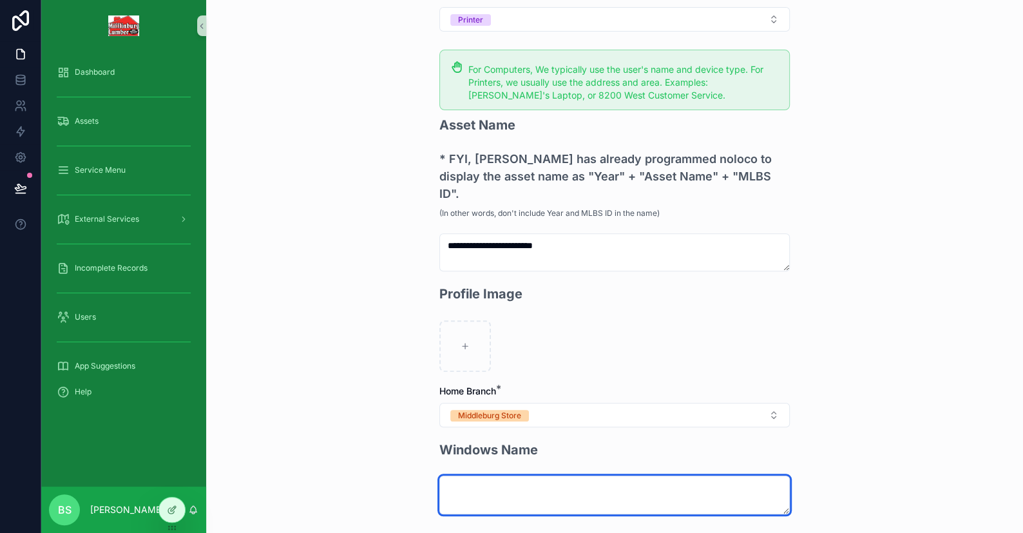
click at [481, 476] on textarea "scrollable content" at bounding box center [615, 495] width 351 height 39
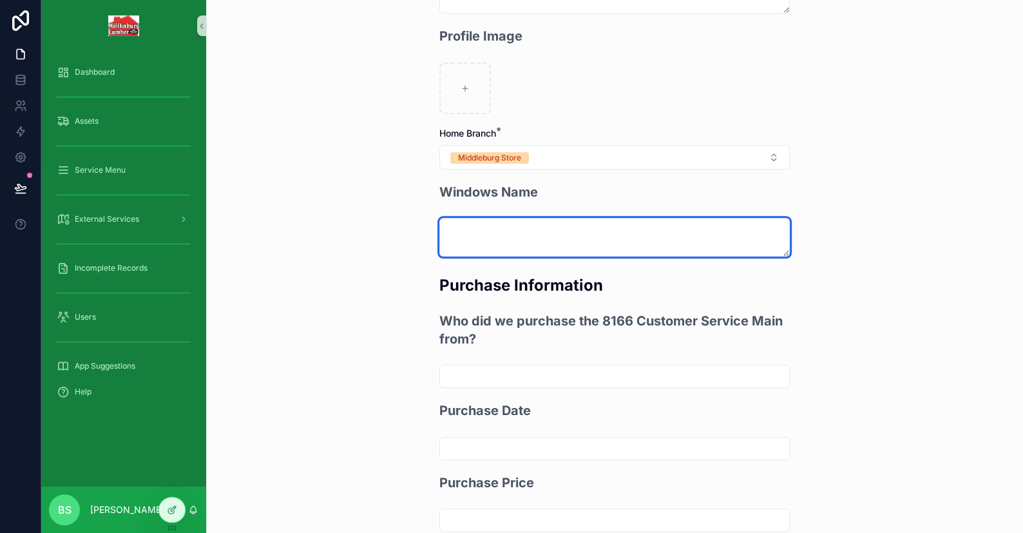
scroll to position [580, 0]
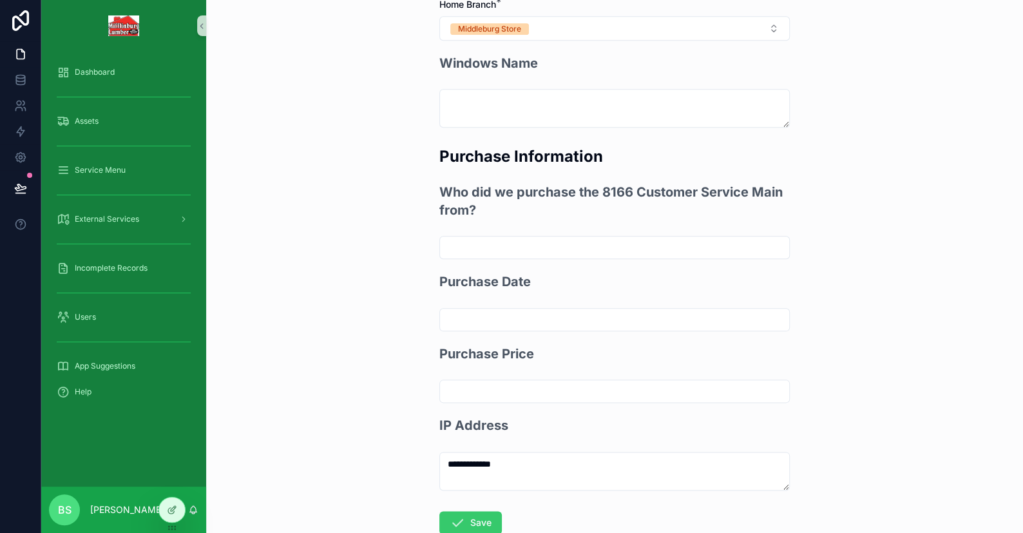
click at [456, 515] on icon "scrollable content" at bounding box center [457, 522] width 15 height 15
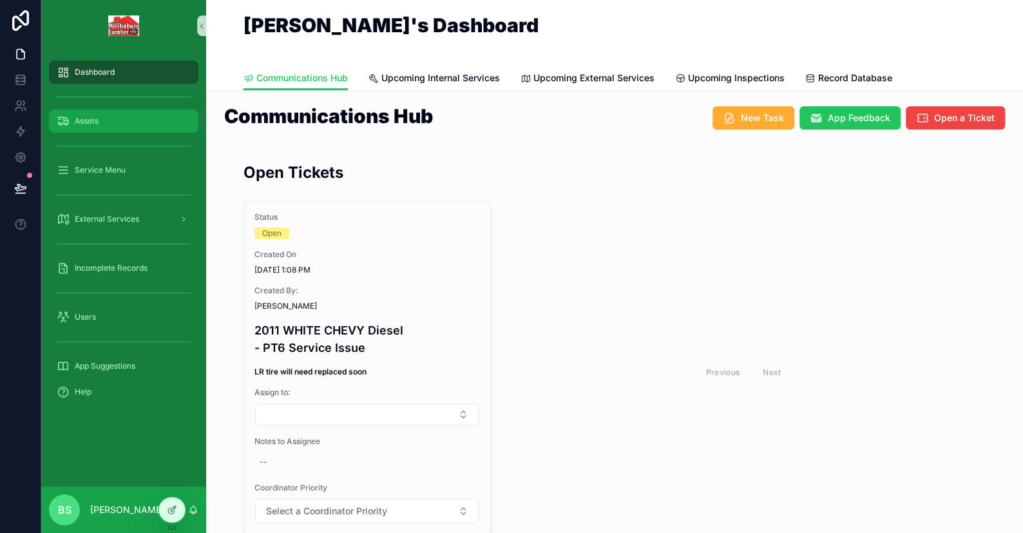
click at [122, 113] on div "Assets" at bounding box center [124, 121] width 134 height 21
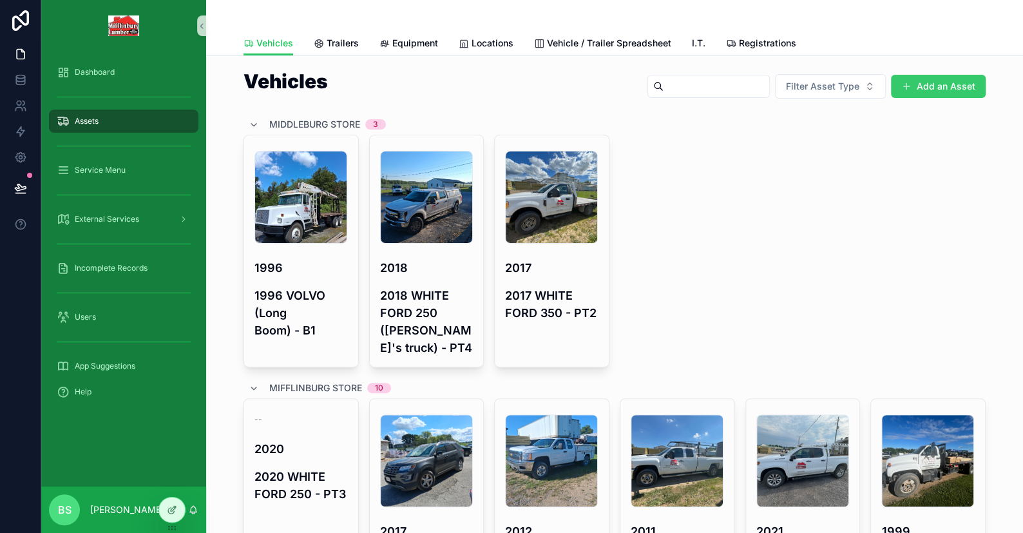
click at [927, 86] on button "Add an Asset" at bounding box center [938, 86] width 95 height 23
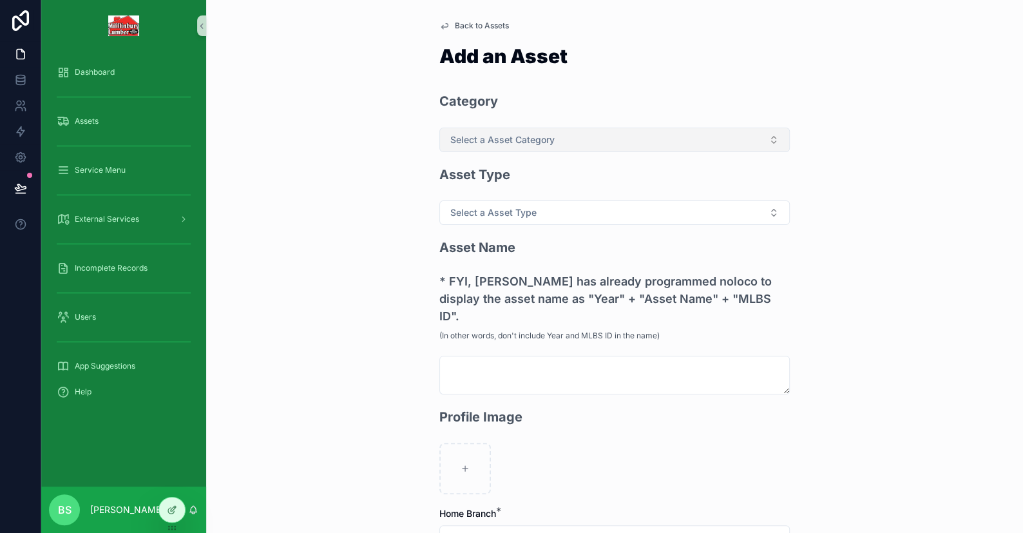
click at [489, 129] on button "Select a Asset Category" at bounding box center [615, 140] width 351 height 24
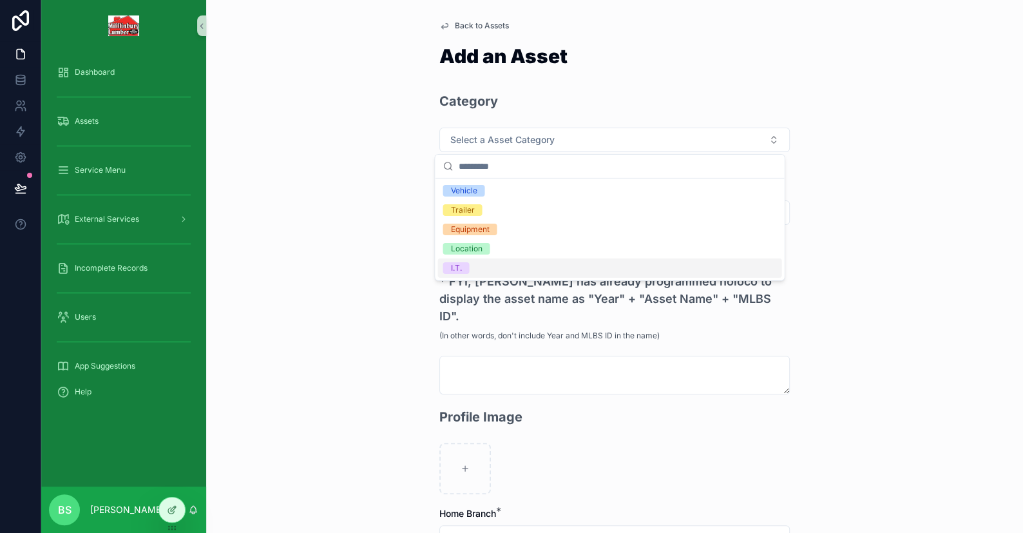
click at [461, 266] on span "I.T." at bounding box center [456, 268] width 26 height 12
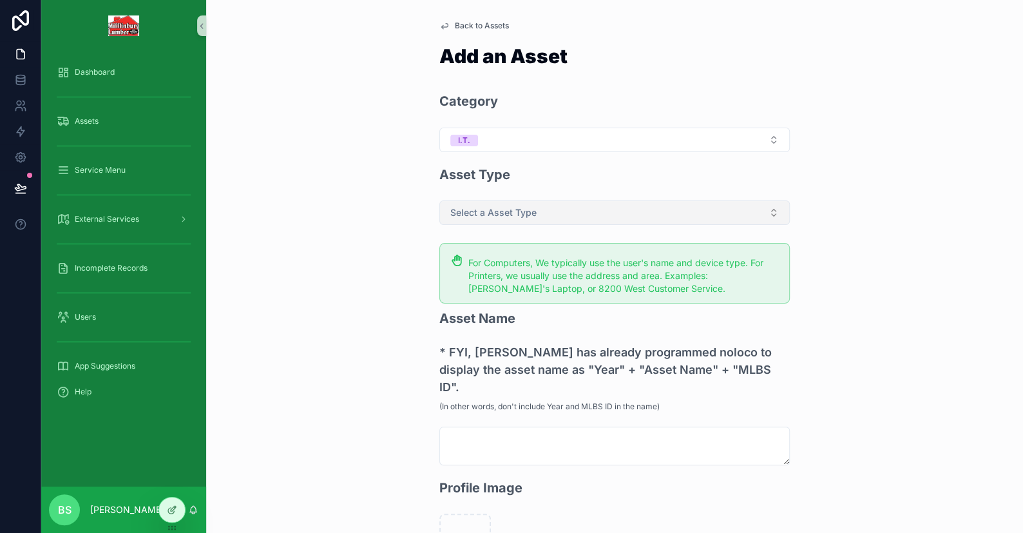
click at [477, 206] on span "Select a Asset Type" at bounding box center [493, 212] width 86 height 13
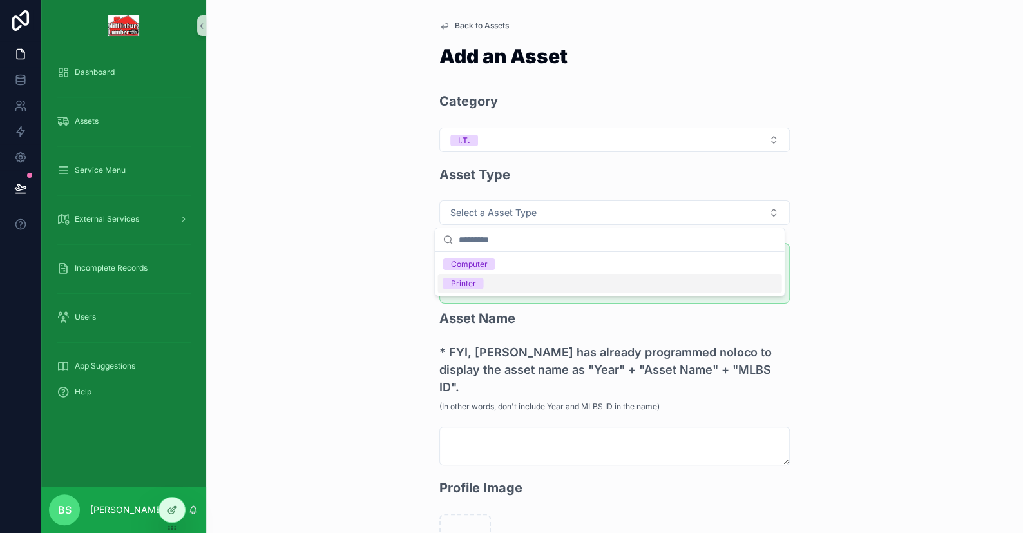
click at [485, 284] on div "Printer" at bounding box center [610, 283] width 344 height 19
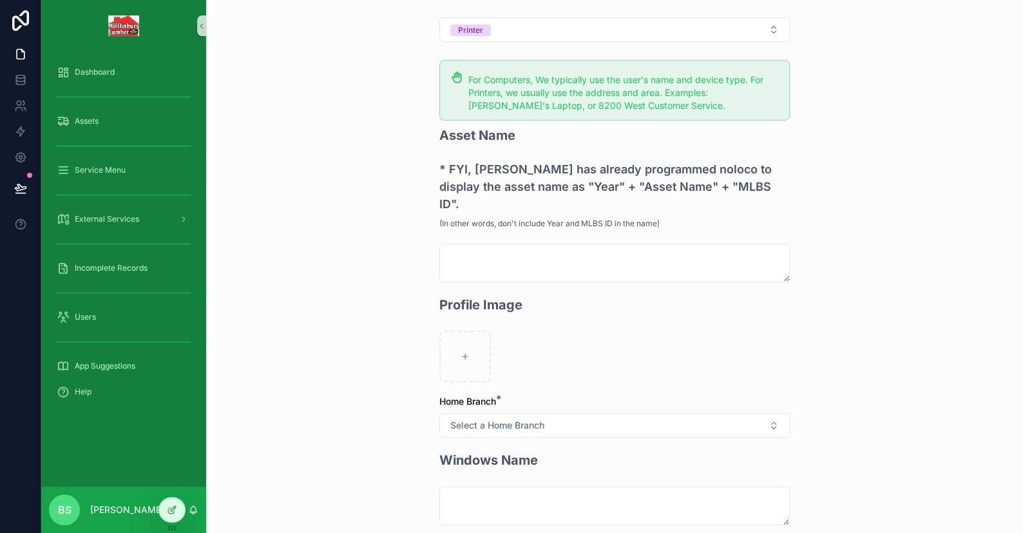
scroll to position [193, 0]
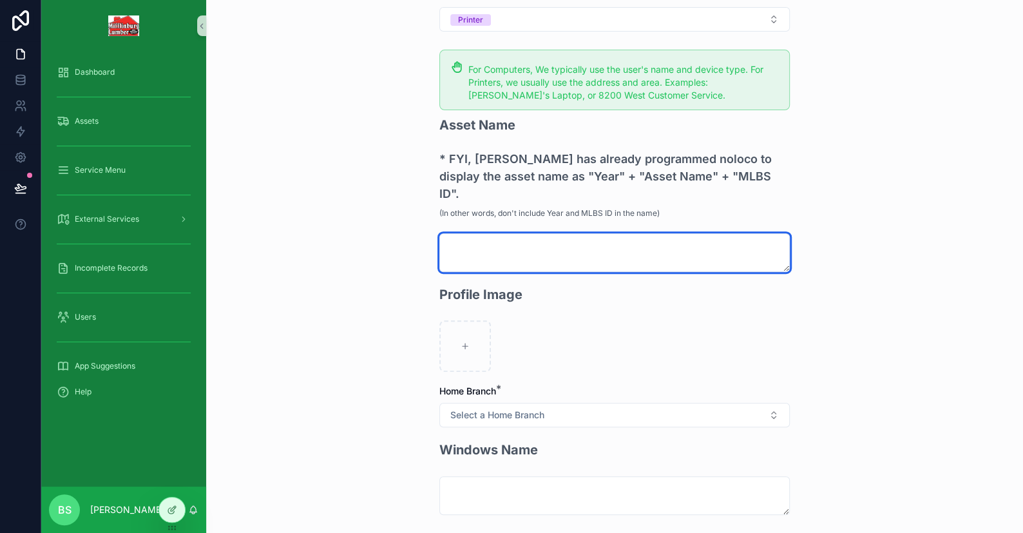
click at [460, 233] on textarea "scrollable content" at bounding box center [615, 252] width 351 height 39
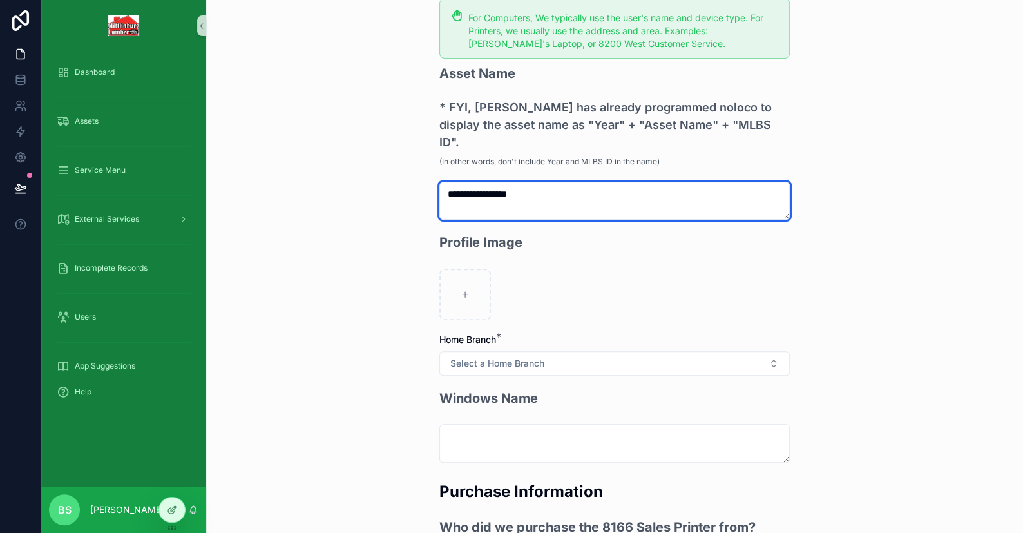
scroll to position [322, 0]
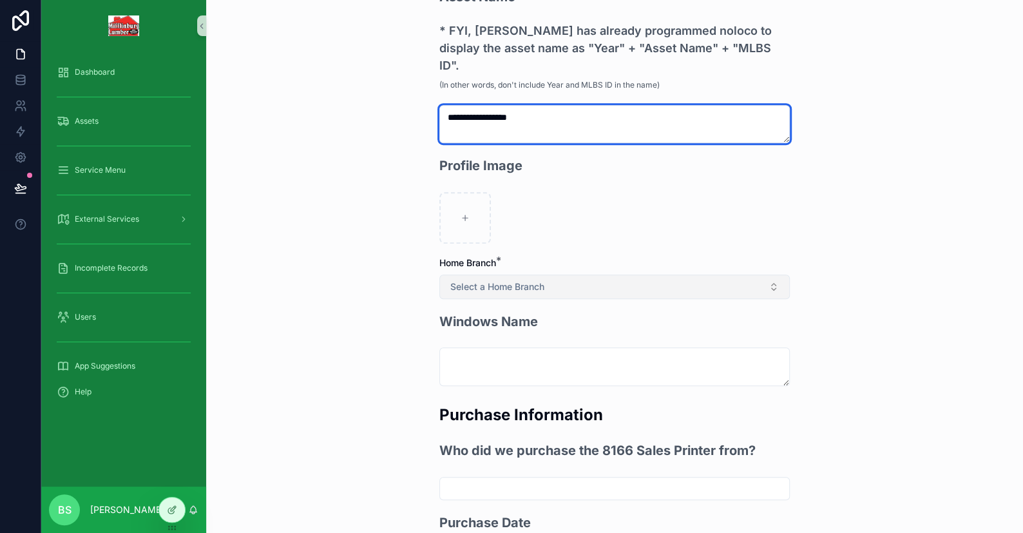
type textarea "**********"
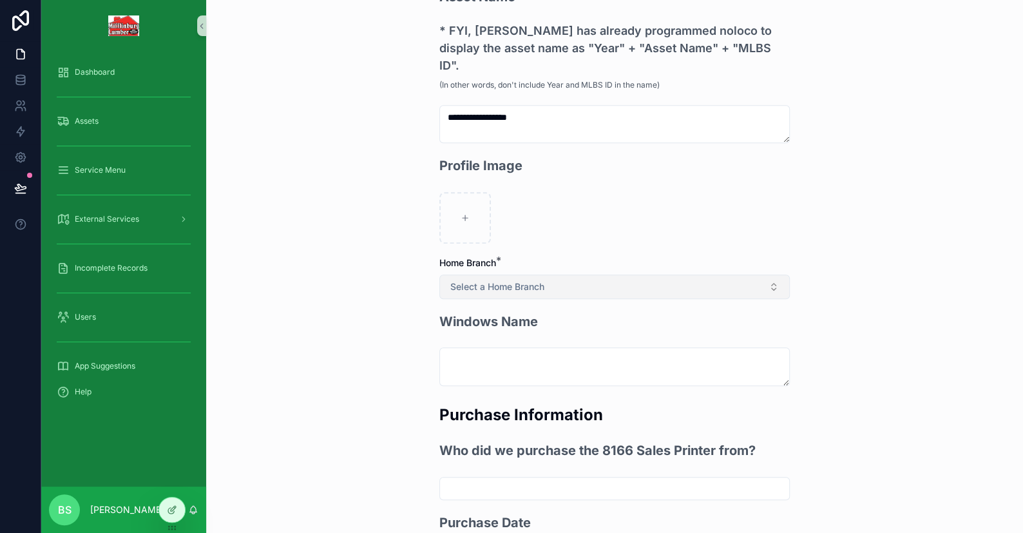
click at [502, 280] on span "Select a Home Branch" at bounding box center [497, 286] width 94 height 13
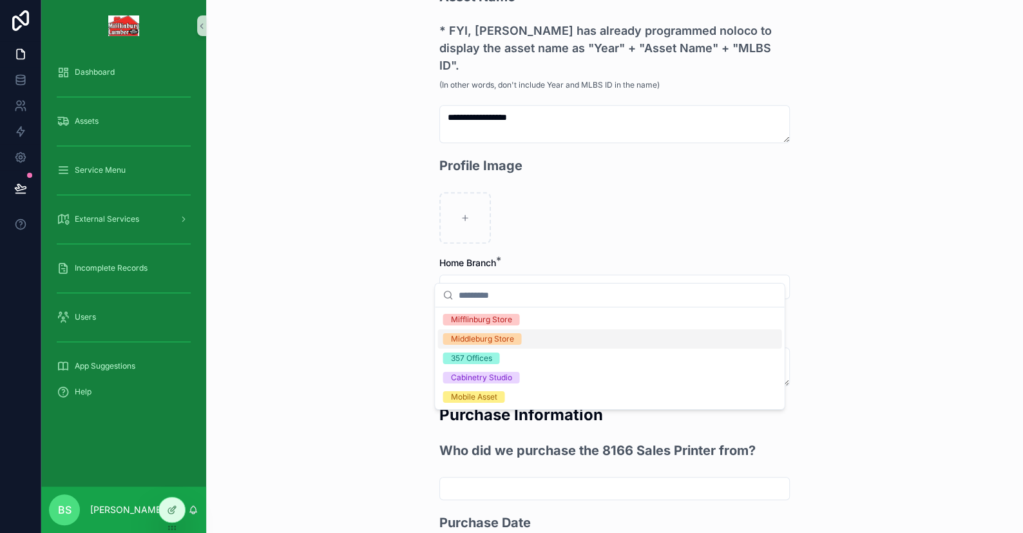
click at [472, 336] on div "Middleburg Store" at bounding box center [481, 339] width 63 height 12
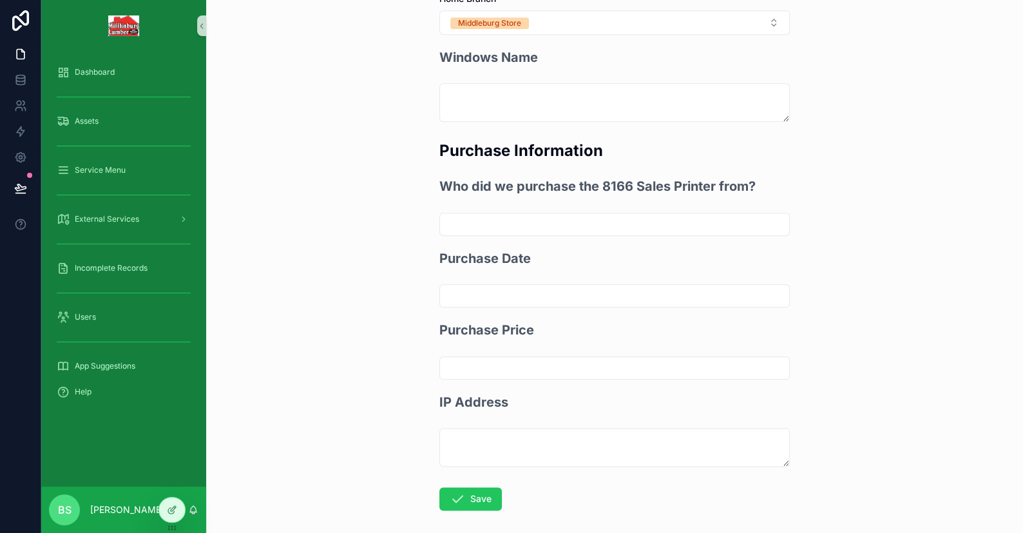
scroll to position [628, 0]
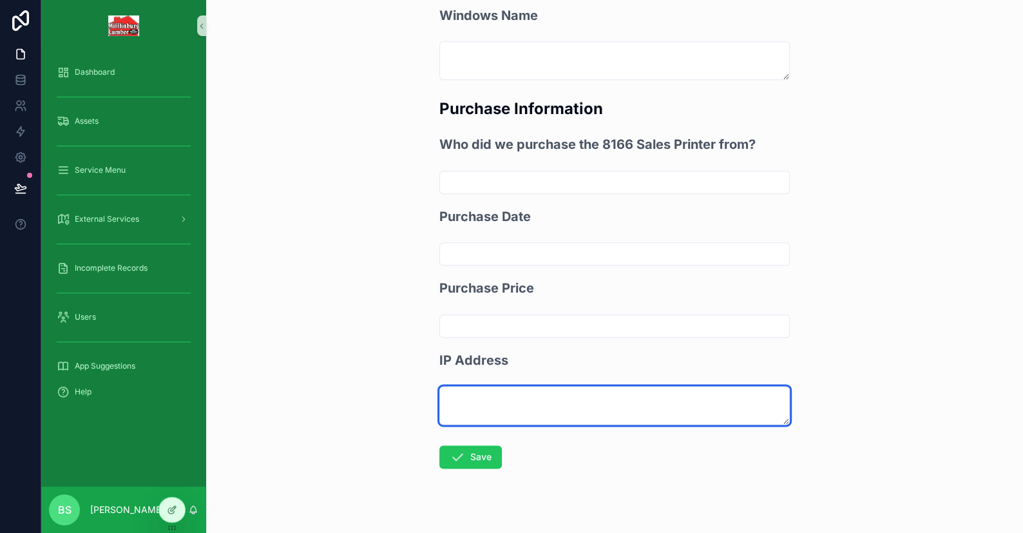
click at [479, 389] on textarea "scrollable content" at bounding box center [615, 405] width 351 height 39
paste textarea "**********"
type textarea "**********"
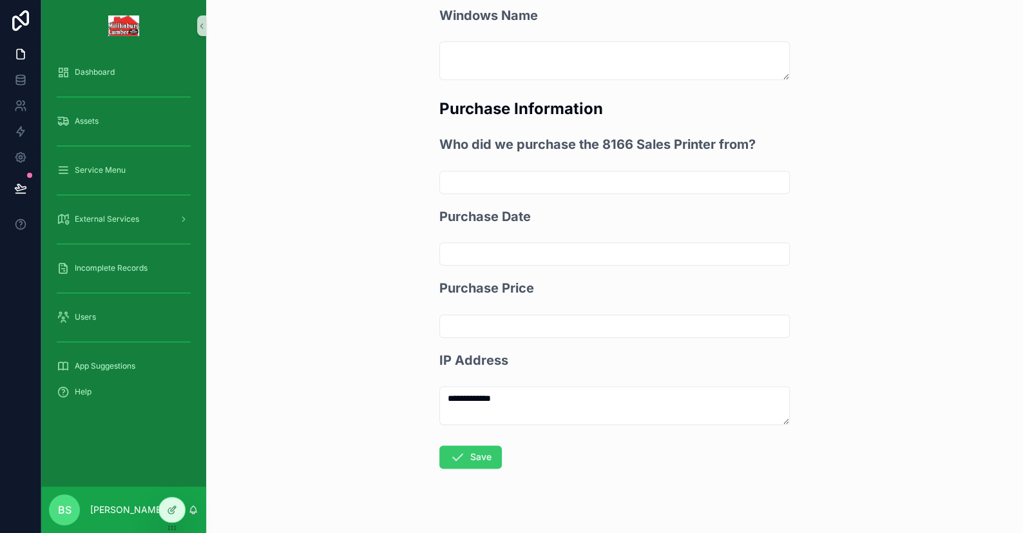
click at [472, 445] on button "Save" at bounding box center [471, 456] width 63 height 23
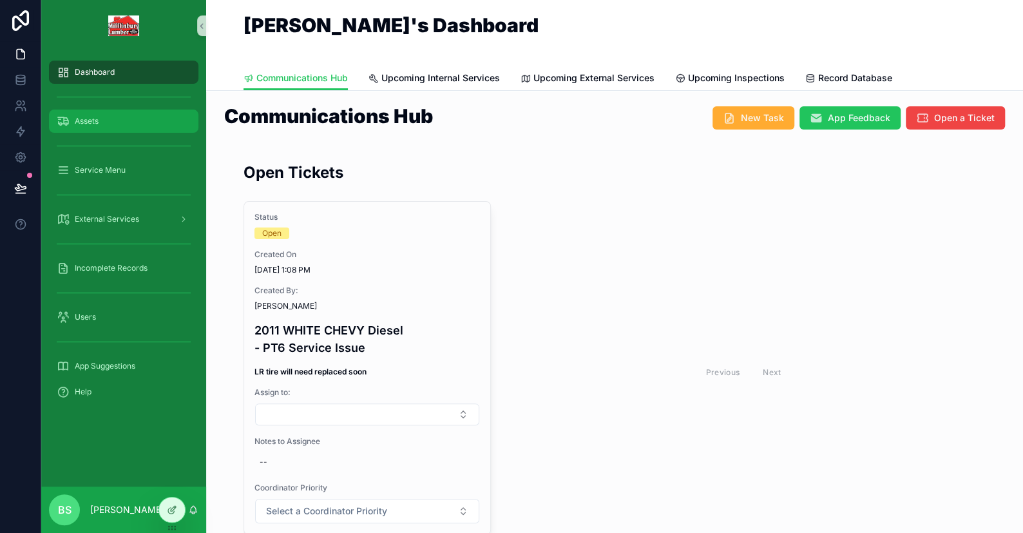
click at [89, 111] on div "Assets" at bounding box center [124, 121] width 134 height 21
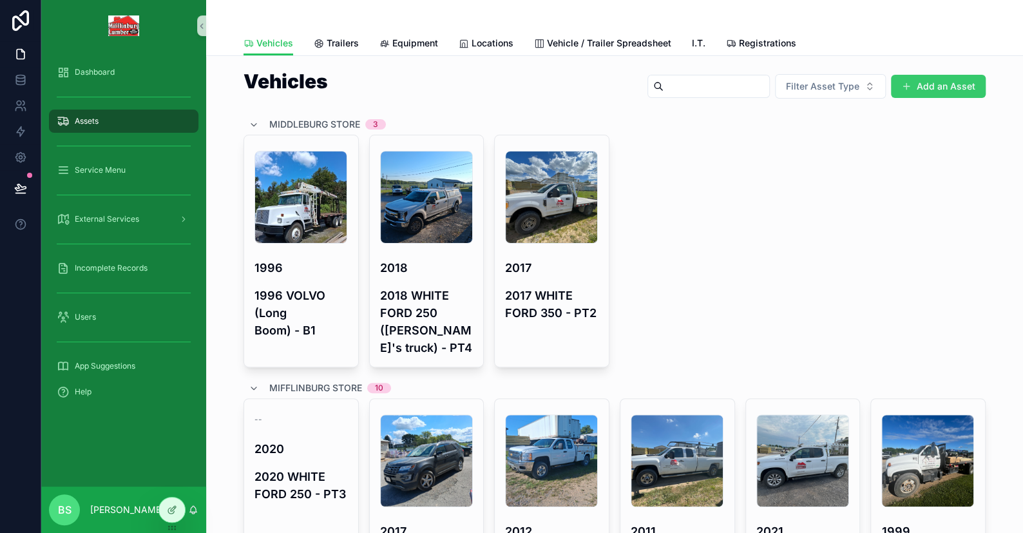
click at [947, 92] on button "Add an Asset" at bounding box center [938, 86] width 95 height 23
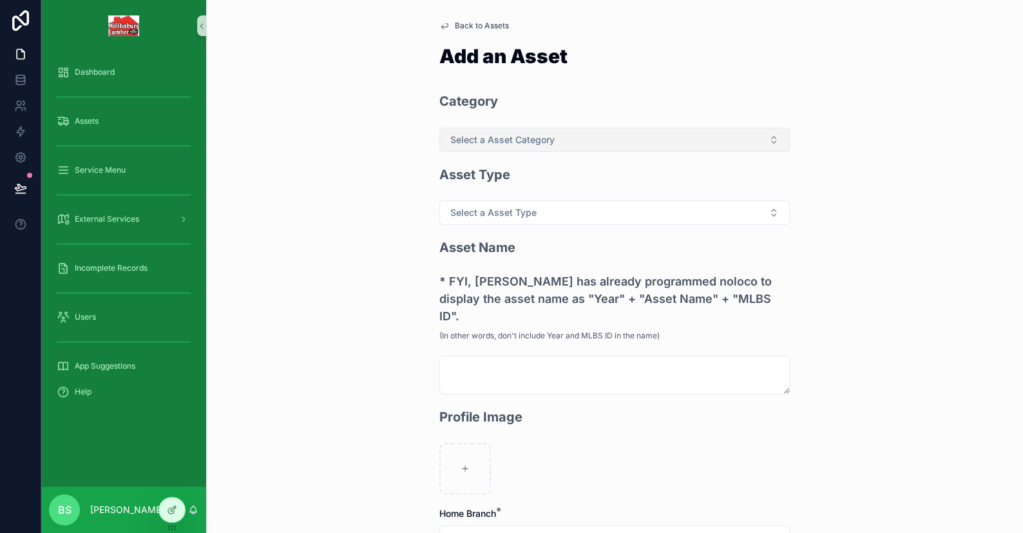
click at [515, 136] on span "Select a Asset Category" at bounding box center [502, 139] width 104 height 13
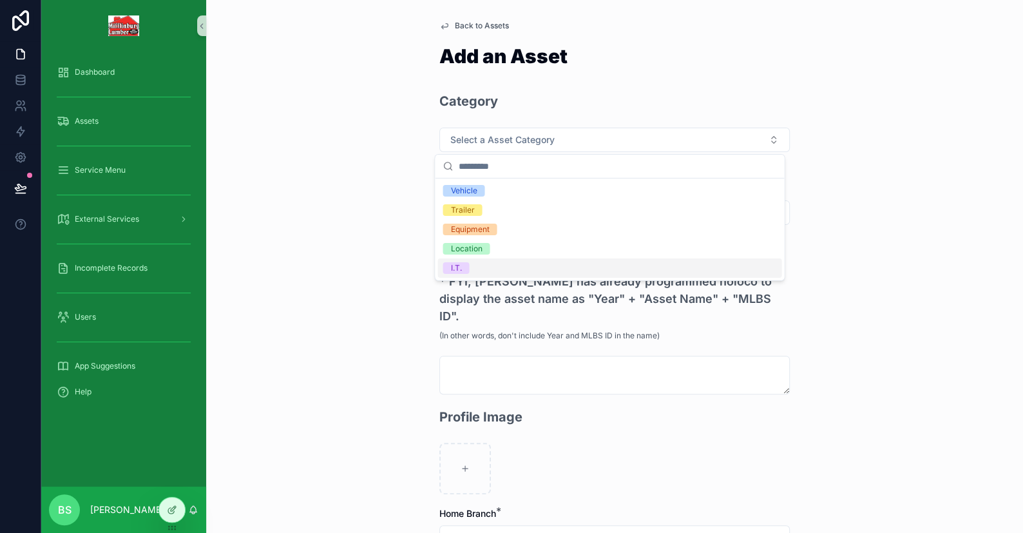
click at [492, 274] on div "I.T." at bounding box center [610, 267] width 344 height 19
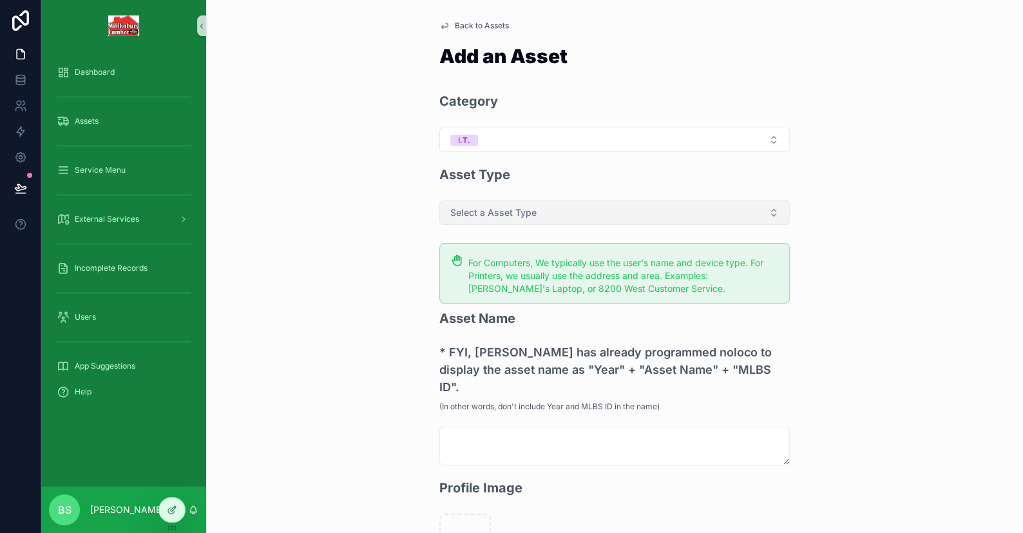
click at [481, 209] on span "Select a Asset Type" at bounding box center [493, 212] width 86 height 13
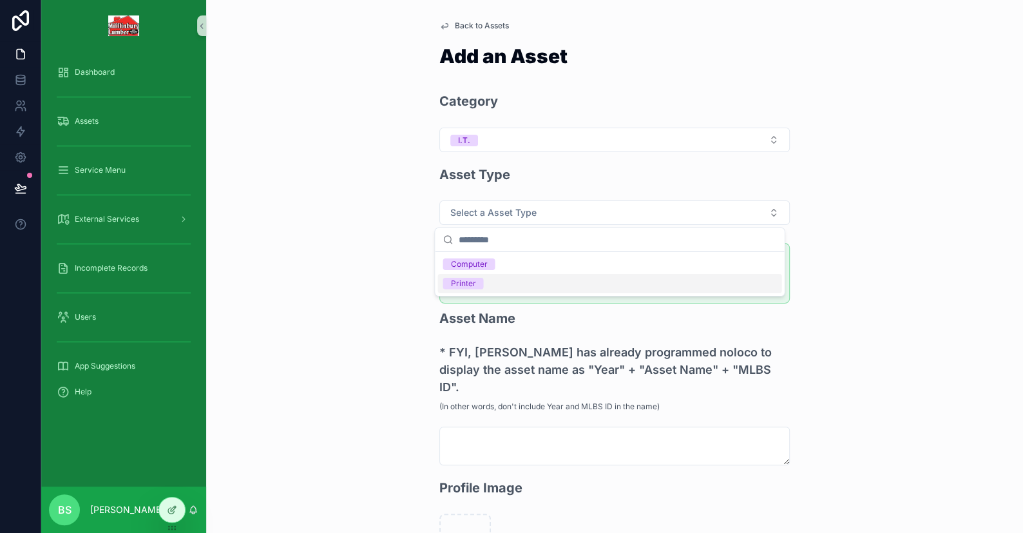
click at [481, 280] on span "Printer" at bounding box center [463, 284] width 41 height 12
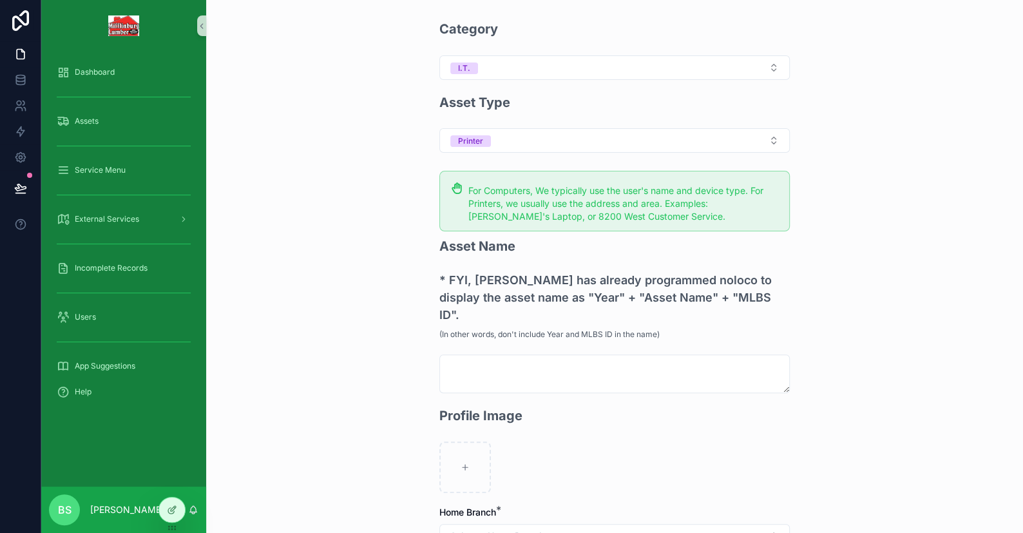
scroll to position [129, 0]
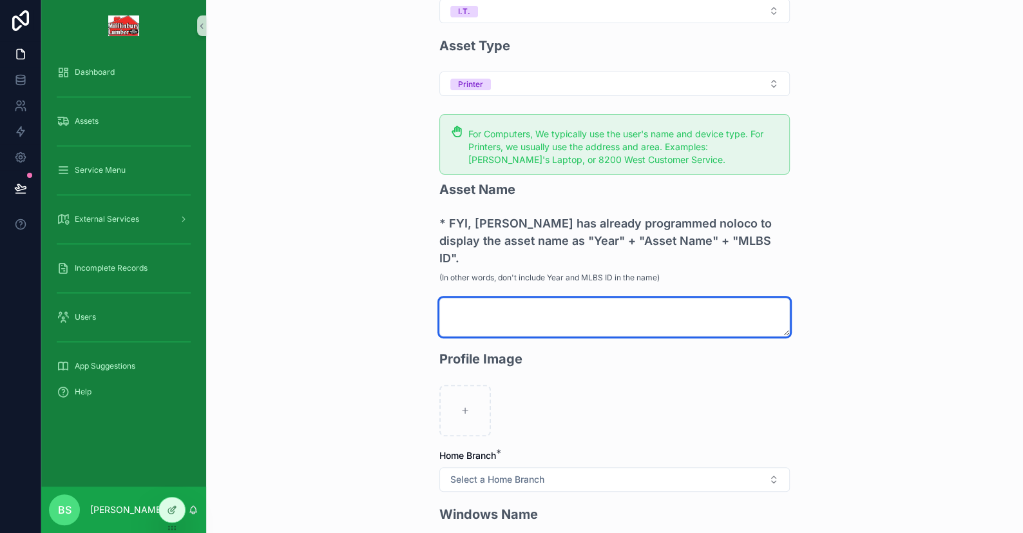
click at [508, 298] on textarea "scrollable content" at bounding box center [615, 317] width 351 height 39
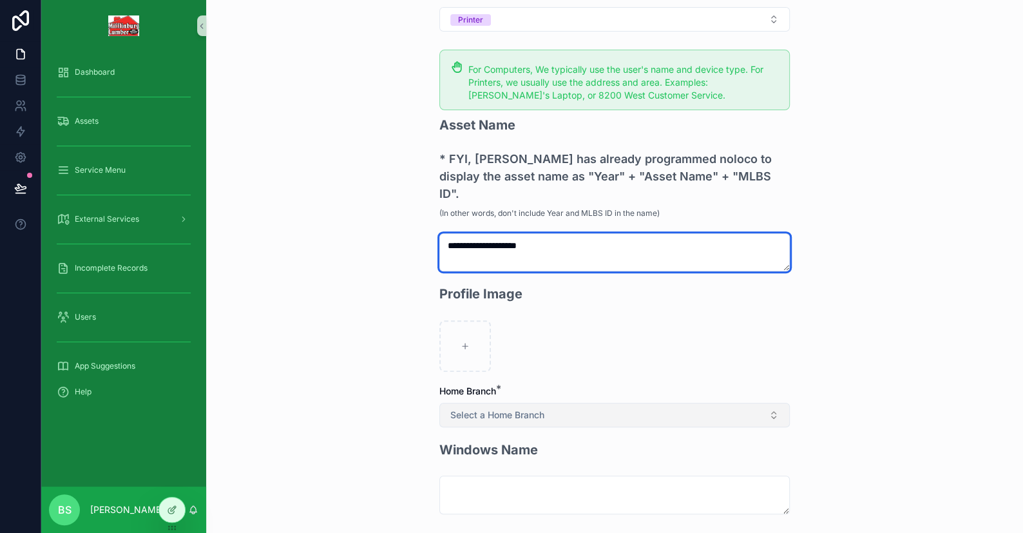
type textarea "**********"
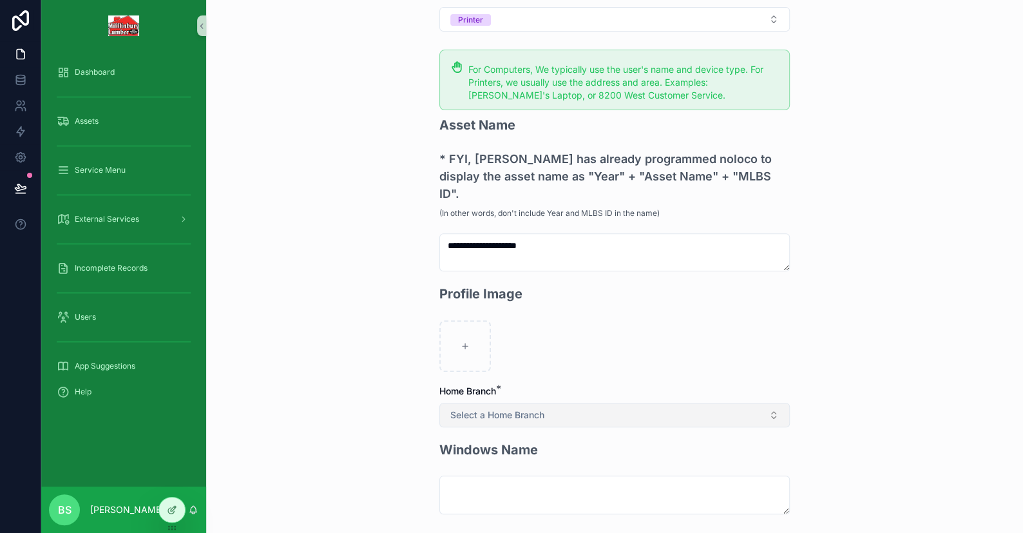
click at [499, 403] on button "Select a Home Branch" at bounding box center [615, 415] width 351 height 24
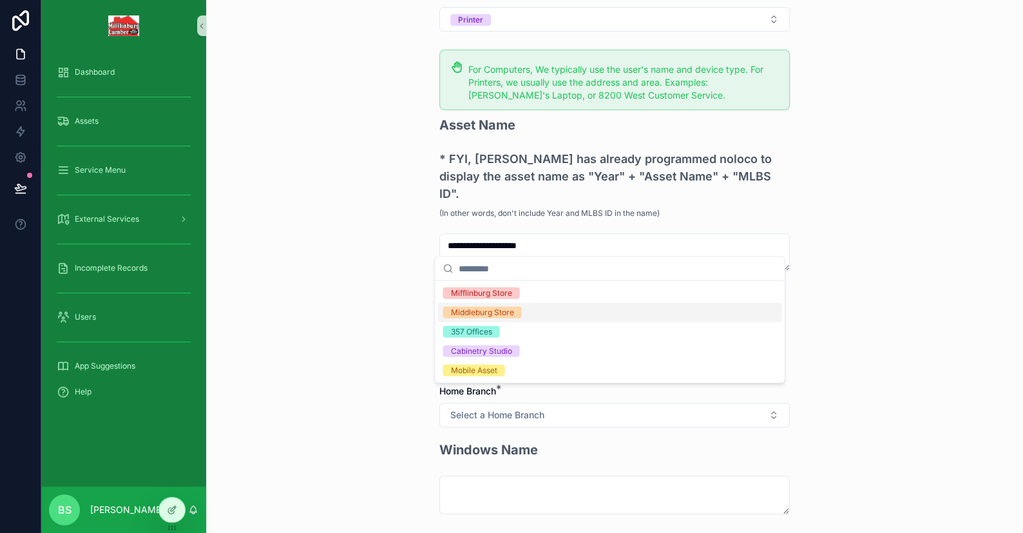
click at [480, 317] on div "Middleburg Store" at bounding box center [481, 313] width 63 height 12
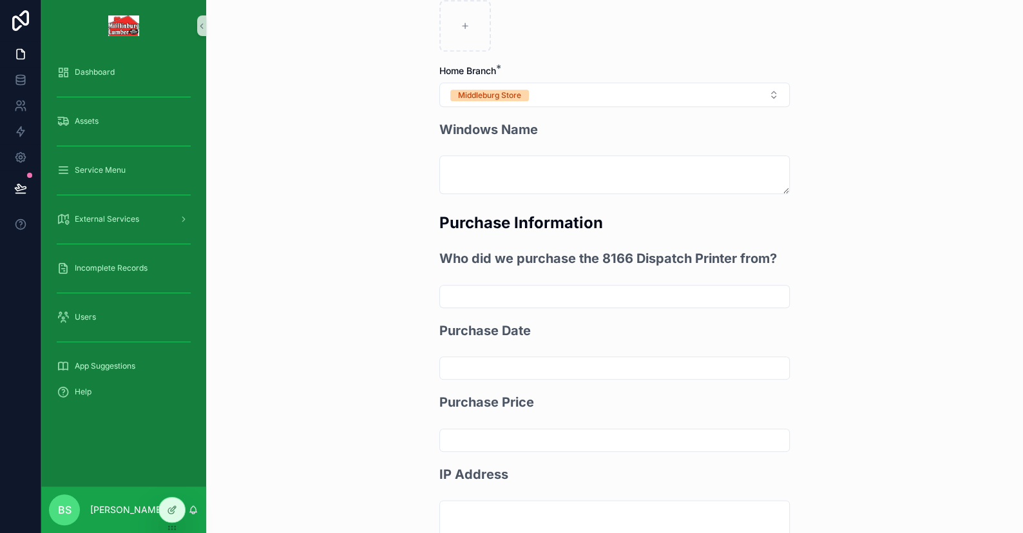
scroll to position [628, 0]
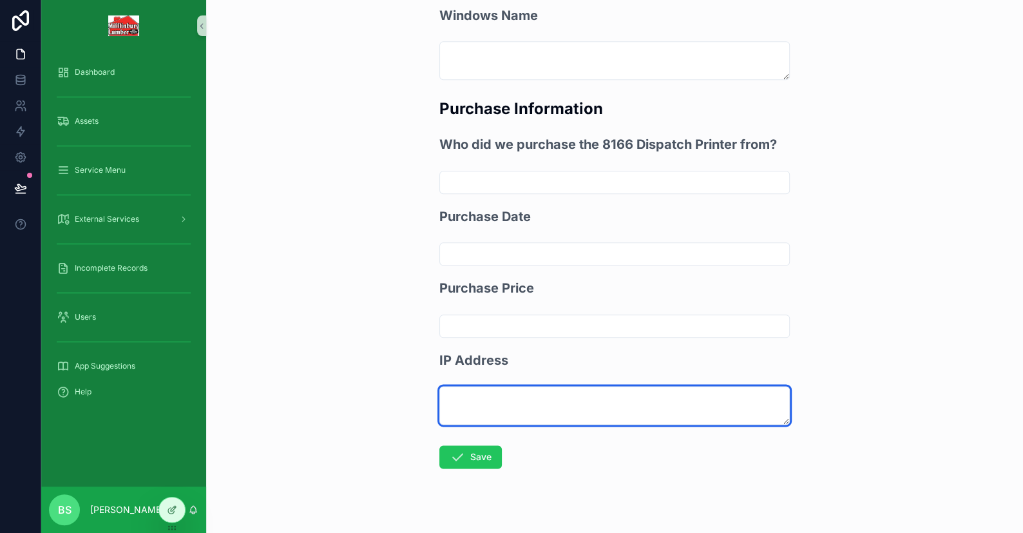
click at [462, 386] on textarea "scrollable content" at bounding box center [615, 405] width 351 height 39
paste textarea "**********"
type textarea "**********"
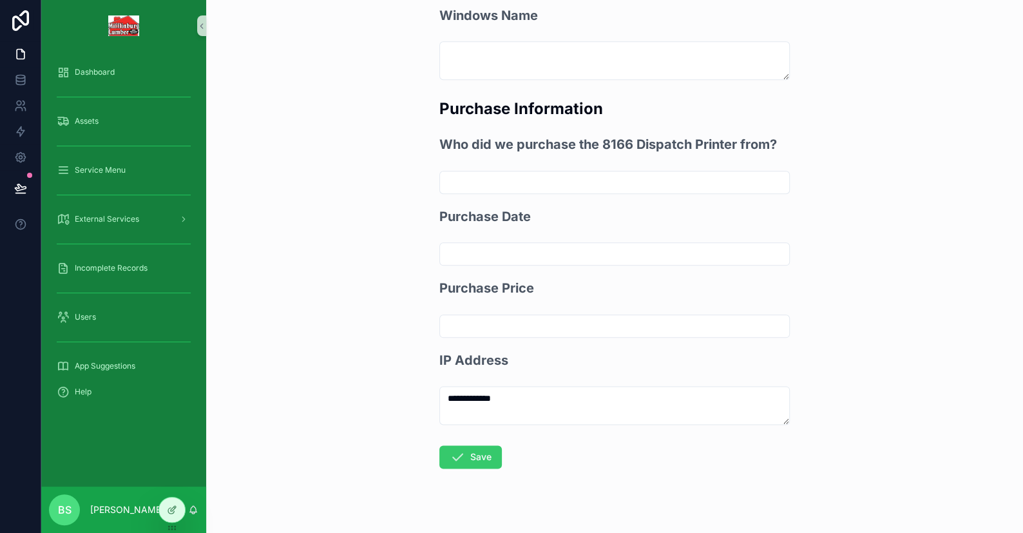
click at [454, 449] on icon "scrollable content" at bounding box center [457, 456] width 15 height 15
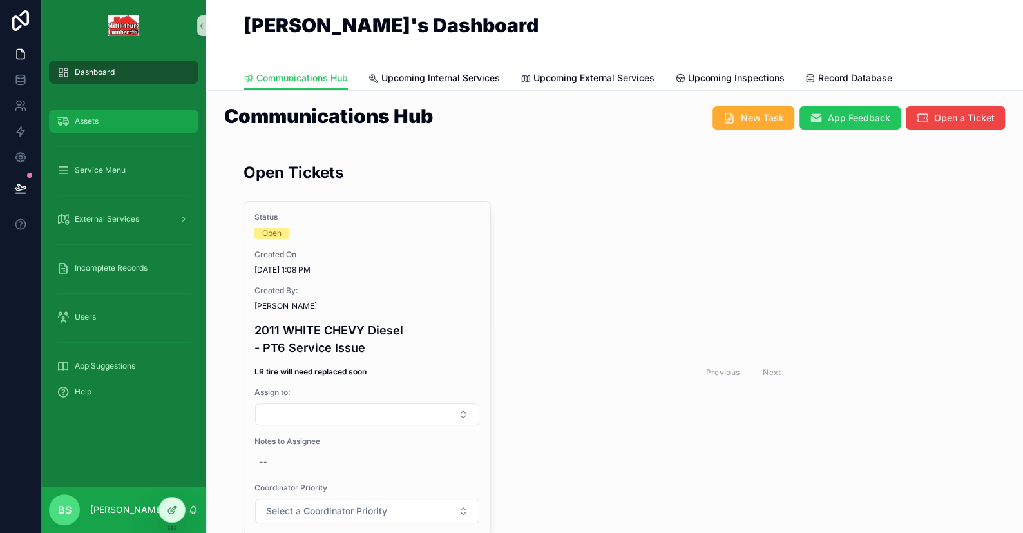
click at [92, 121] on span "Assets" at bounding box center [87, 121] width 24 height 10
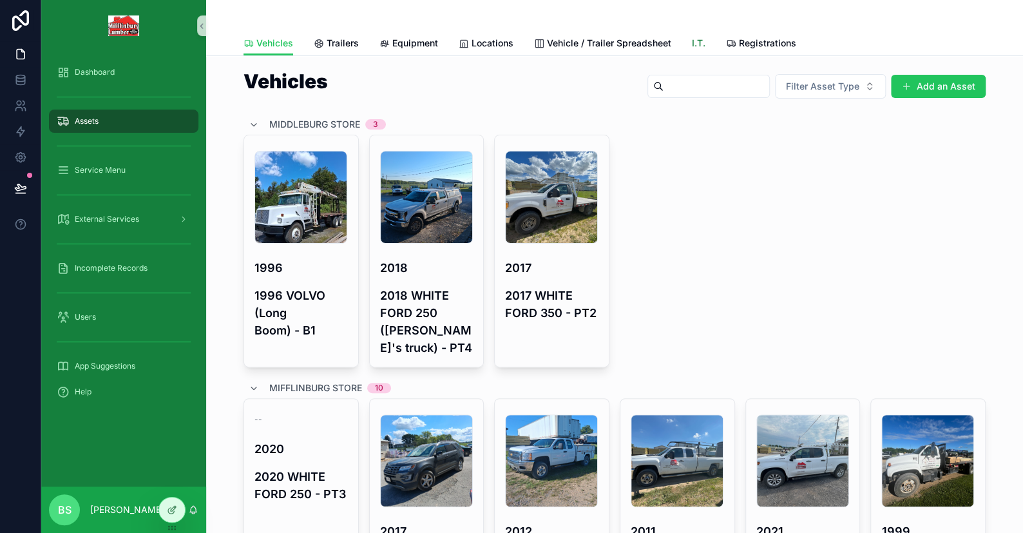
click at [693, 50] on link "I.T." at bounding box center [699, 45] width 14 height 26
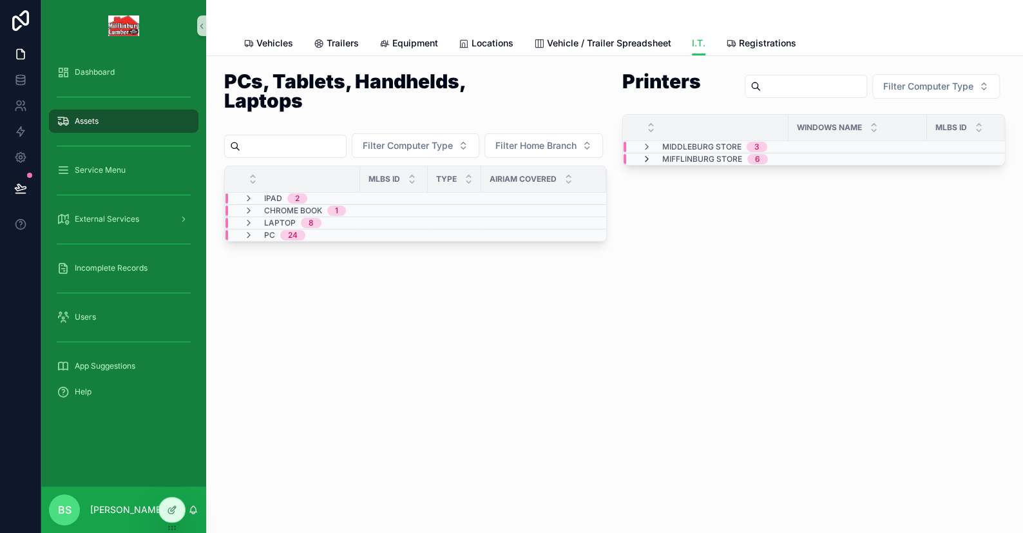
click at [647, 155] on icon "scrollable content" at bounding box center [647, 159] width 10 height 10
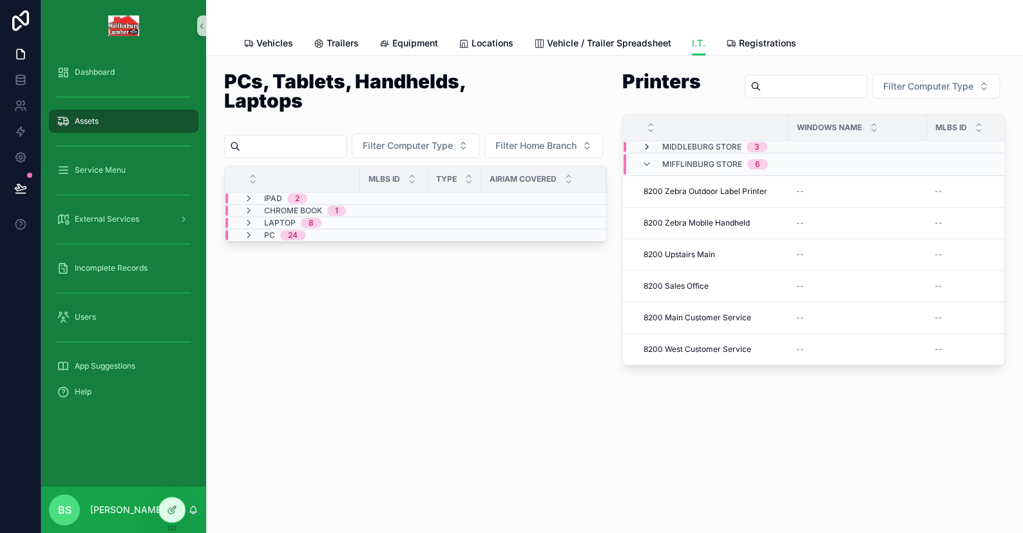
click at [644, 145] on icon "scrollable content" at bounding box center [647, 147] width 10 height 10
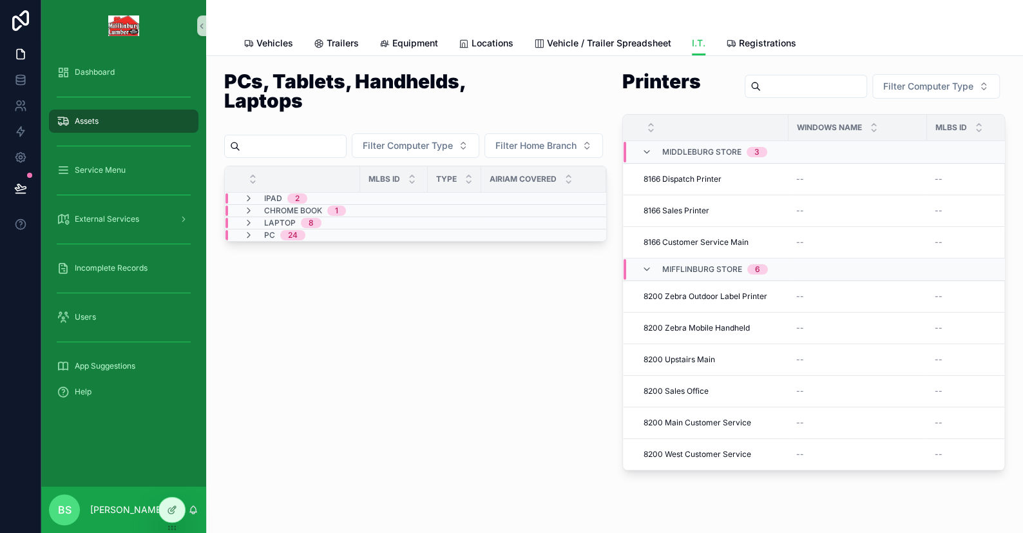
scroll to position [0, 76]
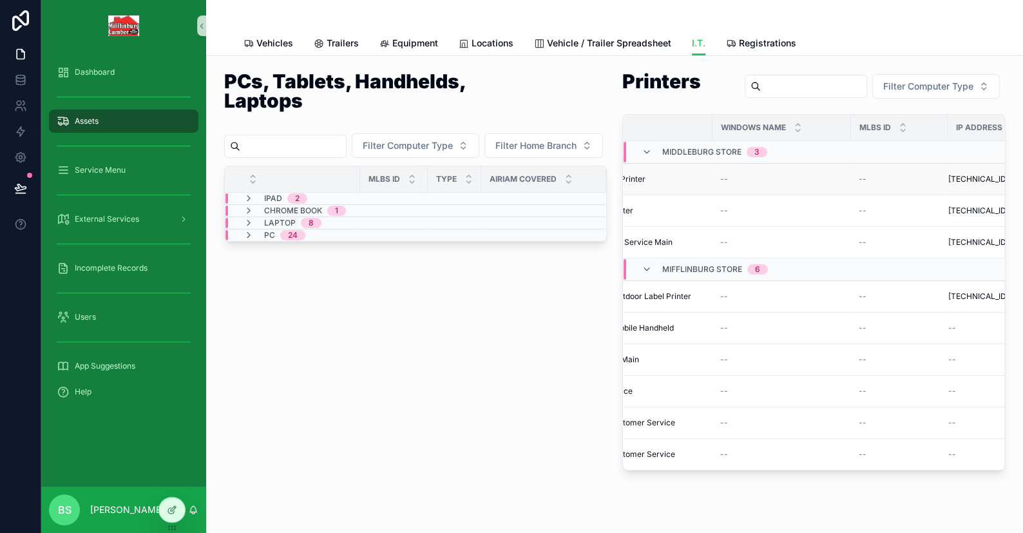
click at [721, 179] on span "--" at bounding box center [725, 179] width 8 height 10
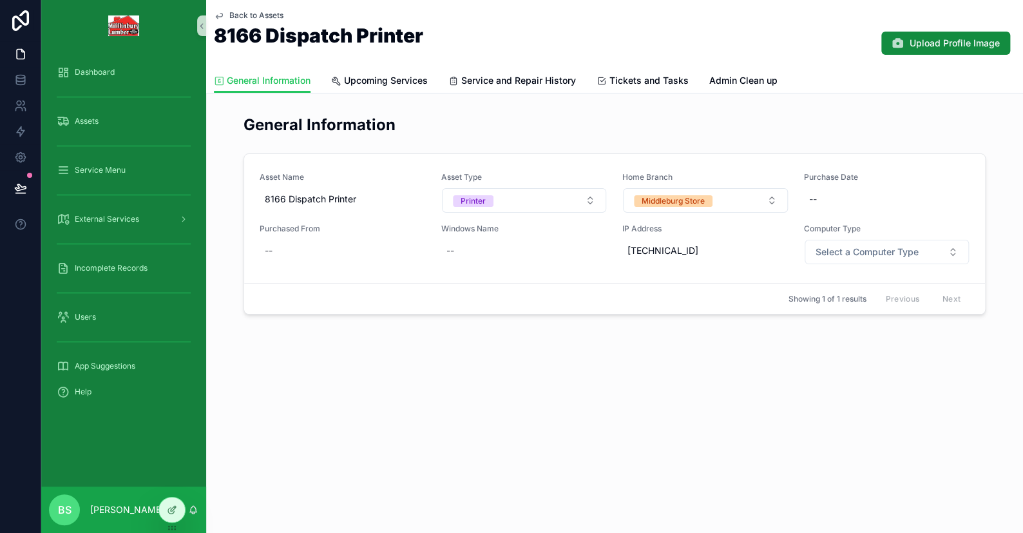
click at [230, 6] on div "Back to Assets 8166 Dispatch Printer Upload Profile Image" at bounding box center [615, 34] width 802 height 68
click at [231, 10] on span "Back to Assets" at bounding box center [256, 15] width 54 height 10
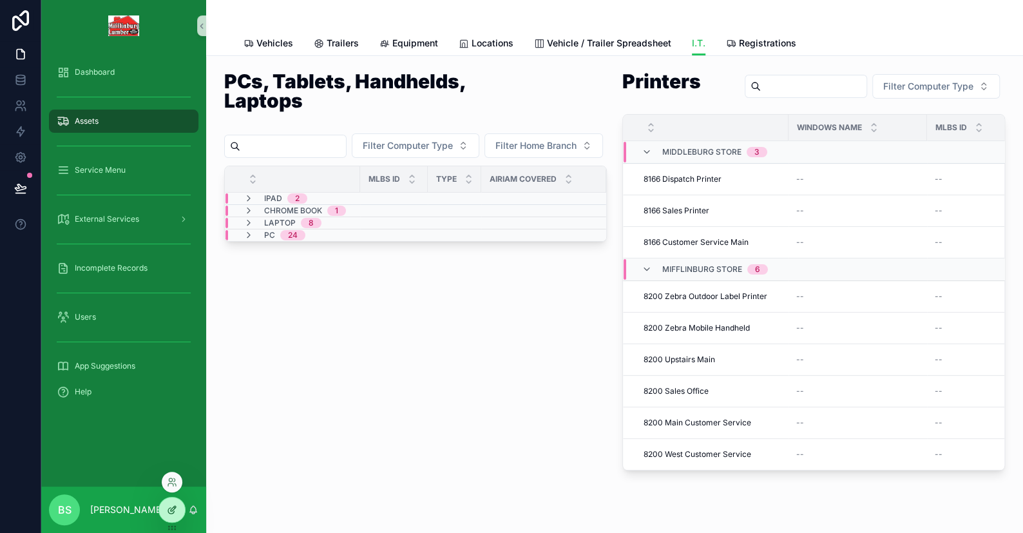
click at [171, 510] on icon at bounding box center [173, 508] width 5 height 5
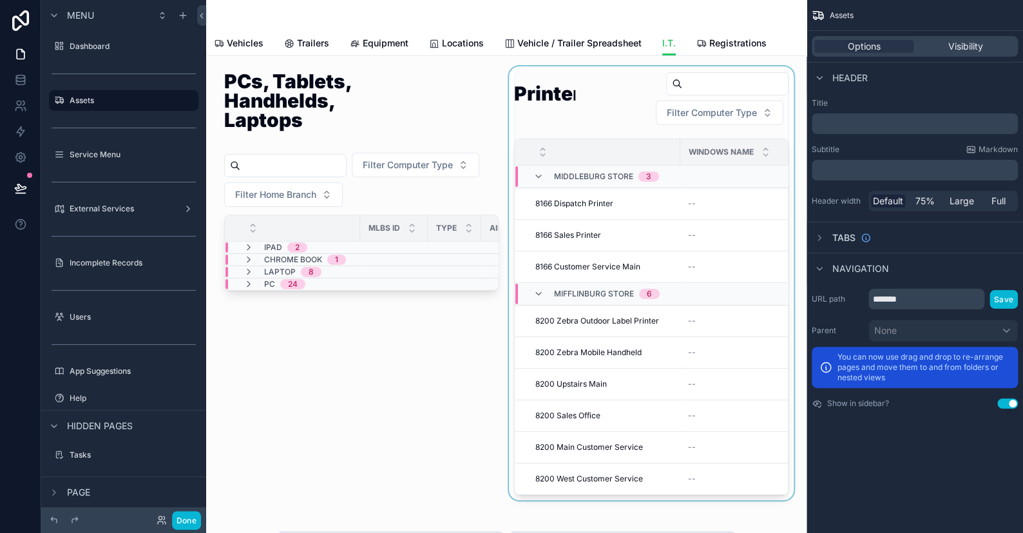
click at [690, 153] on span "Windows Name" at bounding box center [721, 152] width 65 height 10
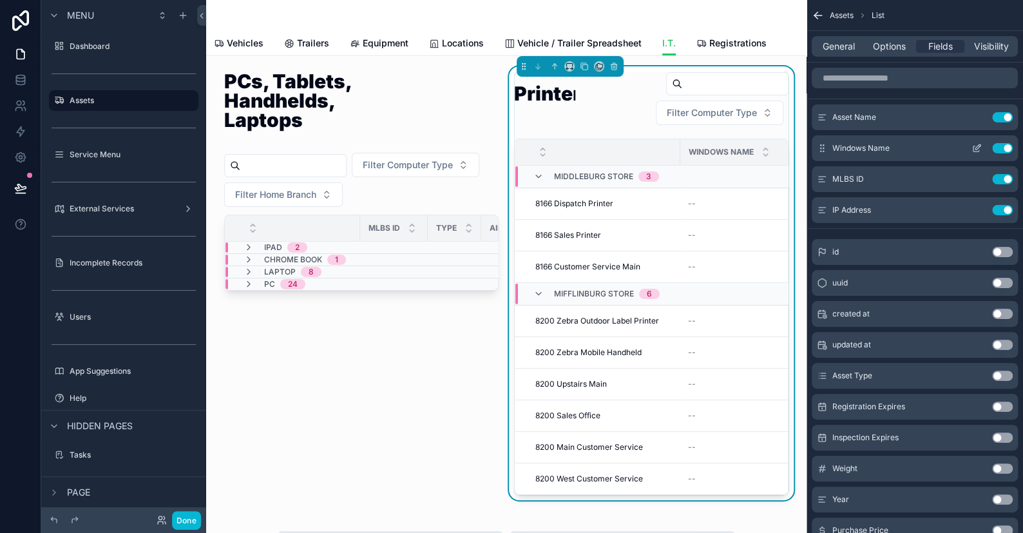
click at [974, 148] on icon "scrollable content" at bounding box center [977, 148] width 10 height 10
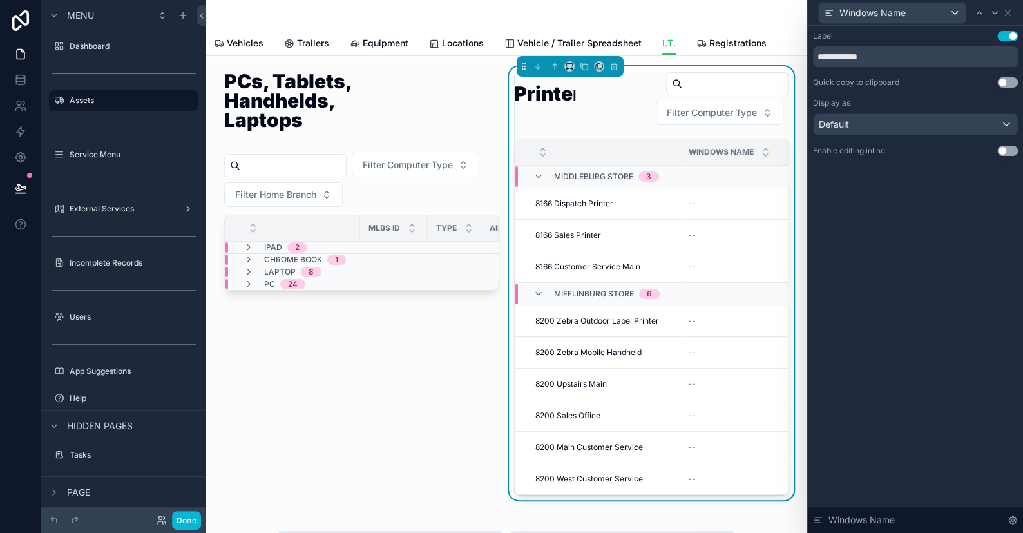
click at [1000, 148] on button "Use setting" at bounding box center [1008, 151] width 21 height 10
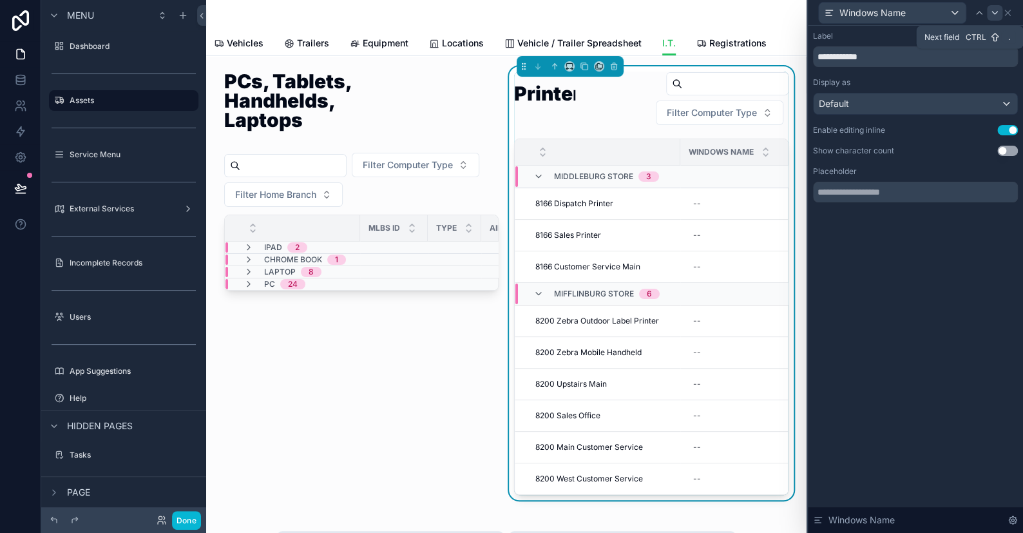
click at [996, 14] on icon at bounding box center [995, 13] width 10 height 10
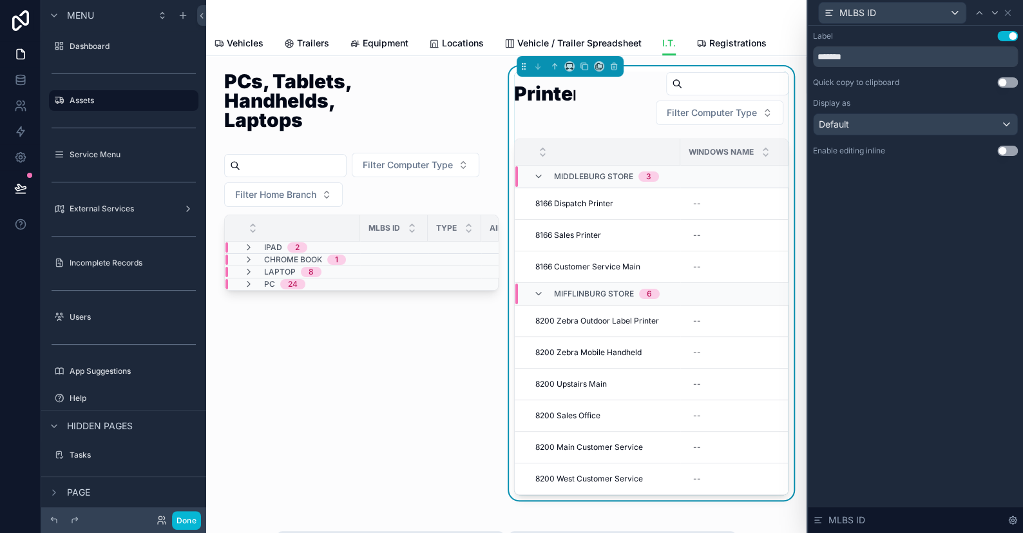
click at [1001, 150] on button "Use setting" at bounding box center [1008, 151] width 21 height 10
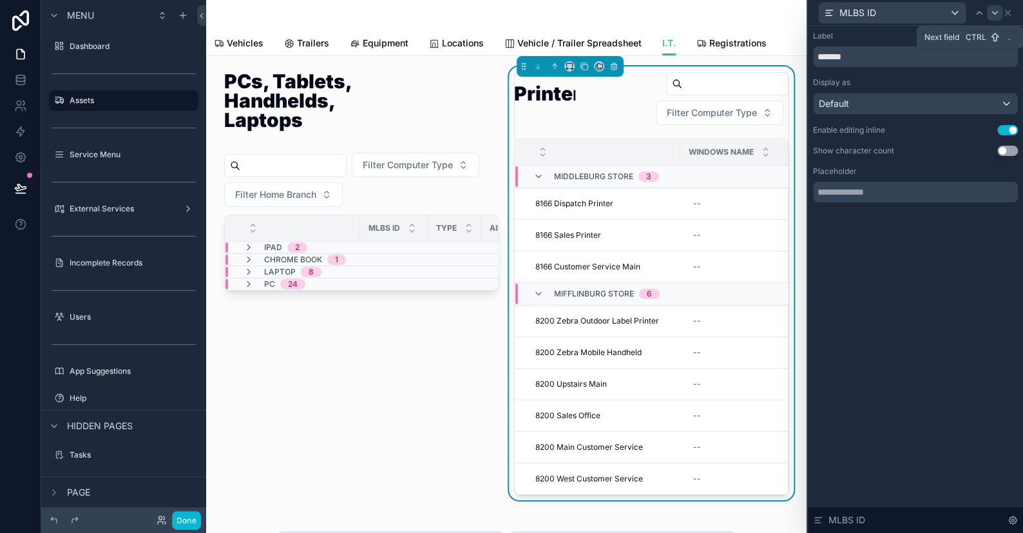
click at [994, 12] on icon at bounding box center [995, 13] width 10 height 10
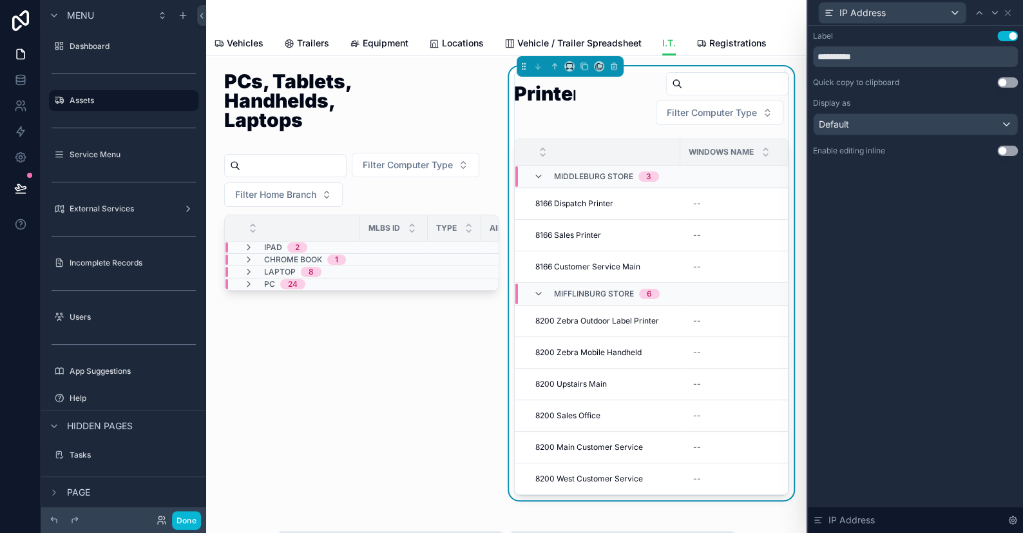
click at [1001, 152] on button "Use setting" at bounding box center [1008, 151] width 21 height 10
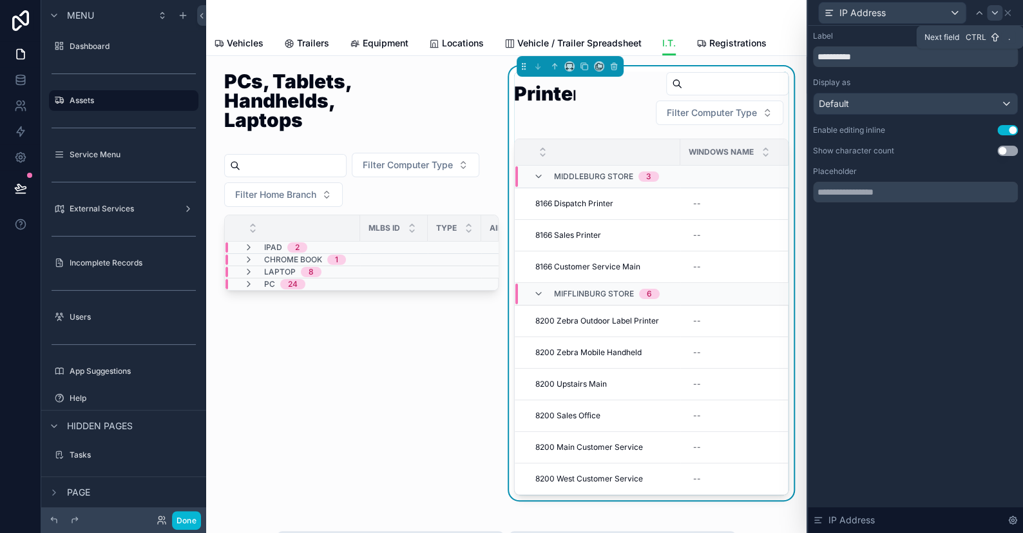
click at [998, 12] on icon at bounding box center [995, 13] width 10 height 10
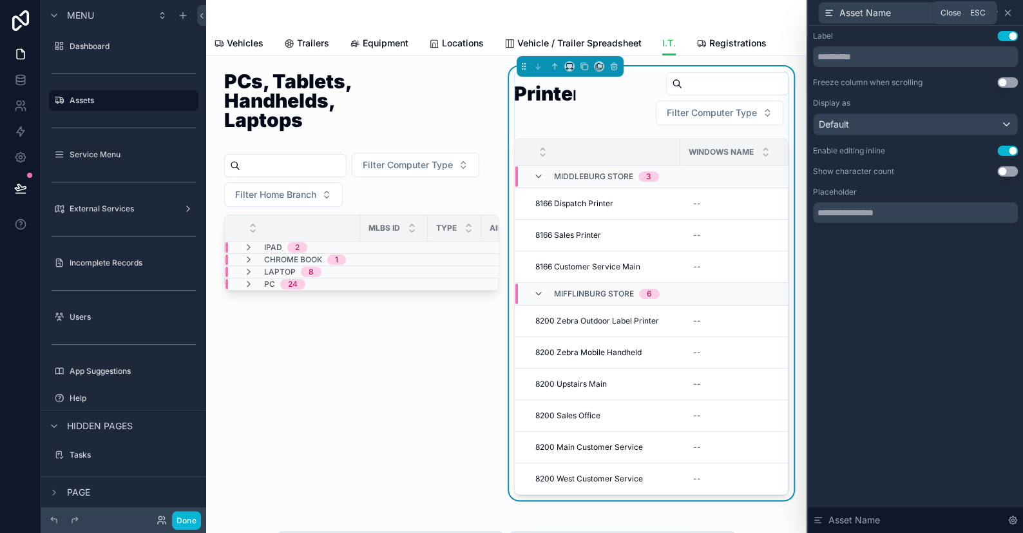
click at [1010, 11] on icon at bounding box center [1008, 13] width 10 height 10
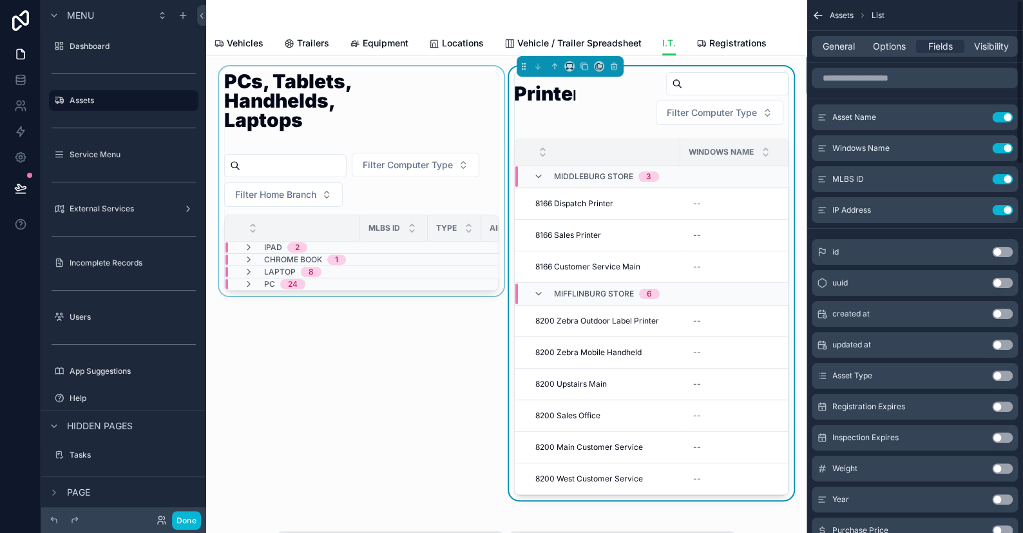
click at [323, 429] on div "scrollable content" at bounding box center [362, 283] width 290 height 434
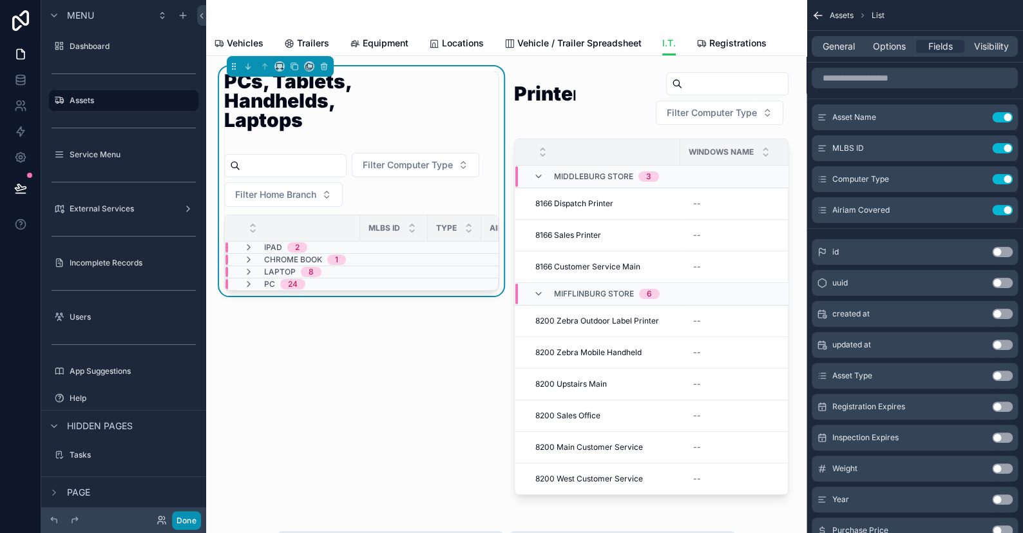
click at [189, 520] on button "Done" at bounding box center [186, 520] width 29 height 19
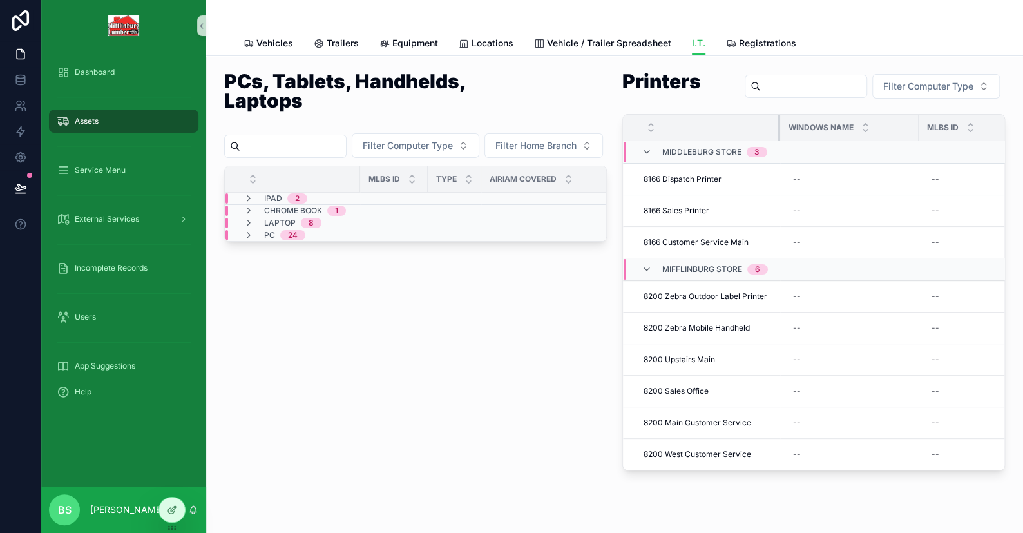
drag, startPoint x: 782, startPoint y: 122, endPoint x: 766, endPoint y: 124, distance: 16.3
click at [766, 124] on th "scrollable content" at bounding box center [701, 128] width 157 height 26
drag, startPoint x: 911, startPoint y: 124, endPoint x: 869, endPoint y: 126, distance: 41.9
click at [869, 126] on th "Windows Name" at bounding box center [829, 128] width 98 height 26
drag, startPoint x: 969, startPoint y: 122, endPoint x: 925, endPoint y: 128, distance: 44.3
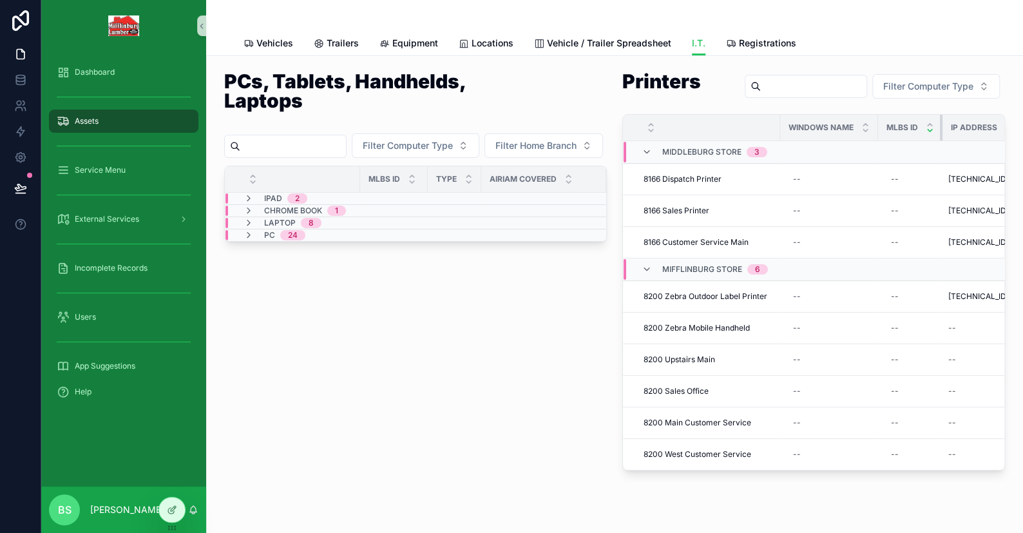
click at [925, 128] on th "MLBS ID" at bounding box center [910, 128] width 64 height 26
click at [175, 510] on icon at bounding box center [172, 510] width 10 height 10
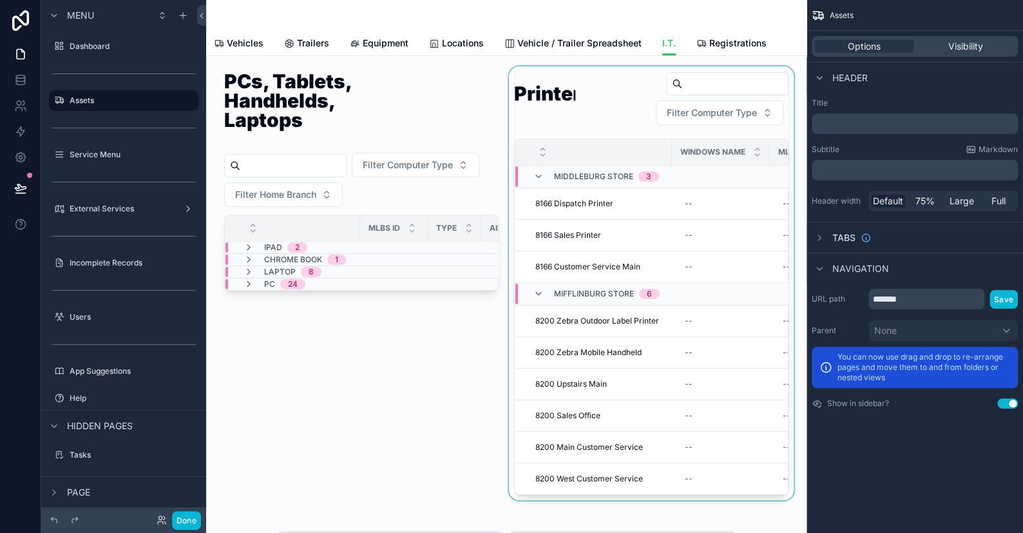
click at [570, 110] on div "scrollable content" at bounding box center [652, 283] width 290 height 434
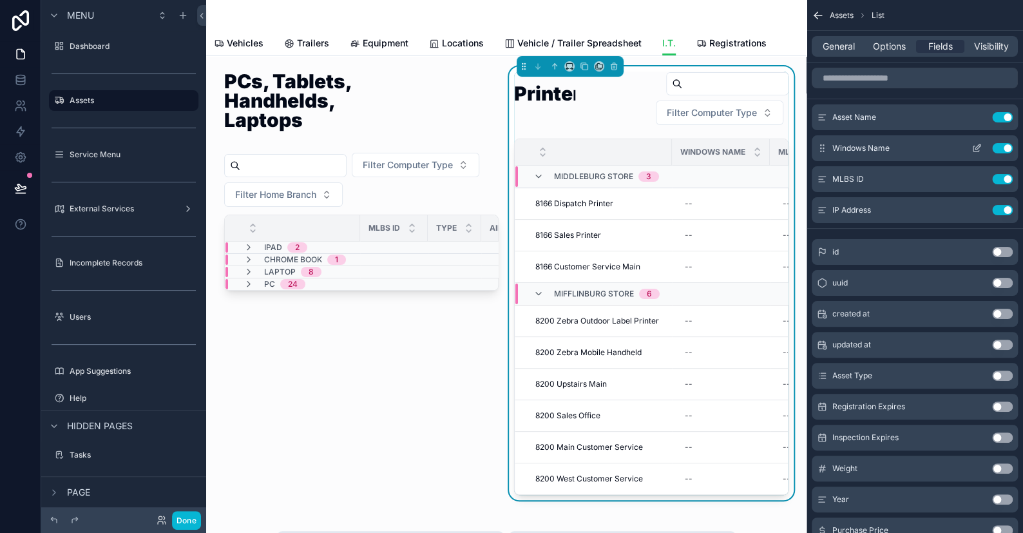
click at [1005, 148] on button "Use setting" at bounding box center [1002, 148] width 21 height 10
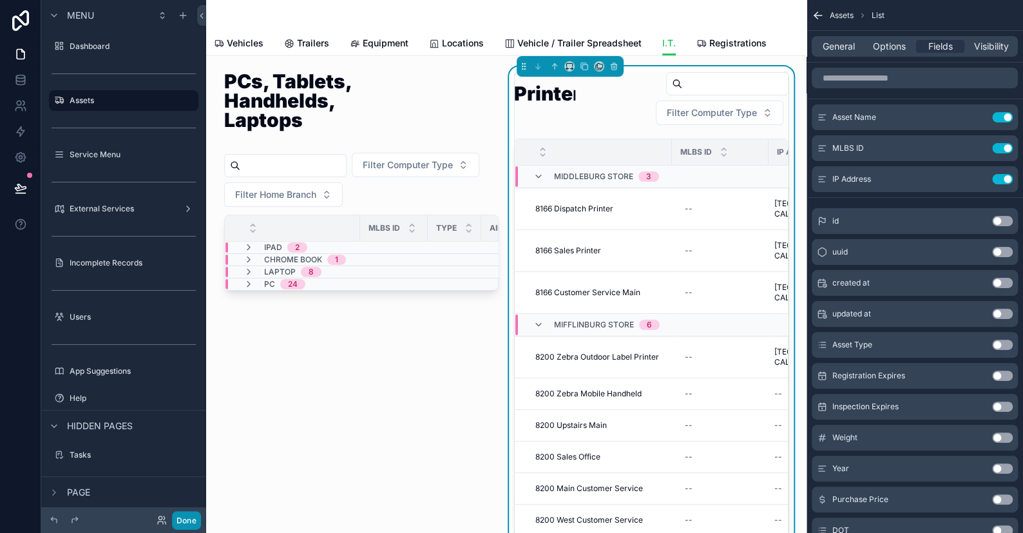
click at [188, 523] on button "Done" at bounding box center [186, 520] width 29 height 19
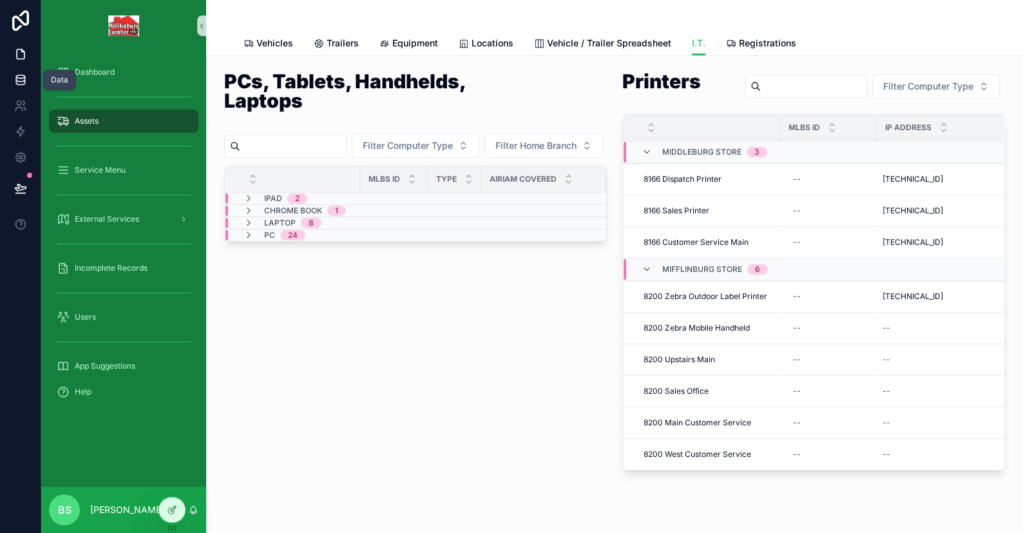
click at [26, 88] on link at bounding box center [20, 80] width 41 height 26
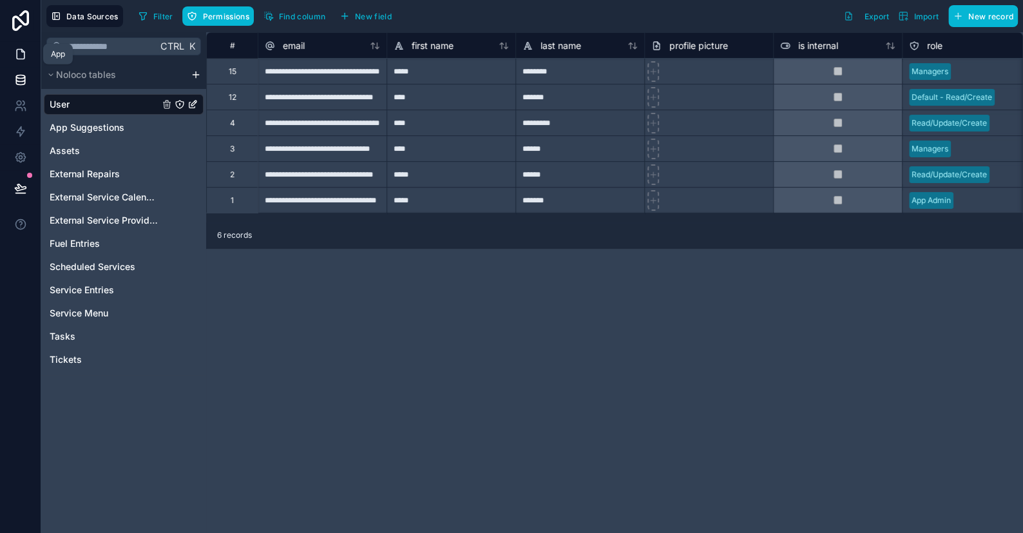
click at [21, 50] on icon at bounding box center [21, 55] width 8 height 10
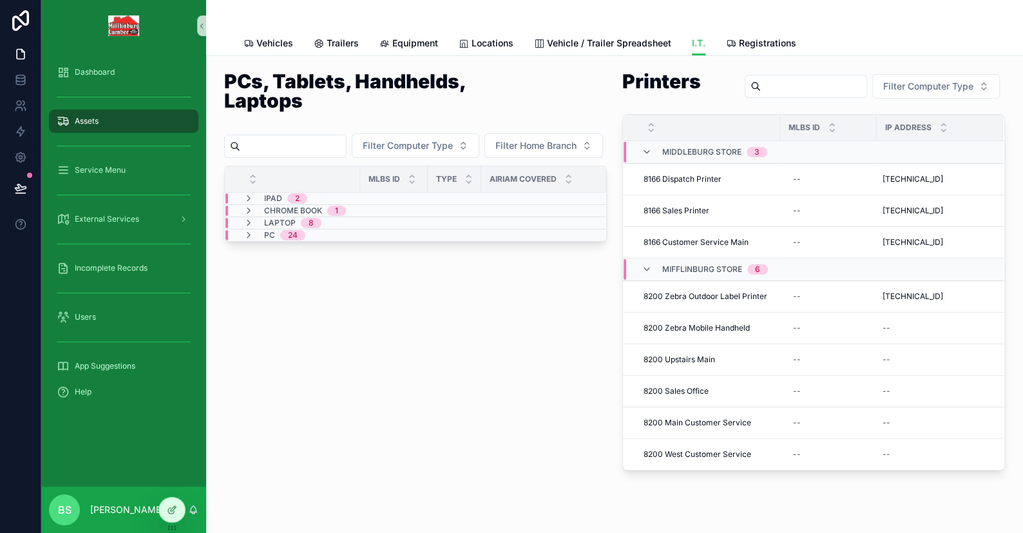
click at [72, 128] on div "Assets" at bounding box center [124, 121] width 134 height 21
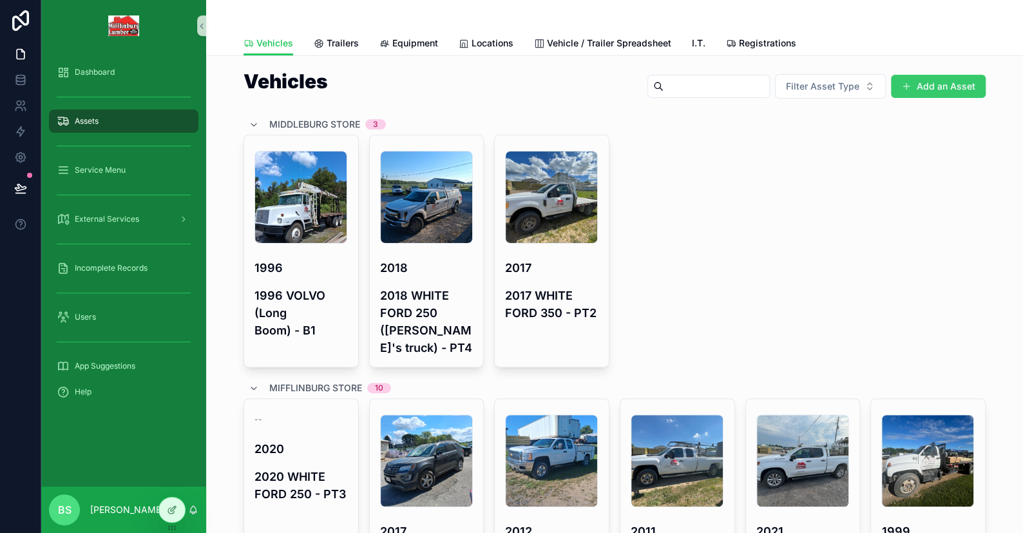
click at [945, 80] on button "Add an Asset" at bounding box center [938, 86] width 95 height 23
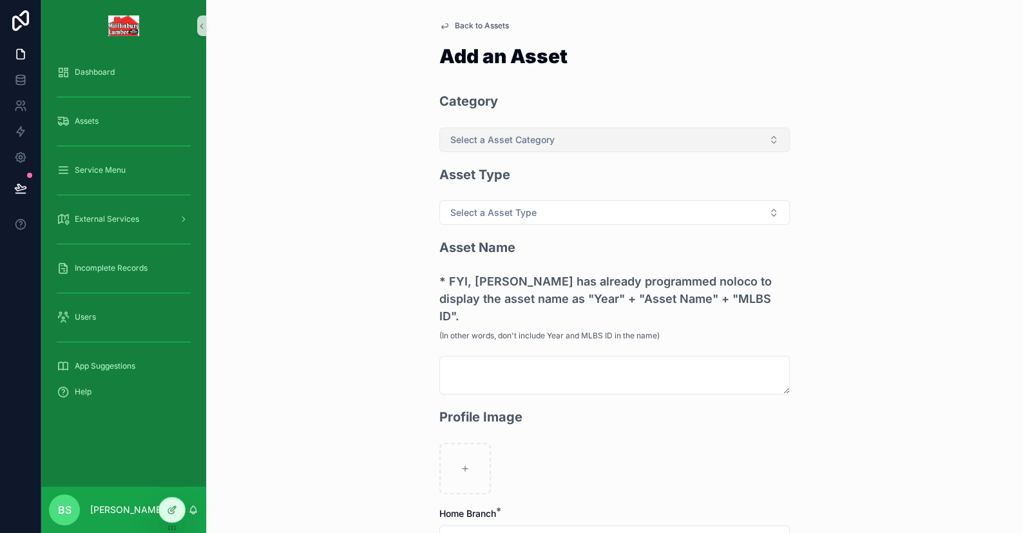
click at [488, 147] on button "Select a Asset Category" at bounding box center [615, 140] width 351 height 24
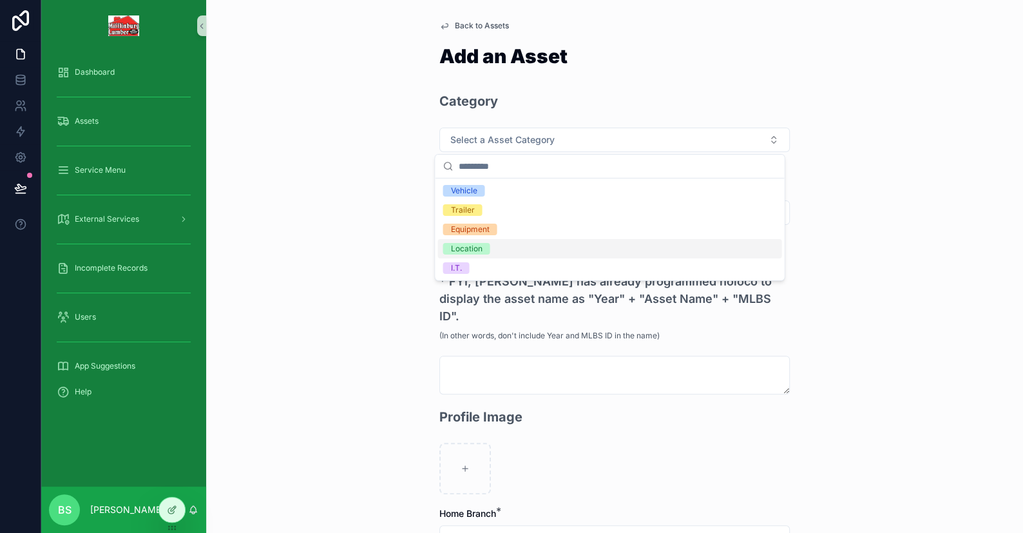
click at [458, 287] on h3 "* FYI, [PERSON_NAME] has already programmed noloco to display the asset name as…" at bounding box center [615, 299] width 351 height 52
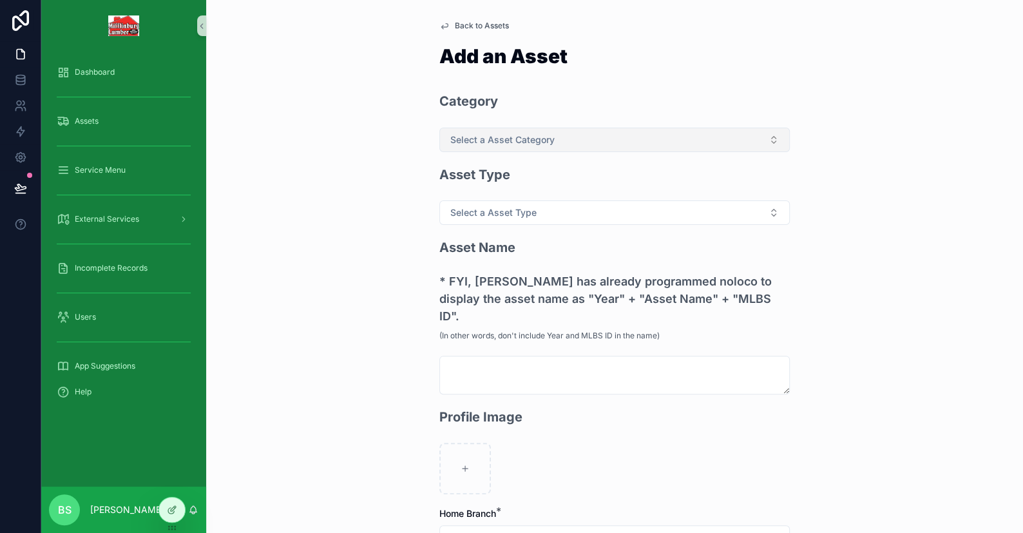
click at [485, 142] on span "Select a Asset Category" at bounding box center [502, 139] width 104 height 13
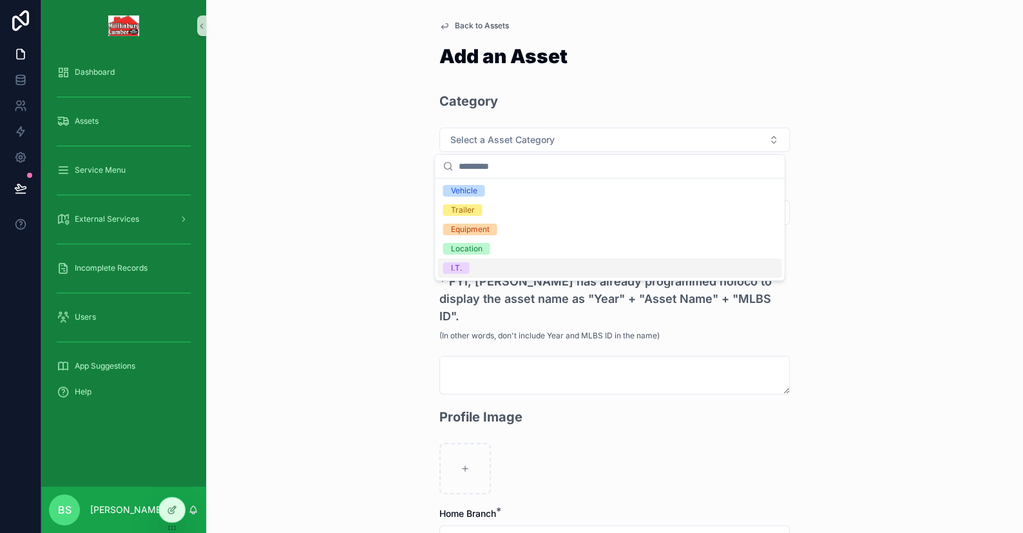
click at [463, 265] on span "I.T." at bounding box center [456, 268] width 26 height 12
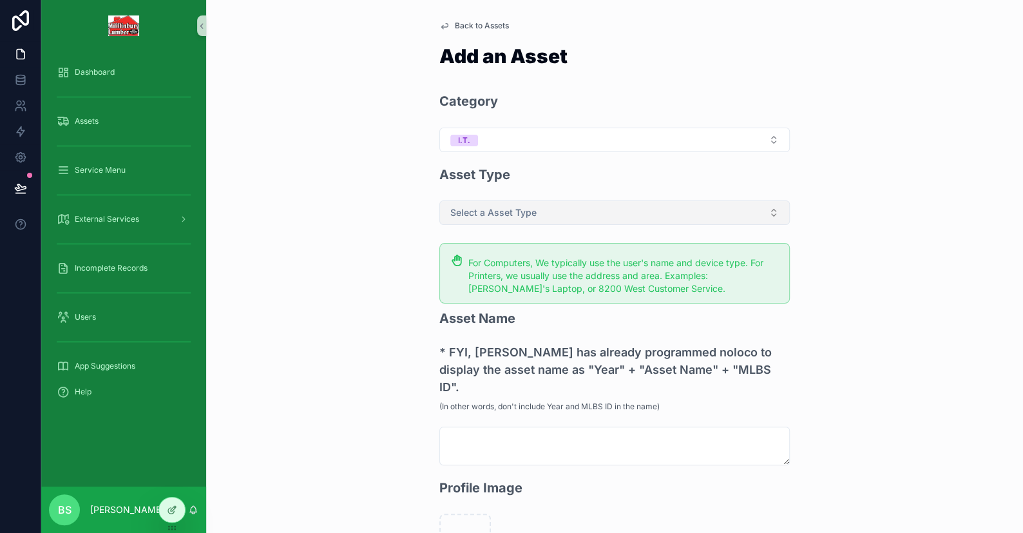
click at [461, 218] on span "Select a Asset Type" at bounding box center [493, 212] width 86 height 13
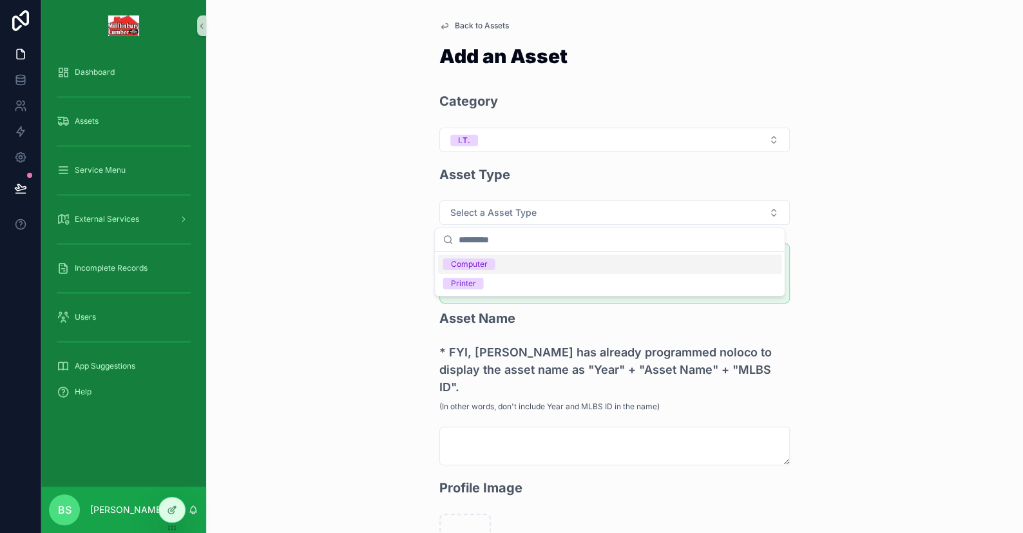
click at [458, 280] on div "Printer" at bounding box center [462, 284] width 25 height 12
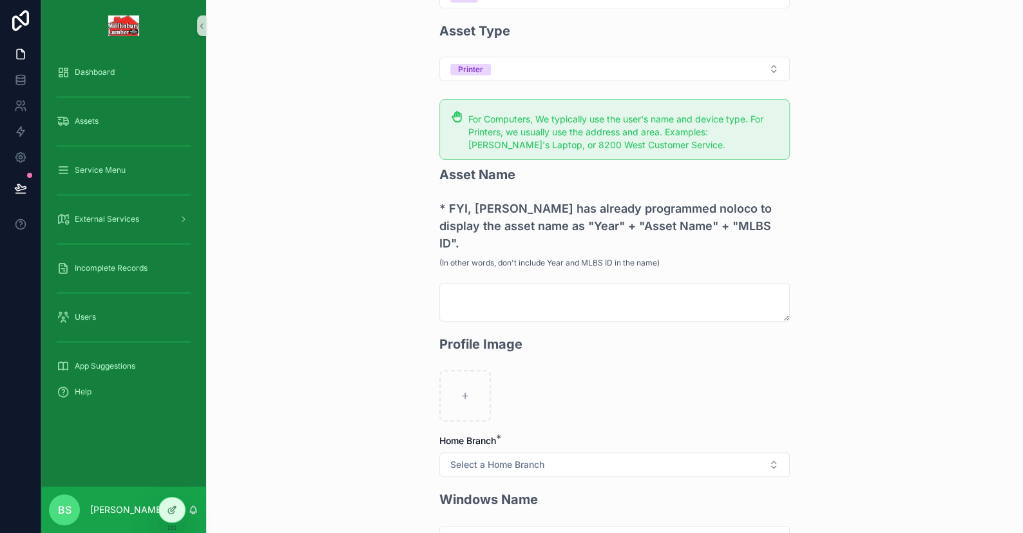
scroll to position [193, 0]
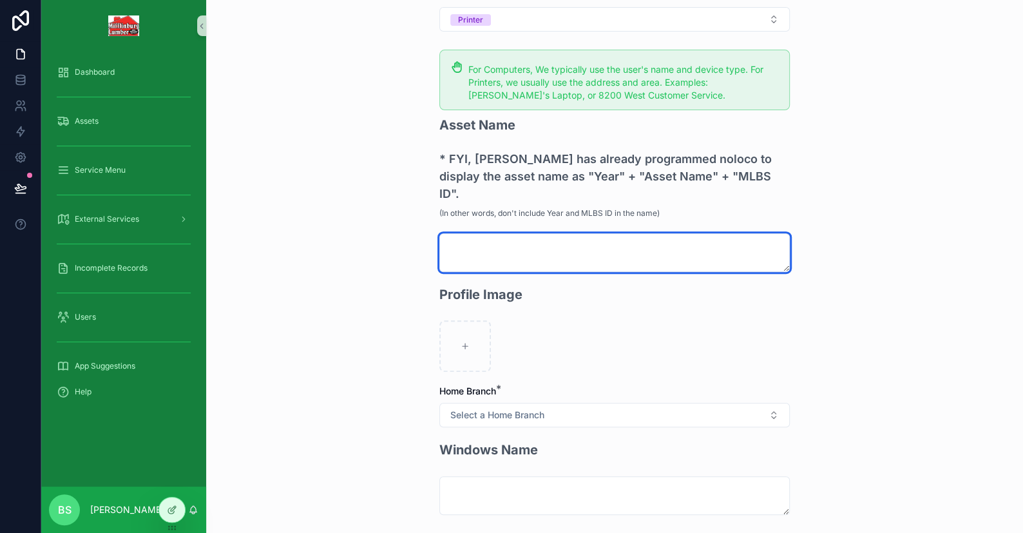
drag, startPoint x: 471, startPoint y: 229, endPoint x: 477, endPoint y: 233, distance: 7.0
click at [472, 233] on textarea "scrollable content" at bounding box center [615, 252] width 351 height 39
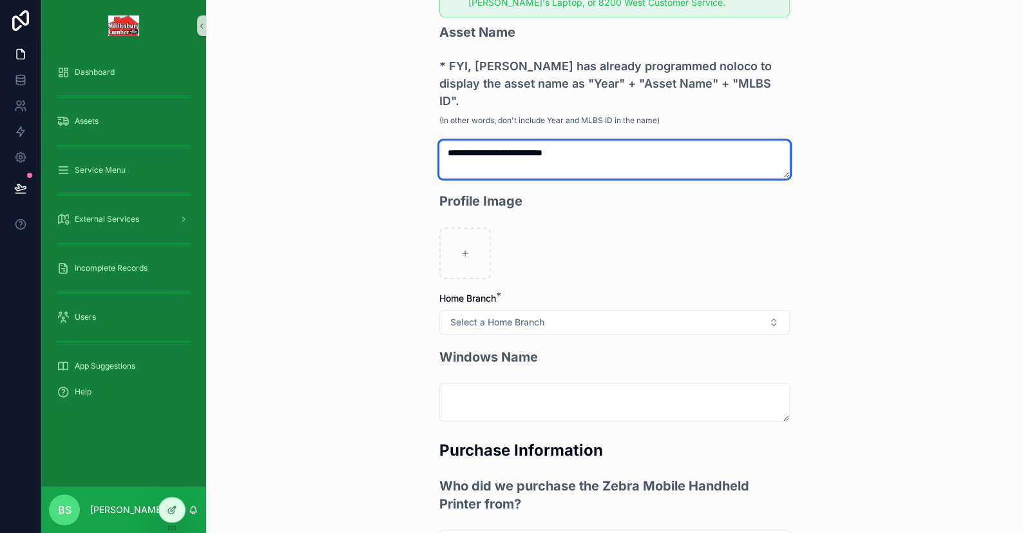
scroll to position [322, 0]
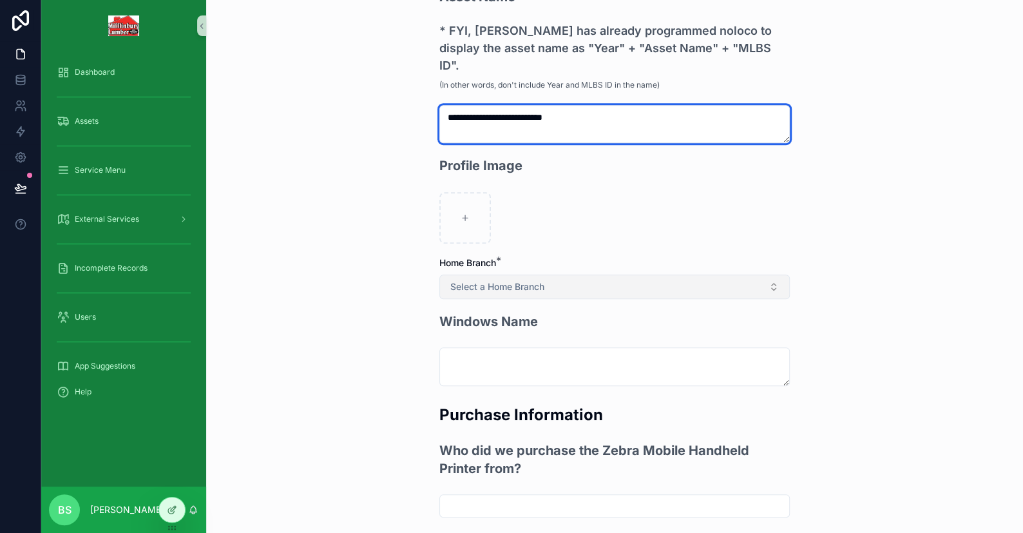
type textarea "**********"
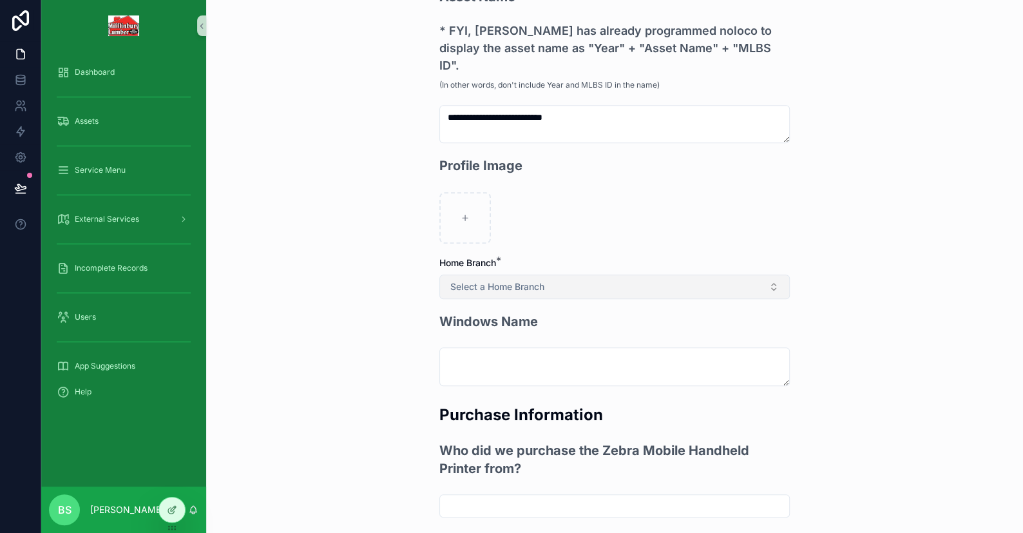
click at [503, 278] on button "Select a Home Branch" at bounding box center [615, 287] width 351 height 24
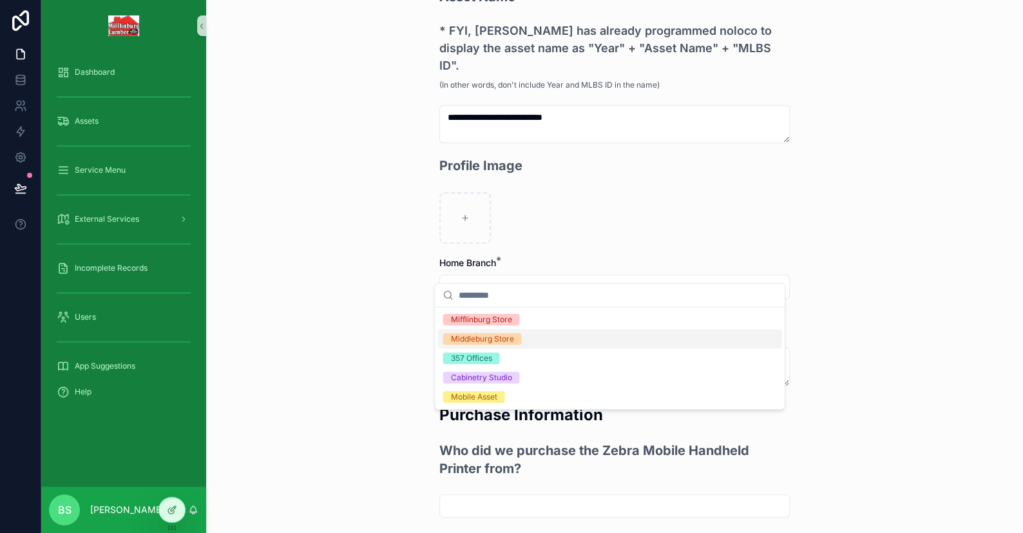
click at [472, 336] on div "Middleburg Store" at bounding box center [481, 339] width 63 height 12
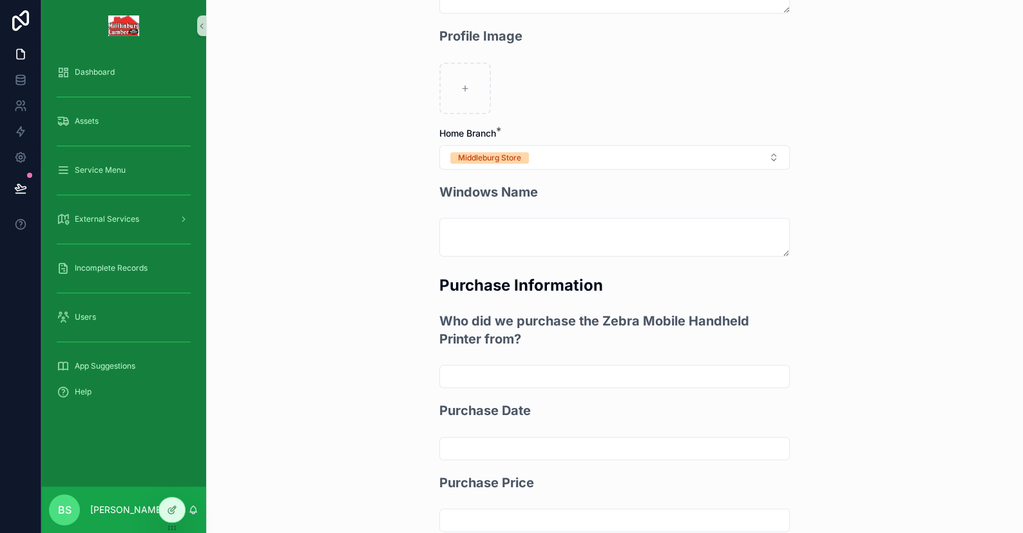
scroll to position [644, 0]
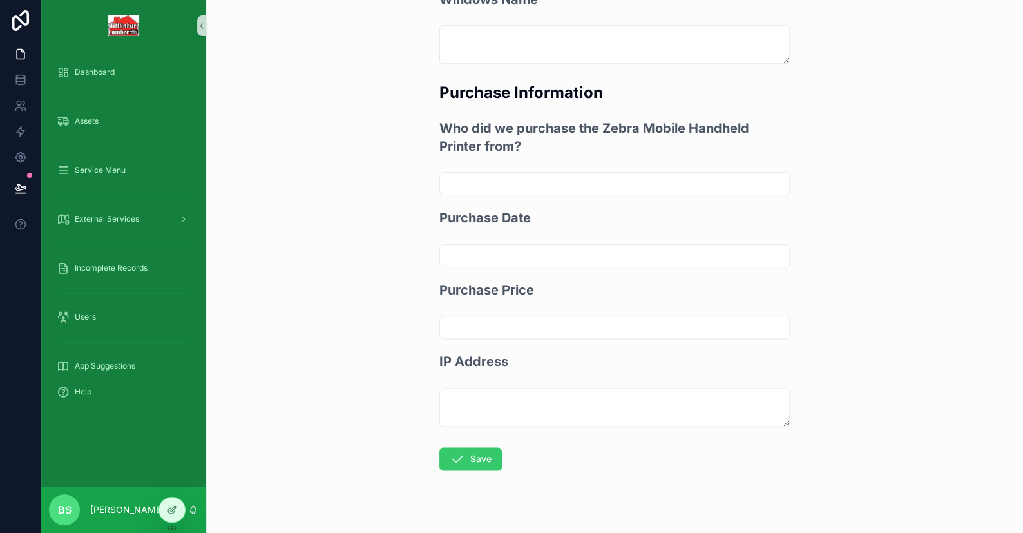
click at [469, 447] on button "Save" at bounding box center [471, 458] width 63 height 23
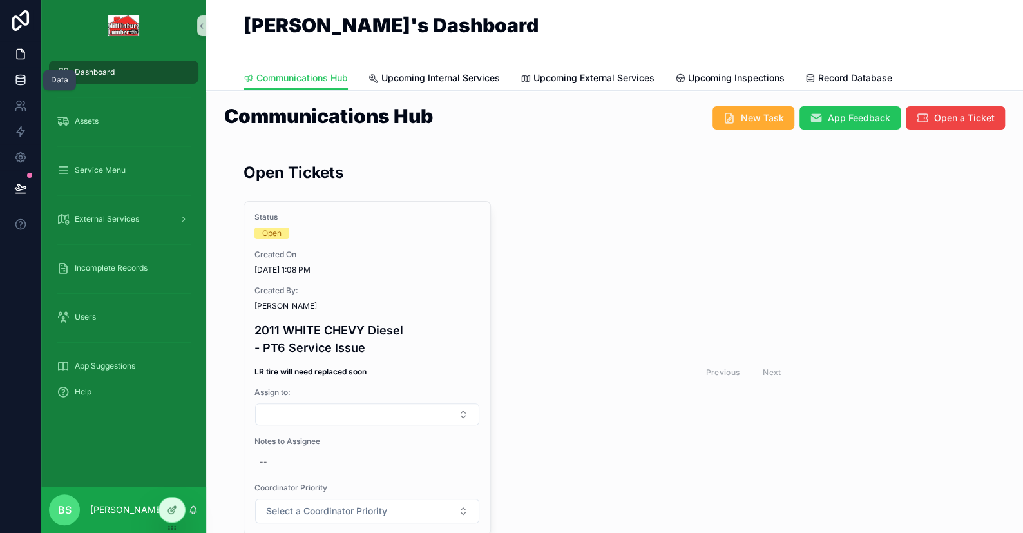
click at [16, 84] on icon at bounding box center [20, 79] width 13 height 13
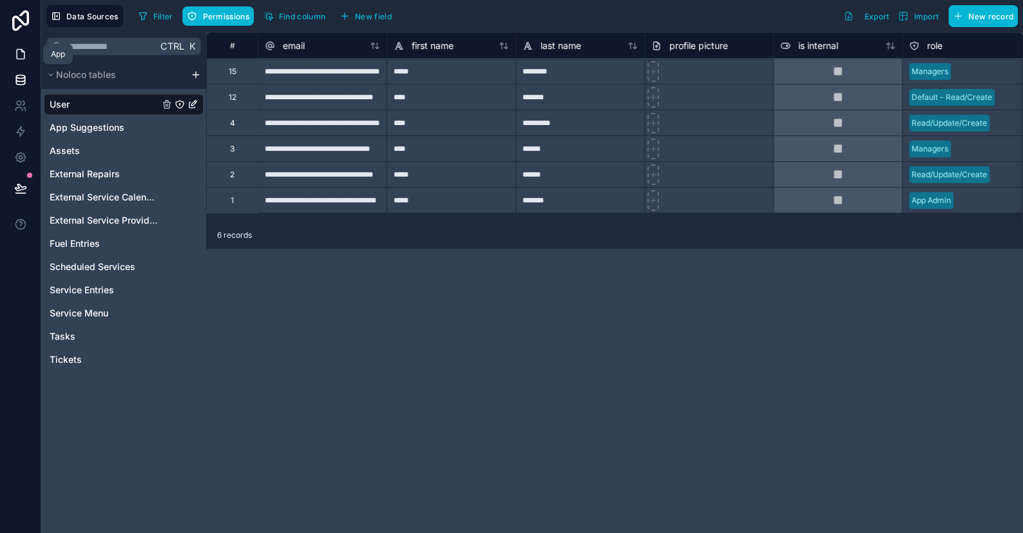
click at [17, 57] on icon at bounding box center [21, 55] width 8 height 10
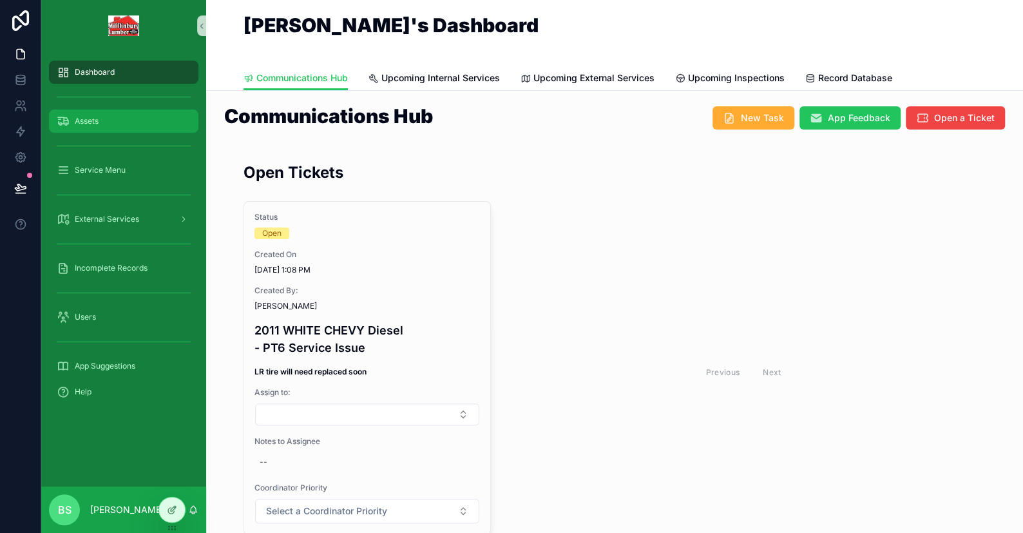
click at [67, 124] on icon "scrollable content" at bounding box center [63, 121] width 13 height 13
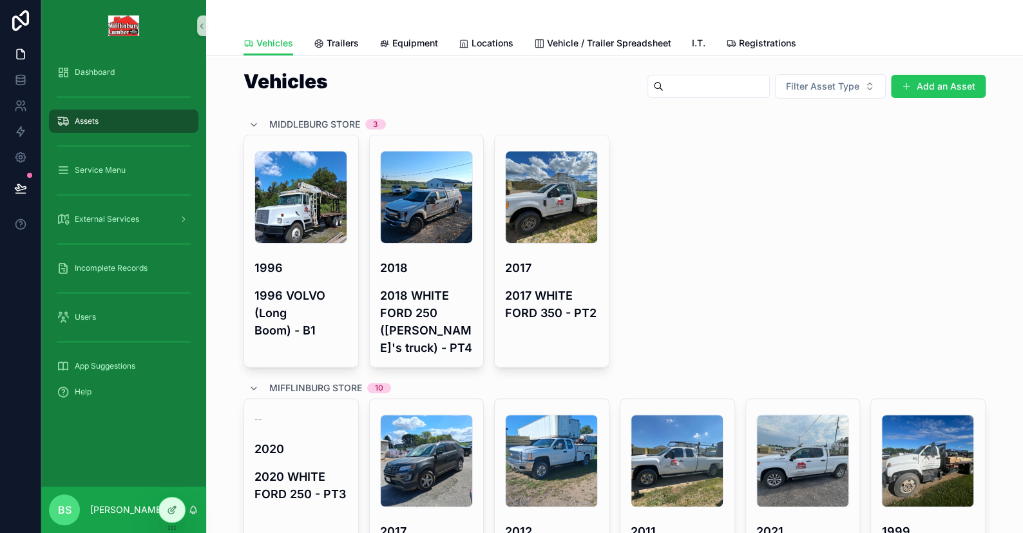
click at [950, 87] on button "Add an Asset" at bounding box center [938, 86] width 95 height 23
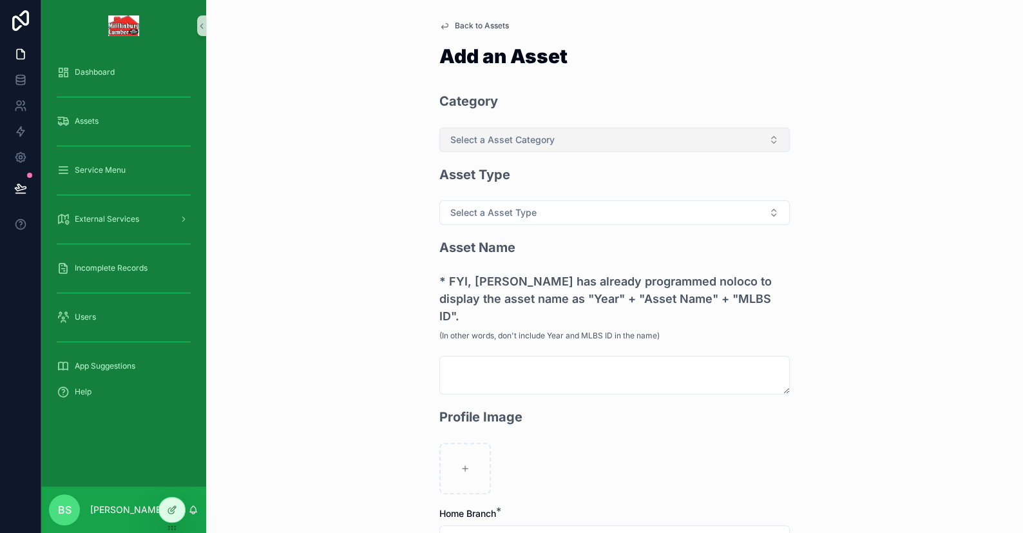
click at [457, 146] on button "Select a Asset Category" at bounding box center [615, 140] width 351 height 24
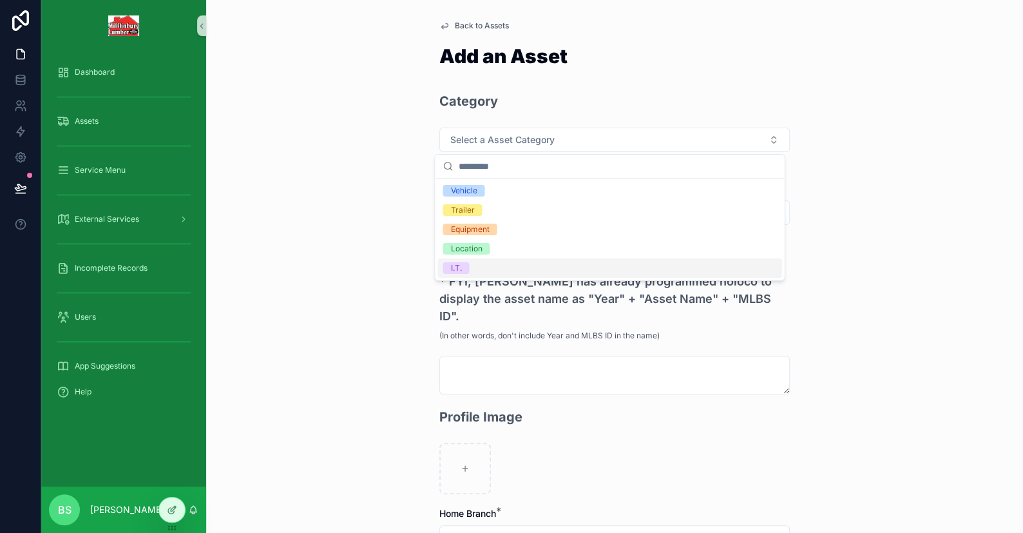
click at [455, 266] on div "I.T." at bounding box center [455, 268] width 11 height 12
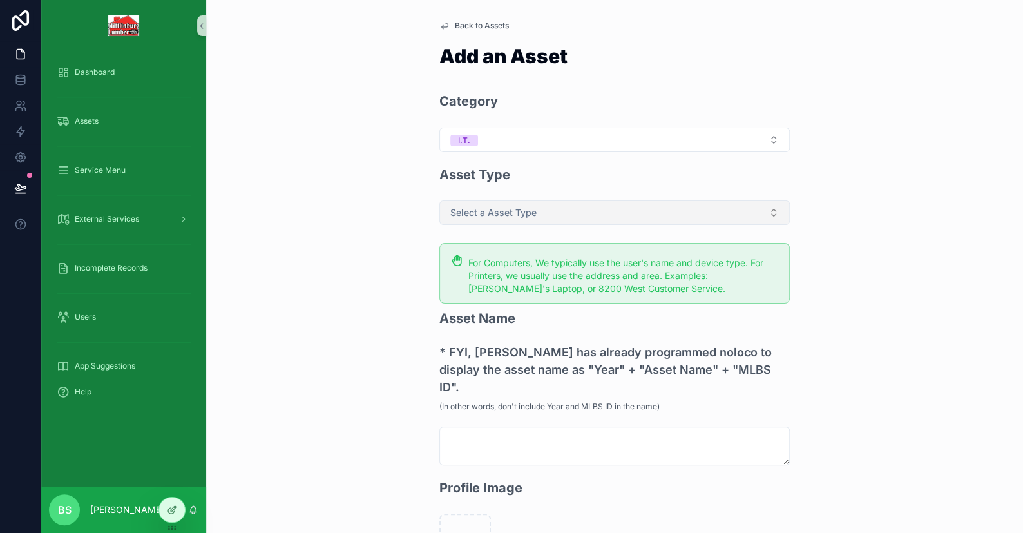
click at [460, 210] on span "Select a Asset Type" at bounding box center [493, 212] width 86 height 13
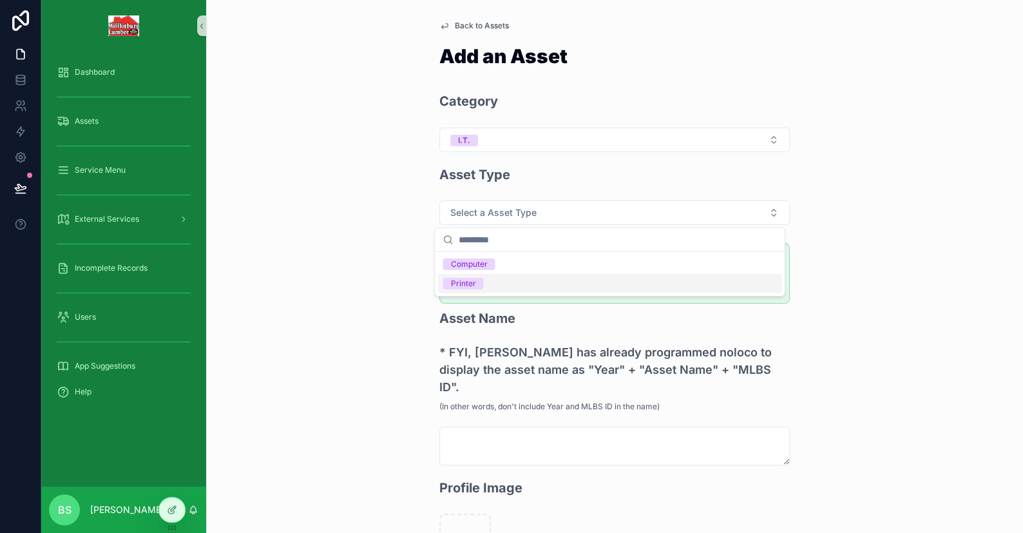
click at [460, 283] on div "Printer" at bounding box center [462, 284] width 25 height 12
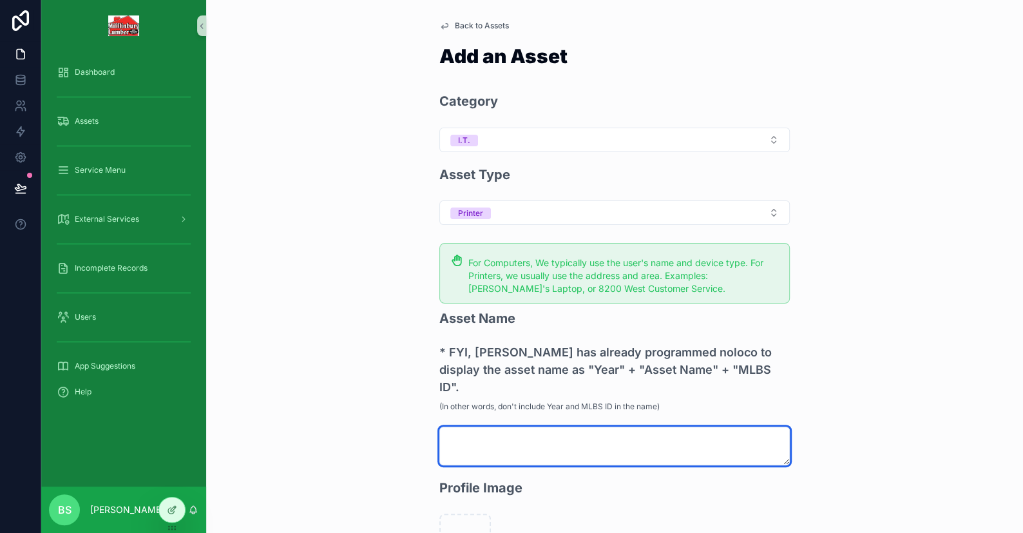
click at [457, 427] on textarea "scrollable content" at bounding box center [615, 446] width 351 height 39
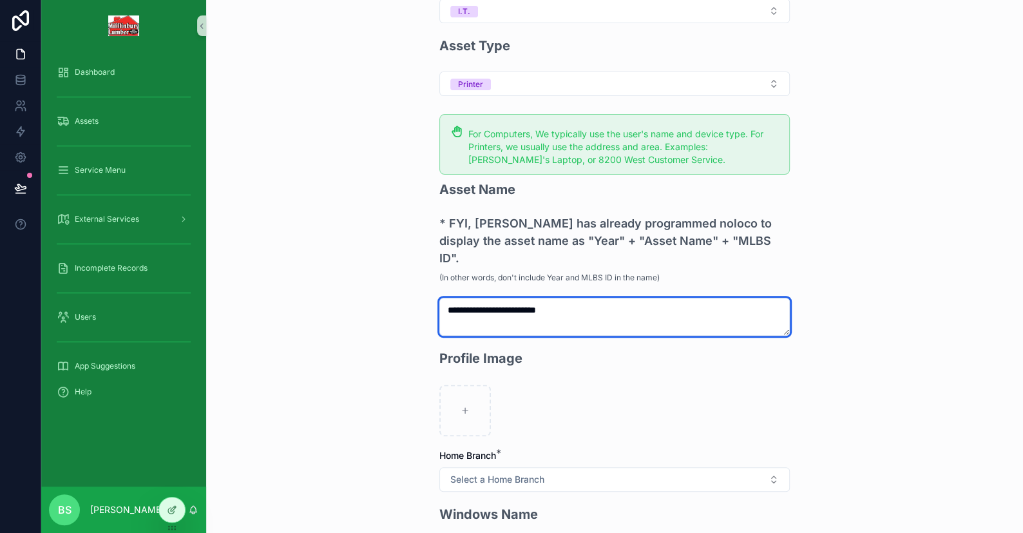
scroll to position [193, 0]
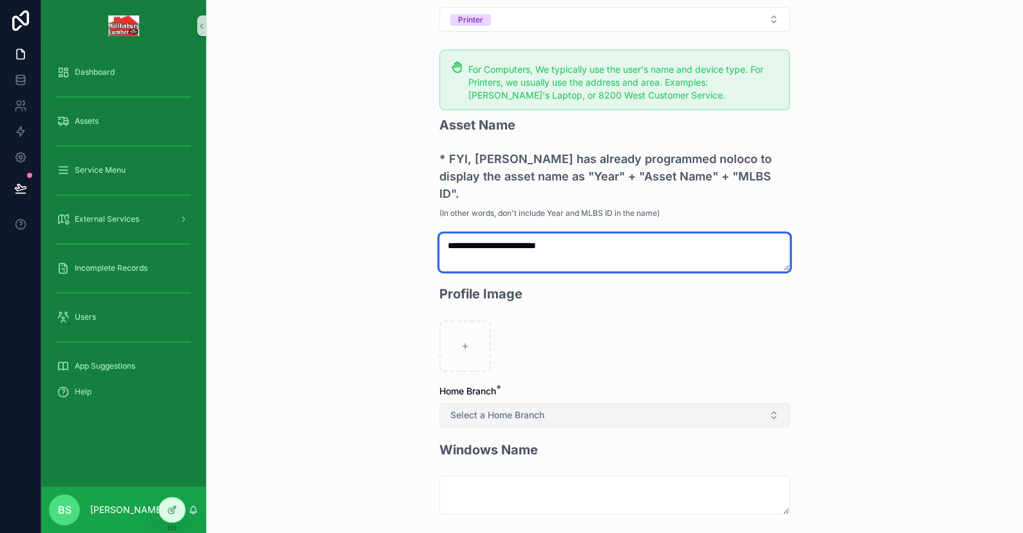
type textarea "**********"
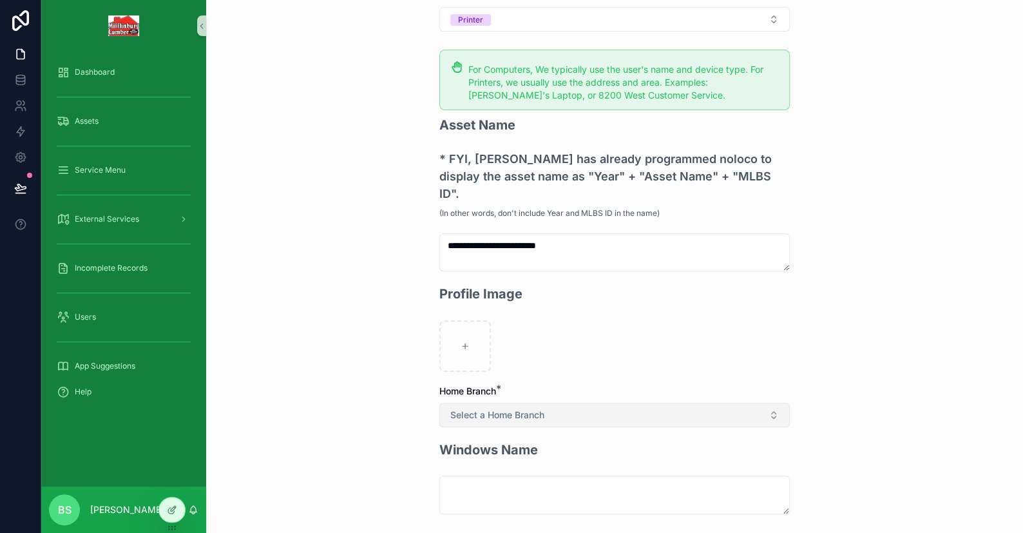
click at [465, 409] on span "Select a Home Branch" at bounding box center [497, 415] width 94 height 13
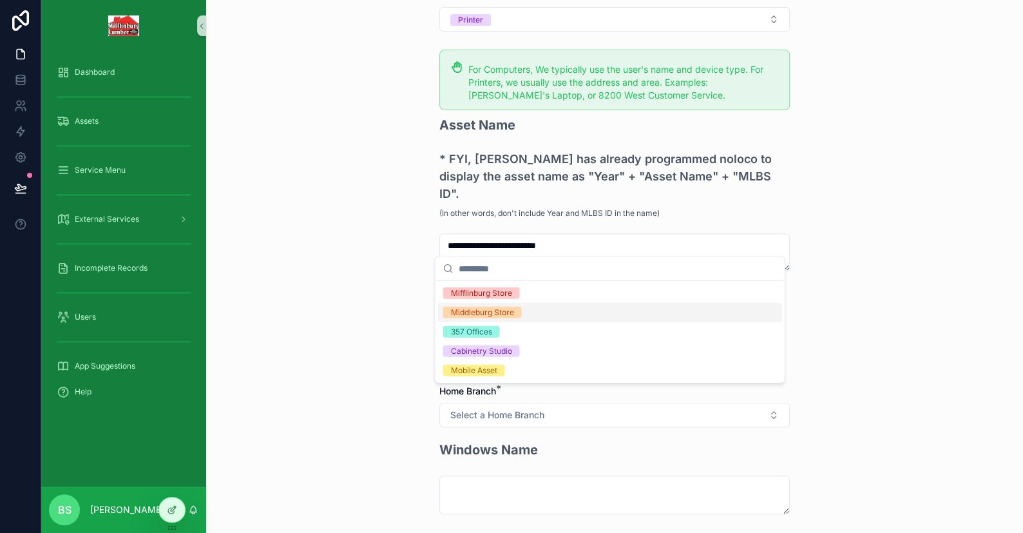
click at [485, 305] on div "Middleburg Store" at bounding box center [610, 312] width 344 height 19
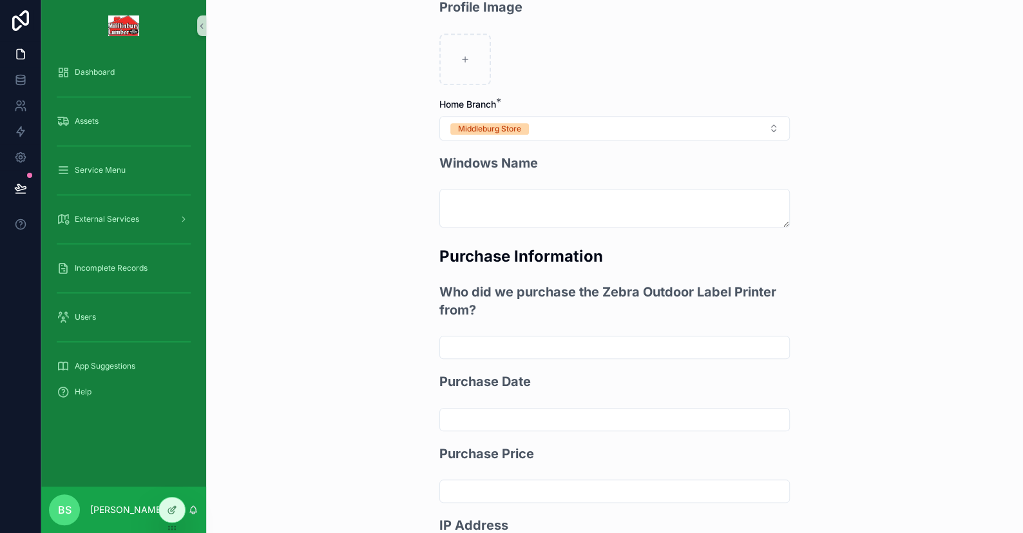
scroll to position [646, 0]
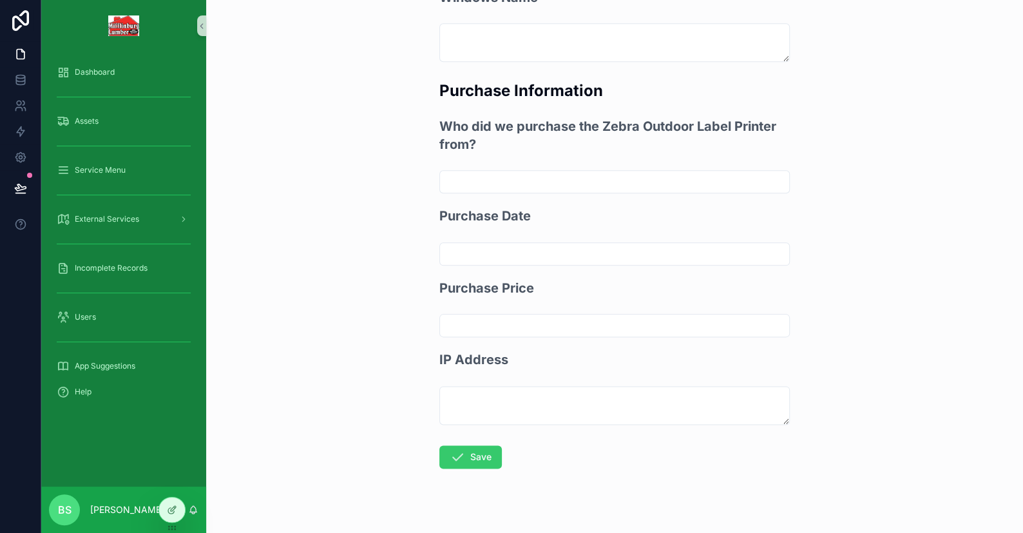
click at [461, 445] on button "Save" at bounding box center [471, 456] width 63 height 23
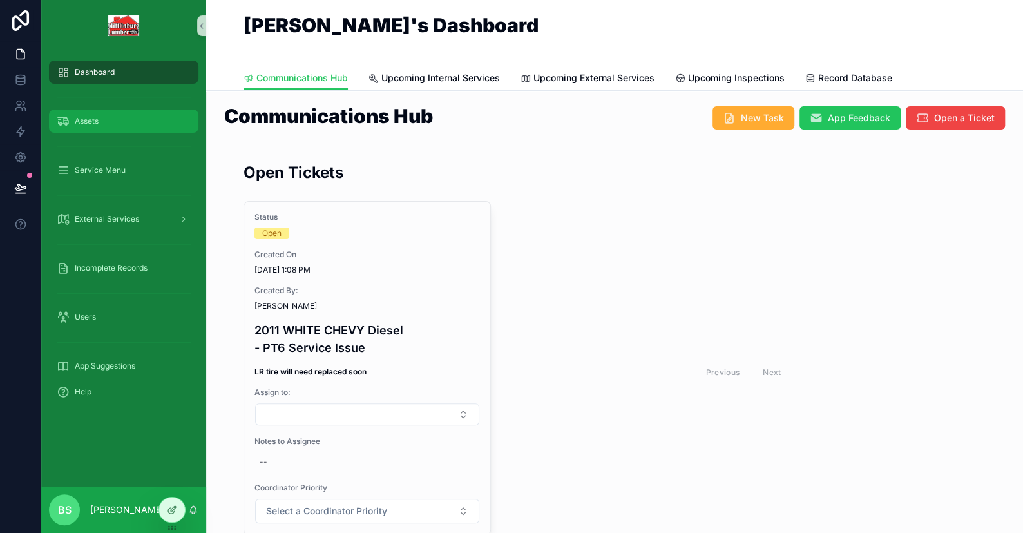
click at [87, 124] on span "Assets" at bounding box center [87, 121] width 24 height 10
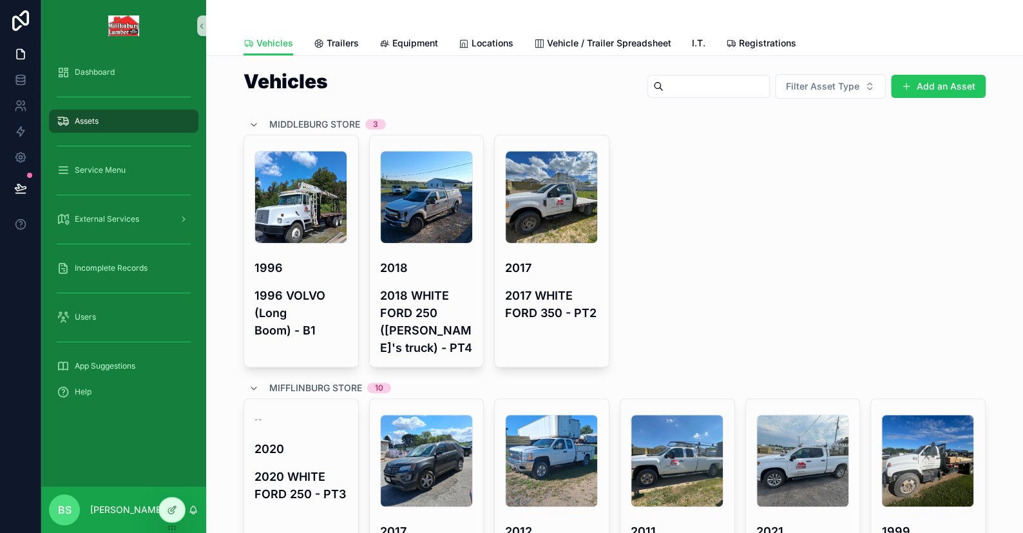
click at [953, 79] on button "Add an Asset" at bounding box center [938, 86] width 95 height 23
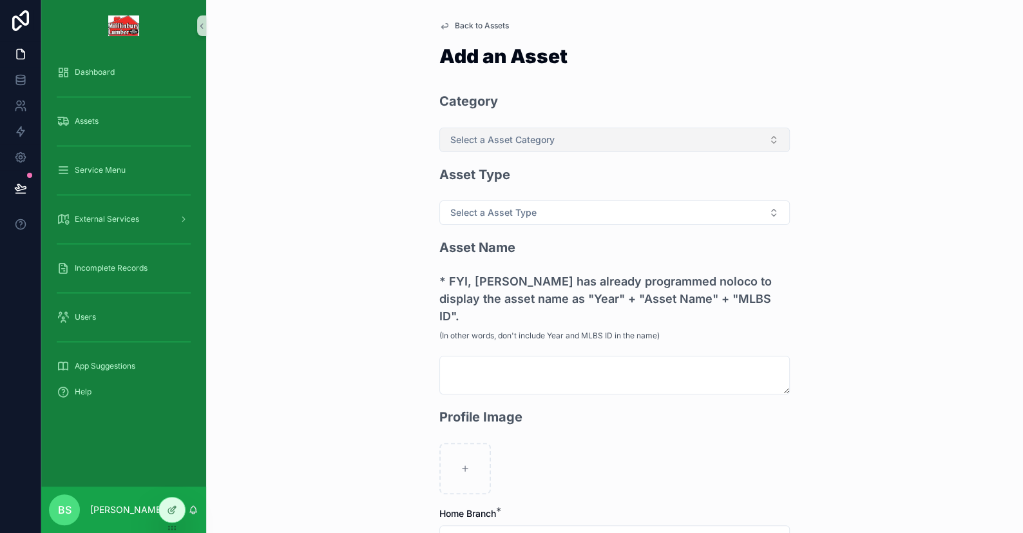
click at [485, 137] on span "Select a Asset Category" at bounding box center [502, 139] width 104 height 13
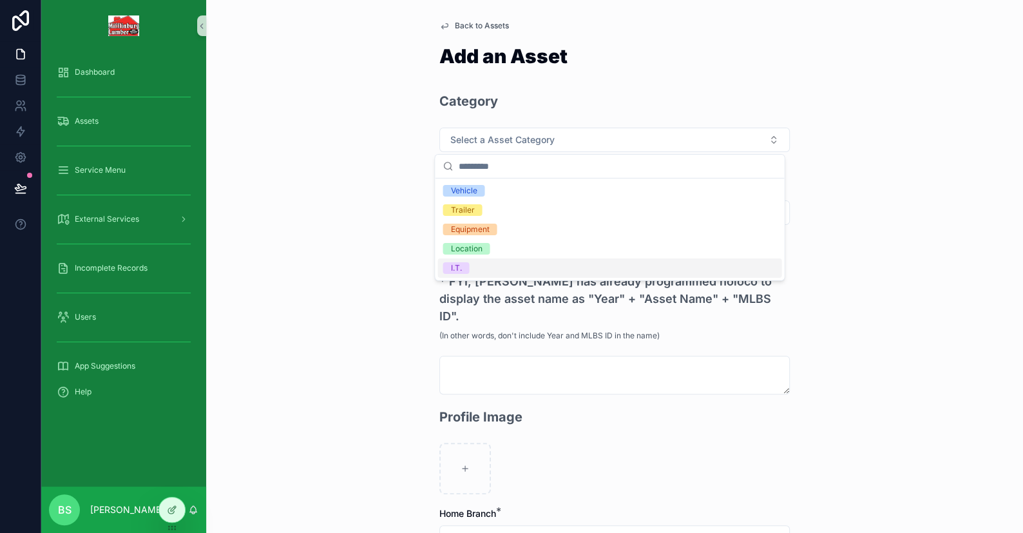
click at [472, 269] on div "I.T." at bounding box center [610, 267] width 344 height 19
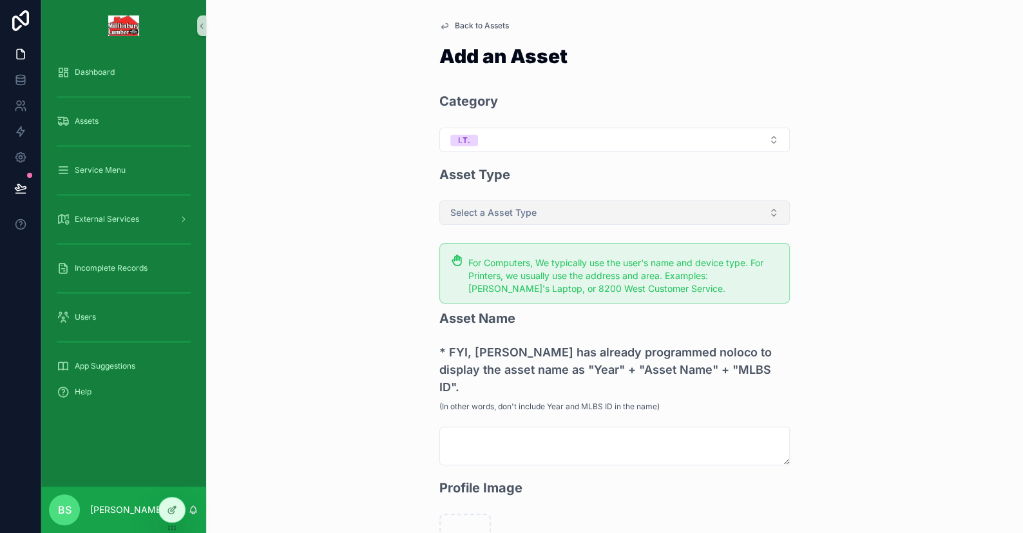
click at [491, 208] on span "Select a Asset Type" at bounding box center [493, 212] width 86 height 13
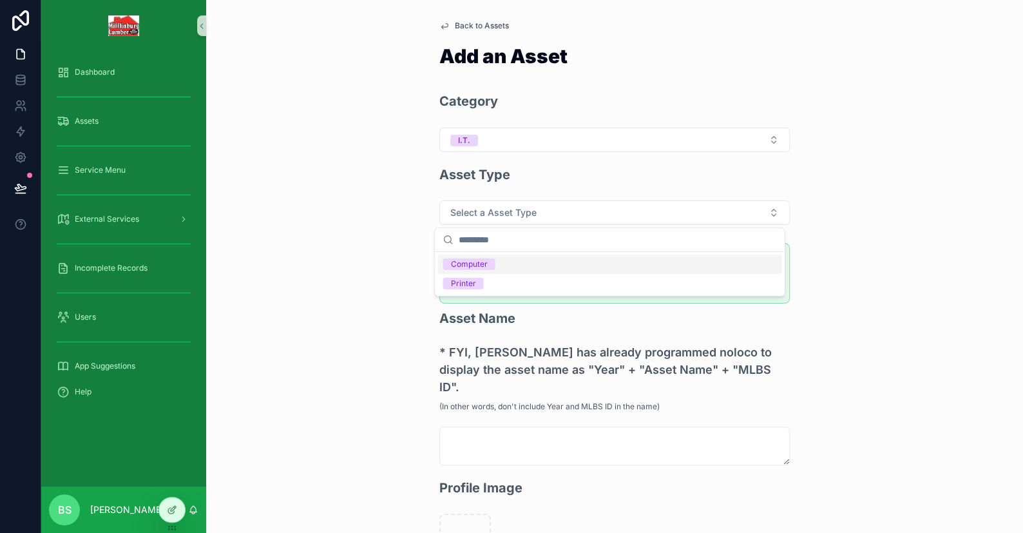
click at [471, 264] on div "Computer" at bounding box center [468, 264] width 37 height 12
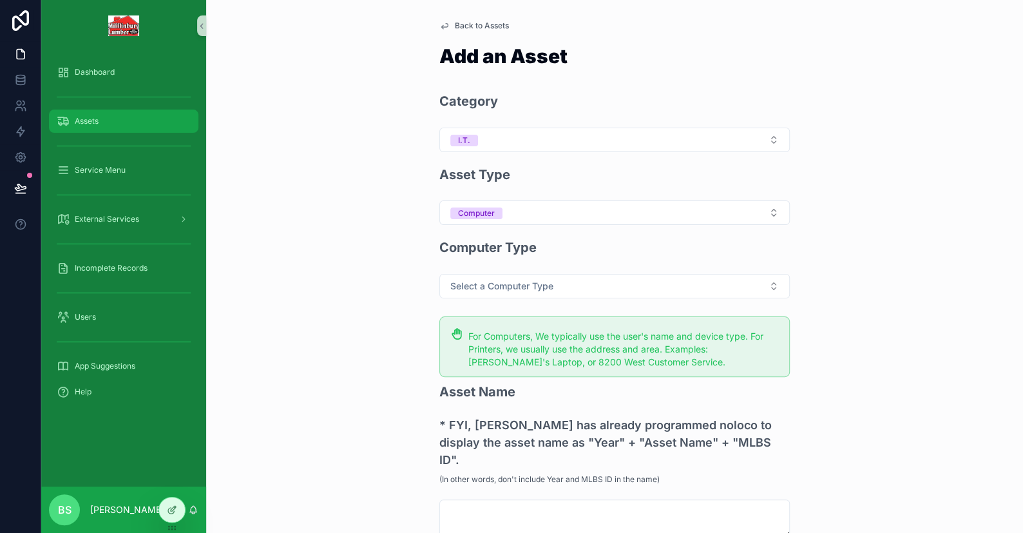
click at [101, 121] on div "Assets" at bounding box center [124, 121] width 134 height 21
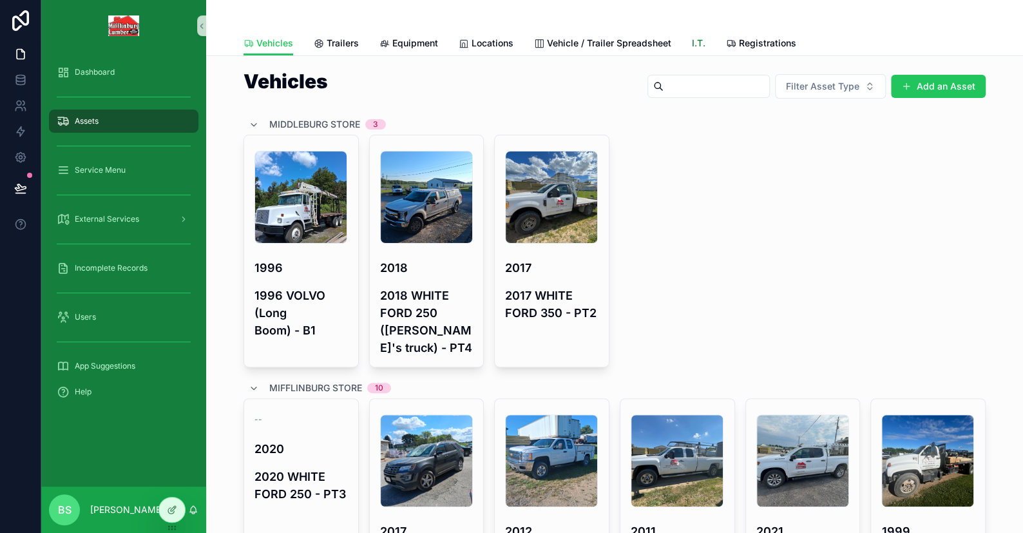
click at [693, 43] on span "I.T." at bounding box center [699, 43] width 14 height 13
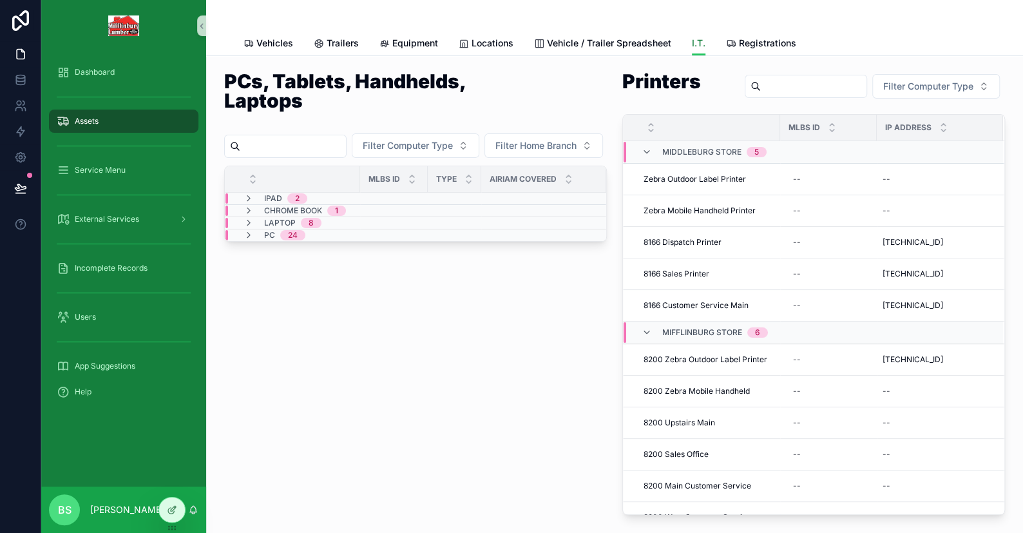
scroll to position [1, 0]
click at [246, 240] on icon "scrollable content" at bounding box center [249, 234] width 10 height 10
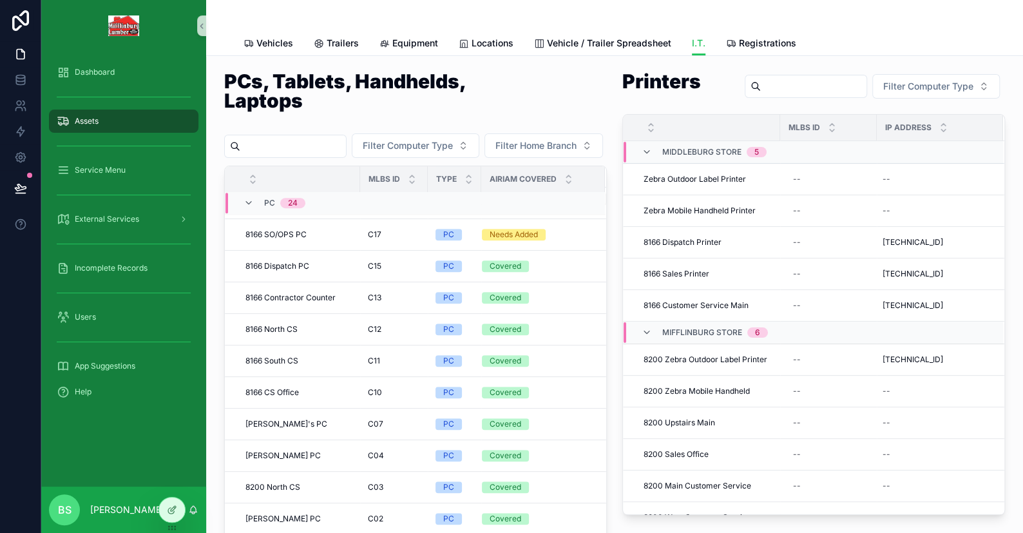
scroll to position [0, 0]
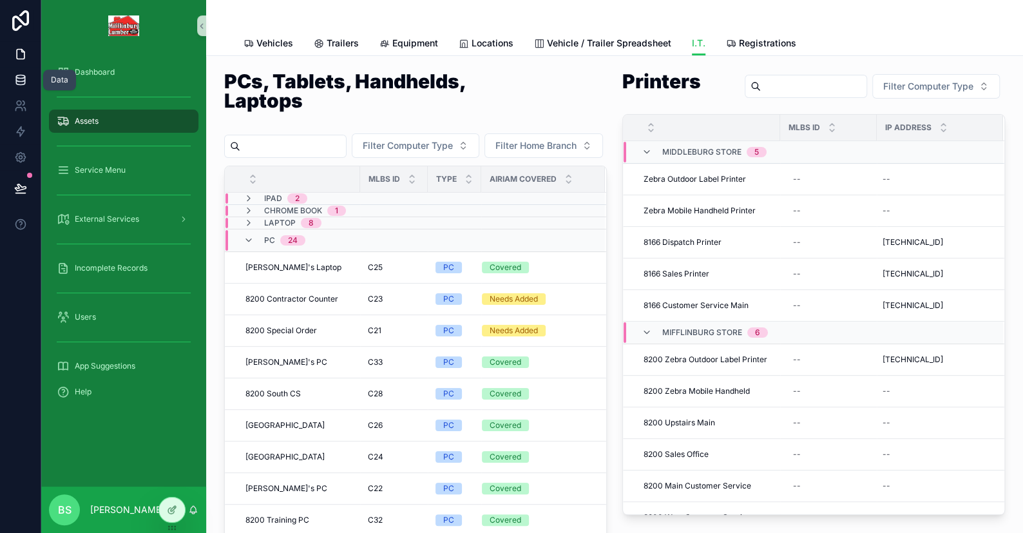
click at [26, 79] on icon at bounding box center [20, 79] width 13 height 13
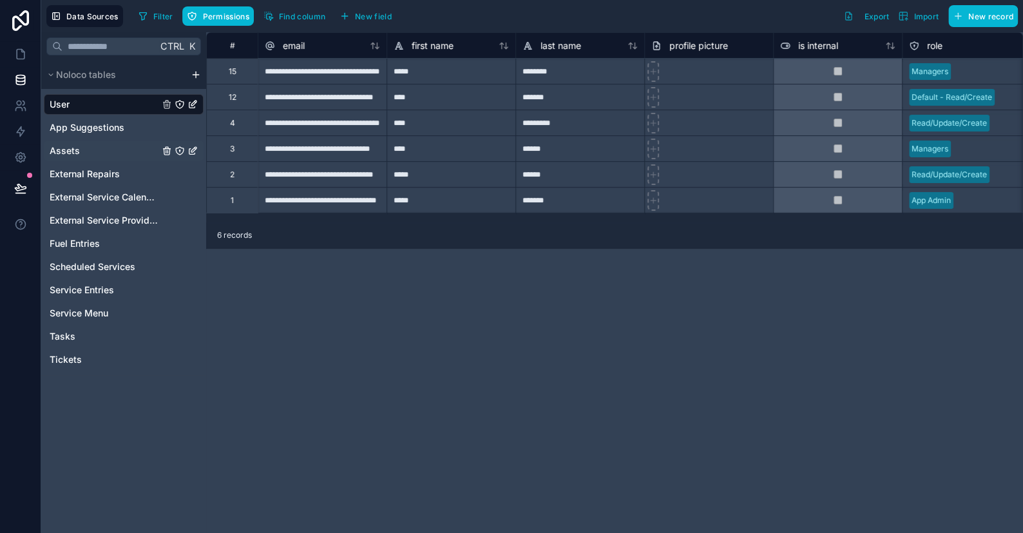
click at [68, 150] on span "Assets" at bounding box center [65, 150] width 30 height 13
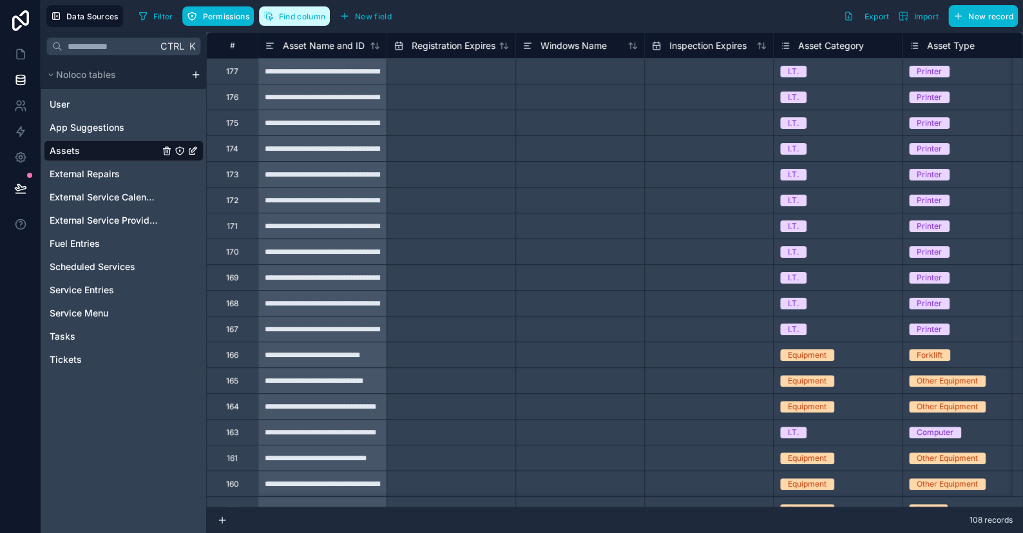
click at [291, 15] on span "Find column" at bounding box center [302, 17] width 46 height 10
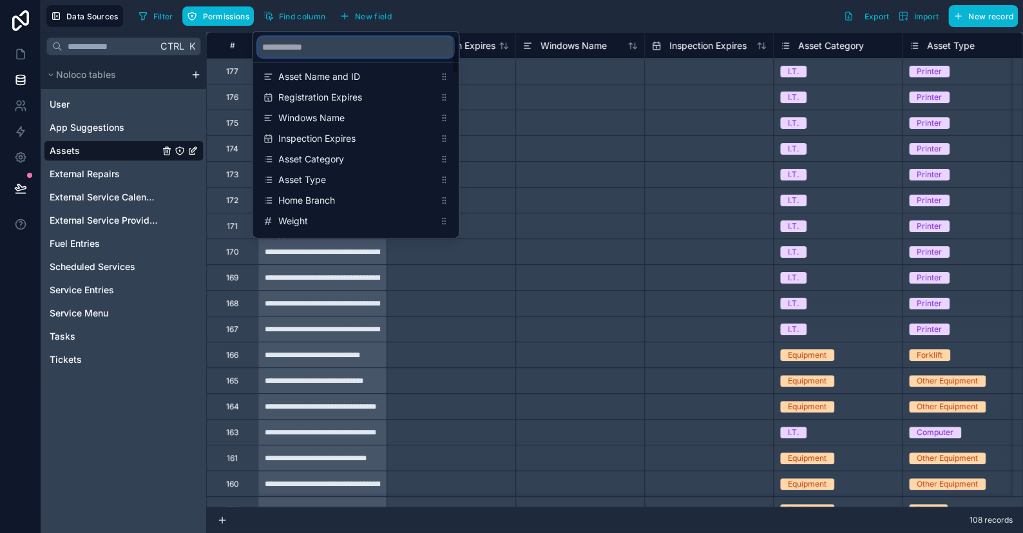
click at [311, 55] on input "scrollable content" at bounding box center [356, 47] width 196 height 21
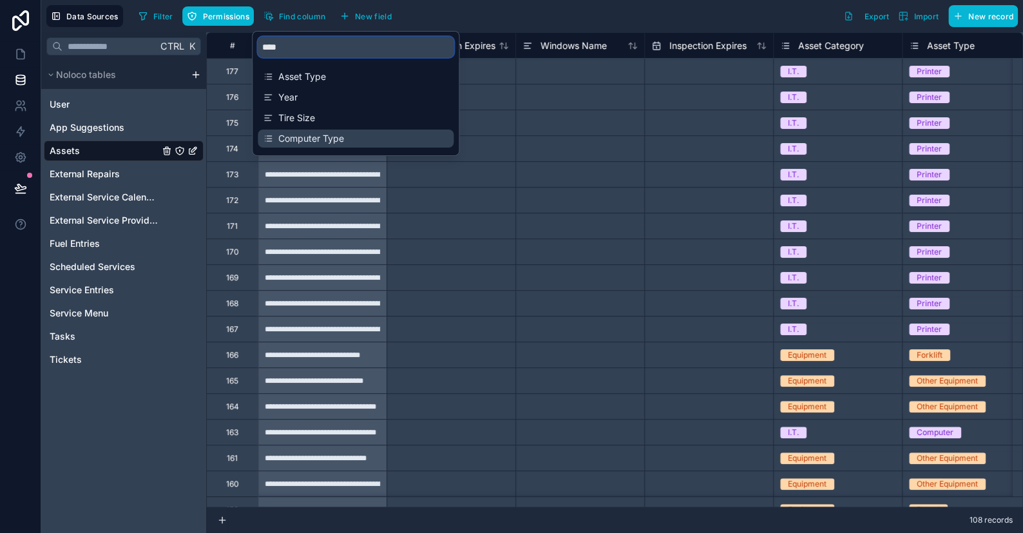
type input "****"
click at [319, 131] on div "Computer Type" at bounding box center [356, 139] width 196 height 18
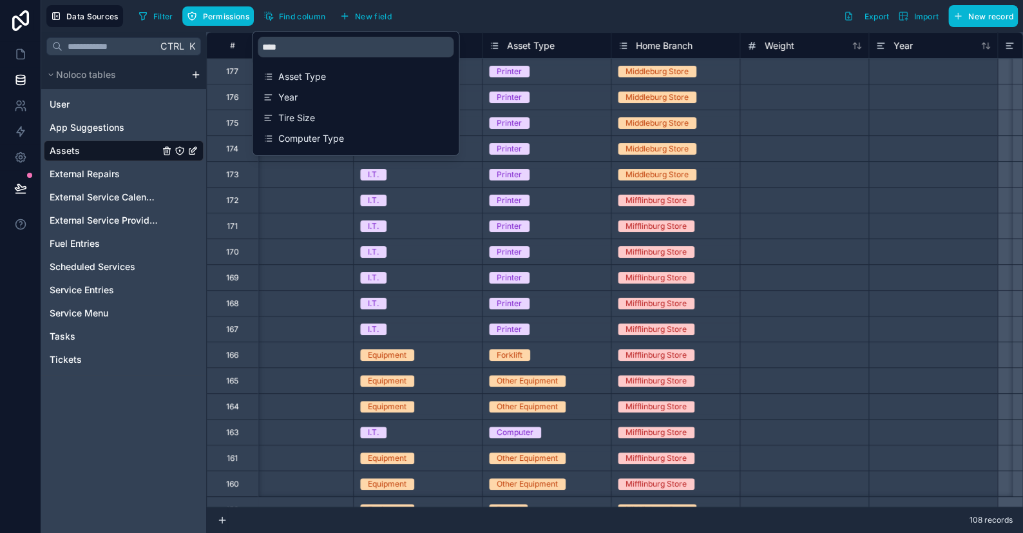
scroll to position [0, 1739]
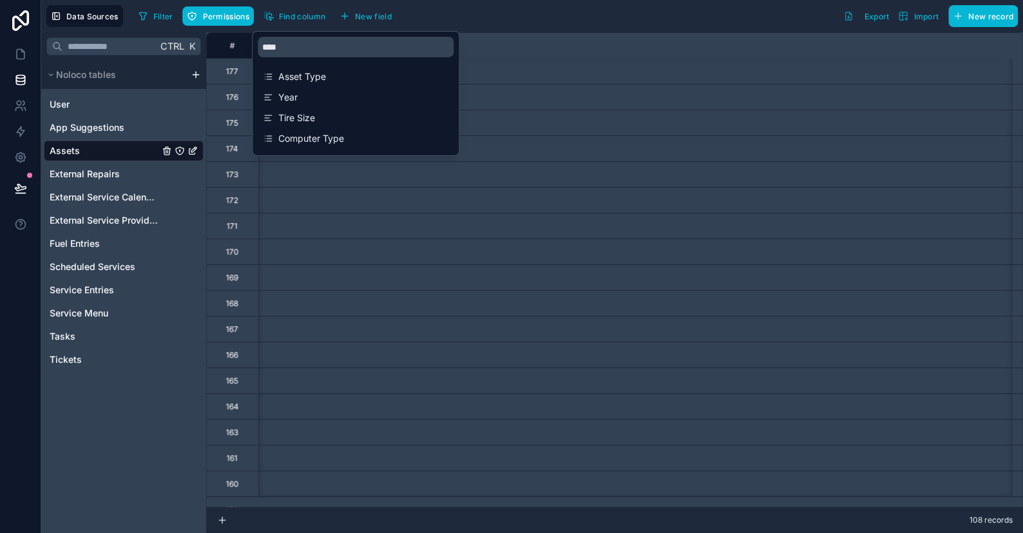
click at [496, 10] on div "Filter Permissions Find column New field Export Import New record" at bounding box center [575, 16] width 885 height 22
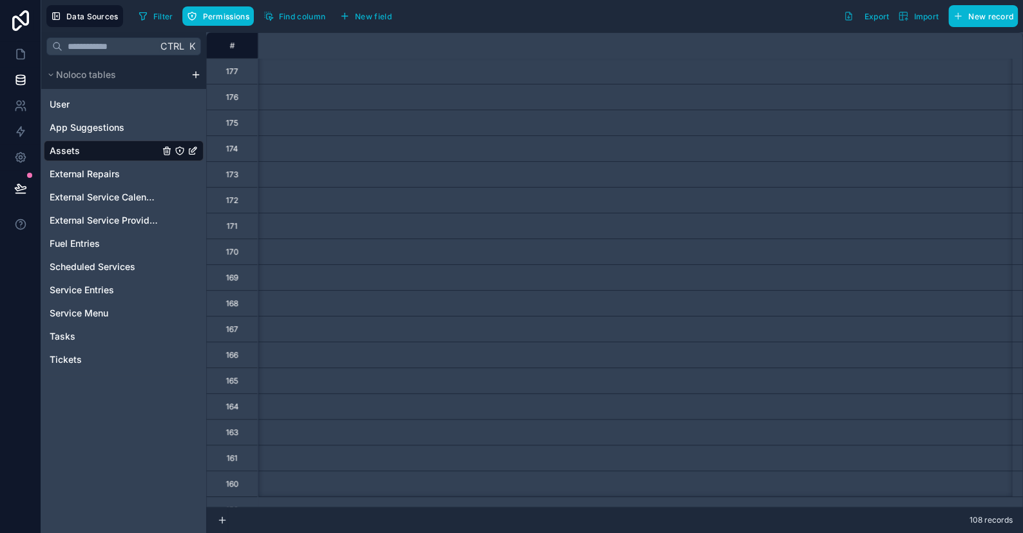
scroll to position [0, 4511]
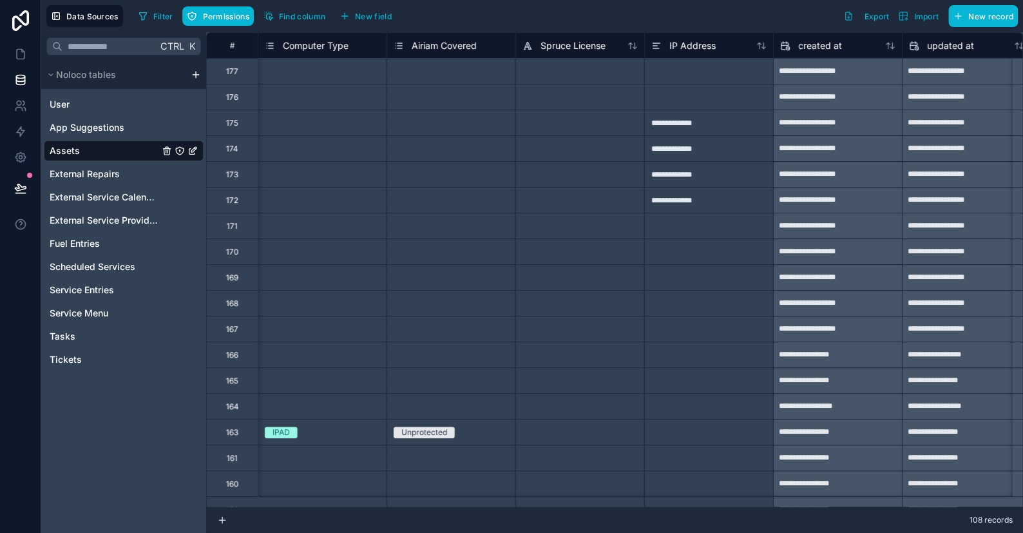
click at [295, 50] on span "Computer Type" at bounding box center [316, 45] width 66 height 13
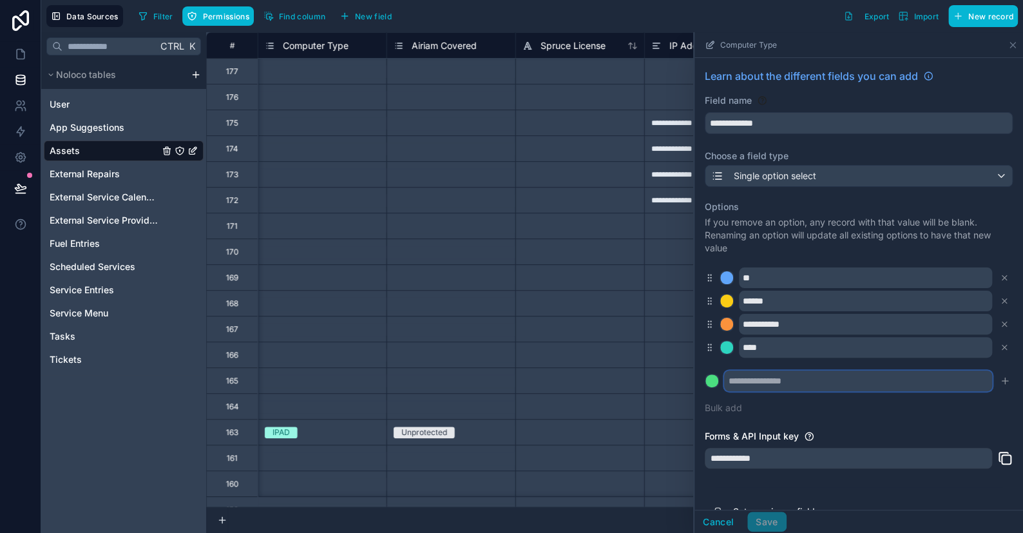
click at [777, 388] on input "text" at bounding box center [858, 381] width 268 height 21
type input "**********"
click at [710, 379] on div at bounding box center [712, 380] width 13 height 13
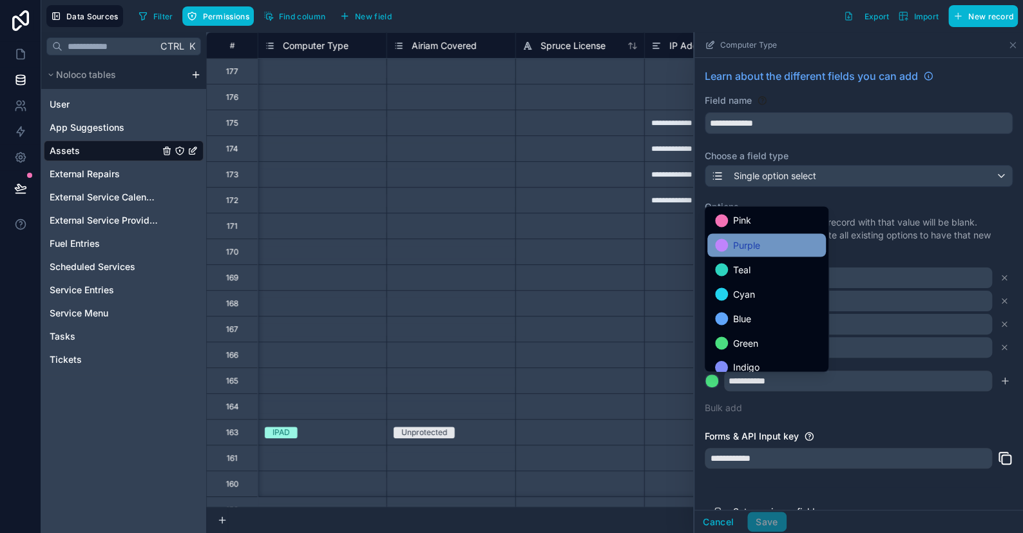
click at [739, 249] on span "Purple" at bounding box center [746, 244] width 27 height 15
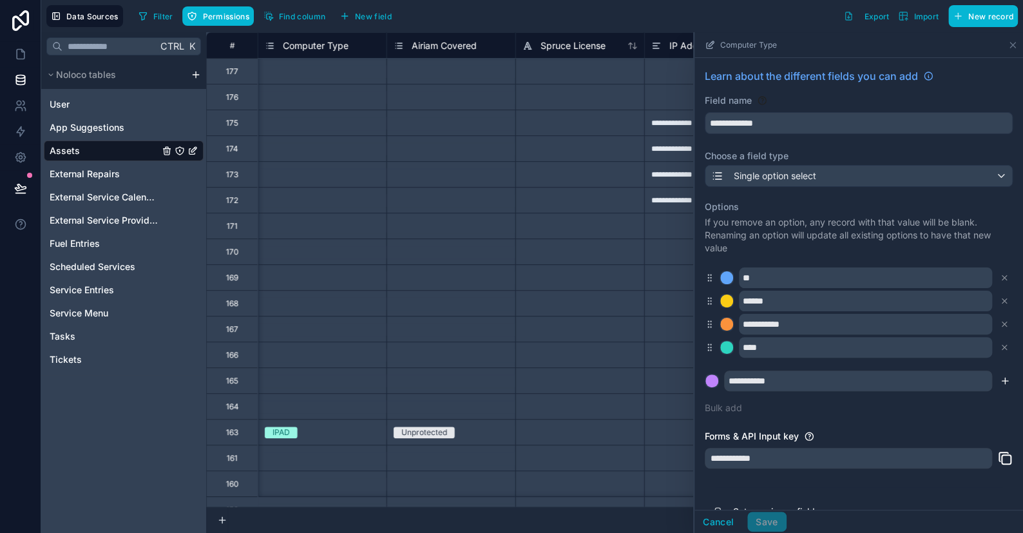
drag, startPoint x: 994, startPoint y: 382, endPoint x: 982, endPoint y: 385, distance: 12.5
click at [1000, 382] on icon "submit" at bounding box center [1005, 381] width 10 height 10
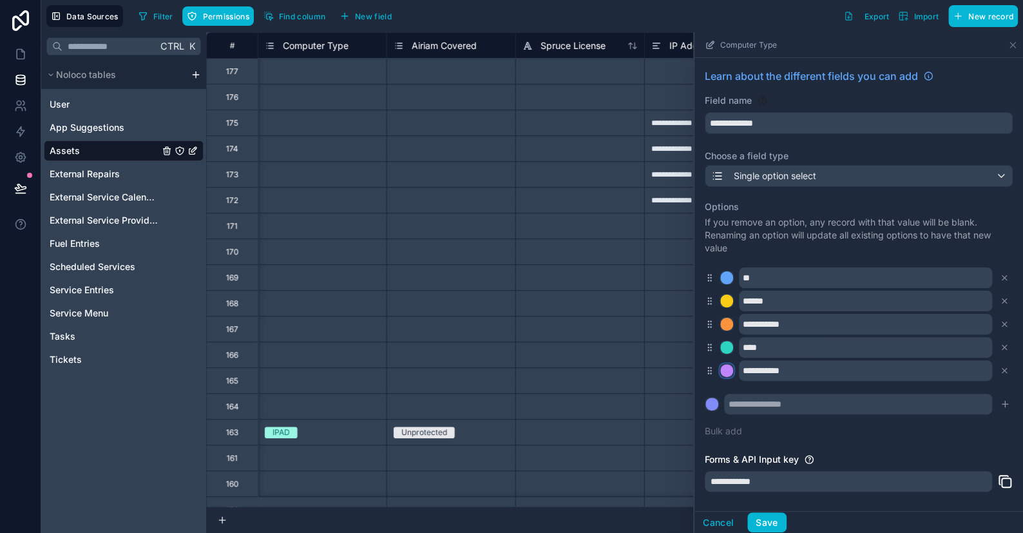
click at [730, 369] on div at bounding box center [727, 370] width 13 height 13
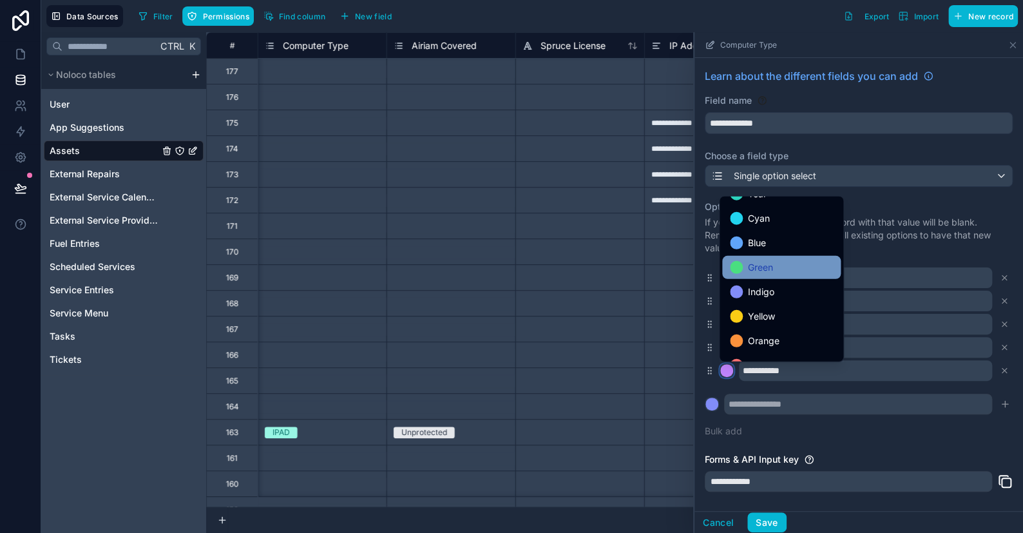
scroll to position [43, 0]
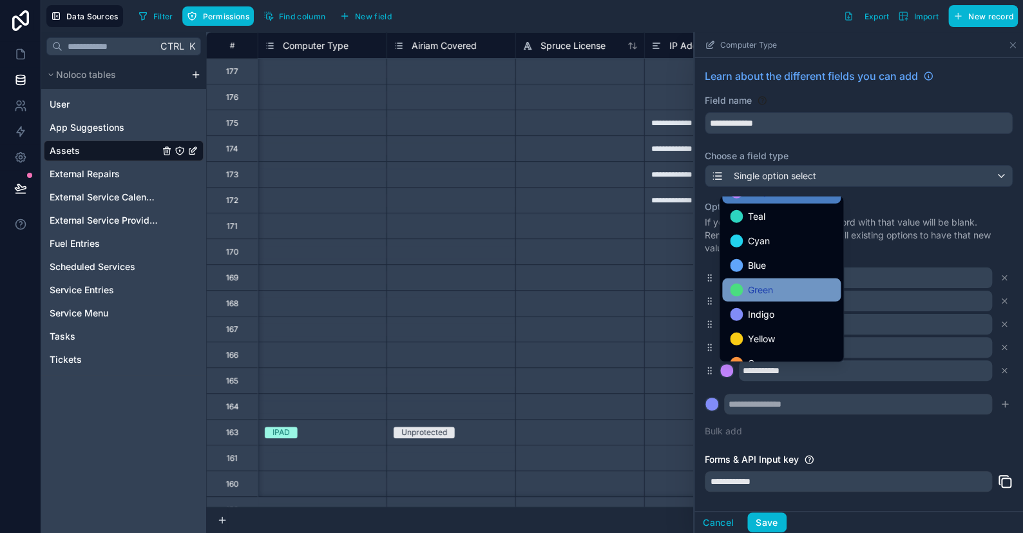
click at [752, 285] on span "Green" at bounding box center [760, 289] width 25 height 15
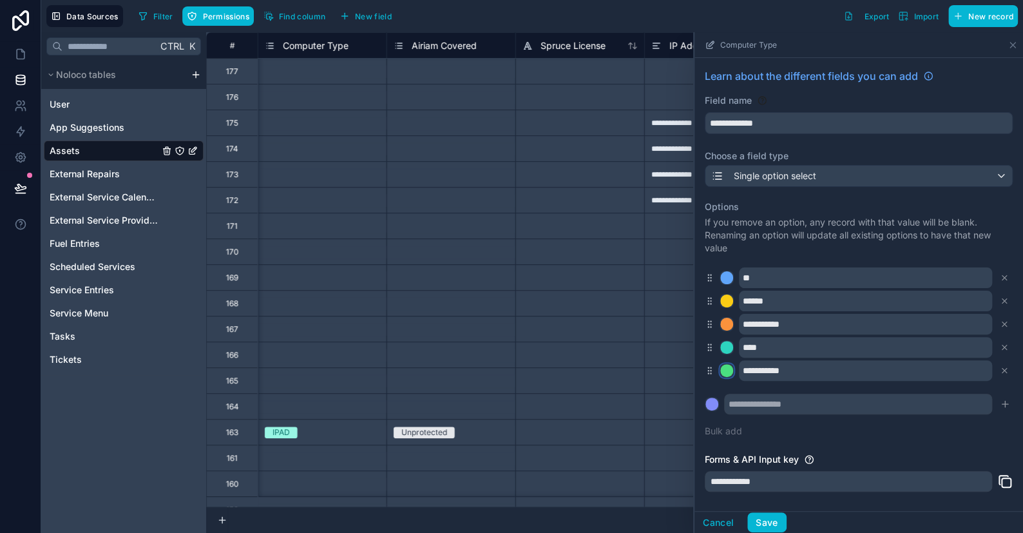
click at [728, 369] on div at bounding box center [727, 370] width 13 height 13
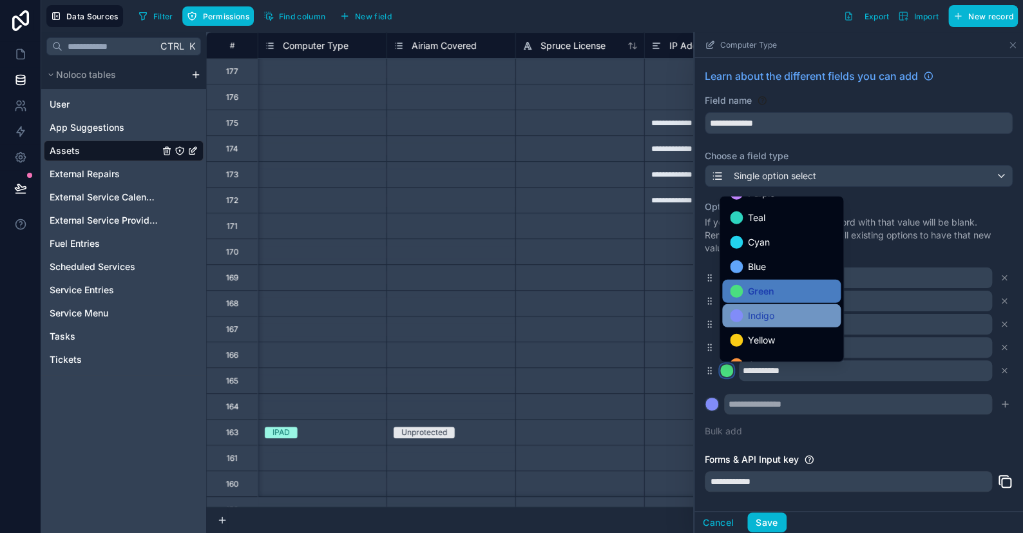
scroll to position [64, 0]
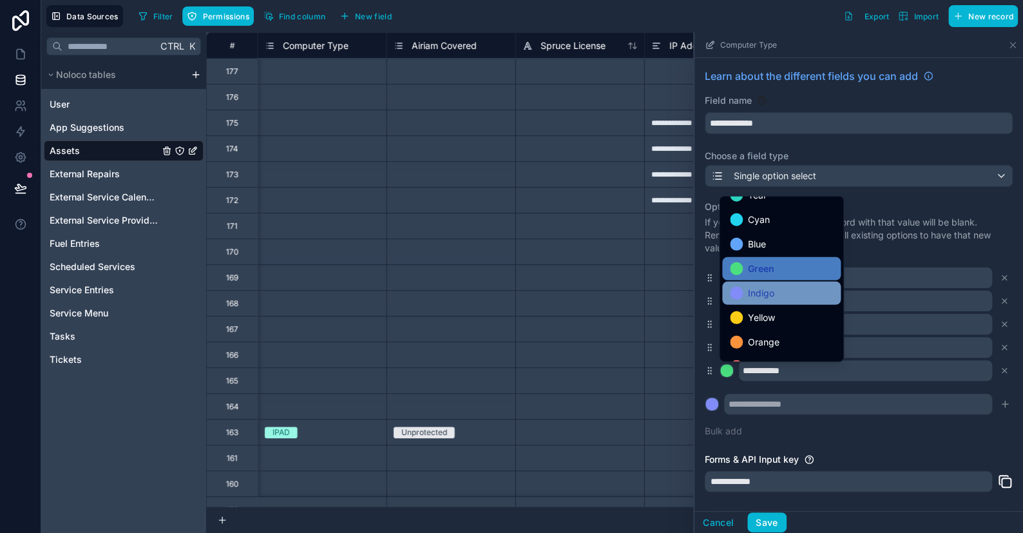
click at [739, 290] on div at bounding box center [736, 293] width 13 height 13
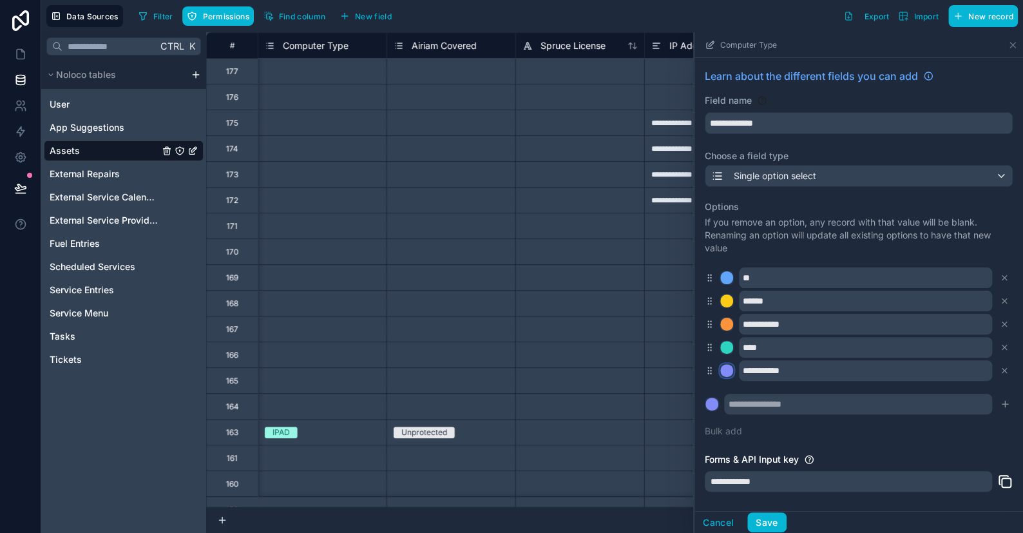
click at [727, 369] on div at bounding box center [727, 370] width 13 height 13
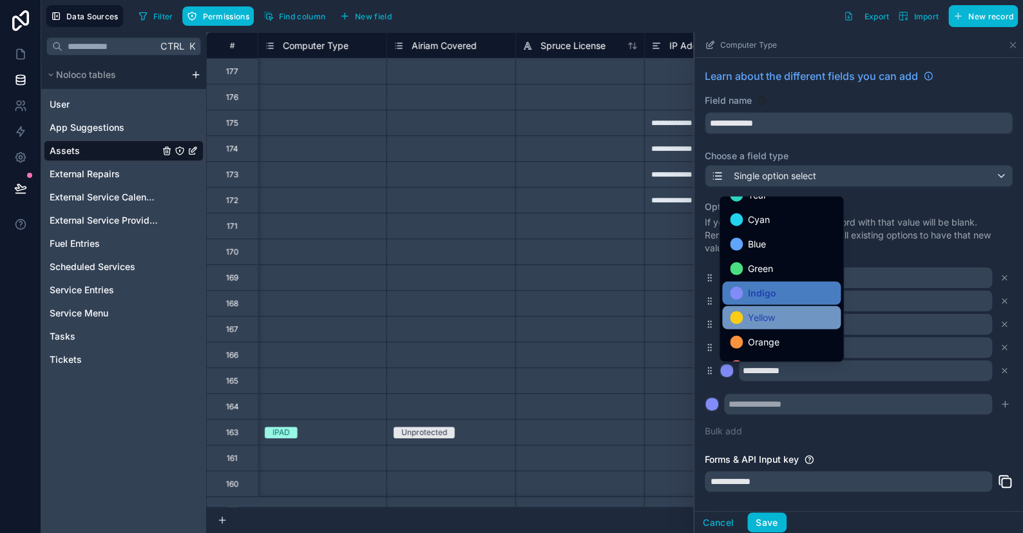
click at [739, 320] on div at bounding box center [736, 317] width 13 height 13
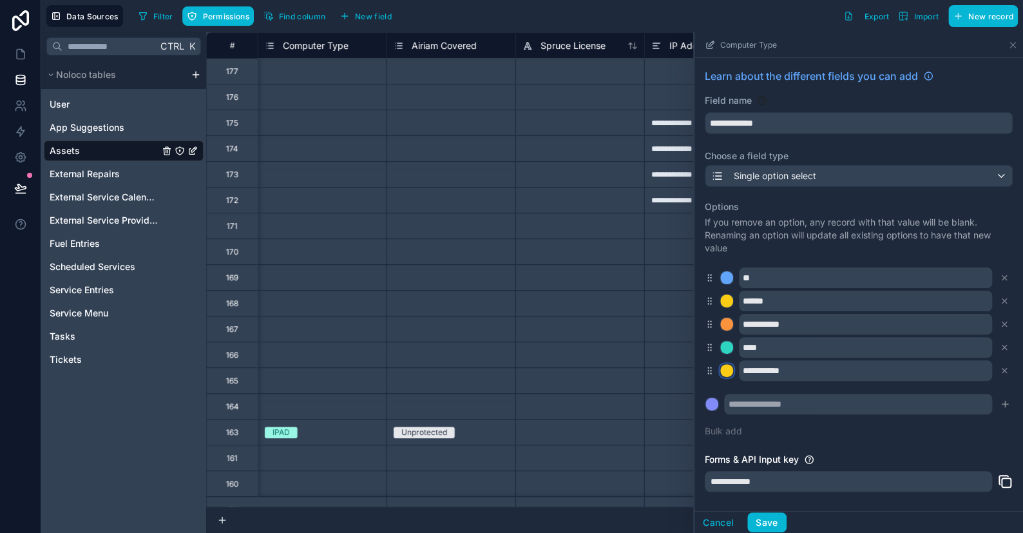
click at [727, 371] on div at bounding box center [727, 370] width 13 height 13
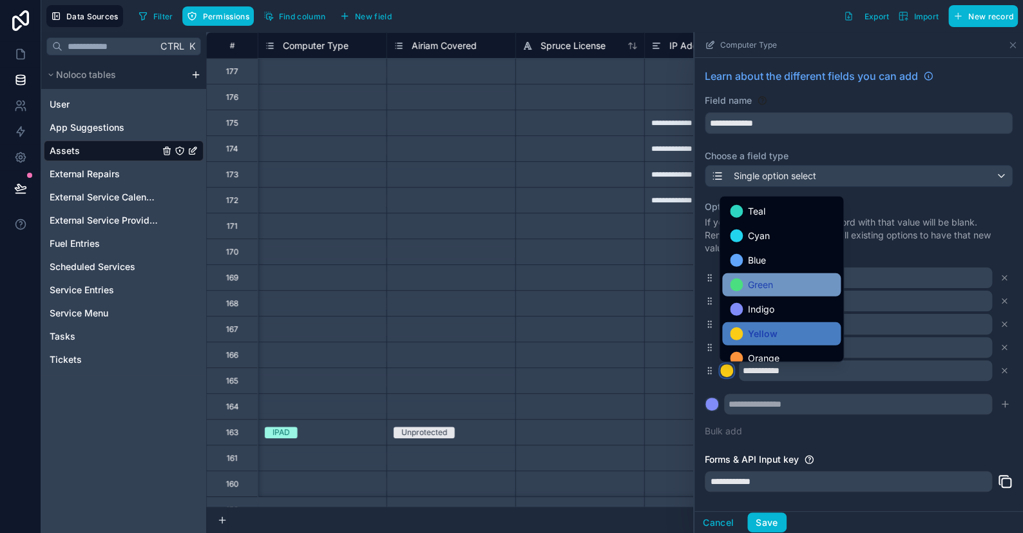
scroll to position [108, 0]
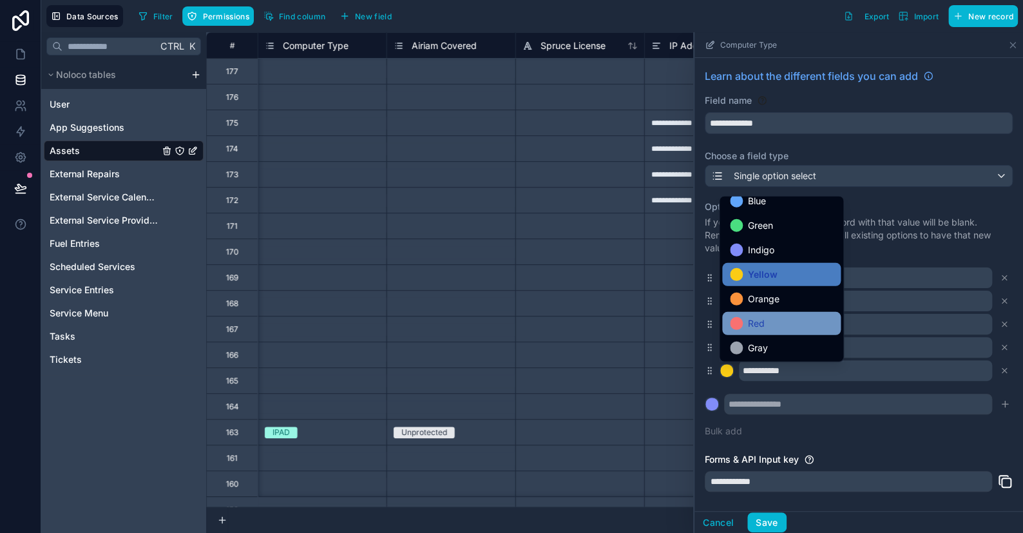
click at [755, 325] on span "Red" at bounding box center [756, 323] width 17 height 15
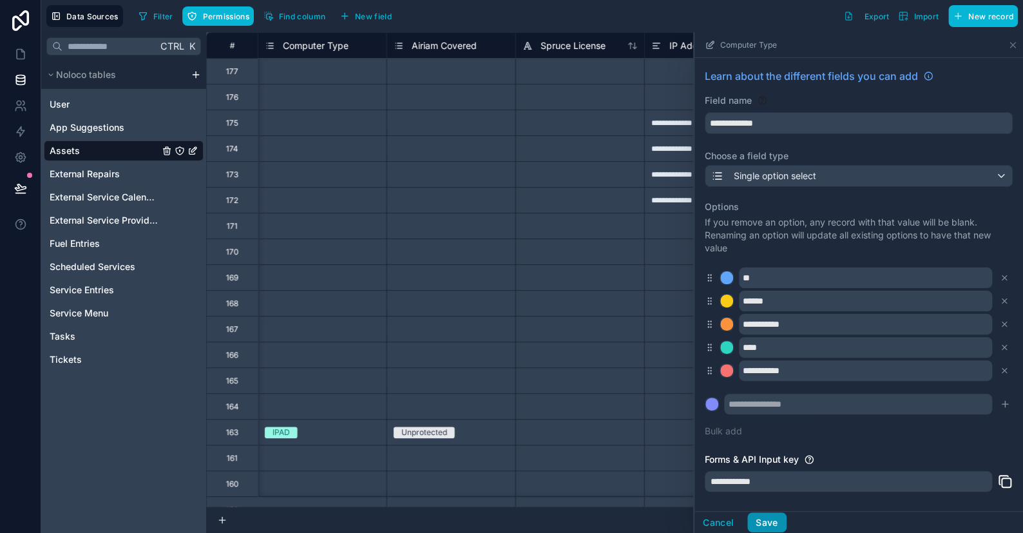
click at [771, 518] on button "Save" at bounding box center [767, 522] width 39 height 21
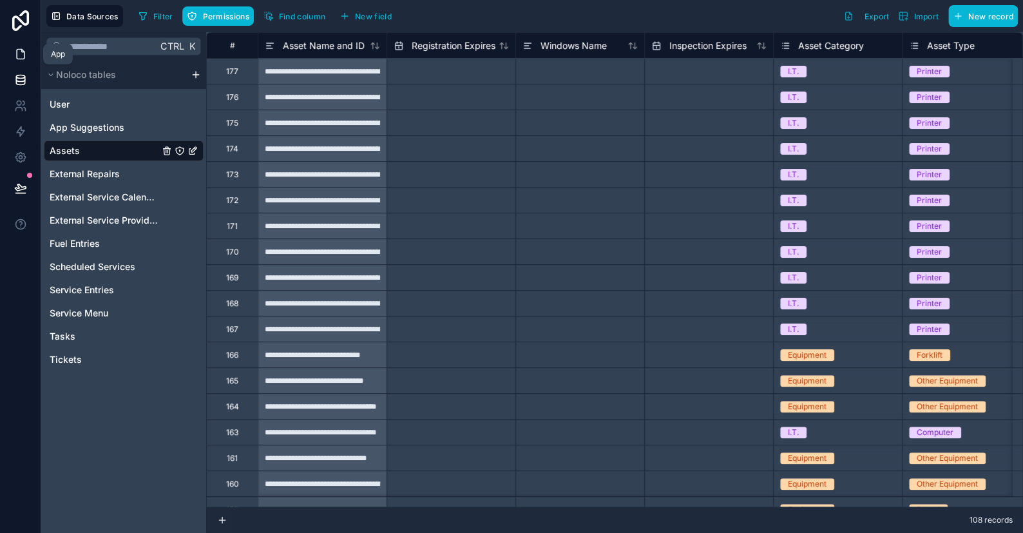
click at [21, 48] on icon at bounding box center [20, 54] width 13 height 13
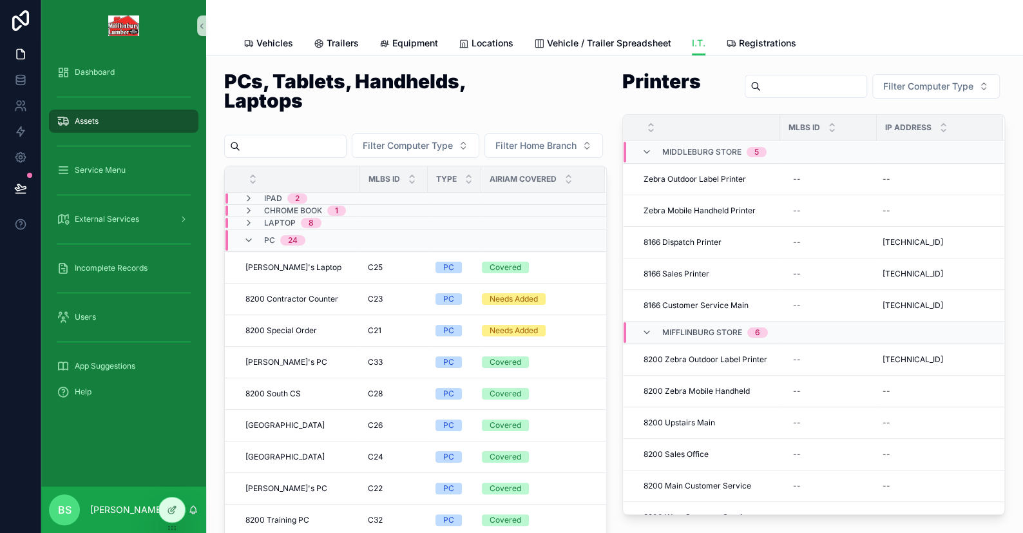
click at [79, 121] on span "Assets" at bounding box center [87, 121] width 24 height 10
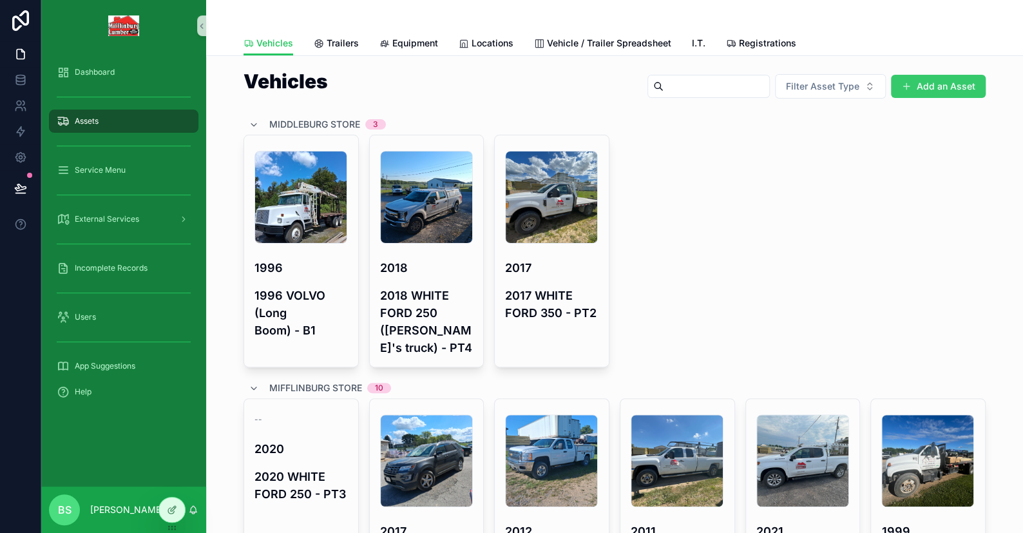
click at [927, 79] on button "Add an Asset" at bounding box center [938, 86] width 95 height 23
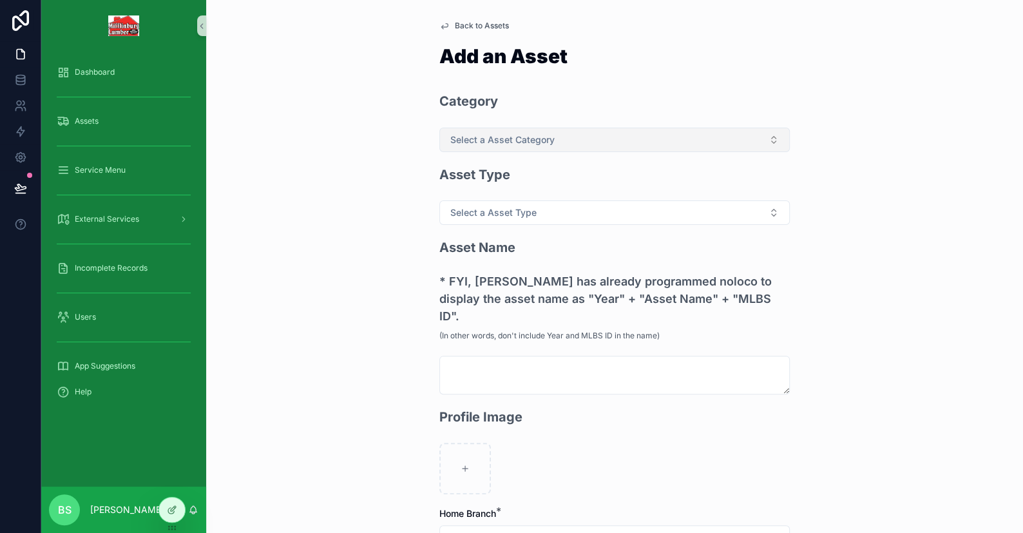
click at [475, 132] on button "Select a Asset Category" at bounding box center [615, 140] width 351 height 24
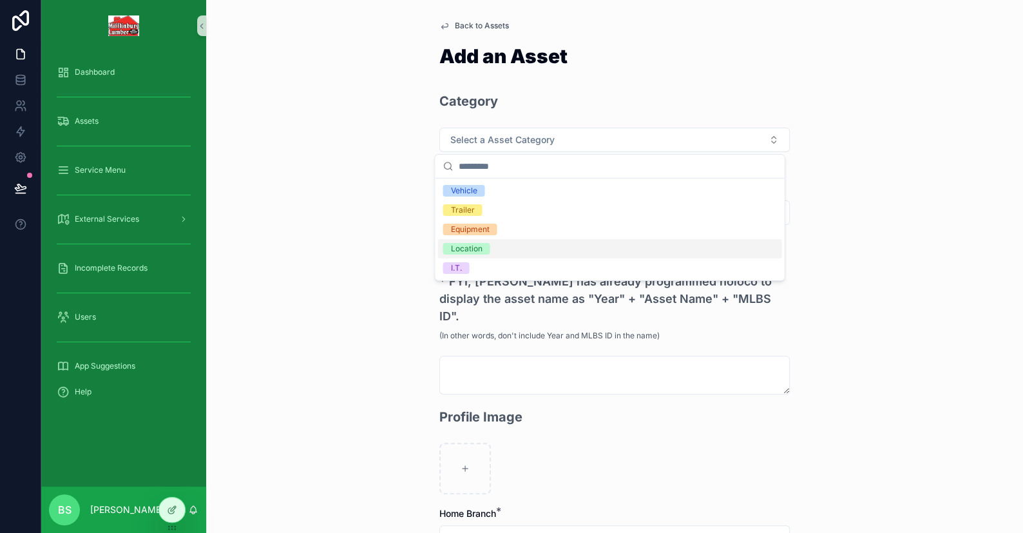
click at [456, 263] on div "I.T." at bounding box center [455, 268] width 11 height 12
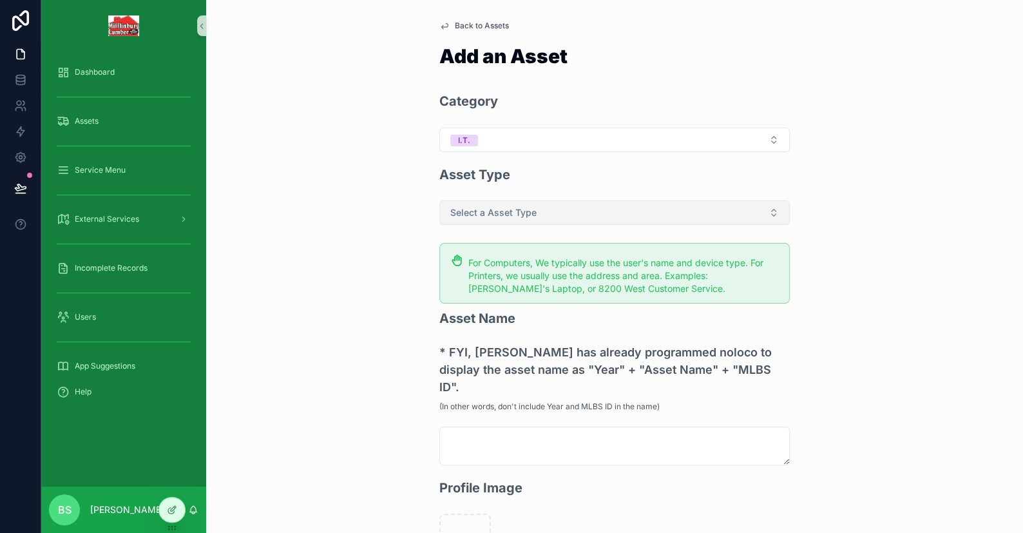
click at [479, 208] on span "Select a Asset Type" at bounding box center [493, 212] width 86 height 13
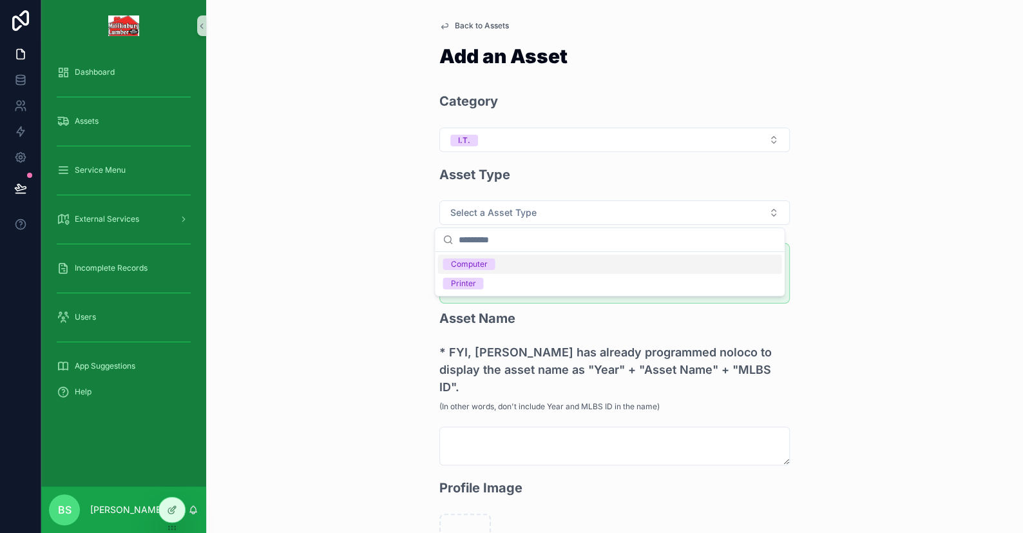
click at [486, 266] on div "Computer" at bounding box center [468, 264] width 37 height 12
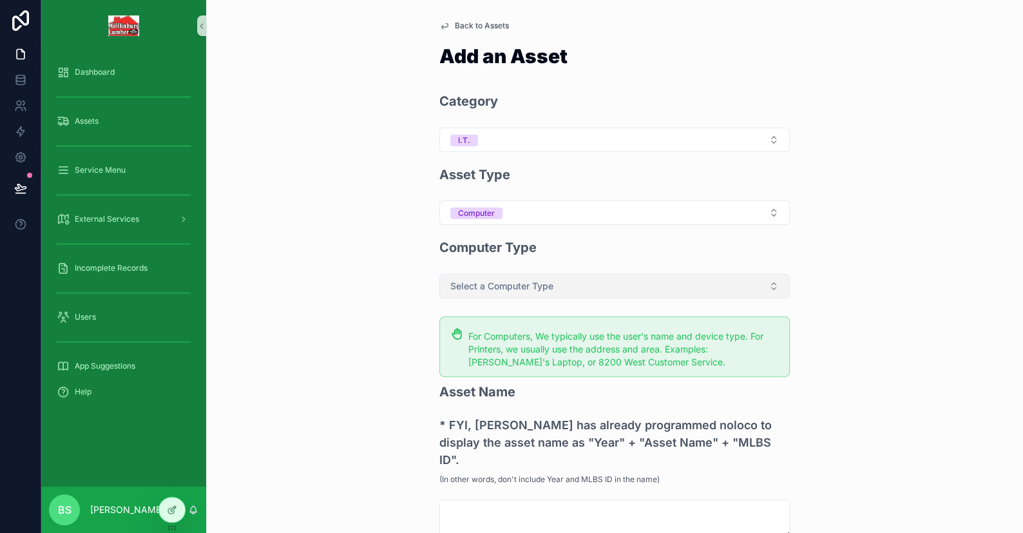
click at [494, 281] on span "Select a Computer Type" at bounding box center [501, 286] width 103 height 13
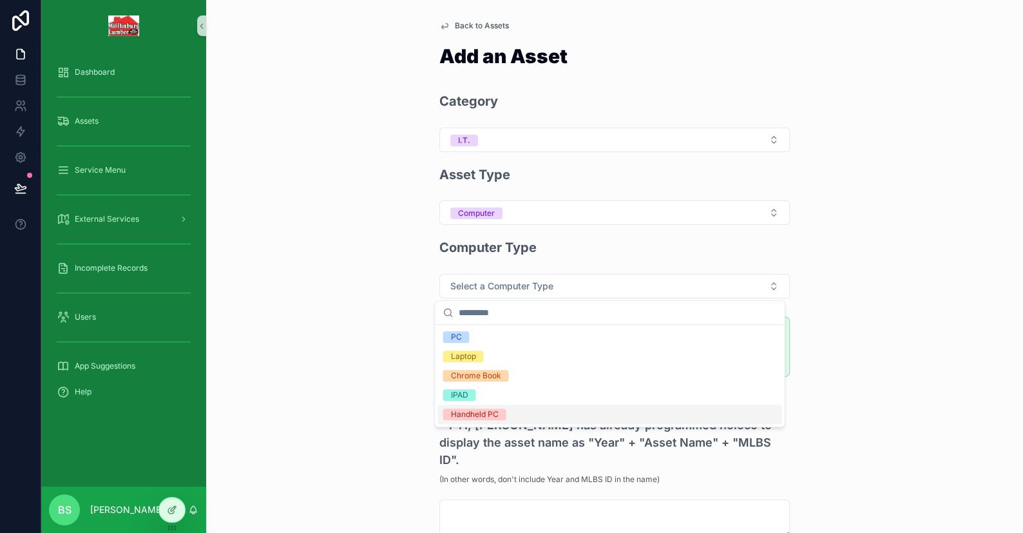
click at [475, 411] on div "Handheld PC" at bounding box center [474, 415] width 48 height 12
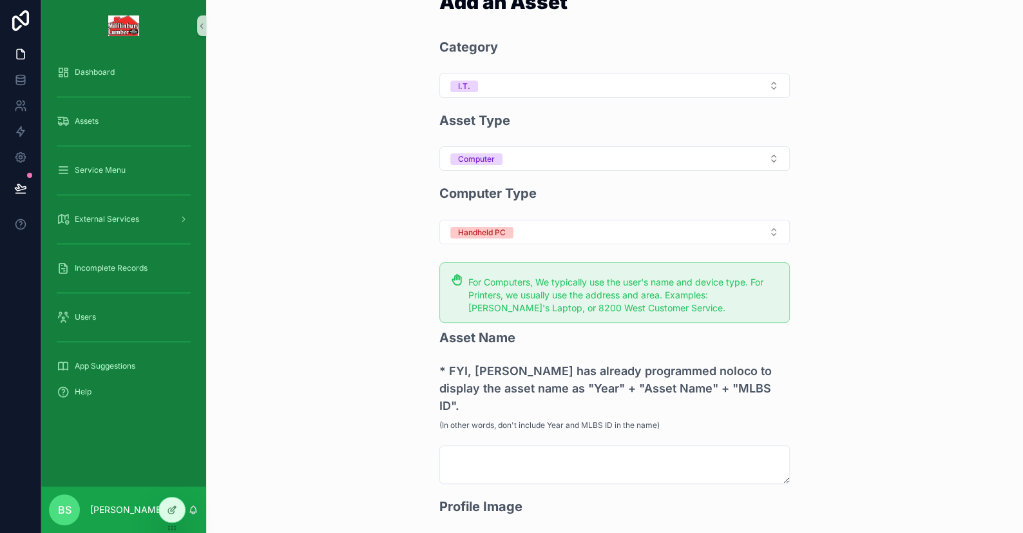
scroll to position [129, 0]
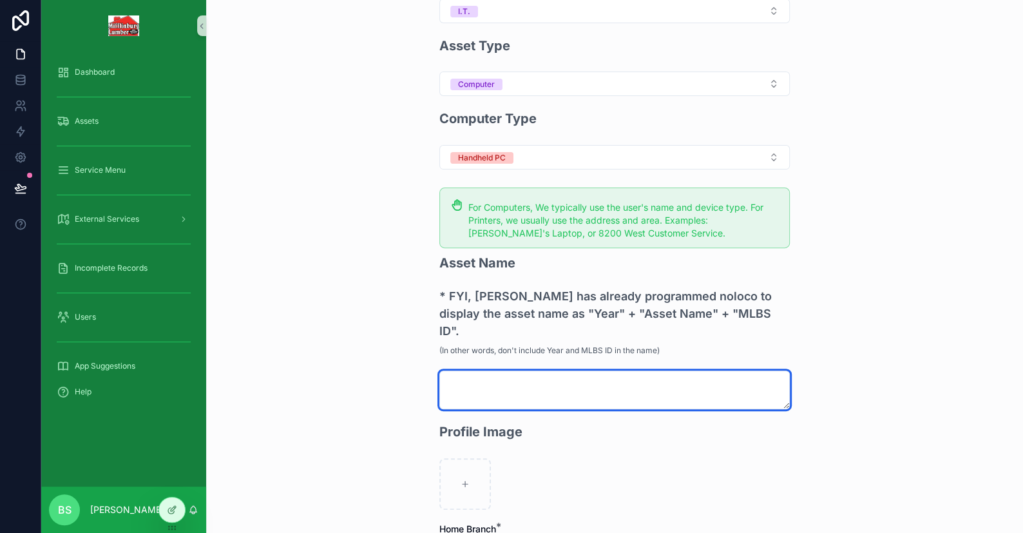
click at [500, 371] on textarea "scrollable content" at bounding box center [615, 390] width 351 height 39
click at [502, 371] on textarea "**********" at bounding box center [615, 390] width 351 height 39
click at [469, 371] on textarea "**********" at bounding box center [615, 390] width 351 height 39
click at [577, 371] on textarea "**********" at bounding box center [615, 390] width 351 height 39
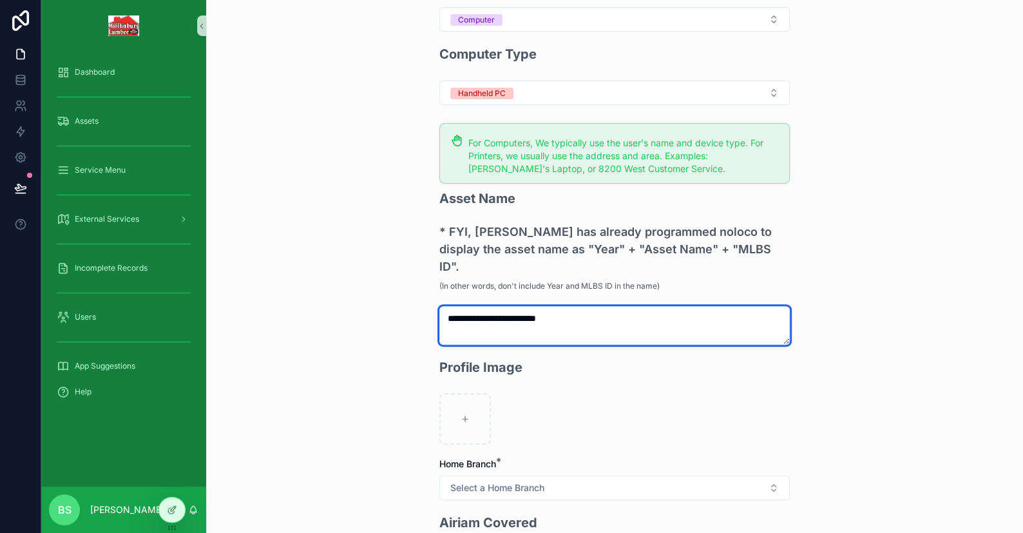
scroll to position [258, 0]
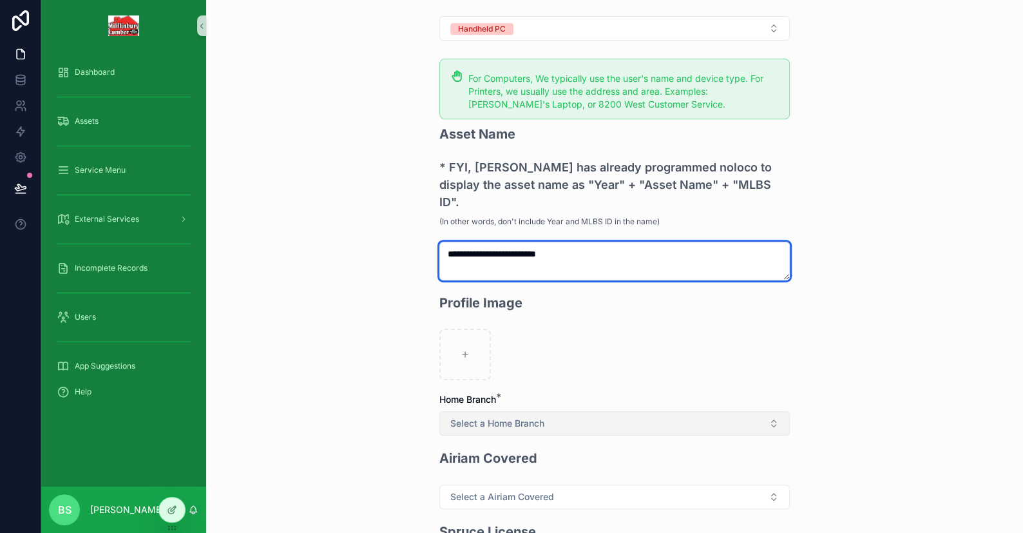
type textarea "**********"
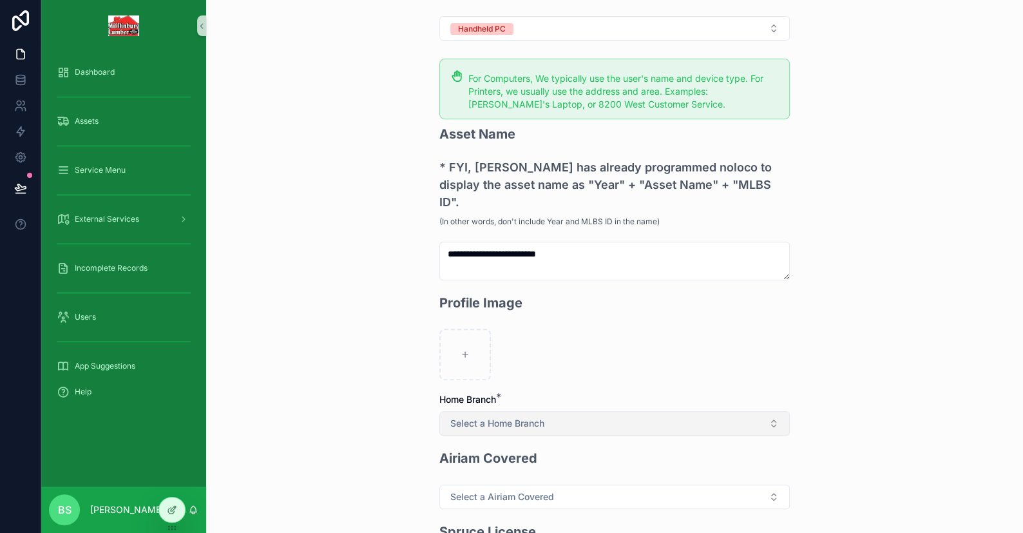
click at [504, 417] on span "Select a Home Branch" at bounding box center [497, 423] width 94 height 13
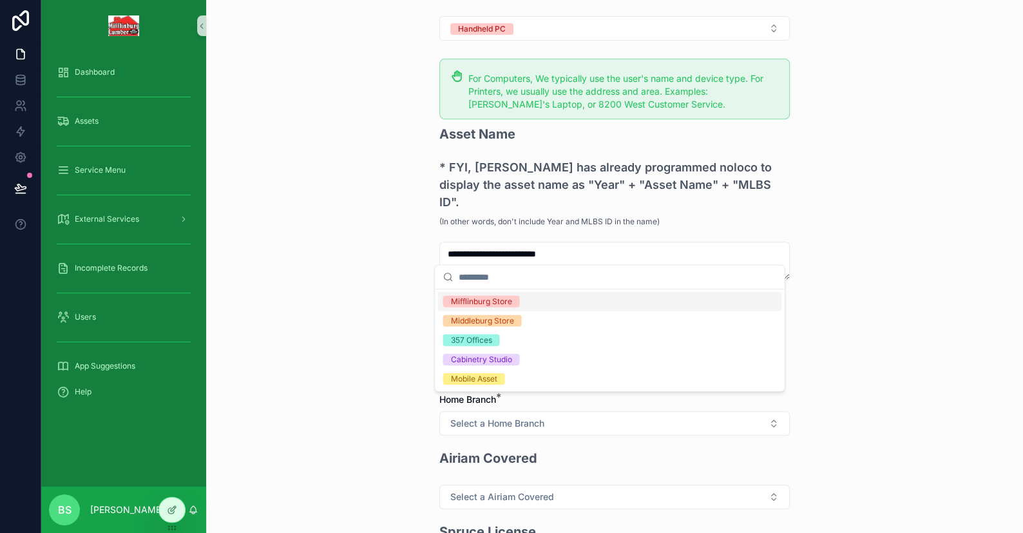
click at [475, 304] on div "Mifflinburg Store" at bounding box center [480, 302] width 61 height 12
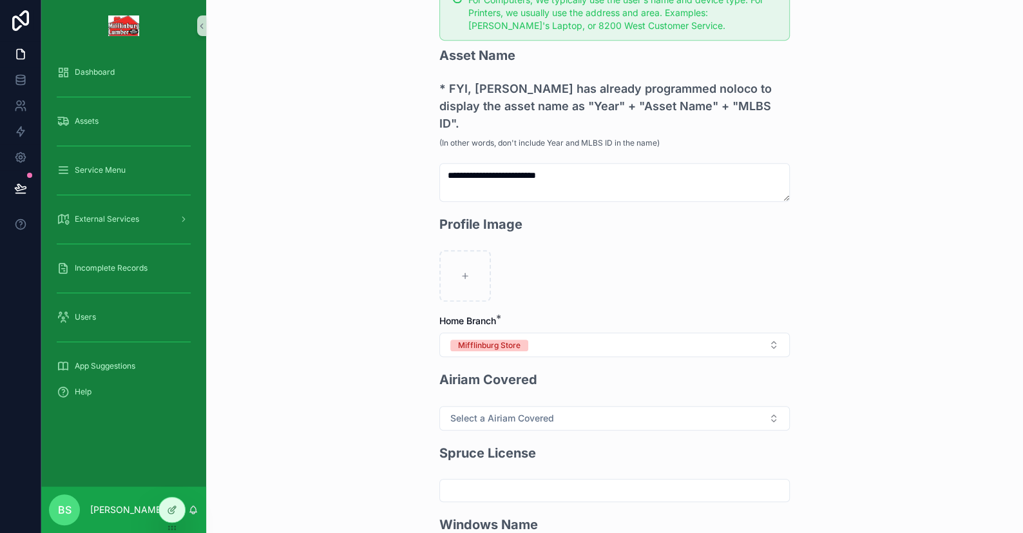
scroll to position [451, 0]
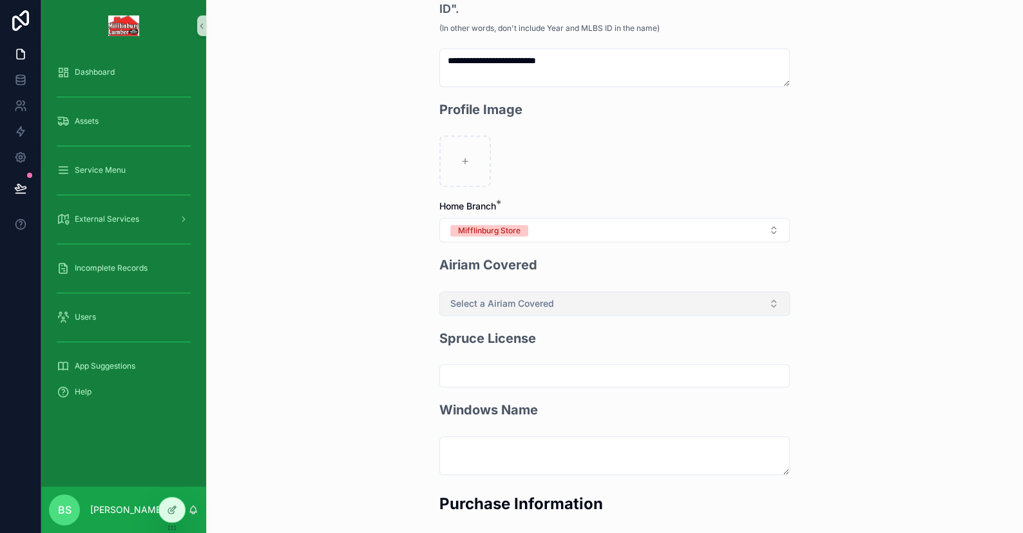
click at [487, 291] on button "Select a Airiam Covered" at bounding box center [615, 303] width 351 height 24
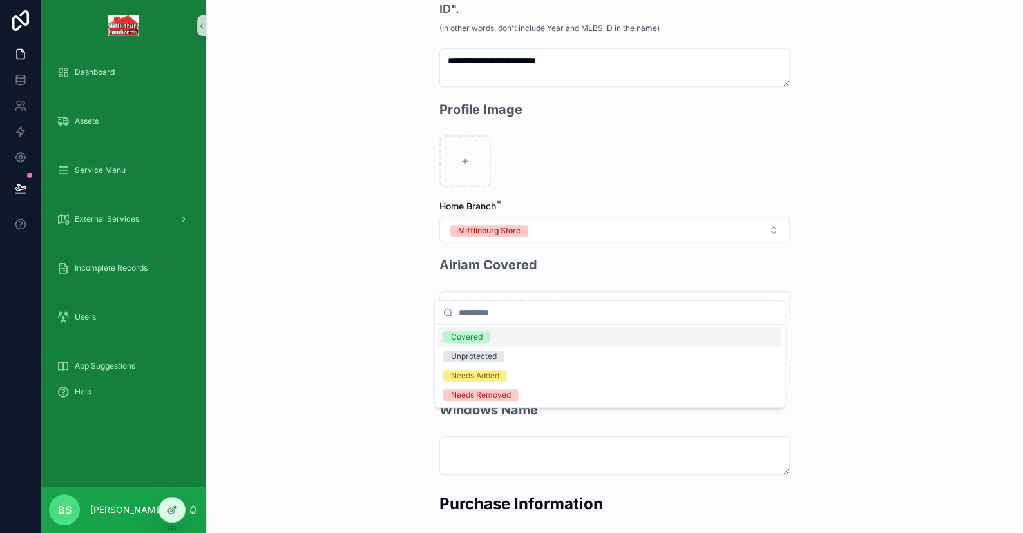
click at [378, 222] on div "**********" at bounding box center [614, 266] width 817 height 533
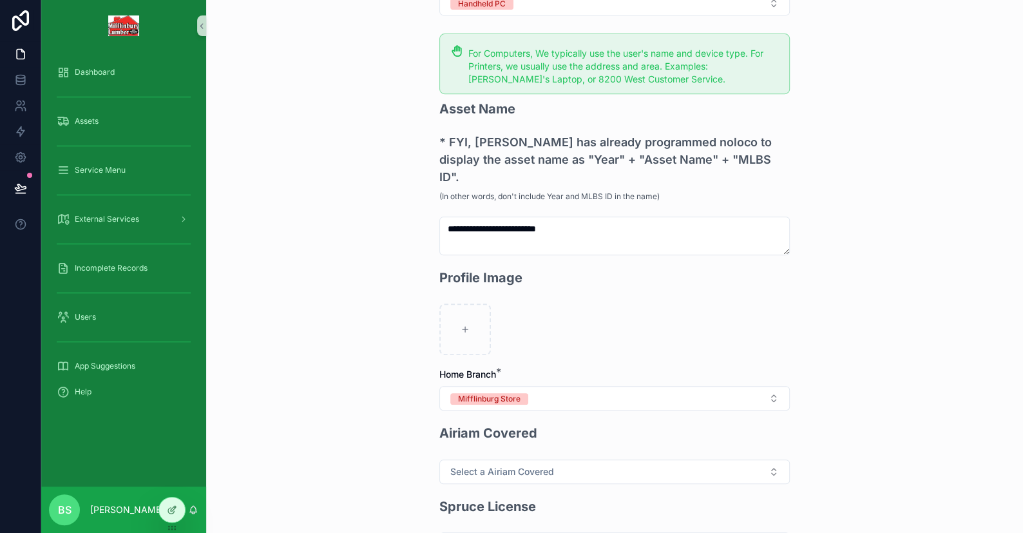
scroll to position [387, 0]
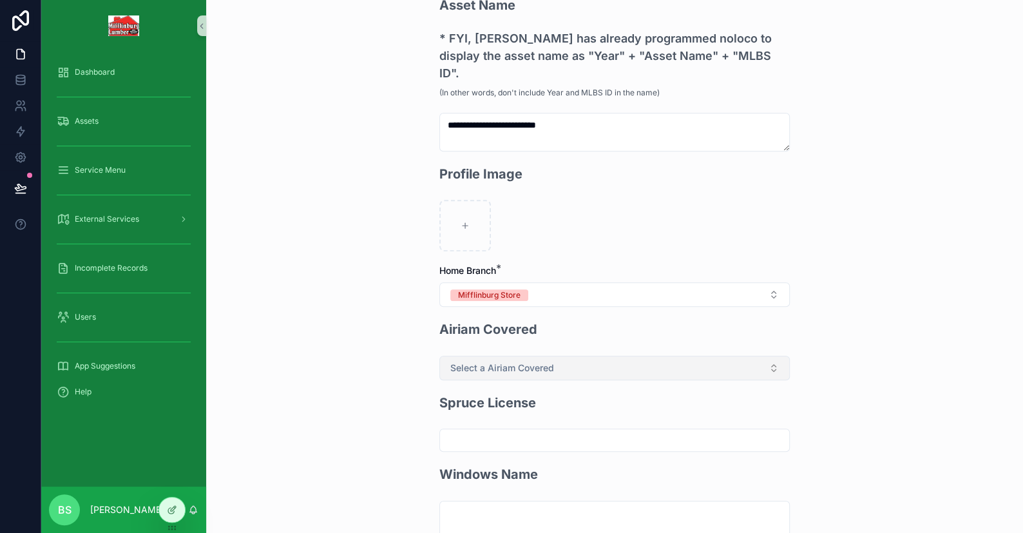
click at [490, 362] on span "Select a Airiam Covered" at bounding box center [502, 368] width 104 height 13
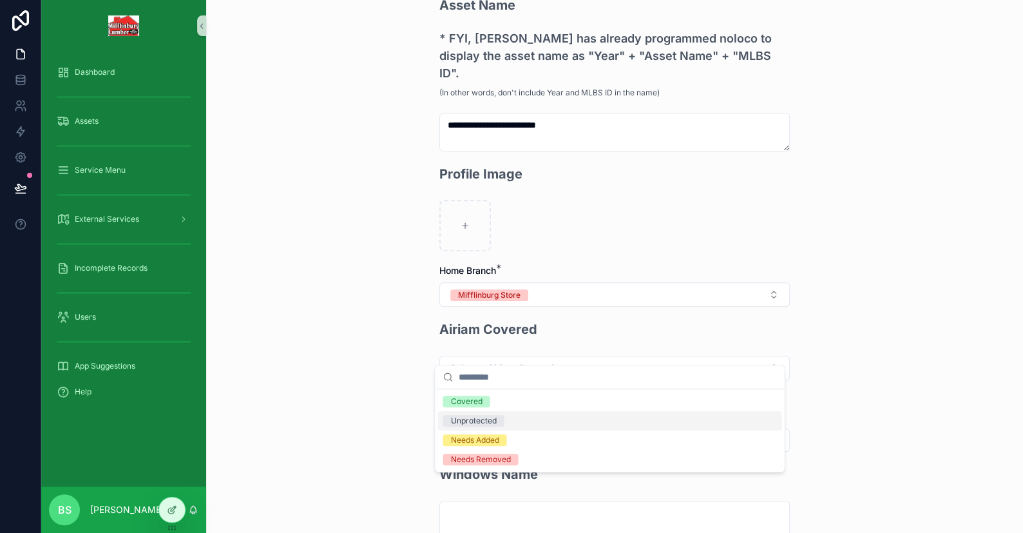
click at [485, 420] on div "Unprotected" at bounding box center [473, 421] width 46 height 12
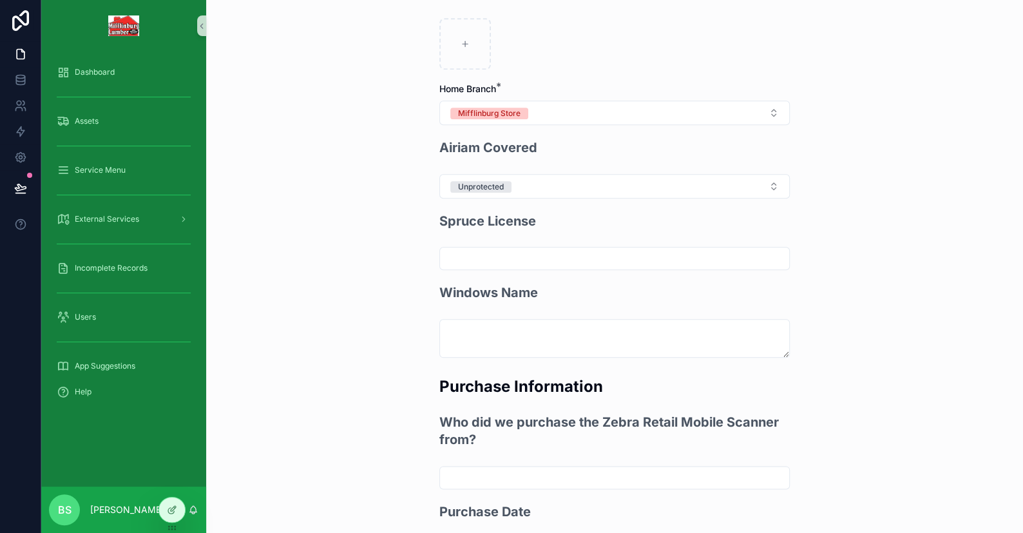
scroll to position [709, 0]
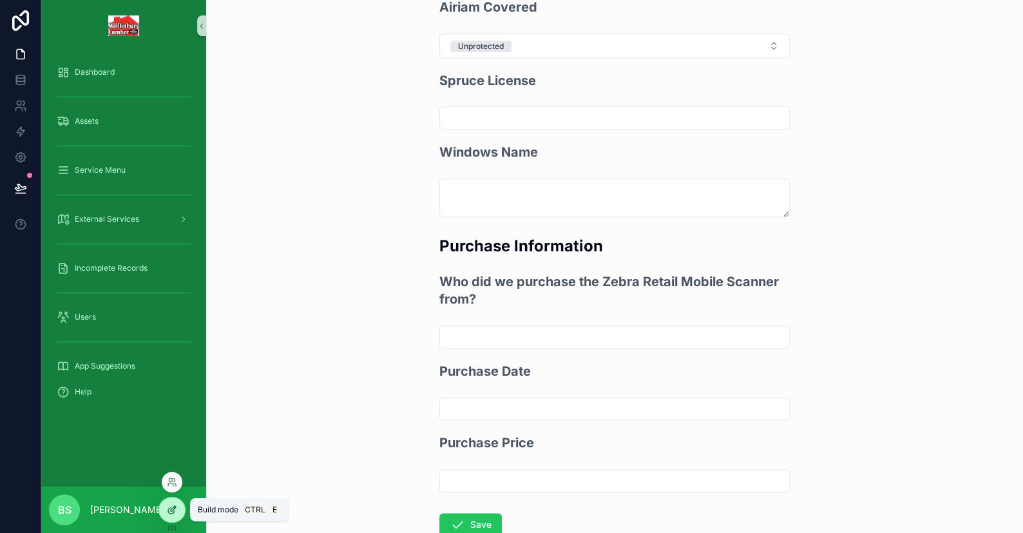
click at [166, 516] on div at bounding box center [172, 510] width 26 height 24
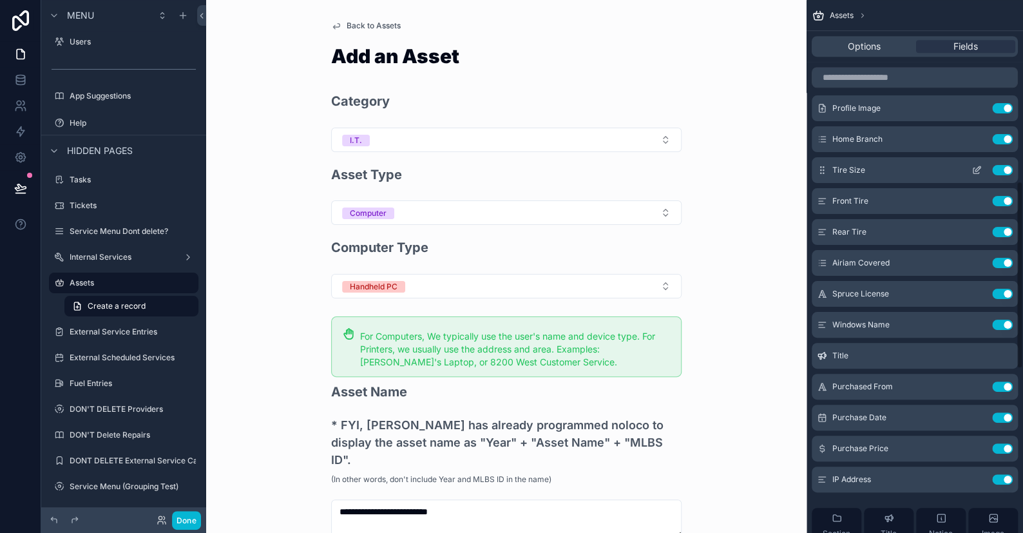
scroll to position [516, 0]
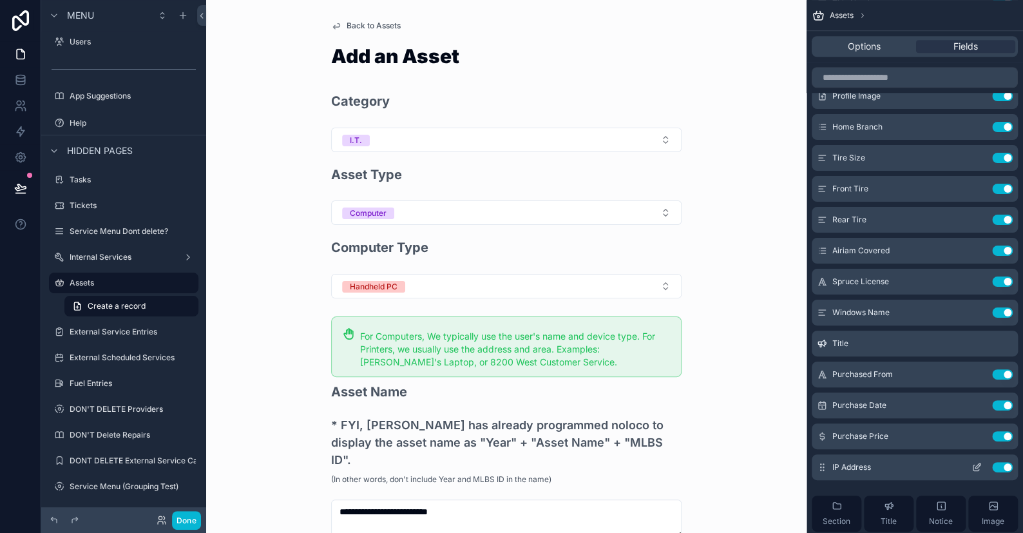
click at [978, 468] on icon "scrollable content" at bounding box center [977, 467] width 10 height 10
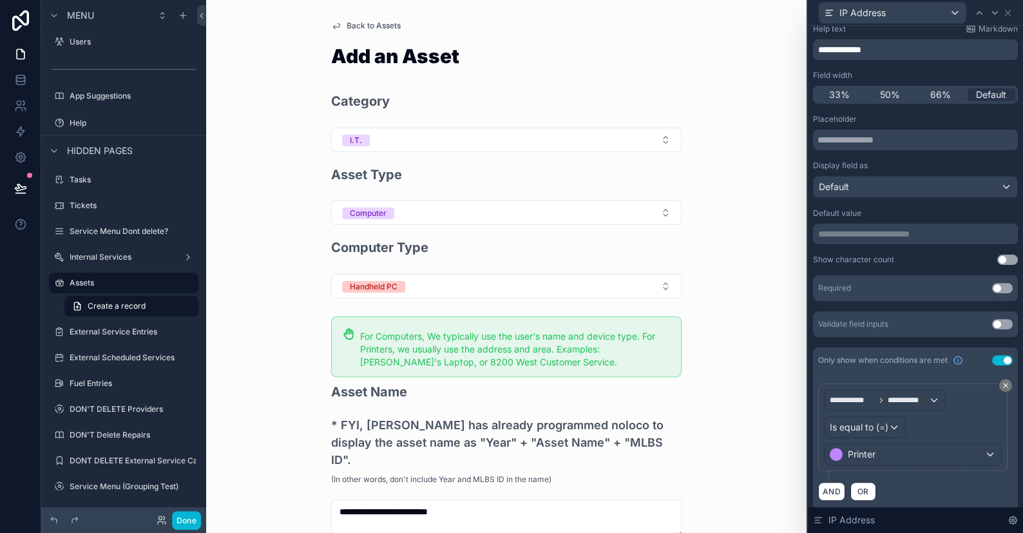
scroll to position [83, 0]
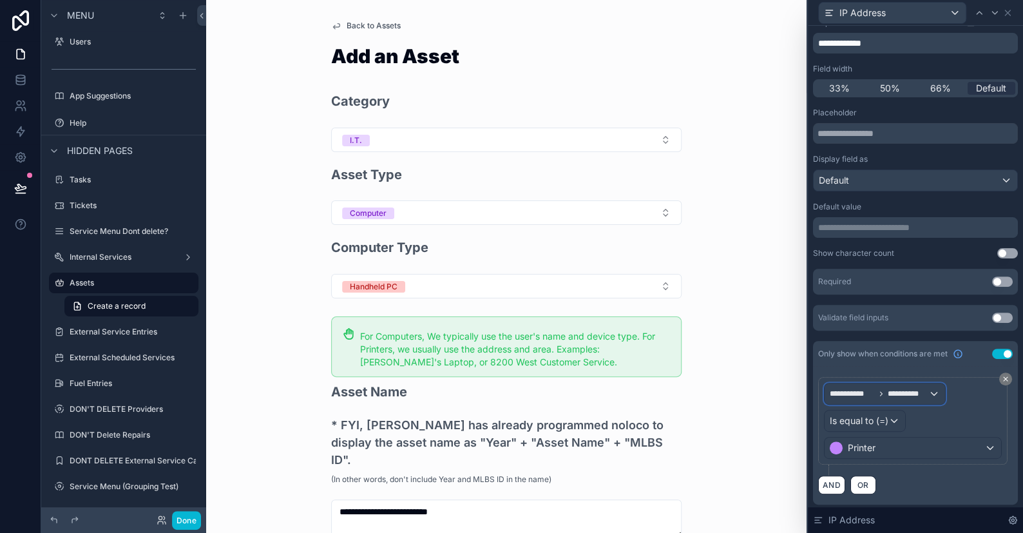
click at [913, 394] on span "**********" at bounding box center [908, 394] width 41 height 10
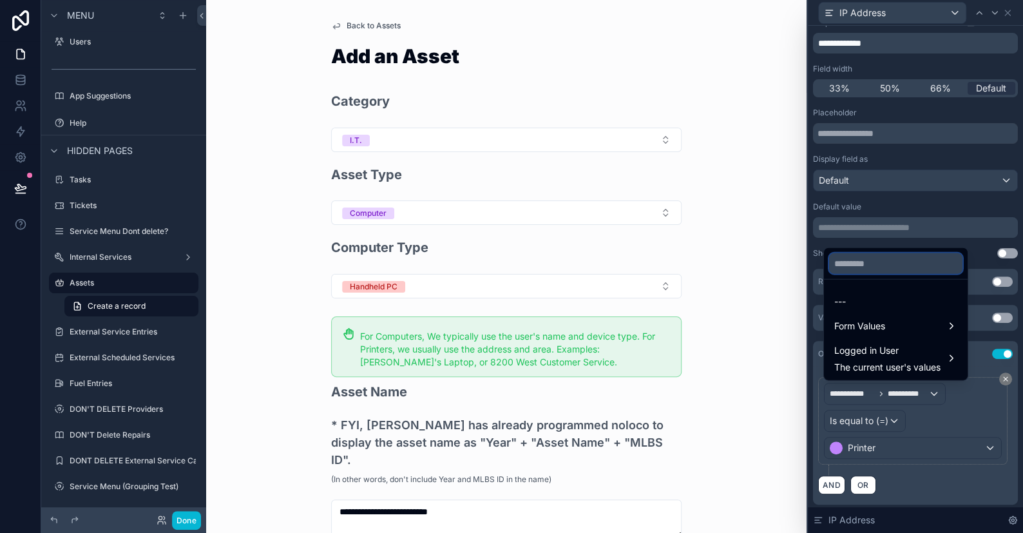
click at [875, 268] on input "text" at bounding box center [895, 263] width 133 height 21
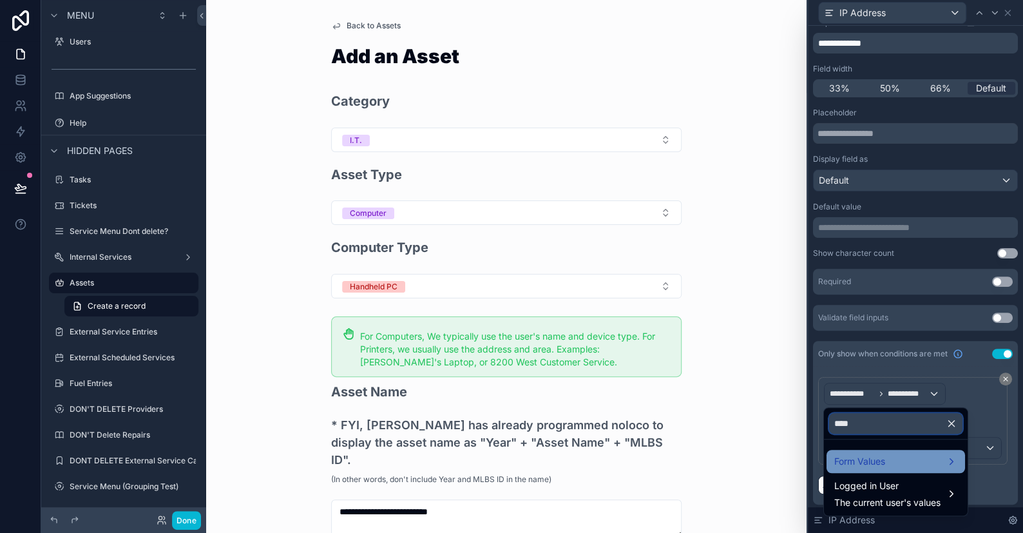
type input "****"
click at [862, 465] on span "Form Values" at bounding box center [860, 461] width 51 height 15
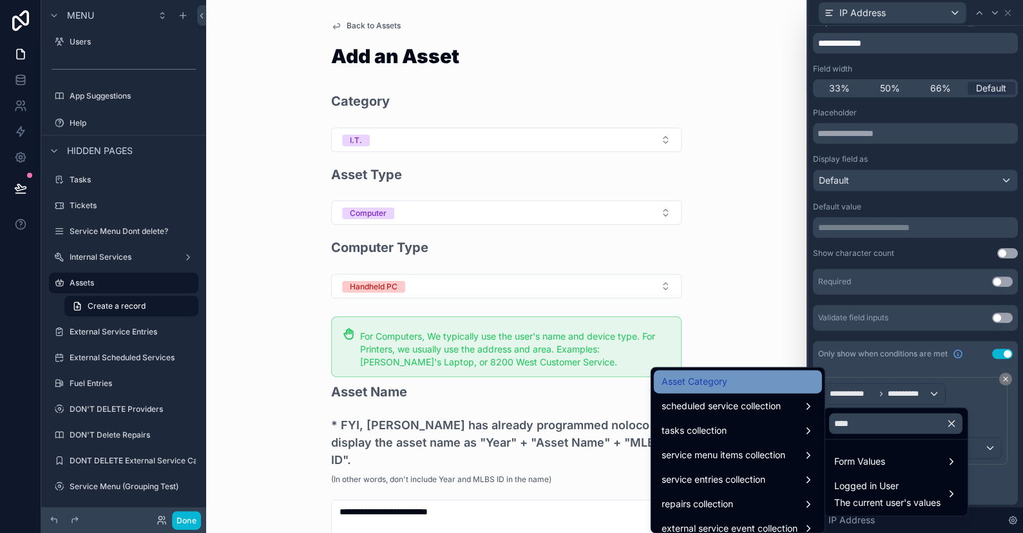
click at [685, 384] on span "Asset Category" at bounding box center [695, 381] width 66 height 15
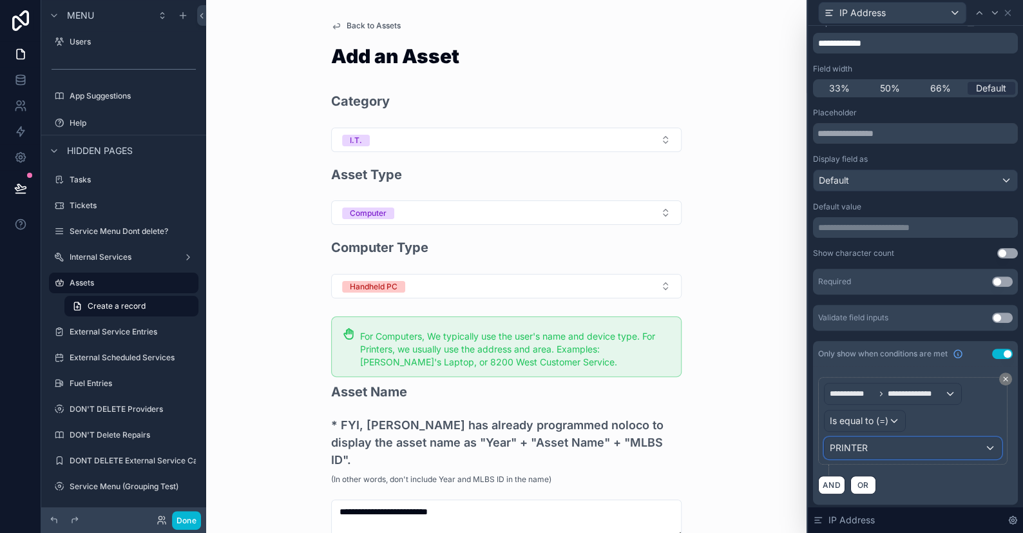
click at [875, 443] on div "PRINTER" at bounding box center [913, 448] width 177 height 21
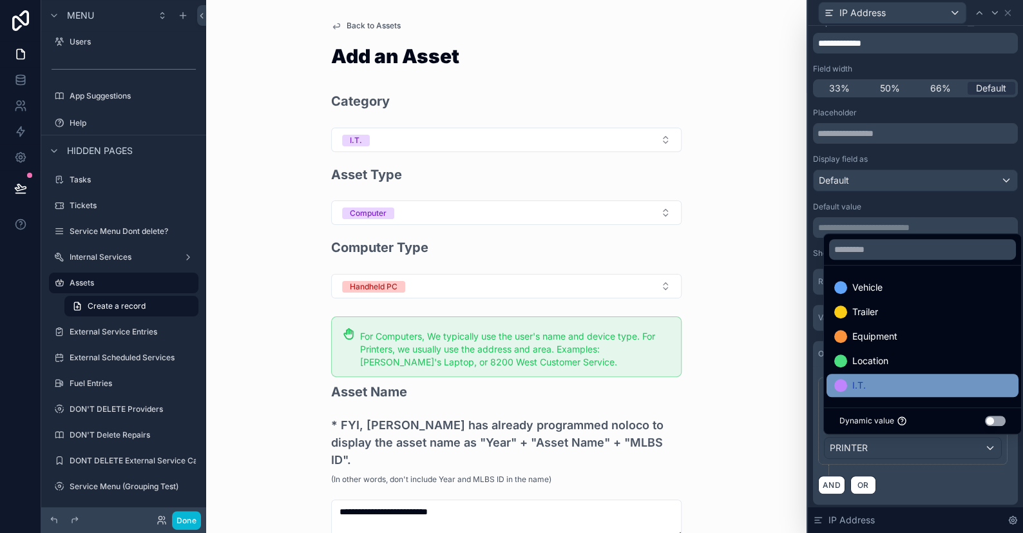
click at [856, 387] on span "I.T." at bounding box center [860, 385] width 14 height 15
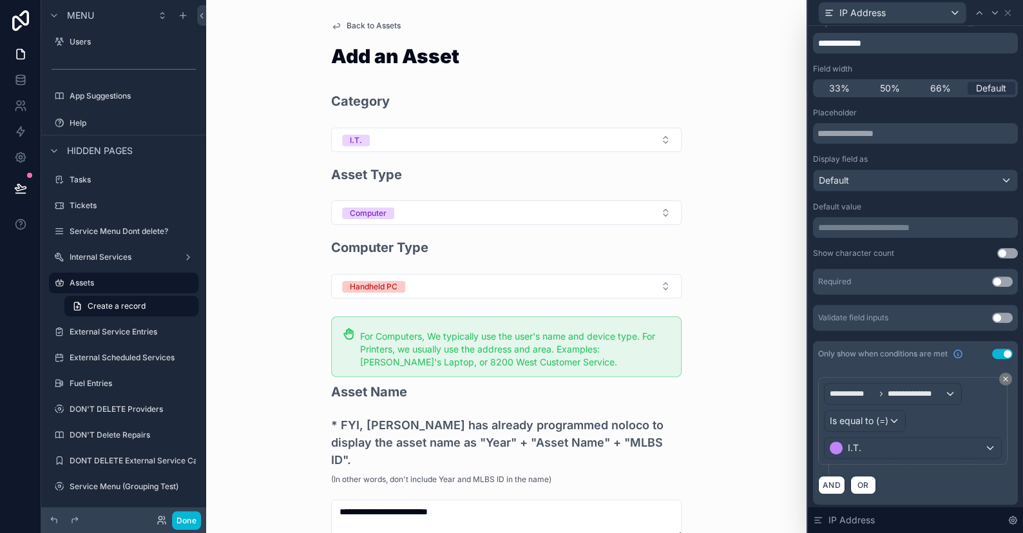
click at [932, 488] on div "AND OR" at bounding box center [915, 484] width 195 height 19
click at [184, 516] on button "Done" at bounding box center [186, 520] width 29 height 19
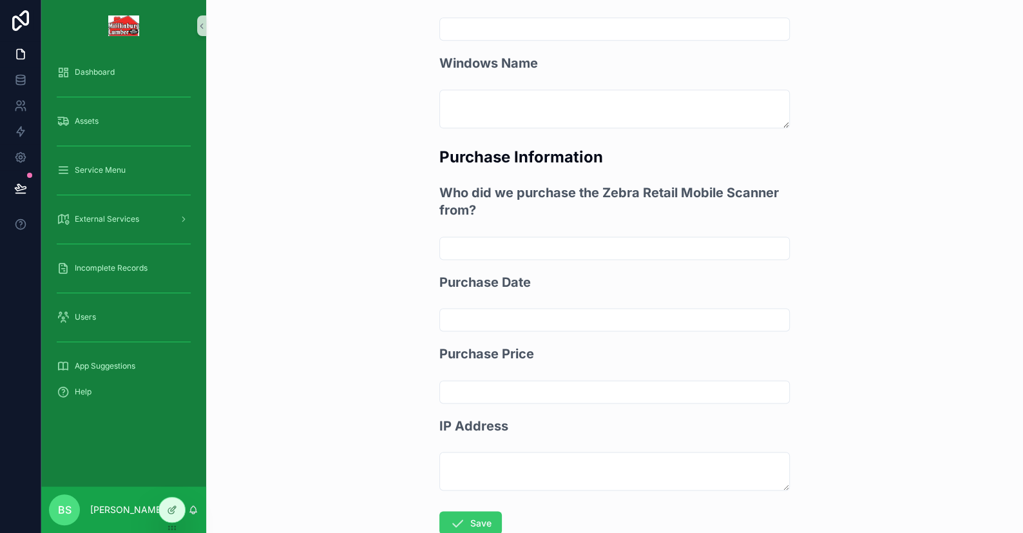
scroll to position [864, 0]
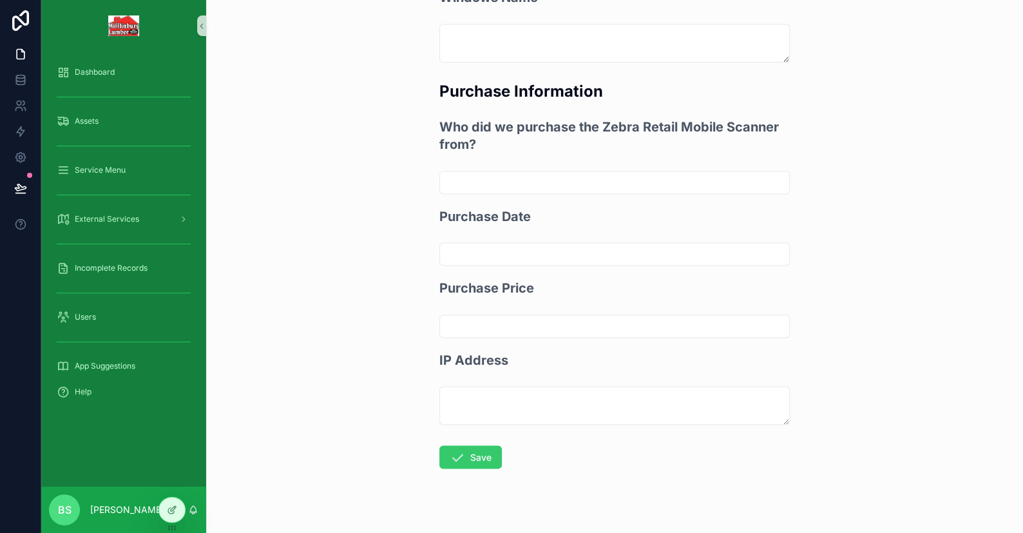
click at [472, 445] on button "Save" at bounding box center [471, 456] width 63 height 23
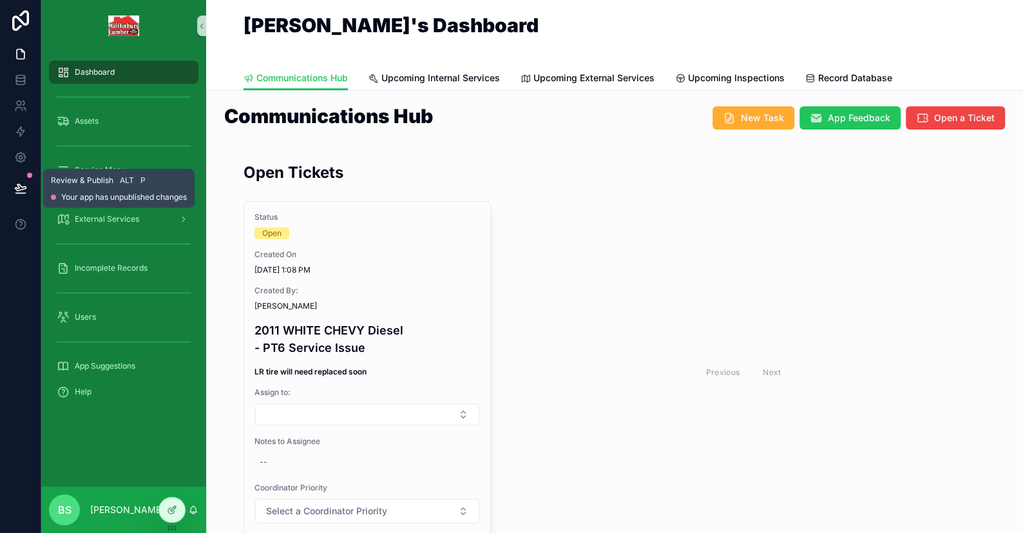
click at [23, 186] on icon at bounding box center [20, 187] width 11 height 6
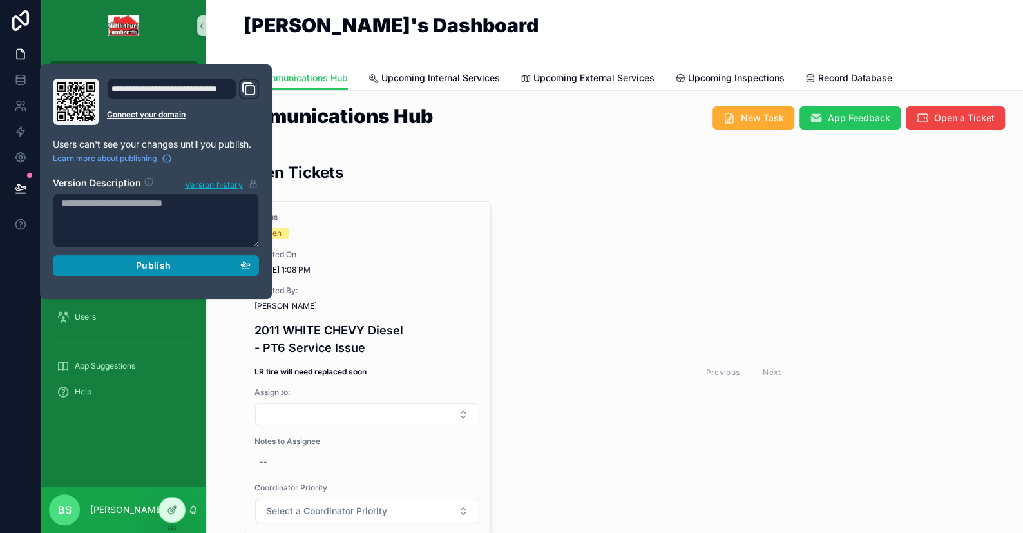
click at [173, 260] on div "Publish" at bounding box center [155, 266] width 189 height 12
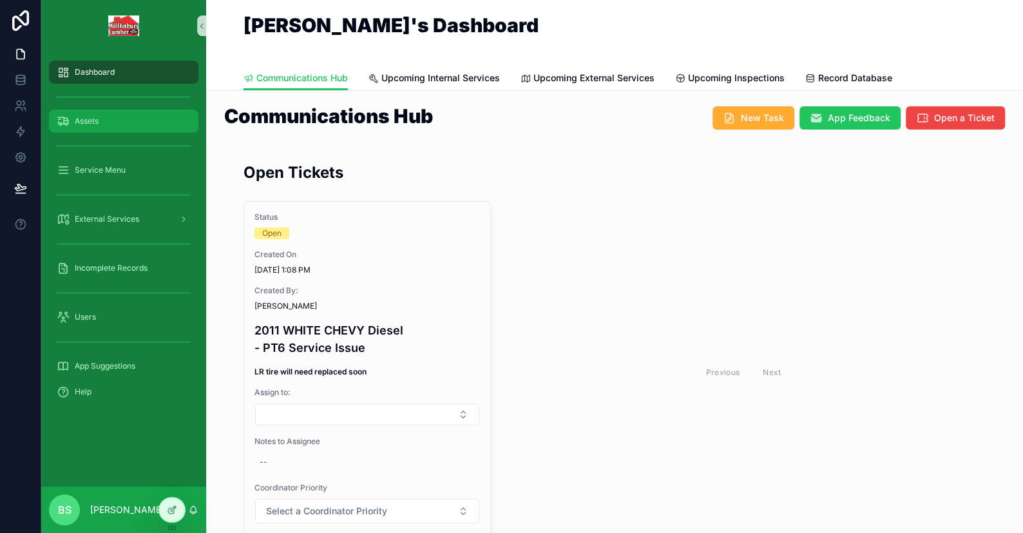
click at [95, 123] on span "Assets" at bounding box center [87, 121] width 24 height 10
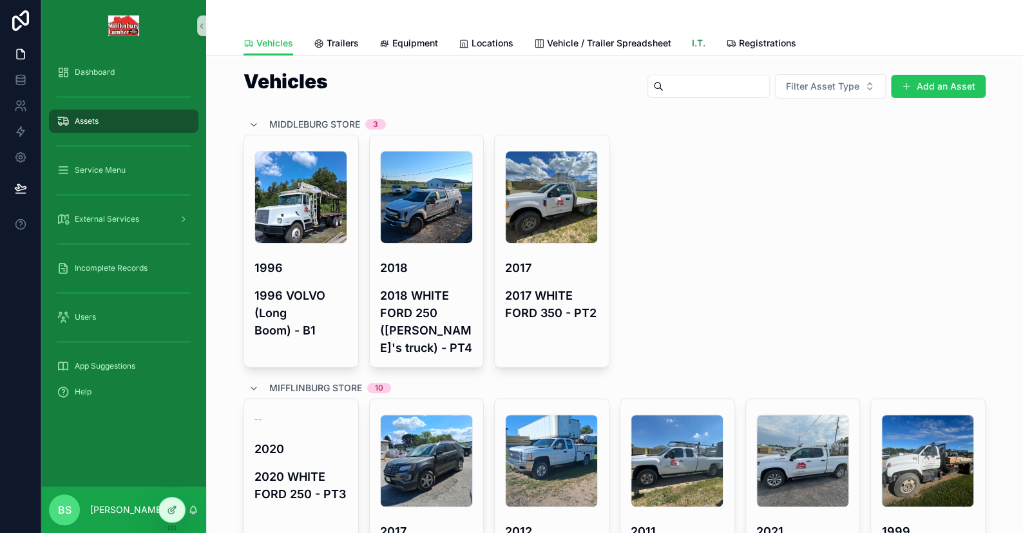
click at [692, 41] on span "I.T." at bounding box center [699, 43] width 14 height 13
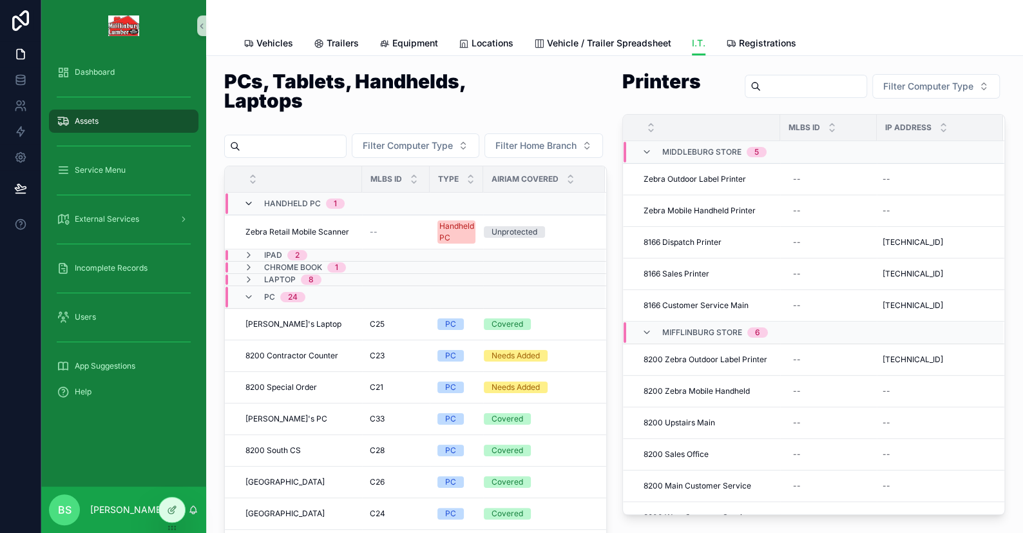
click at [251, 209] on icon "scrollable content" at bounding box center [249, 203] width 10 height 10
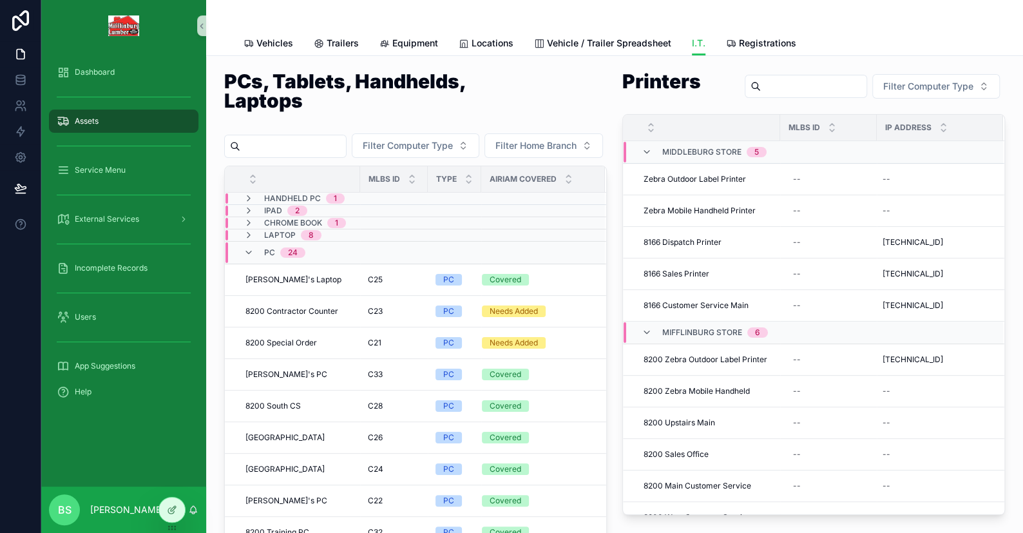
click at [251, 204] on span "scrollable content" at bounding box center [249, 198] width 10 height 10
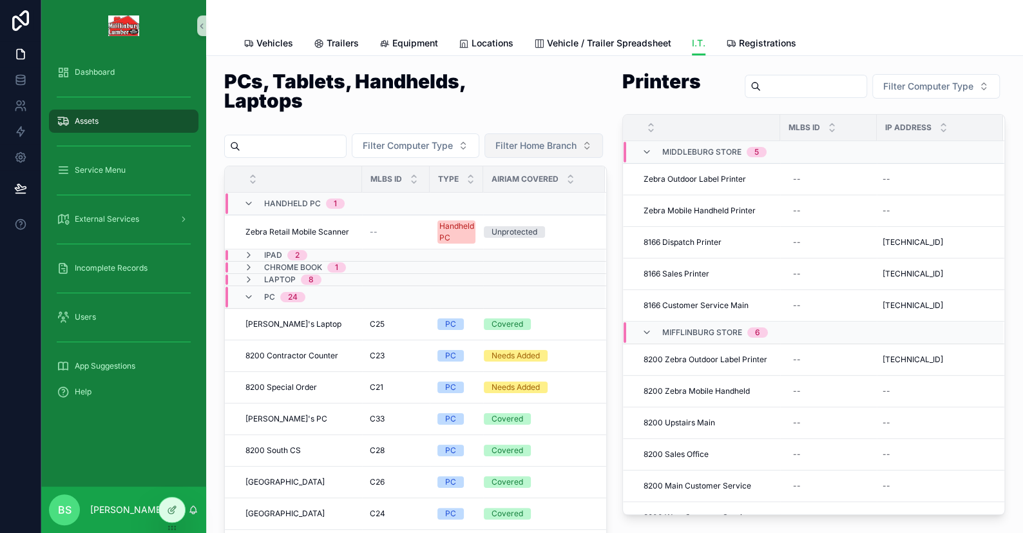
click at [496, 152] on span "Filter Home Branch" at bounding box center [536, 145] width 81 height 13
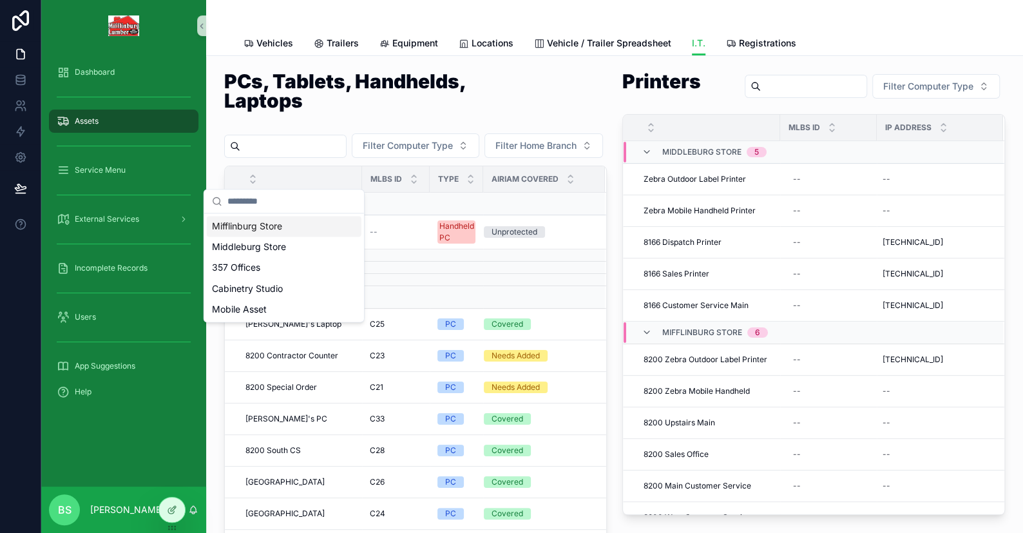
click at [473, 158] on div "Filter Computer Type Filter Home Branch" at bounding box center [415, 145] width 383 height 24
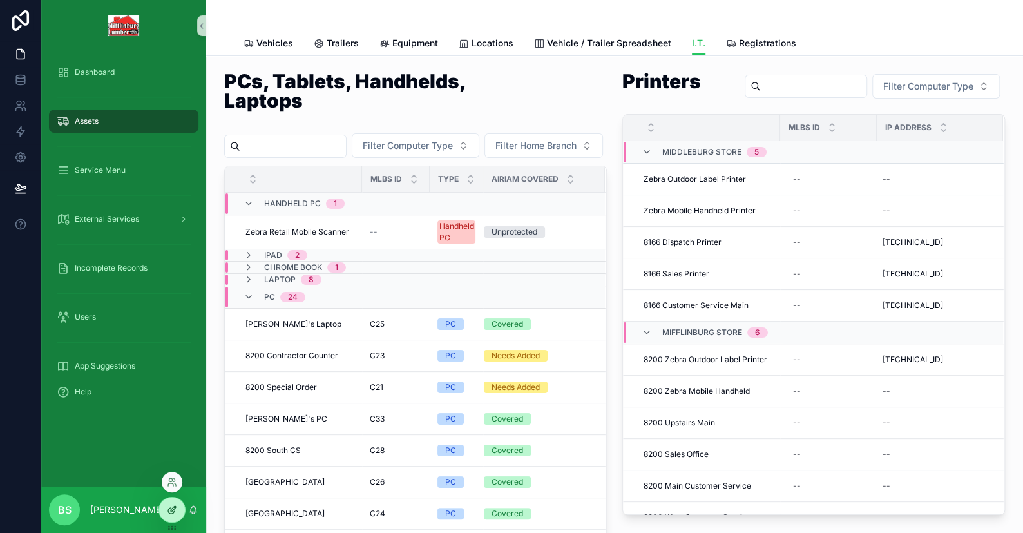
click at [162, 511] on div at bounding box center [172, 510] width 26 height 24
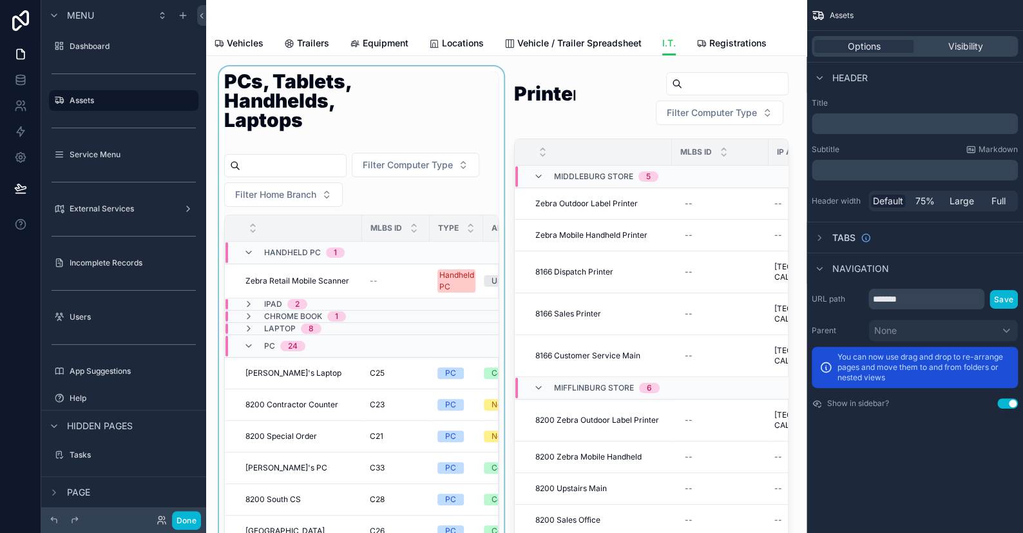
click at [447, 108] on div "scrollable content" at bounding box center [362, 343] width 290 height 554
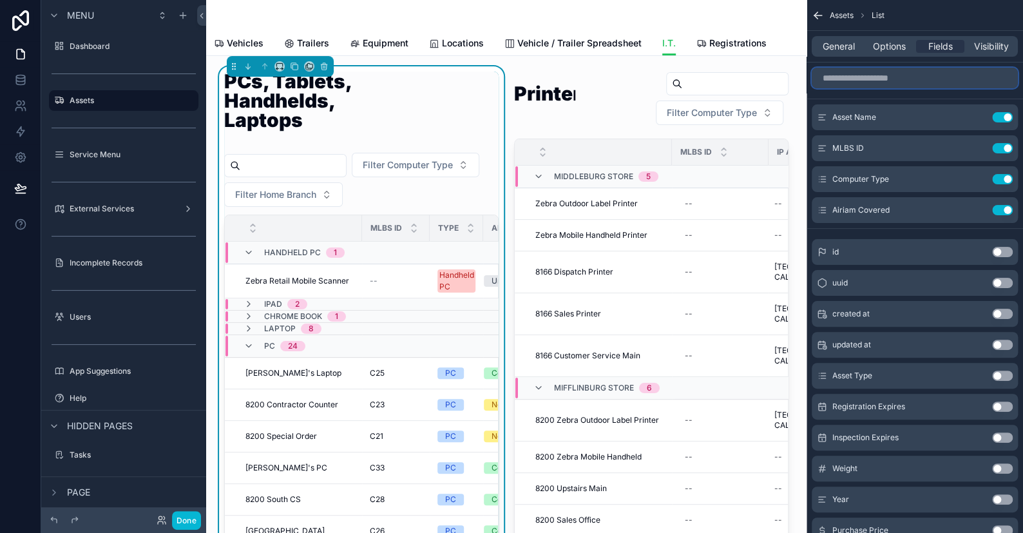
click at [893, 84] on input "scrollable content" at bounding box center [915, 78] width 206 height 21
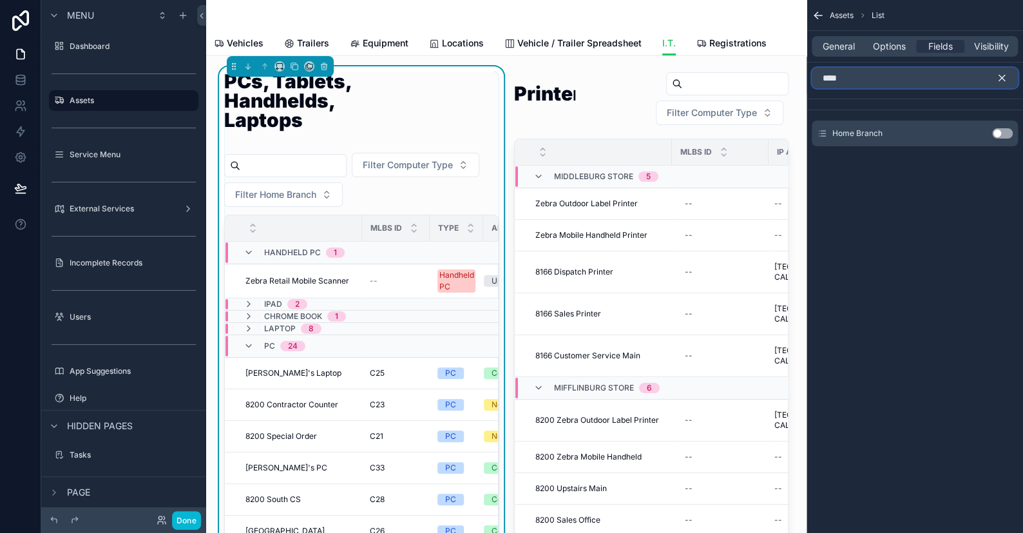
type input "****"
click at [1001, 131] on button "Use setting" at bounding box center [1002, 133] width 21 height 10
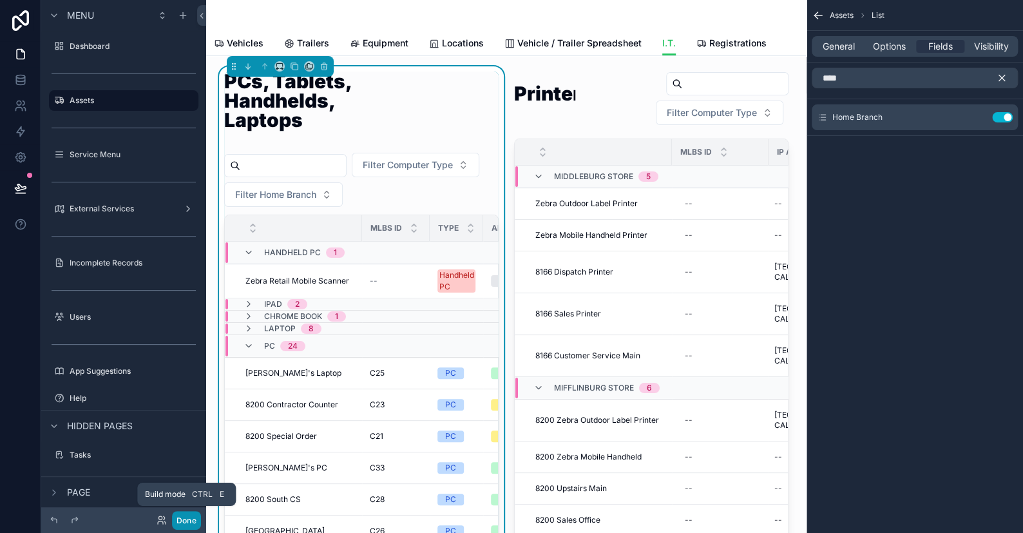
click at [195, 519] on button "Done" at bounding box center [186, 520] width 29 height 19
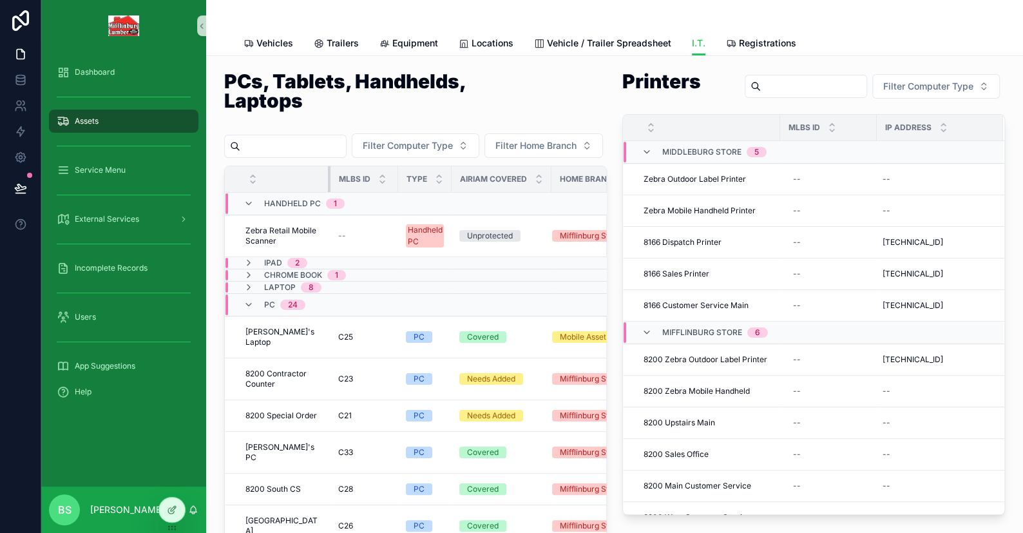
drag, startPoint x: 359, startPoint y: 206, endPoint x: 319, endPoint y: 209, distance: 40.1
click at [319, 193] on th "scrollable content" at bounding box center [278, 179] width 106 height 26
drag, startPoint x: 396, startPoint y: 209, endPoint x: 363, endPoint y: 206, distance: 33.0
click at [363, 193] on th "MLBS ID" at bounding box center [363, 179] width 64 height 26
drag, startPoint x: 446, startPoint y: 206, endPoint x: 420, endPoint y: 209, distance: 26.0
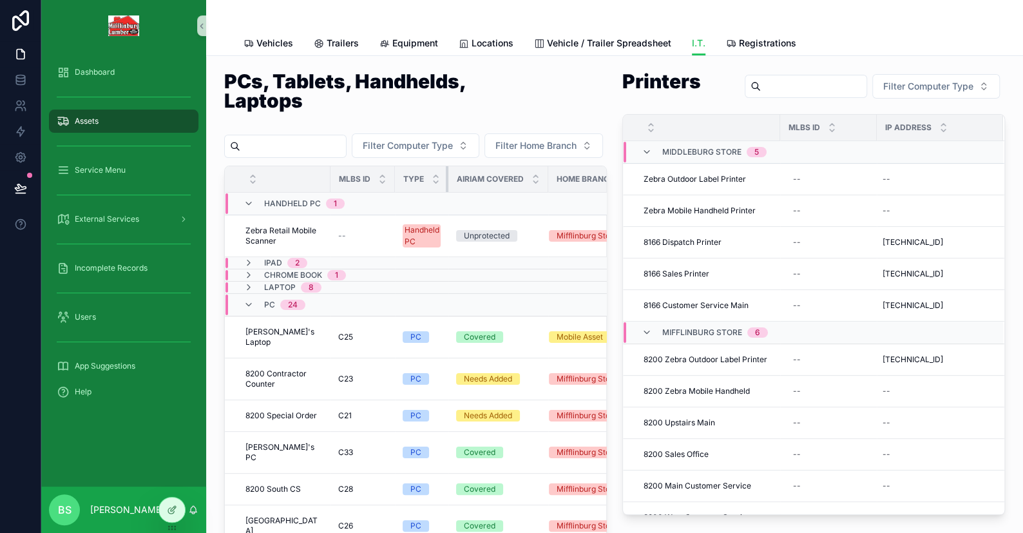
click at [420, 193] on th "Type" at bounding box center [421, 179] width 53 height 26
click at [176, 512] on icon at bounding box center [172, 510] width 10 height 10
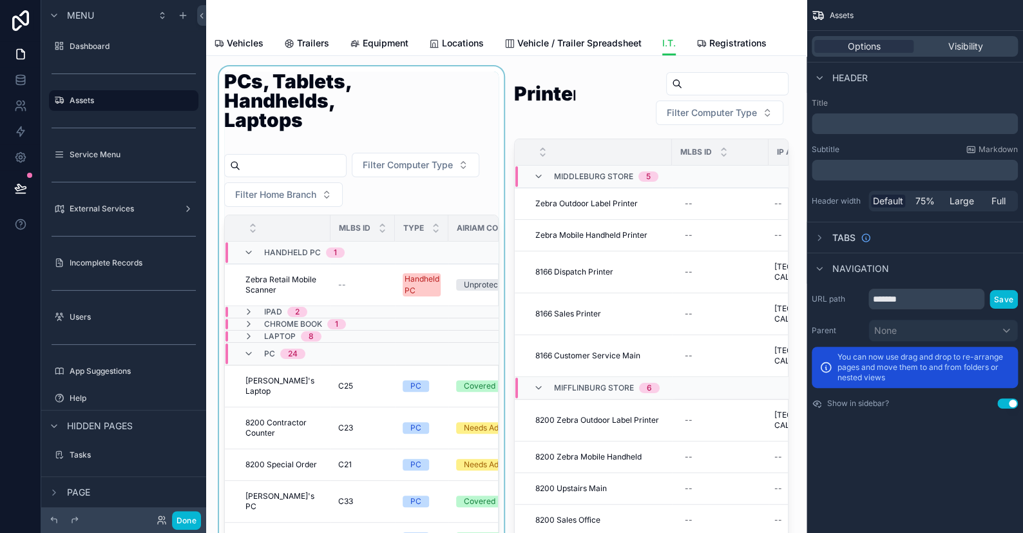
click at [422, 150] on div "scrollable content" at bounding box center [362, 343] width 290 height 554
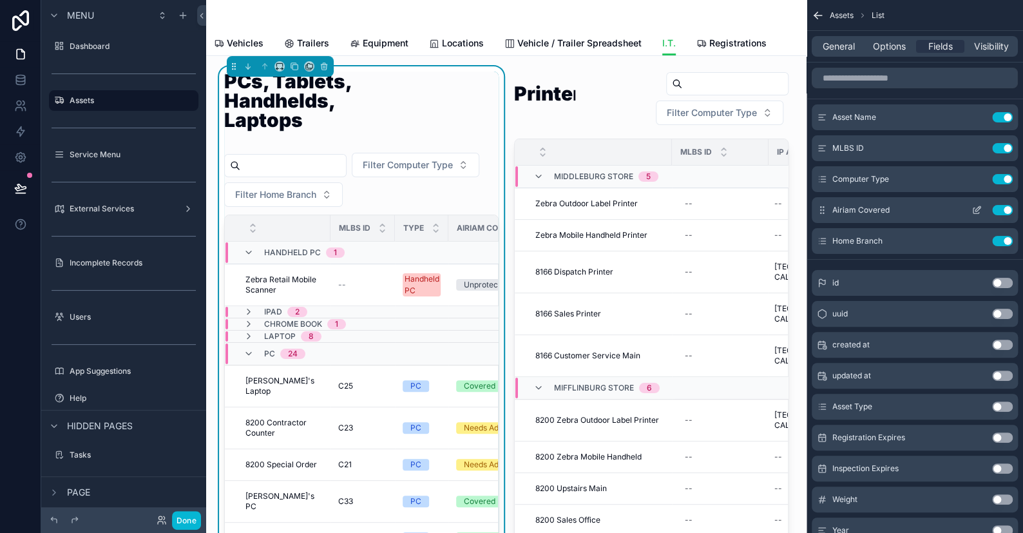
click at [1000, 207] on button "Use setting" at bounding box center [1002, 210] width 21 height 10
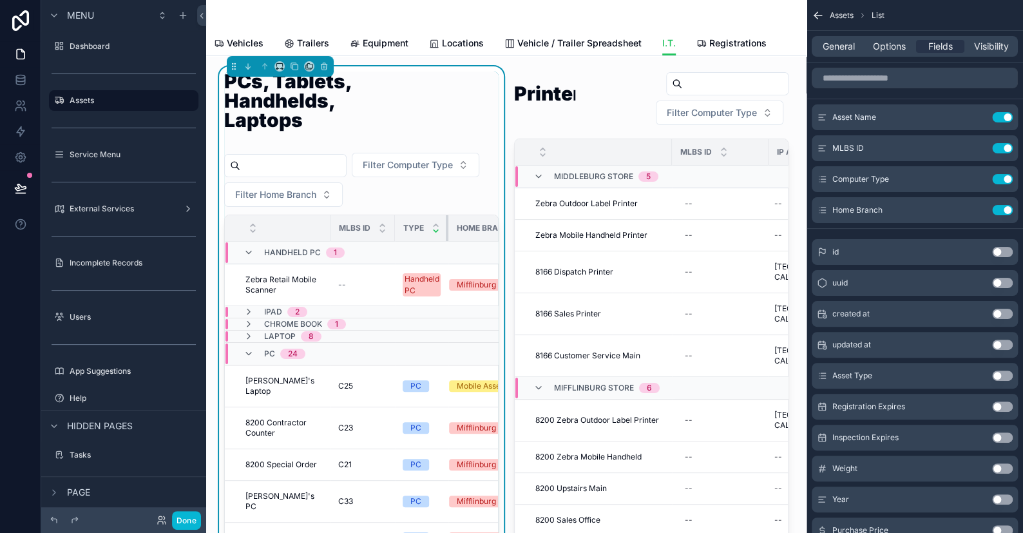
drag, startPoint x: 447, startPoint y: 224, endPoint x: 436, endPoint y: 224, distance: 10.3
click at [436, 224] on th "Type" at bounding box center [421, 228] width 53 height 26
click at [193, 518] on button "Done" at bounding box center [186, 520] width 29 height 19
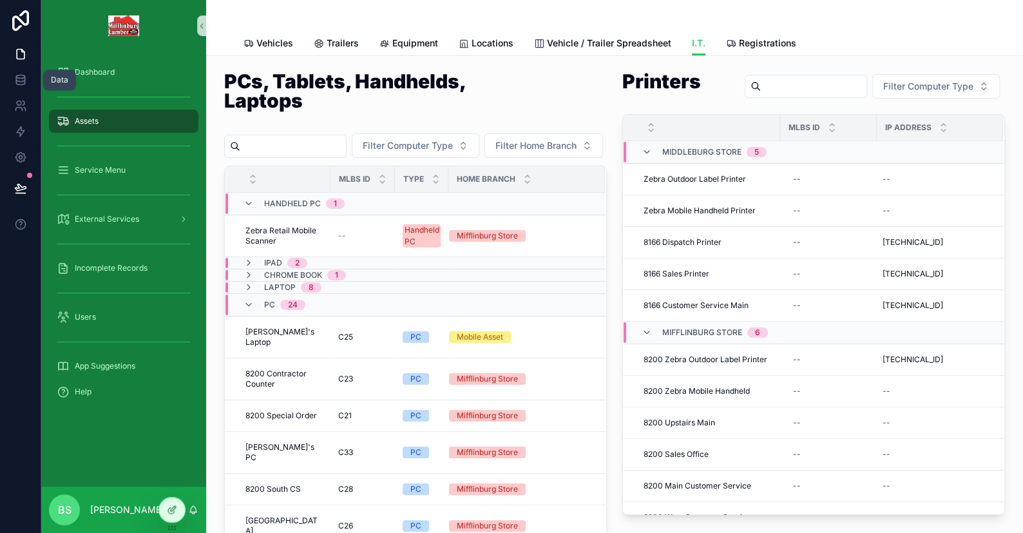
click at [18, 56] on icon at bounding box center [20, 54] width 13 height 13
click at [21, 81] on icon at bounding box center [20, 79] width 8 height 5
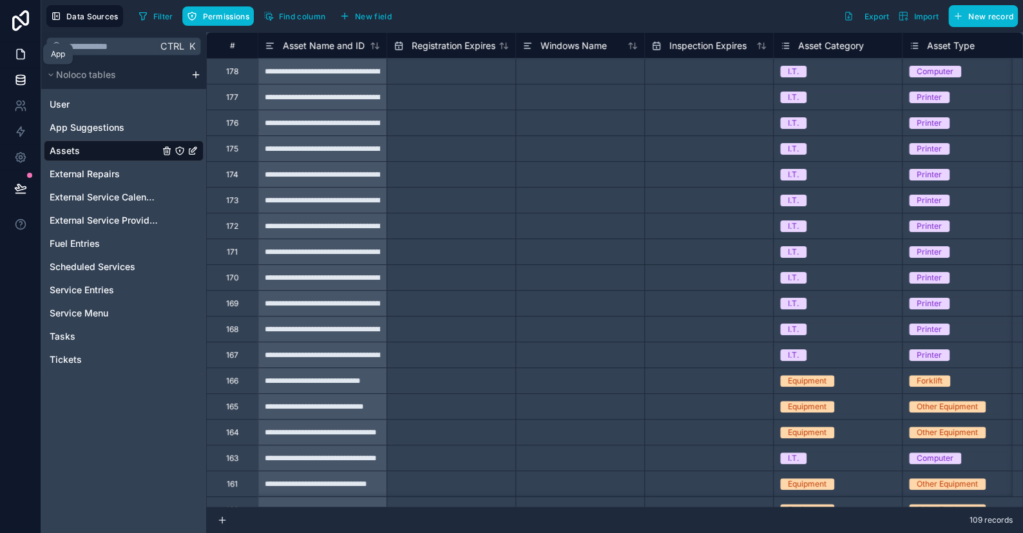
click at [18, 57] on icon at bounding box center [20, 54] width 13 height 13
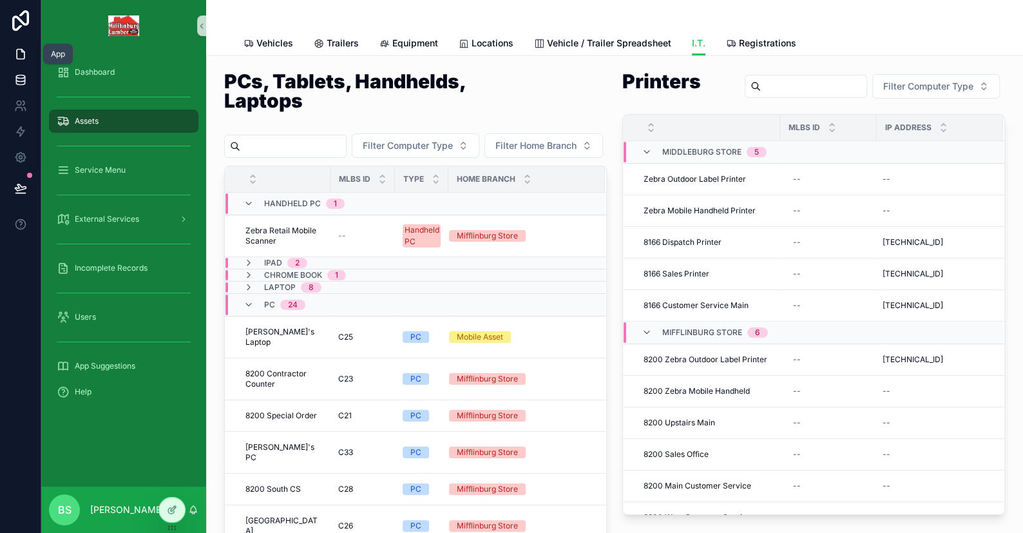
click at [18, 79] on icon at bounding box center [20, 79] width 13 height 13
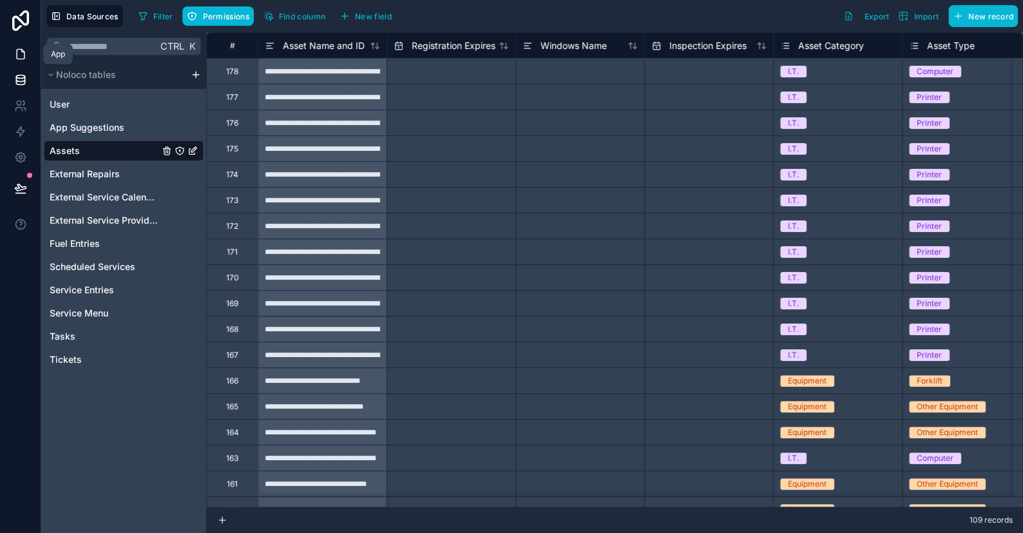
click at [17, 56] on icon at bounding box center [20, 54] width 13 height 13
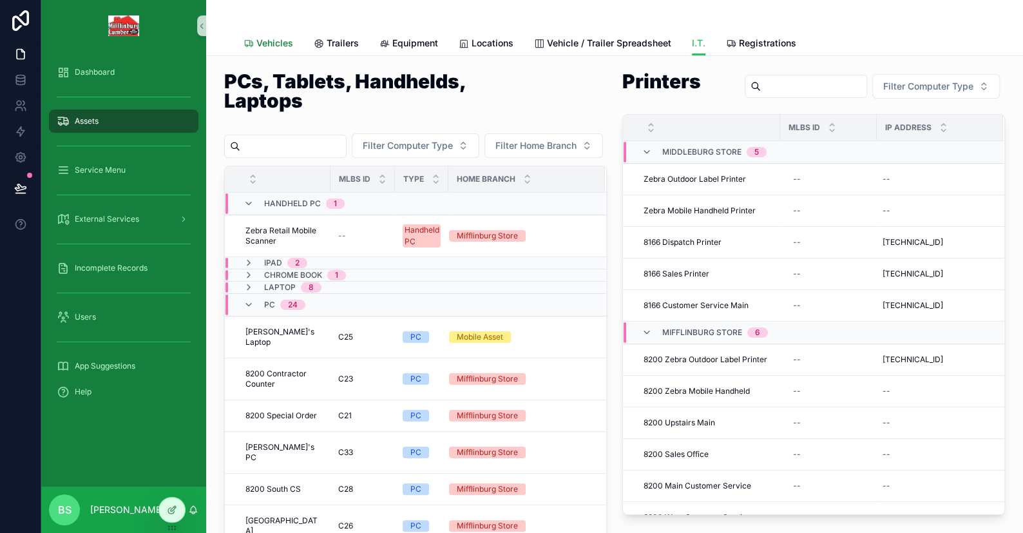
click at [256, 43] on span "Vehicles" at bounding box center [274, 43] width 37 height 13
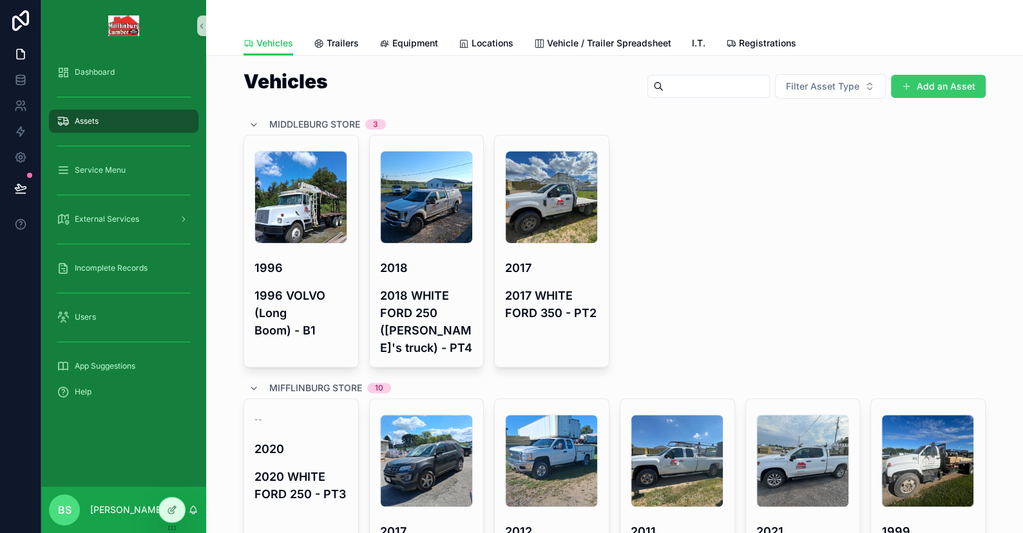
click at [969, 88] on button "Add an Asset" at bounding box center [938, 86] width 95 height 23
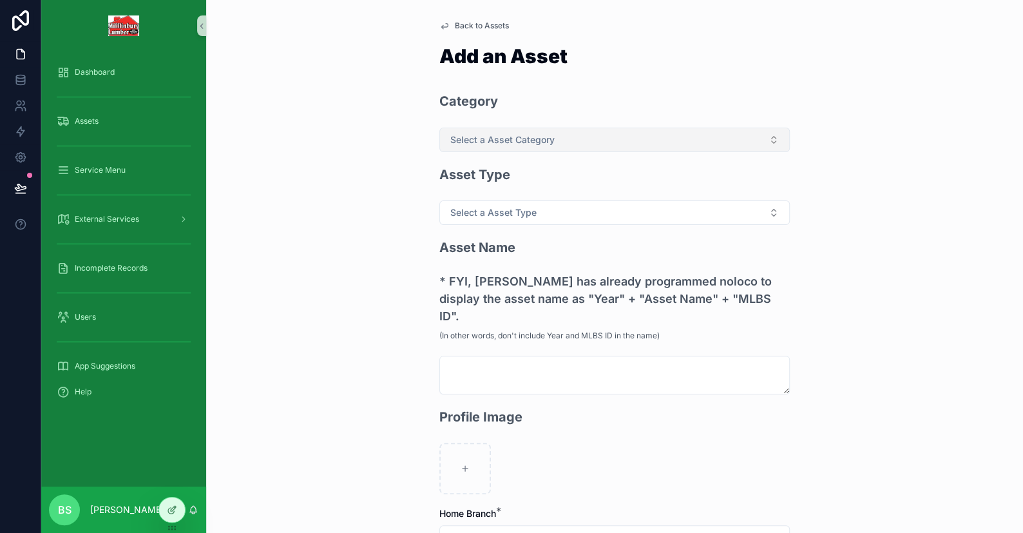
click at [583, 139] on button "Select a Asset Category" at bounding box center [615, 140] width 351 height 24
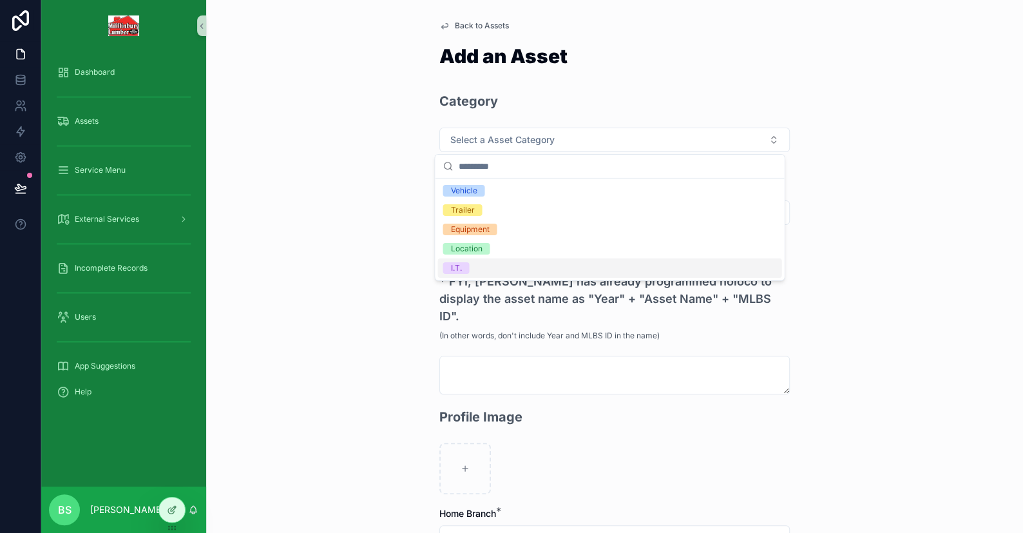
click at [456, 274] on div "I.T." at bounding box center [610, 267] width 344 height 19
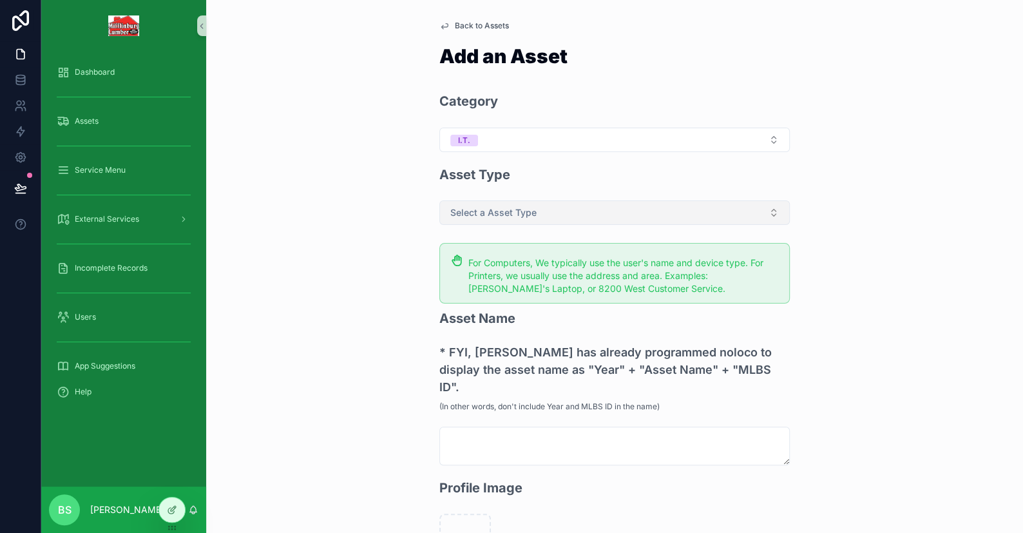
click at [463, 210] on span "Select a Asset Type" at bounding box center [493, 212] width 86 height 13
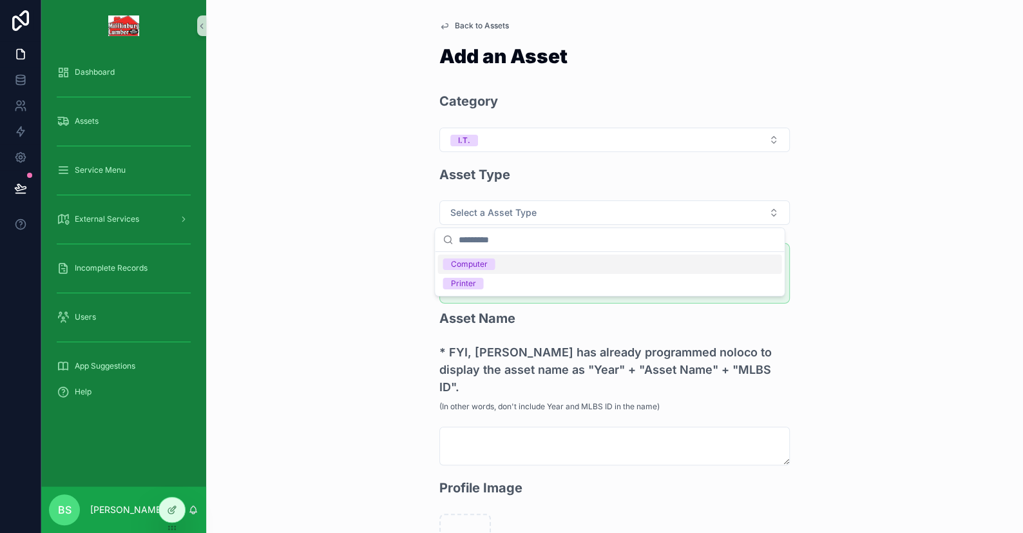
click at [489, 265] on span "Computer" at bounding box center [469, 264] width 52 height 12
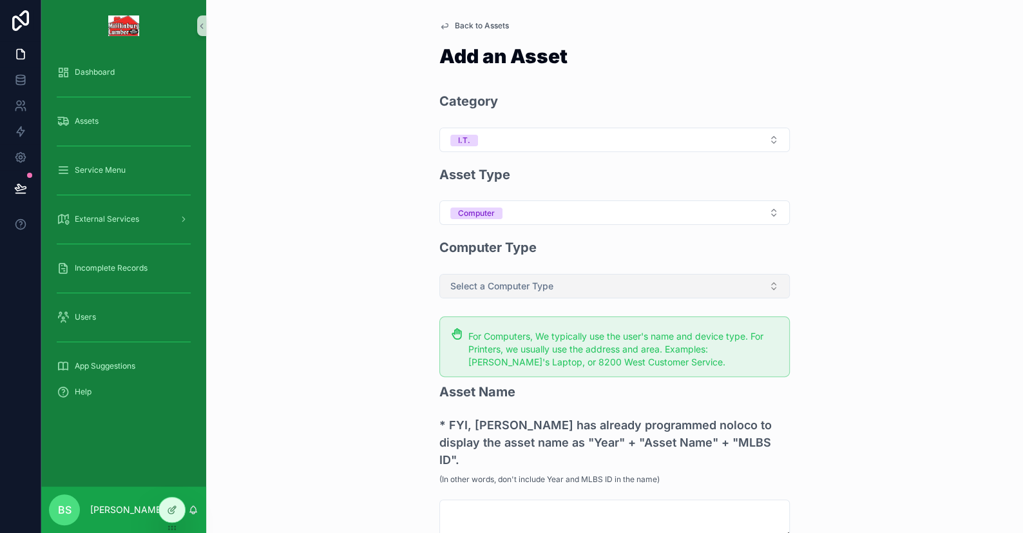
click at [530, 280] on span "Select a Computer Type" at bounding box center [501, 286] width 103 height 13
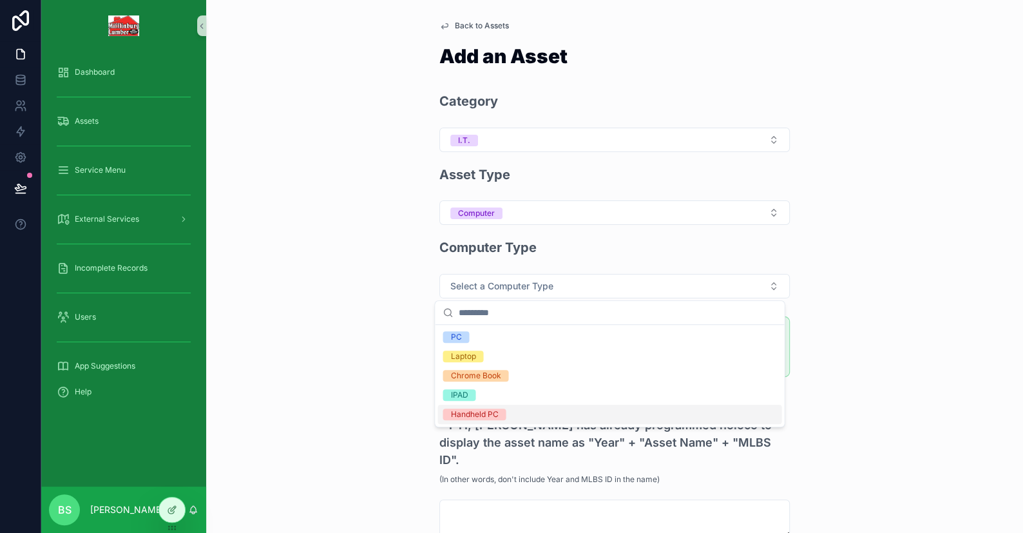
click at [472, 411] on div "Handheld PC" at bounding box center [474, 415] width 48 height 12
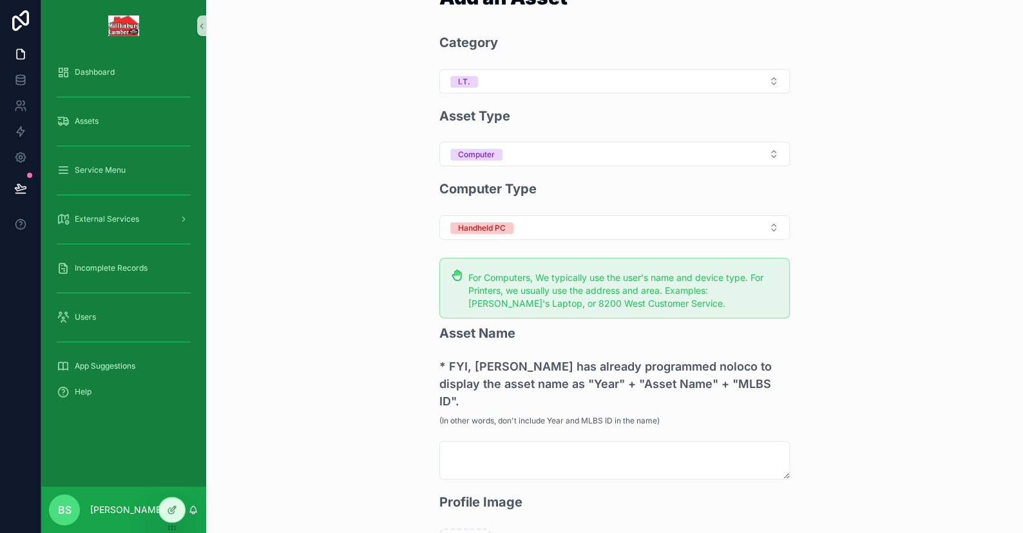
scroll to position [129, 0]
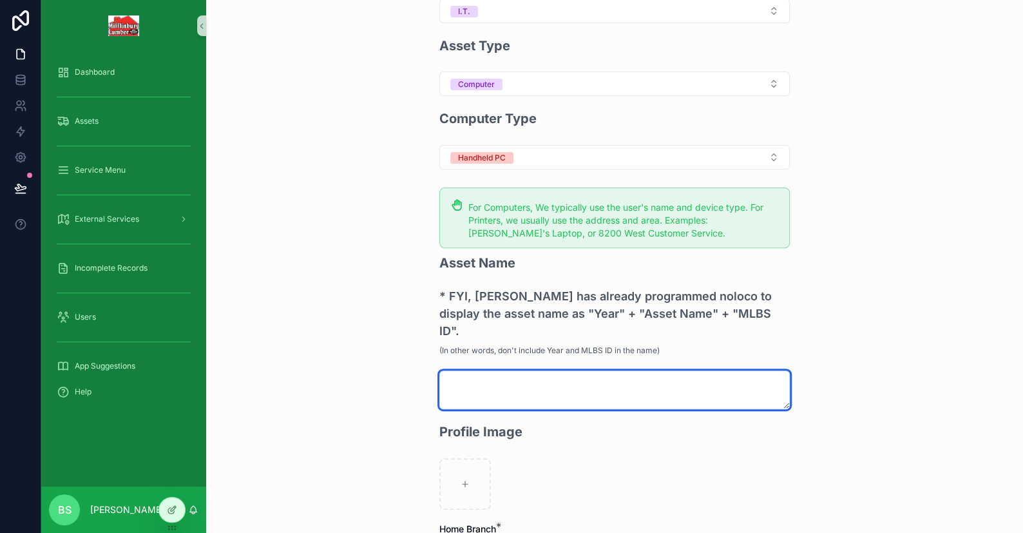
click at [476, 371] on textarea "scrollable content" at bounding box center [615, 390] width 351 height 39
type textarea "*****"
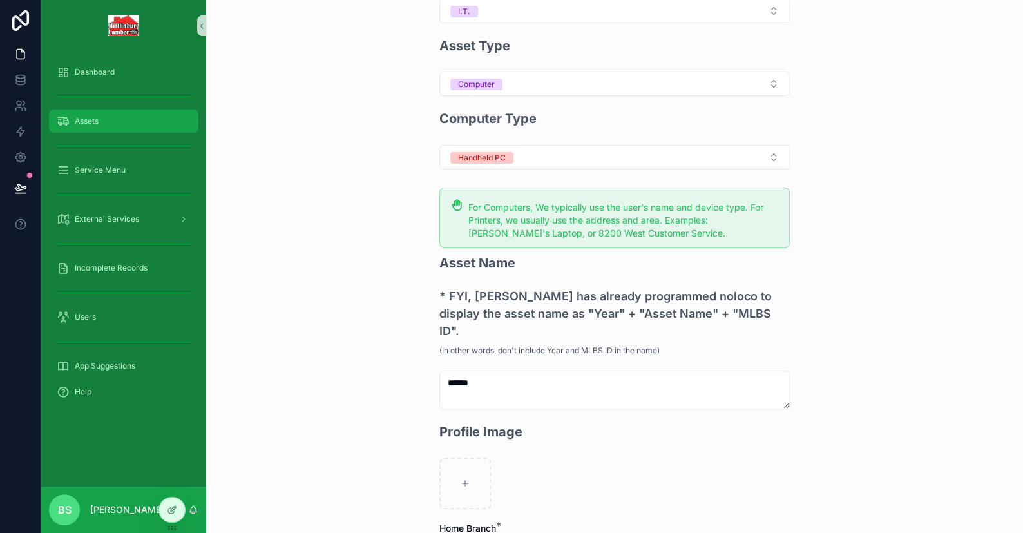
click at [86, 116] on span "Assets" at bounding box center [87, 121] width 24 height 10
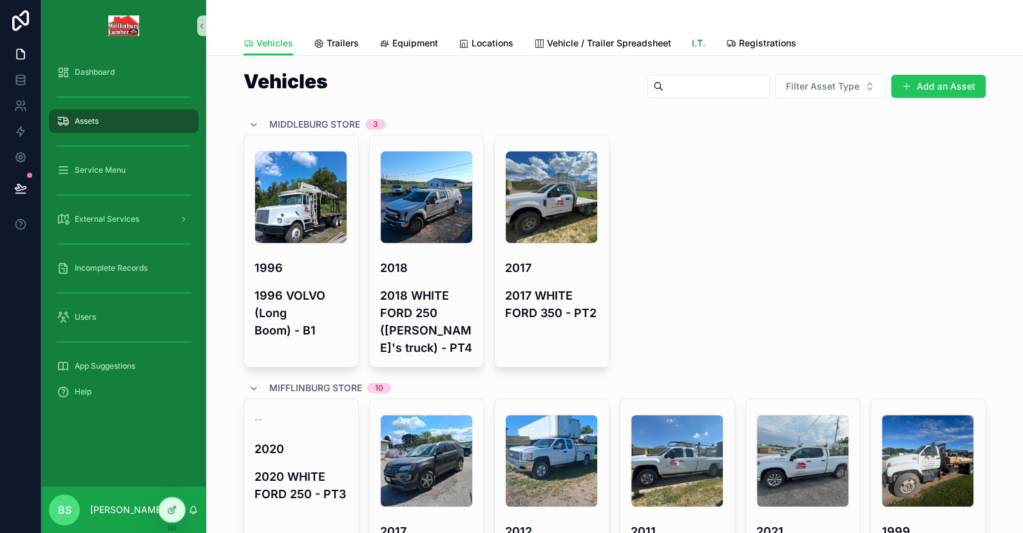
click at [692, 42] on span "I.T." at bounding box center [699, 43] width 14 height 13
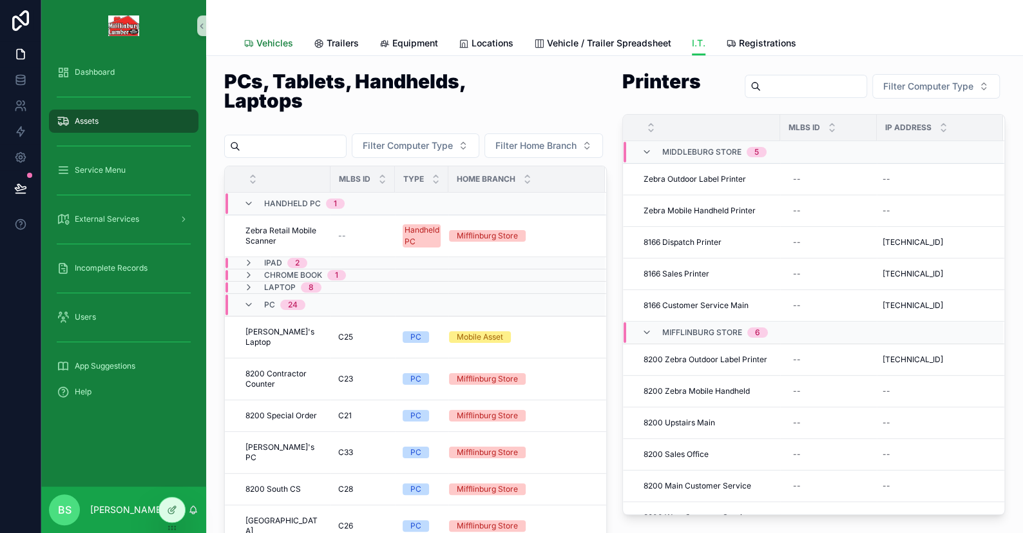
click at [267, 47] on span "Vehicles" at bounding box center [274, 43] width 37 height 13
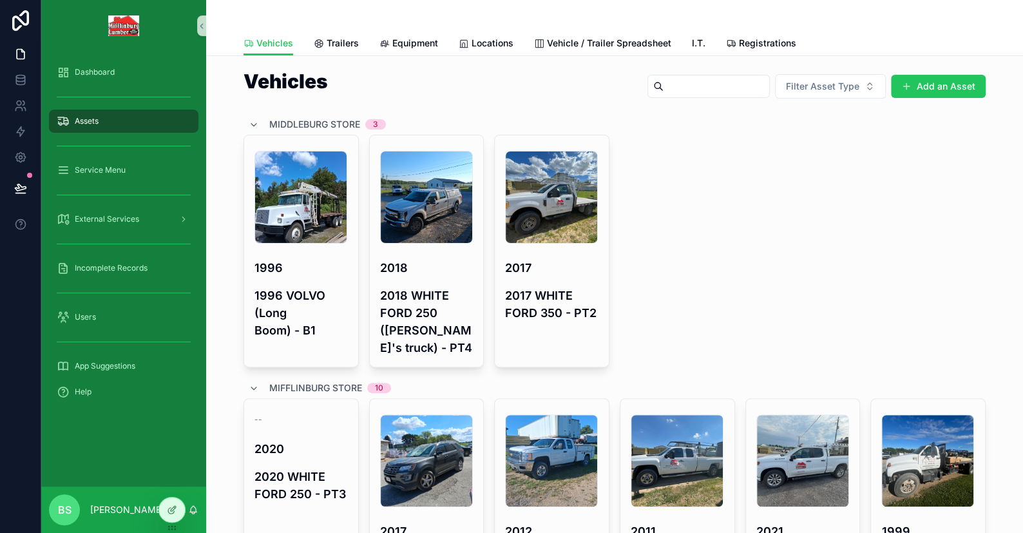
click at [928, 82] on button "Add an Asset" at bounding box center [938, 86] width 95 height 23
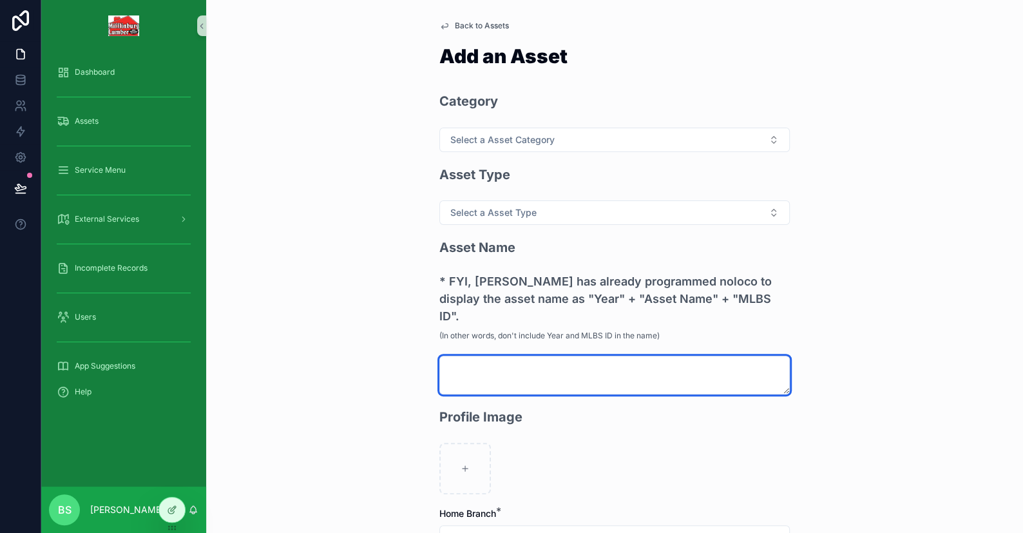
click at [457, 369] on textarea "scrollable content" at bounding box center [615, 375] width 351 height 39
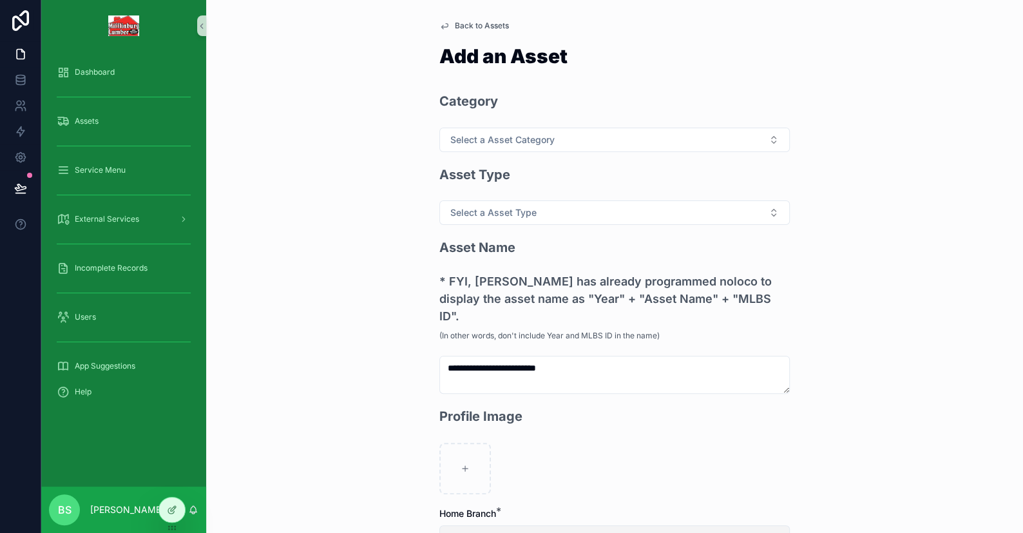
click at [472, 525] on button "Select a Home Branch" at bounding box center [615, 537] width 351 height 24
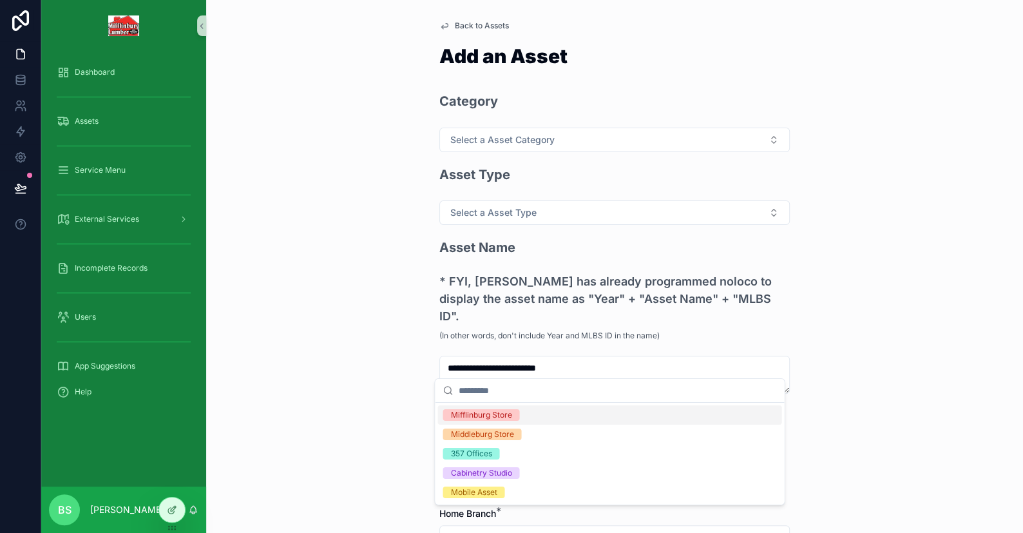
click at [493, 416] on div "Mifflinburg Store" at bounding box center [480, 415] width 61 height 12
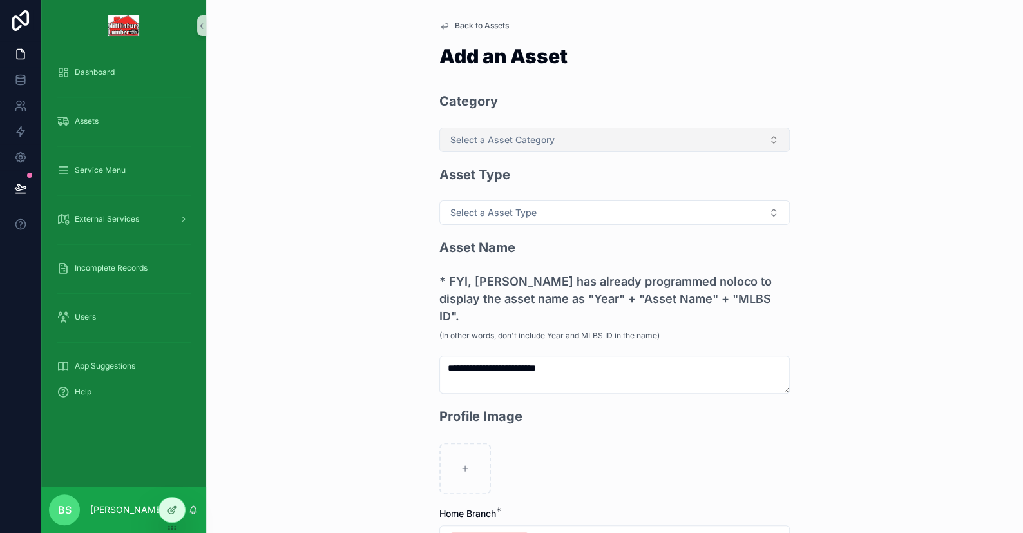
click at [476, 134] on span "Select a Asset Category" at bounding box center [502, 139] width 104 height 13
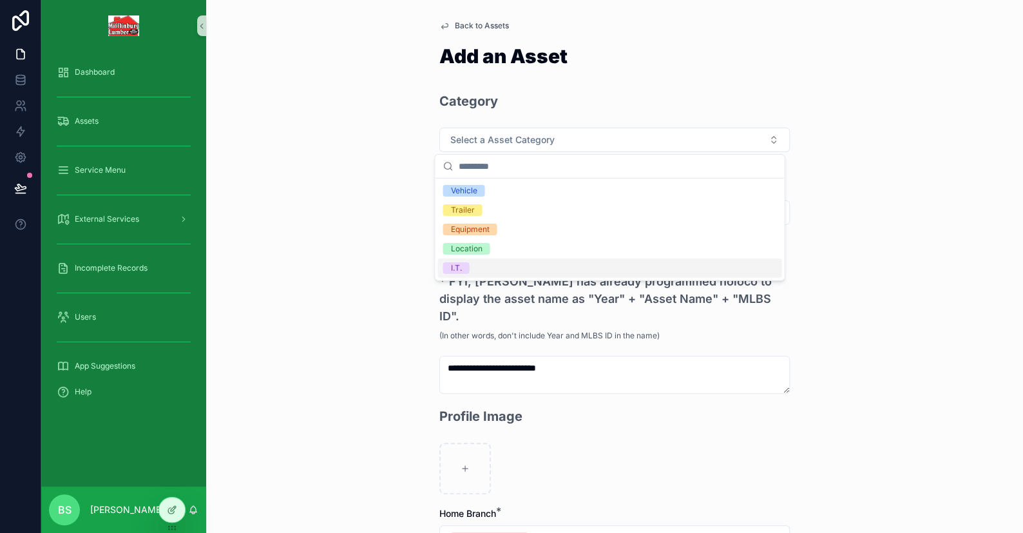
click at [469, 266] on span "I.T." at bounding box center [456, 268] width 26 height 12
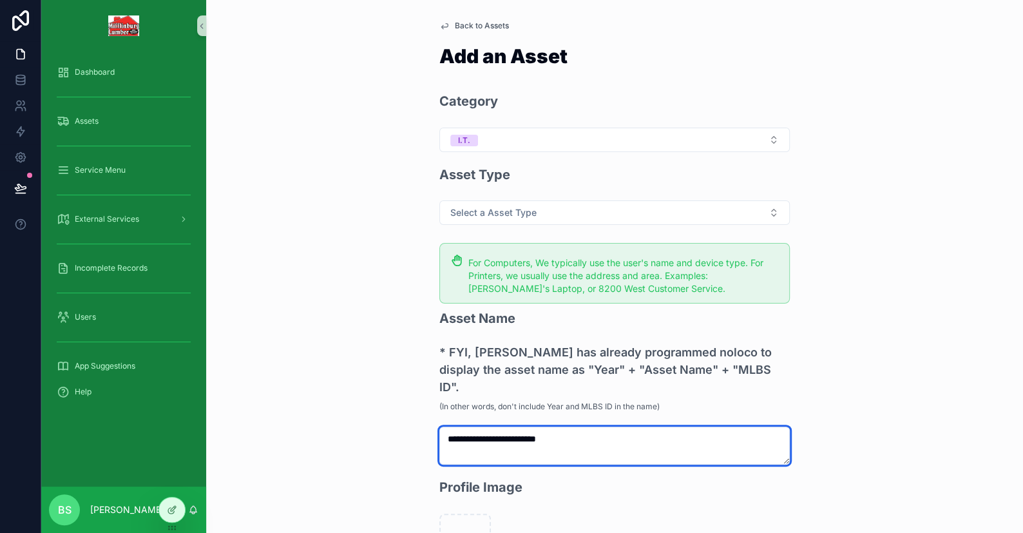
click at [441, 427] on textarea "**********" at bounding box center [615, 446] width 351 height 39
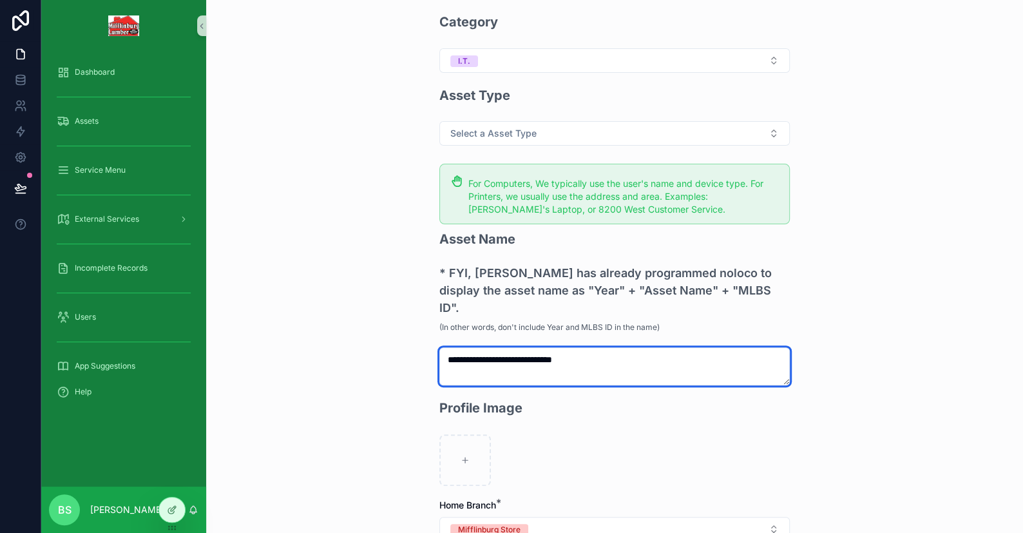
scroll to position [193, 0]
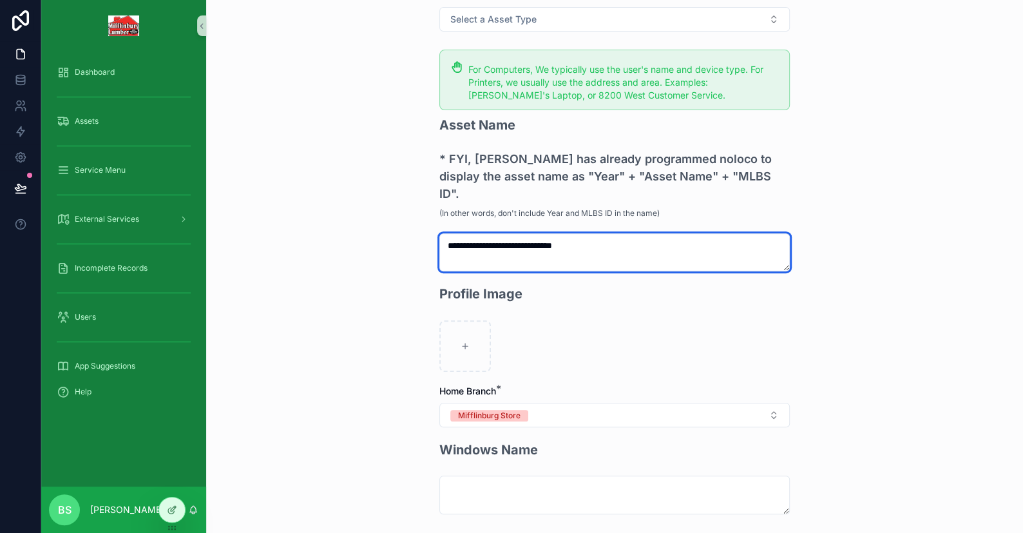
type textarea "**********"
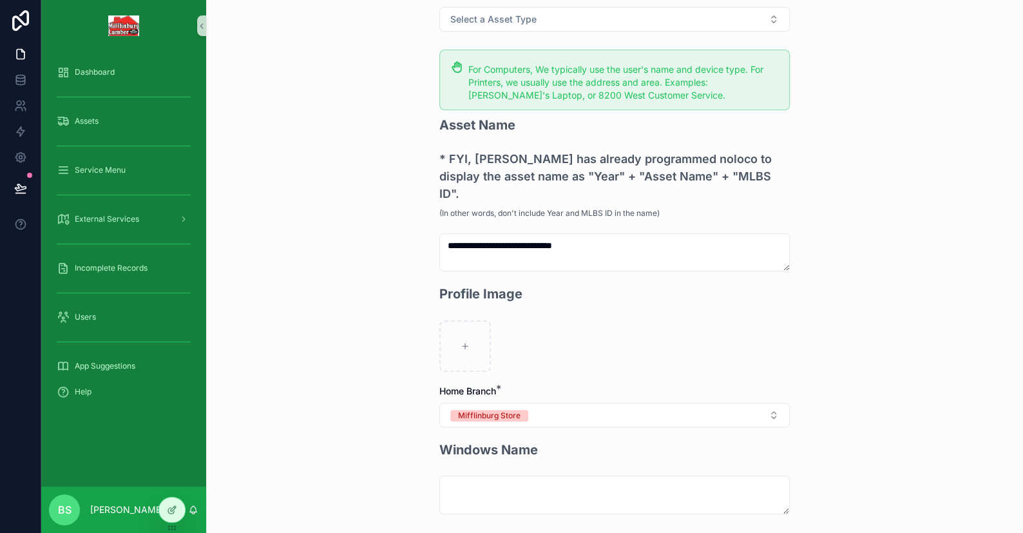
click at [346, 373] on div "**********" at bounding box center [614, 266] width 817 height 533
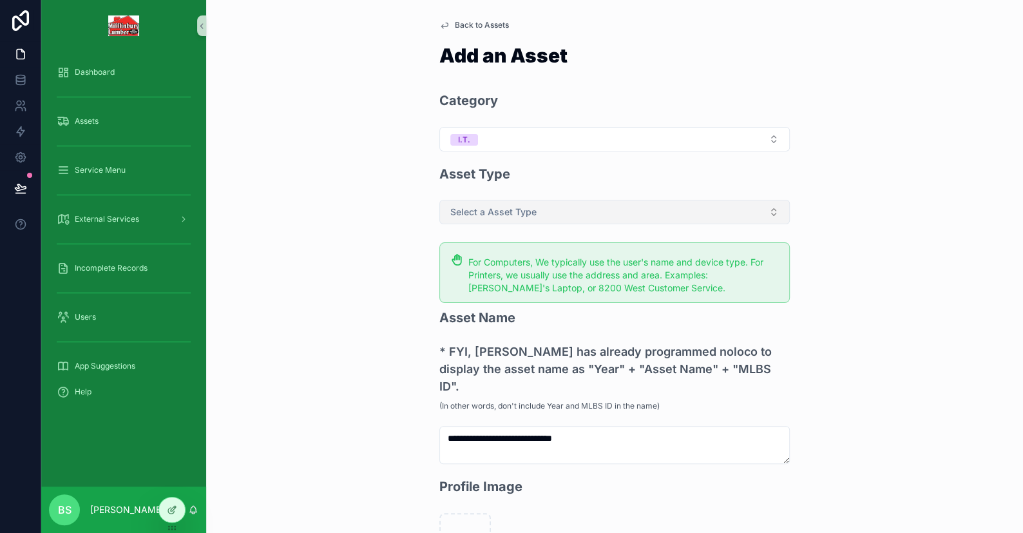
click at [476, 213] on span "Select a Asset Type" at bounding box center [493, 212] width 86 height 13
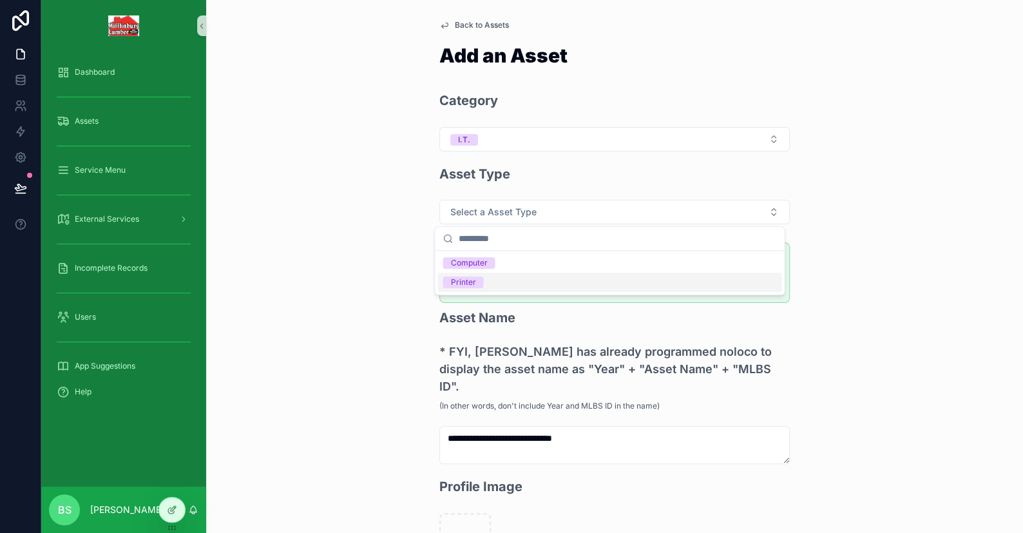
click at [465, 284] on div "Printer" at bounding box center [462, 282] width 25 height 12
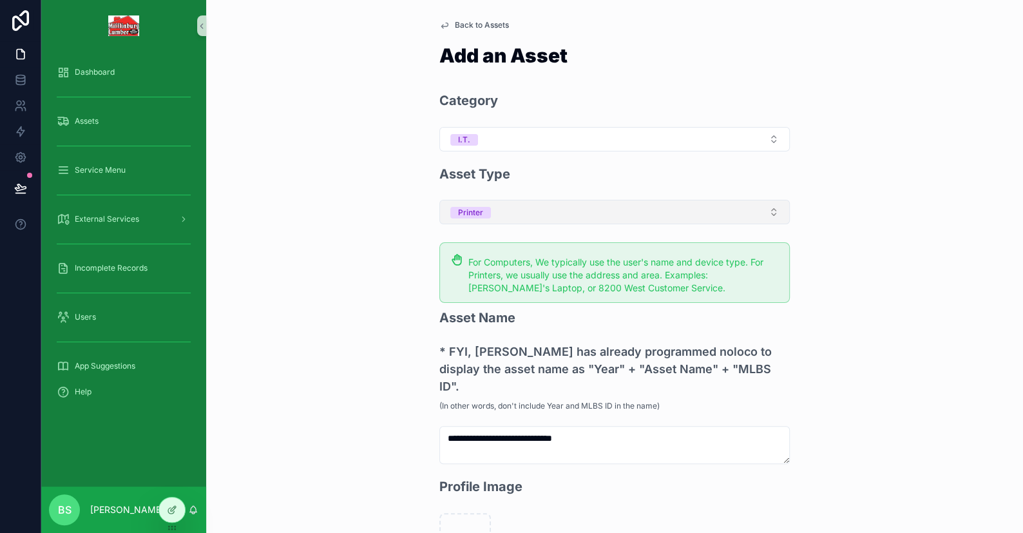
click at [478, 212] on span "Printer" at bounding box center [470, 213] width 41 height 12
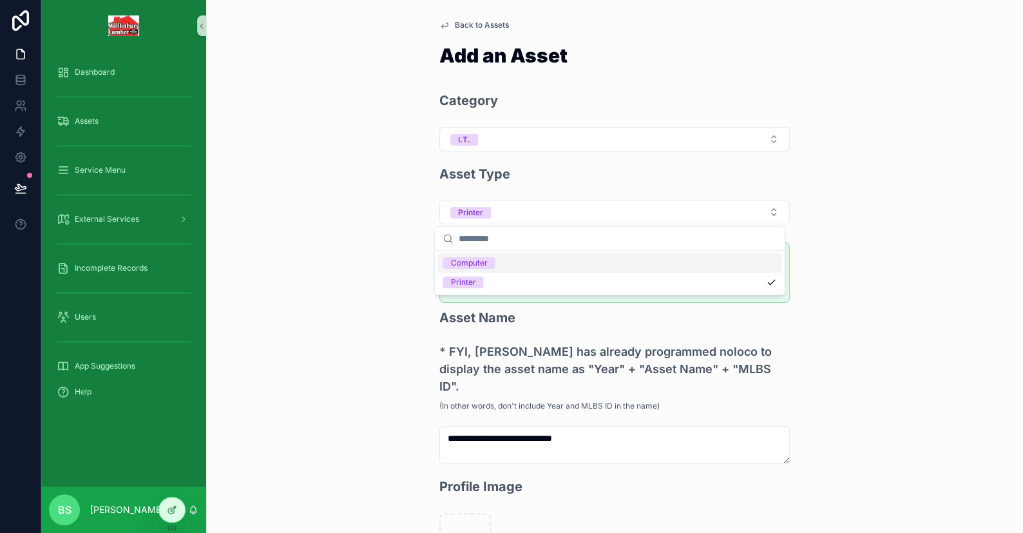
click at [466, 259] on div "Computer" at bounding box center [468, 263] width 37 height 12
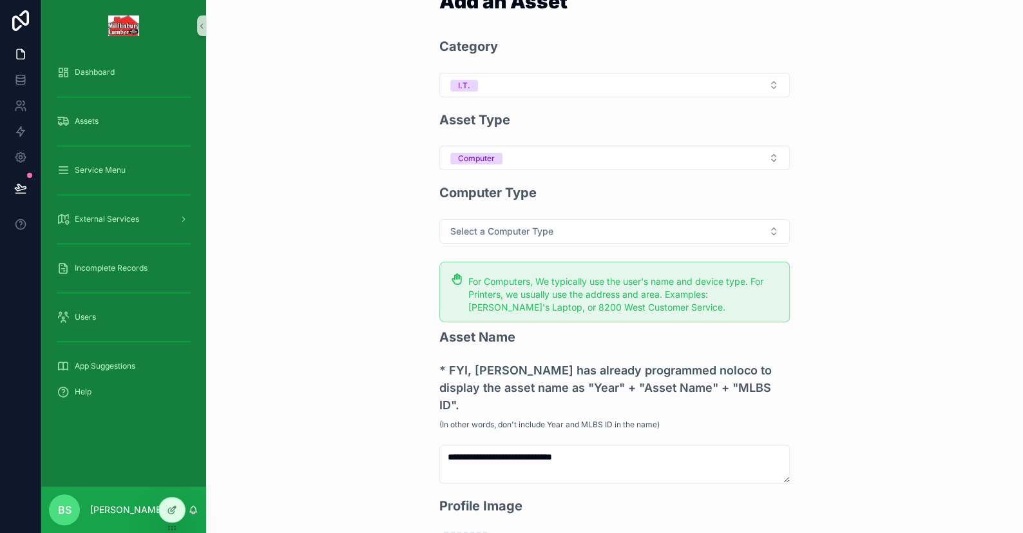
scroll to position [130, 0]
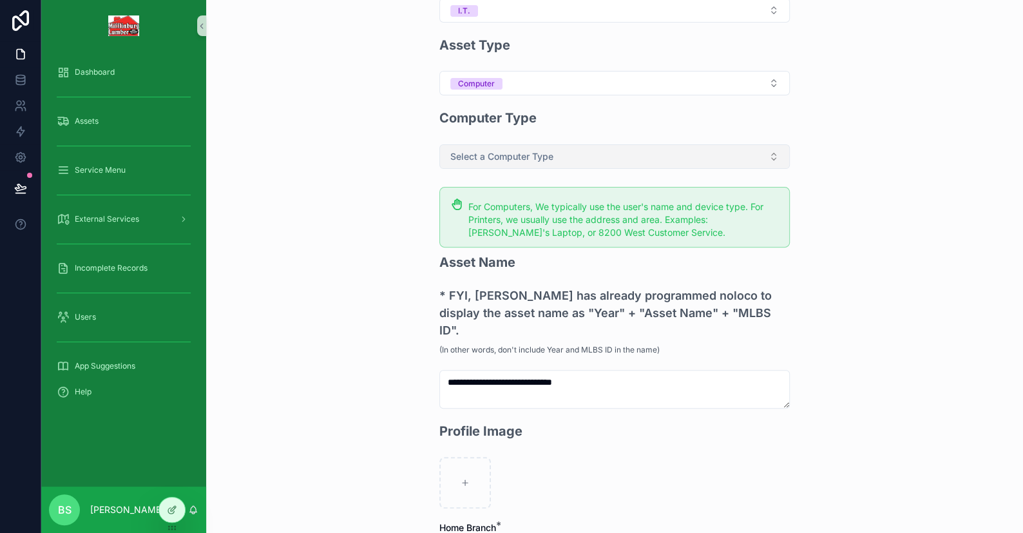
click at [474, 163] on button "Select a Computer Type" at bounding box center [615, 156] width 351 height 24
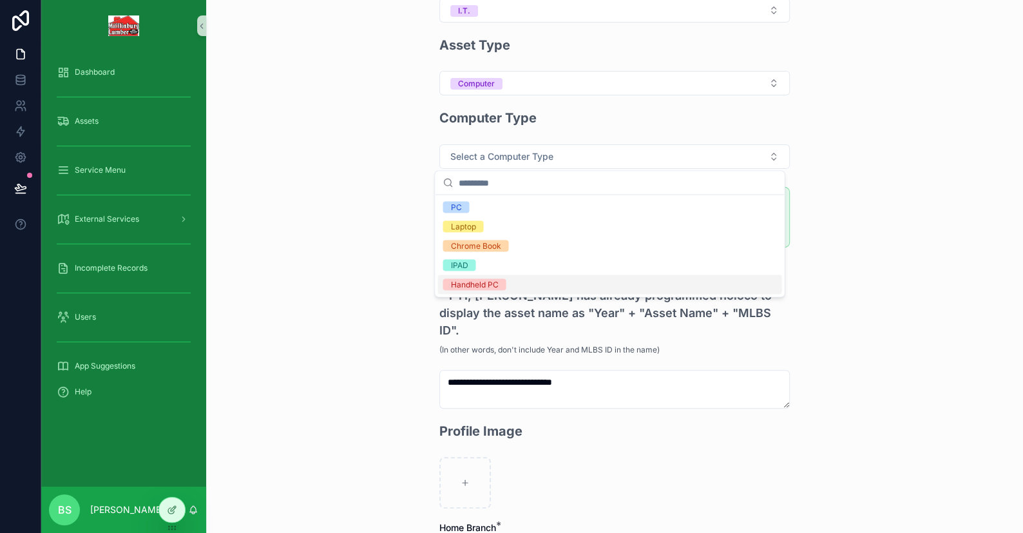
click at [467, 280] on div "Handheld PC" at bounding box center [474, 284] width 48 height 12
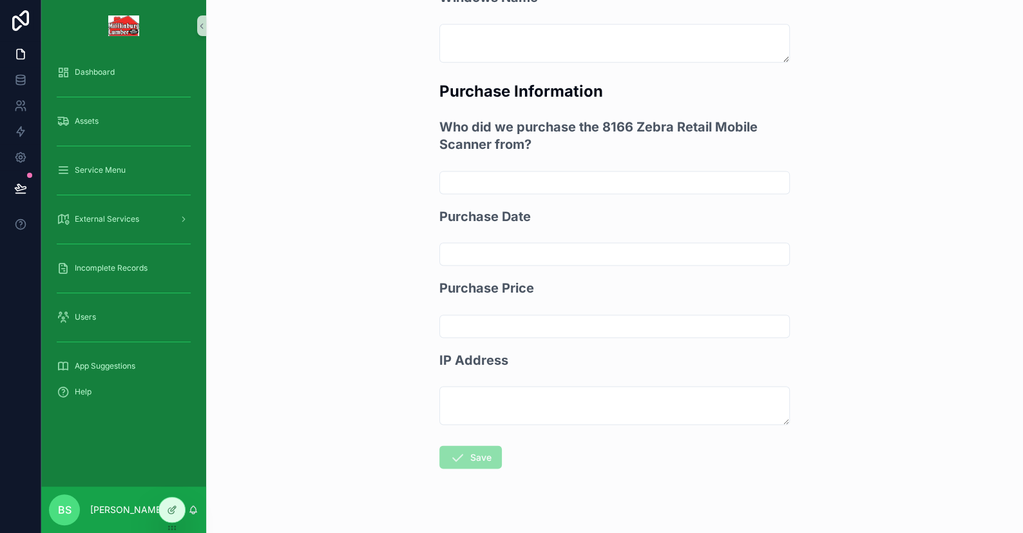
click at [472, 453] on span "Save" at bounding box center [471, 459] width 63 height 13
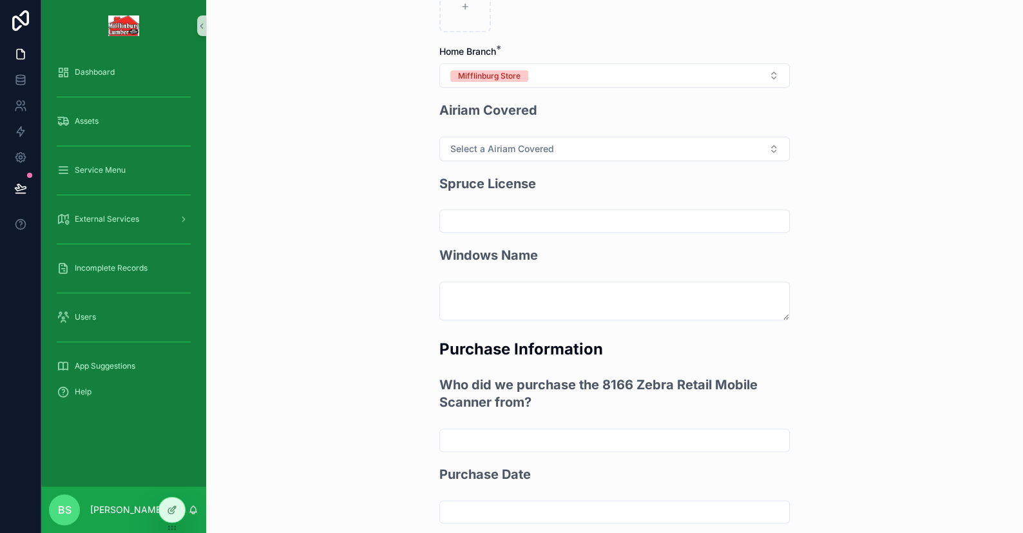
scroll to position [477, 0]
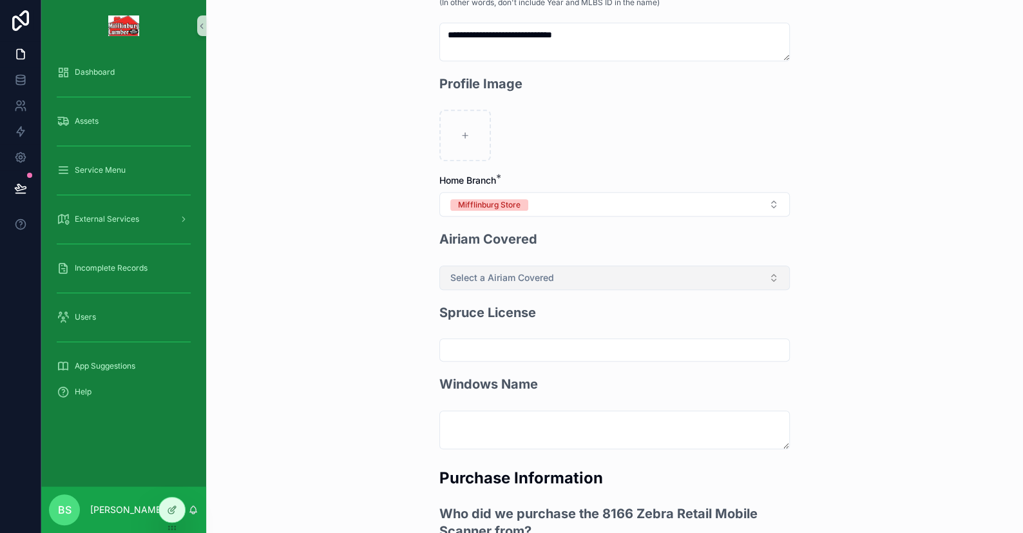
click at [469, 271] on span "Select a Airiam Covered" at bounding box center [502, 277] width 104 height 13
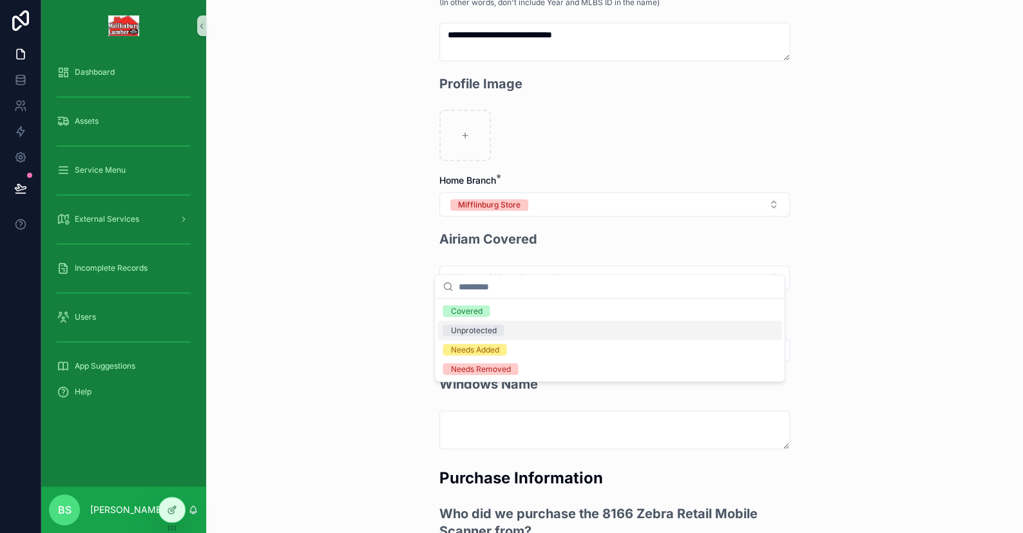
click at [470, 326] on div "Unprotected" at bounding box center [473, 331] width 46 height 12
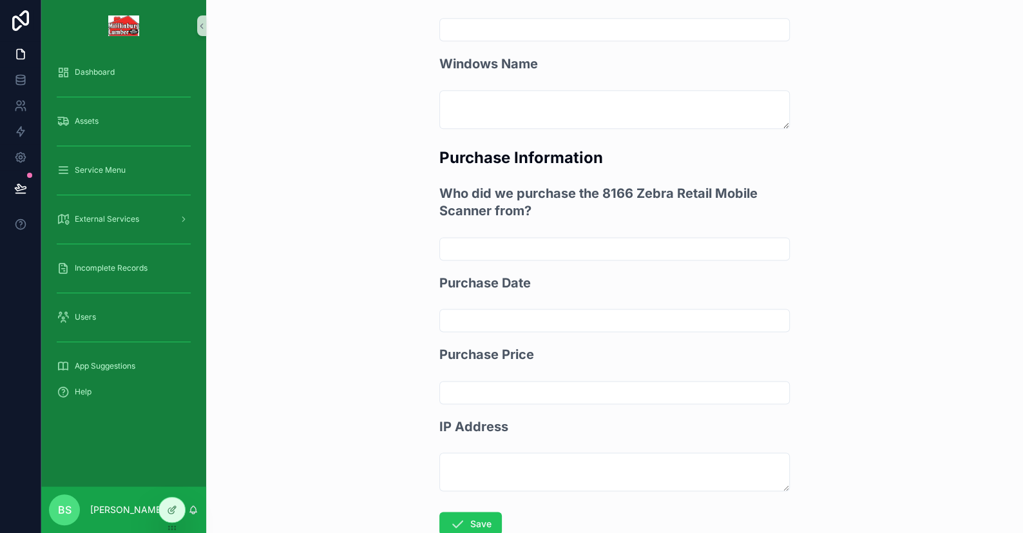
scroll to position [864, 0]
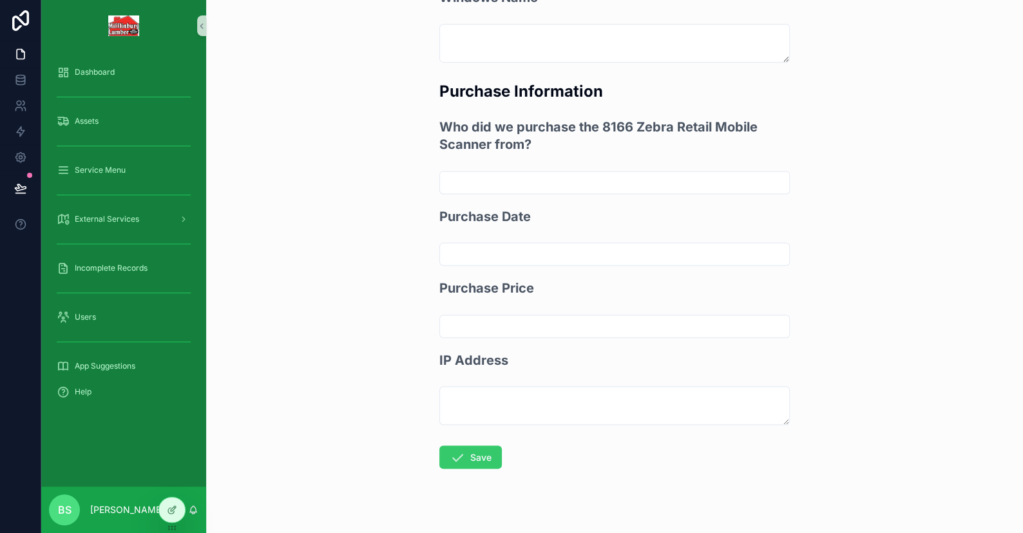
click at [477, 445] on button "Save" at bounding box center [471, 456] width 63 height 23
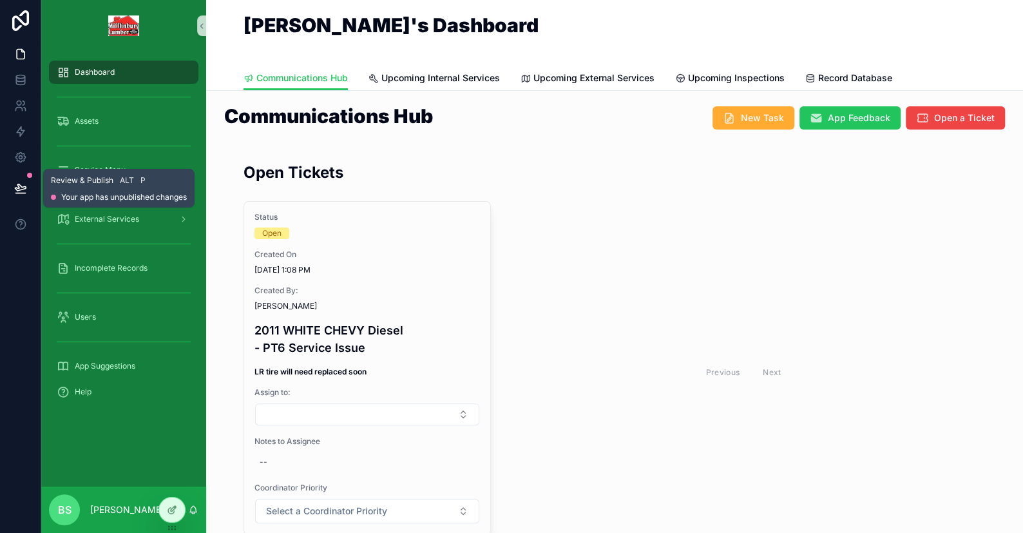
click at [20, 188] on icon at bounding box center [20, 188] width 13 height 13
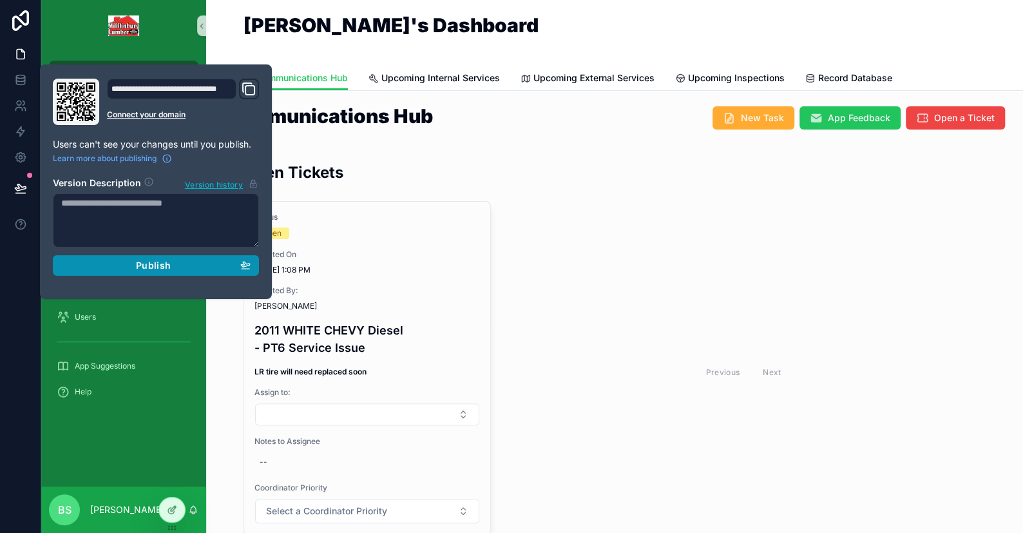
click at [141, 266] on span "Publish" at bounding box center [153, 266] width 35 height 12
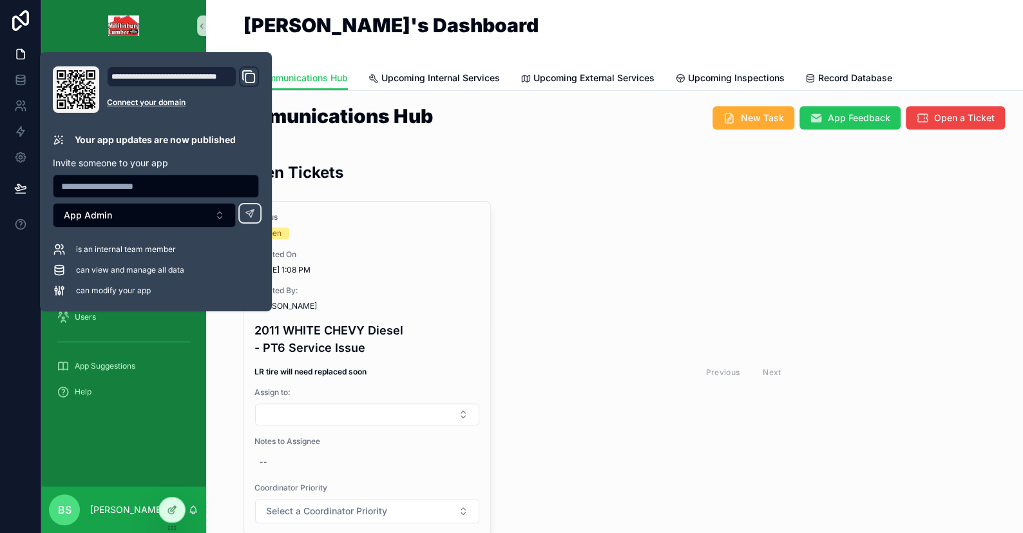
click at [181, 15] on link "scrollable content" at bounding box center [124, 25] width 150 height 21
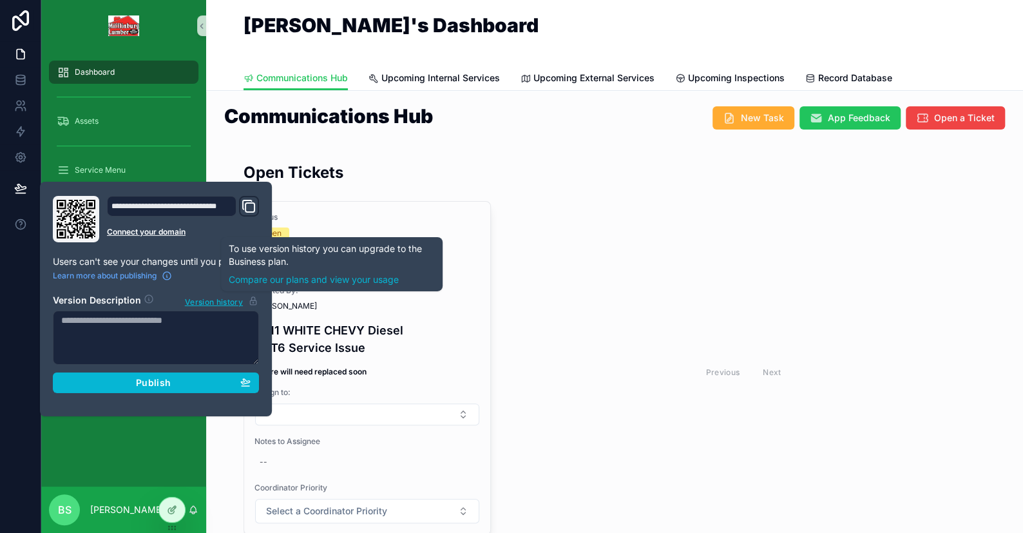
click at [144, 437] on div "Dashboard Assets Service Menu External Services Incomplete Records Users App Su…" at bounding box center [123, 269] width 165 height 435
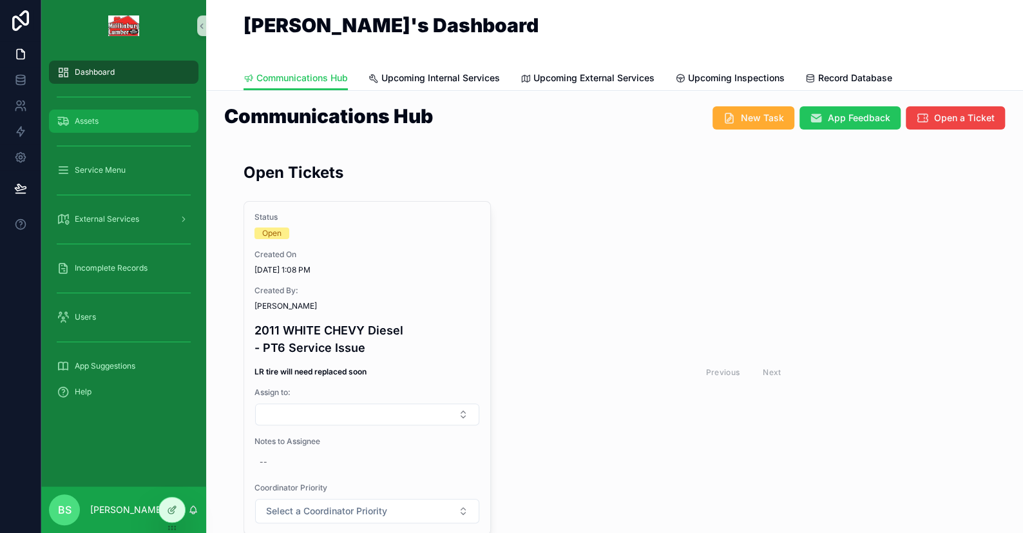
click at [101, 119] on div "Assets" at bounding box center [124, 121] width 134 height 21
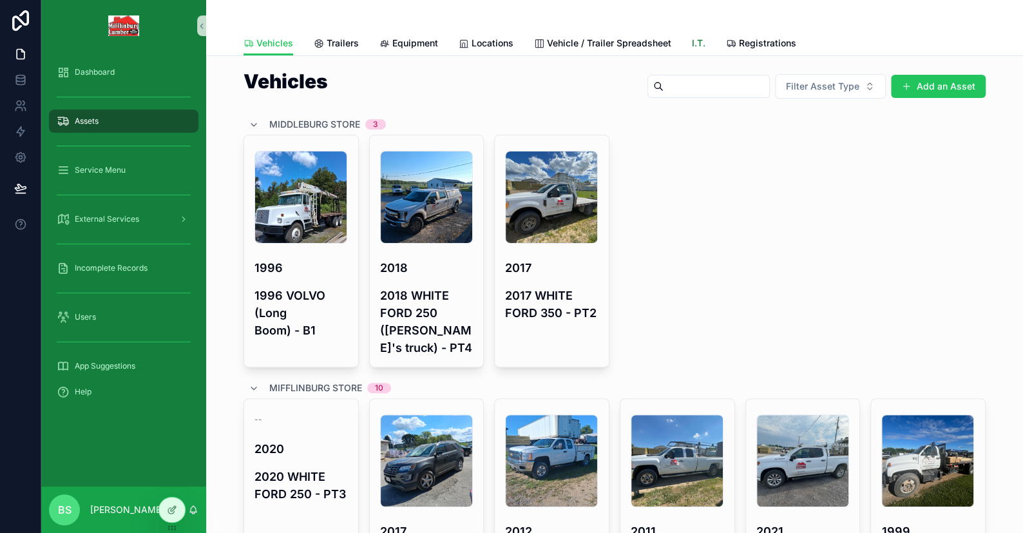
click at [695, 42] on span "I.T." at bounding box center [699, 43] width 14 height 13
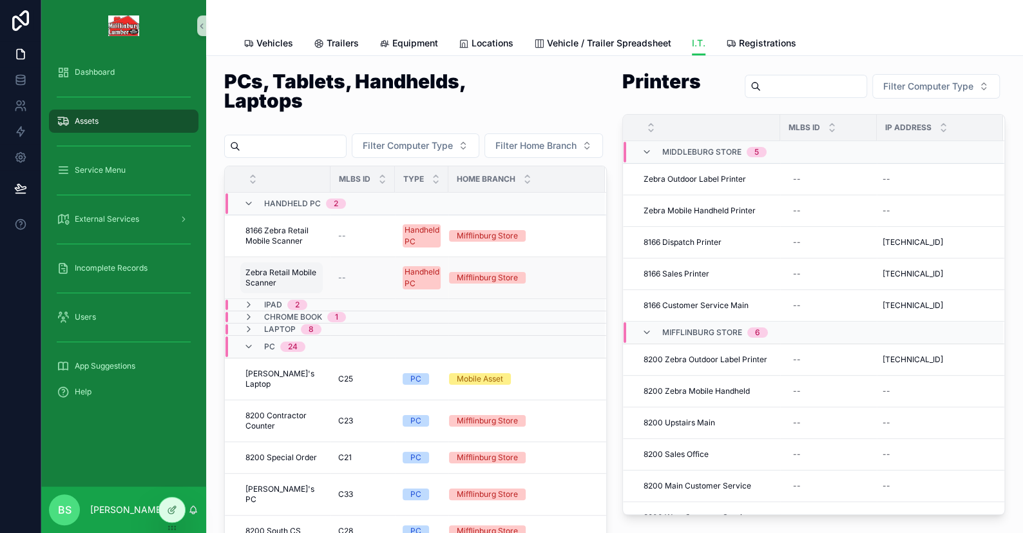
click at [257, 288] on span "Zebra Retail Mobile Scanner" at bounding box center [282, 277] width 72 height 21
type textarea "**********"
click at [401, 318] on icon "scrollable content" at bounding box center [403, 318] width 10 height 10
click at [492, 242] on div "Mifflinburg Store" at bounding box center [487, 236] width 61 height 12
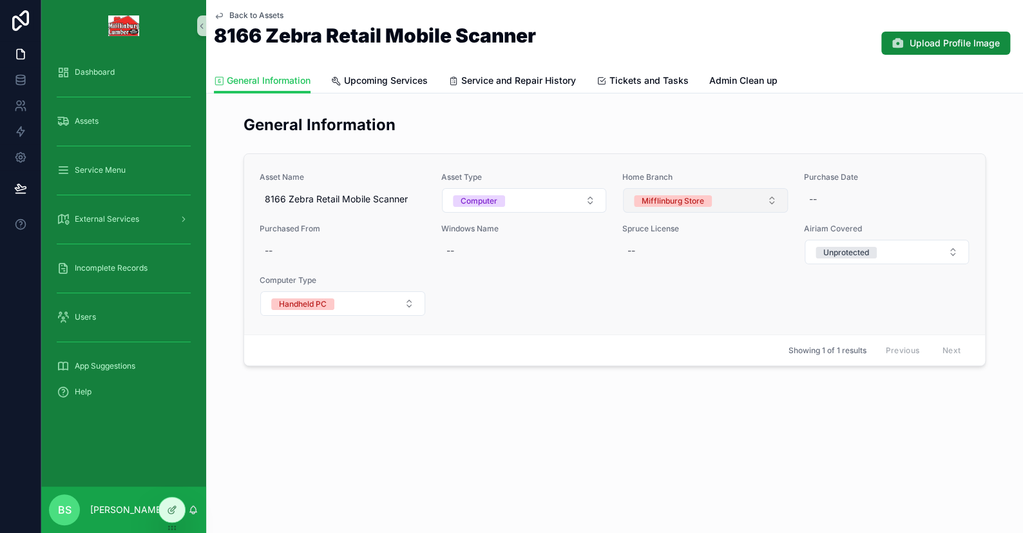
click at [684, 195] on div "Mifflinburg Store" at bounding box center [673, 201] width 63 height 12
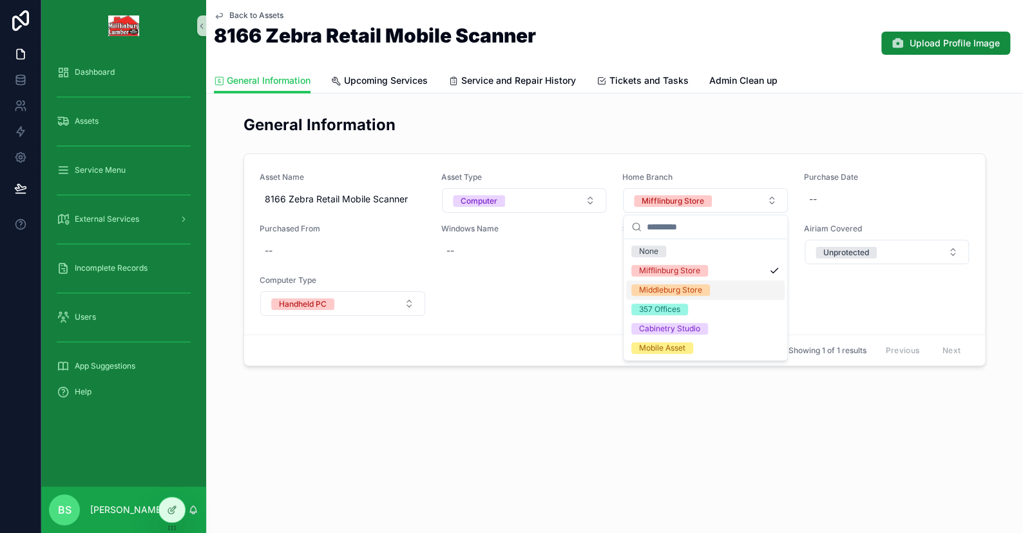
click at [660, 290] on div "Middleburg Store" at bounding box center [670, 290] width 63 height 12
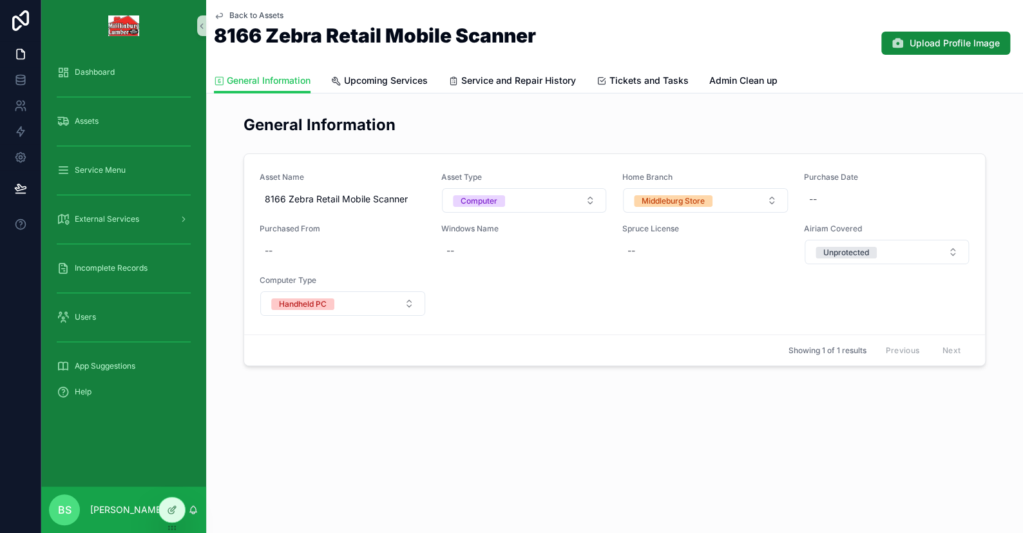
click at [214, 14] on icon "scrollable content" at bounding box center [219, 15] width 10 height 10
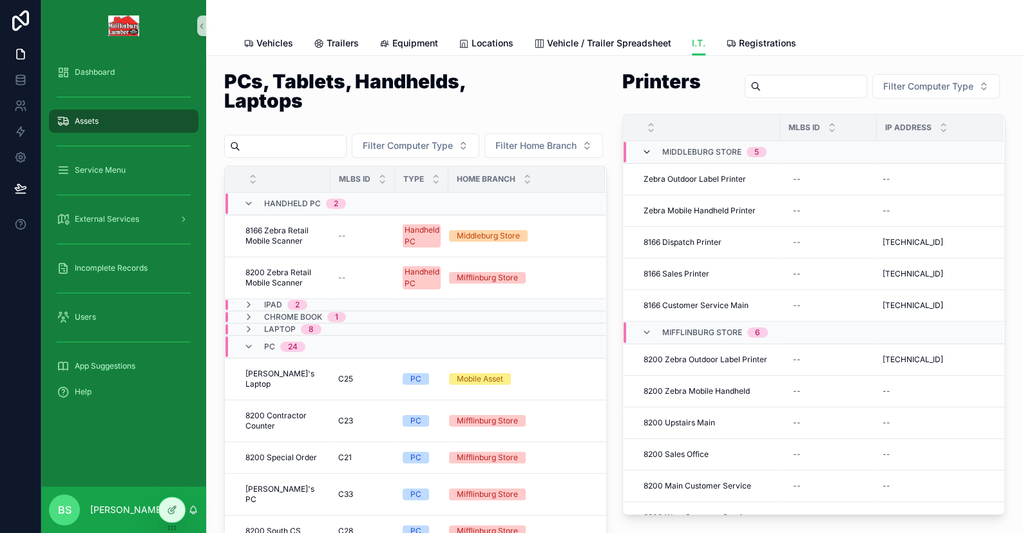
click at [644, 149] on icon "scrollable content" at bounding box center [647, 152] width 10 height 10
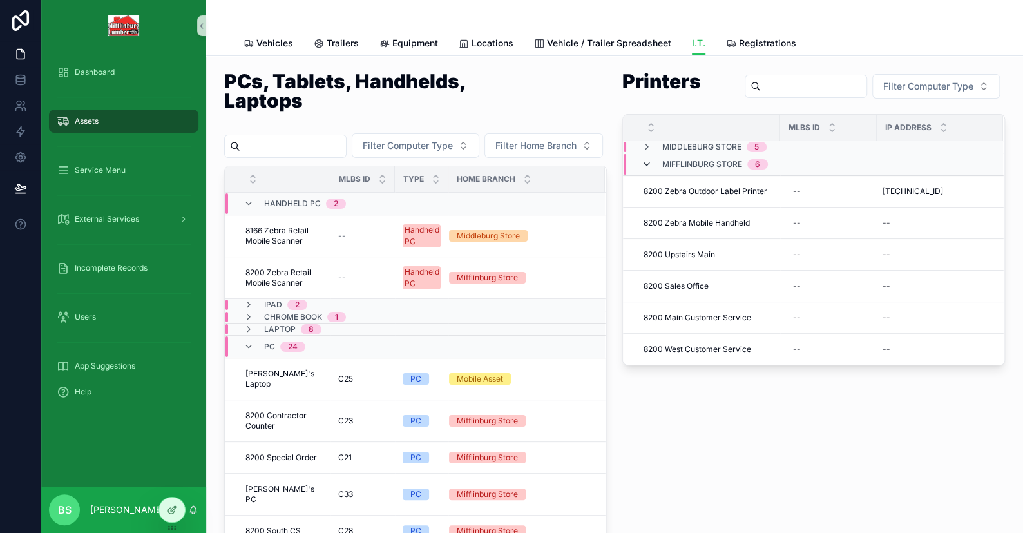
click at [644, 162] on icon "scrollable content" at bounding box center [647, 164] width 10 height 10
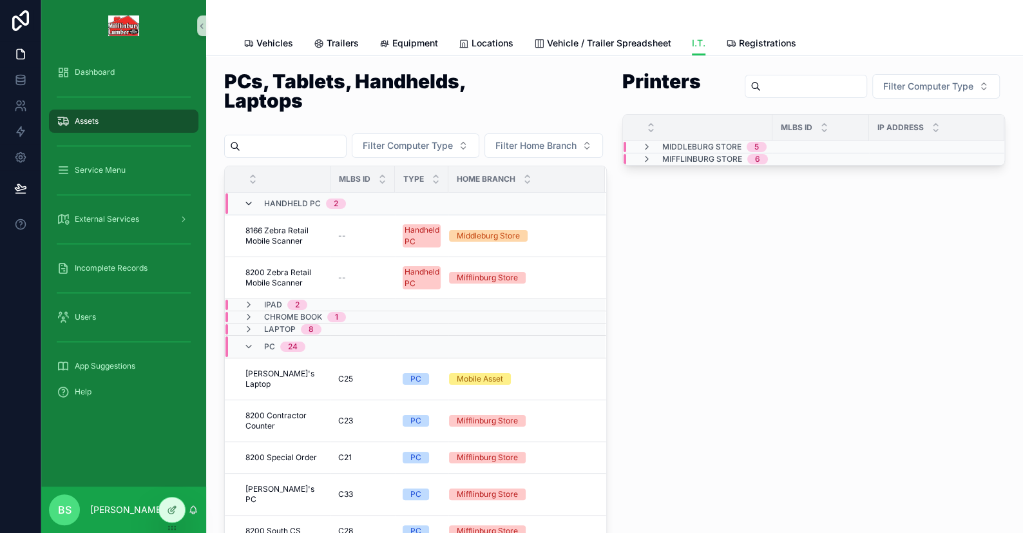
click at [247, 209] on icon "scrollable content" at bounding box center [249, 203] width 10 height 10
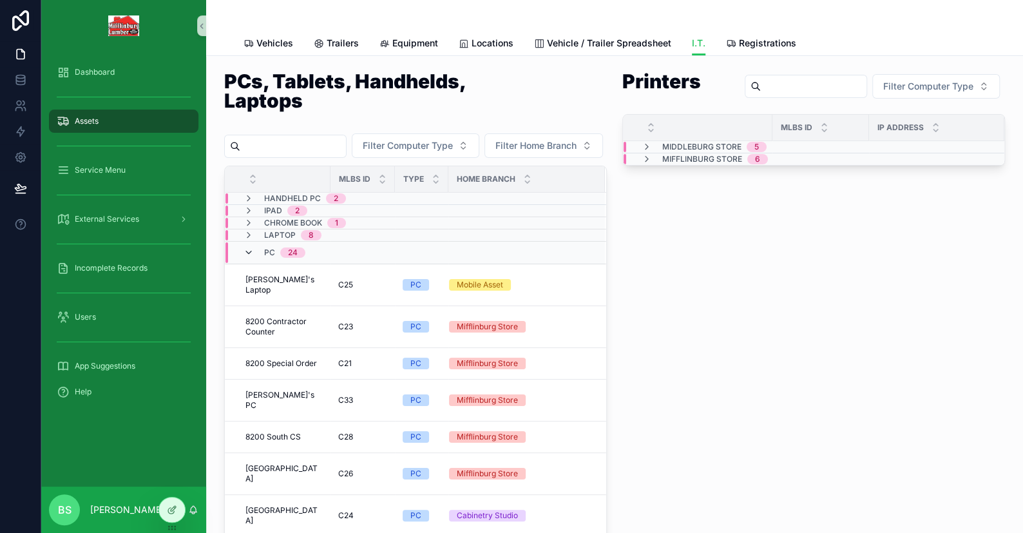
click at [249, 258] on icon "scrollable content" at bounding box center [249, 252] width 10 height 10
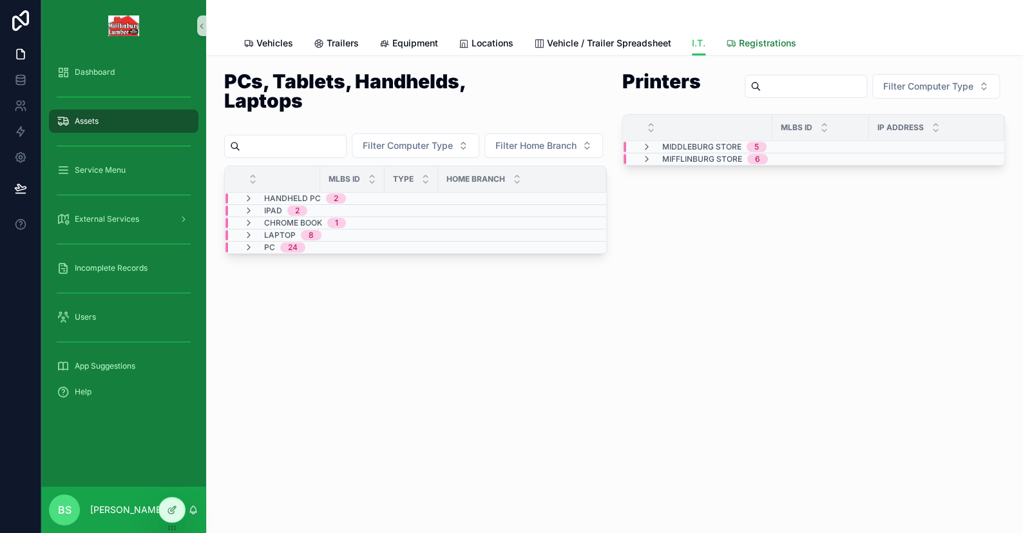
click at [771, 45] on span "Registrations" at bounding box center [767, 43] width 57 height 13
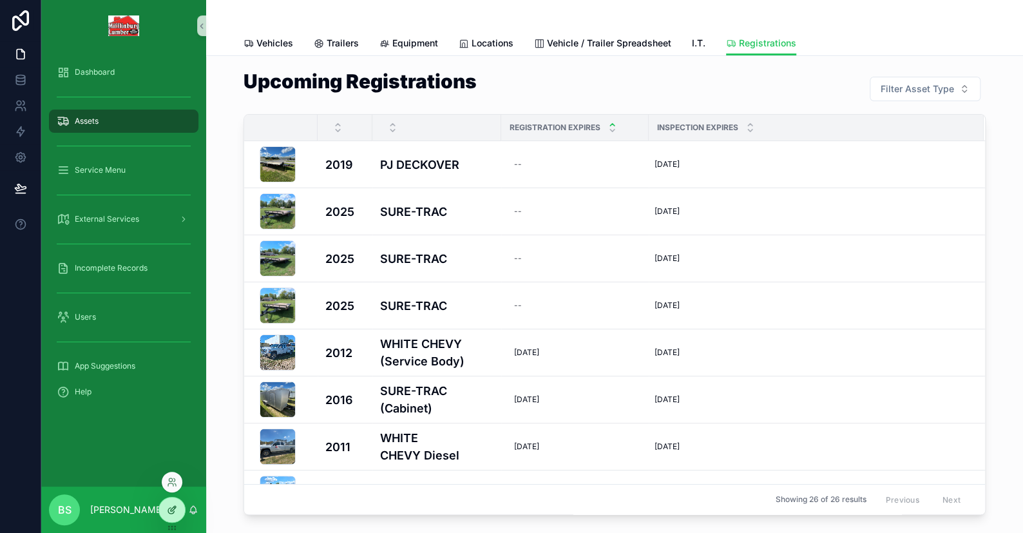
click at [172, 509] on icon at bounding box center [172, 510] width 10 height 10
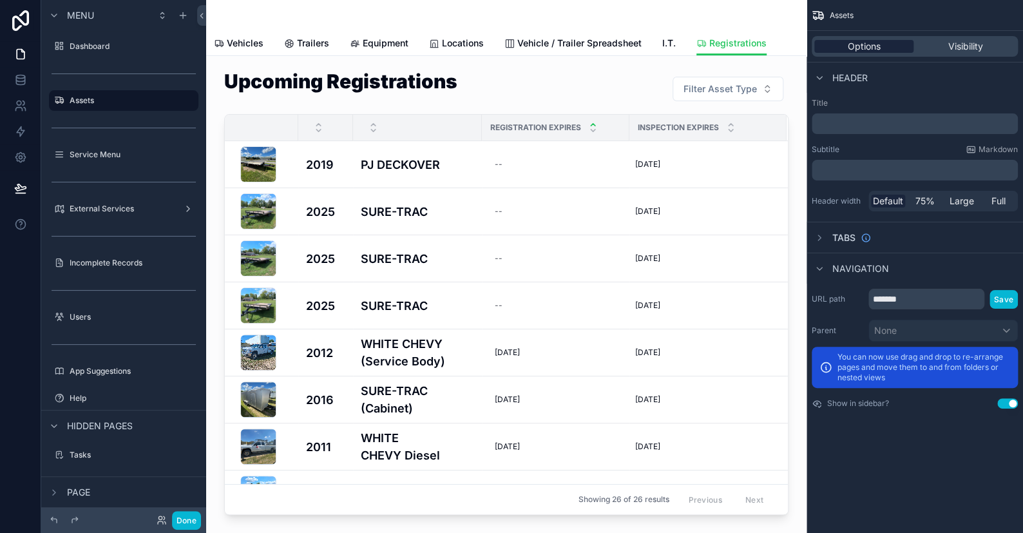
click at [862, 47] on span "Options" at bounding box center [864, 46] width 33 height 13
click at [735, 47] on span "Registrations" at bounding box center [738, 43] width 57 height 13
click at [653, 17] on div "scrollable content" at bounding box center [506, 15] width 585 height 31
click at [106, 98] on label "Assets" at bounding box center [121, 100] width 103 height 10
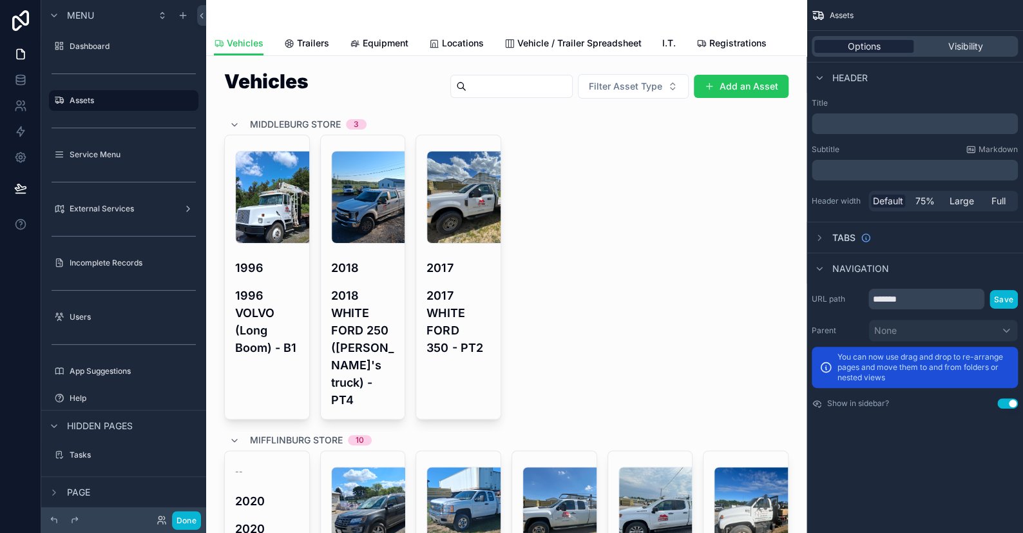
click at [879, 42] on span "Options" at bounding box center [864, 46] width 33 height 13
click at [91, 99] on label "Assets" at bounding box center [121, 100] width 103 height 10
click at [710, 46] on span "Registrations" at bounding box center [738, 43] width 57 height 13
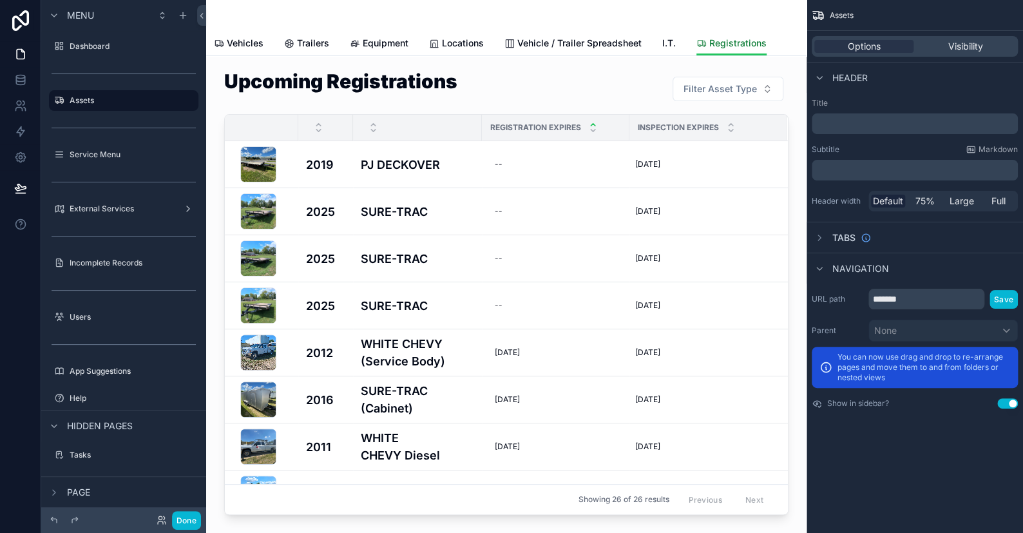
click at [710, 37] on span "Registrations" at bounding box center [738, 43] width 57 height 13
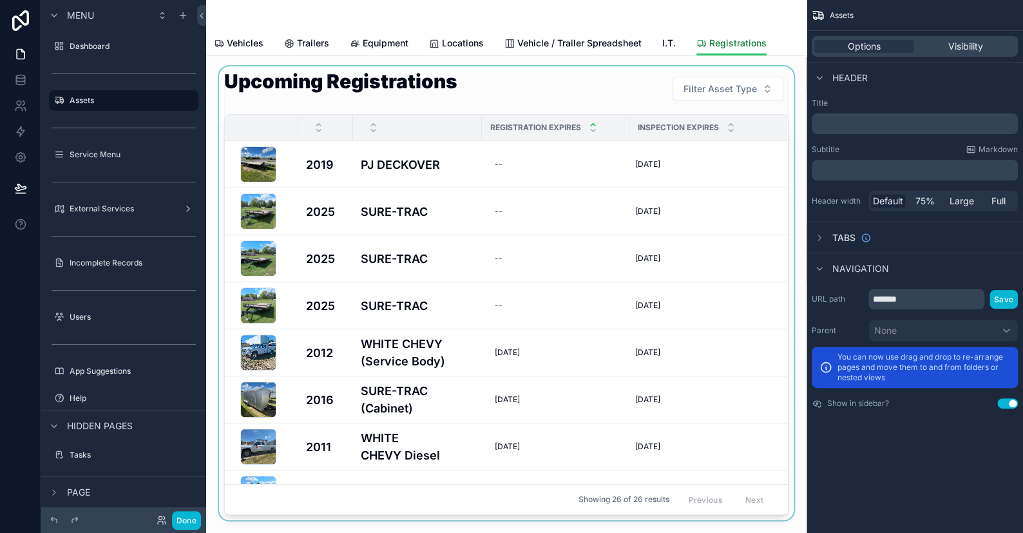
click at [710, 37] on span "Registrations" at bounding box center [738, 43] width 57 height 13
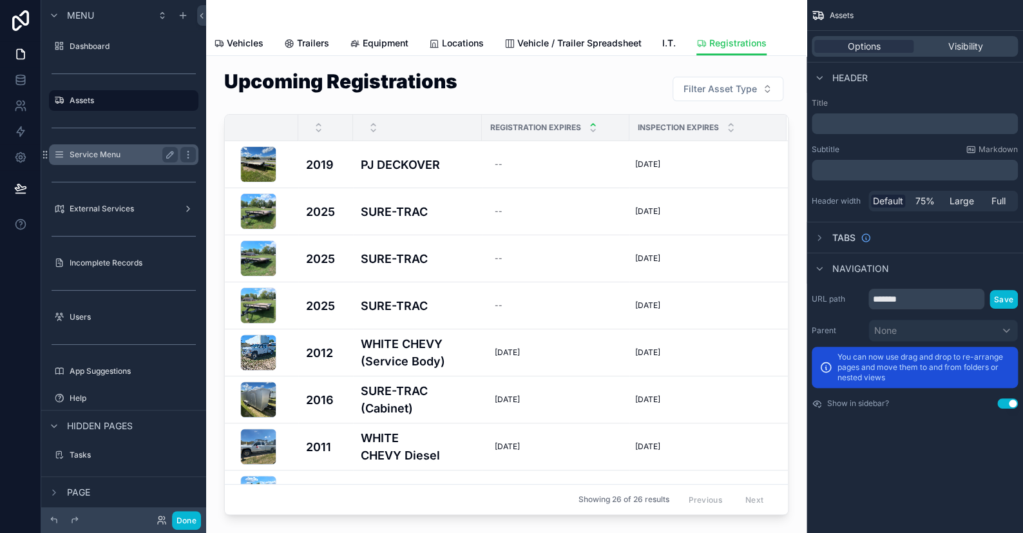
click at [89, 154] on label "Service Menu" at bounding box center [121, 155] width 103 height 10
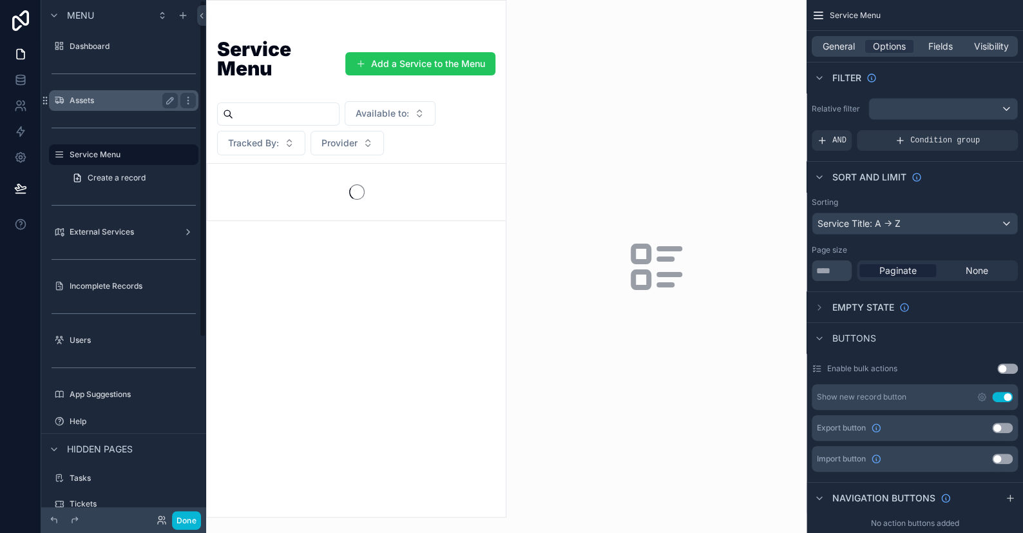
click at [83, 97] on label "Assets" at bounding box center [121, 100] width 103 height 10
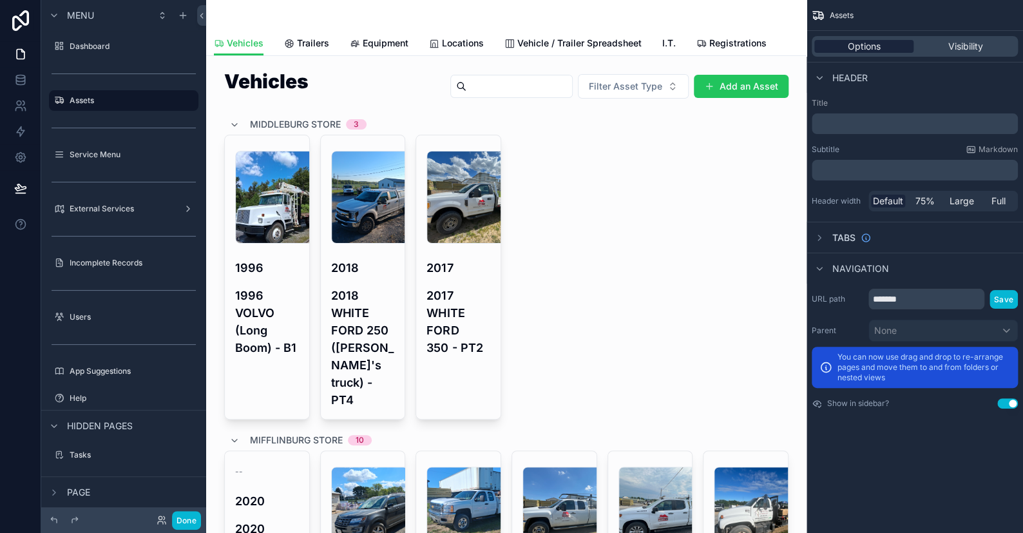
click at [883, 41] on div "Options" at bounding box center [864, 46] width 99 height 13
click at [942, 48] on div "Visibility" at bounding box center [965, 46] width 99 height 13
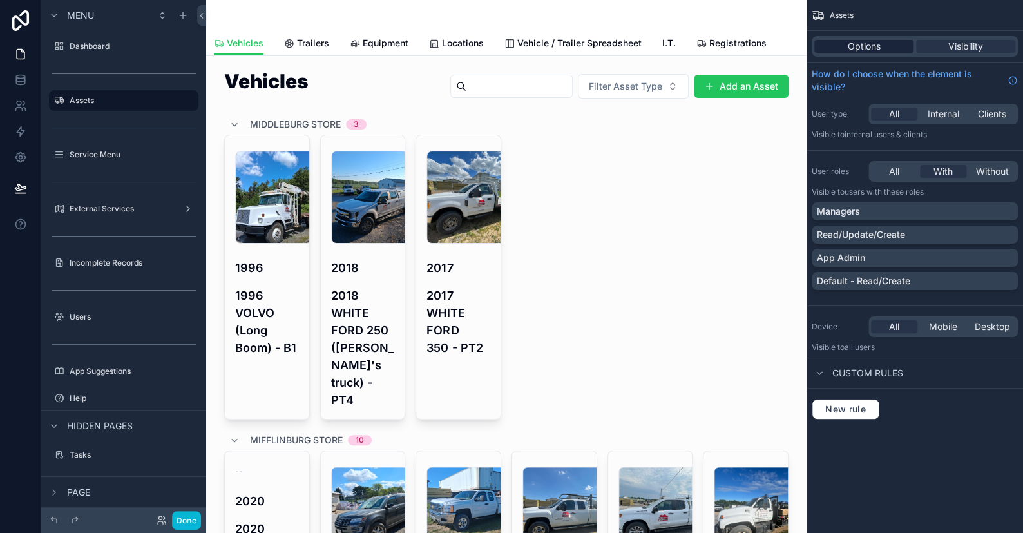
click at [884, 47] on div "Options" at bounding box center [864, 46] width 99 height 13
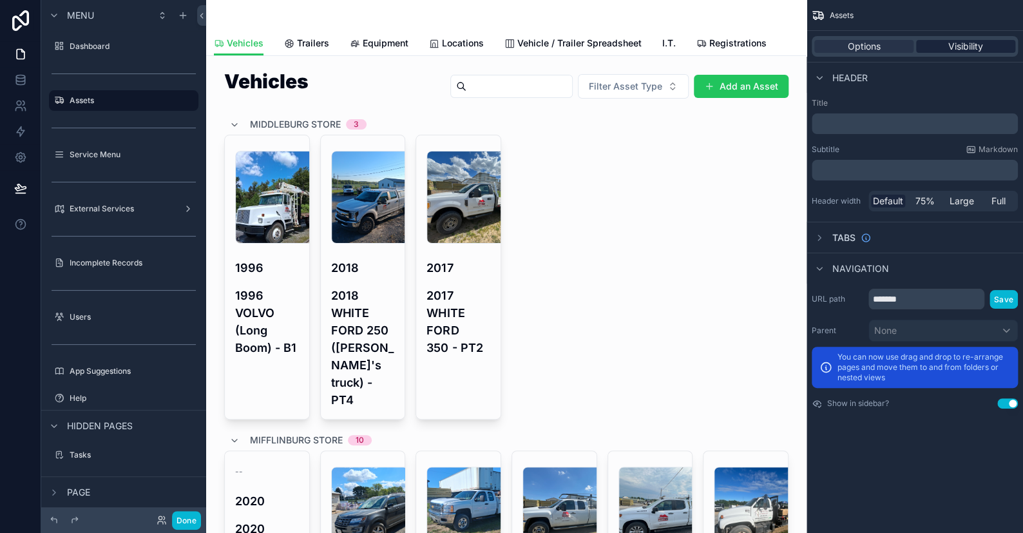
click at [922, 44] on div "Visibility" at bounding box center [965, 46] width 99 height 13
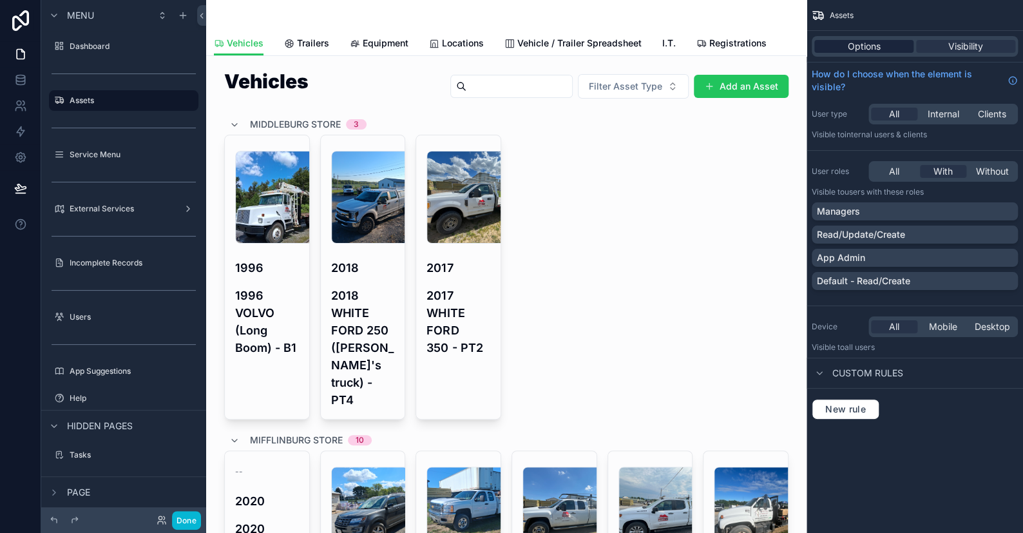
click at [899, 47] on div "Options" at bounding box center [864, 46] width 99 height 13
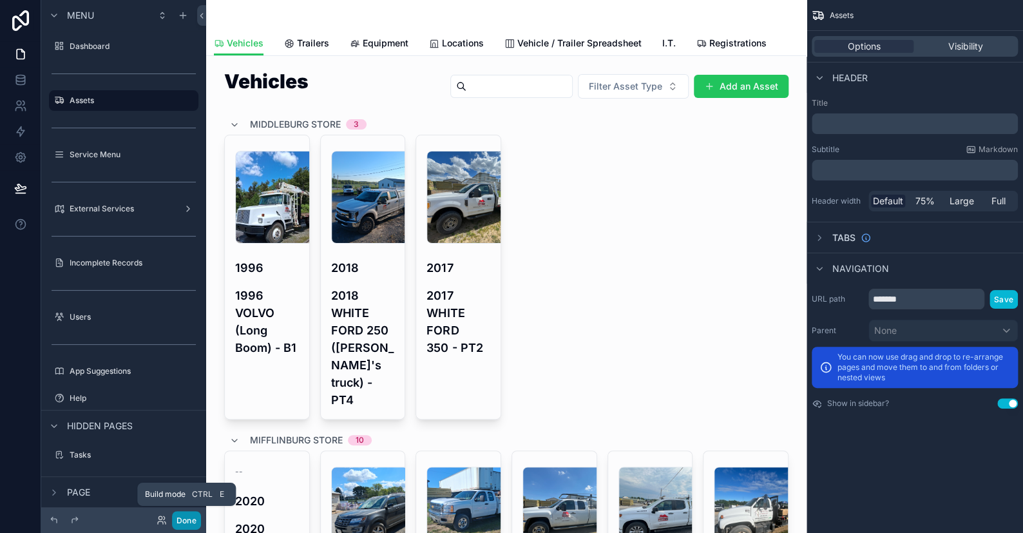
click at [187, 523] on button "Done" at bounding box center [186, 520] width 29 height 19
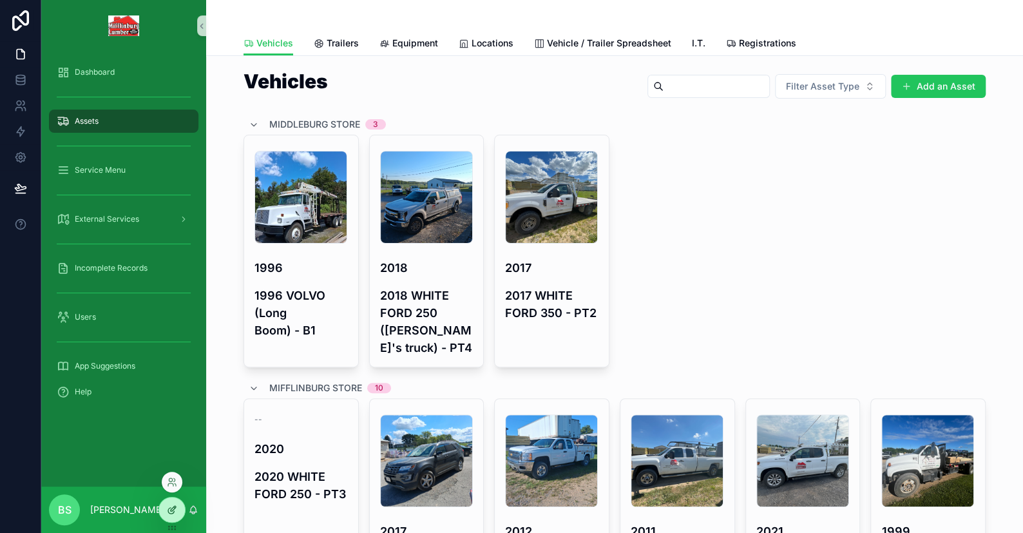
click at [168, 514] on icon at bounding box center [172, 510] width 10 height 10
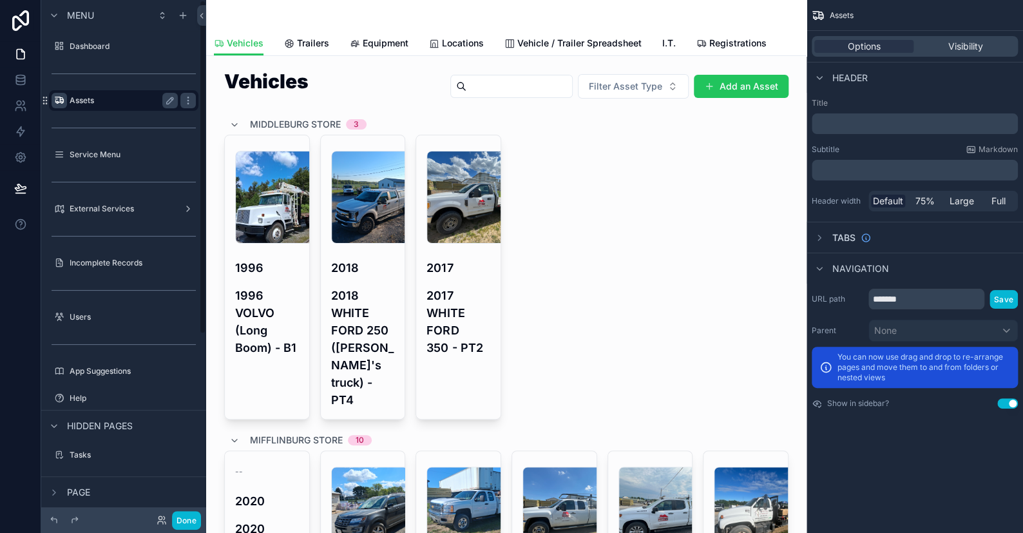
click at [64, 94] on div "scrollable content" at bounding box center [59, 100] width 15 height 15
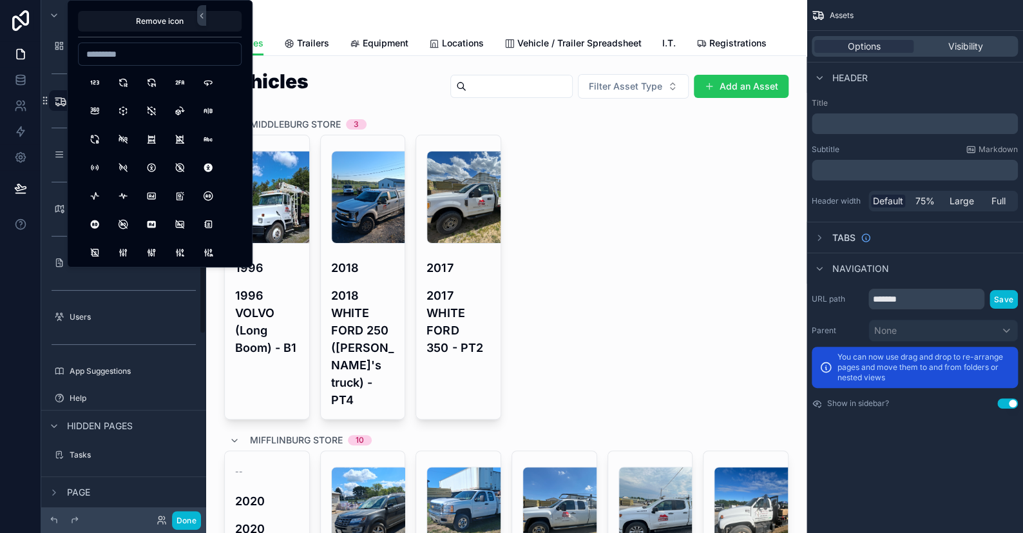
click at [88, 356] on div "scrollable content" at bounding box center [123, 357] width 165 height 3
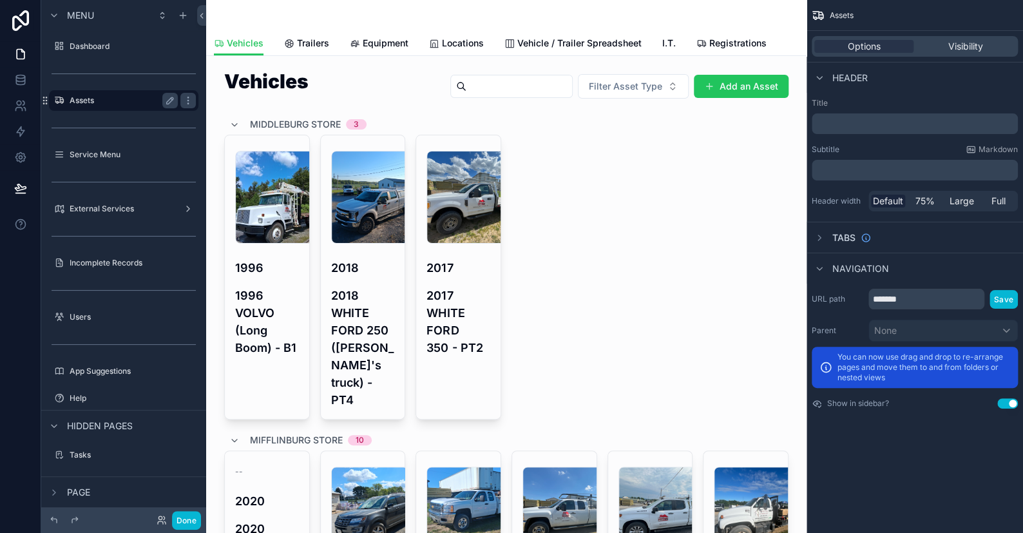
click at [104, 101] on label "Assets" at bounding box center [121, 100] width 103 height 10
click at [844, 127] on p "﻿" at bounding box center [916, 123] width 198 height 13
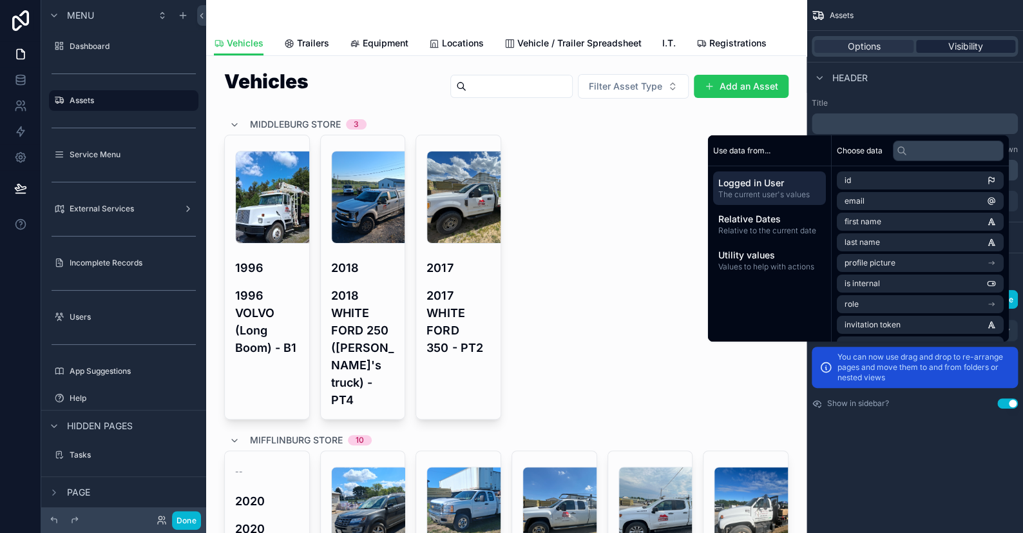
click at [928, 41] on div "Visibility" at bounding box center [965, 46] width 99 height 13
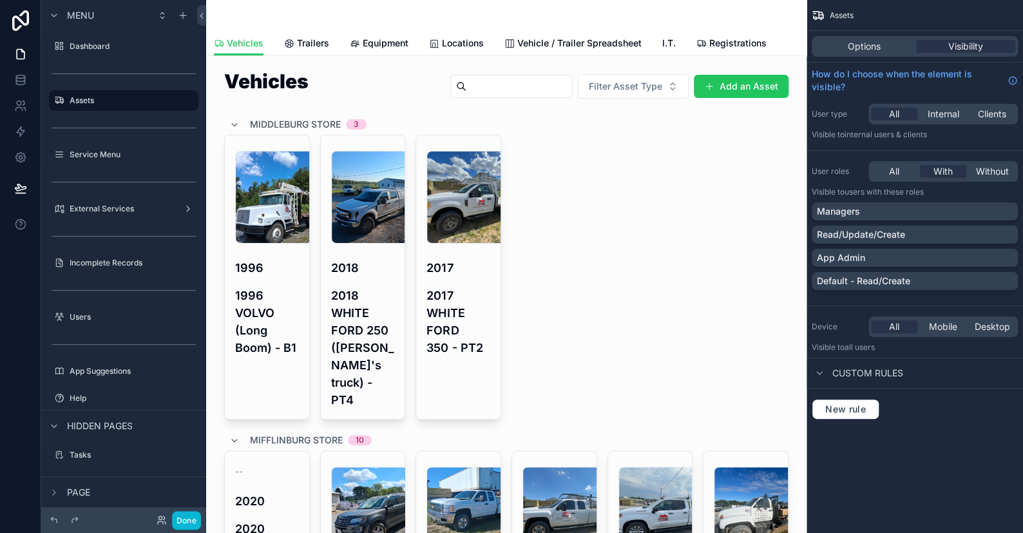
click at [870, 36] on div "Options Visibility" at bounding box center [915, 46] width 206 height 21
click at [869, 41] on span "Options" at bounding box center [864, 46] width 33 height 13
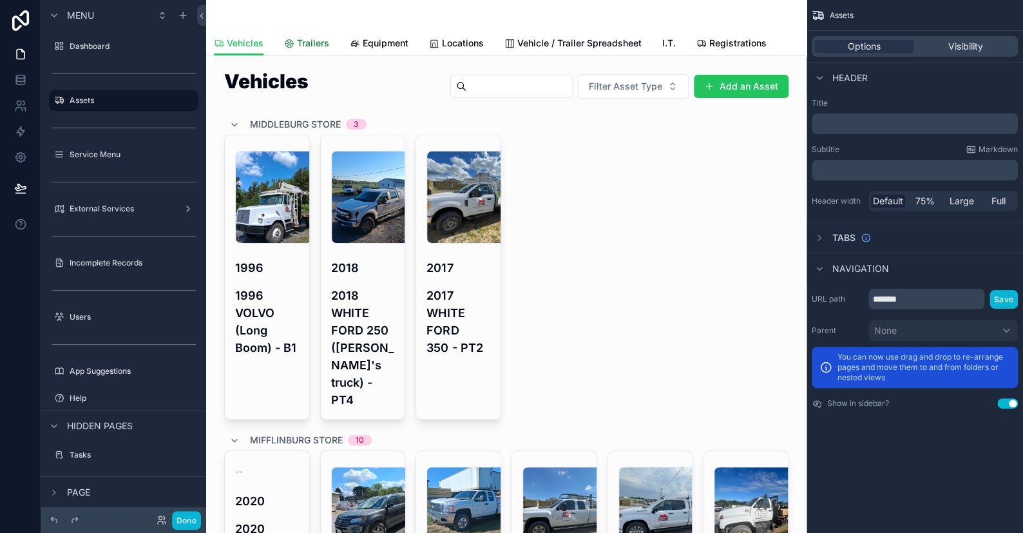
click at [291, 54] on link "Trailers" at bounding box center [306, 45] width 45 height 26
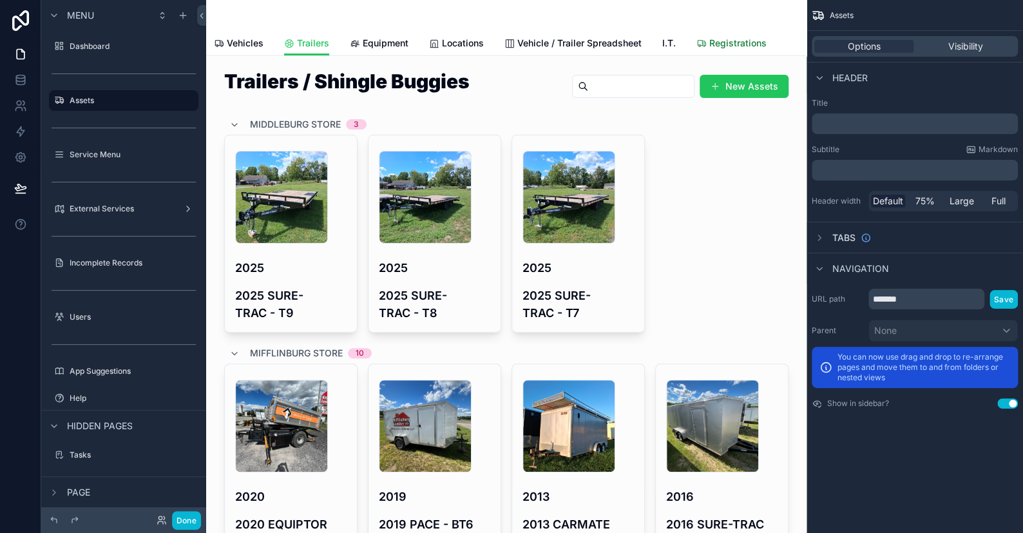
click at [725, 46] on span "Registrations" at bounding box center [738, 43] width 57 height 13
click at [703, 19] on div "scrollable content" at bounding box center [506, 15] width 585 height 31
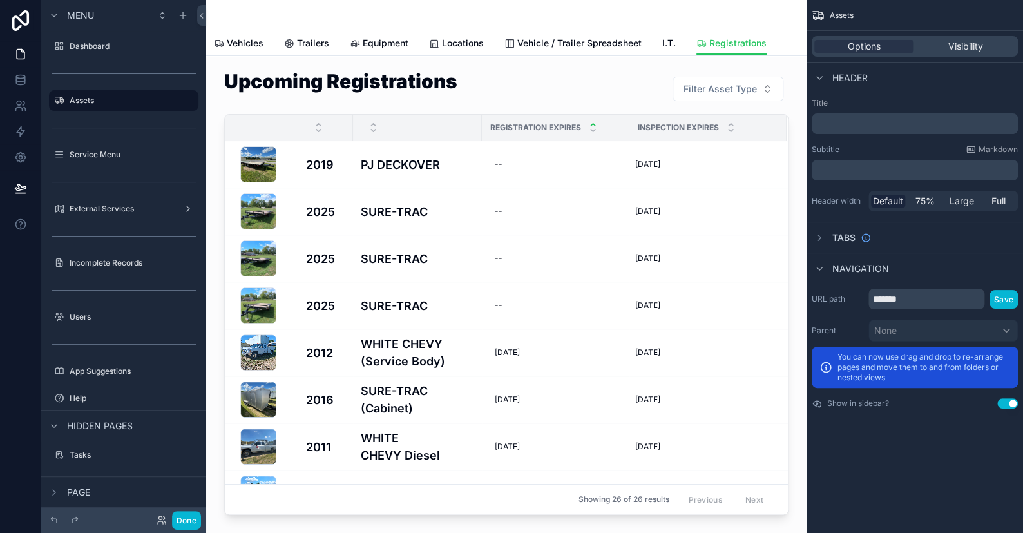
click at [785, 34] on div "Vehicles Trailers Equipment Locations Vehicle / Trailer Spreadsheet I.T. Regist…" at bounding box center [506, 43] width 585 height 24
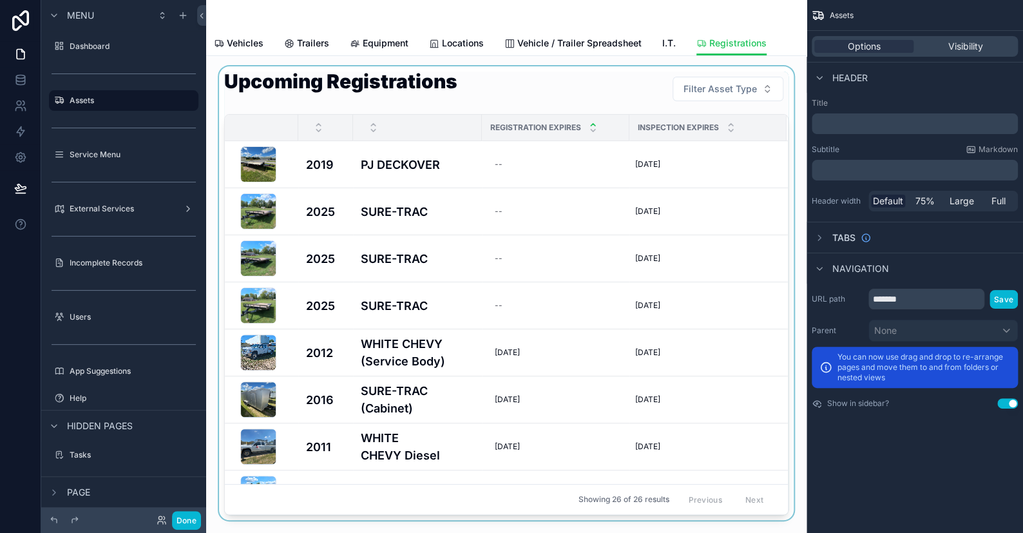
click at [295, 97] on div "scrollable content" at bounding box center [507, 293] width 580 height 454
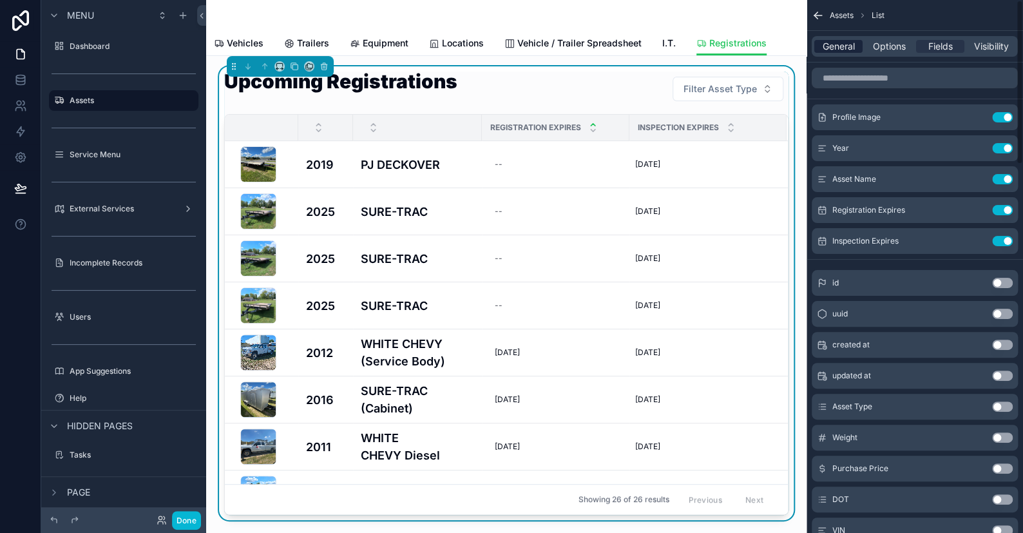
drag, startPoint x: 836, startPoint y: 40, endPoint x: 840, endPoint y: 47, distance: 8.4
click at [836, 41] on span "General" at bounding box center [839, 46] width 32 height 13
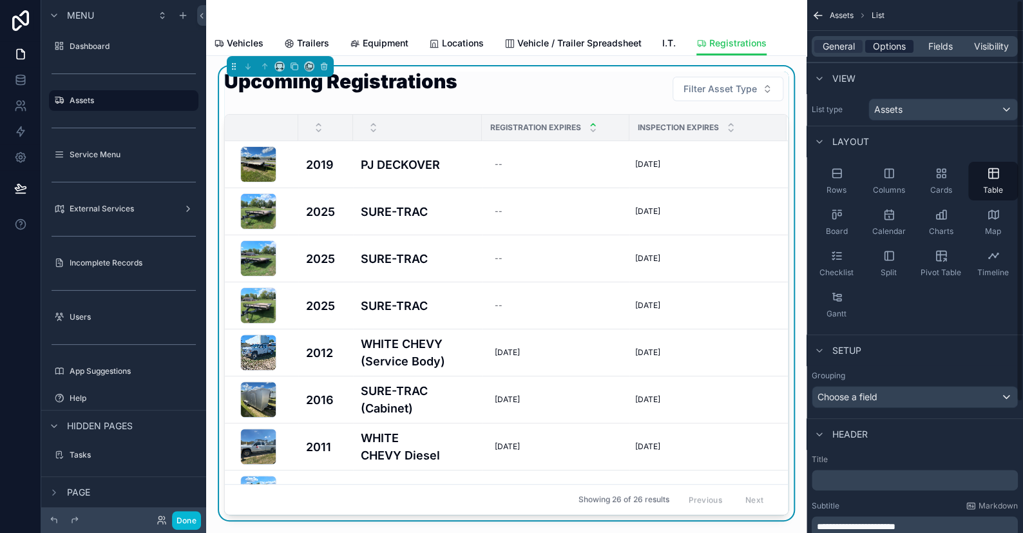
click at [888, 47] on span "Options" at bounding box center [889, 46] width 33 height 13
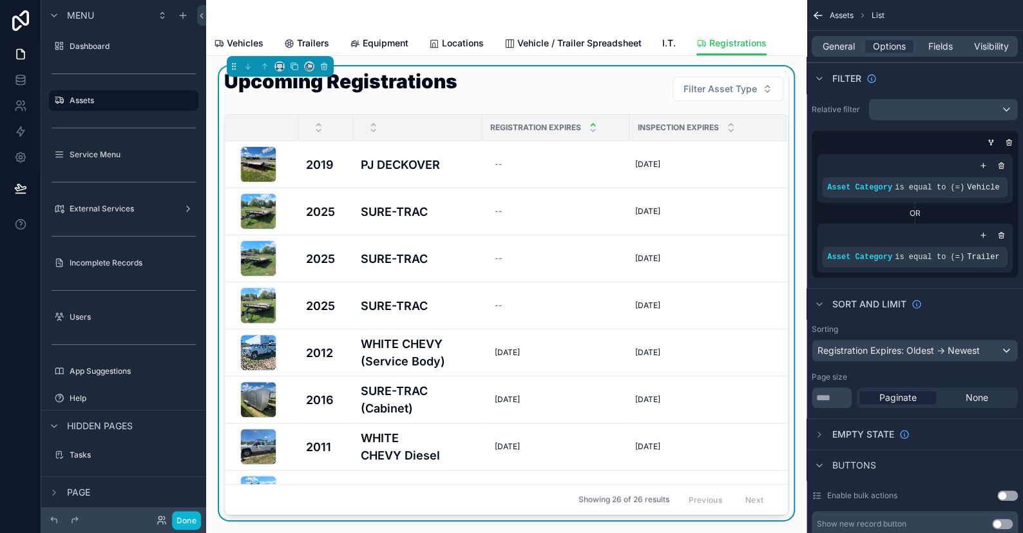
click at [766, 23] on div "scrollable content" at bounding box center [506, 15] width 585 height 31
click at [89, 102] on label "Assets" at bounding box center [121, 100] width 103 height 10
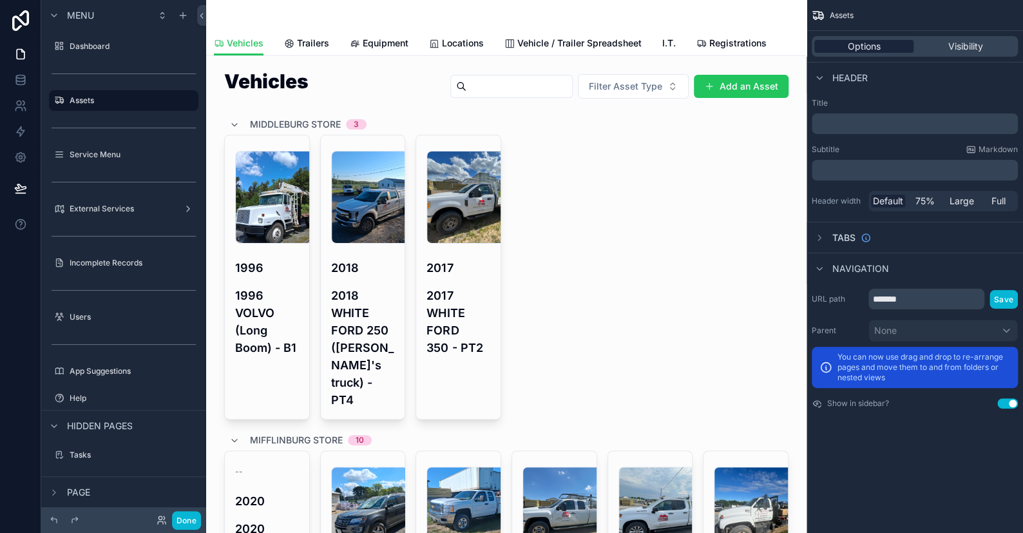
click at [868, 52] on span "Options" at bounding box center [864, 46] width 33 height 13
click at [822, 233] on icon "scrollable content" at bounding box center [820, 238] width 10 height 10
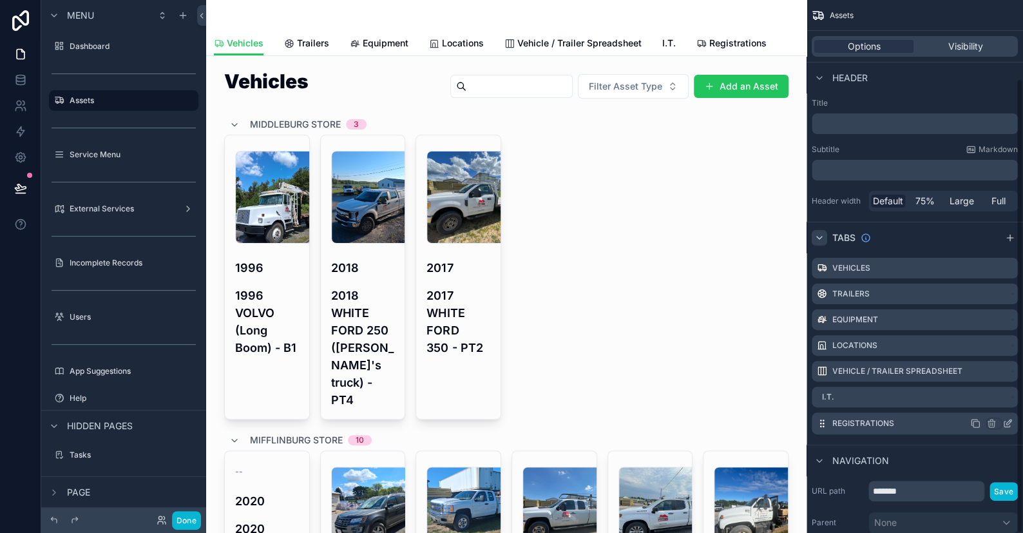
scroll to position [92, 0]
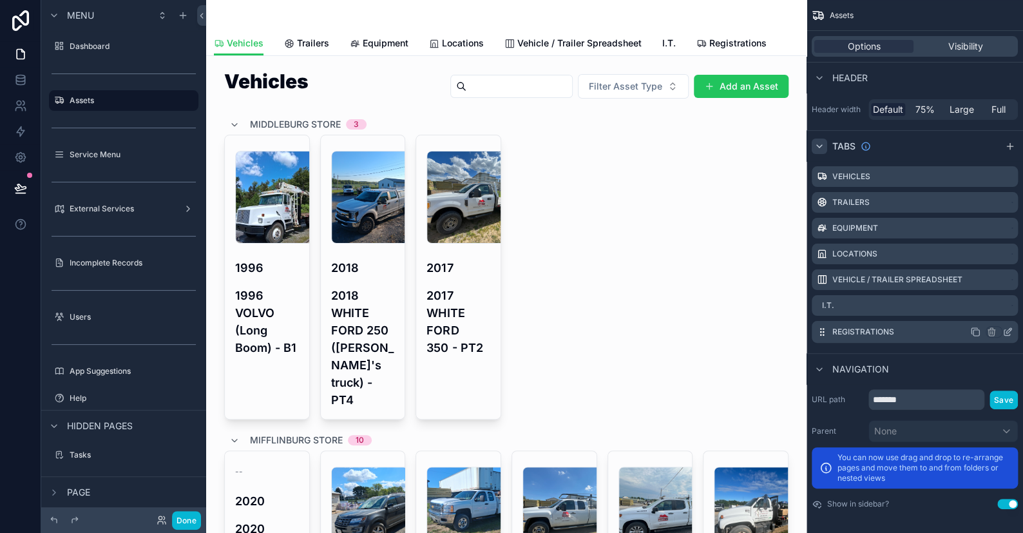
drag, startPoint x: 1008, startPoint y: 330, endPoint x: 856, endPoint y: 202, distance: 198.5
click at [0, 0] on icon "scrollable content" at bounding box center [0, 0] width 0 height 0
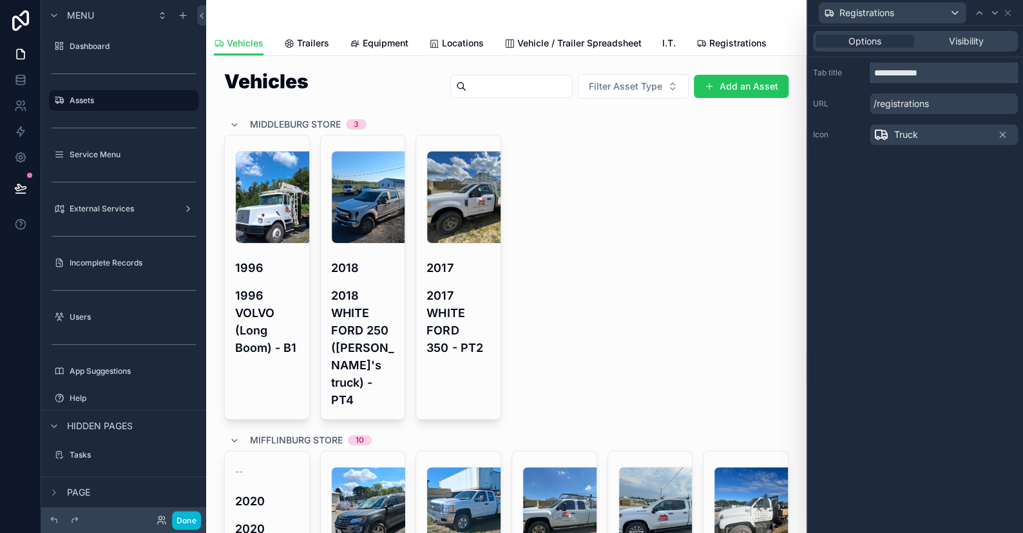
click at [873, 73] on input "**********" at bounding box center [944, 73] width 148 height 21
type input "**********"
click at [198, 516] on button "Done" at bounding box center [186, 520] width 29 height 19
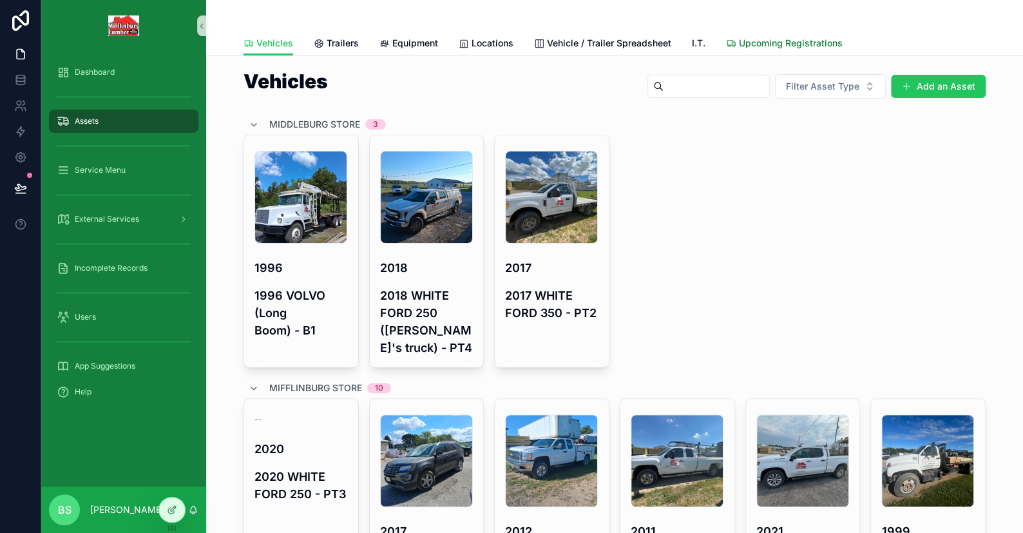
click at [755, 42] on span "Upcoming Registrations" at bounding box center [791, 43] width 104 height 13
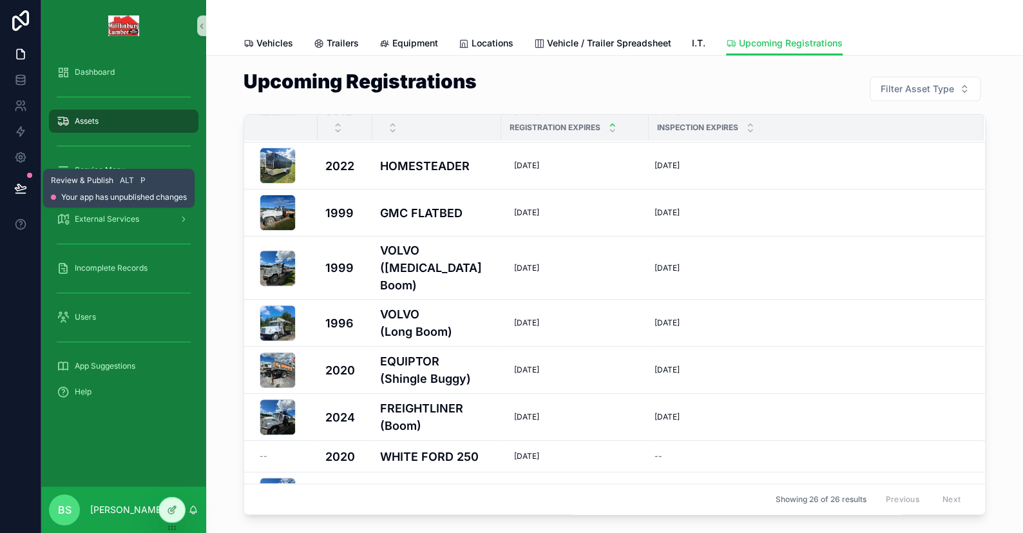
click at [23, 186] on icon at bounding box center [20, 188] width 13 height 13
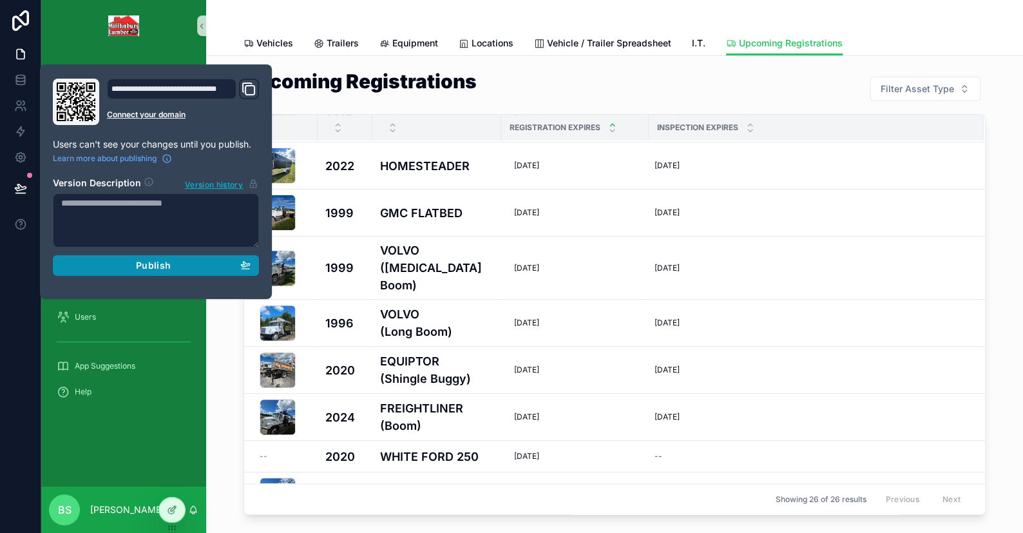
click at [139, 273] on button "Publish" at bounding box center [156, 265] width 206 height 21
